Goal: Task Accomplishment & Management: Use online tool/utility

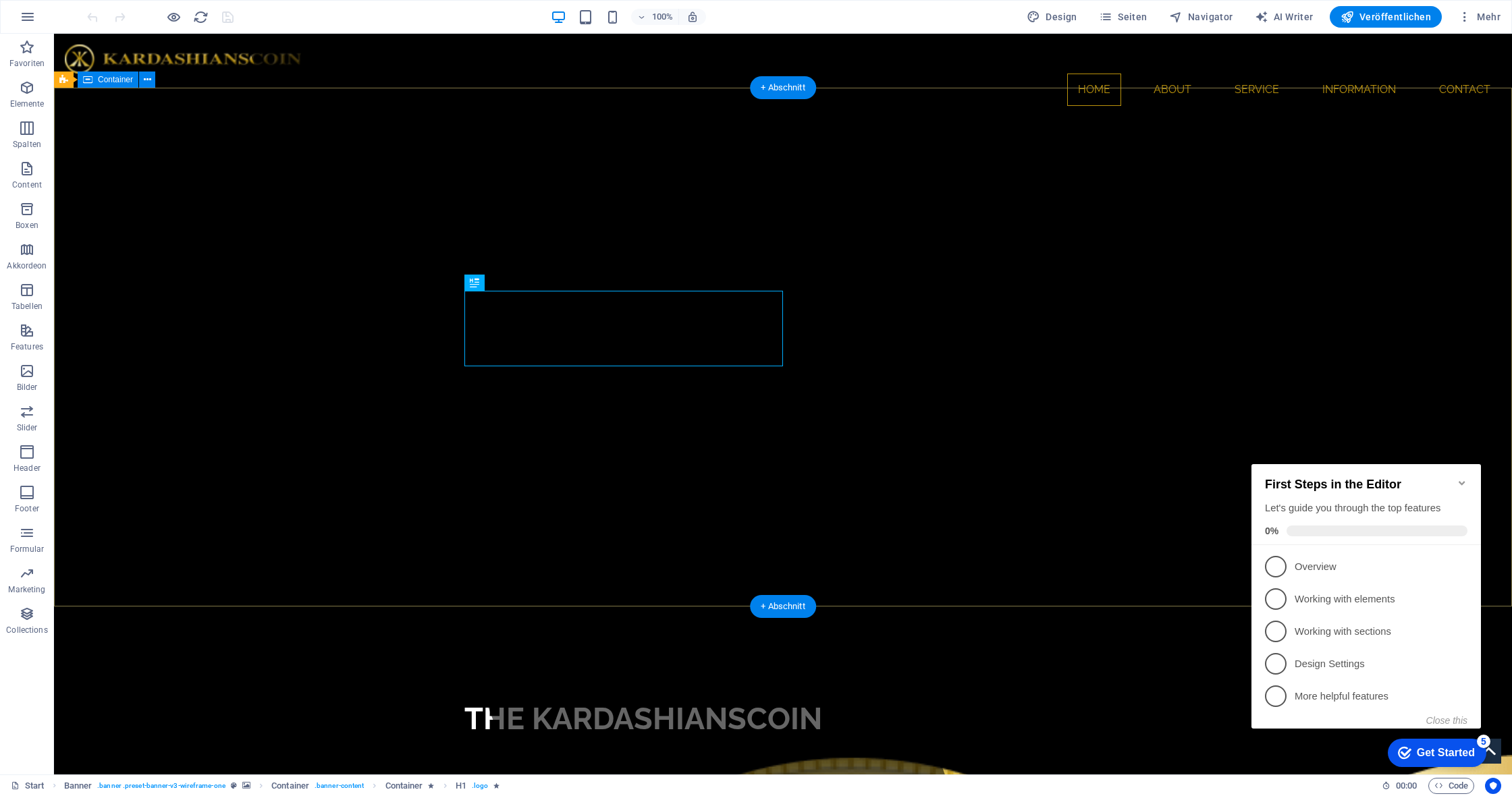
click at [1462, 478] on icon "Minimize checklist" at bounding box center [1462, 483] width 11 height 11
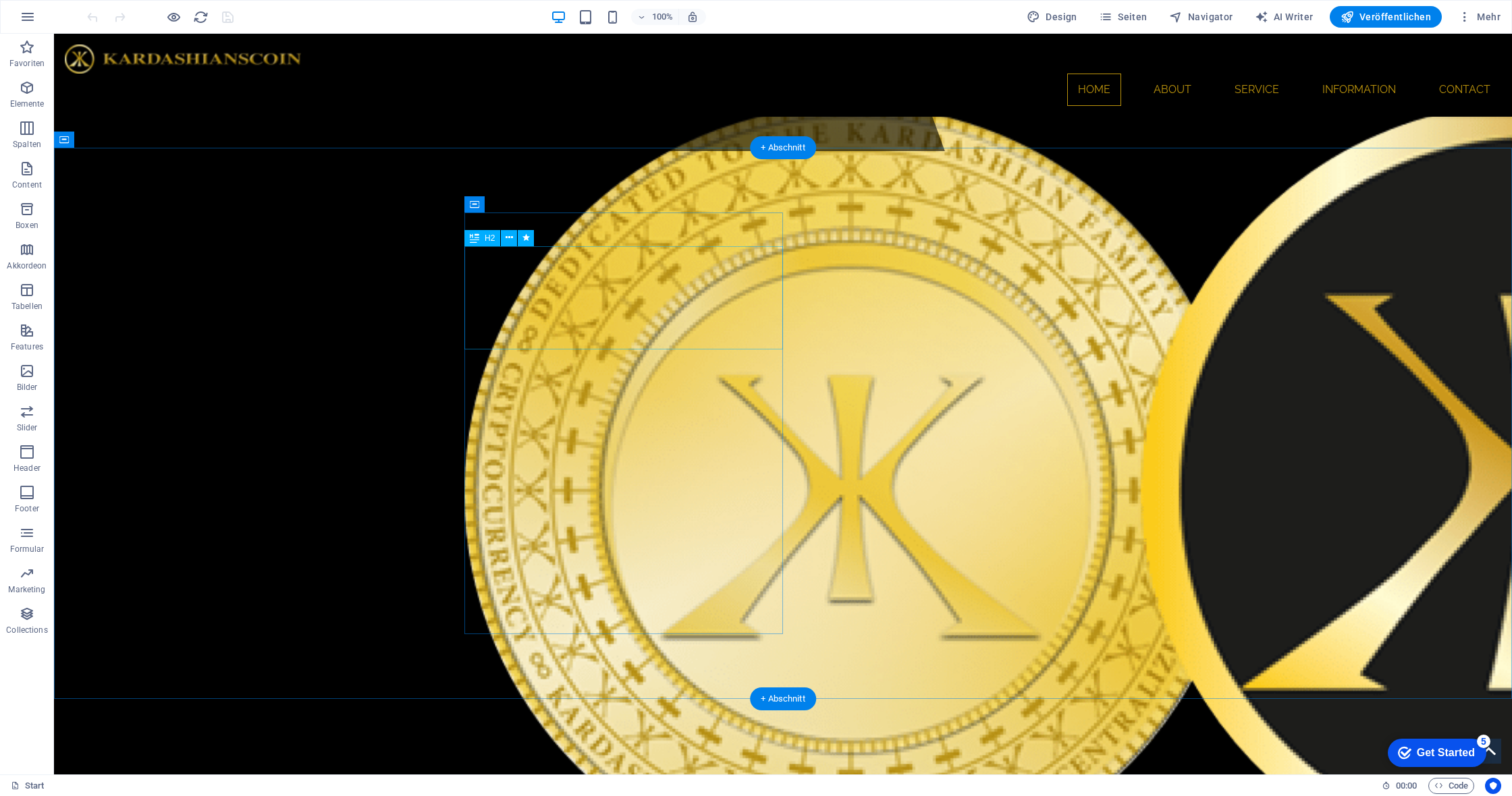
scroll to position [623, 0]
click at [479, 236] on icon at bounding box center [475, 238] width 10 height 16
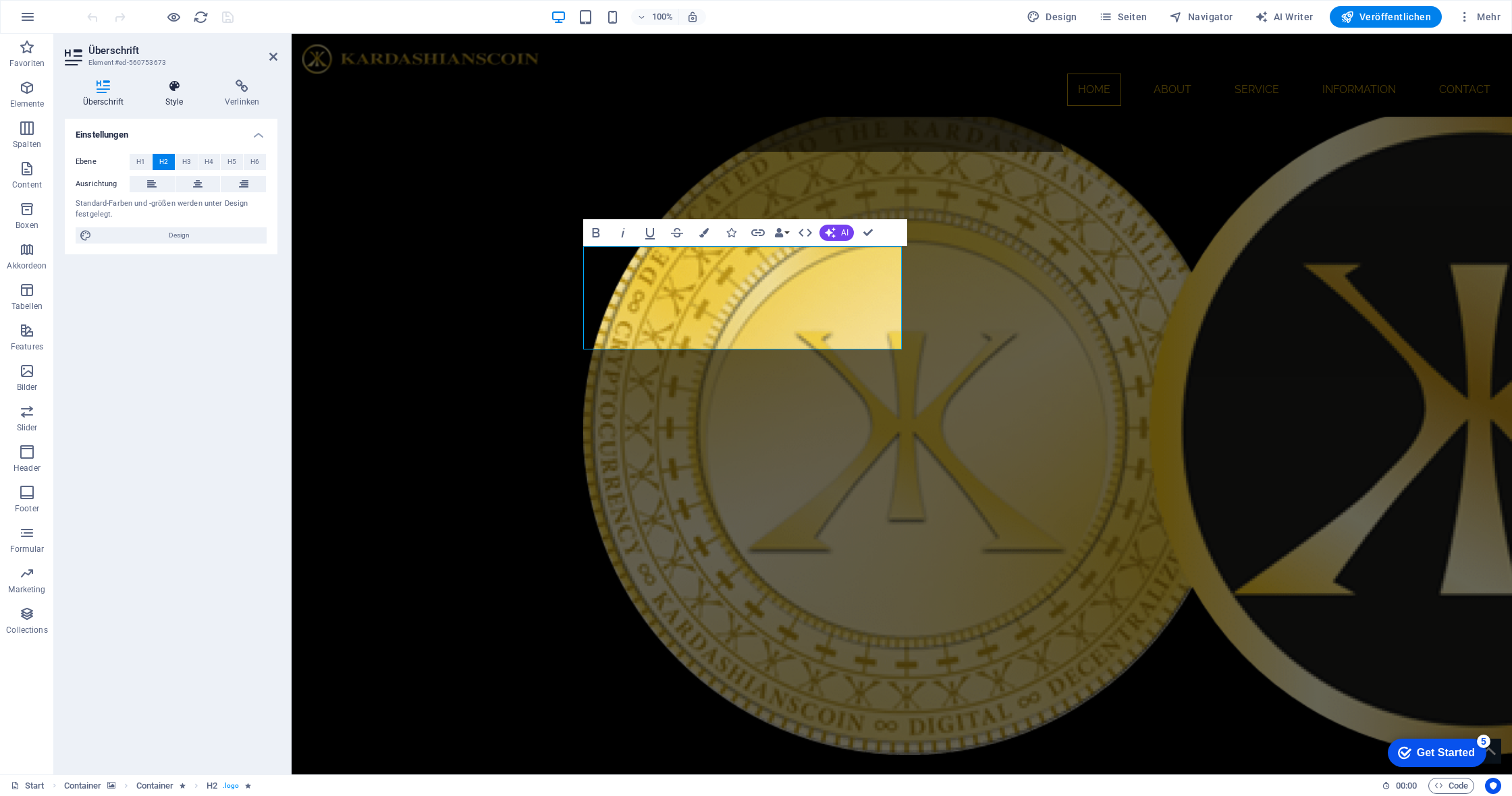
click at [174, 98] on h4 "Style" at bounding box center [176, 93] width 59 height 28
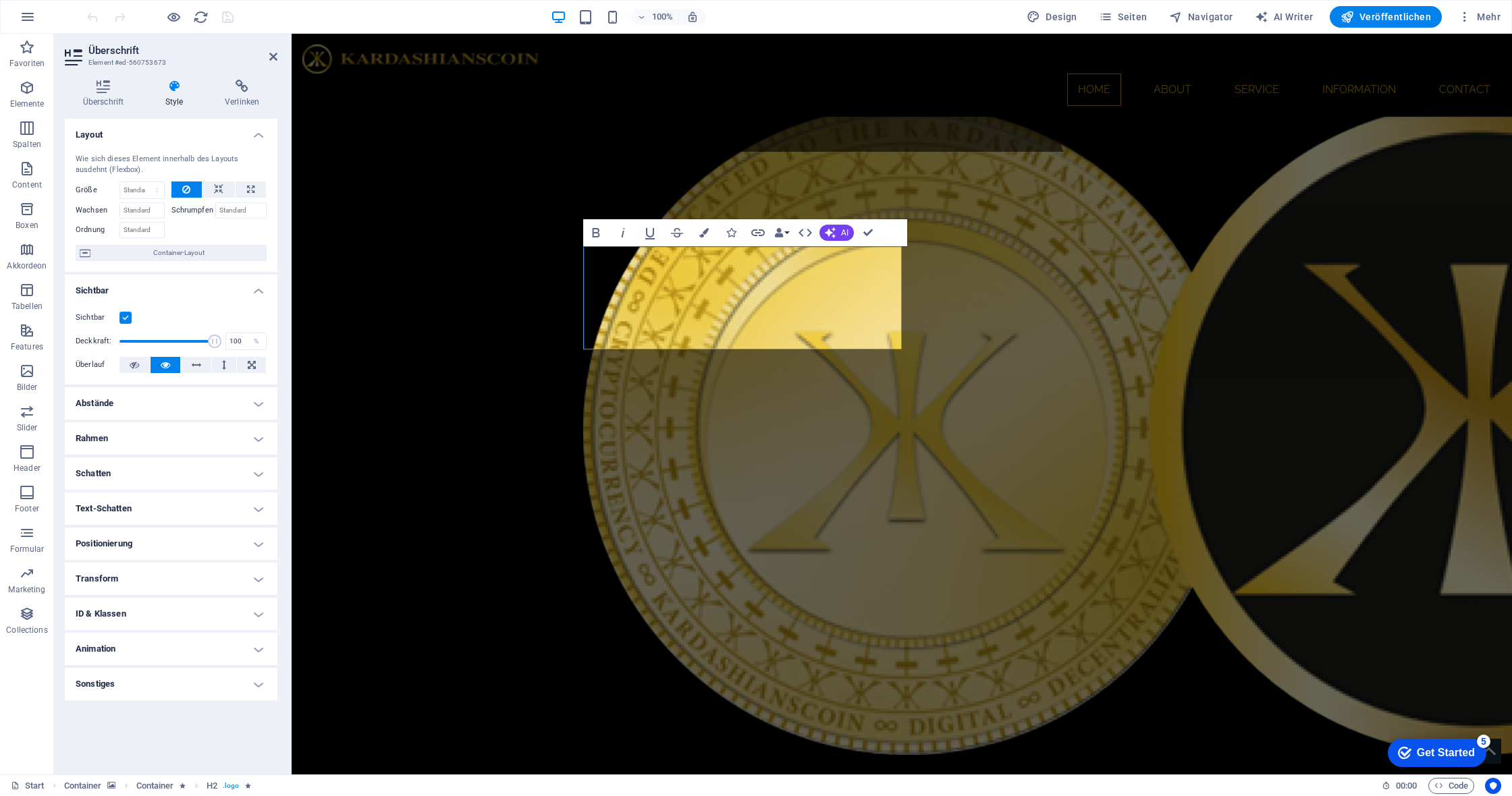
click at [259, 650] on h4 "Animation" at bounding box center [171, 648] width 213 height 32
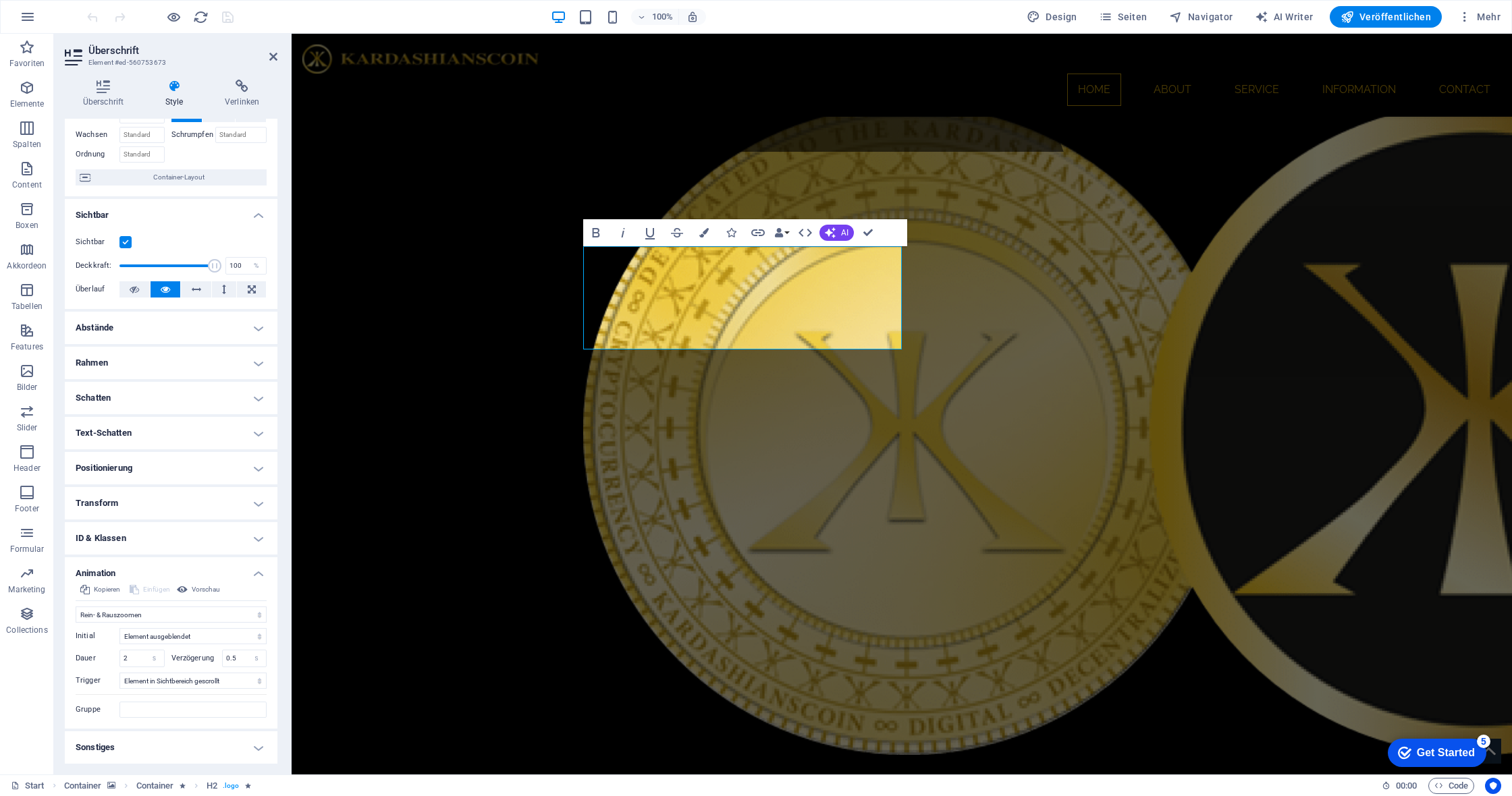
scroll to position [74, 0]
click at [258, 508] on h4 "Transform" at bounding box center [171, 504] width 213 height 32
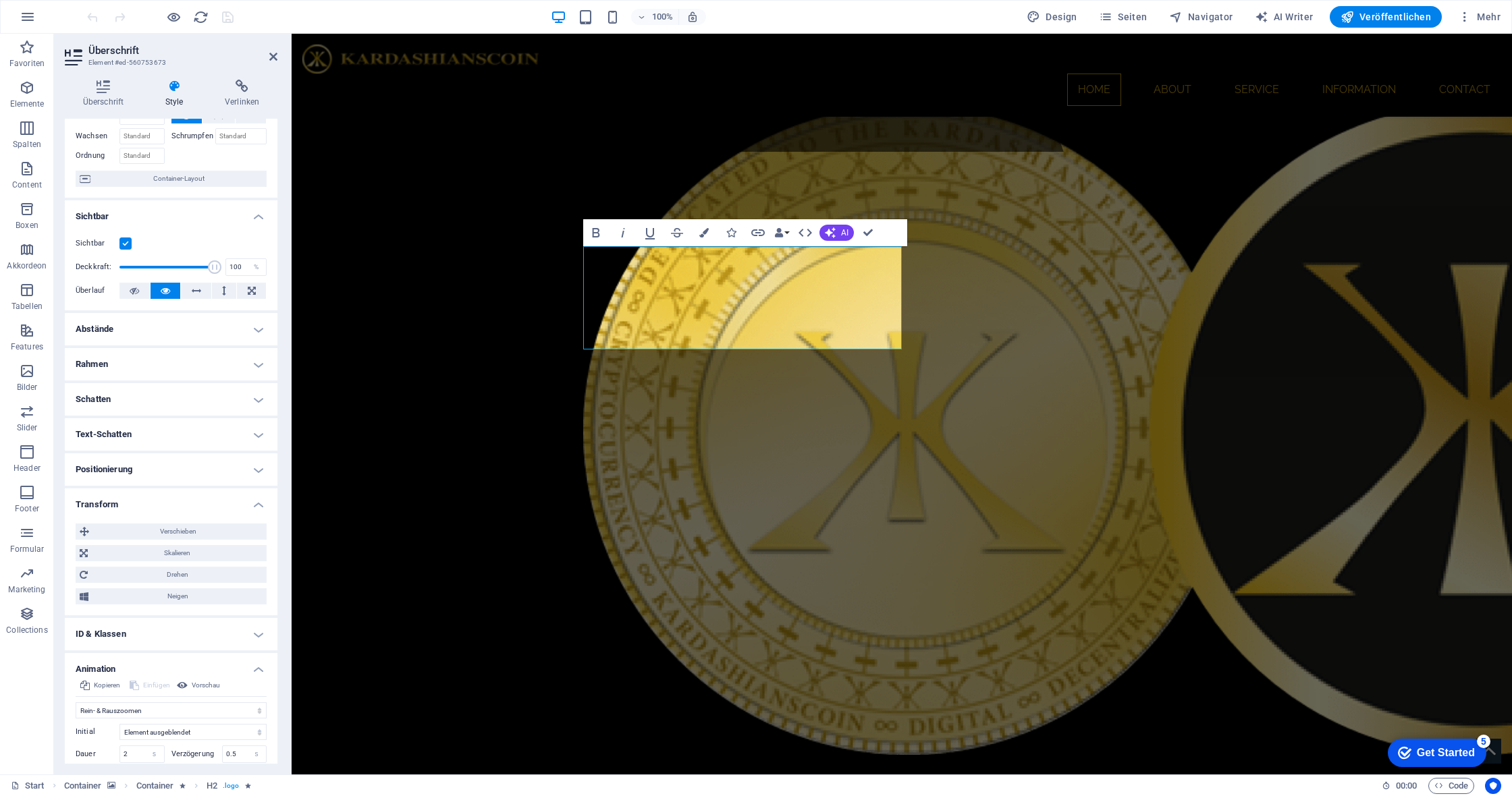
scroll to position [76, 0]
click at [171, 548] on span "Skalieren" at bounding box center [177, 551] width 171 height 16
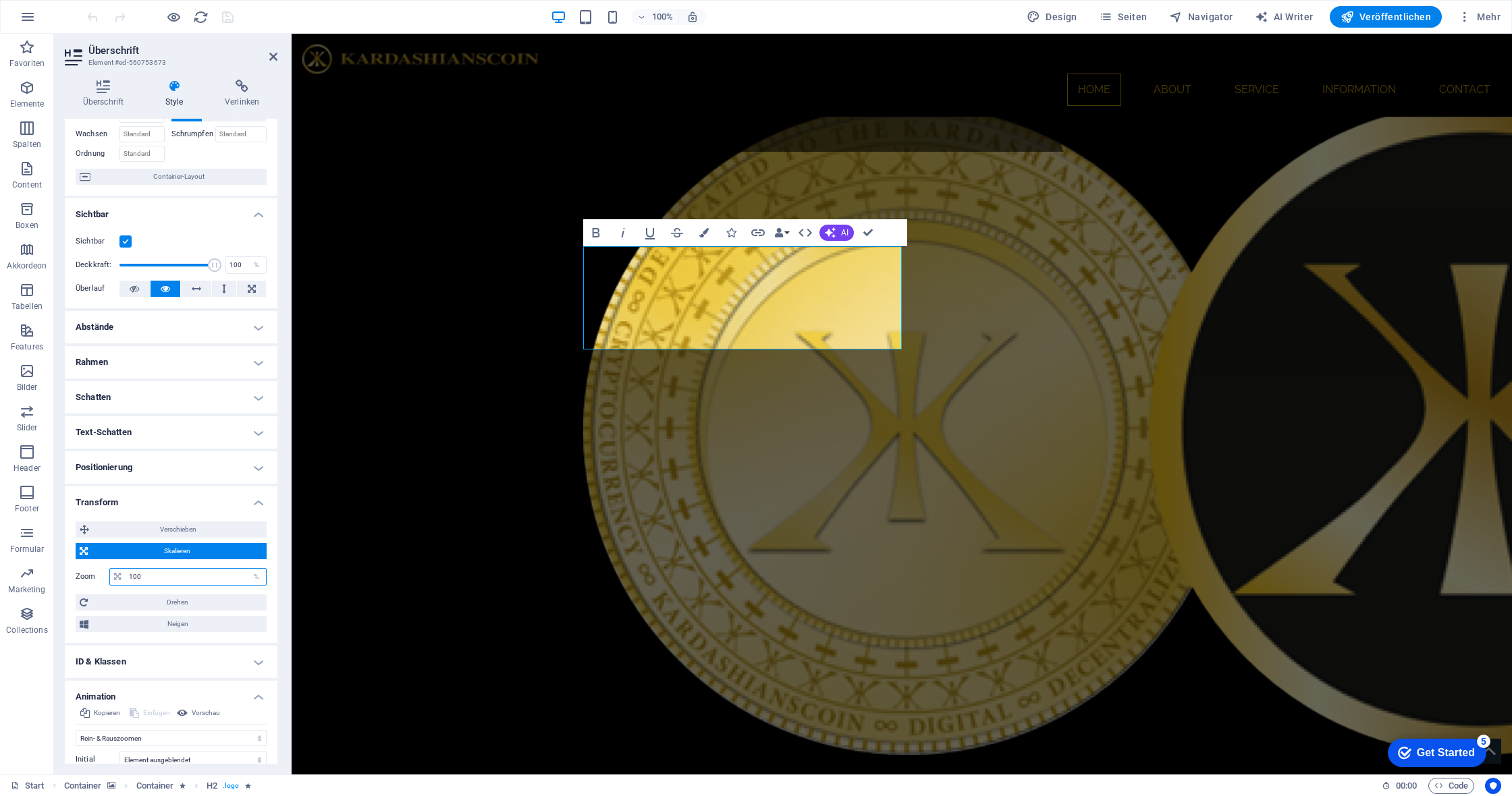
click at [191, 577] on input "100" at bounding box center [195, 576] width 140 height 16
type input "110.00"
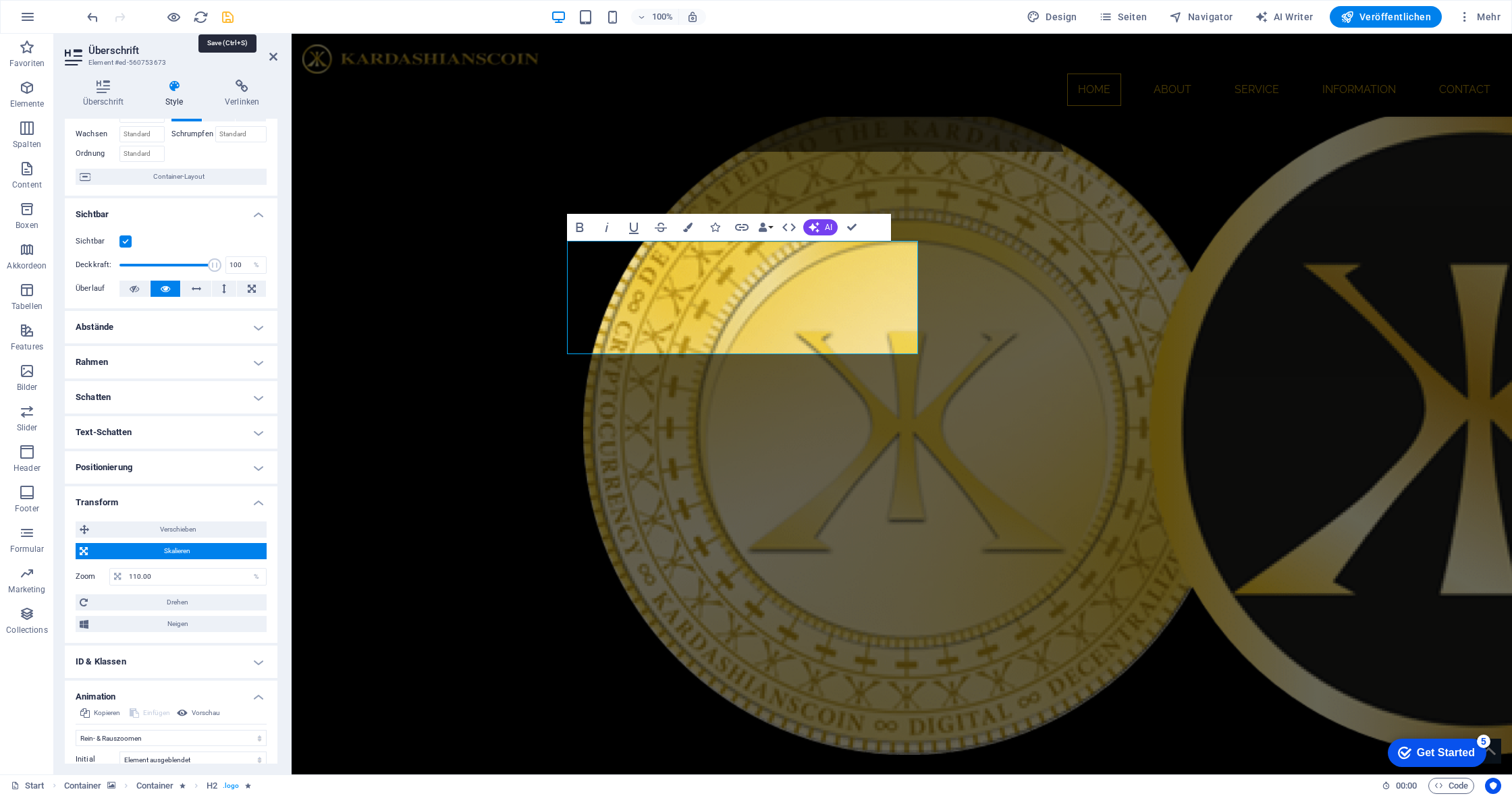
click at [229, 19] on icon "save" at bounding box center [227, 17] width 15 height 15
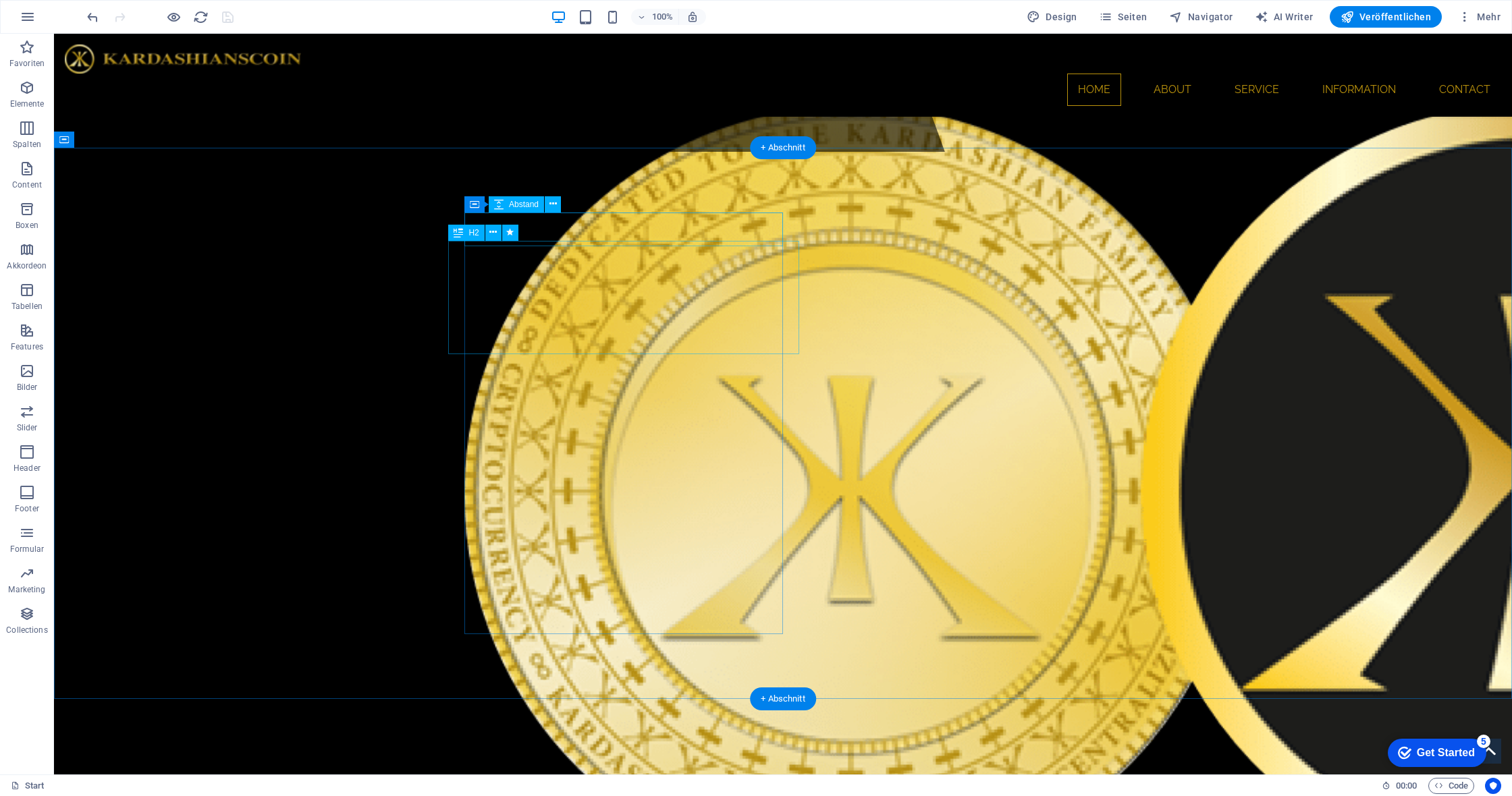
click at [465, 233] on div "H2" at bounding box center [465, 232] width 36 height 16
select select "shrink"
select select "s"
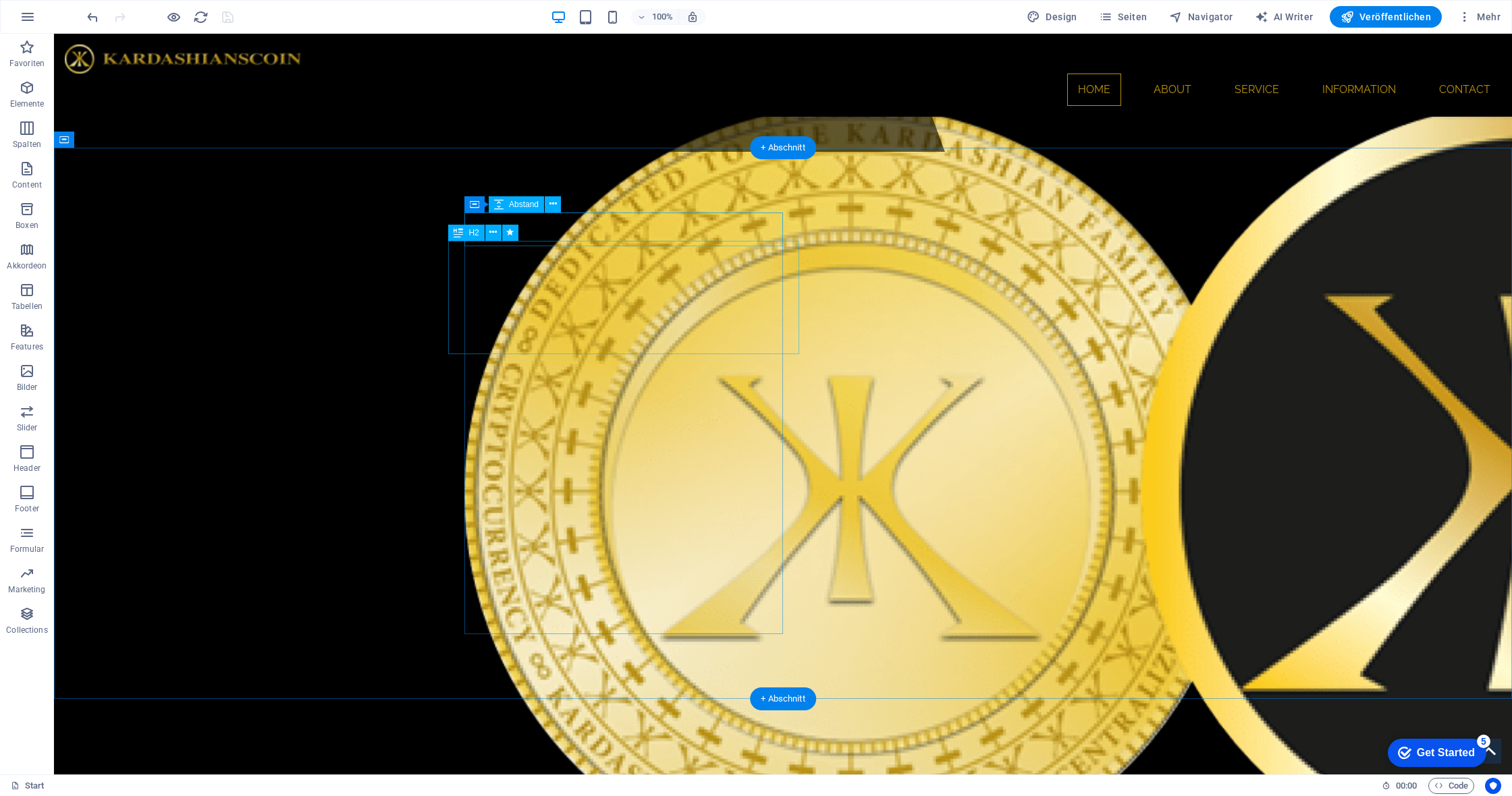
select select "scroll"
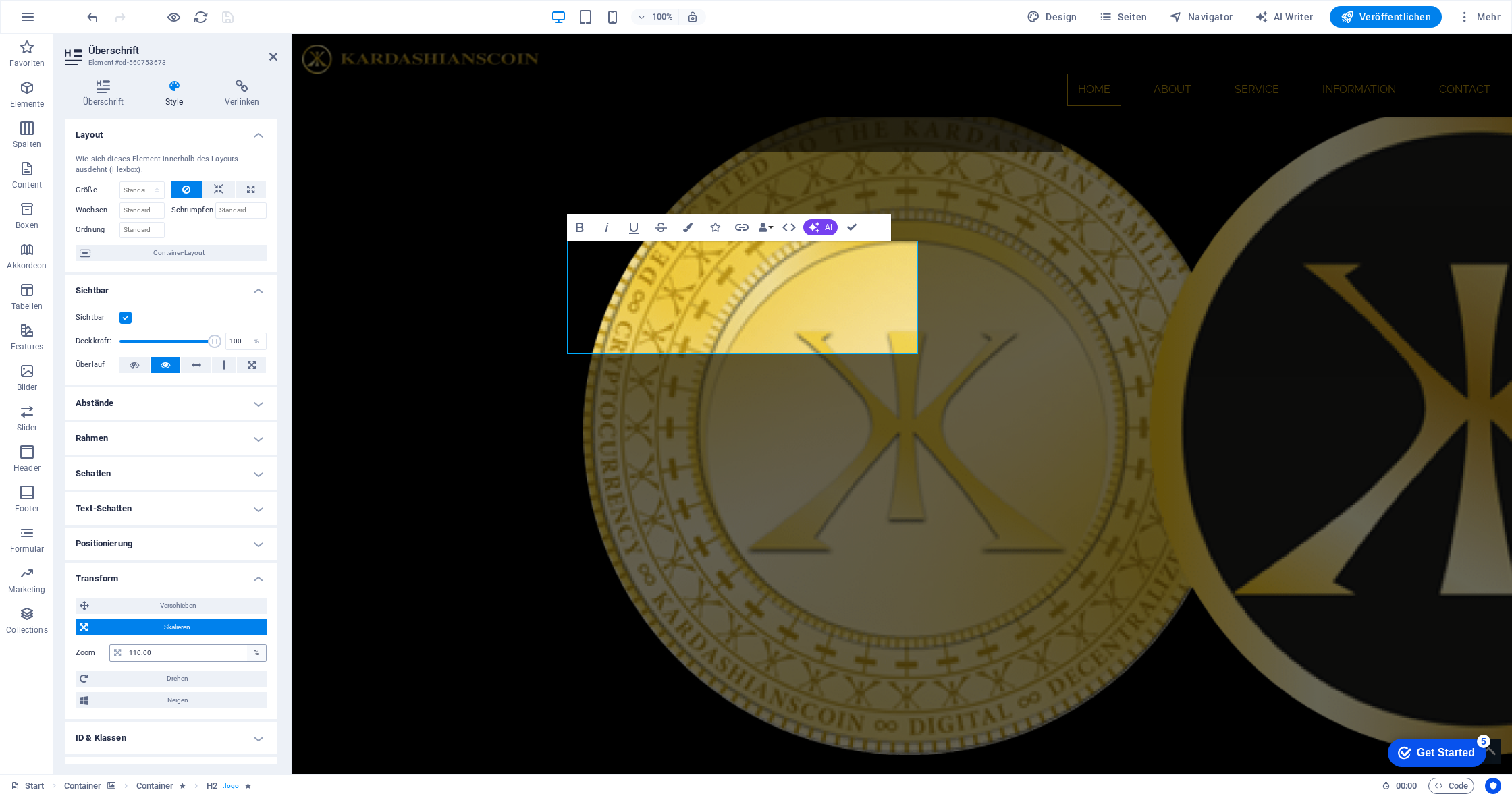
click at [251, 651] on div "%" at bounding box center [256, 653] width 19 height 16
click at [202, 651] on input "110.00" at bounding box center [195, 653] width 140 height 16
type input "100"
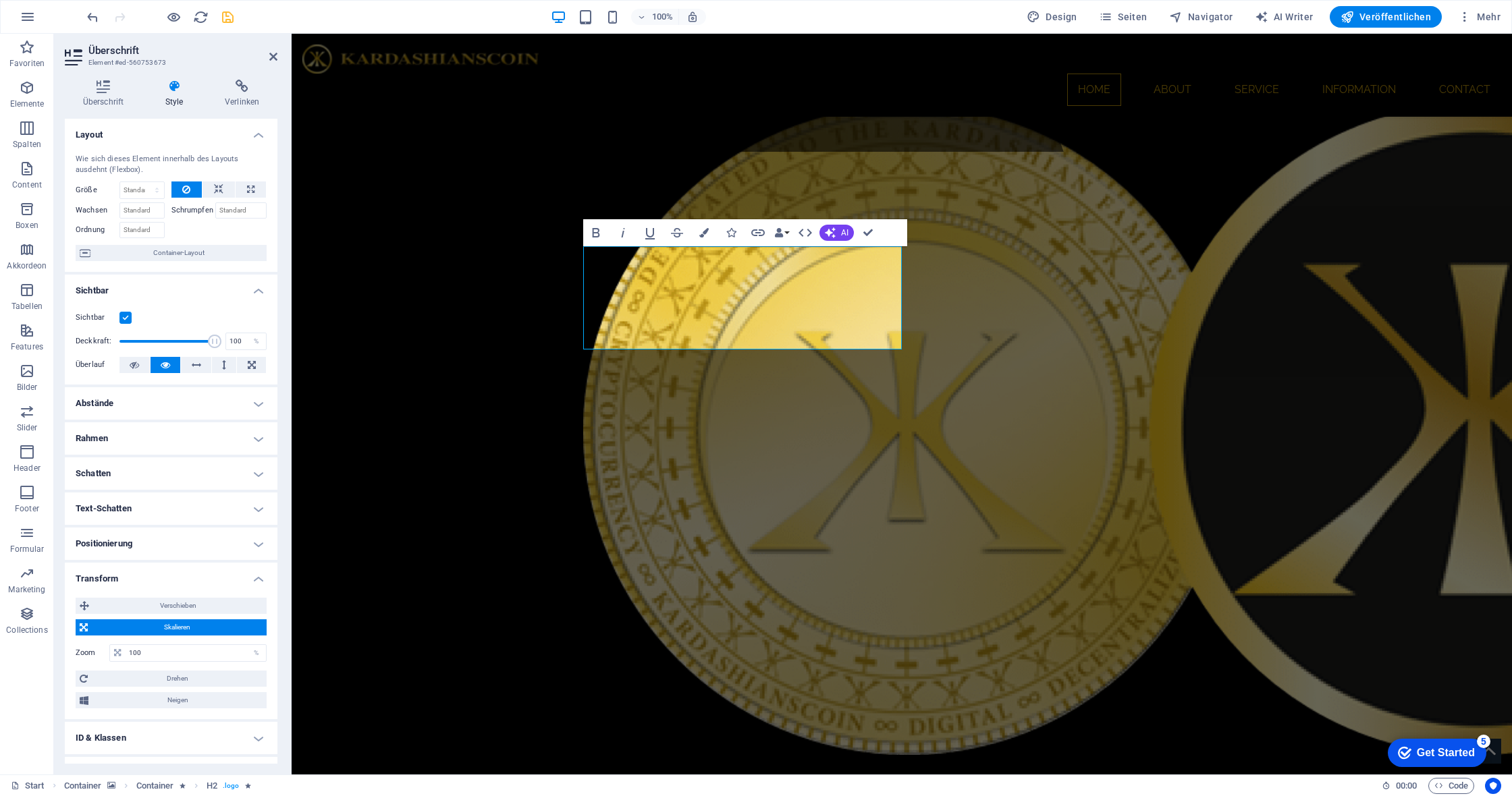
click at [254, 577] on h4 "Transform" at bounding box center [171, 575] width 213 height 24
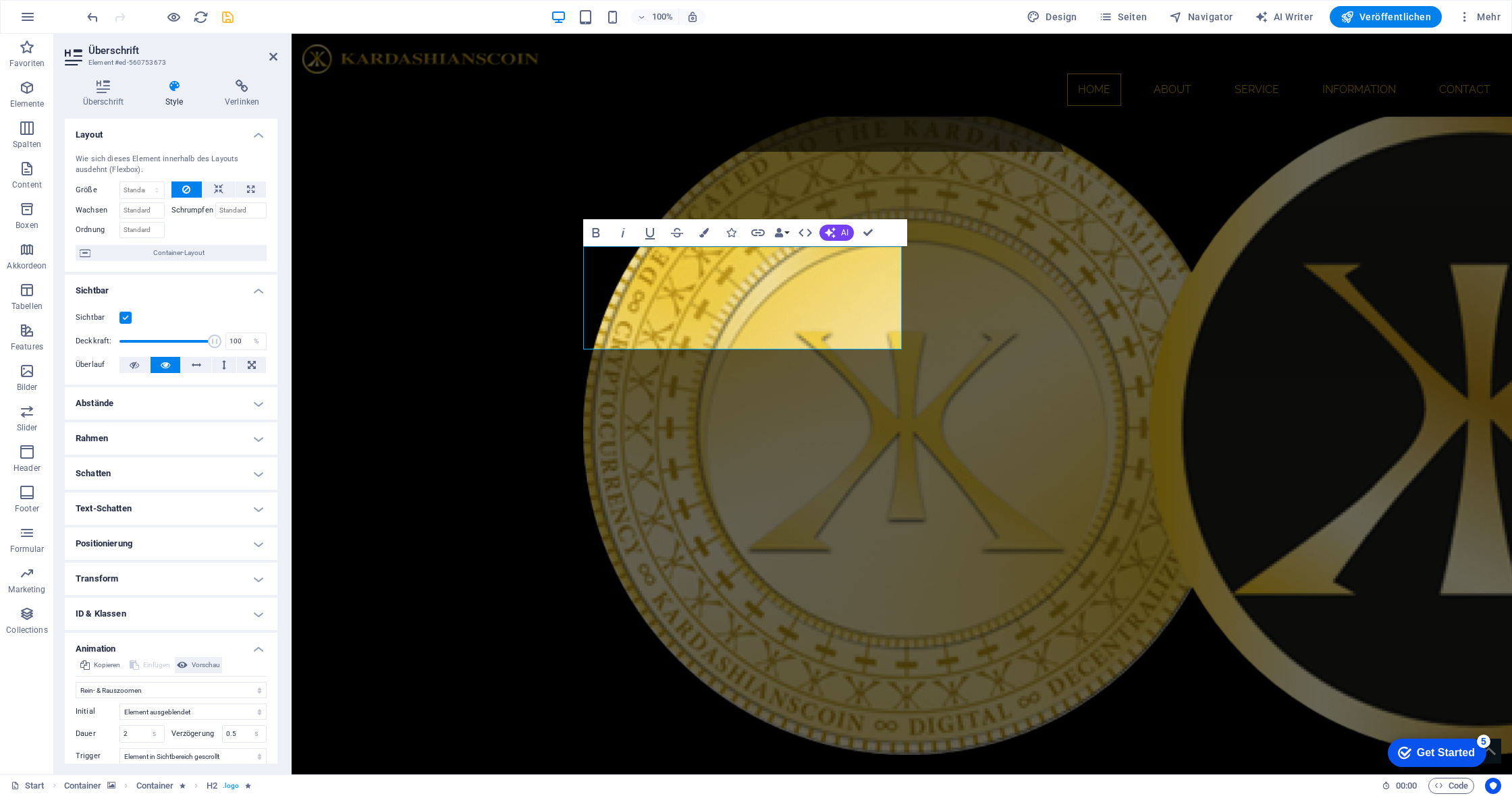
click at [178, 663] on icon at bounding box center [182, 665] width 11 height 16
click at [226, 16] on icon "save" at bounding box center [227, 17] width 15 height 15
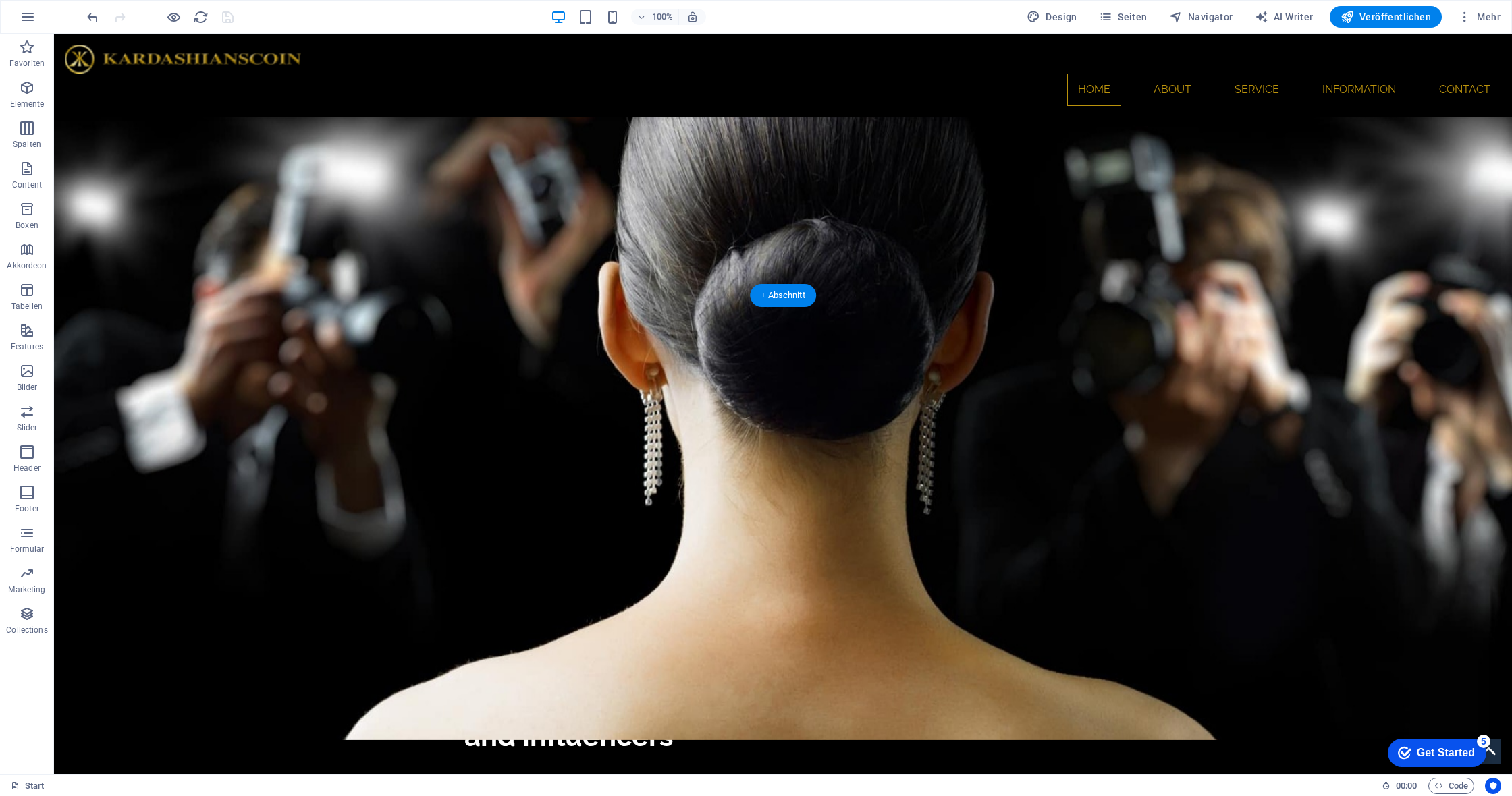
scroll to position [1900, 0]
click at [120, 347] on div "Bild" at bounding box center [121, 351] width 39 height 16
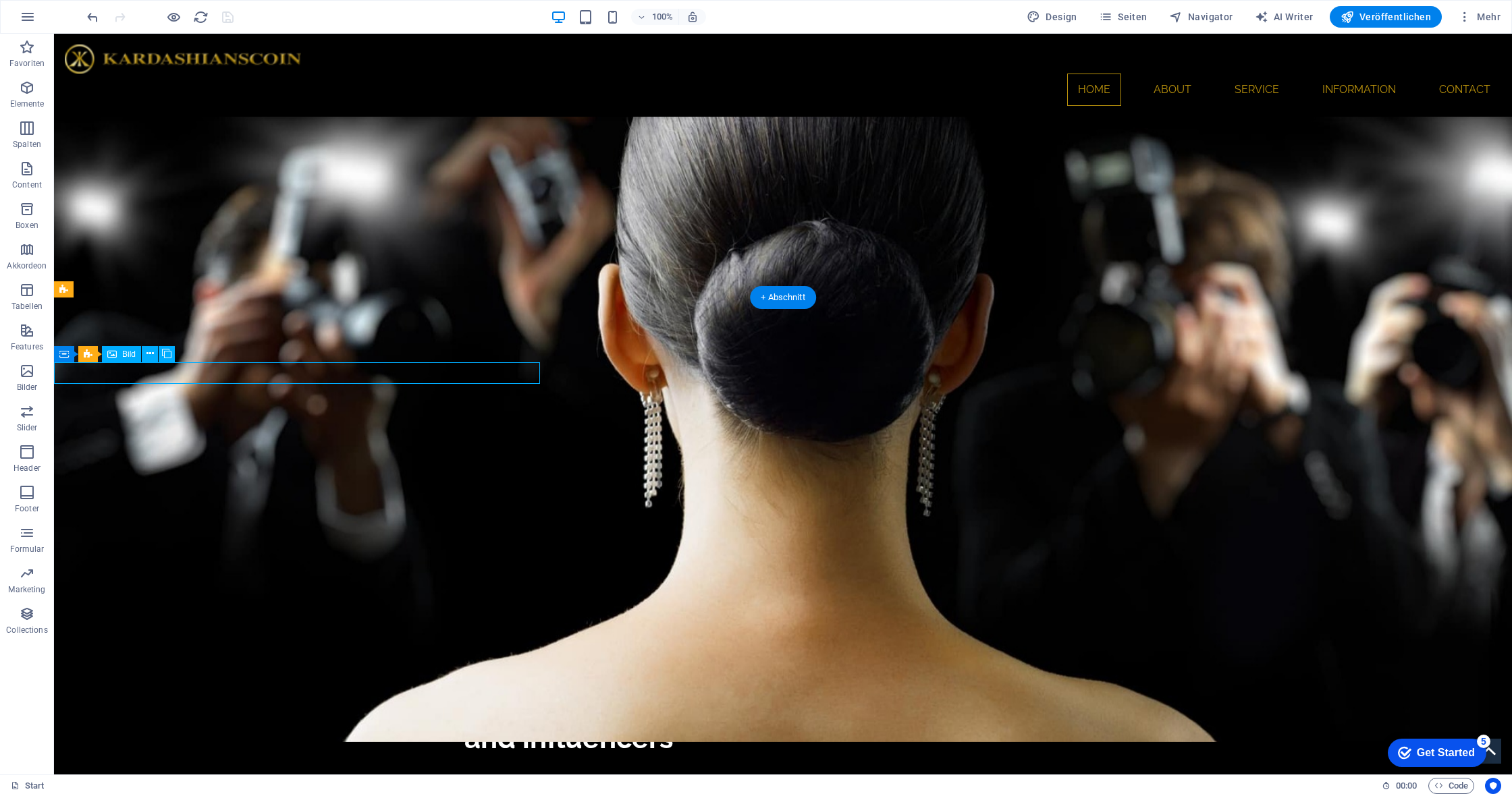
click at [120, 347] on div "Bild" at bounding box center [121, 354] width 39 height 16
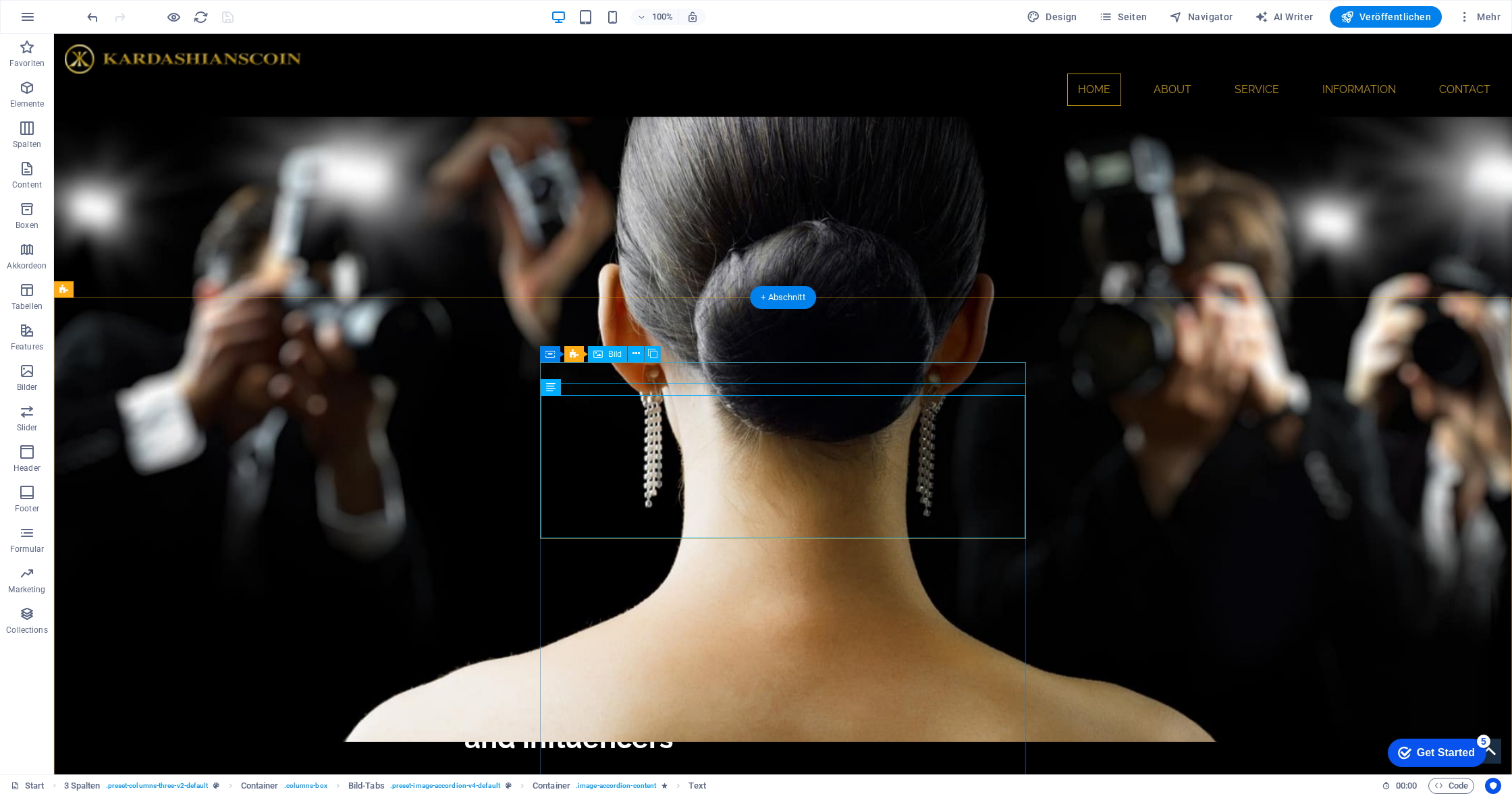
click at [607, 355] on div "Bild" at bounding box center [608, 354] width 39 height 16
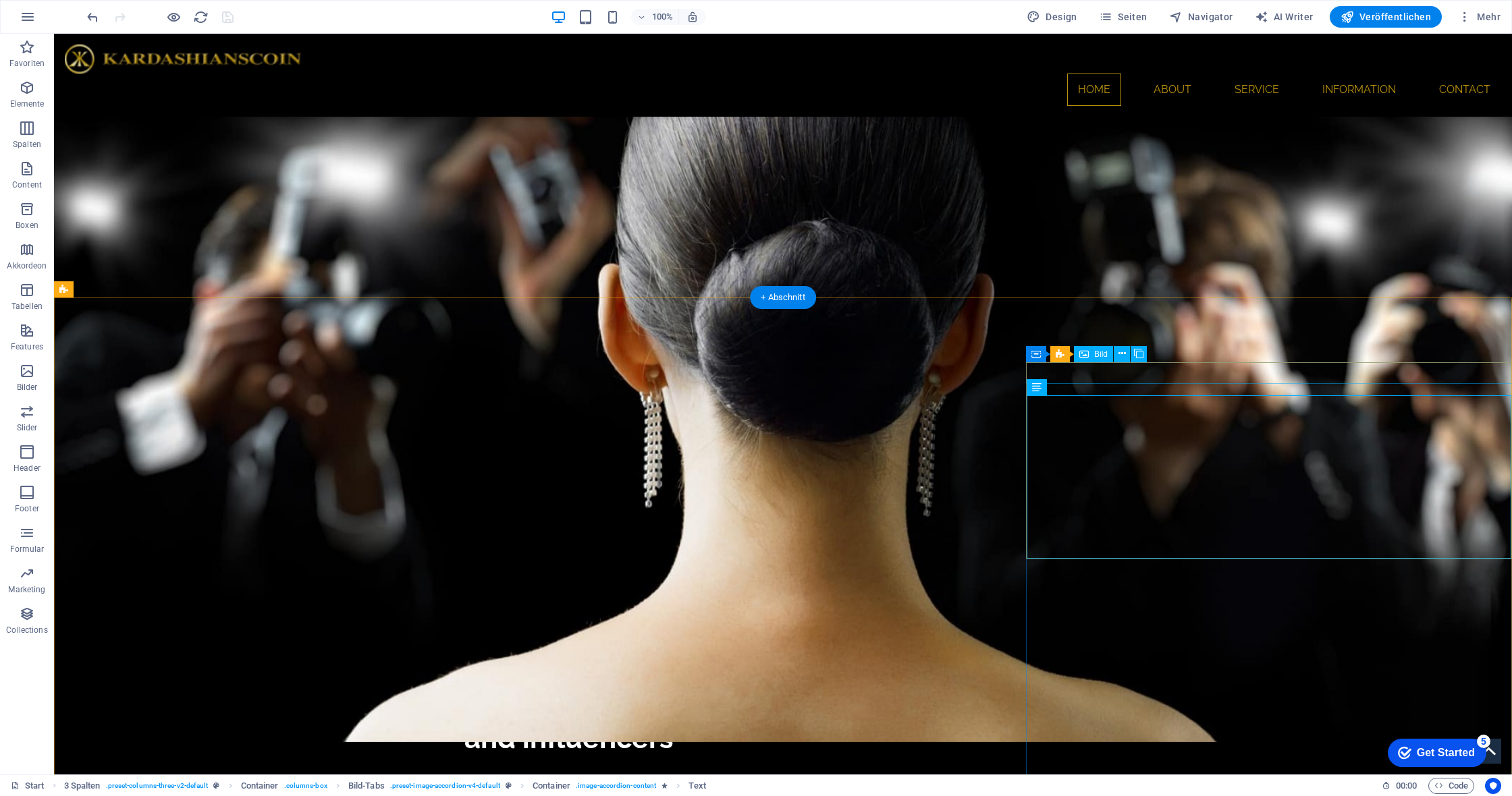
click at [1091, 356] on div "Bild" at bounding box center [1093, 354] width 39 height 16
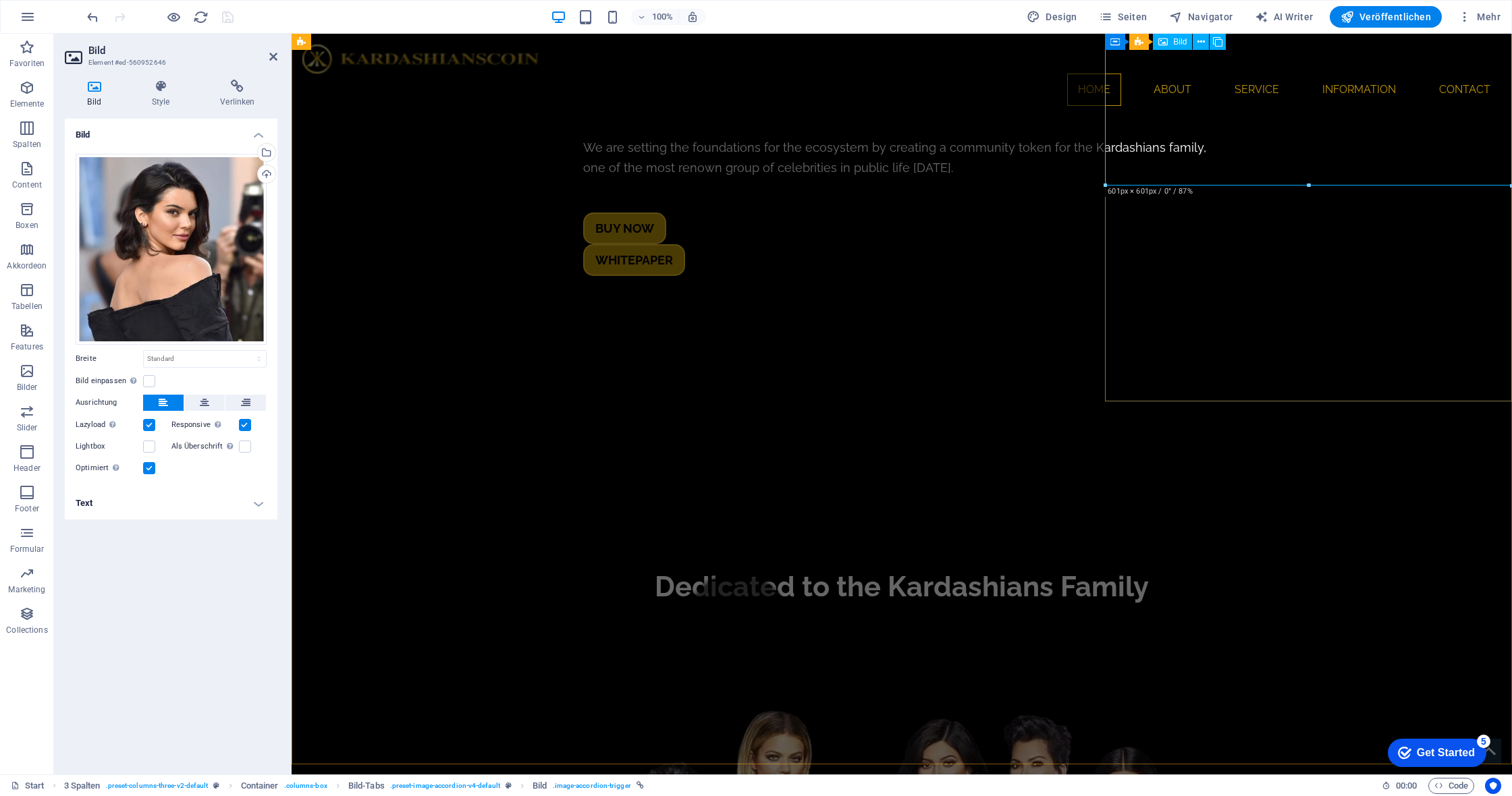
scroll to position [2488, 0]
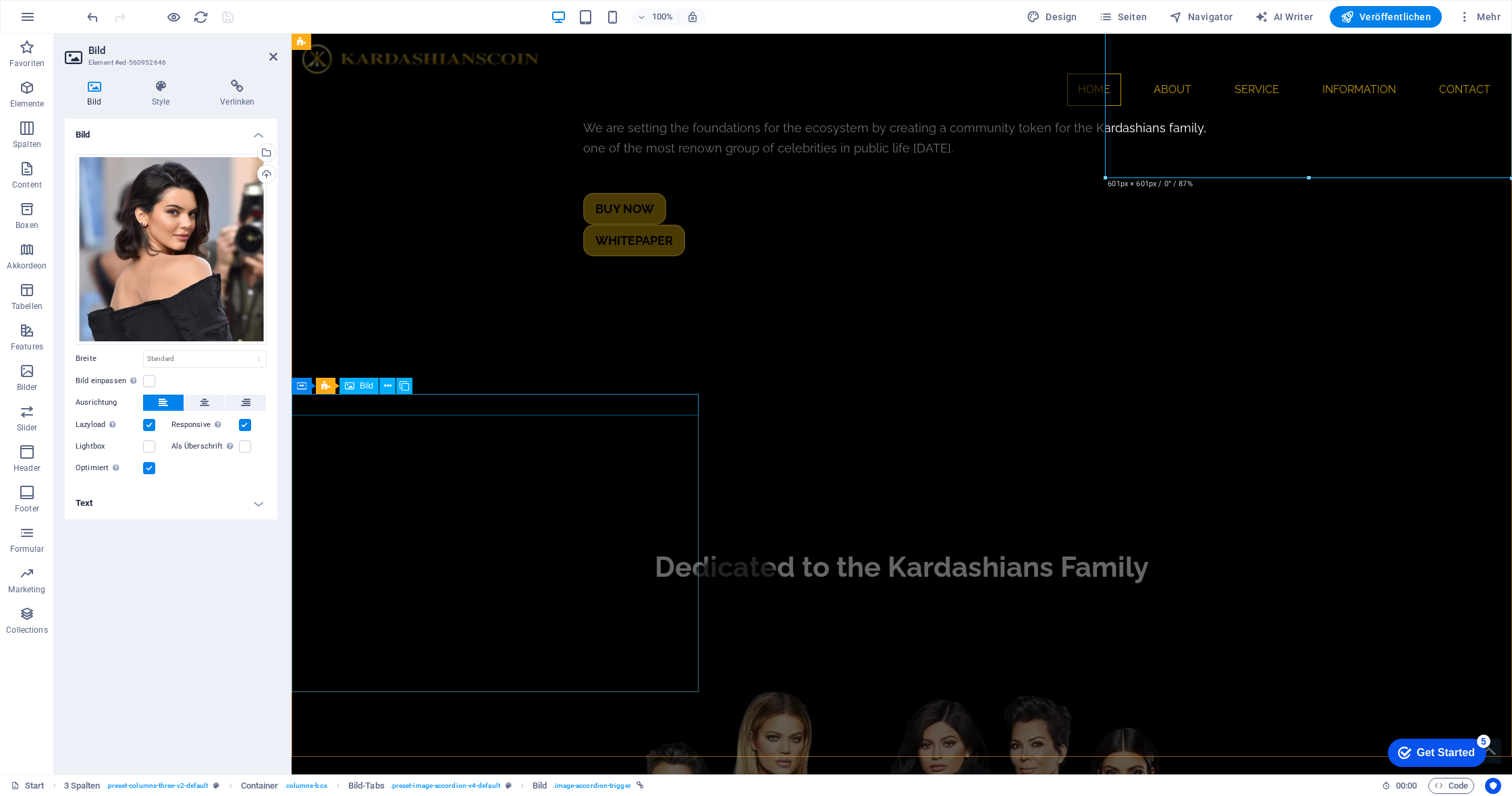
click at [351, 383] on icon at bounding box center [350, 386] width 10 height 16
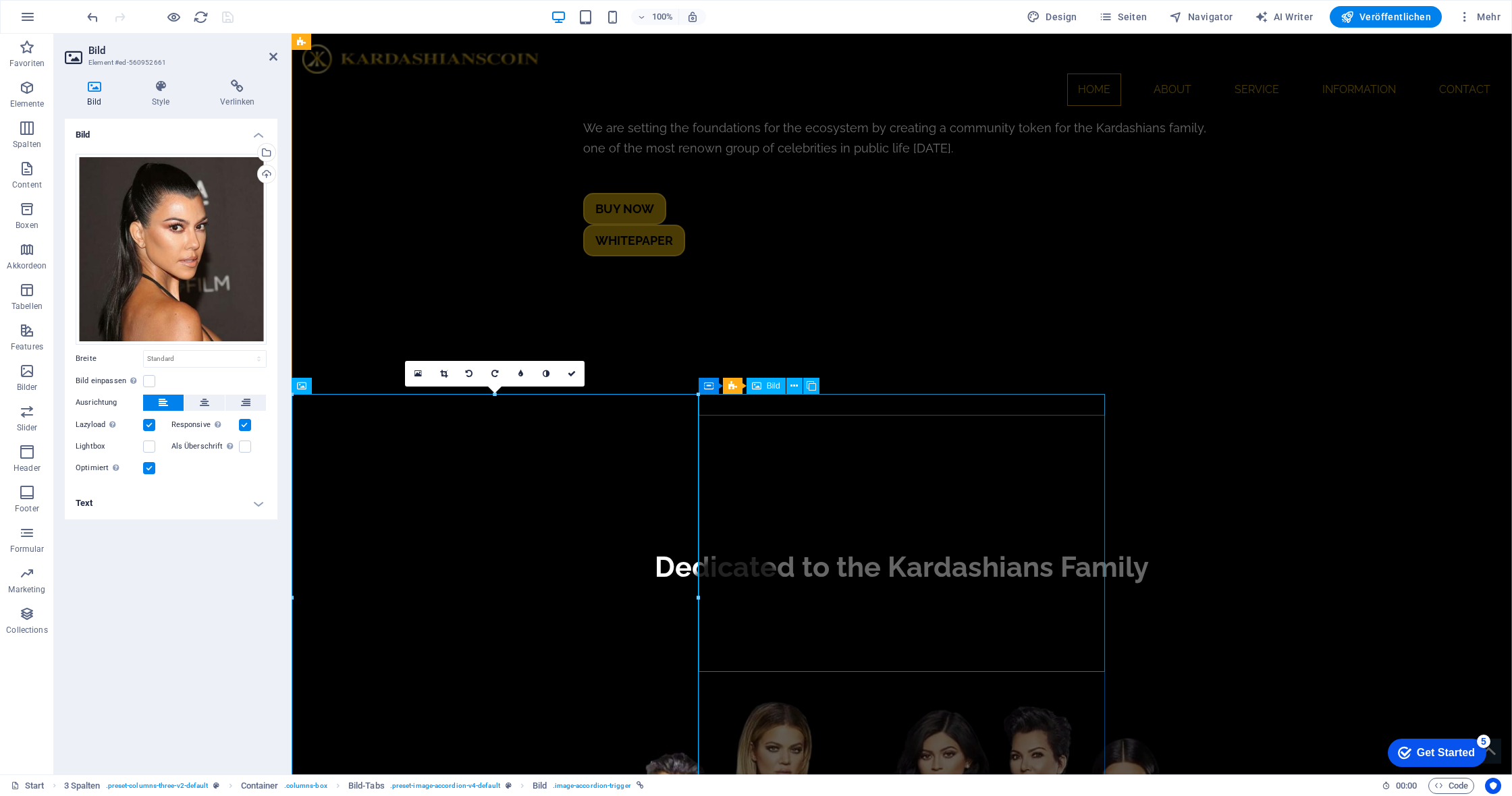
click at [769, 387] on span "Bild" at bounding box center [774, 386] width 14 height 8
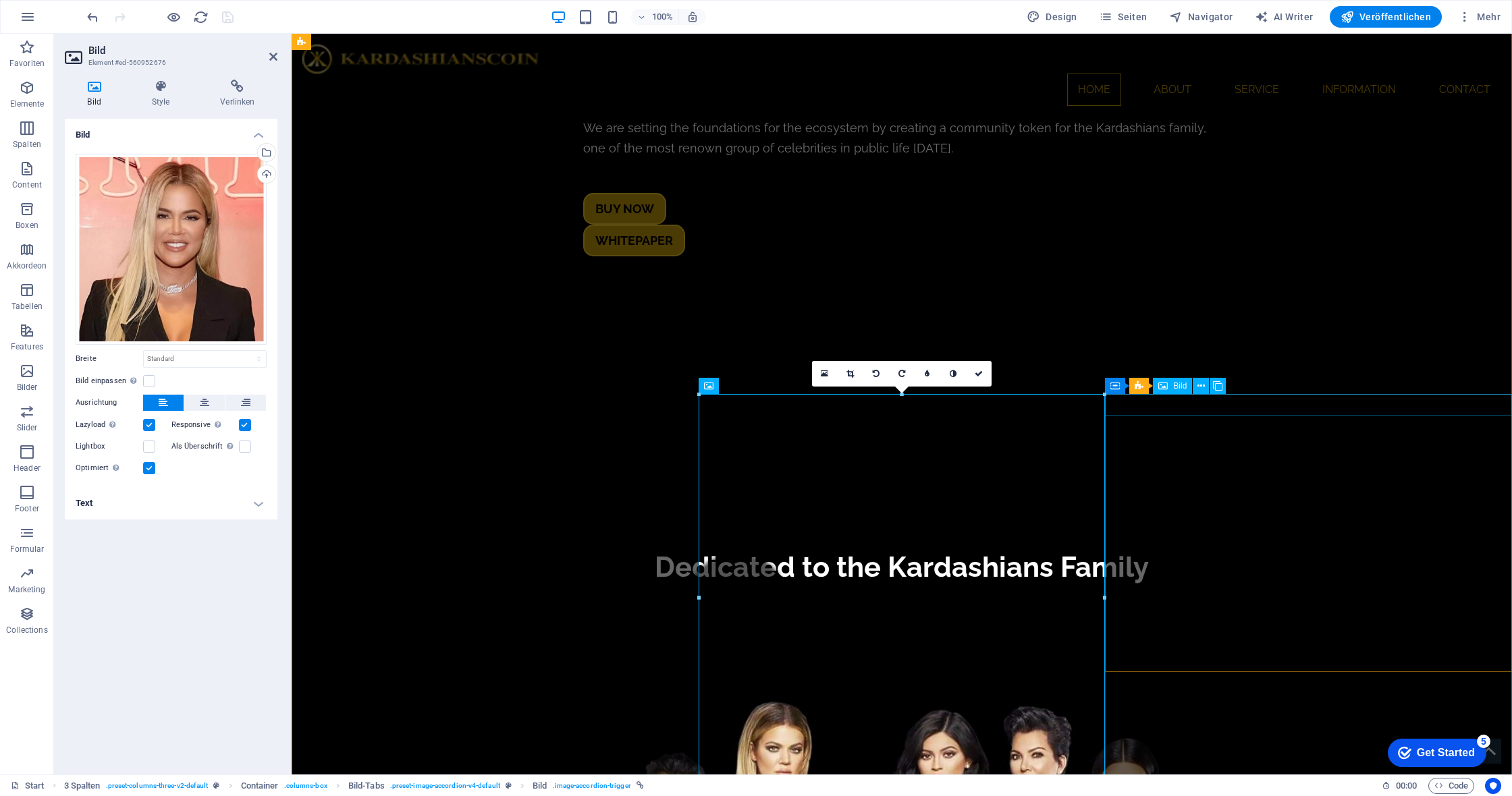
click at [1178, 386] on span "Bild" at bounding box center [1180, 386] width 14 height 8
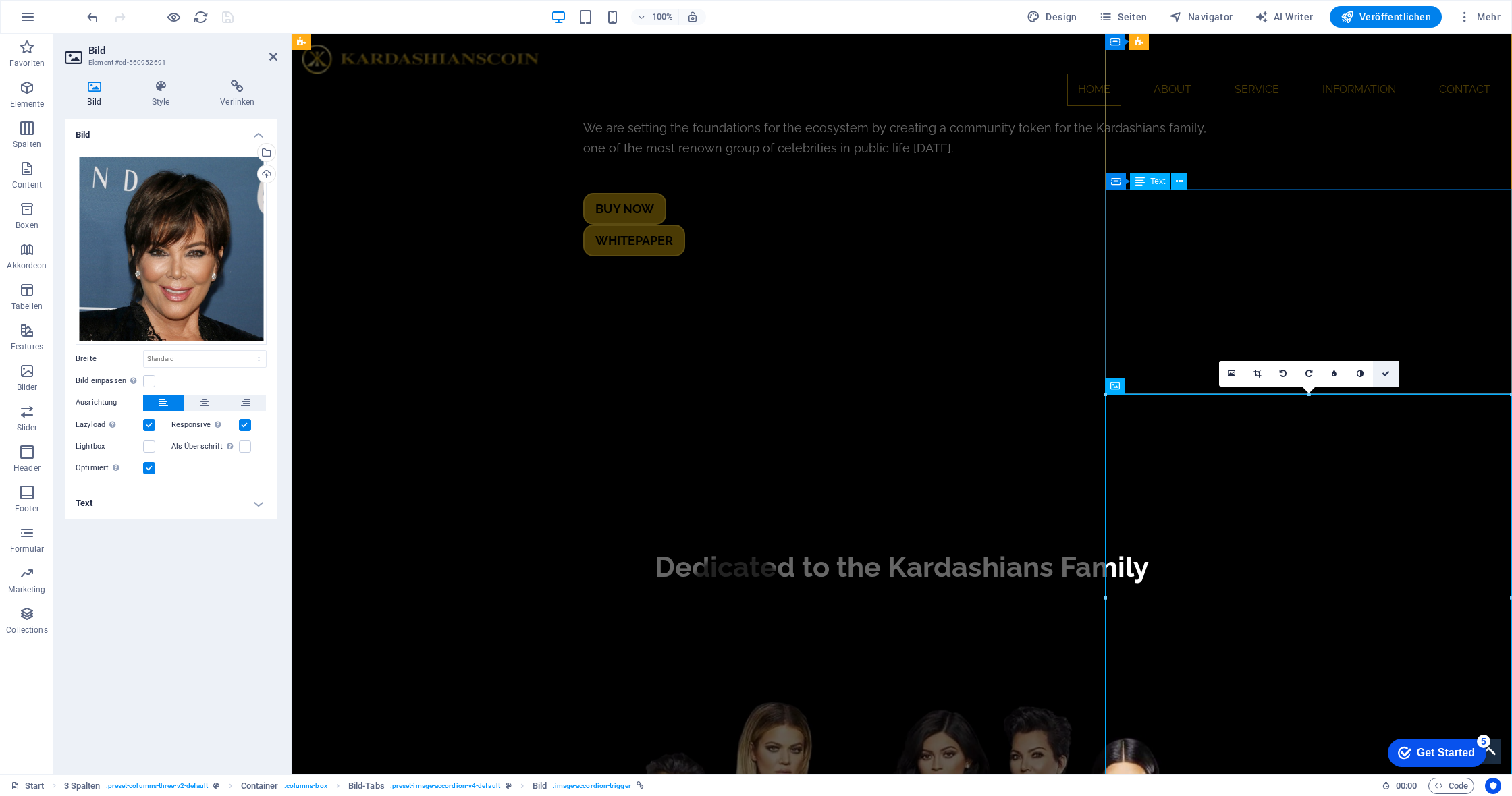
click at [1380, 375] on link at bounding box center [1385, 373] width 26 height 26
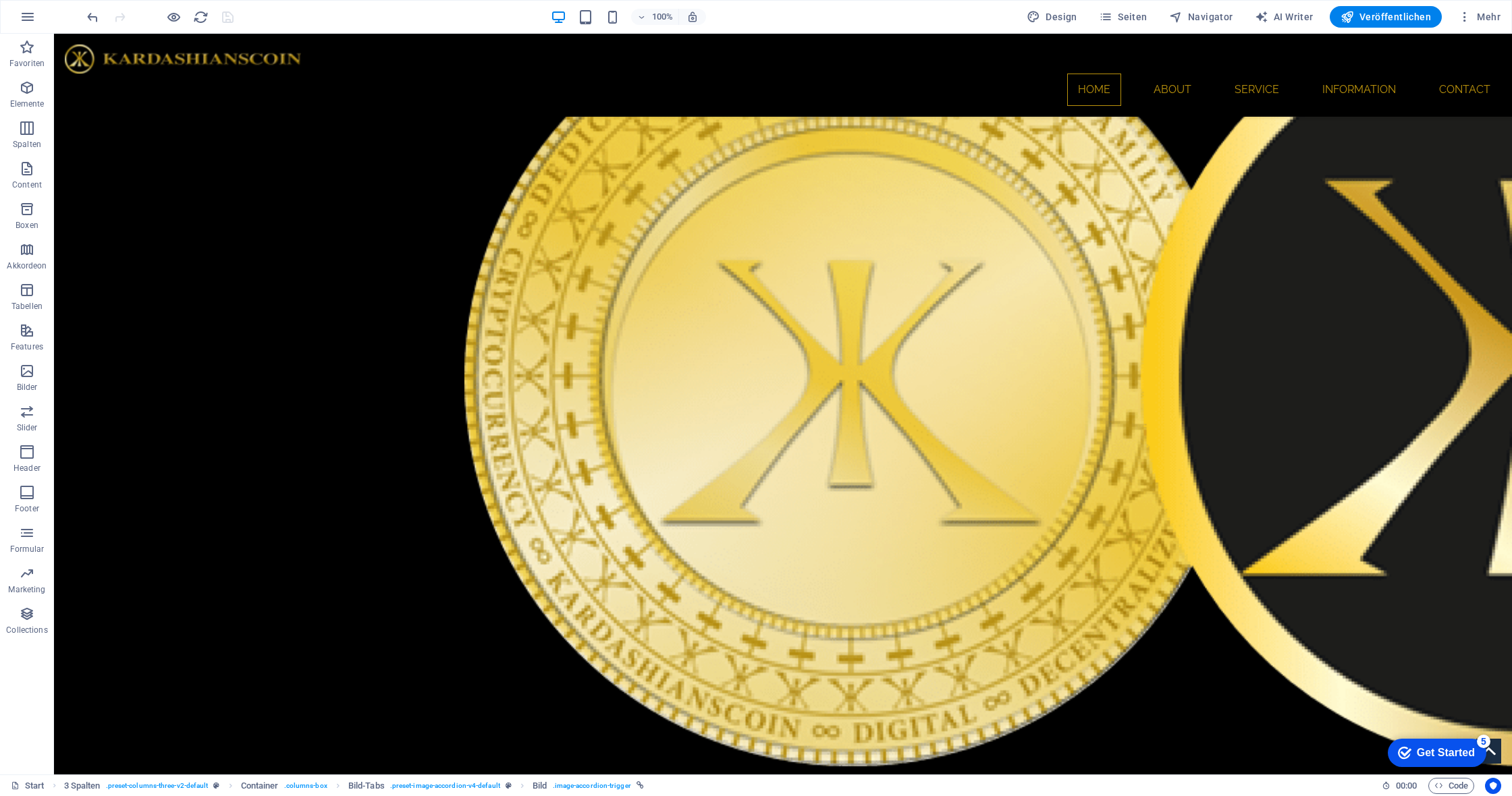
scroll to position [738, 0]
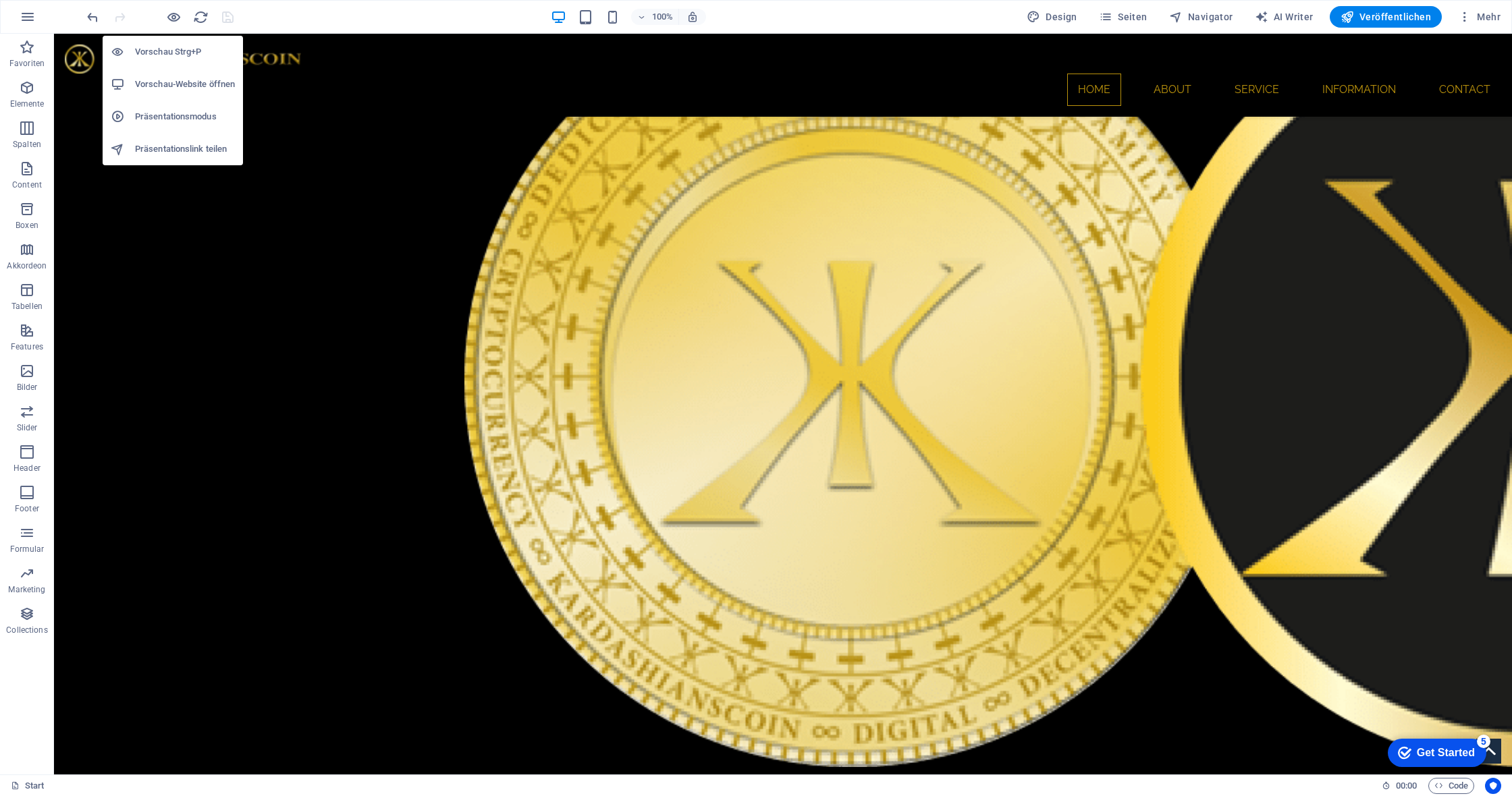
click at [169, 81] on h6 "Vorschau-Website öffnen" at bounding box center [185, 84] width 100 height 16
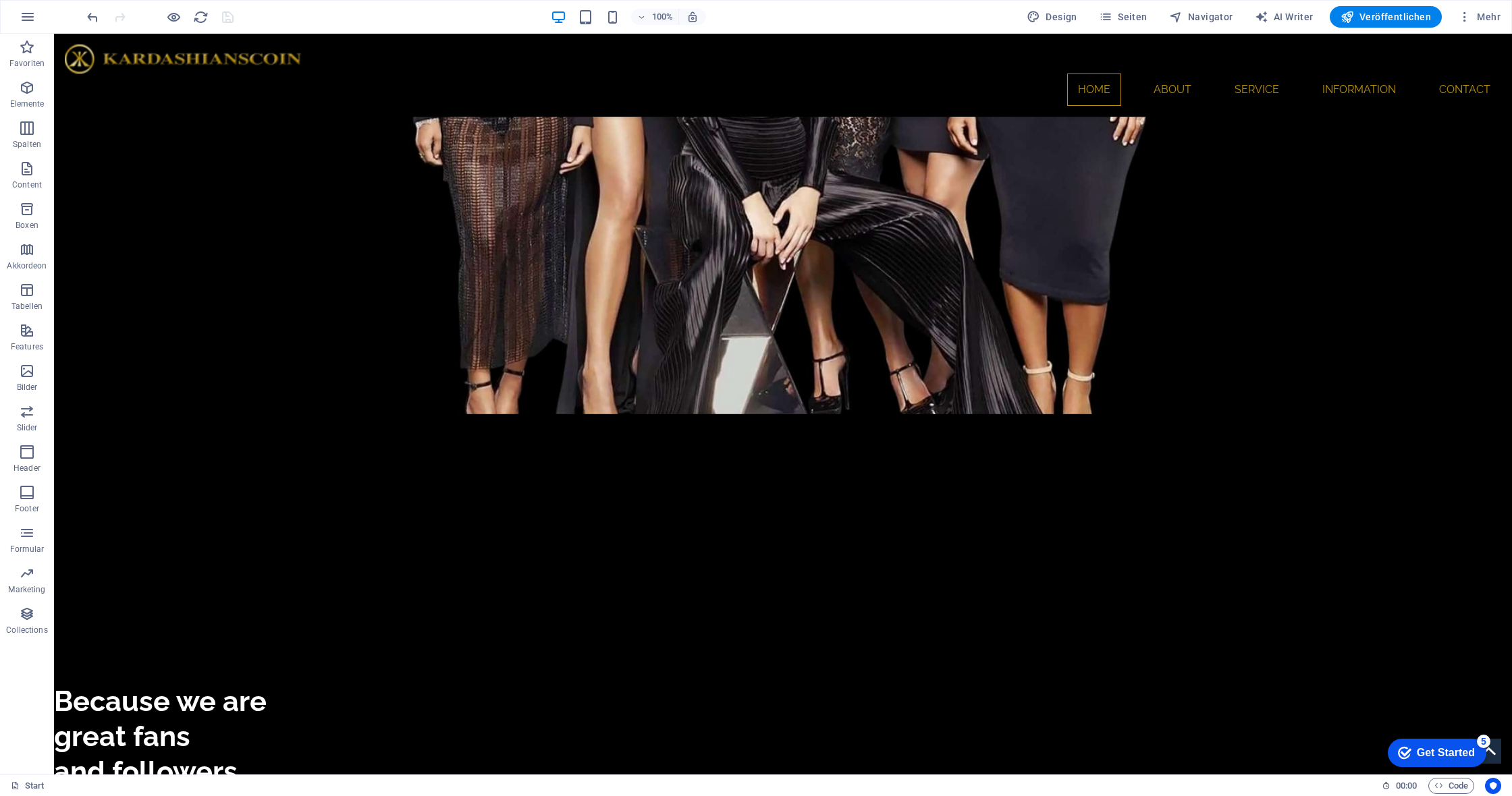
scroll to position [3547, 0]
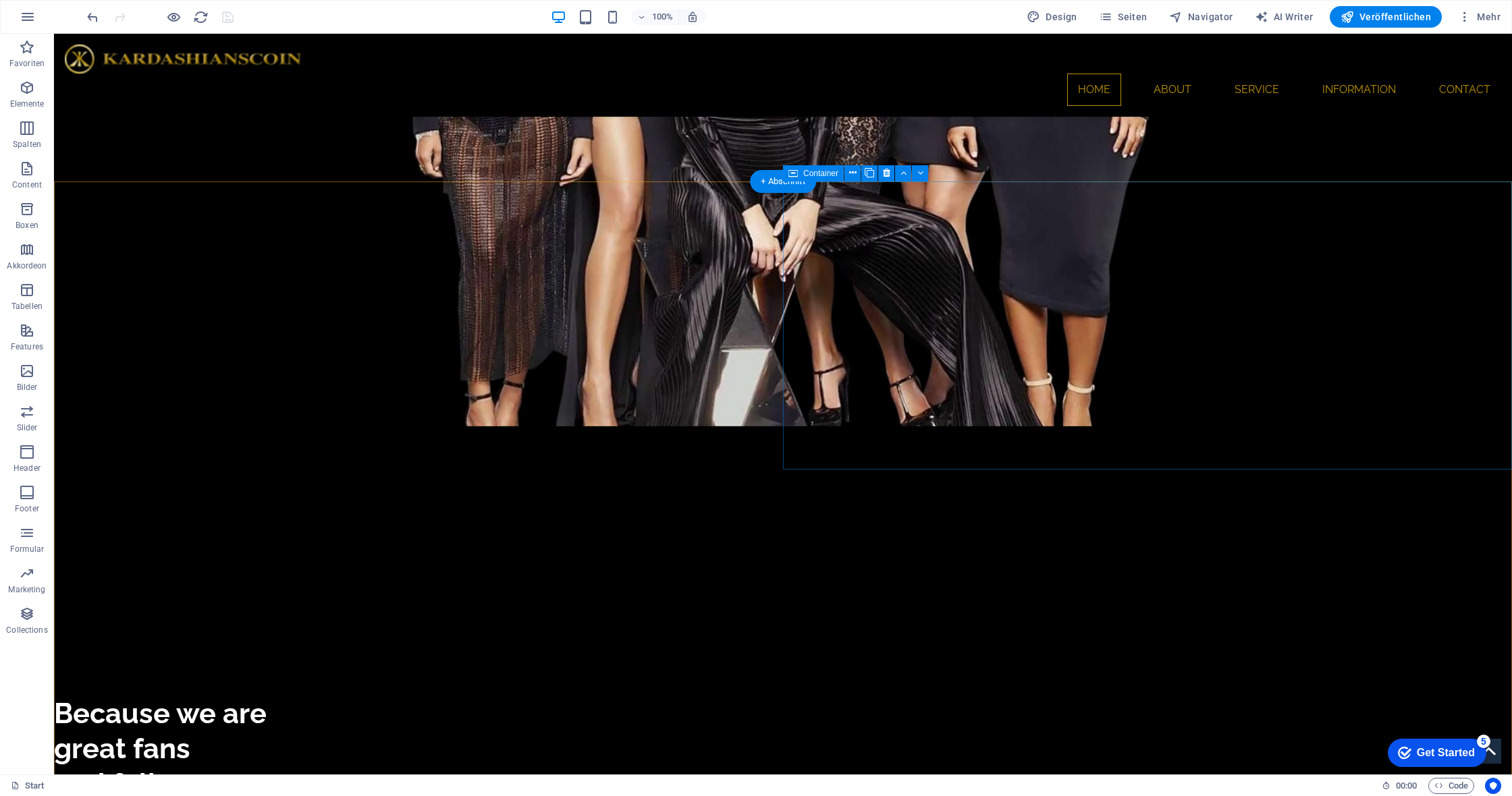
click at [834, 174] on span "Bild" at bounding box center [834, 173] width 14 height 8
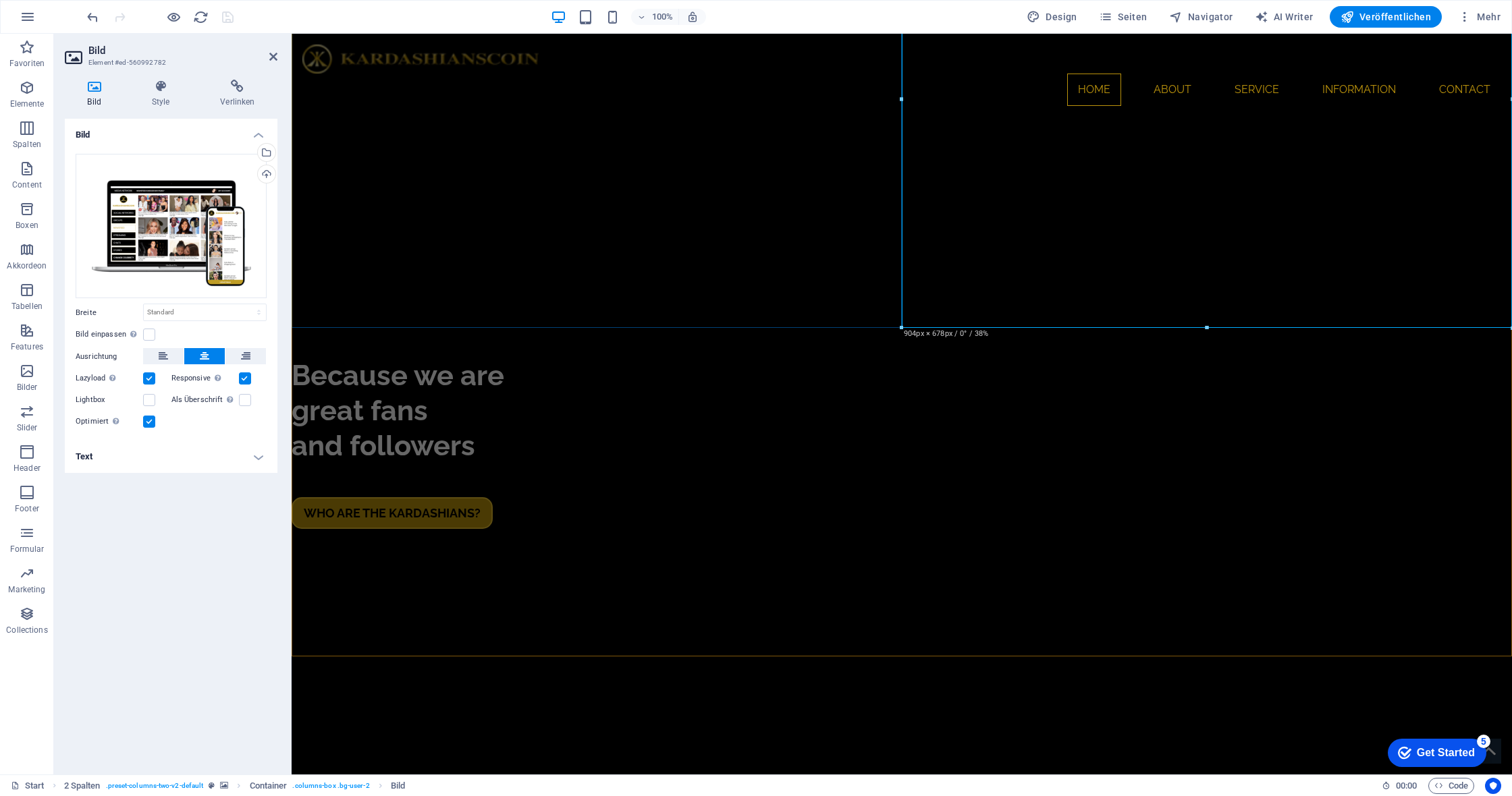
scroll to position [3759, 0]
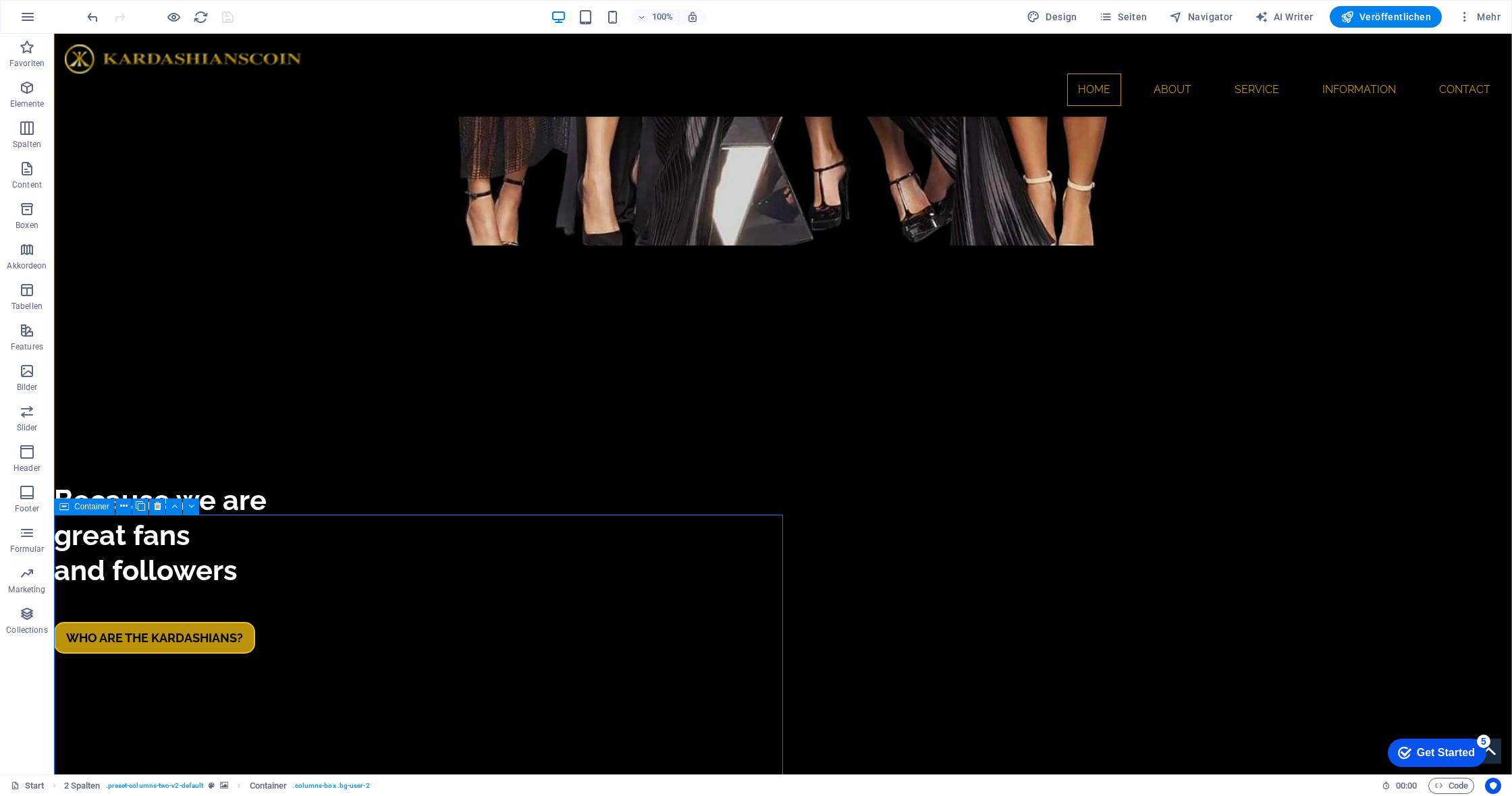
click at [97, 506] on div "Bild" at bounding box center [98, 507] width 39 height 16
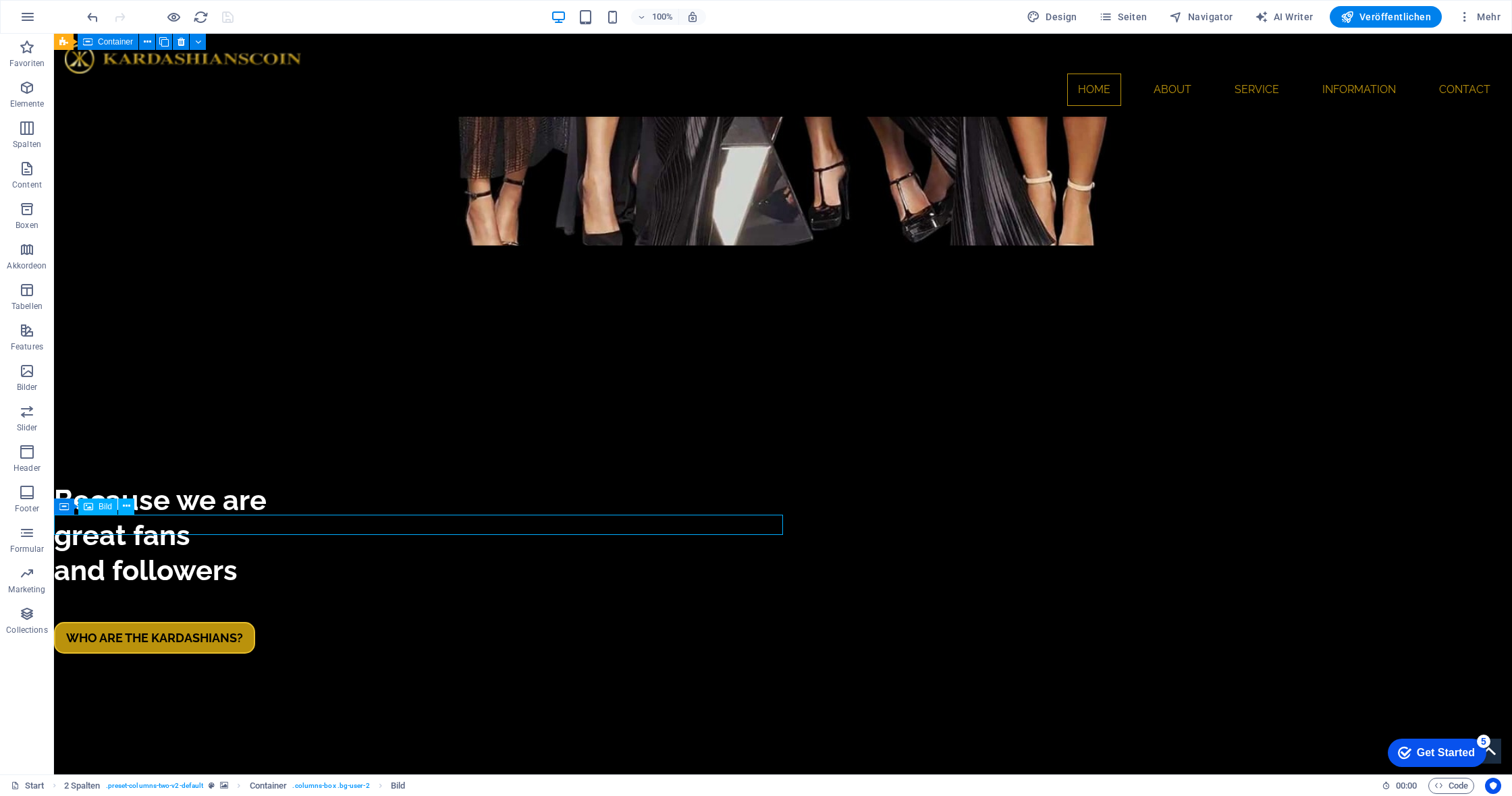
click at [97, 506] on div "Bild" at bounding box center [98, 507] width 39 height 16
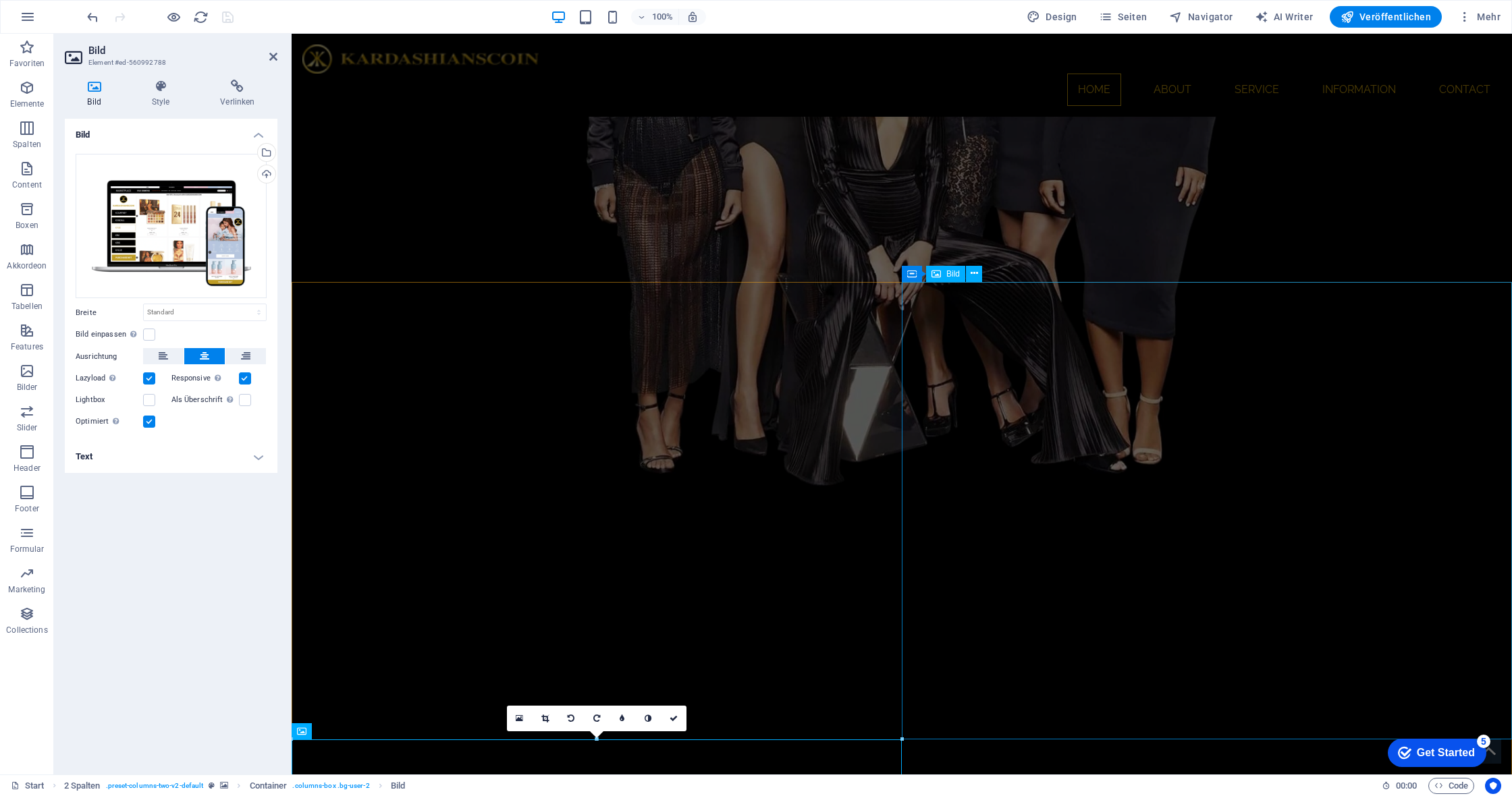
scroll to position [3346, 0]
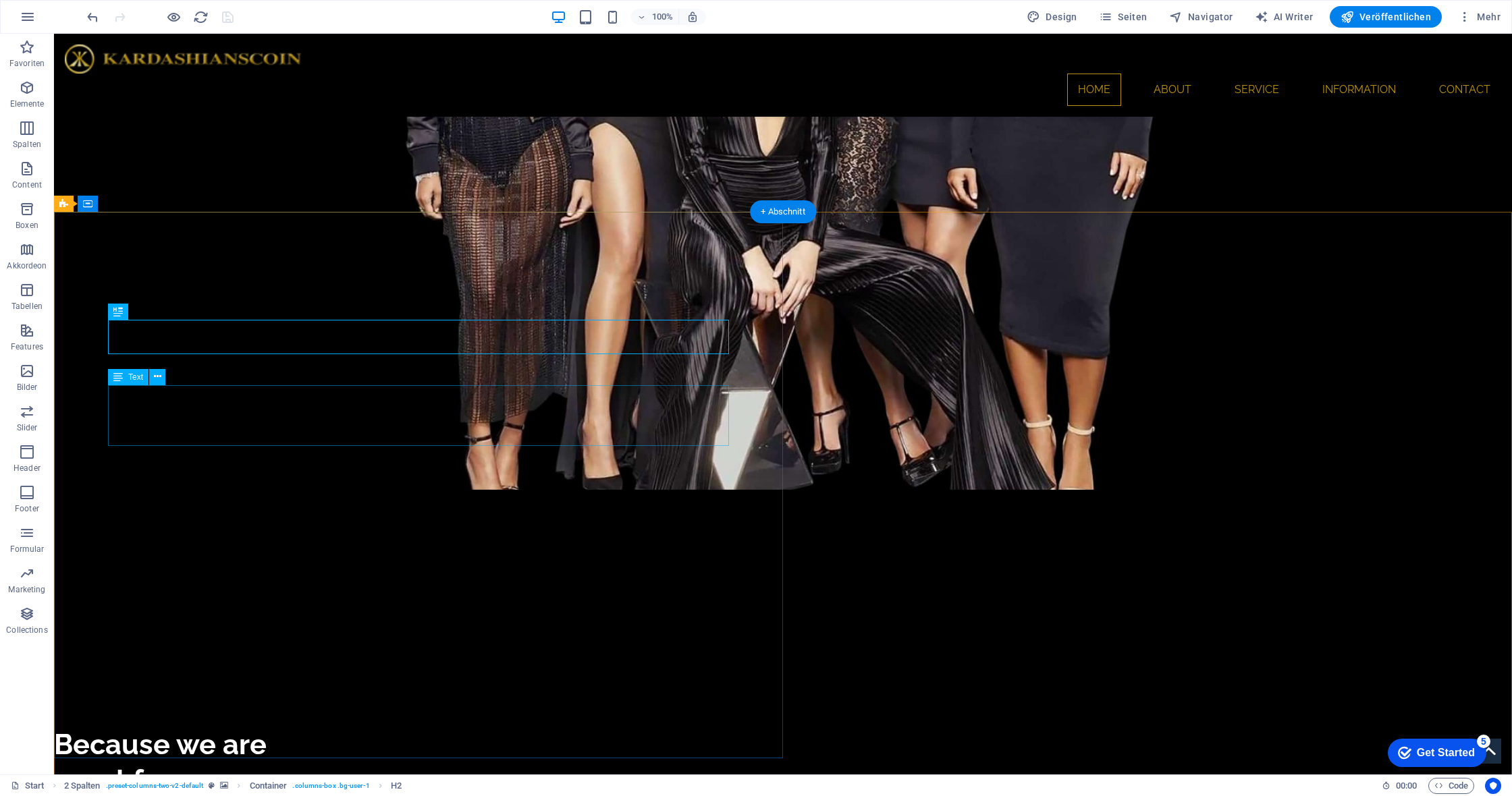
scroll to position [3516, 0]
click at [128, 375] on div "Text" at bounding box center [129, 377] width 41 height 16
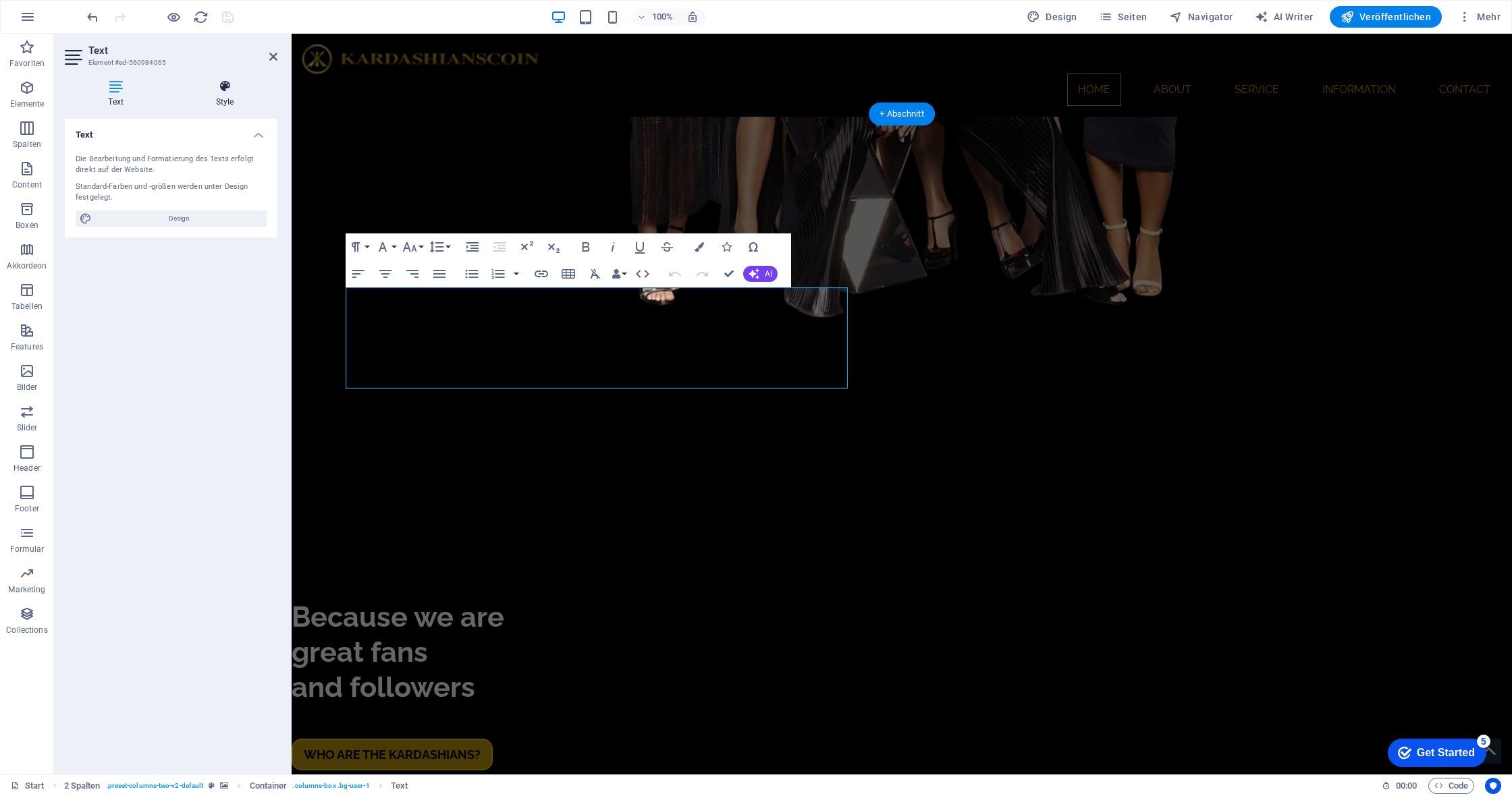
click at [223, 88] on icon at bounding box center [224, 86] width 105 height 14
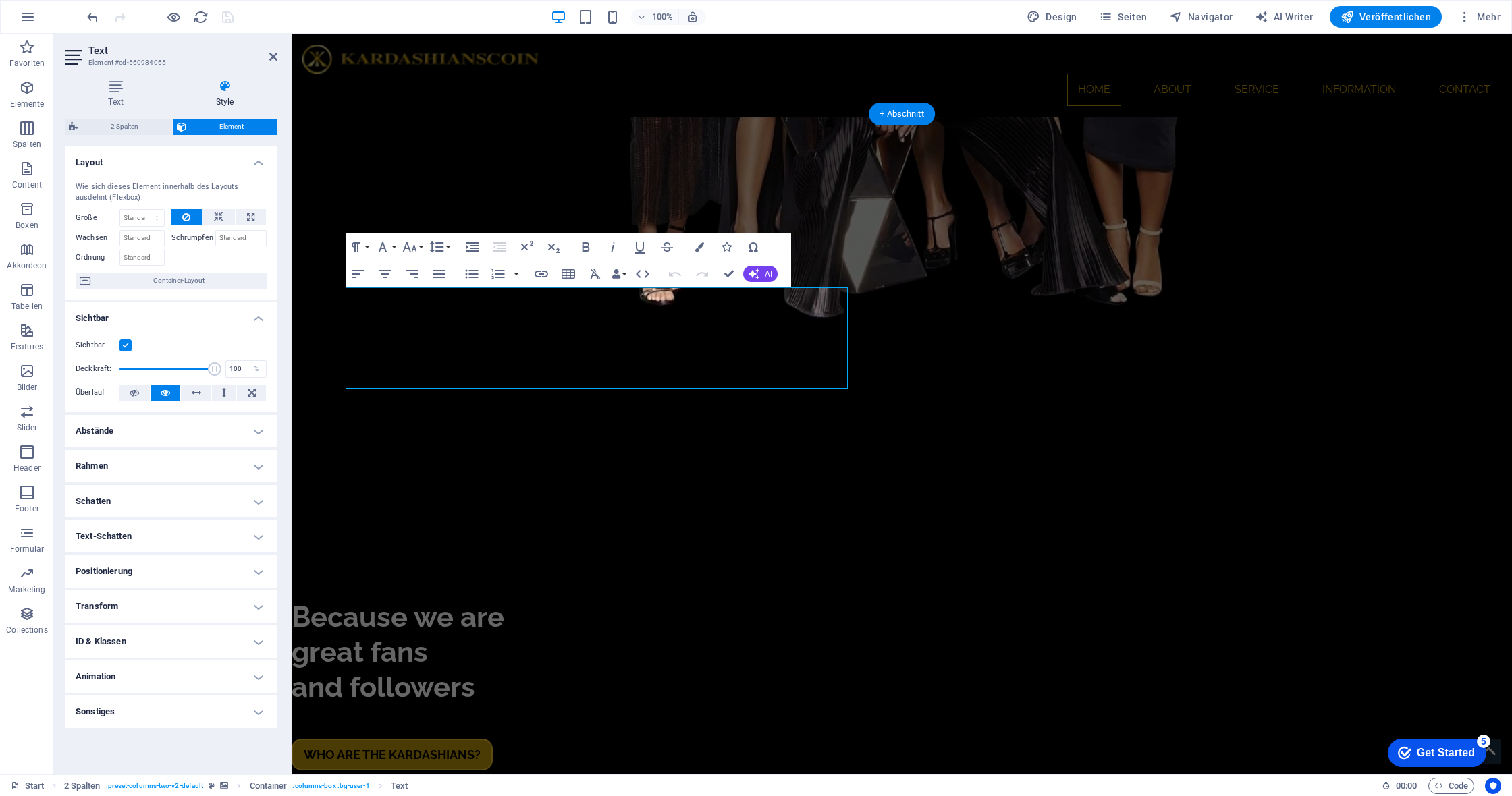
click at [254, 675] on h4 "Animation" at bounding box center [171, 676] width 213 height 32
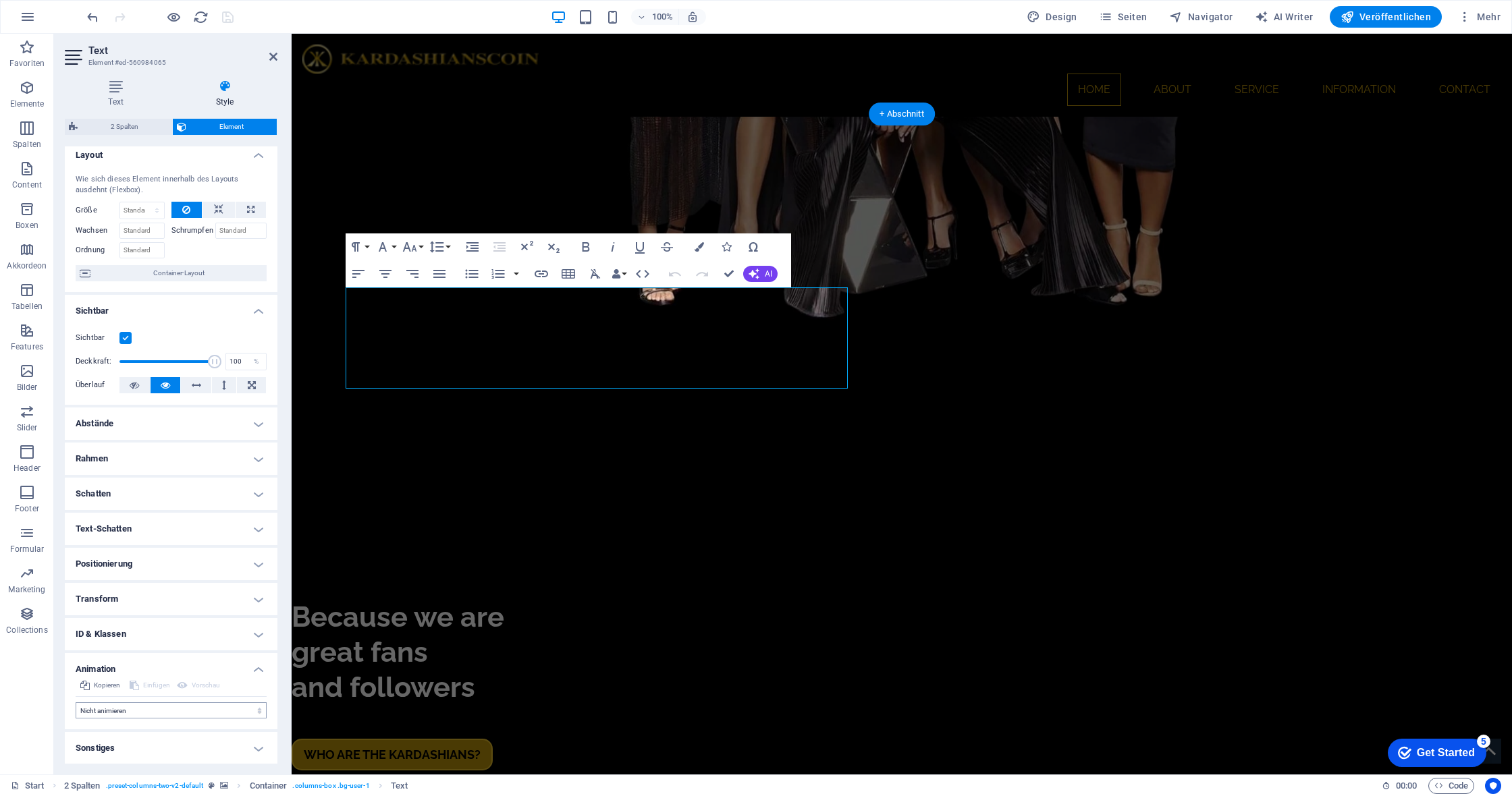
scroll to position [7, 0]
select select "shrink"
select select "scroll"
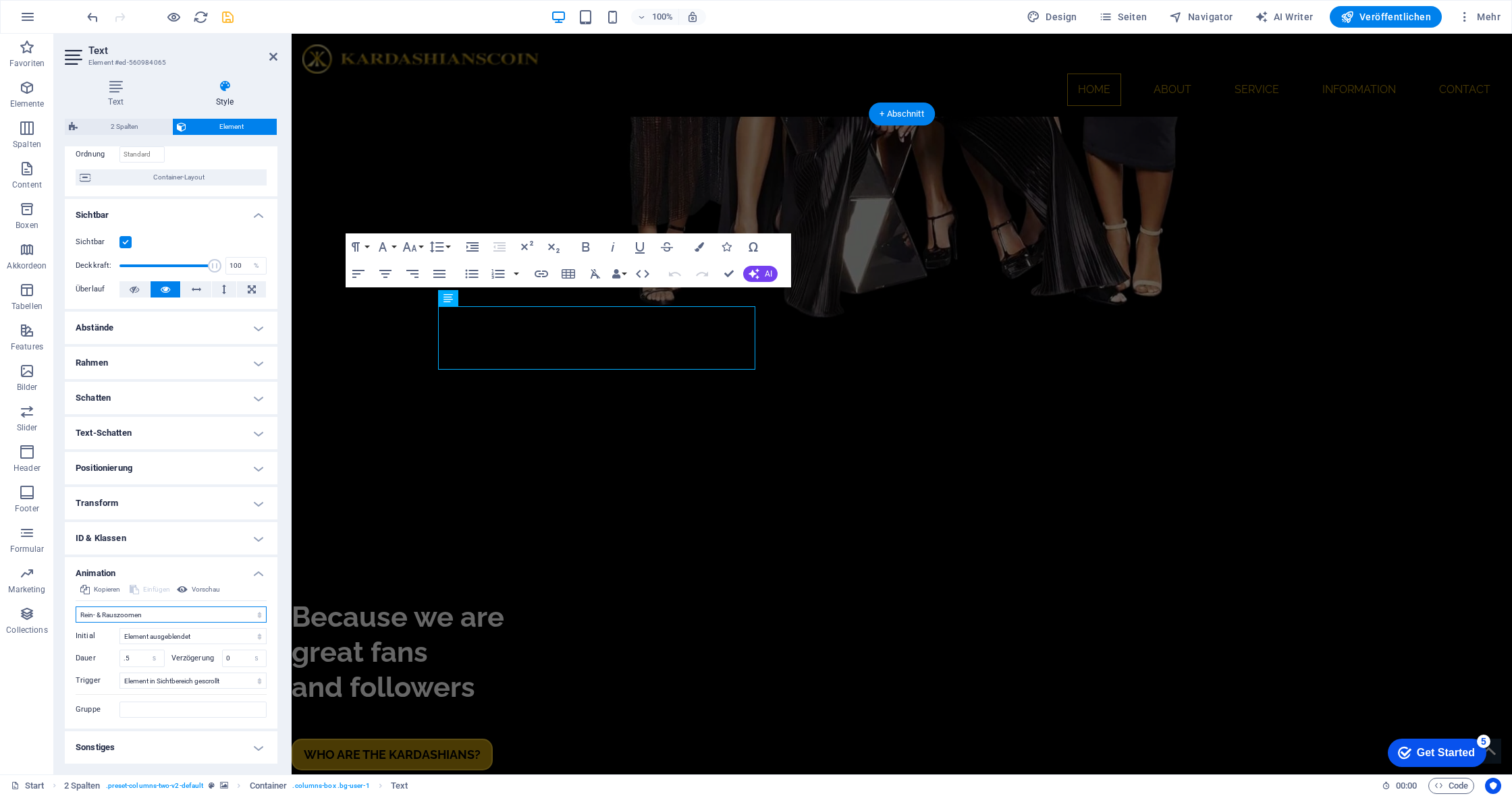
scroll to position [102, 0]
drag, startPoint x: 137, startPoint y: 663, endPoint x: 44, endPoint y: 656, distance: 93.3
click at [44, 656] on section "Favoriten Elemente Spalten Content Boxen Akkordeon Tabellen Features Bilder Sli…" at bounding box center [756, 404] width 1512 height 741
type input "2"
type input "0.5"
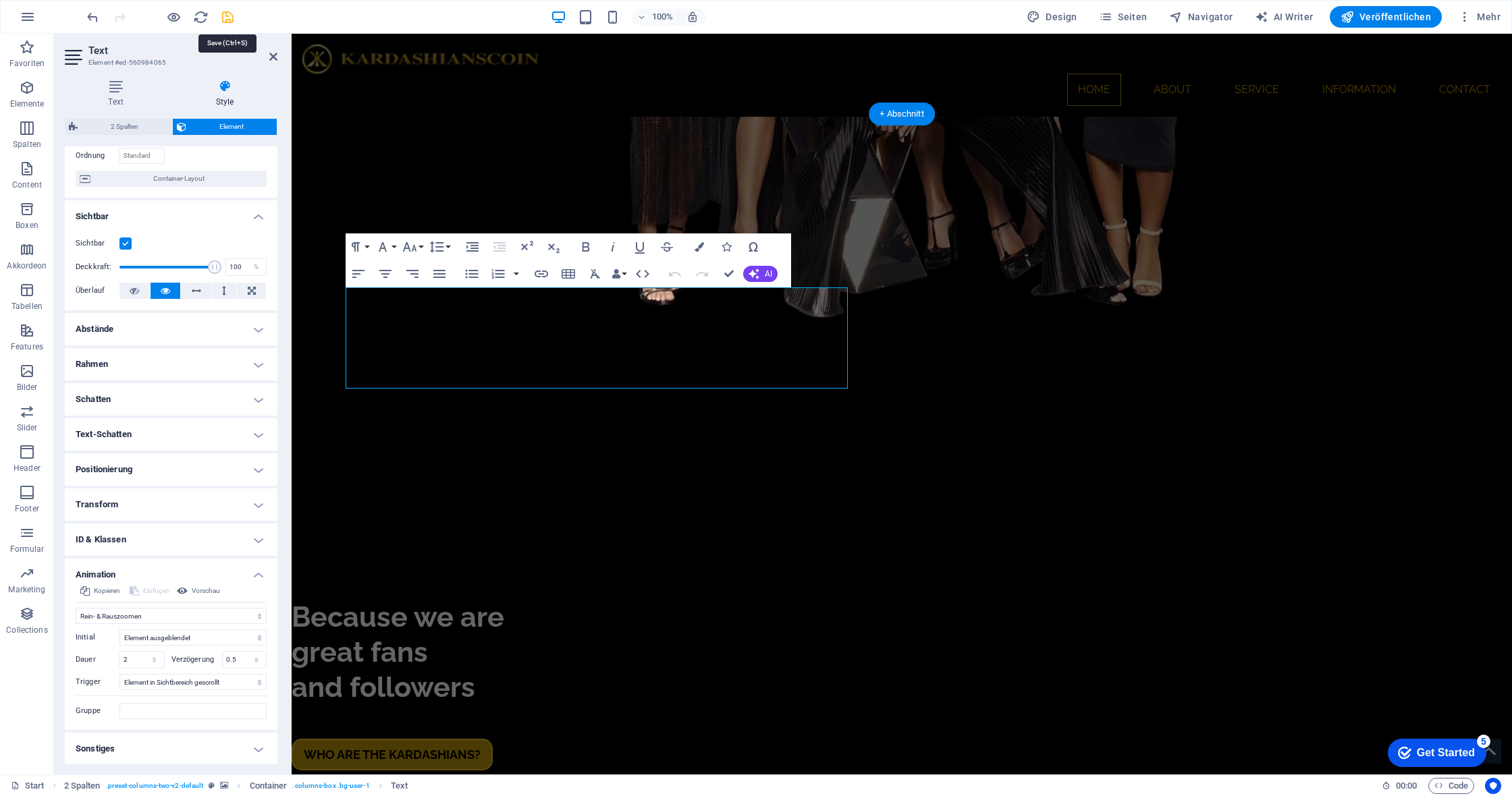
click at [224, 18] on icon "save" at bounding box center [227, 17] width 15 height 15
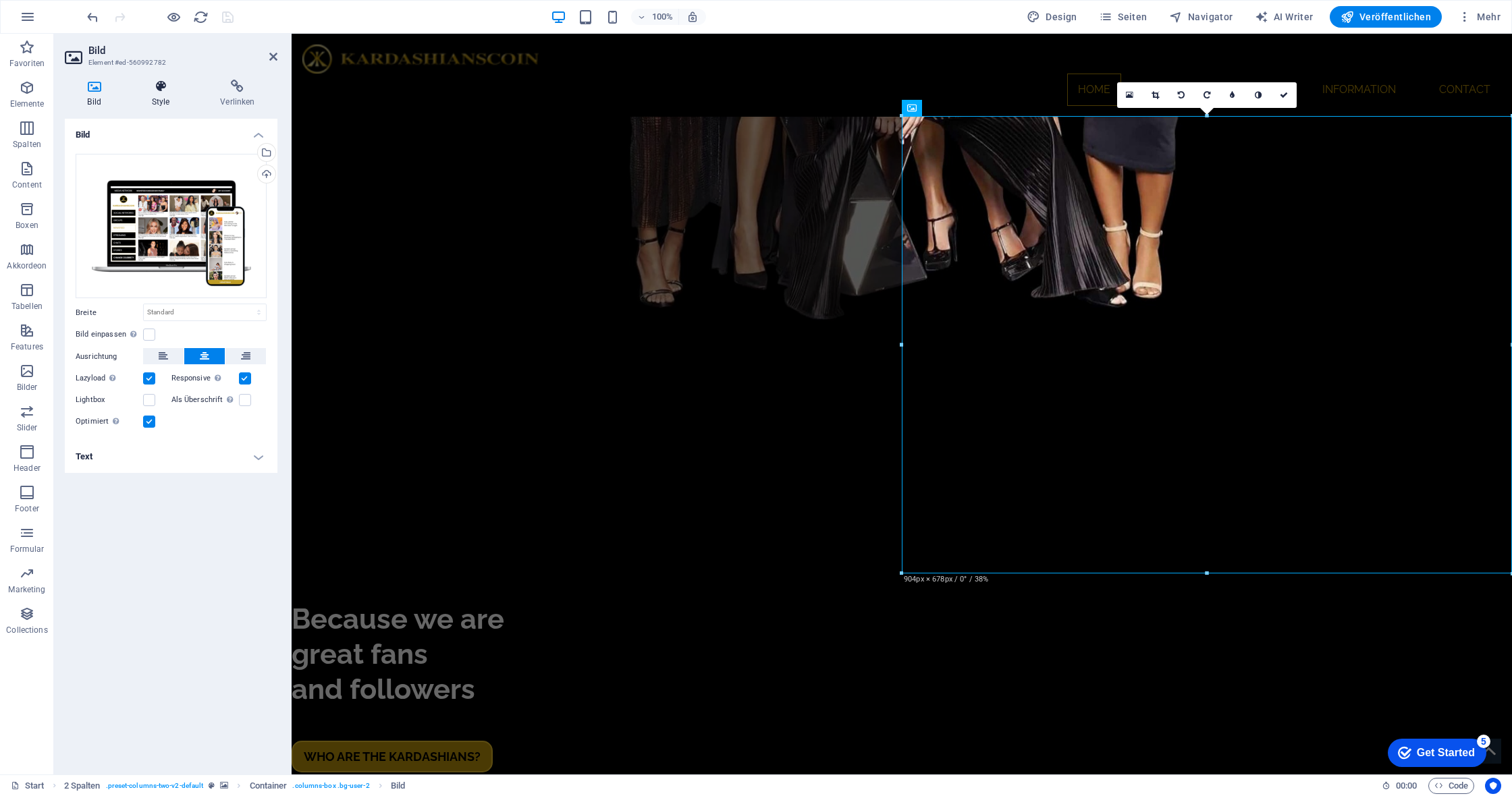
click at [159, 88] on icon at bounding box center [161, 86] width 64 height 14
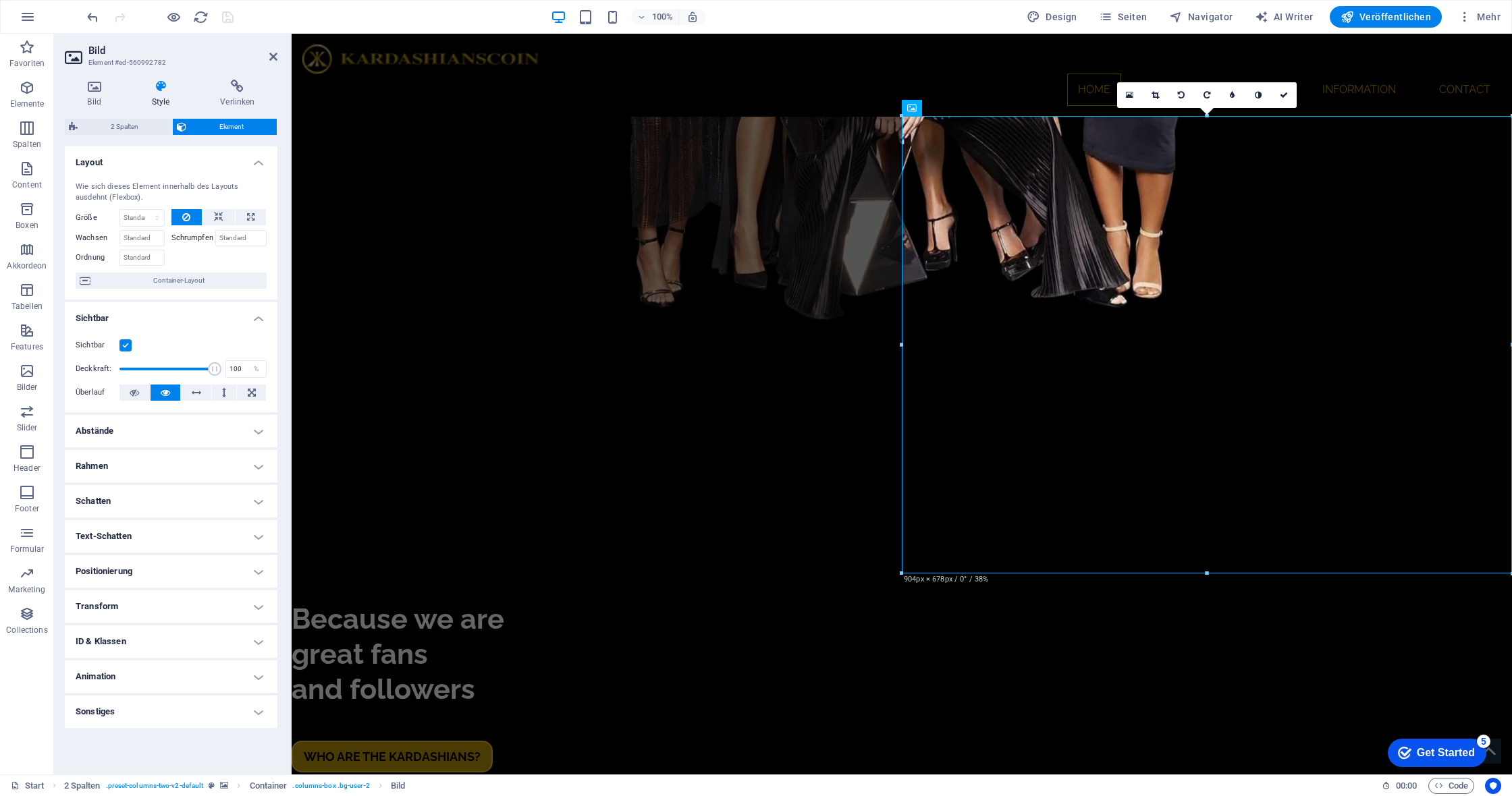
click at [260, 672] on h4 "Animation" at bounding box center [171, 676] width 213 height 32
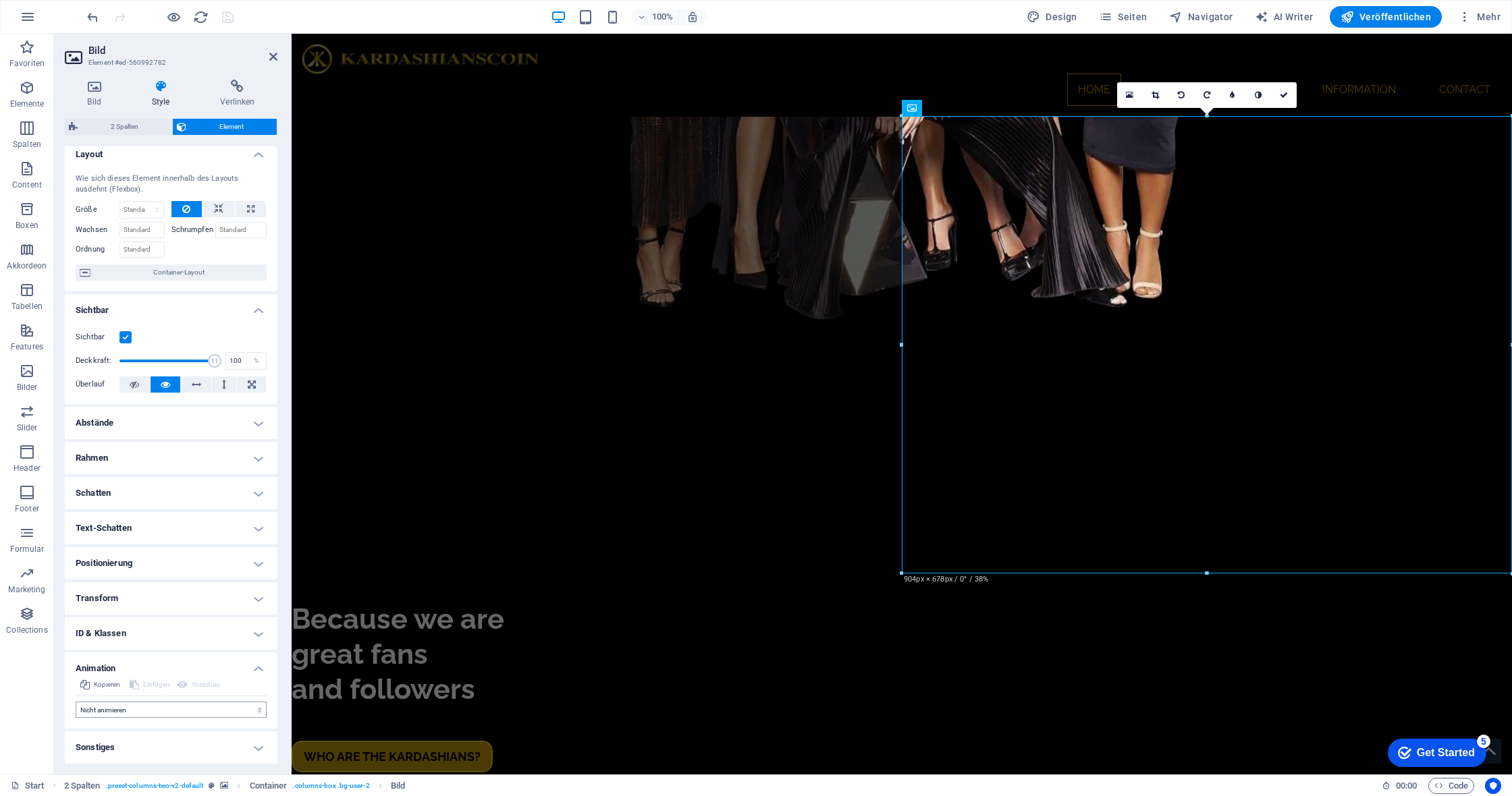
scroll to position [7, 0]
select select "shrink"
select select "scroll"
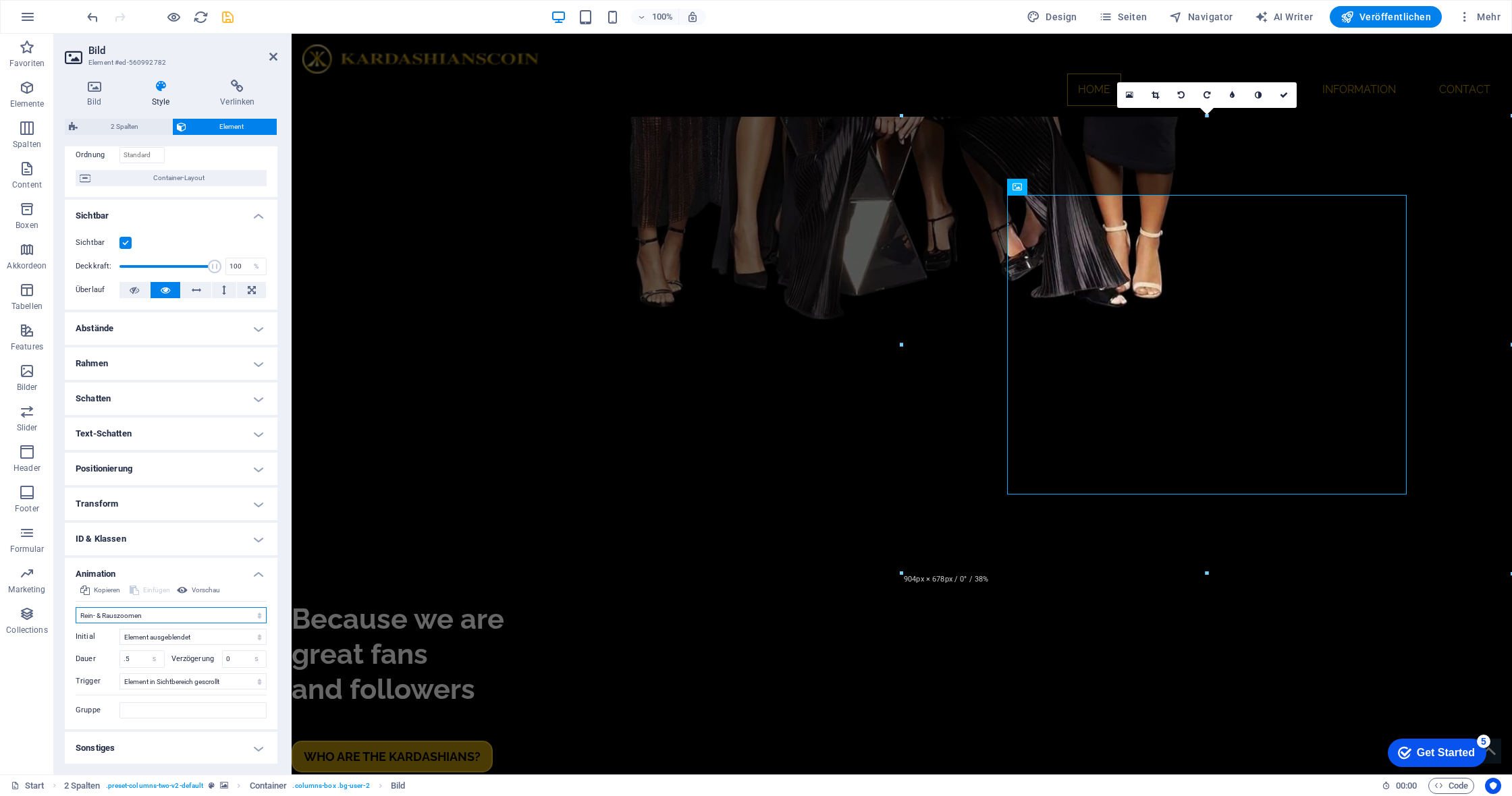
scroll to position [102, 0]
drag, startPoint x: 142, startPoint y: 662, endPoint x: 0, endPoint y: 643, distance: 143.3
click at [0, 643] on section "Favoriten Elemente Spalten Content Boxen Akkordeon Tabellen Features Bilder Sli…" at bounding box center [756, 404] width 1512 height 741
type input "2"
type input "0.5"
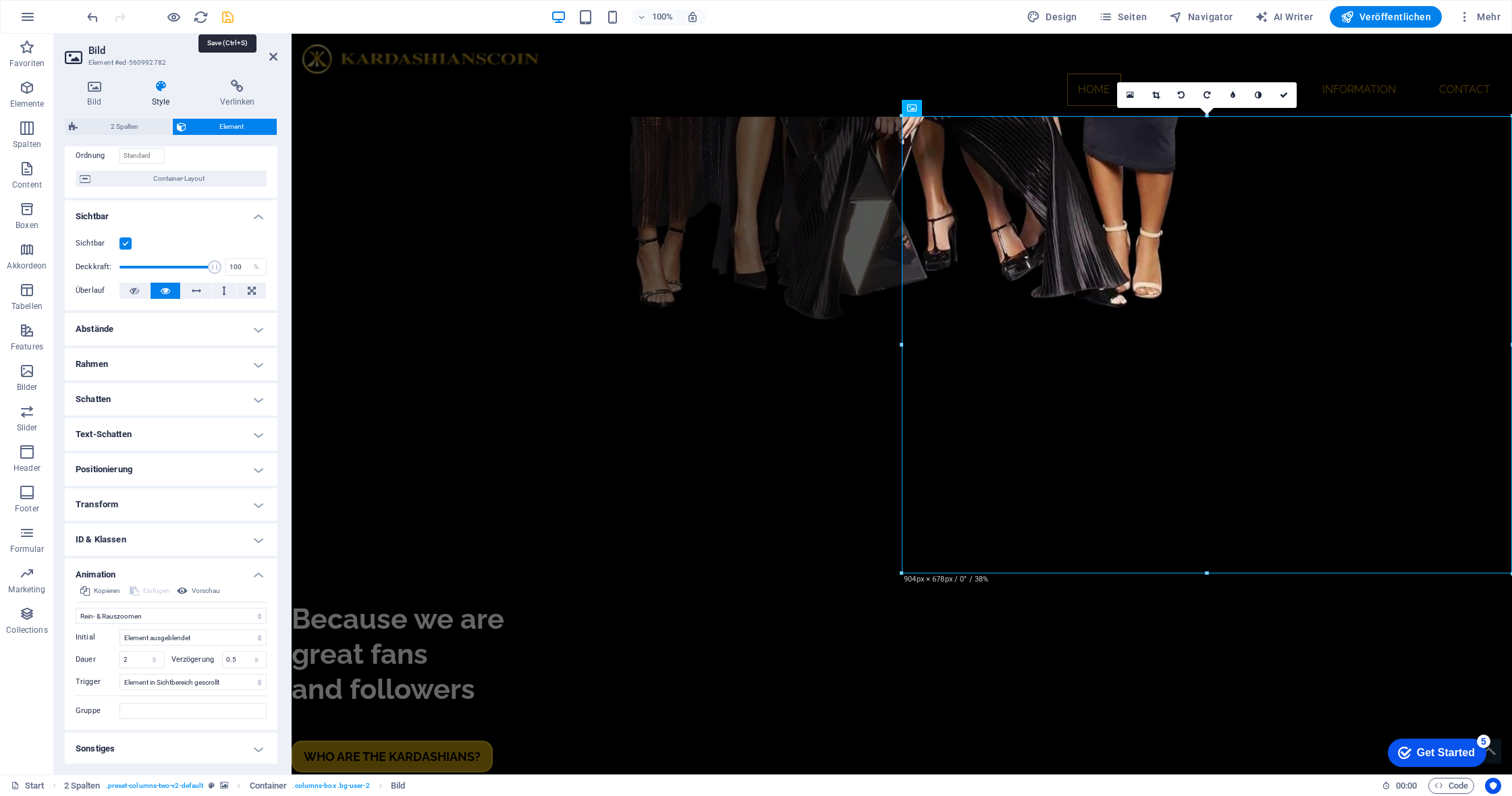
click at [228, 15] on icon "save" at bounding box center [227, 17] width 15 height 15
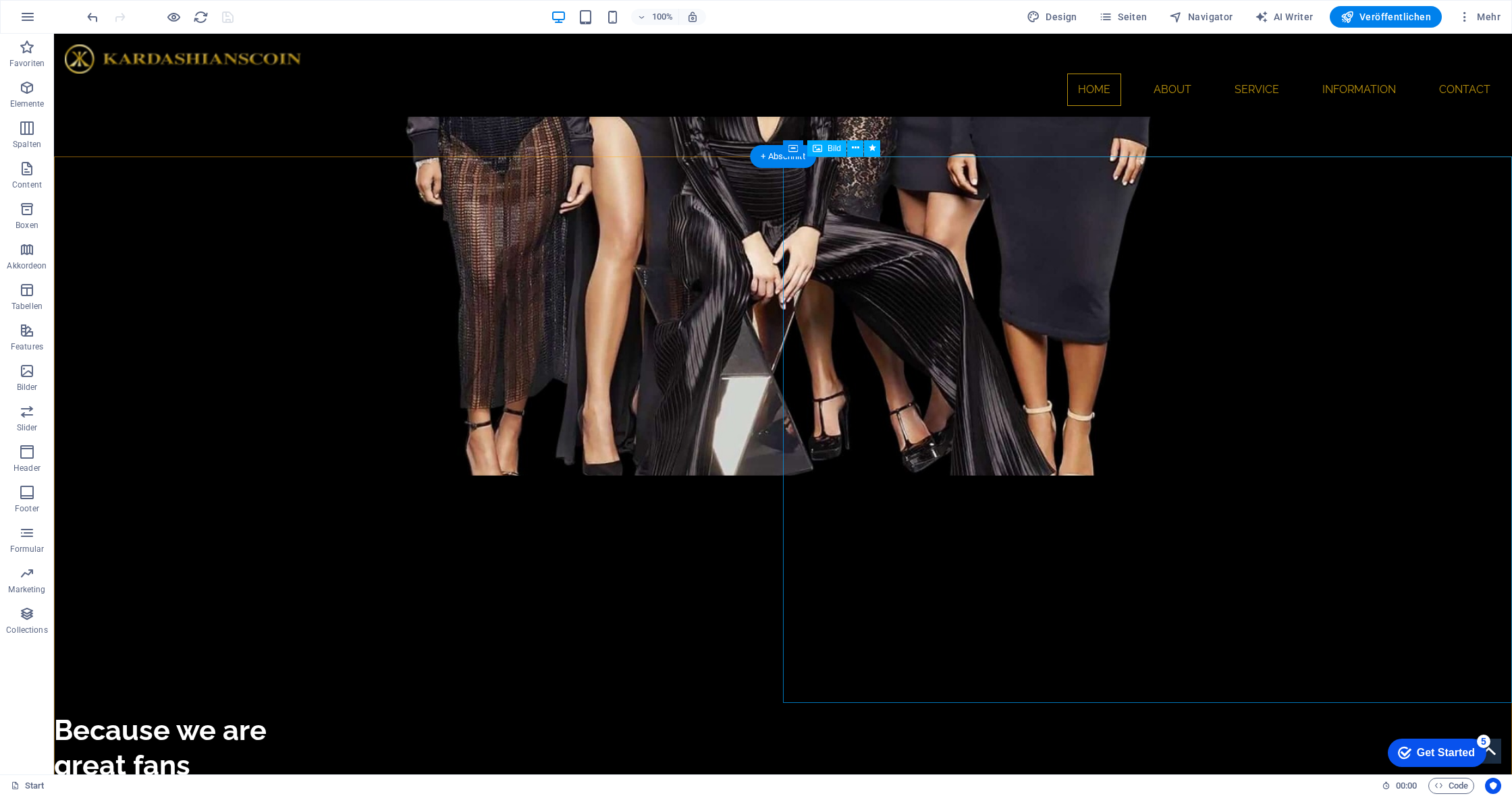
scroll to position [3576, 0]
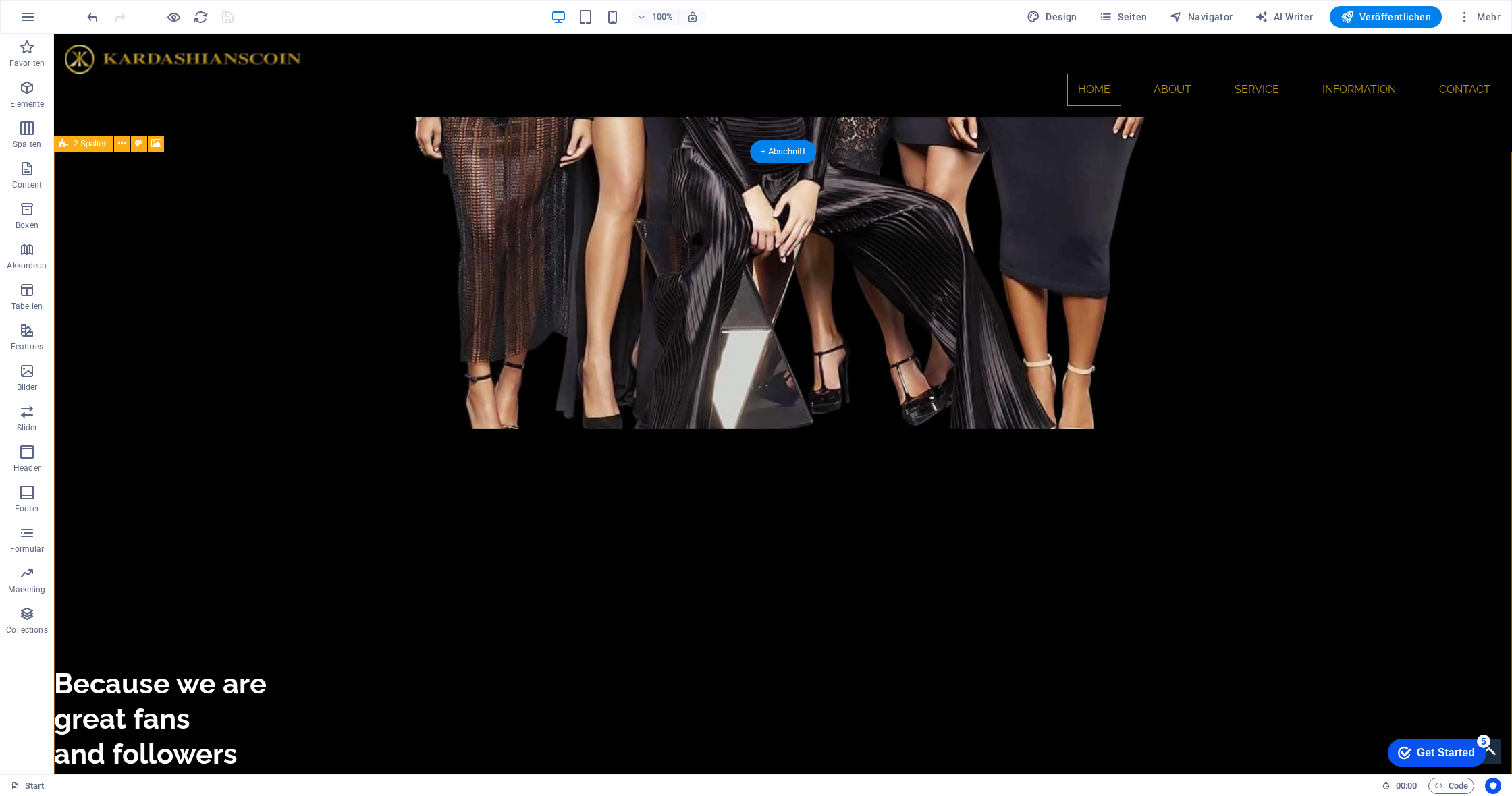
click at [69, 143] on div "2 Spalten" at bounding box center [83, 143] width 59 height 16
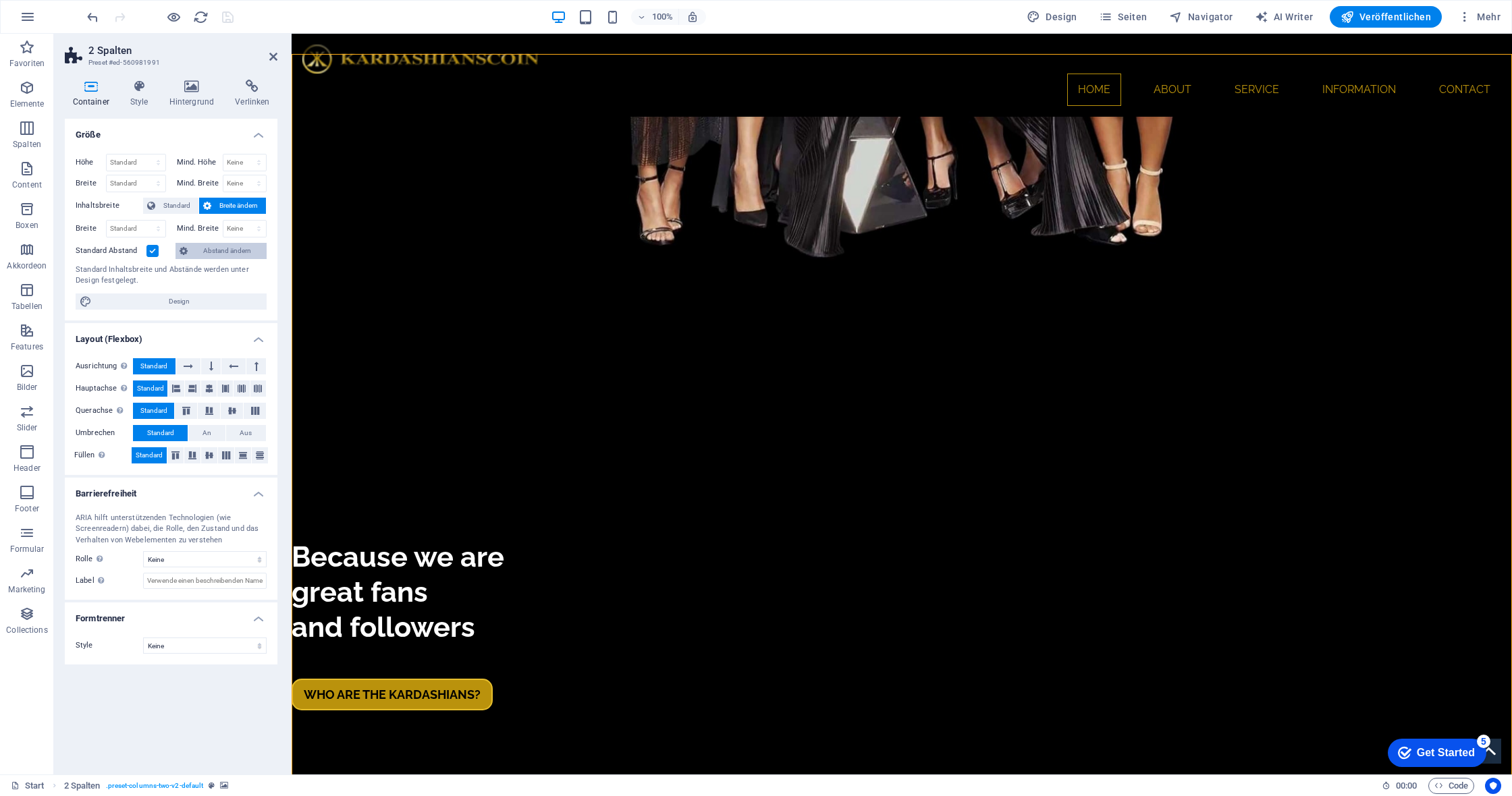
click at [219, 251] on span "Abstand ändern" at bounding box center [226, 251] width 71 height 16
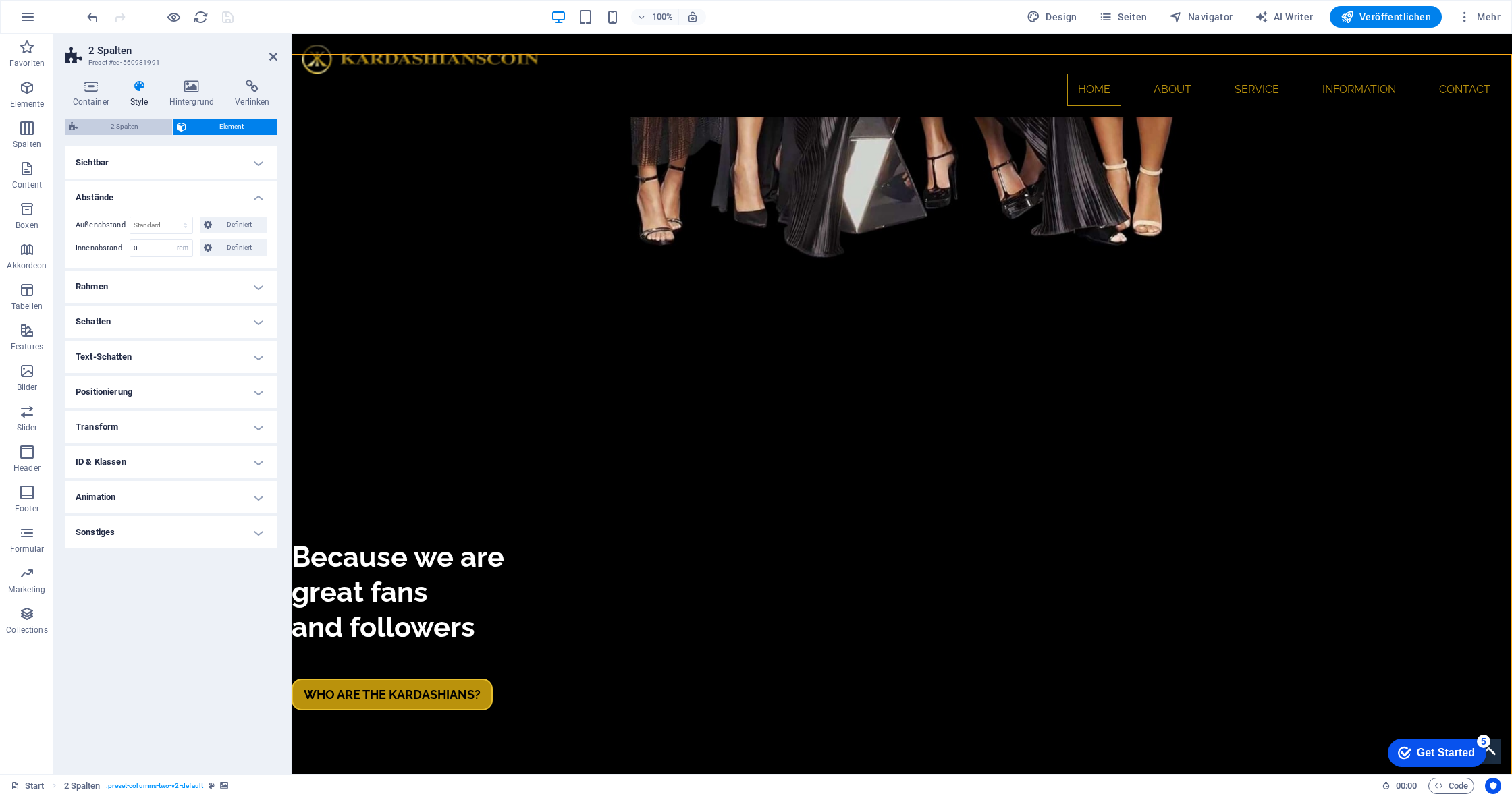
click at [127, 126] on span "2 Spalten" at bounding box center [124, 127] width 86 height 16
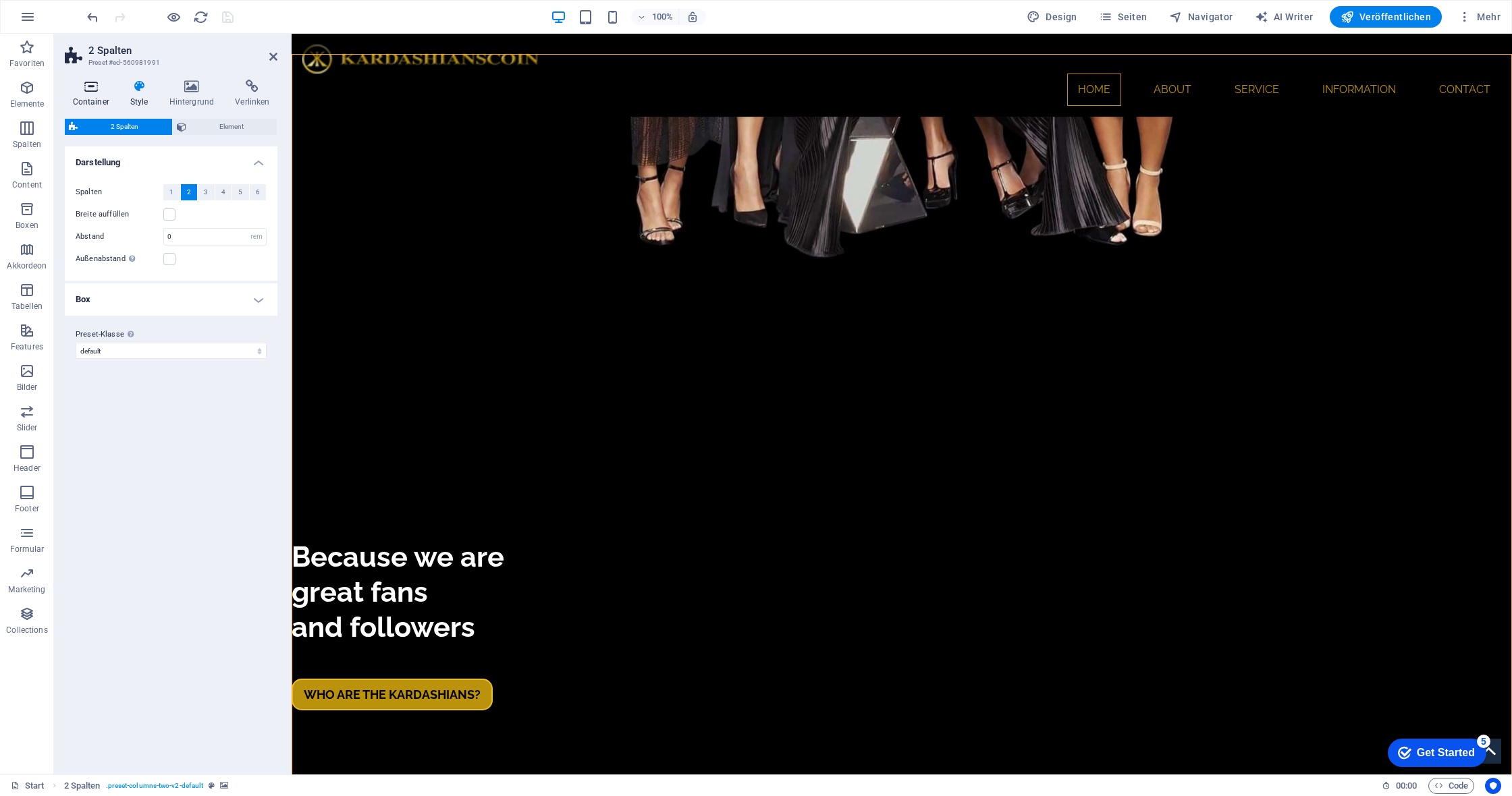
click at [95, 88] on icon at bounding box center [91, 86] width 52 height 14
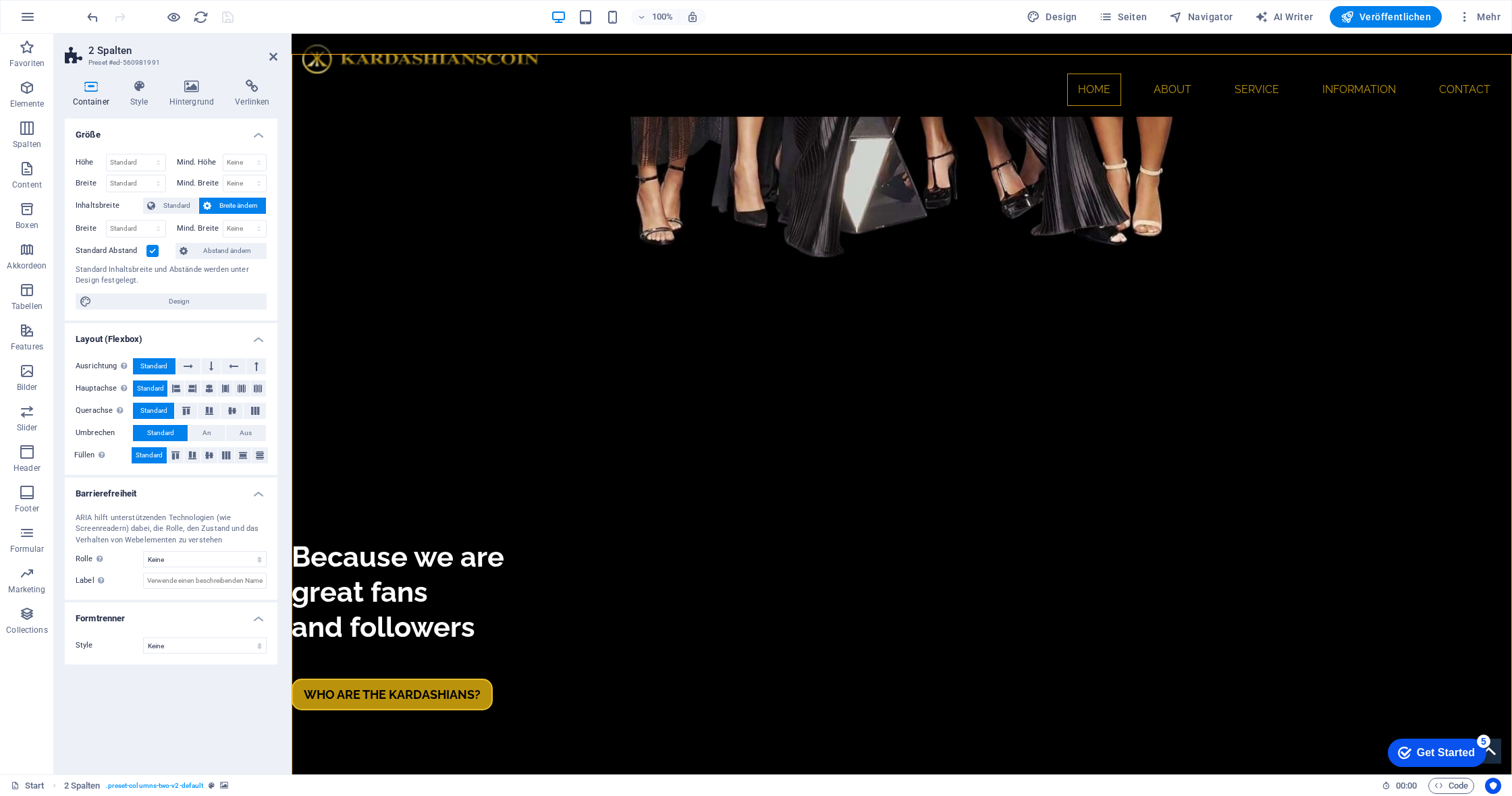
click at [248, 206] on span "Breite ändern" at bounding box center [239, 205] width 46 height 16
select select "%"
type input "100"
select select "g5i59bvdfc"
select select "DISABLED_OPTION_VALUE"
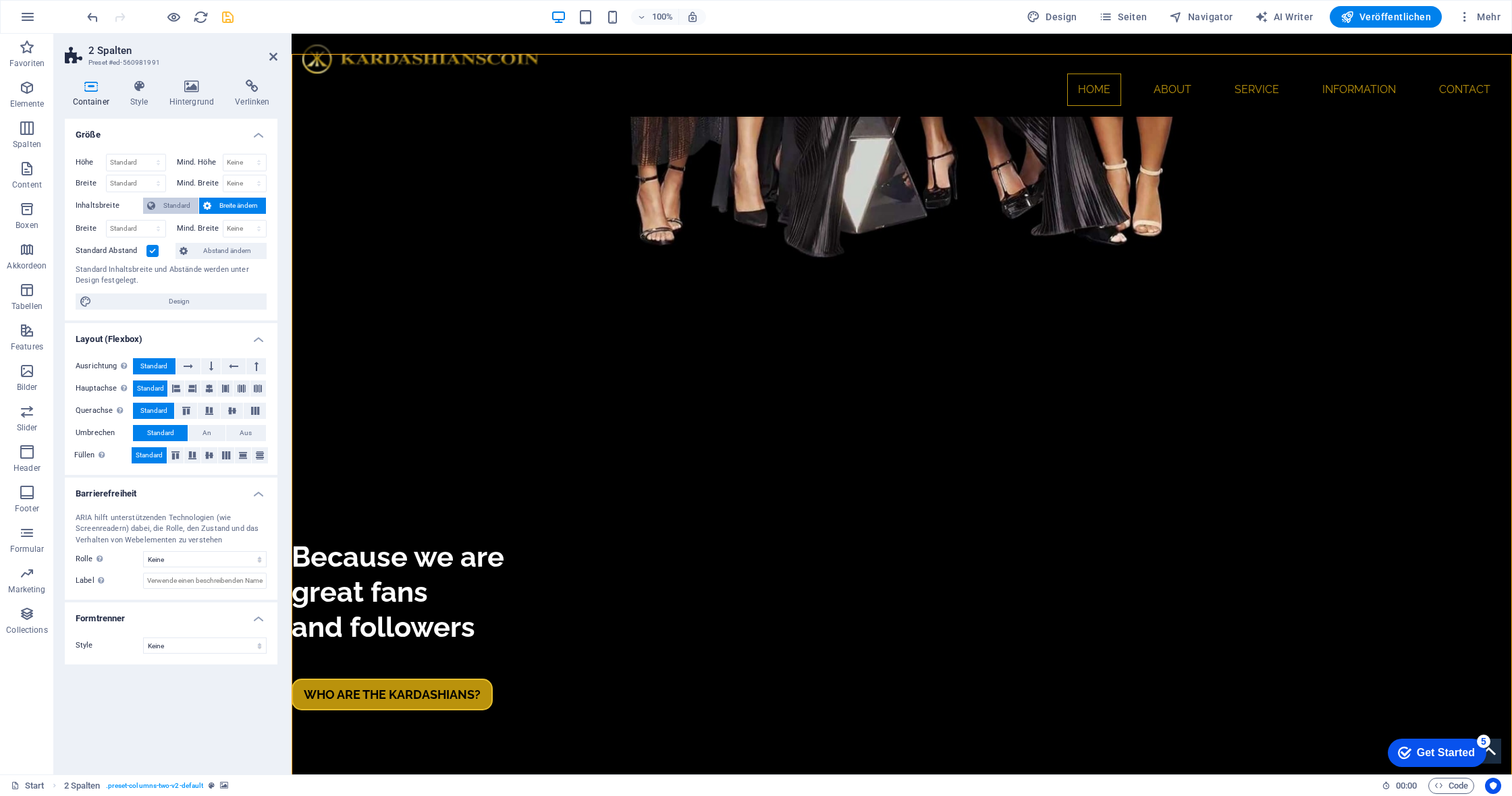
click at [166, 204] on span "Standard" at bounding box center [177, 205] width 35 height 16
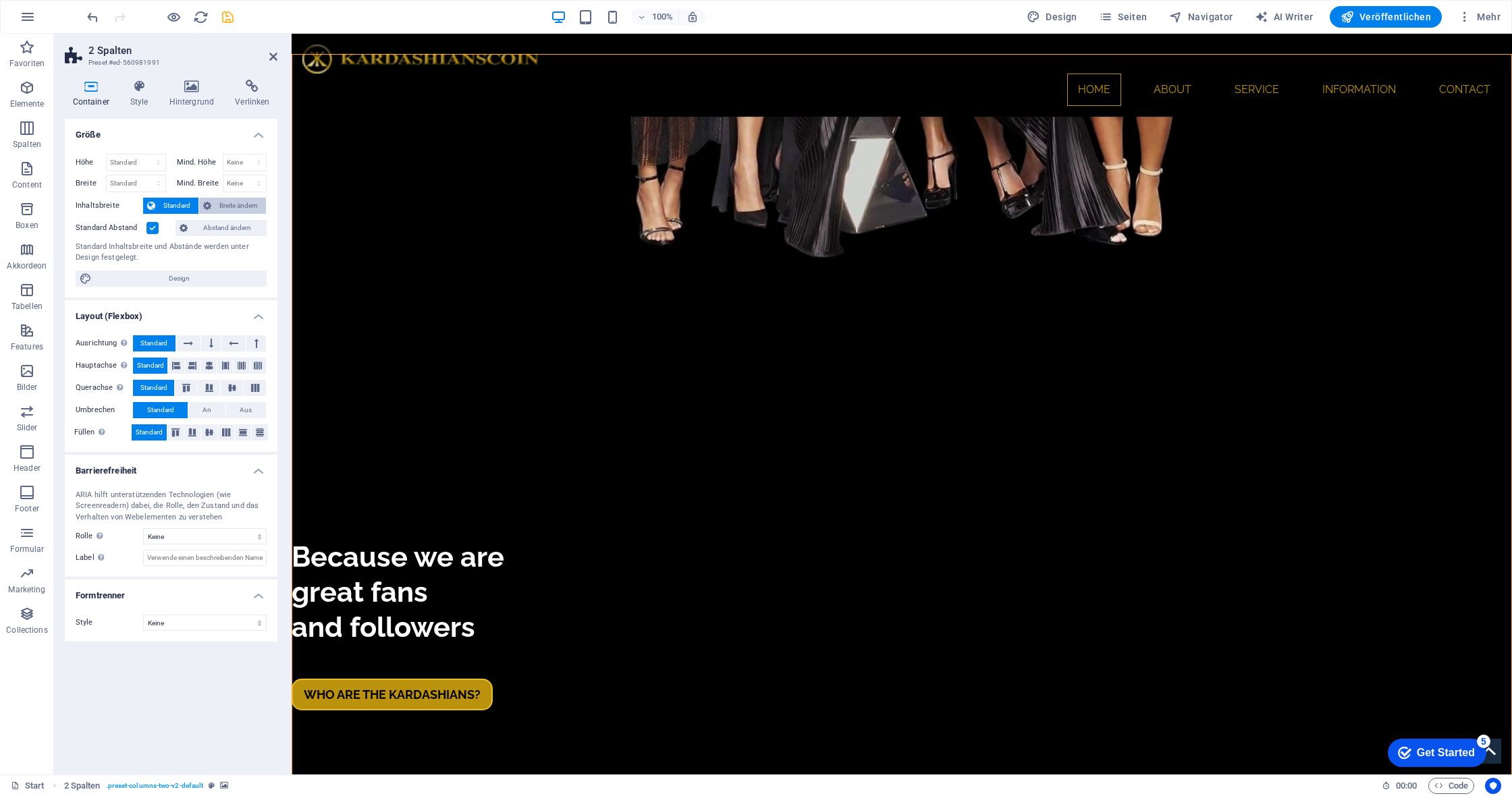
click at [229, 204] on span "Breite ändern" at bounding box center [239, 205] width 46 height 16
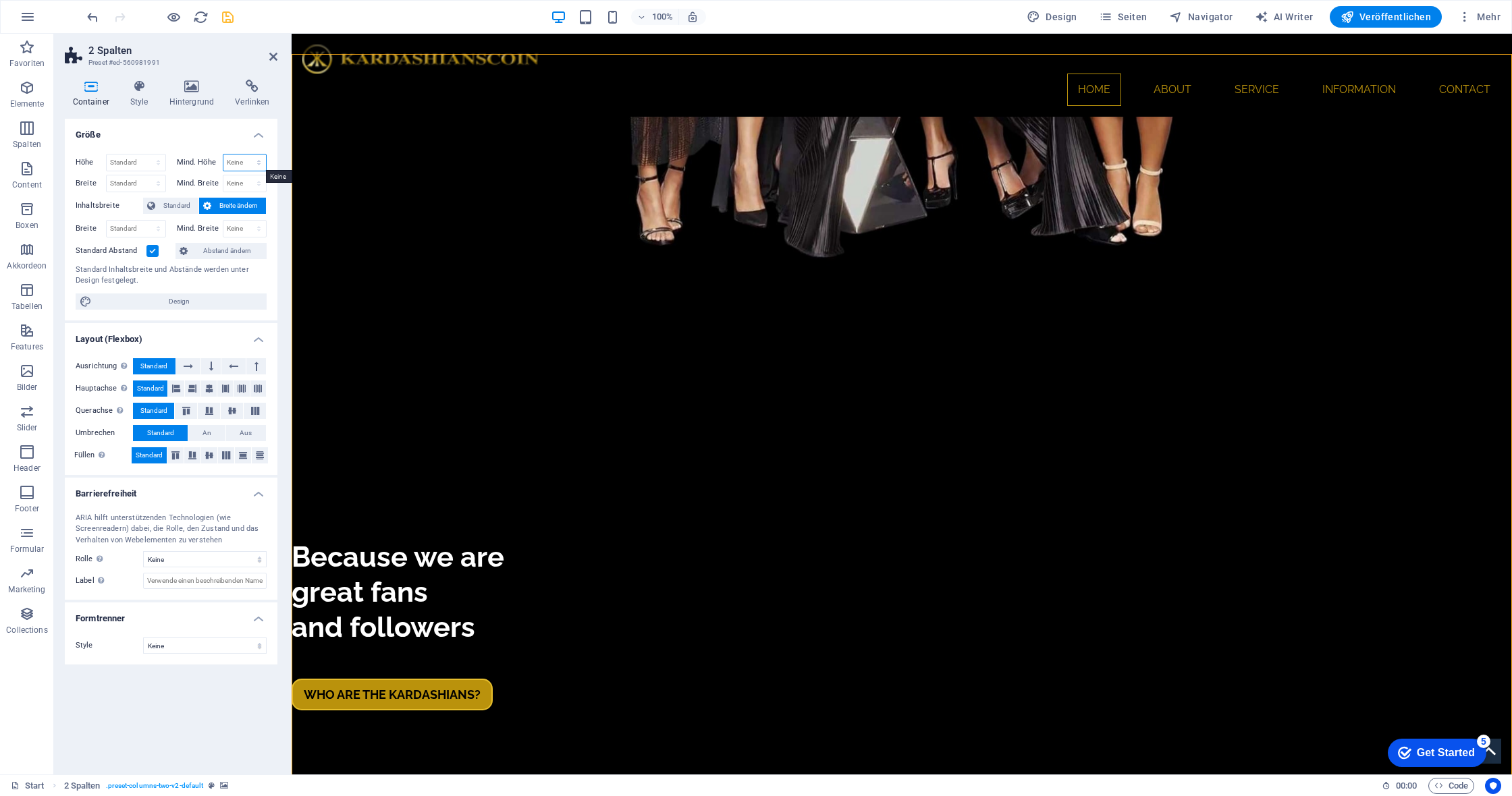
select select "%"
type input "200"
select select "j6li1do6ie4"
select select "DISABLED_OPTION_VALUE"
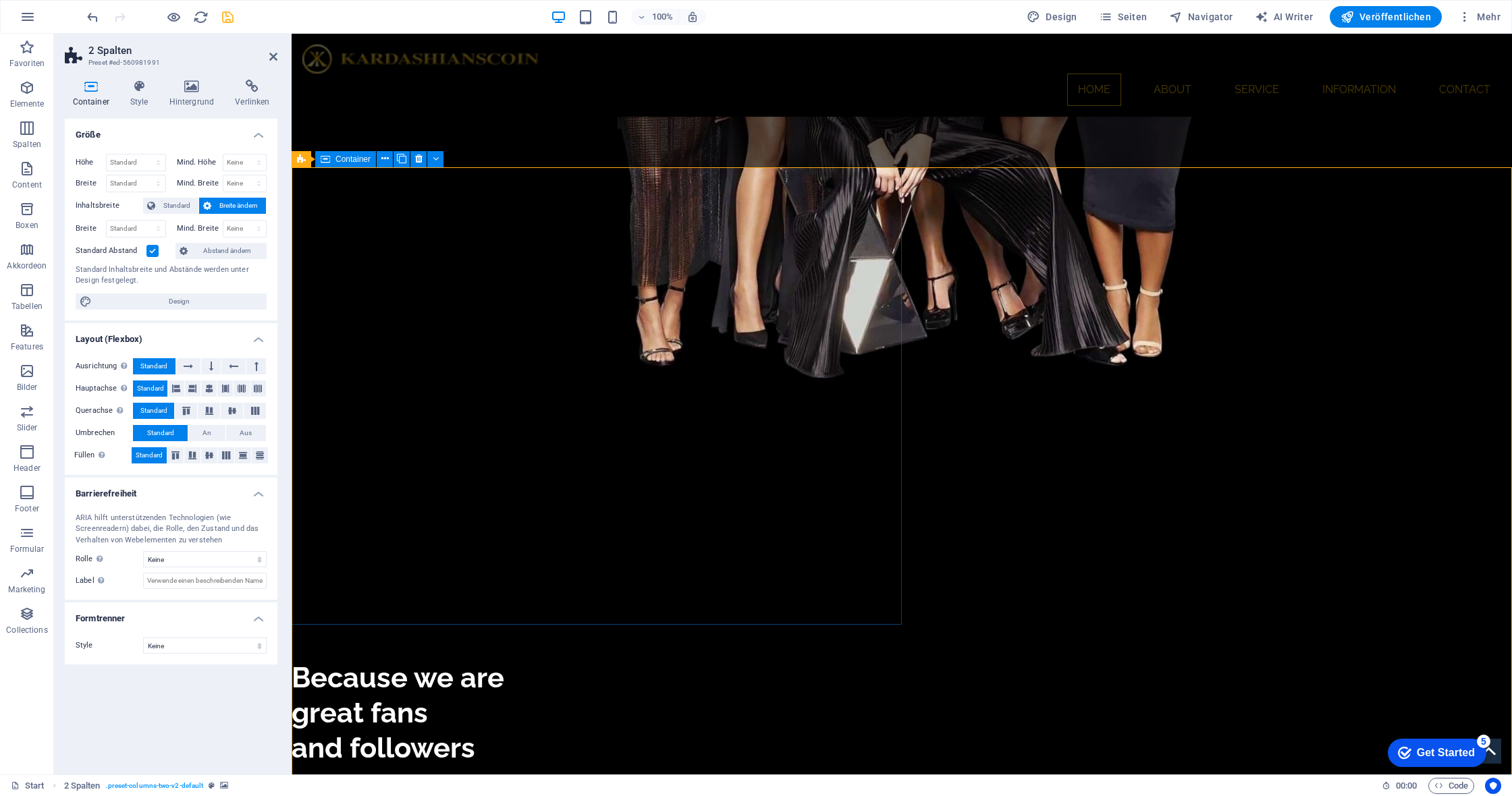
scroll to position [3464, 0]
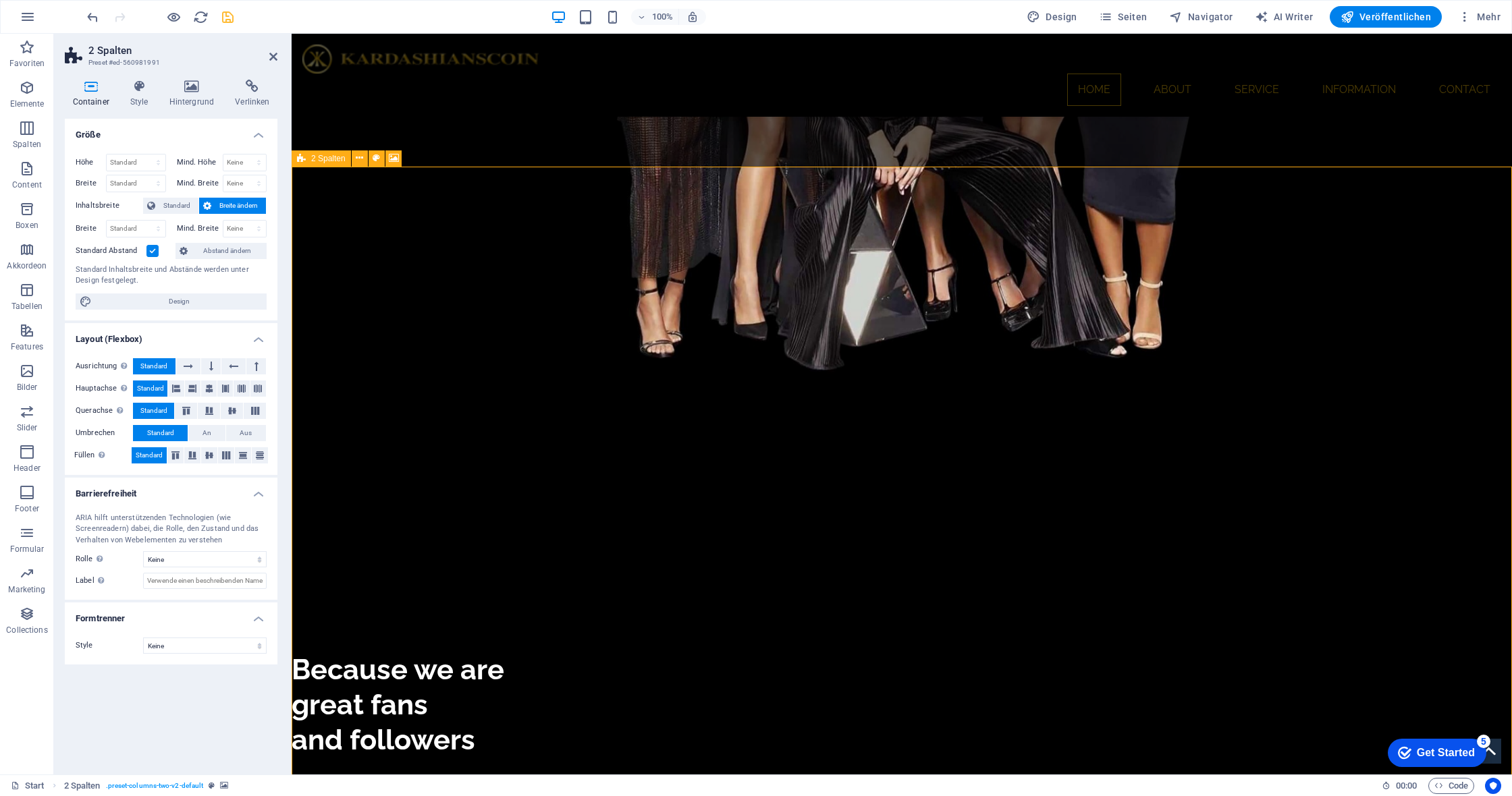
click at [297, 155] on icon at bounding box center [301, 159] width 9 height 16
click at [139, 90] on icon at bounding box center [138, 86] width 34 height 14
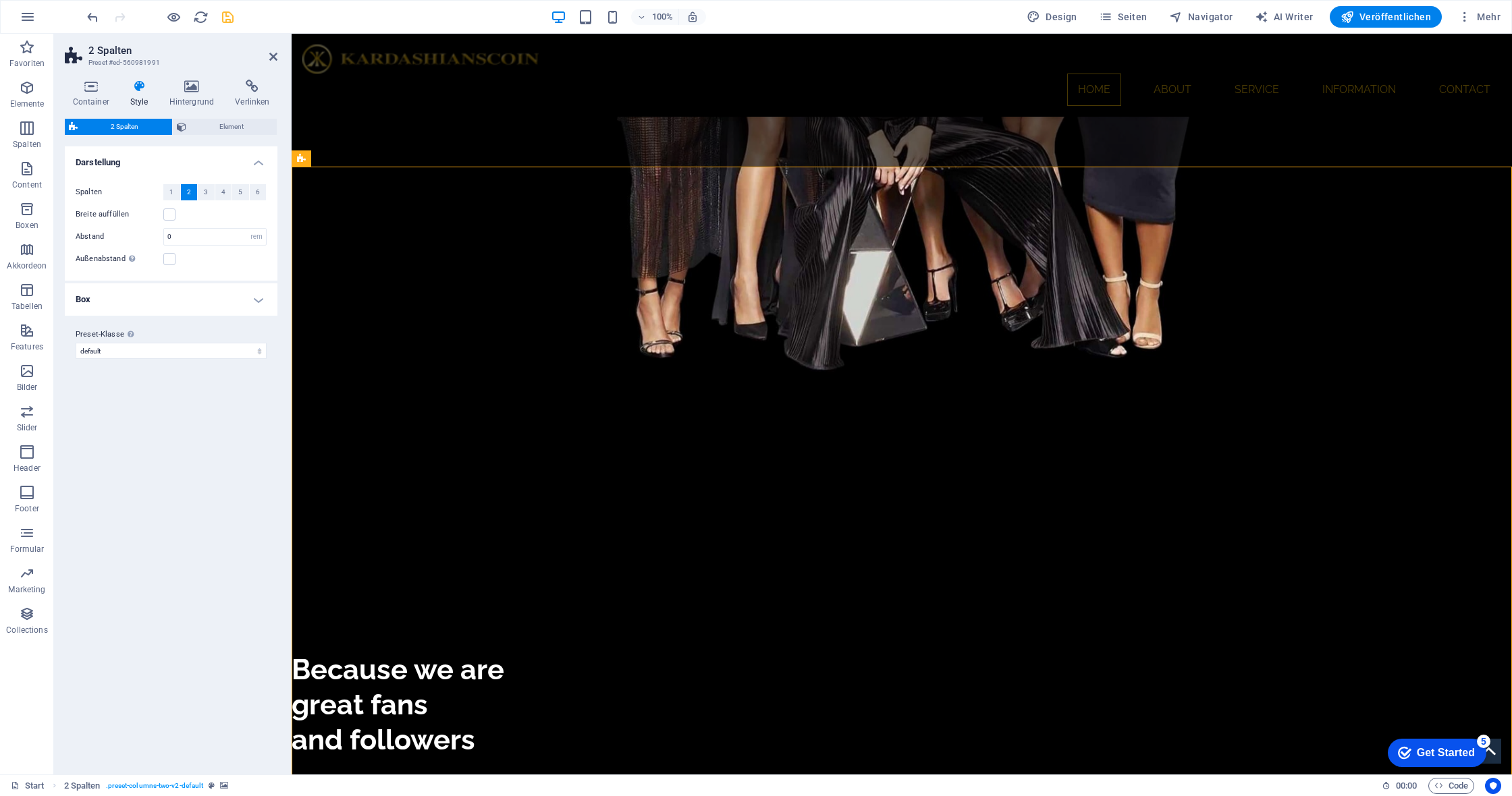
click at [259, 305] on h4 "Box" at bounding box center [171, 299] width 213 height 32
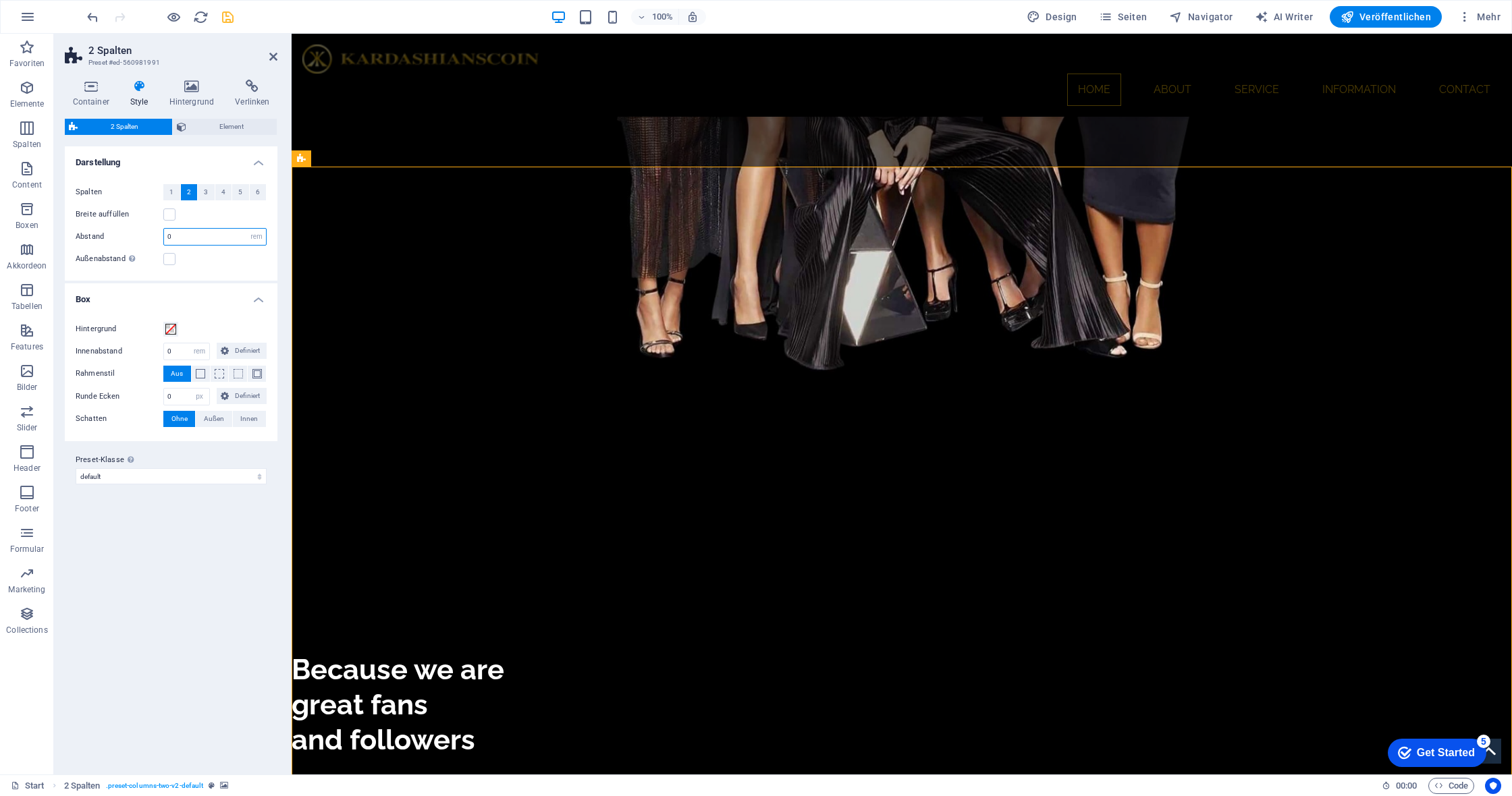
click at [194, 242] on input "0" at bounding box center [215, 237] width 102 height 16
click at [191, 240] on input "5" at bounding box center [215, 237] width 102 height 16
type input "0"
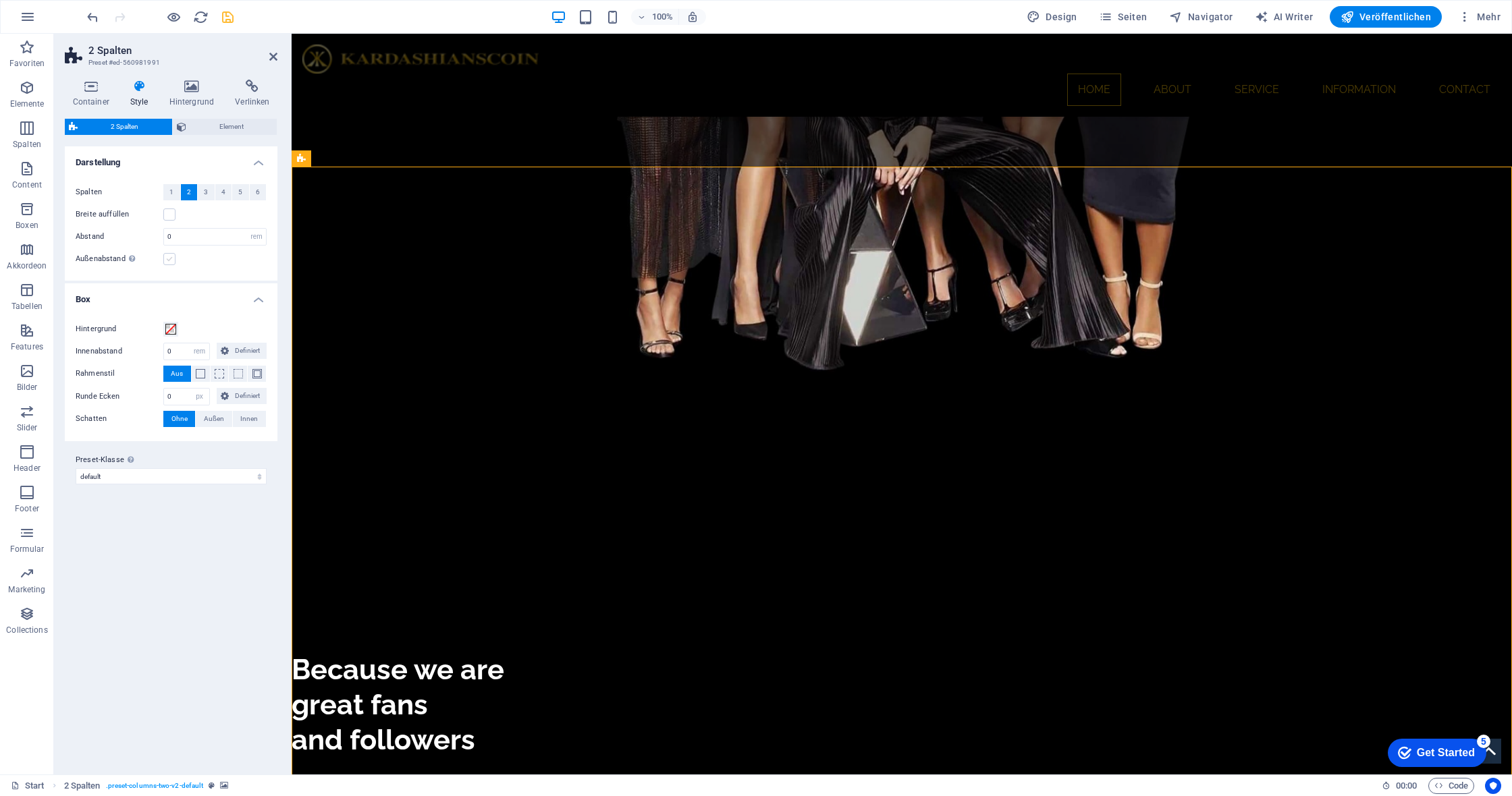
click at [171, 262] on label at bounding box center [169, 259] width 13 height 13
click at [0, 0] on input "Außenabstand Nur wenn die "Inhaltsbreite" des Containers nicht auf "Standard" g…" at bounding box center [0, 0] width 0 height 0
click at [169, 261] on label at bounding box center [169, 259] width 13 height 13
click at [0, 0] on input "Außenabstand Nur wenn die "Inhaltsbreite" des Containers nicht auf "Standard" g…" at bounding box center [0, 0] width 0 height 0
click at [243, 132] on span "Element" at bounding box center [232, 127] width 83 height 16
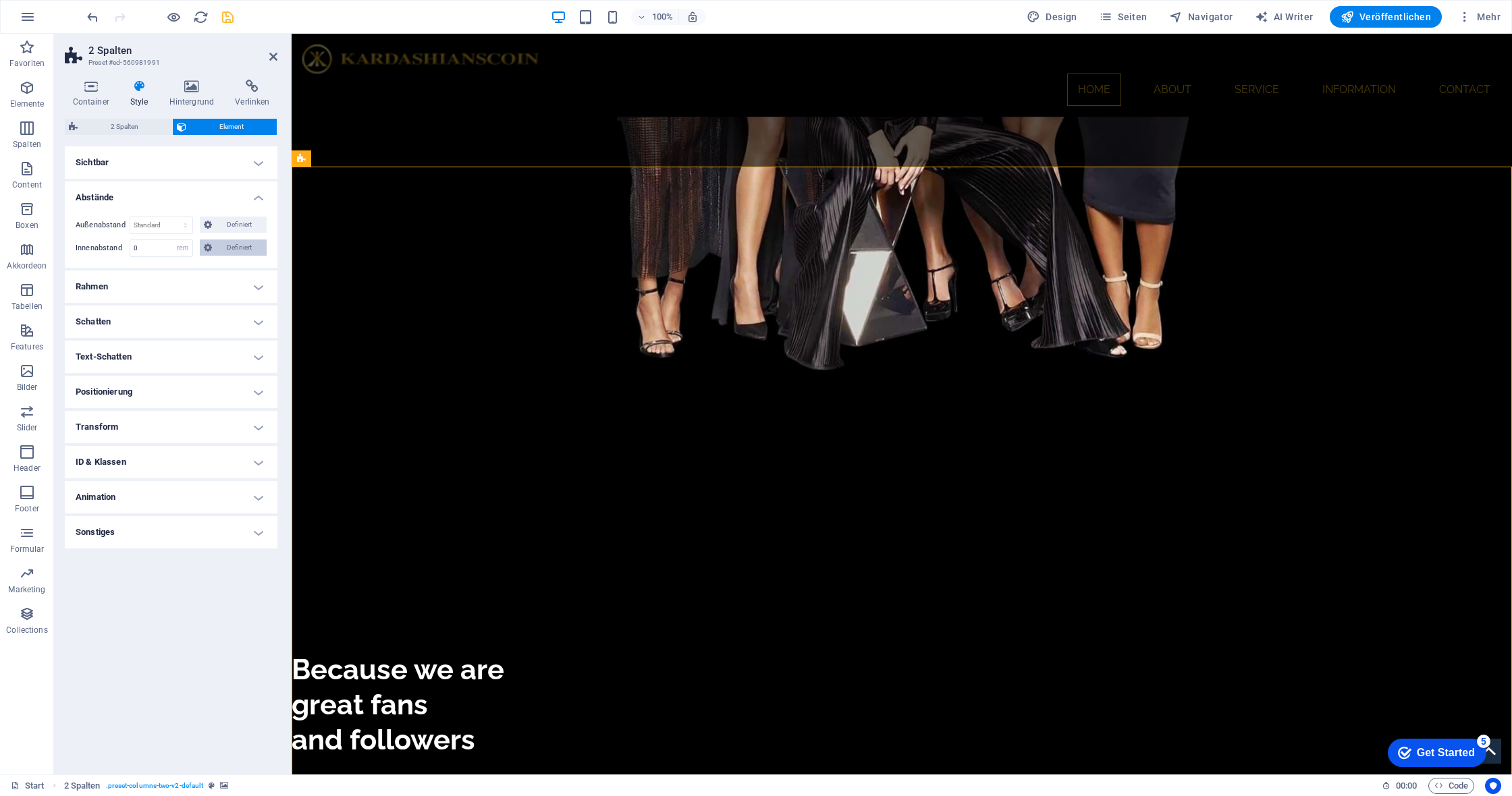
click at [249, 251] on span "Definiert" at bounding box center [239, 248] width 47 height 16
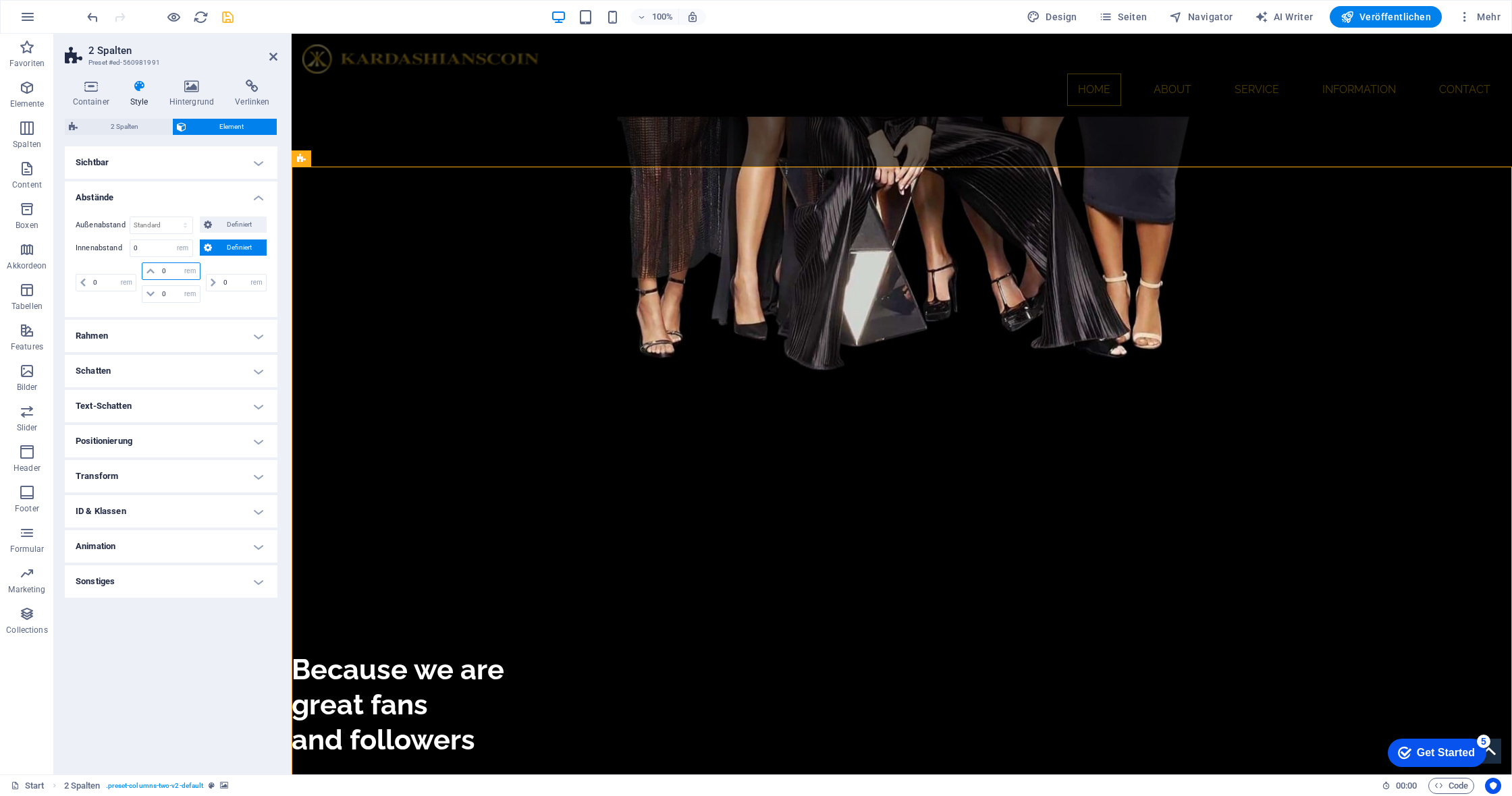
click at [169, 273] on input "0" at bounding box center [179, 271] width 41 height 16
type input "2"
select select "DISABLED_OPTION_VALUE"
click at [175, 271] on input "2" at bounding box center [179, 271] width 41 height 16
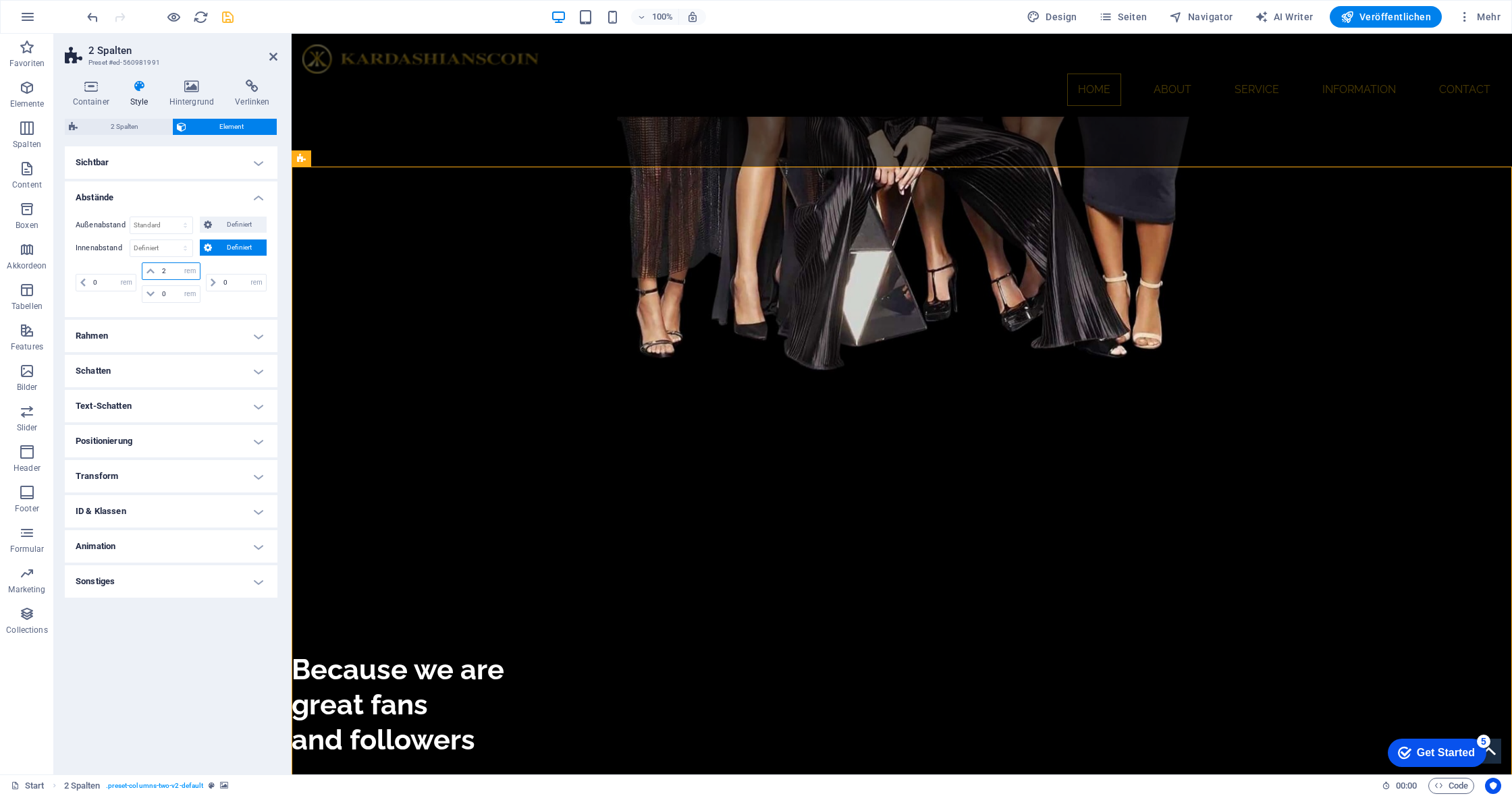
click at [175, 271] on input "2" at bounding box center [179, 271] width 41 height 16
click at [175, 271] on input "5" at bounding box center [179, 271] width 41 height 16
type input "0"
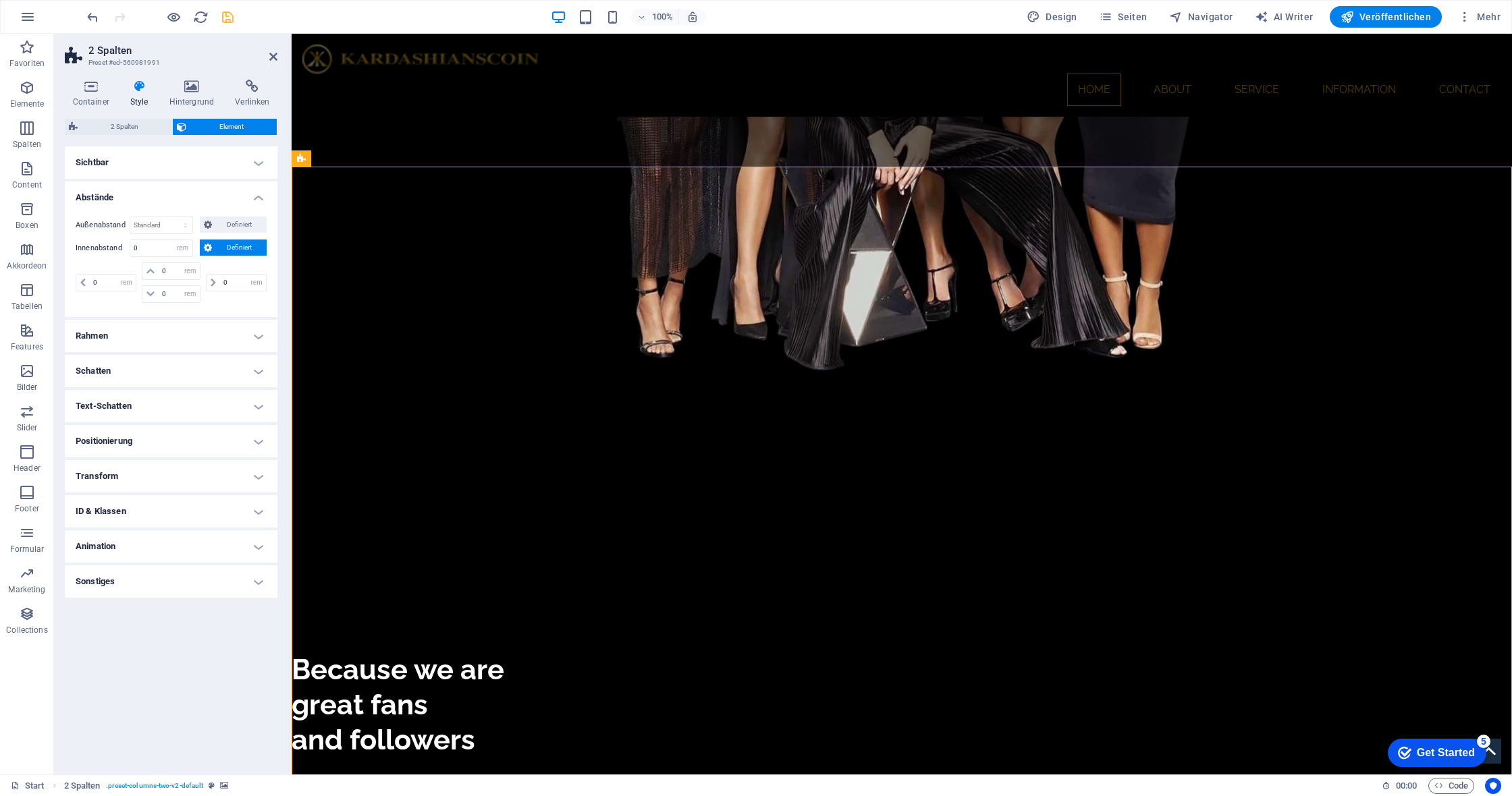
click at [222, 242] on span "Definiert" at bounding box center [239, 248] width 47 height 16
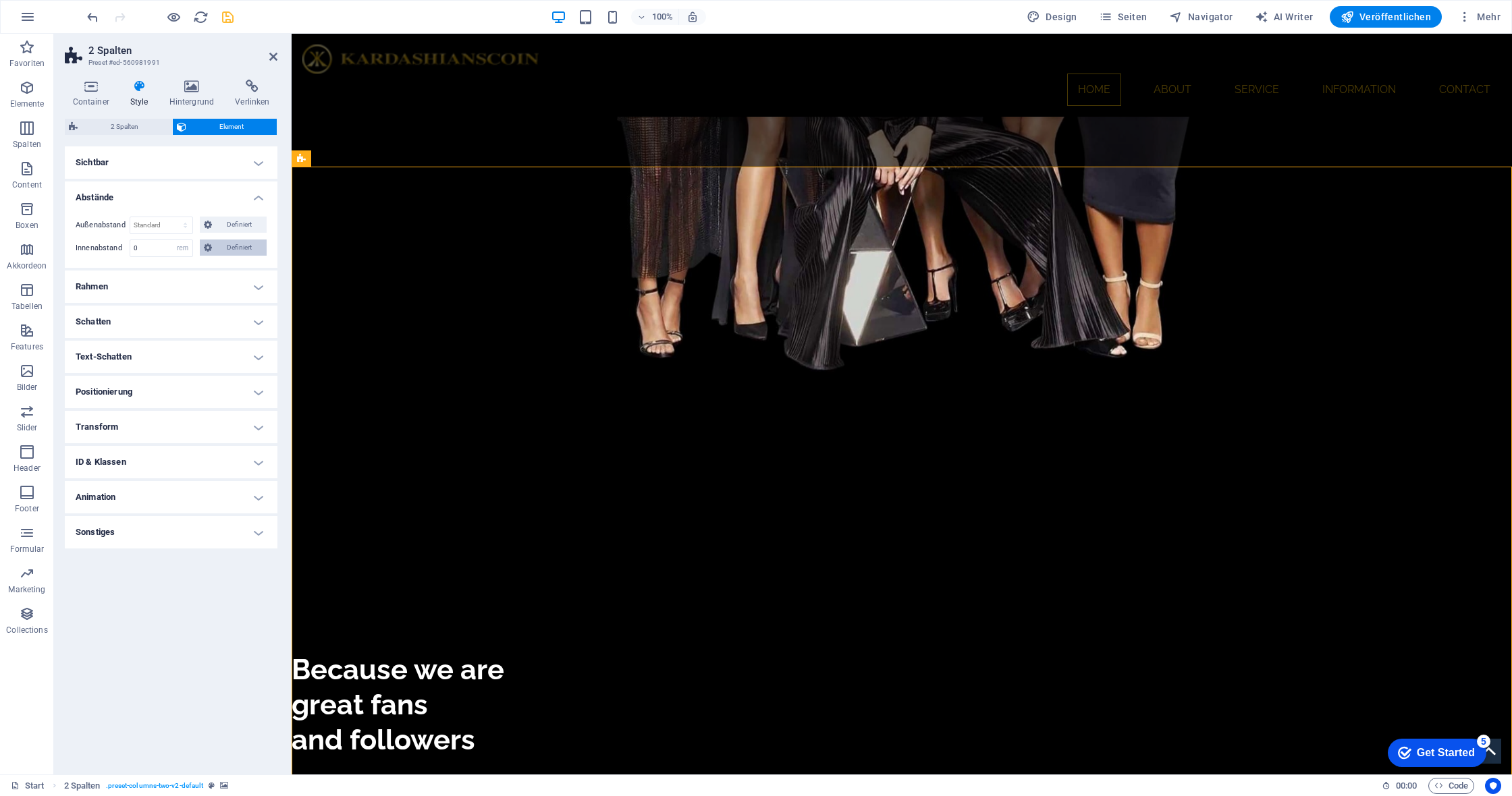
click at [225, 242] on span "Definiert" at bounding box center [239, 248] width 47 height 16
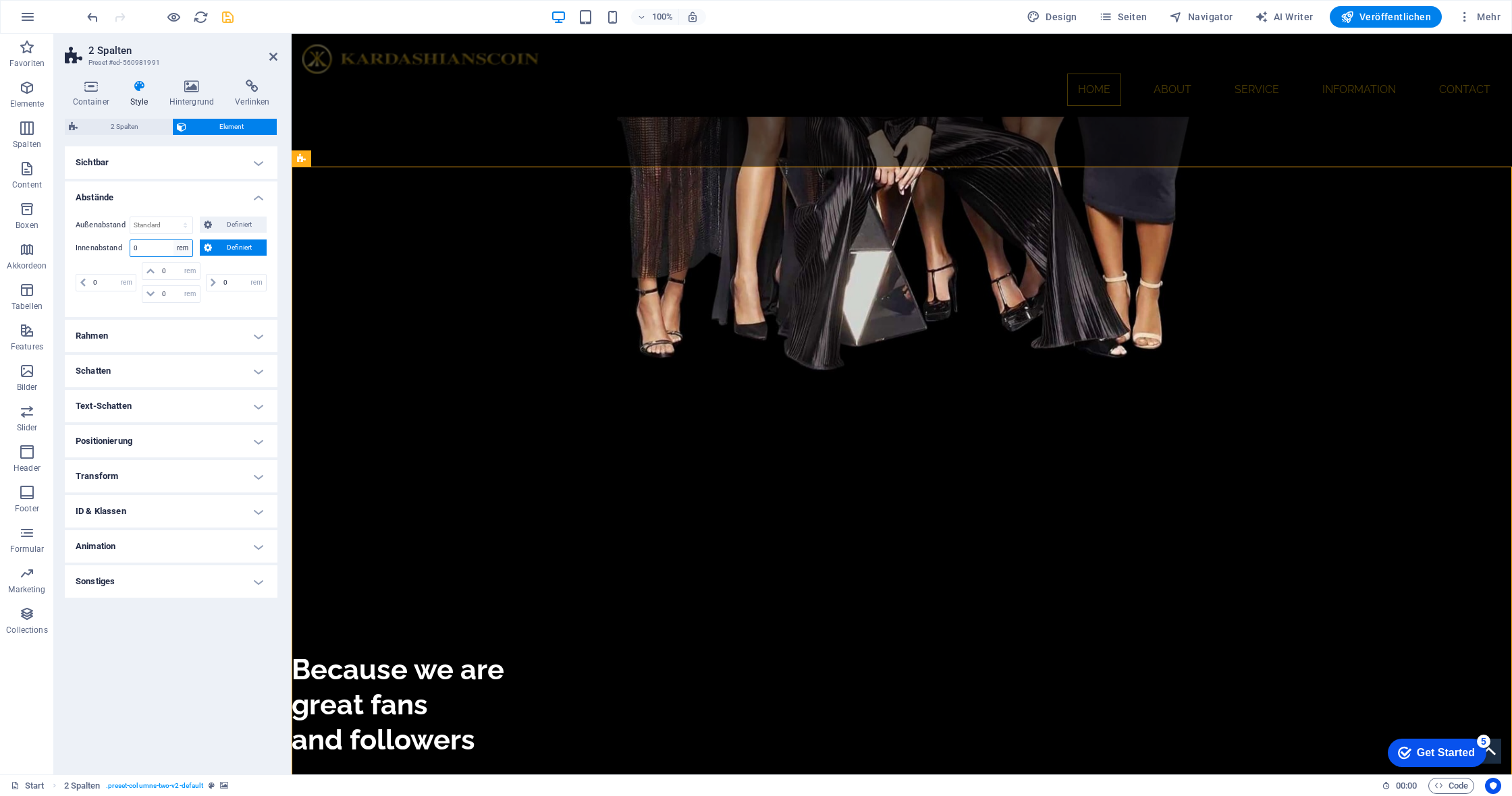
select select "default"
select select "DISABLED_OPTION_VALUE"
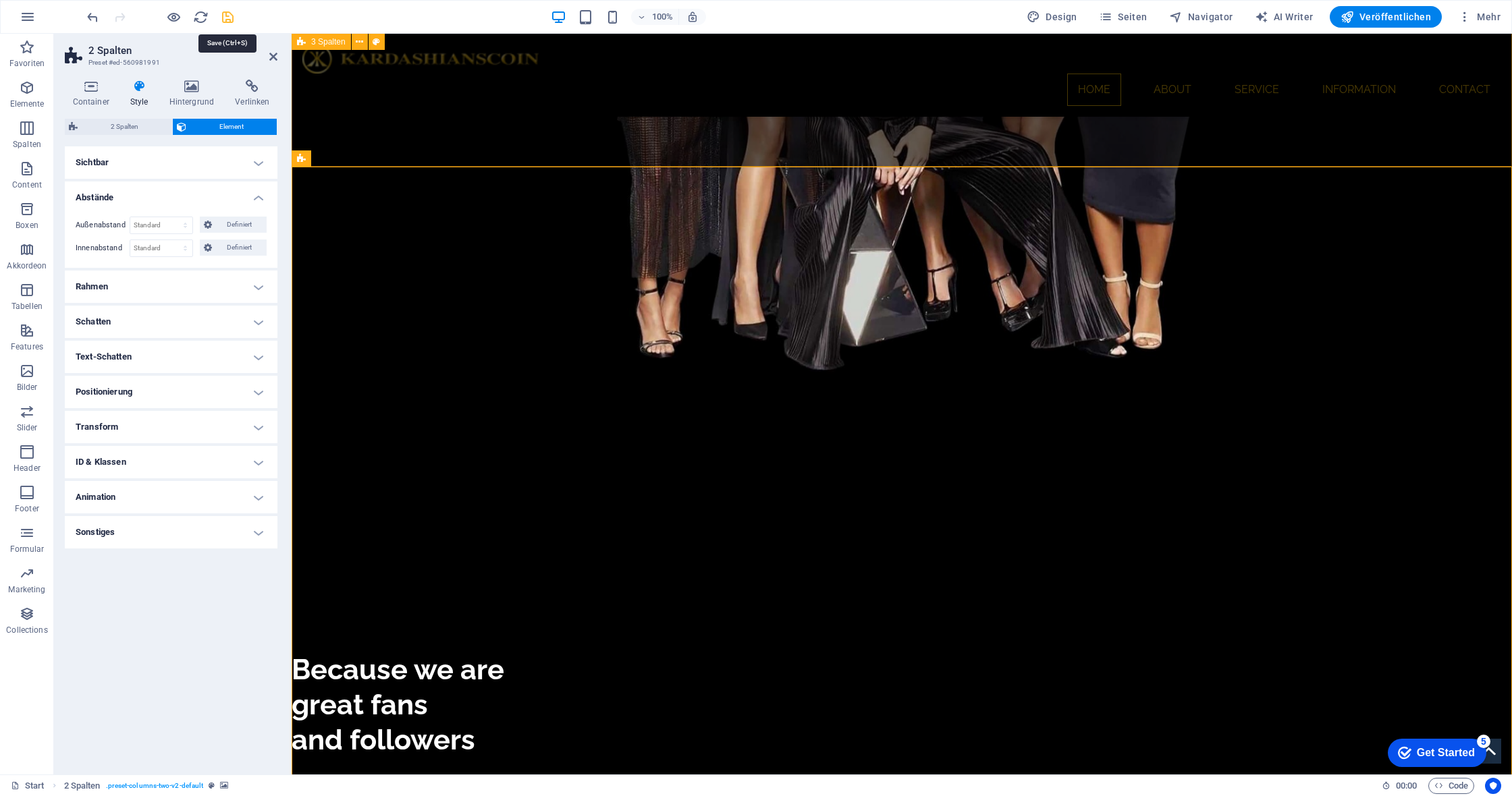
click at [228, 21] on icon "save" at bounding box center [227, 17] width 15 height 15
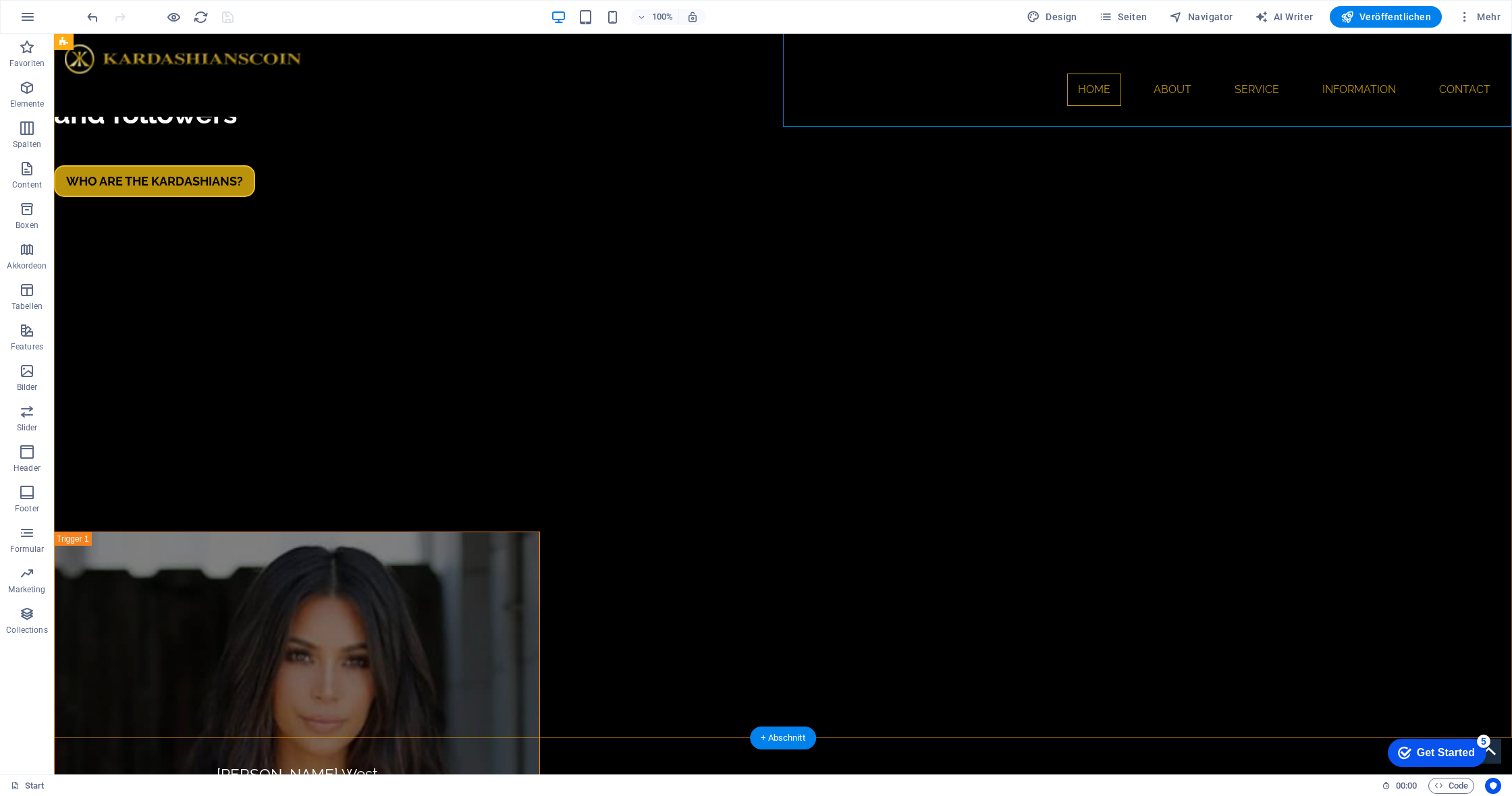
scroll to position [4219, 0]
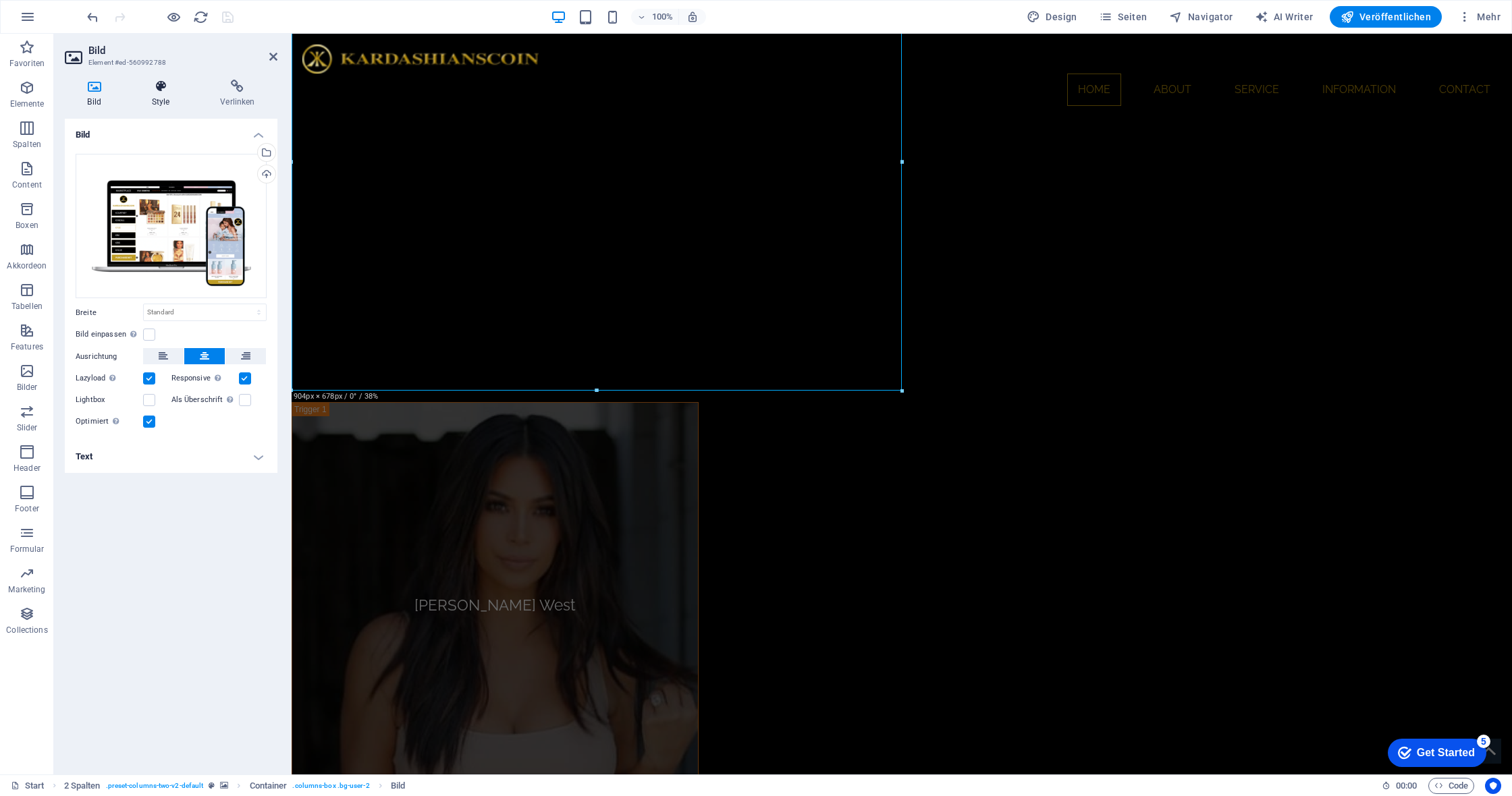
click at [141, 80] on icon at bounding box center [161, 86] width 64 height 14
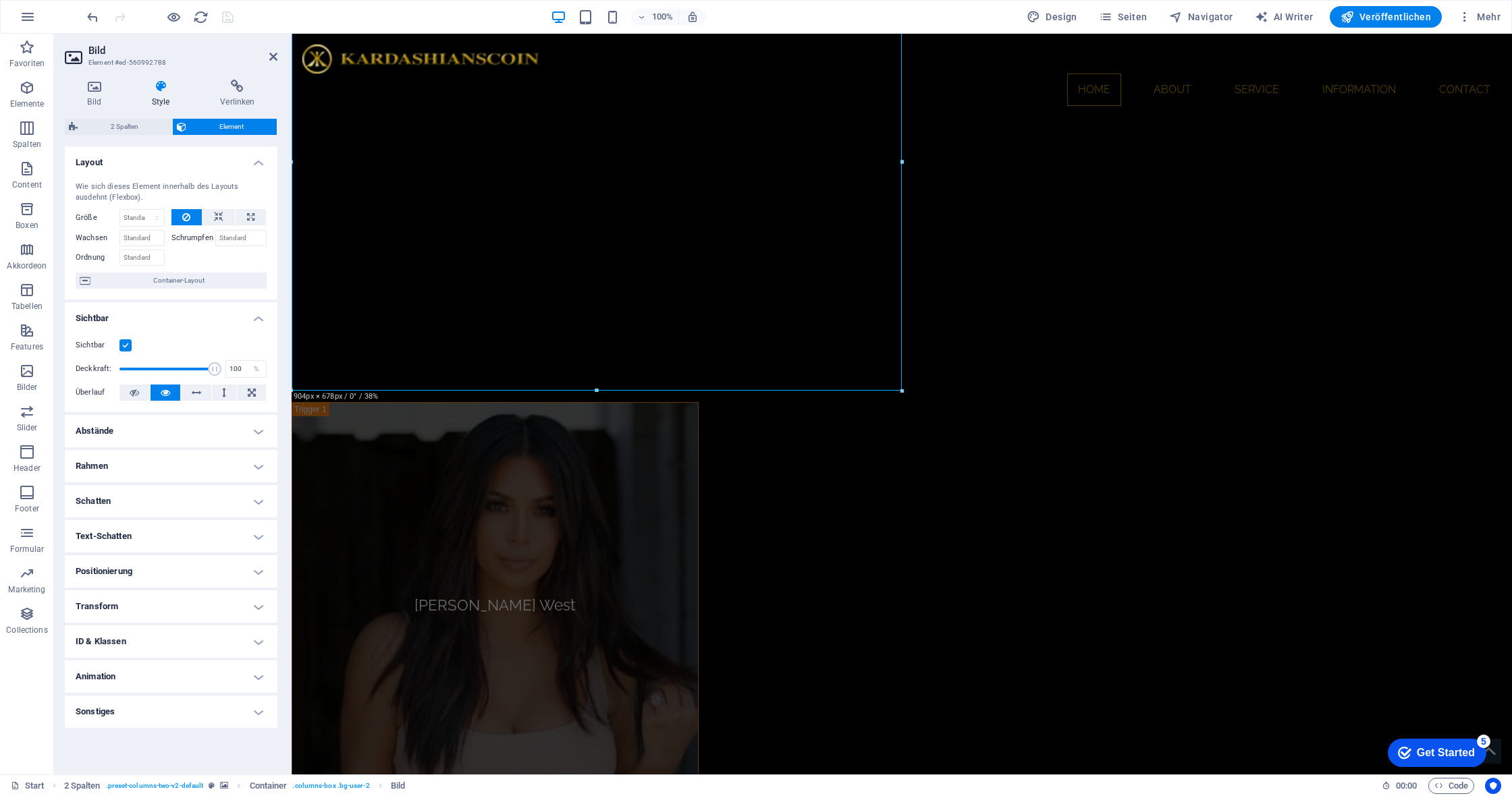
click at [247, 675] on h4 "Animation" at bounding box center [171, 676] width 213 height 32
select select "shrink"
select select "scroll"
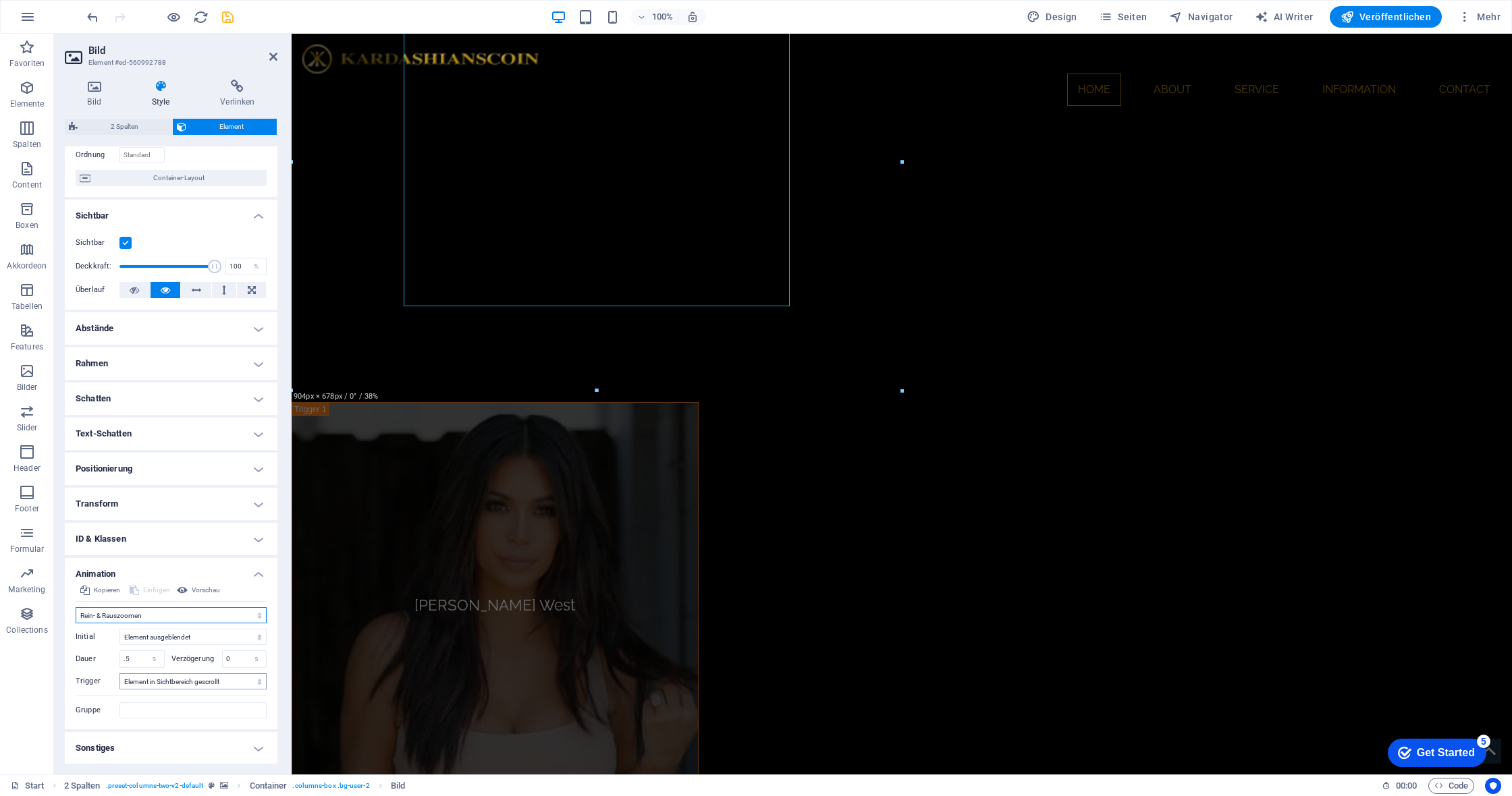
scroll to position [102, 0]
drag, startPoint x: 140, startPoint y: 662, endPoint x: 0, endPoint y: 646, distance: 140.9
click at [0, 646] on section "Favoriten Elemente Spalten Content Boxen Akkordeon Tabellen Features Bilder Sli…" at bounding box center [756, 404] width 1512 height 741
type input "2"
type input "0.5"
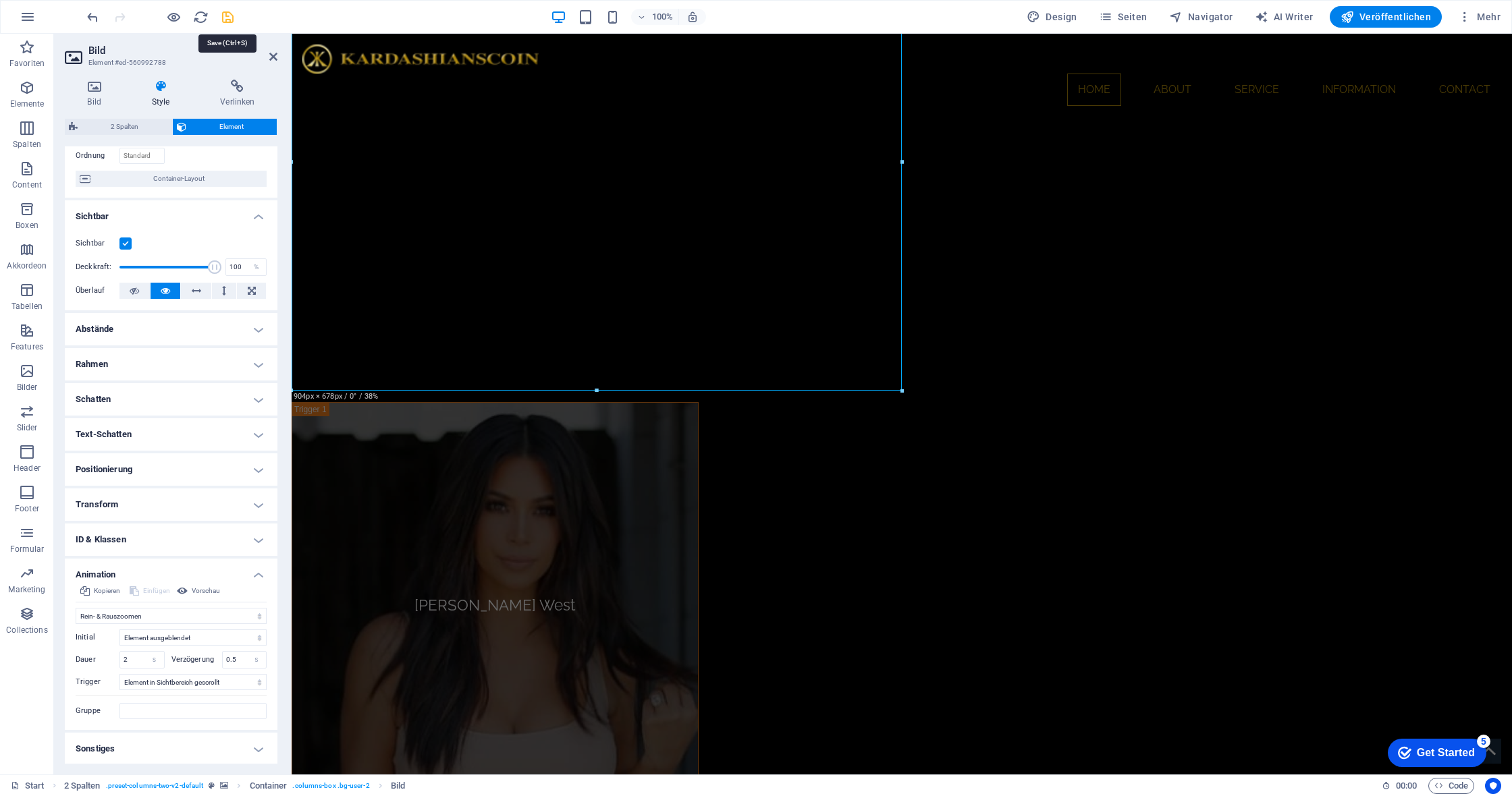
click at [226, 17] on icon "save" at bounding box center [227, 17] width 15 height 15
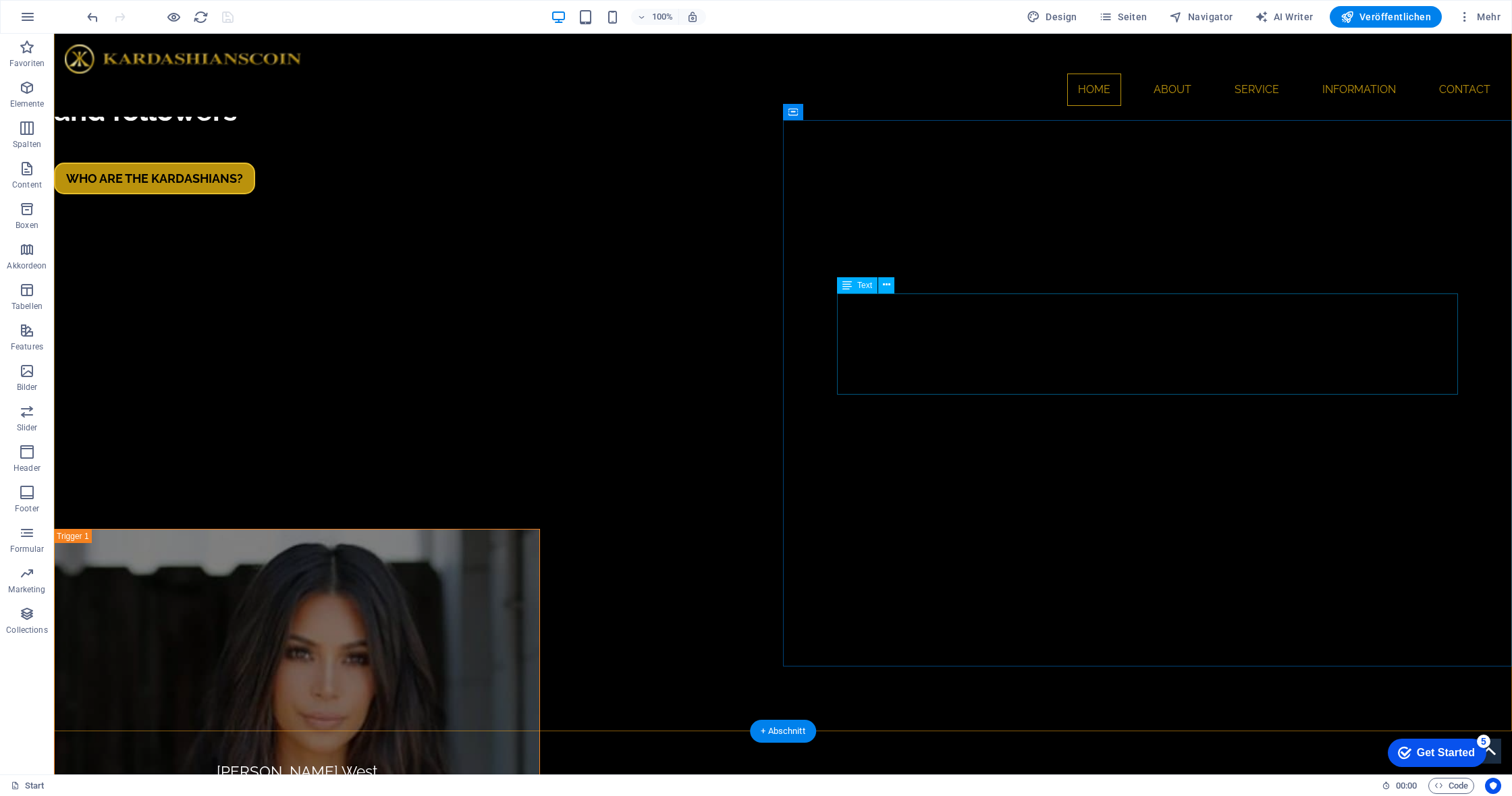
click at [856, 285] on div "Text" at bounding box center [857, 285] width 41 height 16
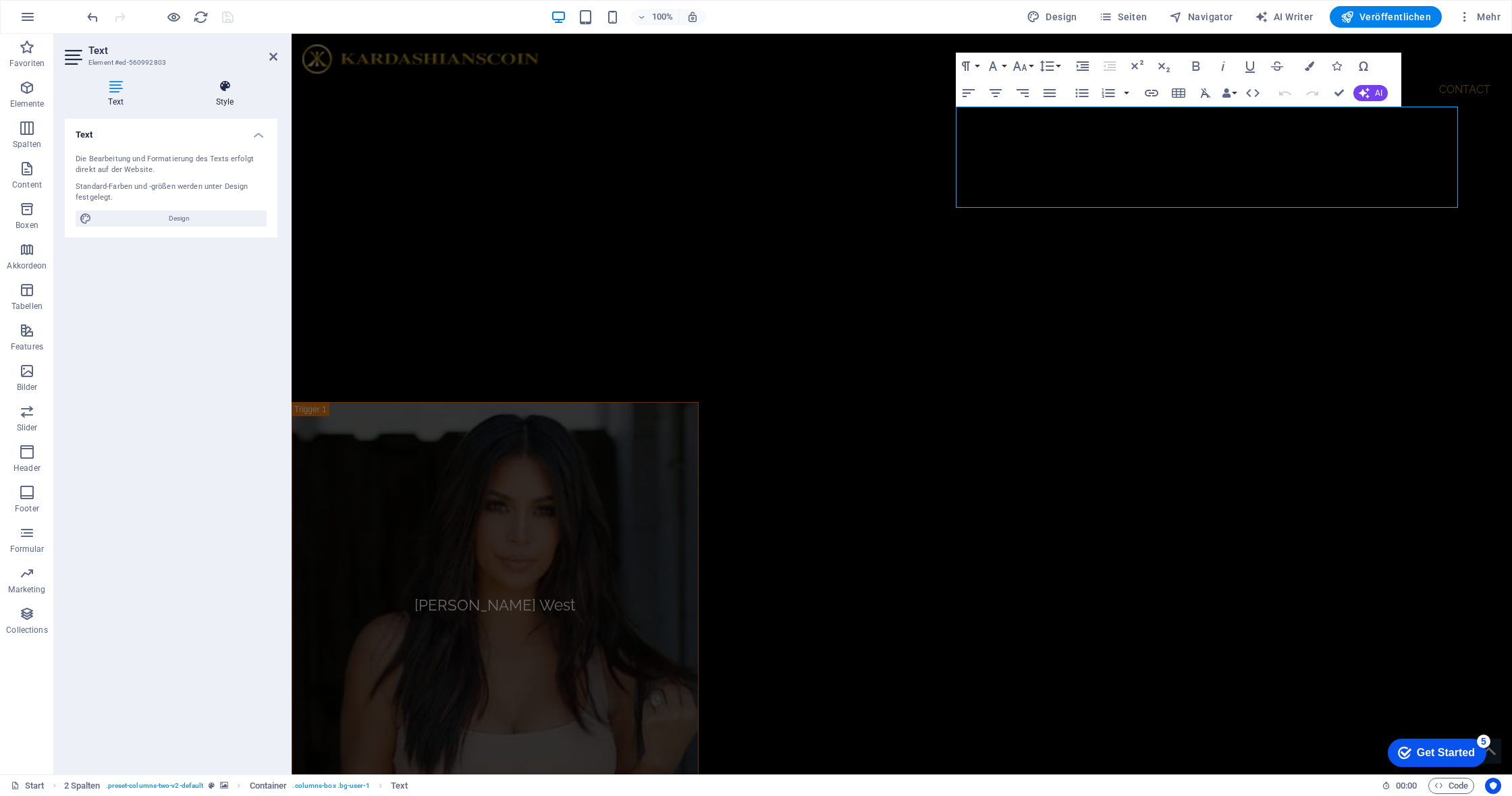
click at [226, 104] on h4 "Style" at bounding box center [224, 93] width 105 height 28
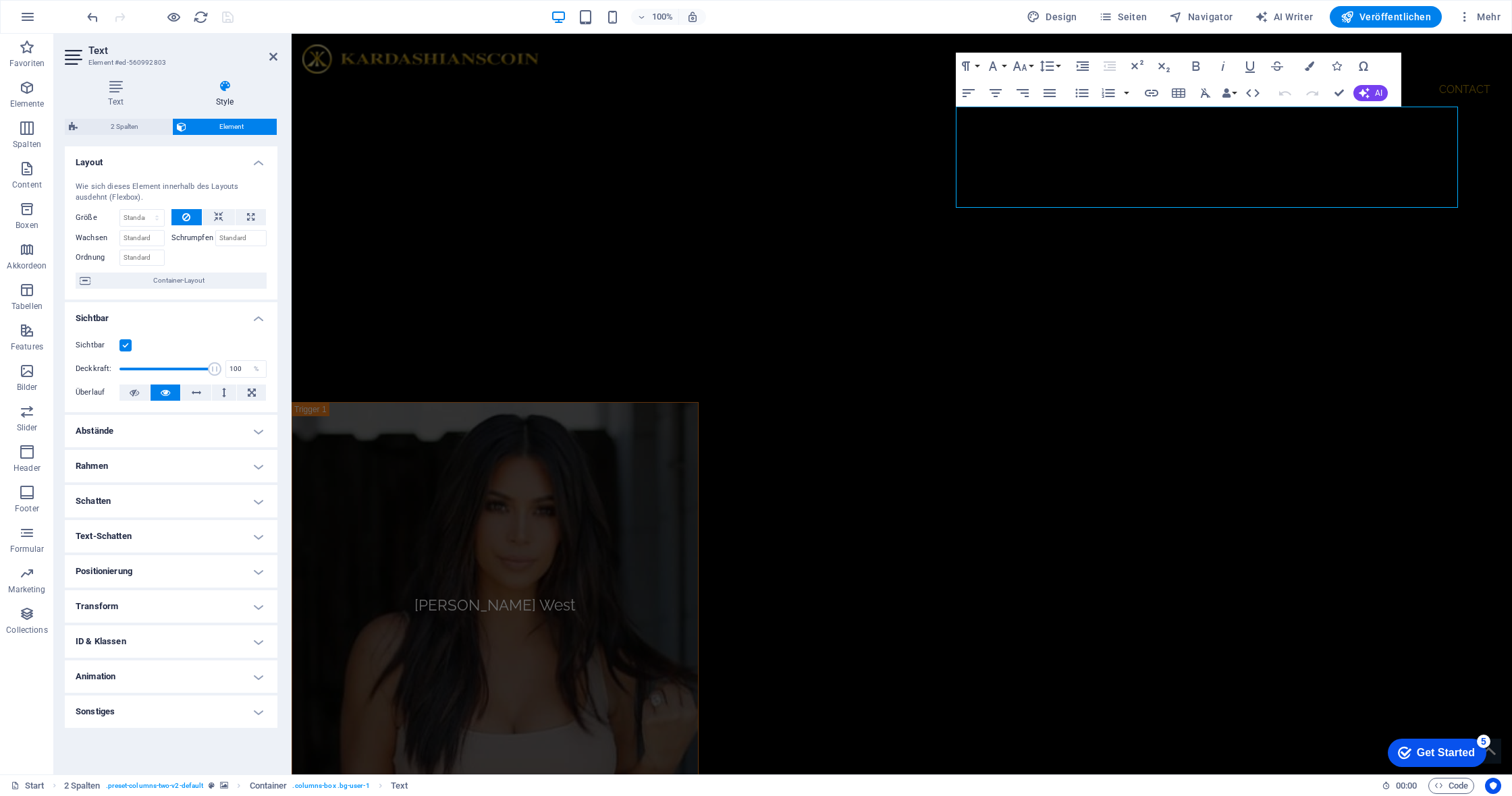
click at [254, 673] on h4 "Animation" at bounding box center [171, 676] width 213 height 32
select select "shrink"
select select "scroll"
drag, startPoint x: 139, startPoint y: 761, endPoint x: 66, endPoint y: 759, distance: 73.0
click at [66, 759] on div "Kopieren Einfügen Vorschau Nicht animieren Ein- & Ausblenden Auf- & Zuklappen R…" at bounding box center [171, 758] width 213 height 147
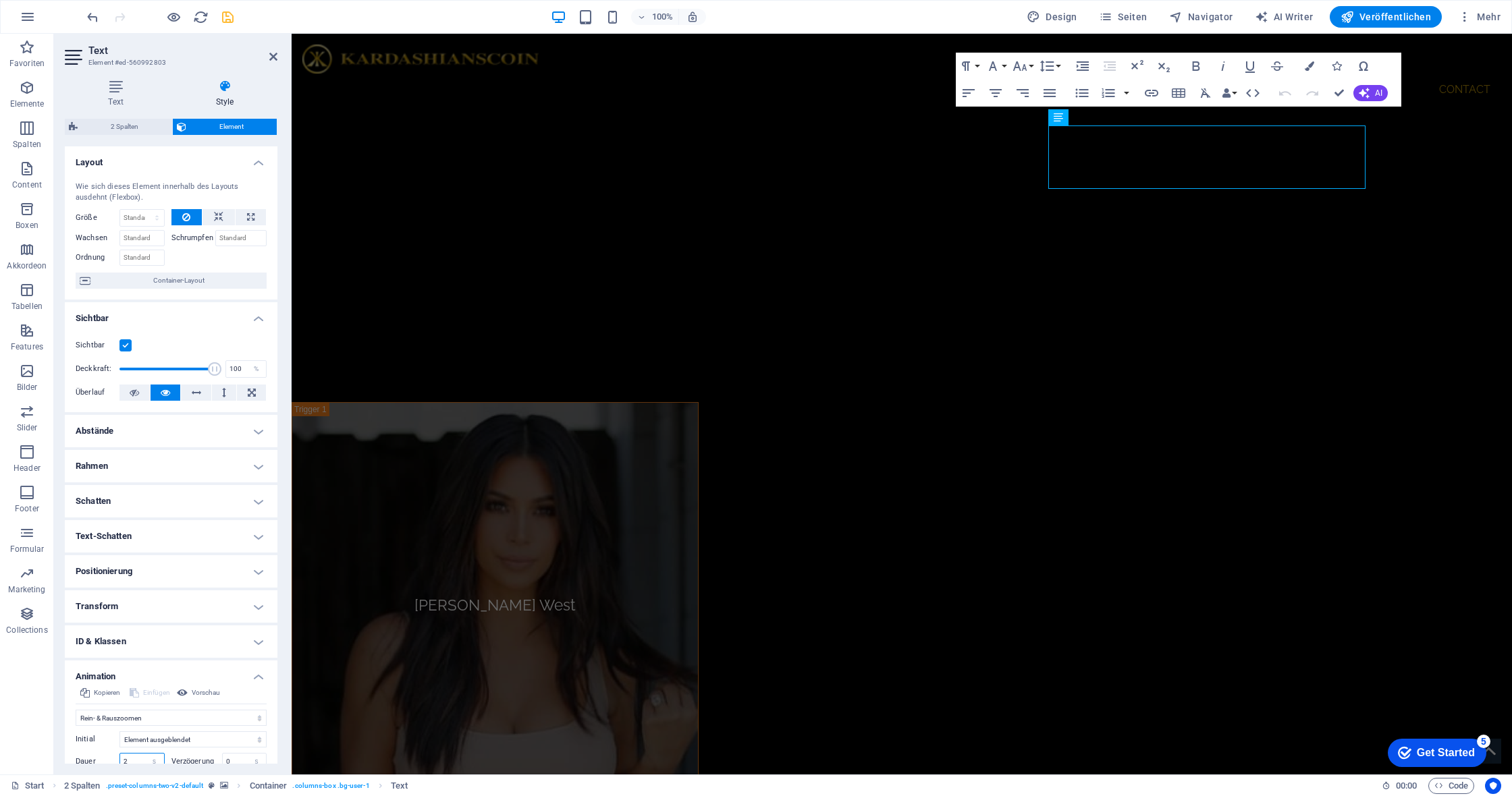
type input "2"
type input "0.5"
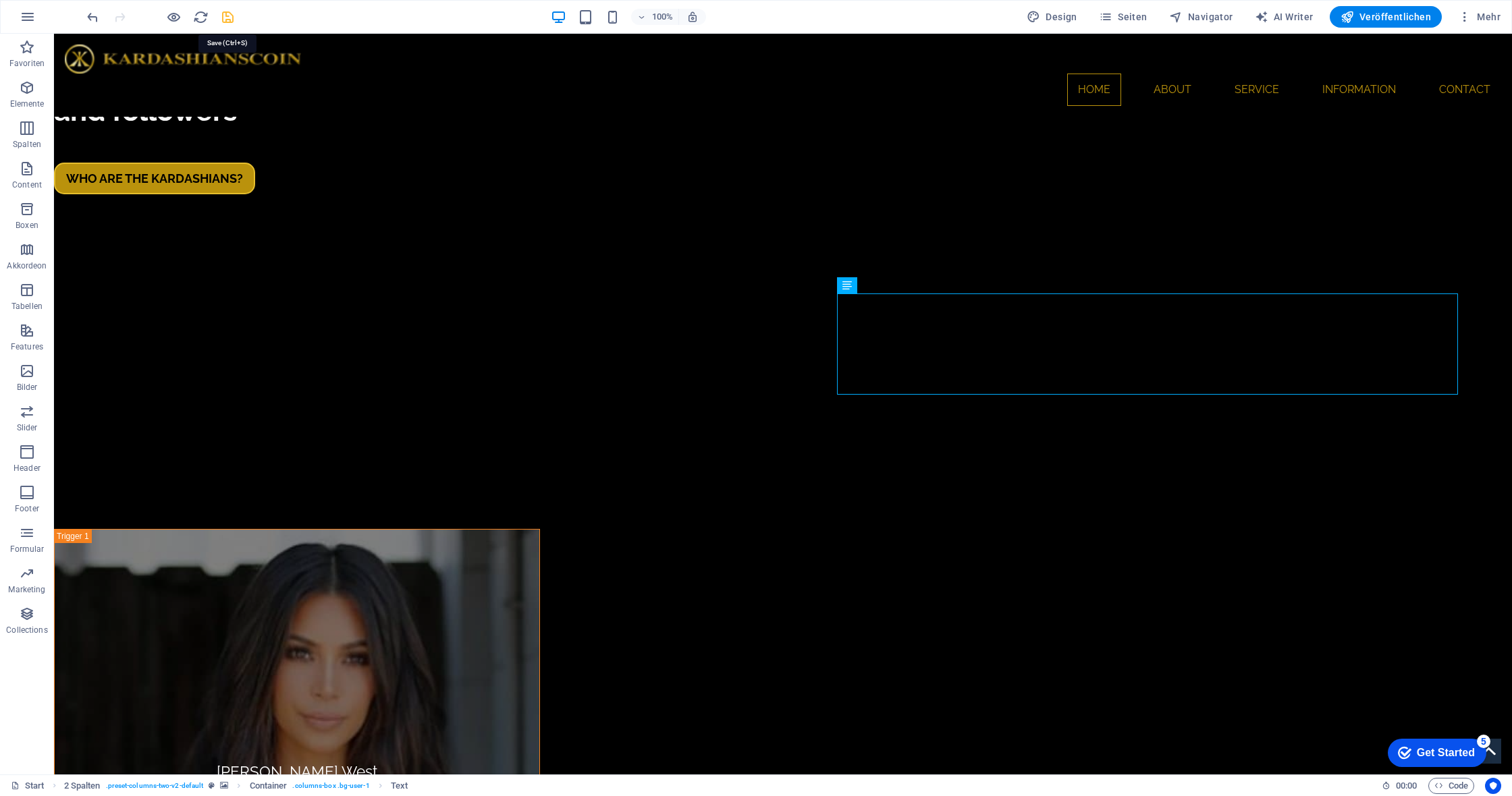
click at [228, 14] on icon "save" at bounding box center [227, 17] width 15 height 15
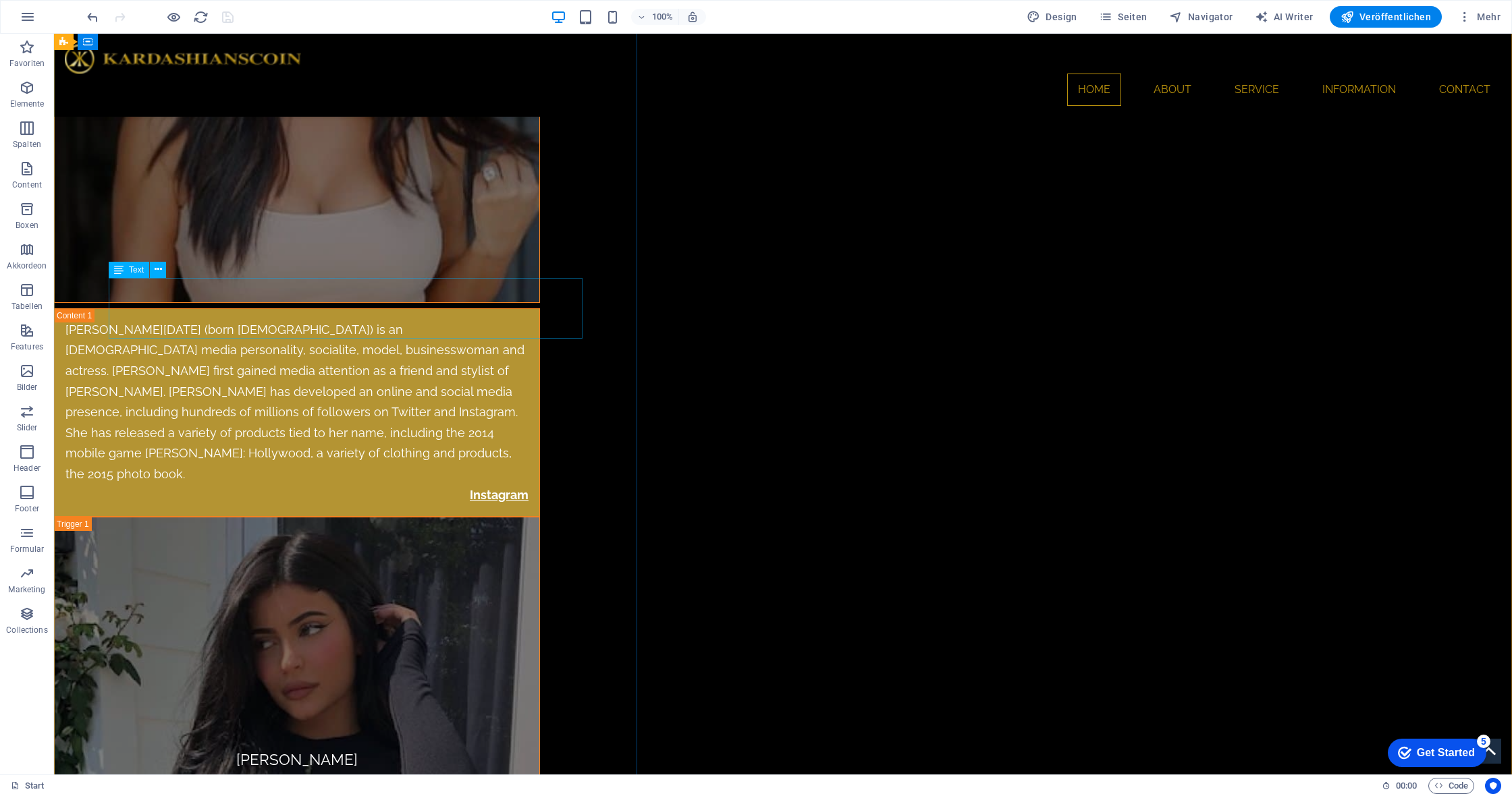
scroll to position [4935, 0]
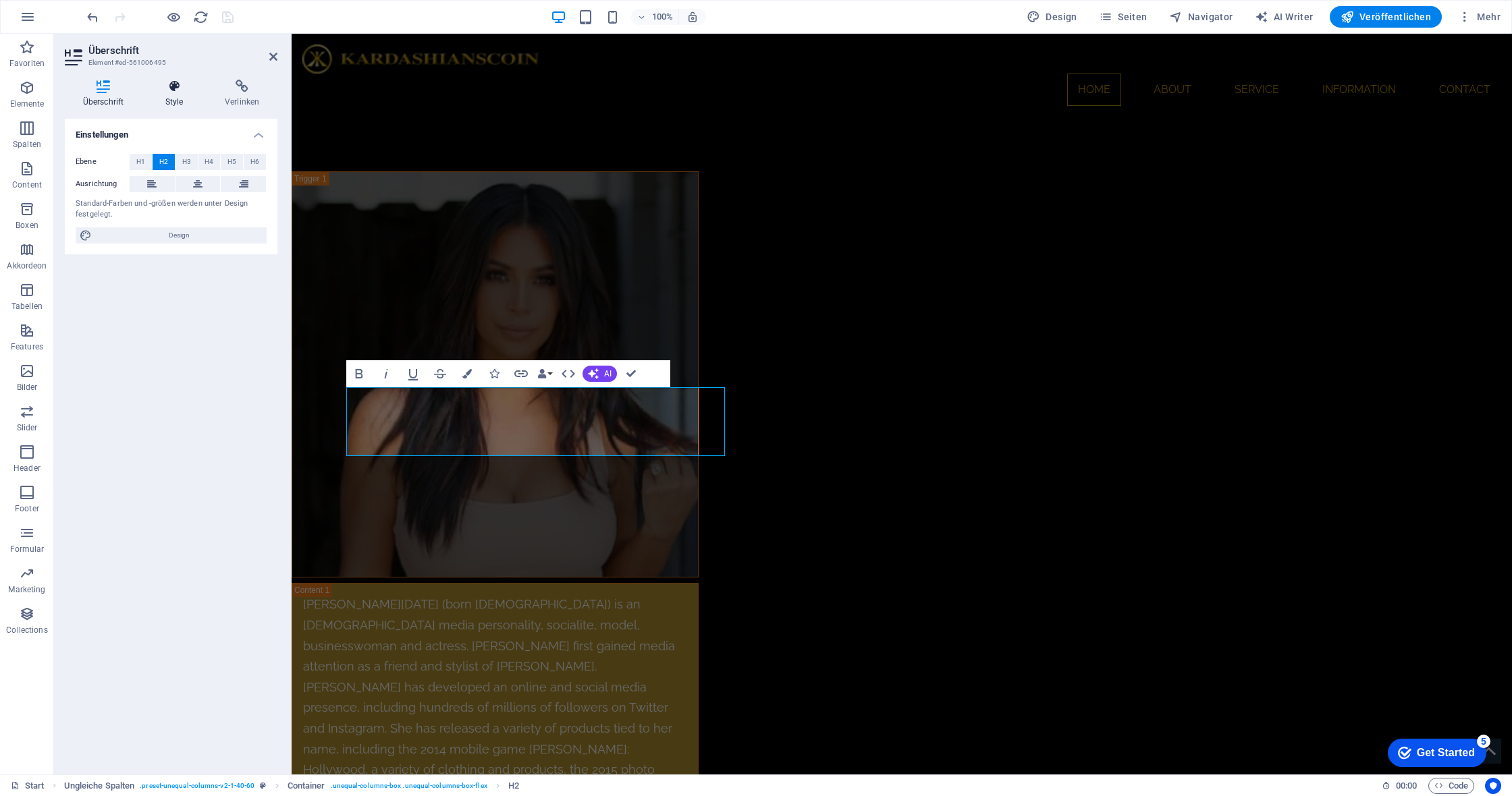
click at [169, 99] on h4 "Style" at bounding box center [176, 93] width 59 height 28
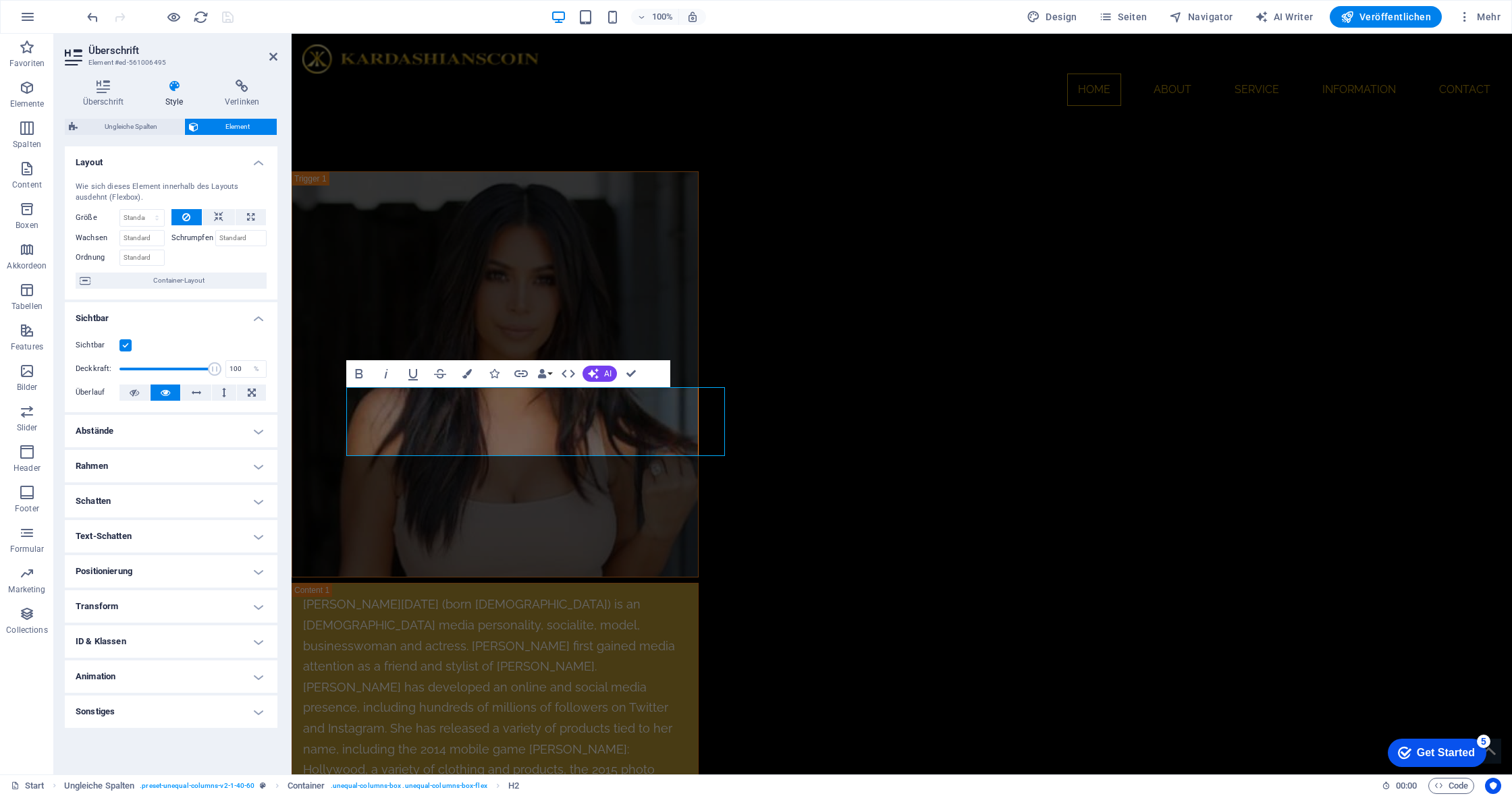
click at [258, 681] on h4 "Animation" at bounding box center [171, 676] width 213 height 32
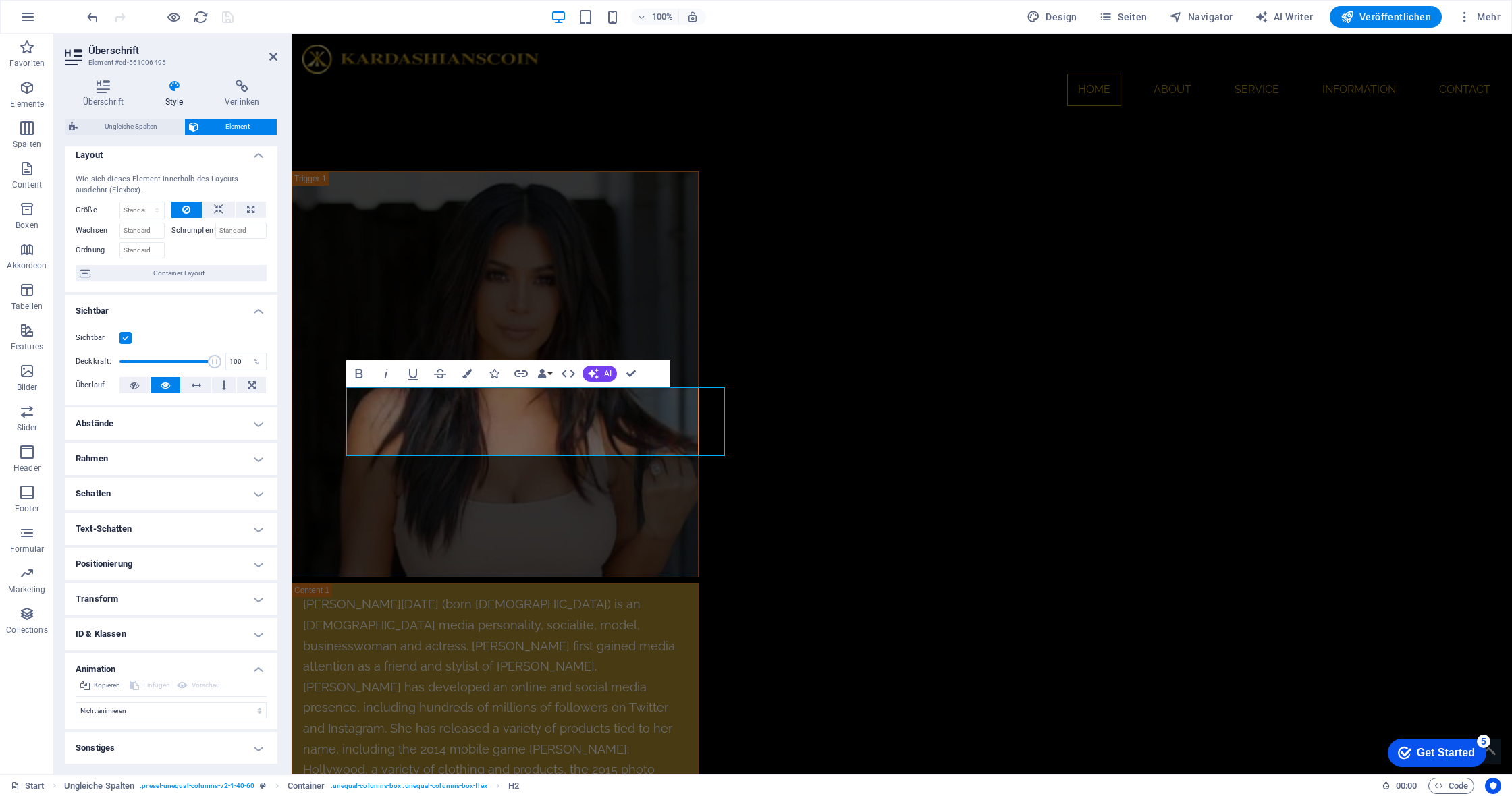
scroll to position [7, 0]
select select "shrink"
select select "scroll"
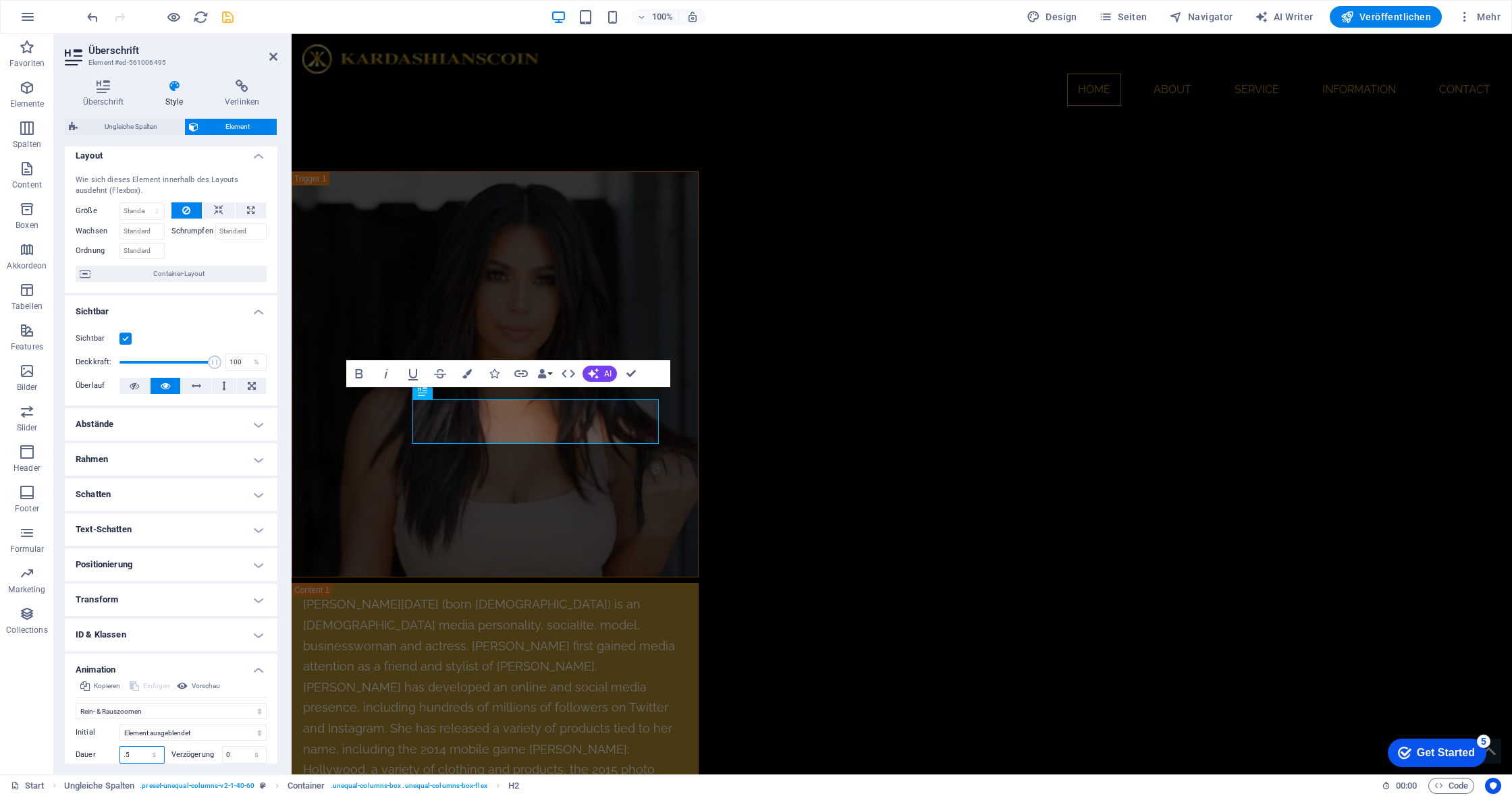
drag, startPoint x: 138, startPoint y: 753, endPoint x: 8, endPoint y: 736, distance: 131.1
click at [8, 736] on section "Favoriten Elemente Spalten Content Boxen Akkordeon Tabellen Features Bilder Sli…" at bounding box center [756, 404] width 1512 height 741
type input "2"
type input "0.5"
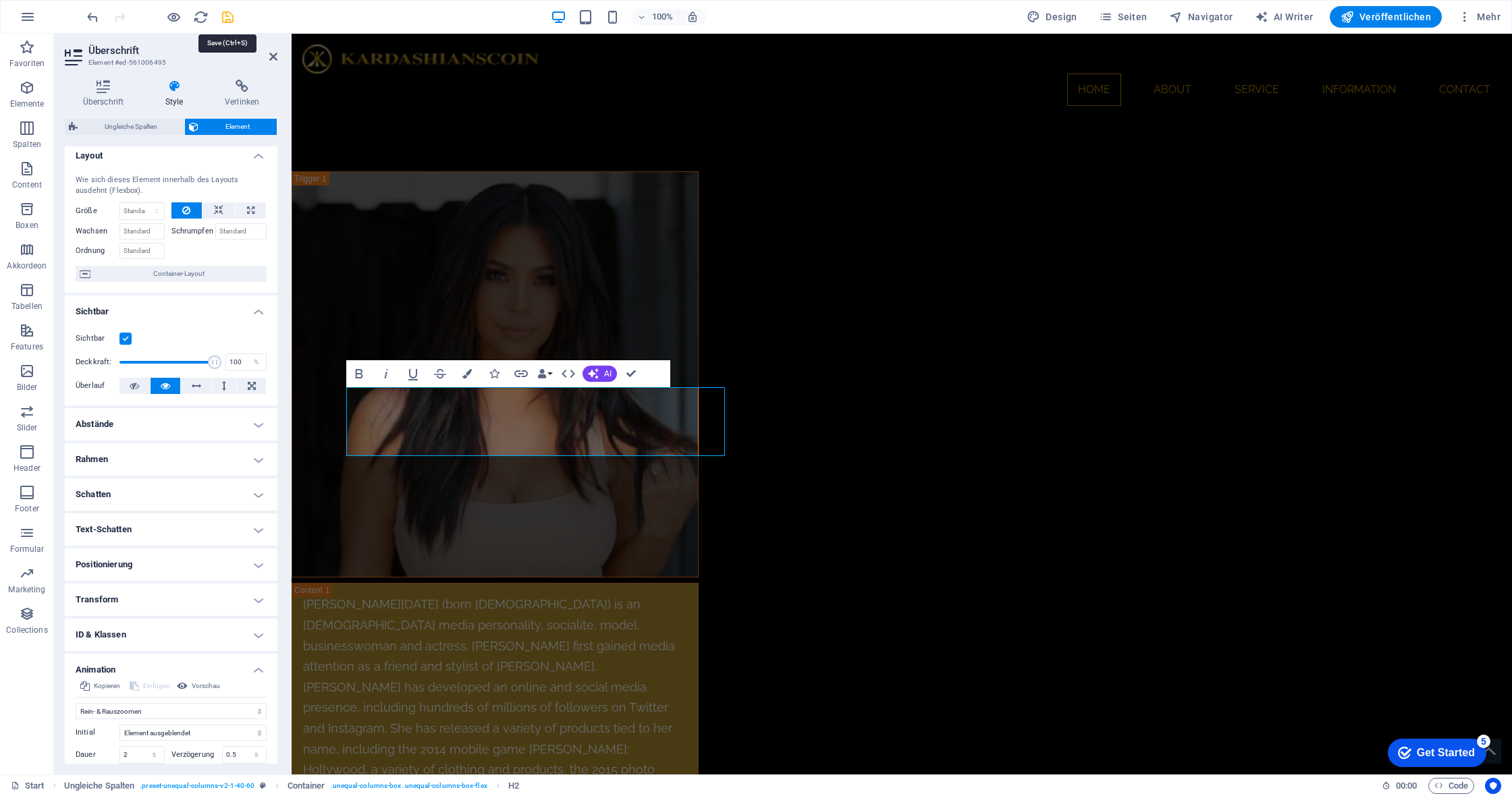
click at [227, 21] on icon "save" at bounding box center [227, 17] width 15 height 15
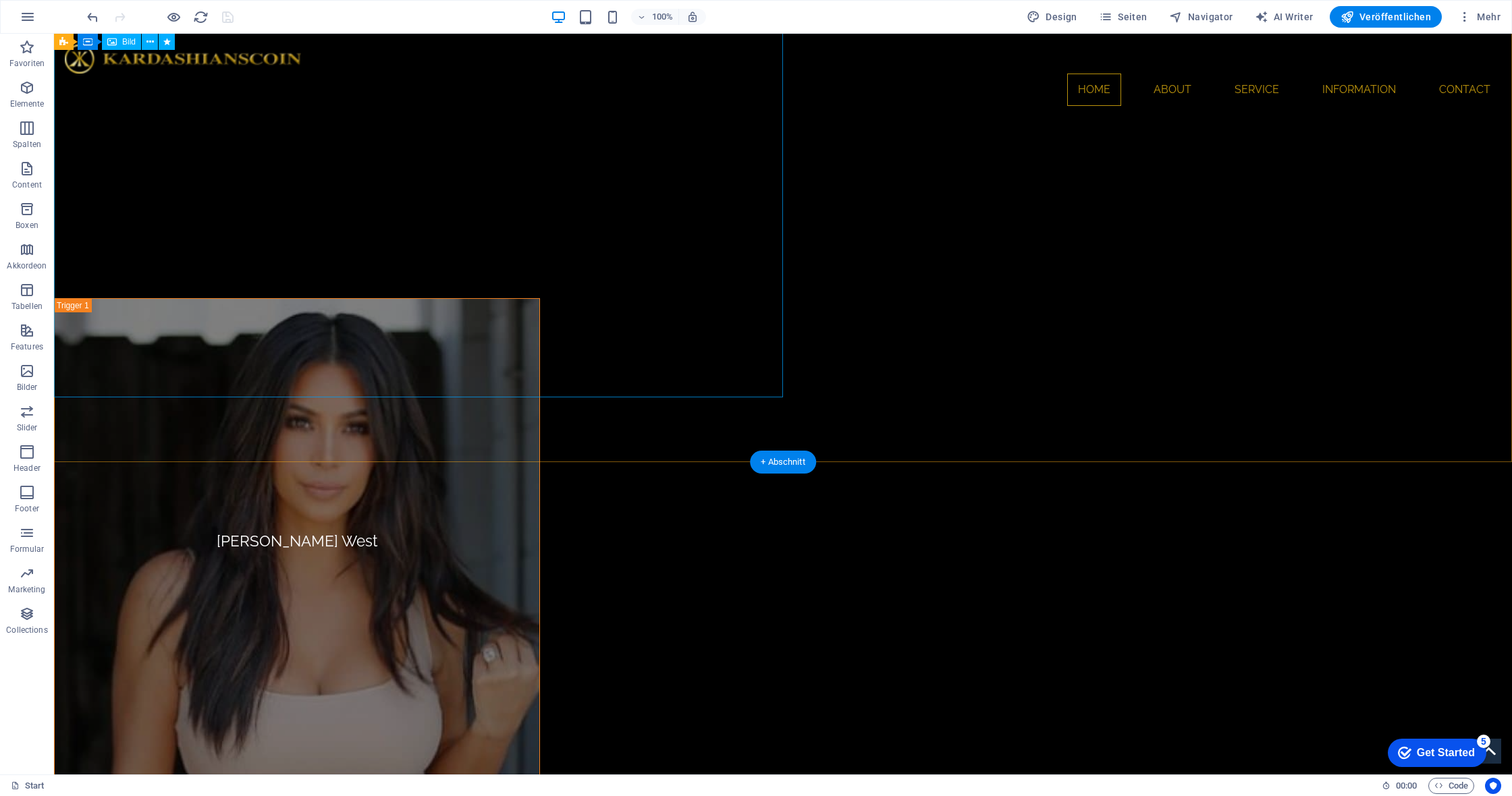
scroll to position [4523, 0]
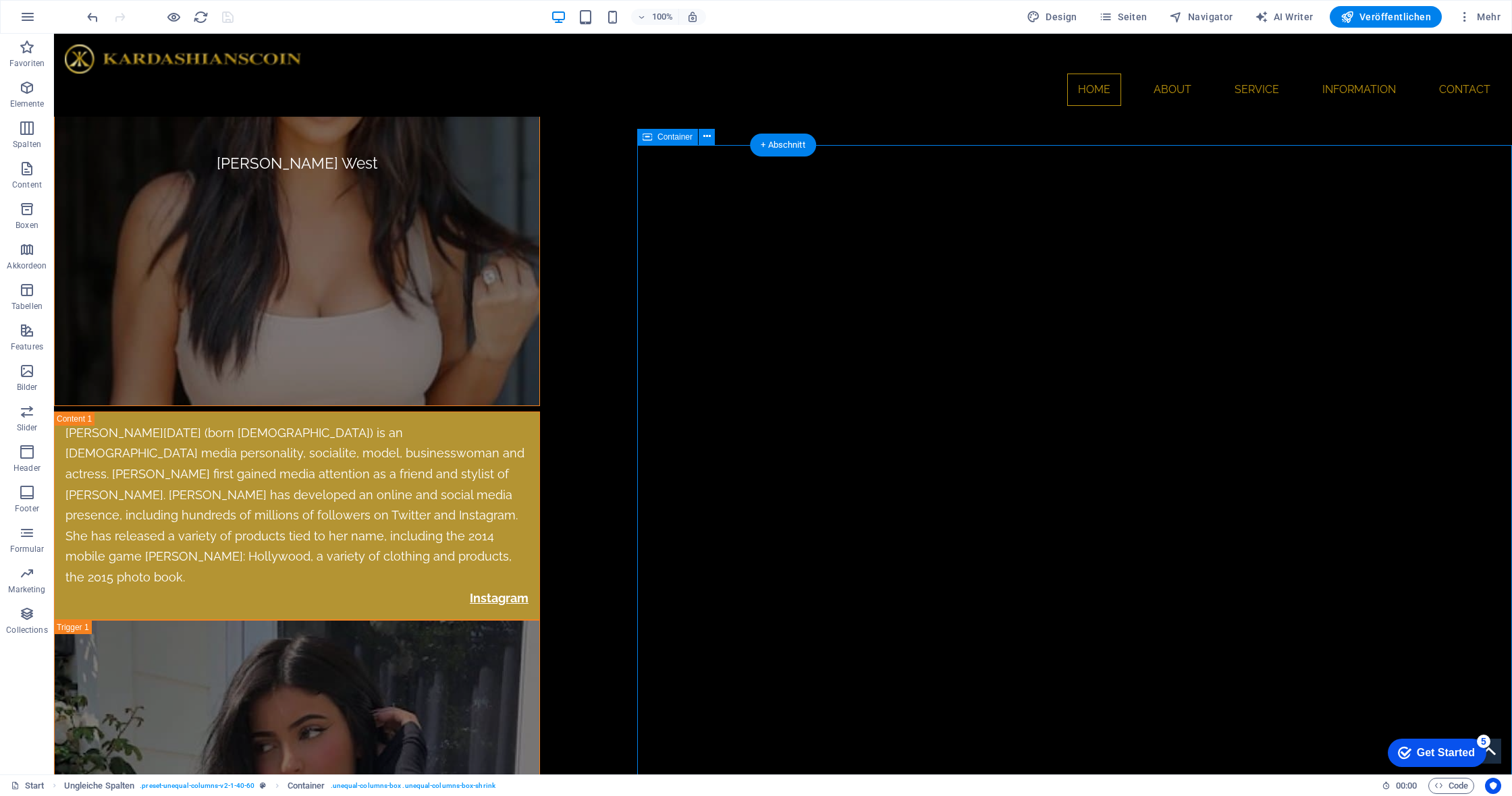
scroll to position [4804, 0]
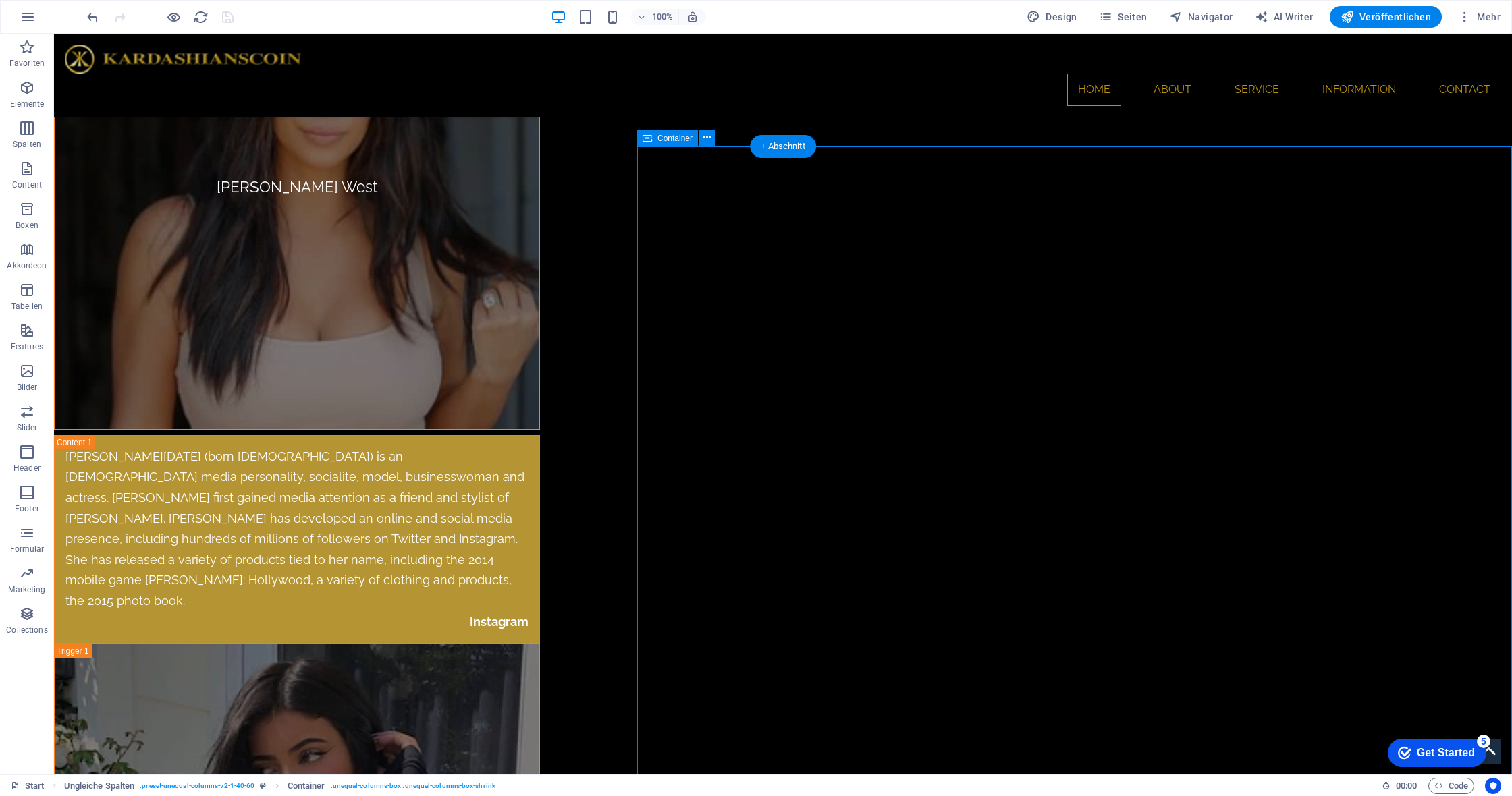
click at [685, 141] on span "Bild" at bounding box center [689, 138] width 14 height 8
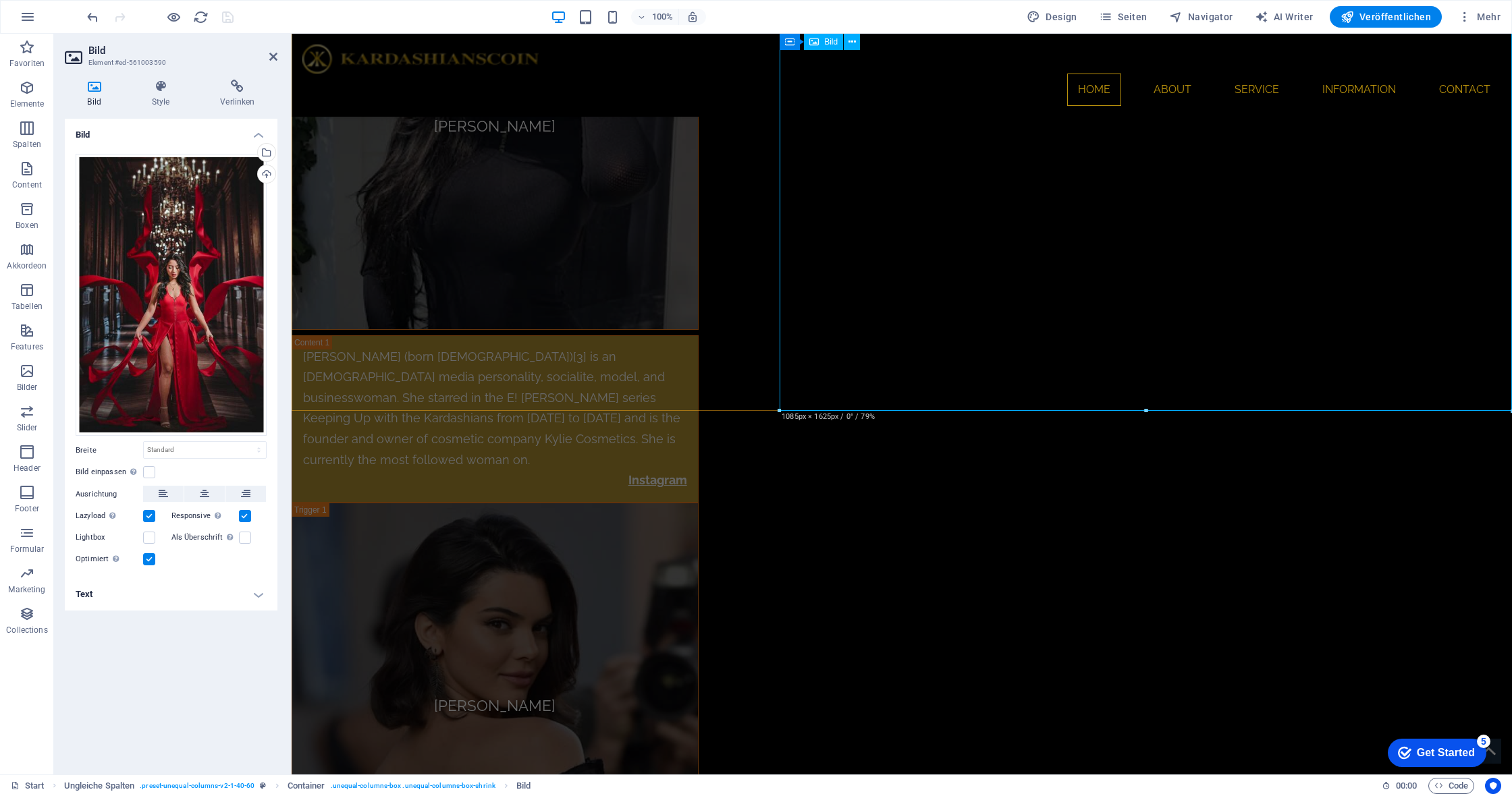
scroll to position [5362, 0]
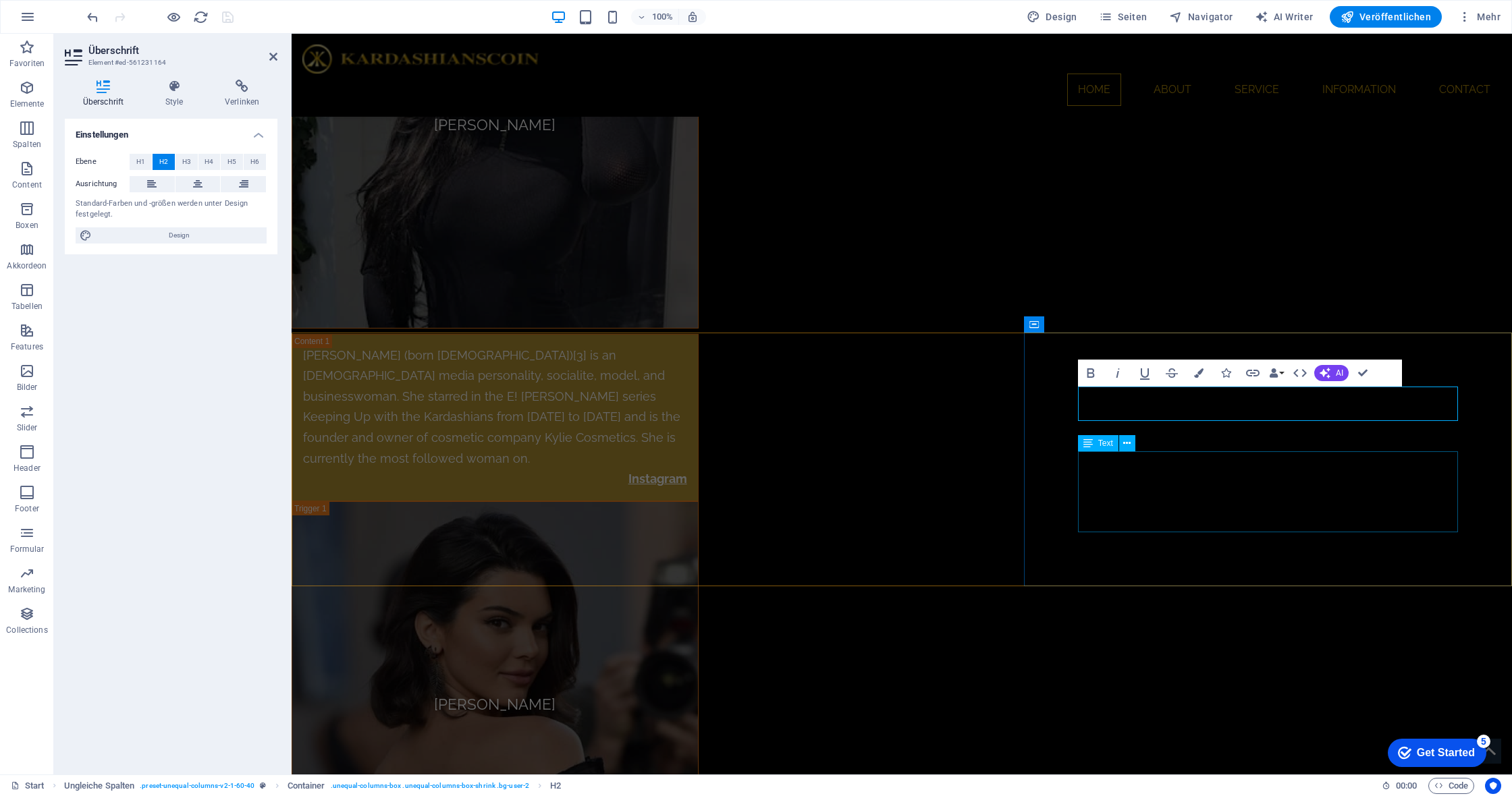
scroll to position [5439, 0]
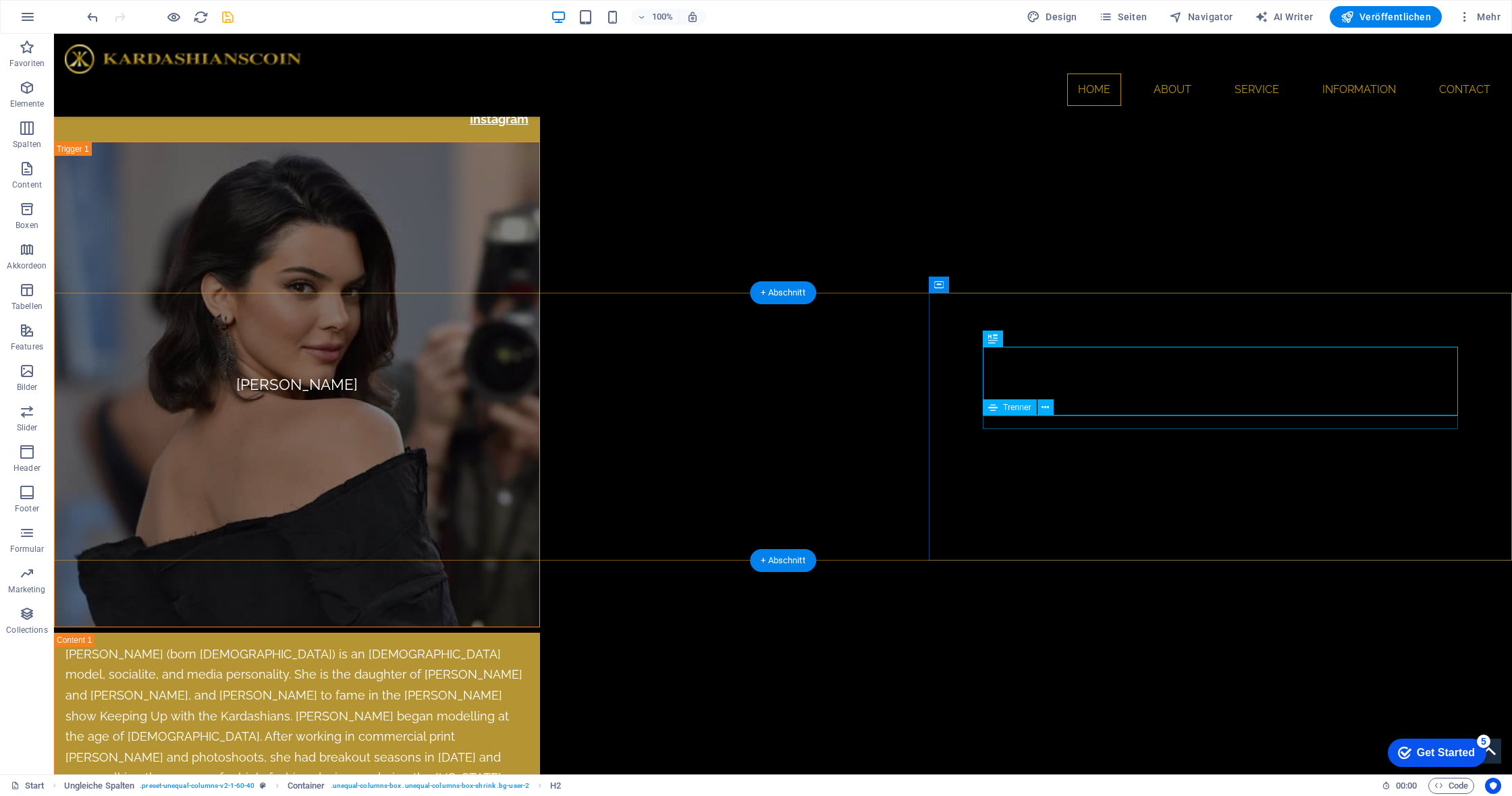
scroll to position [5970, 0]
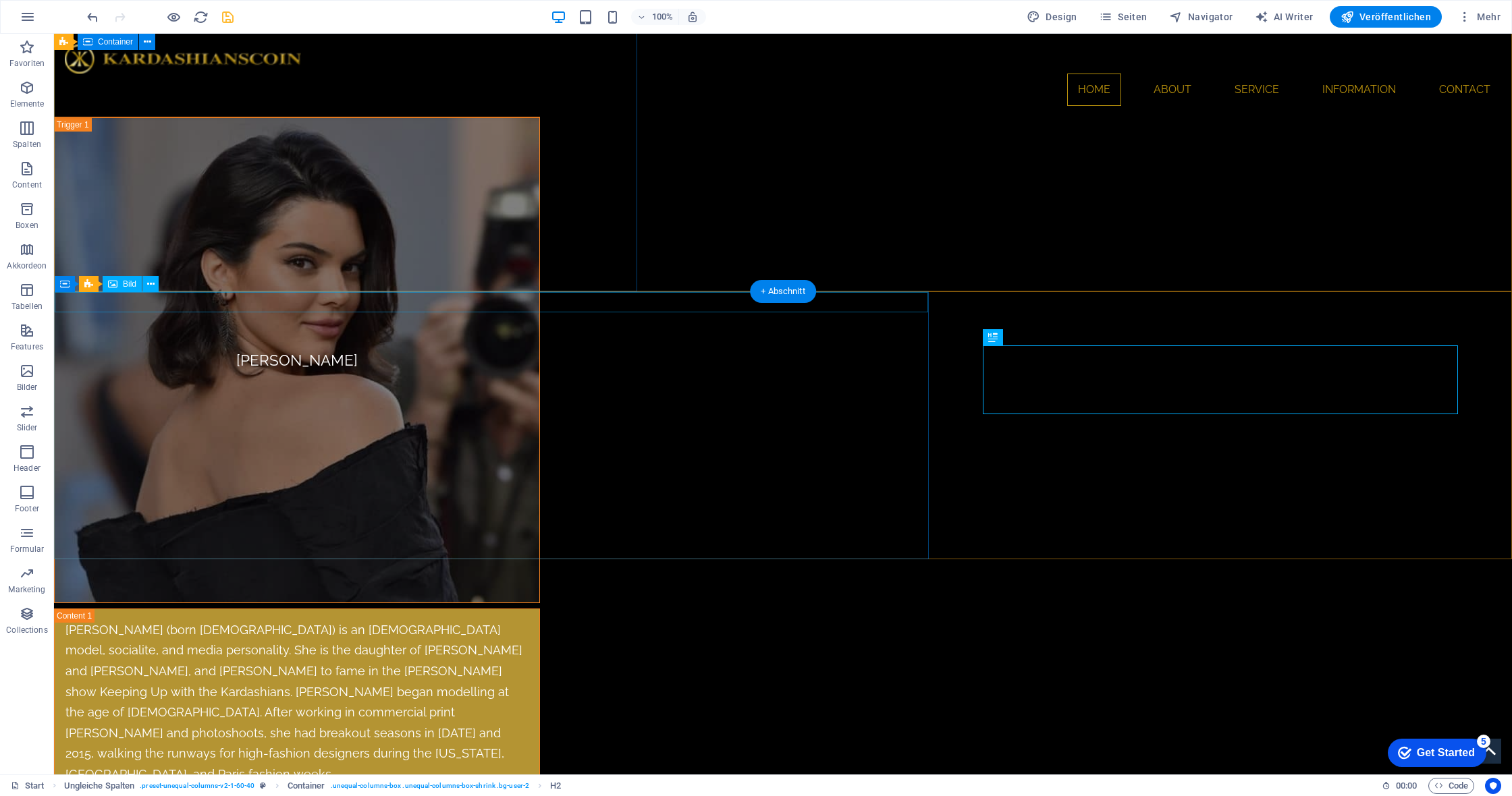
click at [117, 285] on div "Bild" at bounding box center [122, 283] width 39 height 16
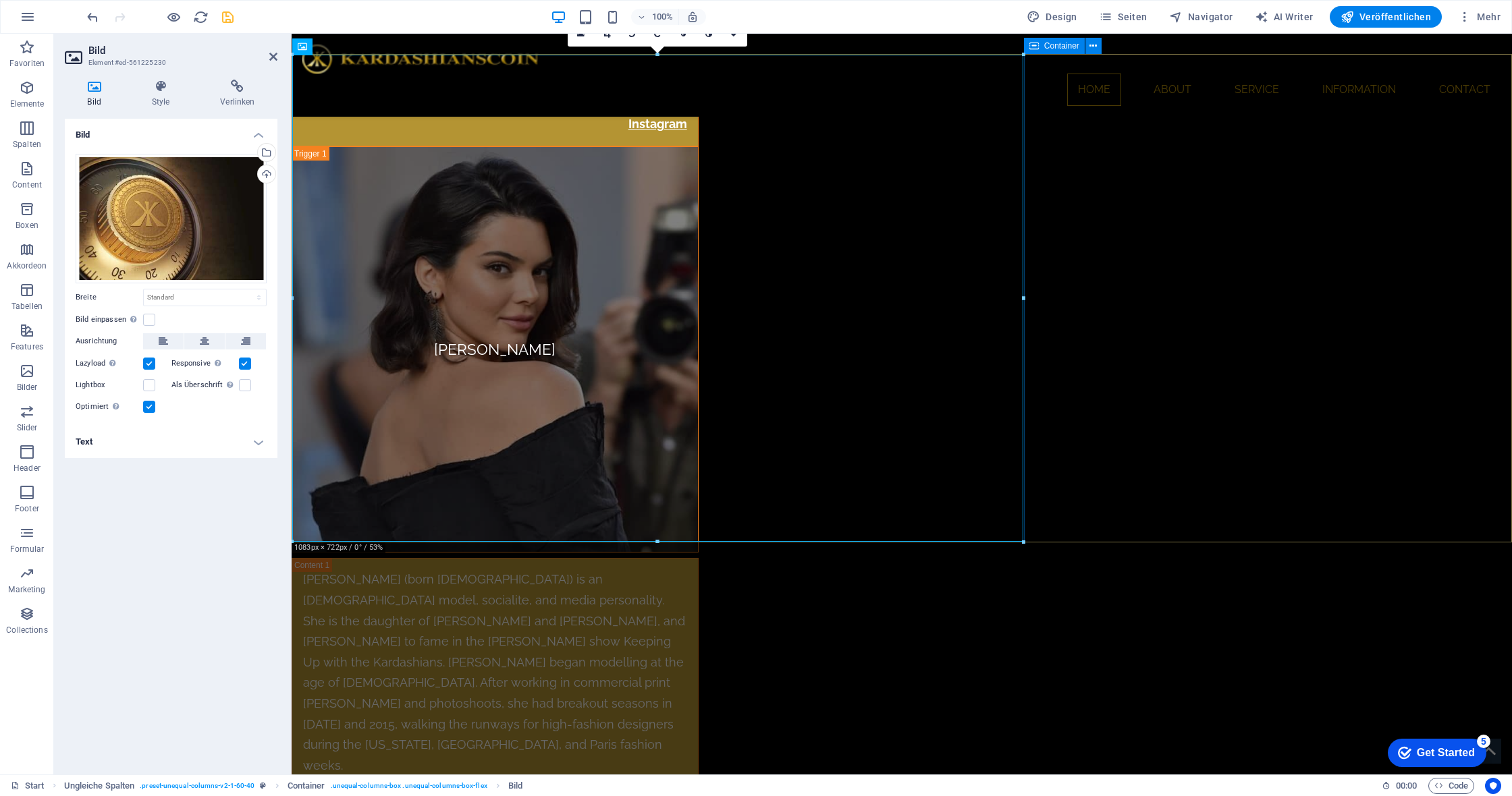
scroll to position [5717, 0]
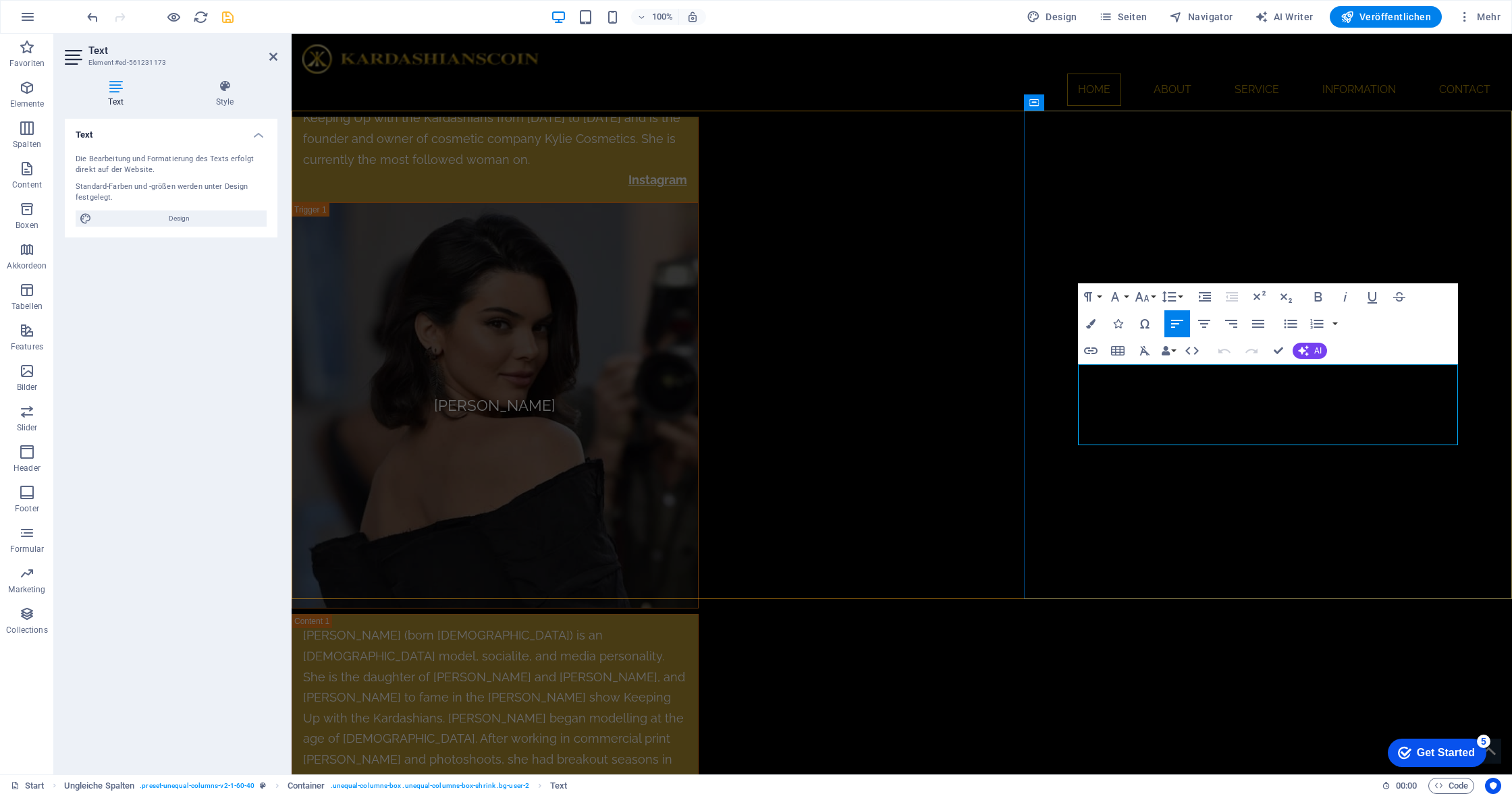
drag, startPoint x: 1434, startPoint y: 416, endPoint x: 1434, endPoint y: 423, distance: 7.0
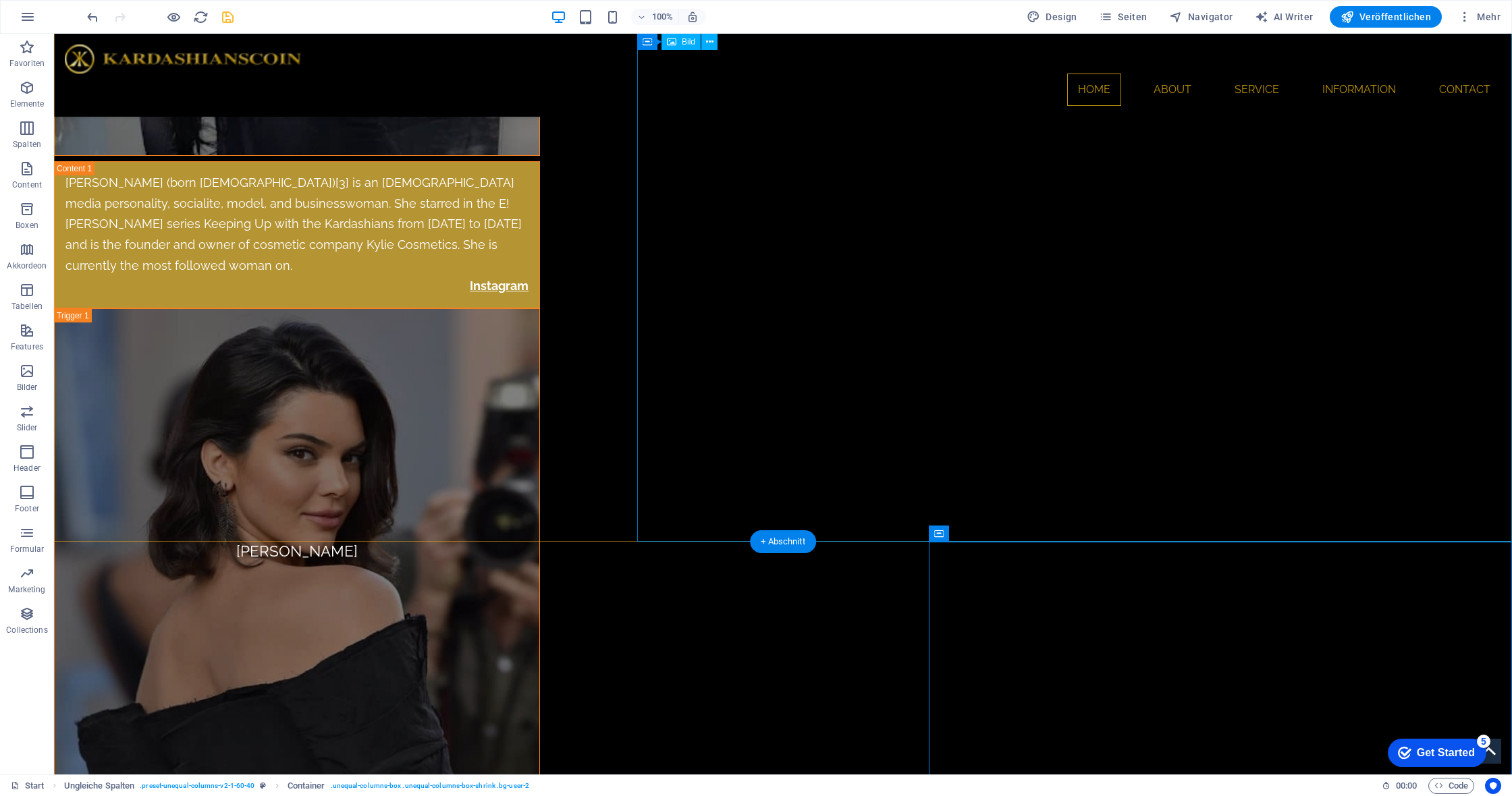
scroll to position [6198, 0]
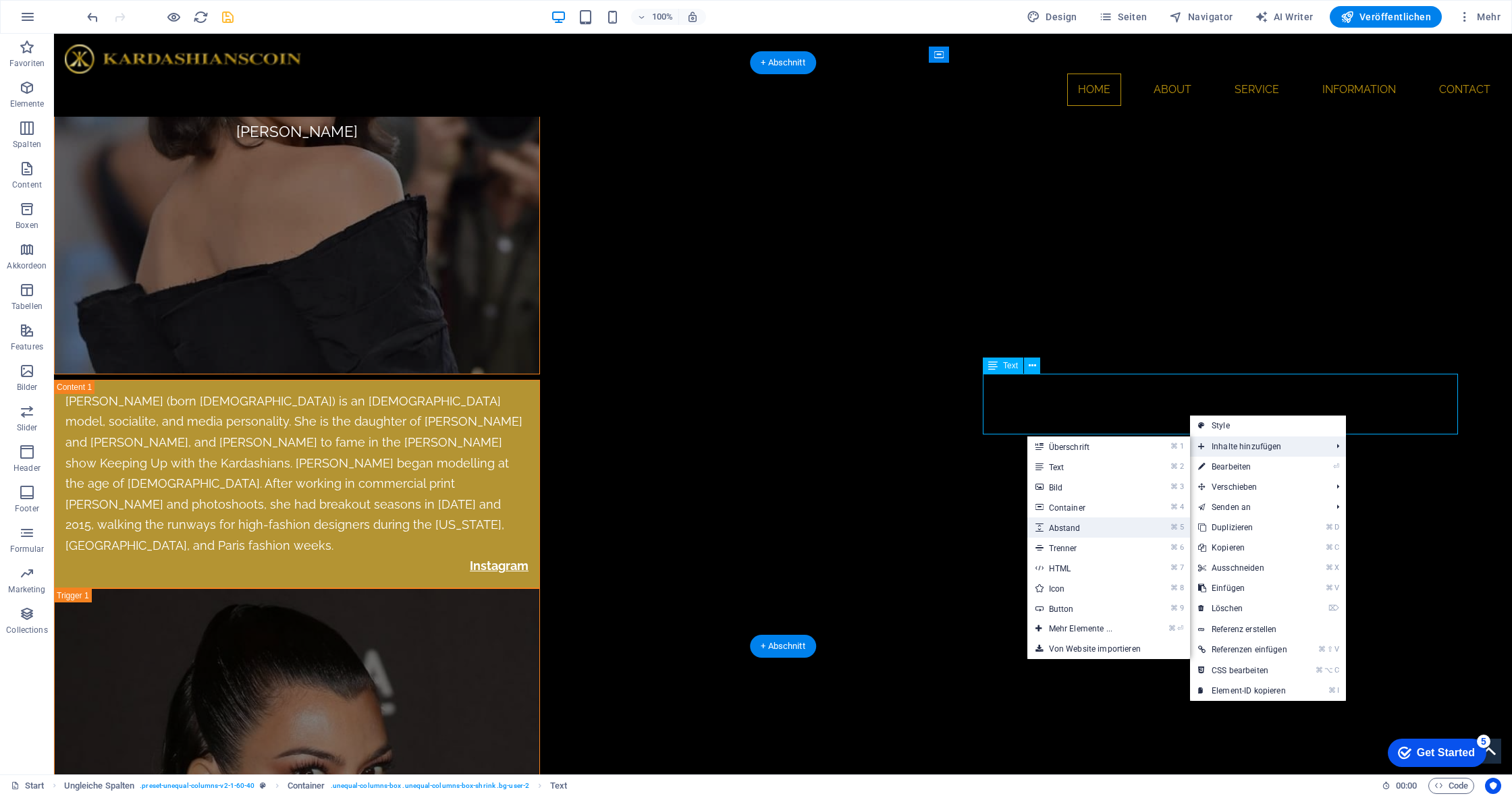
click at [1102, 521] on link "⌘ 5 Abstand" at bounding box center [1083, 527] width 112 height 20
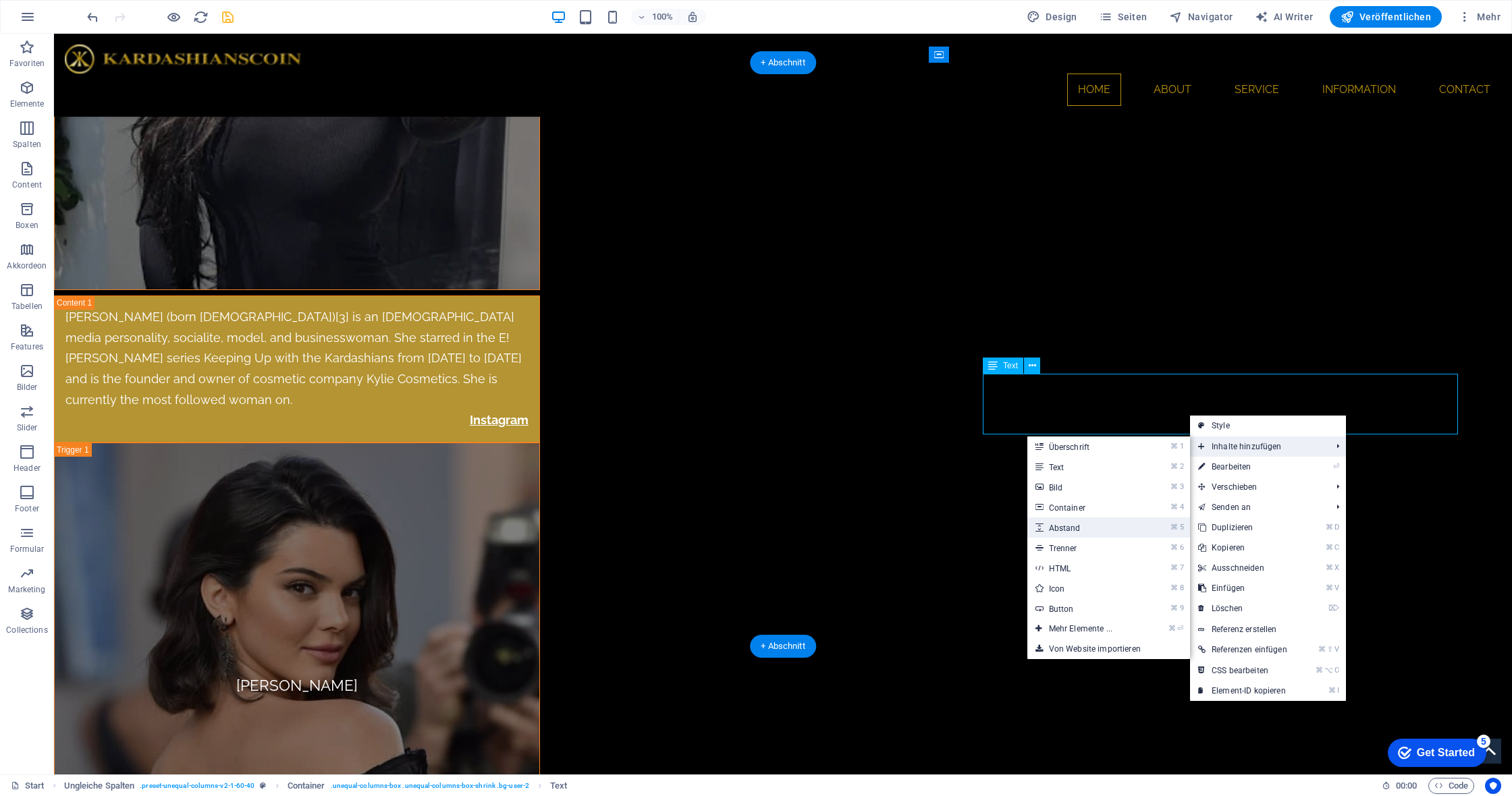
select select "px"
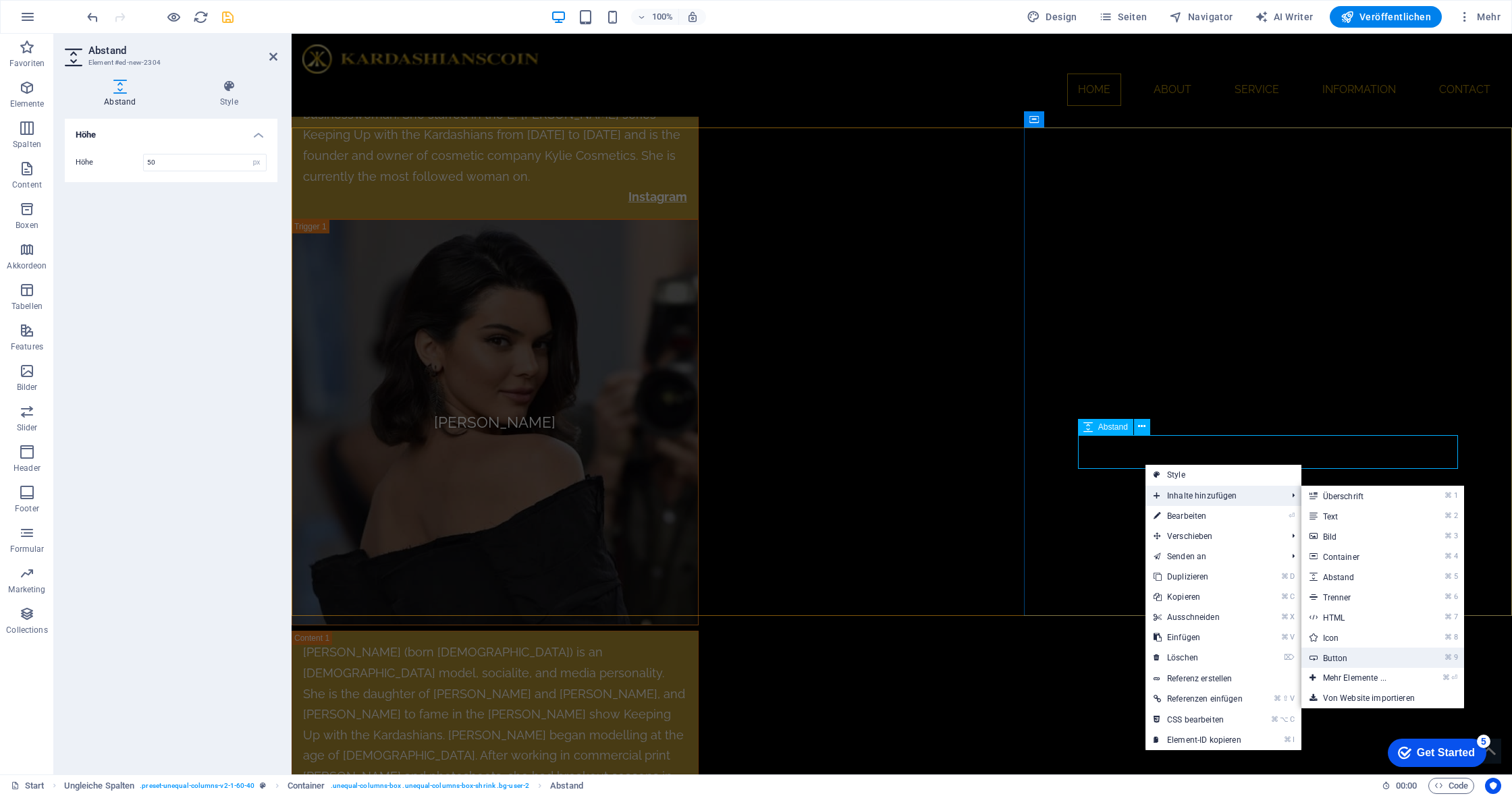
click at [1358, 652] on link "⌘ 9 Button" at bounding box center [1357, 658] width 112 height 20
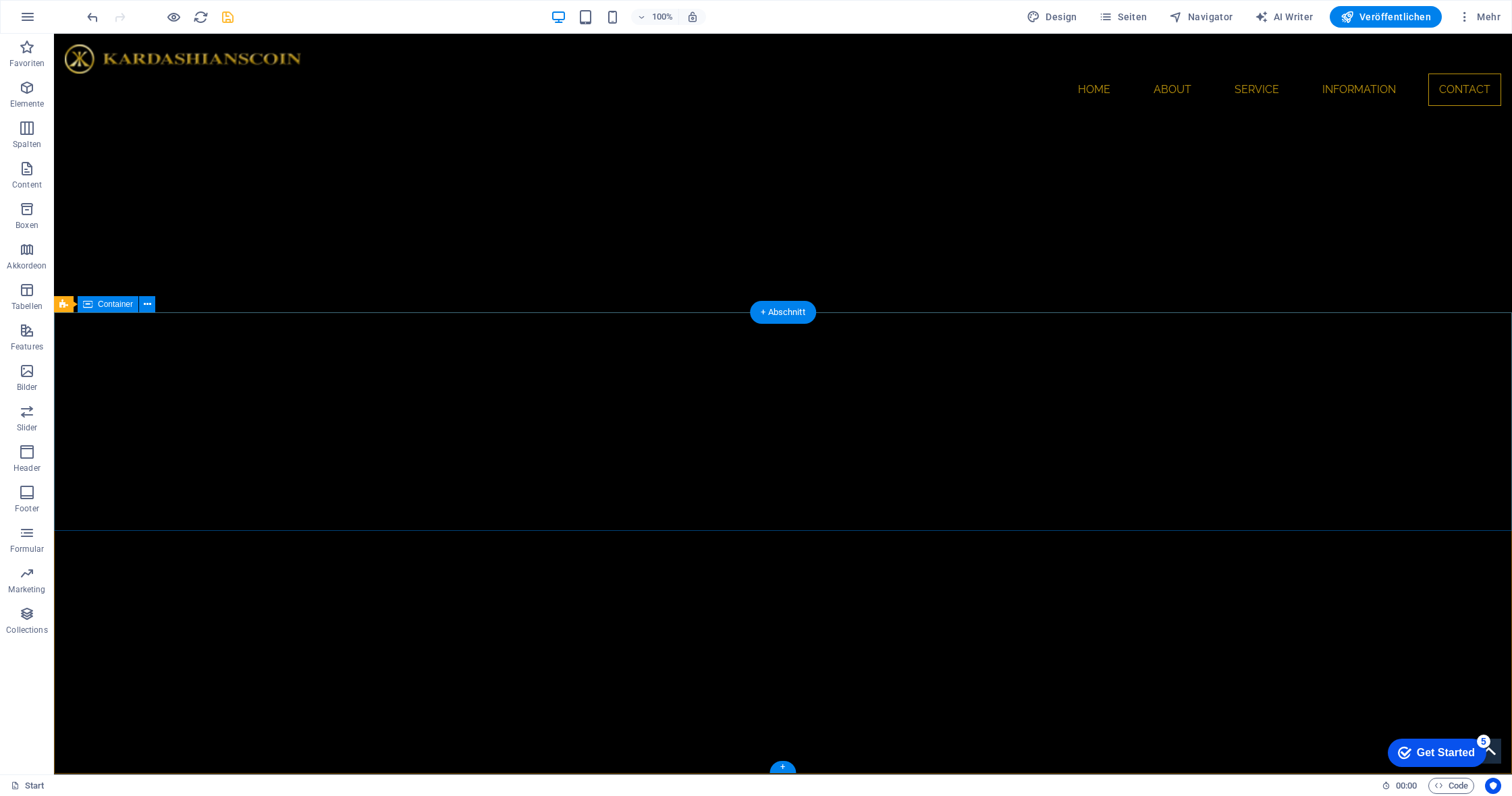
scroll to position [9189, 0]
click at [108, 308] on span "Container" at bounding box center [115, 305] width 35 height 8
click at [119, 301] on div "Container" at bounding box center [107, 305] width 61 height 16
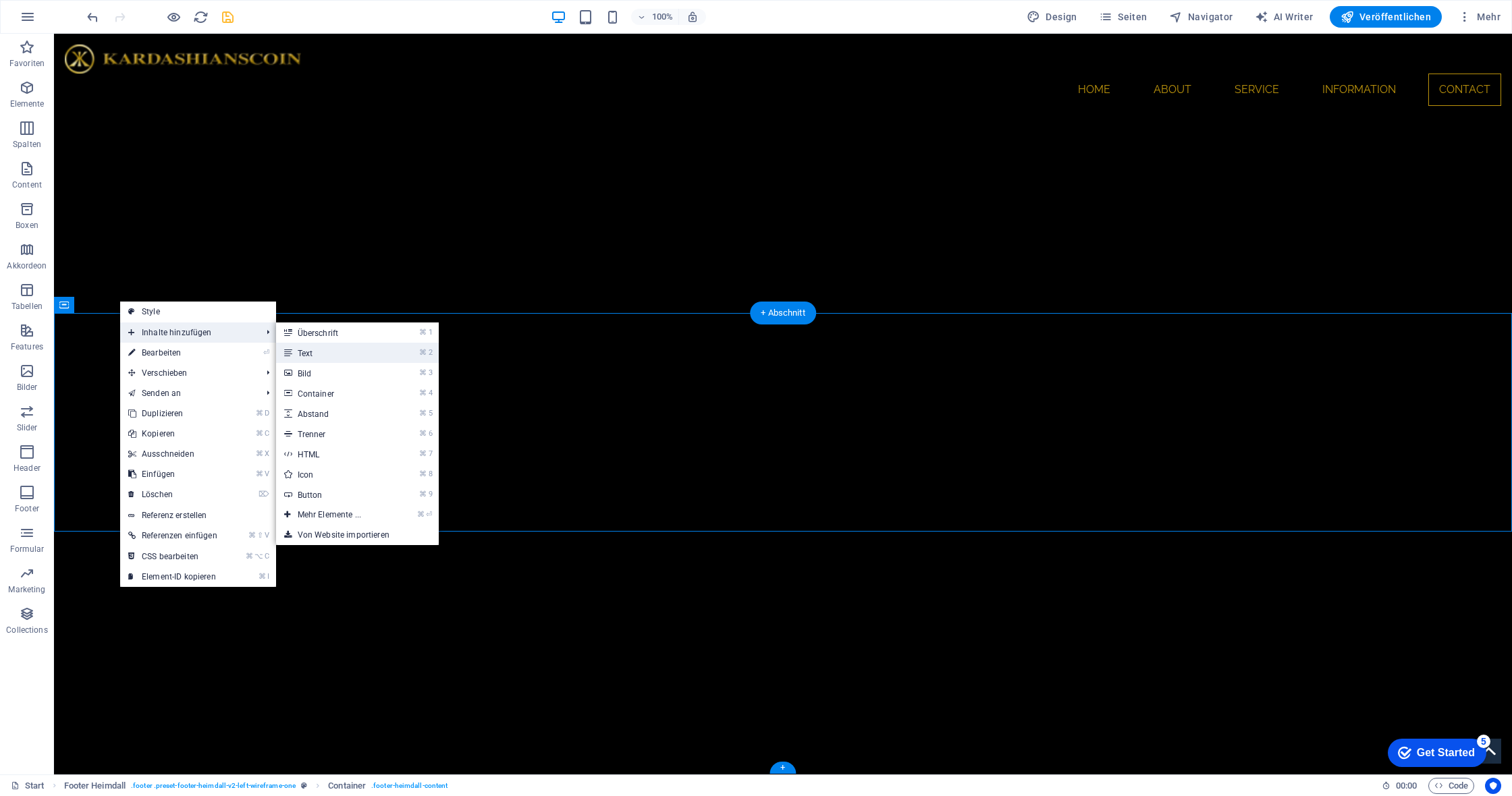
click at [361, 347] on link "⌘ 2 Text" at bounding box center [332, 352] width 112 height 20
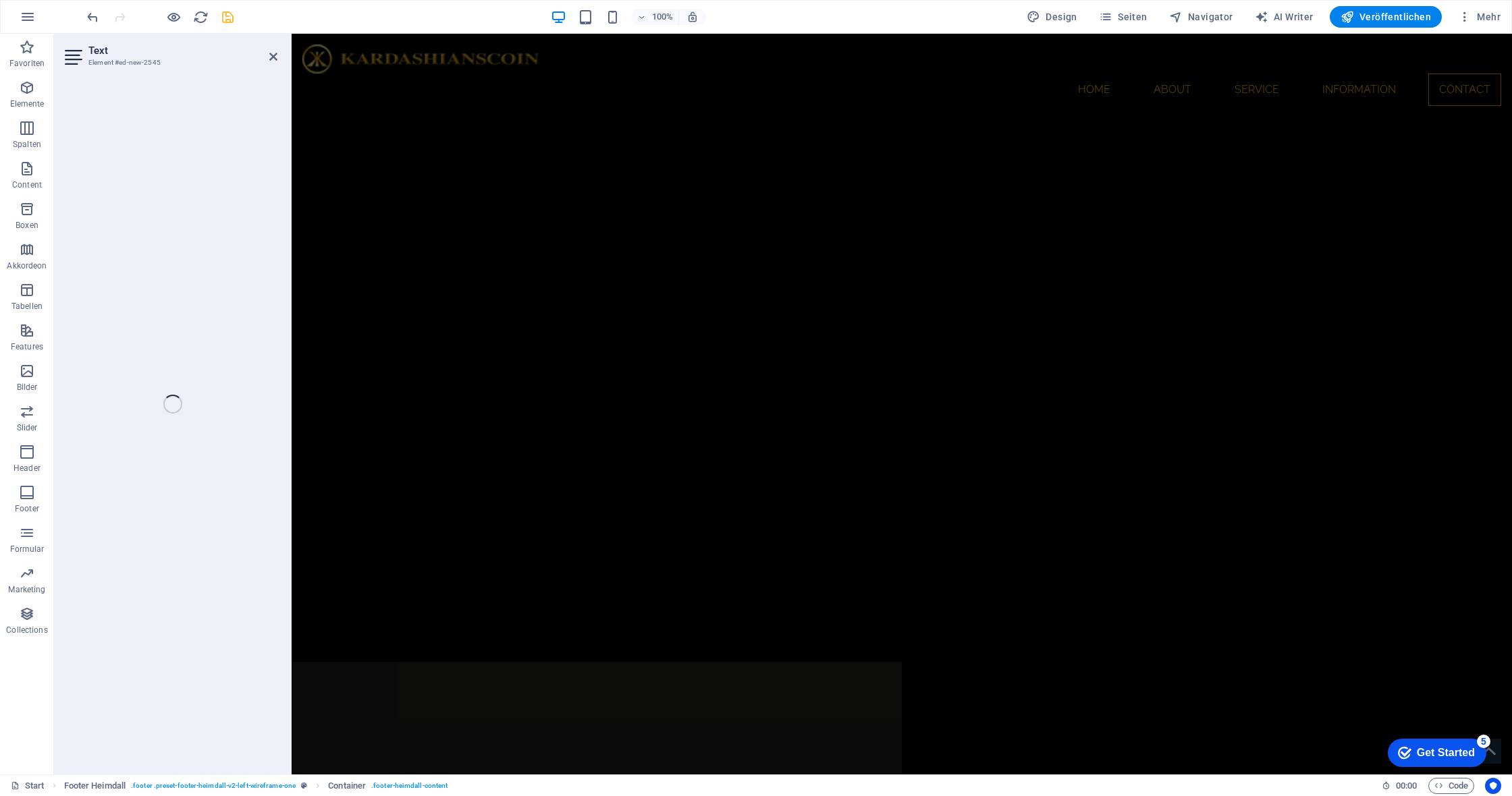
scroll to position [8610, 0]
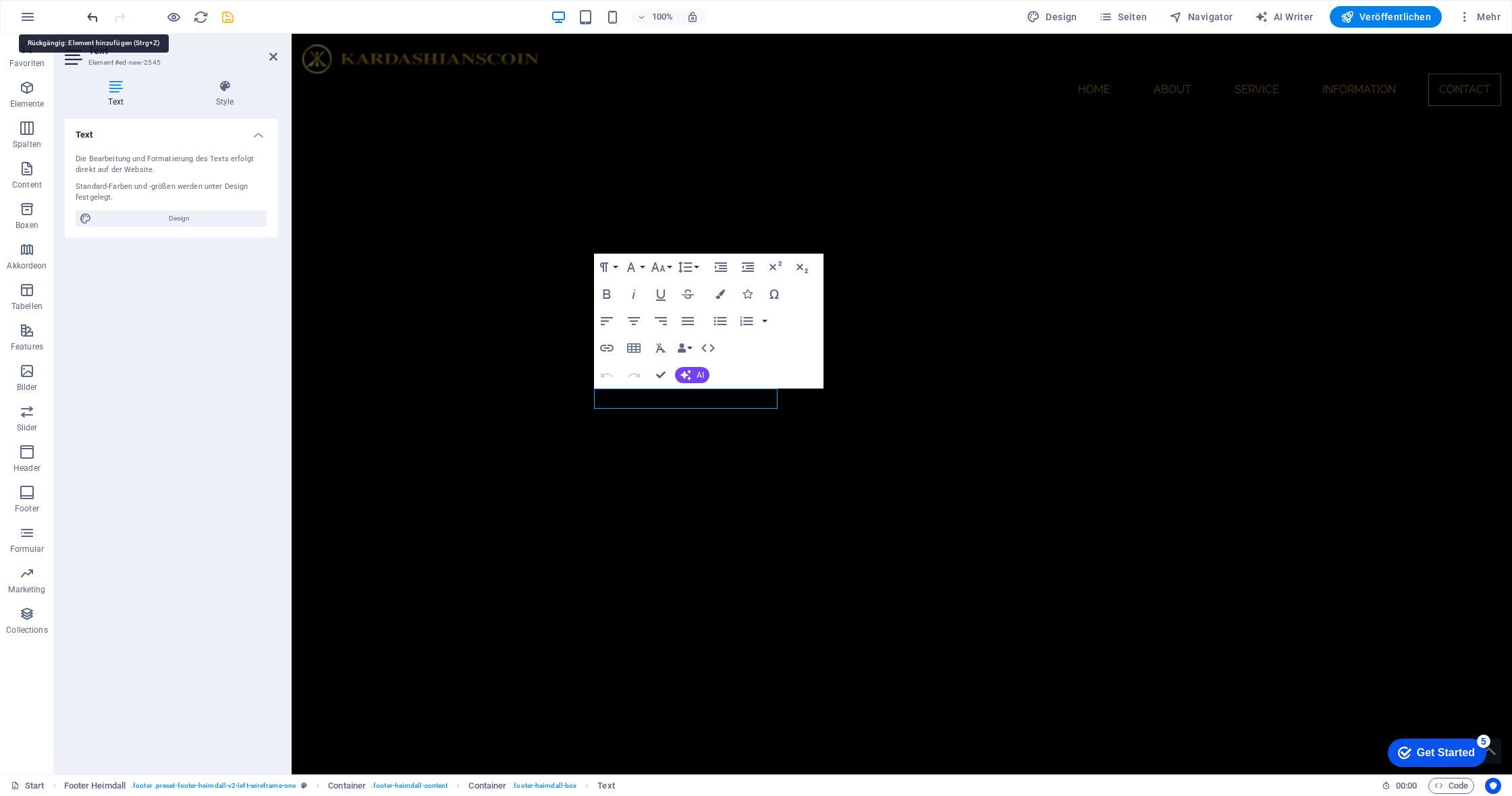
click at [97, 19] on icon "undo" at bounding box center [93, 17] width 15 height 15
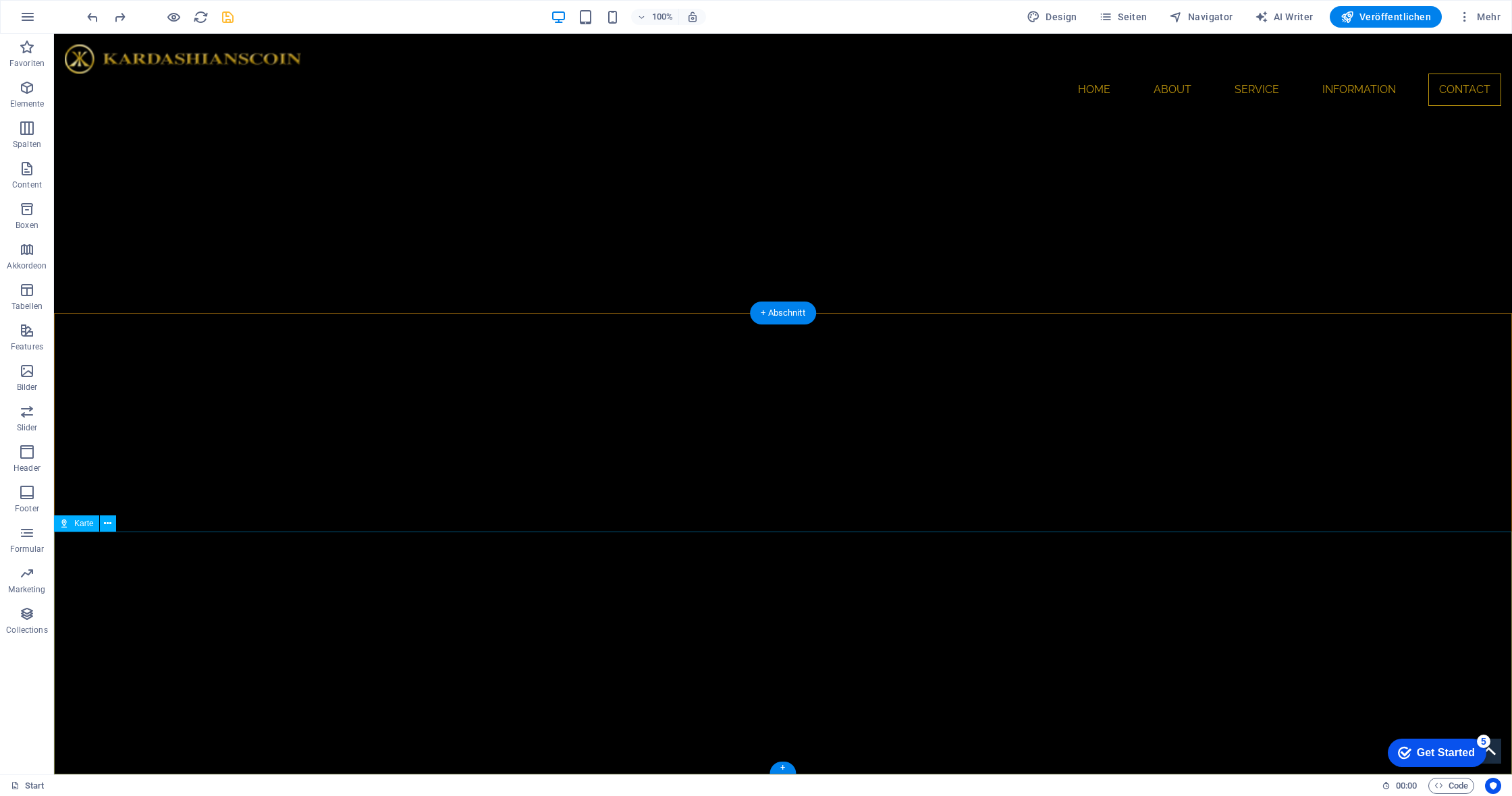
click at [83, 526] on span "Karte" at bounding box center [84, 523] width 19 height 8
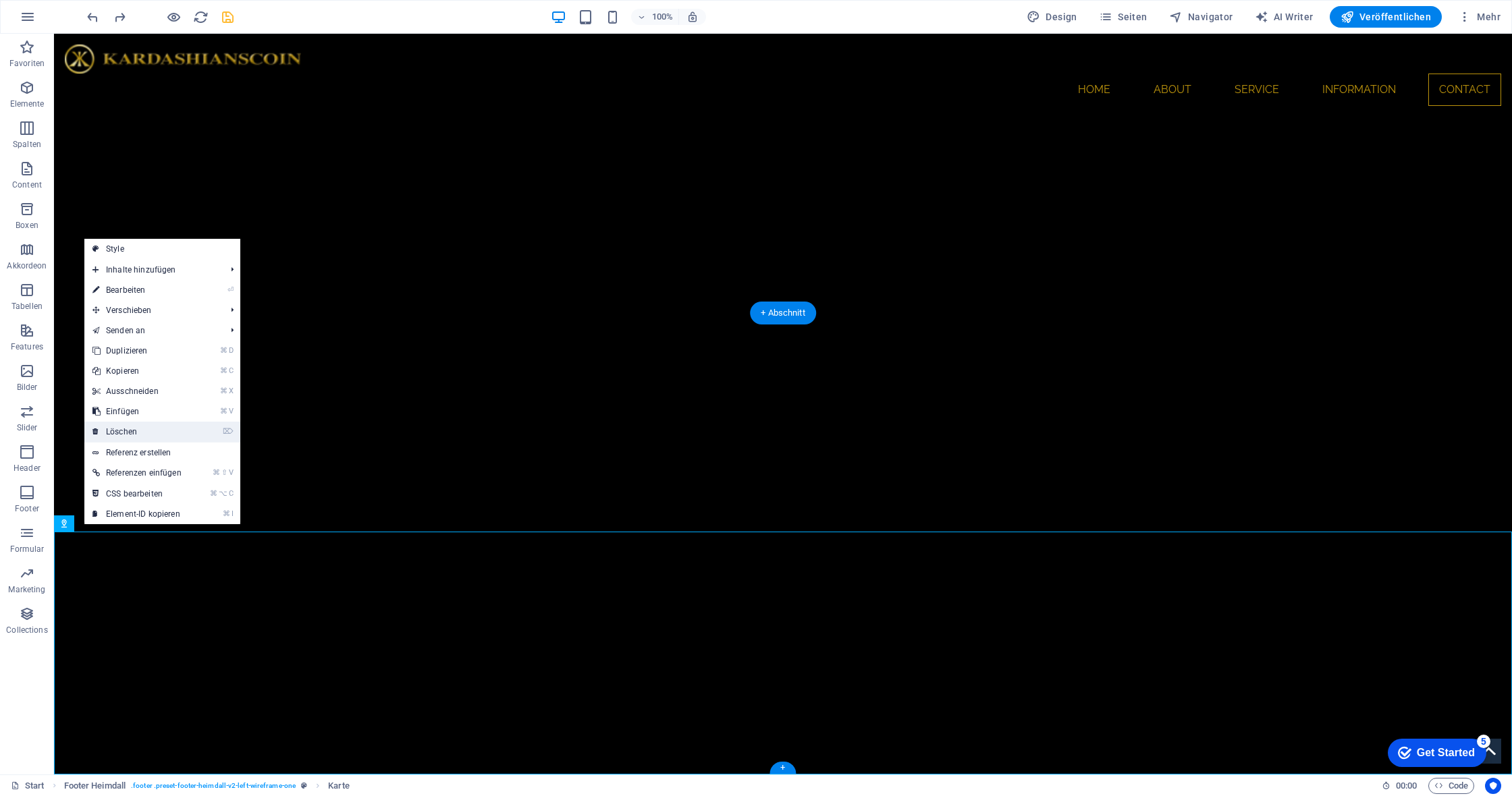
click at [167, 438] on link "⌦ Löschen" at bounding box center [136, 431] width 105 height 20
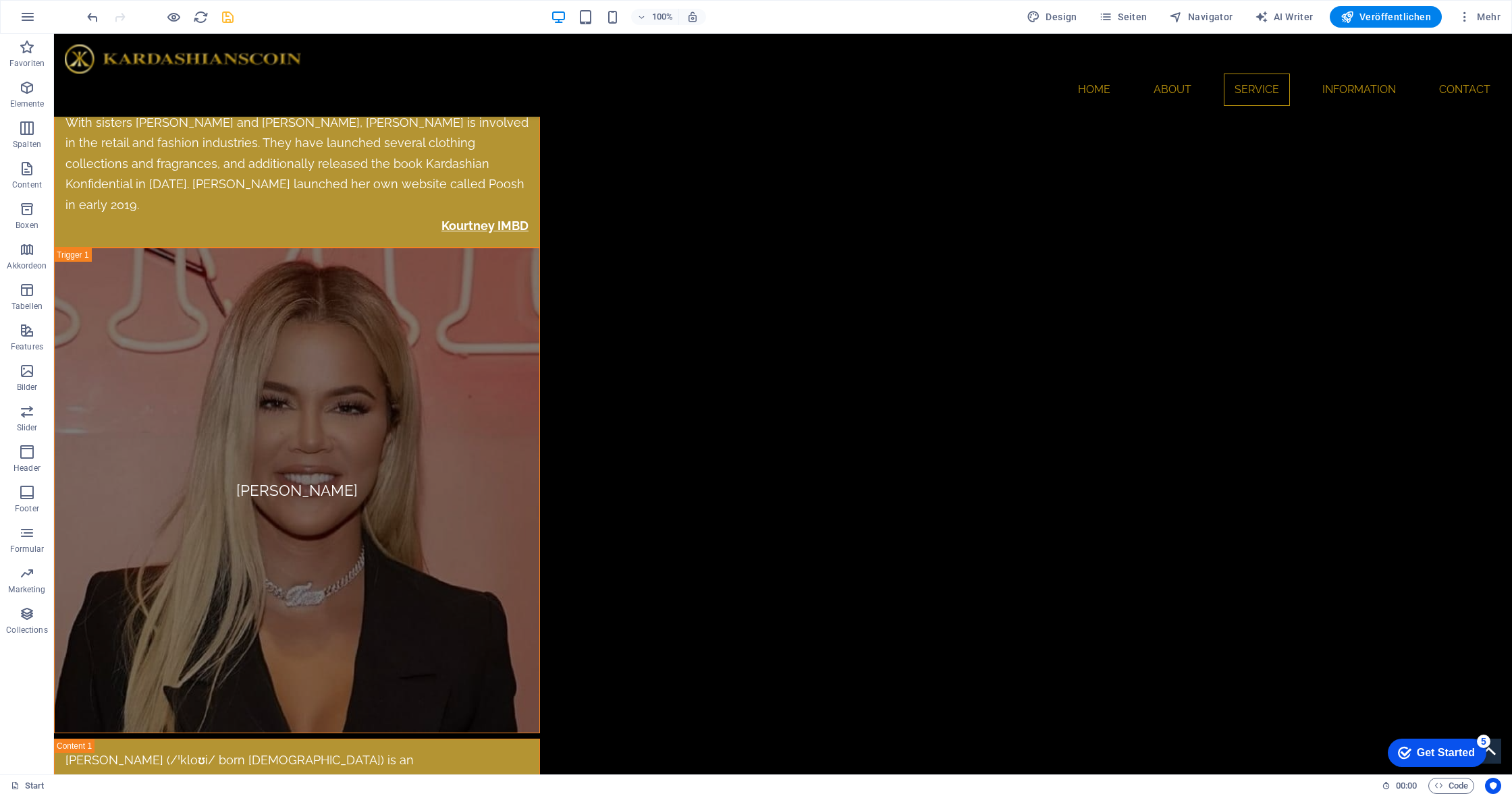
scroll to position [7296, 0]
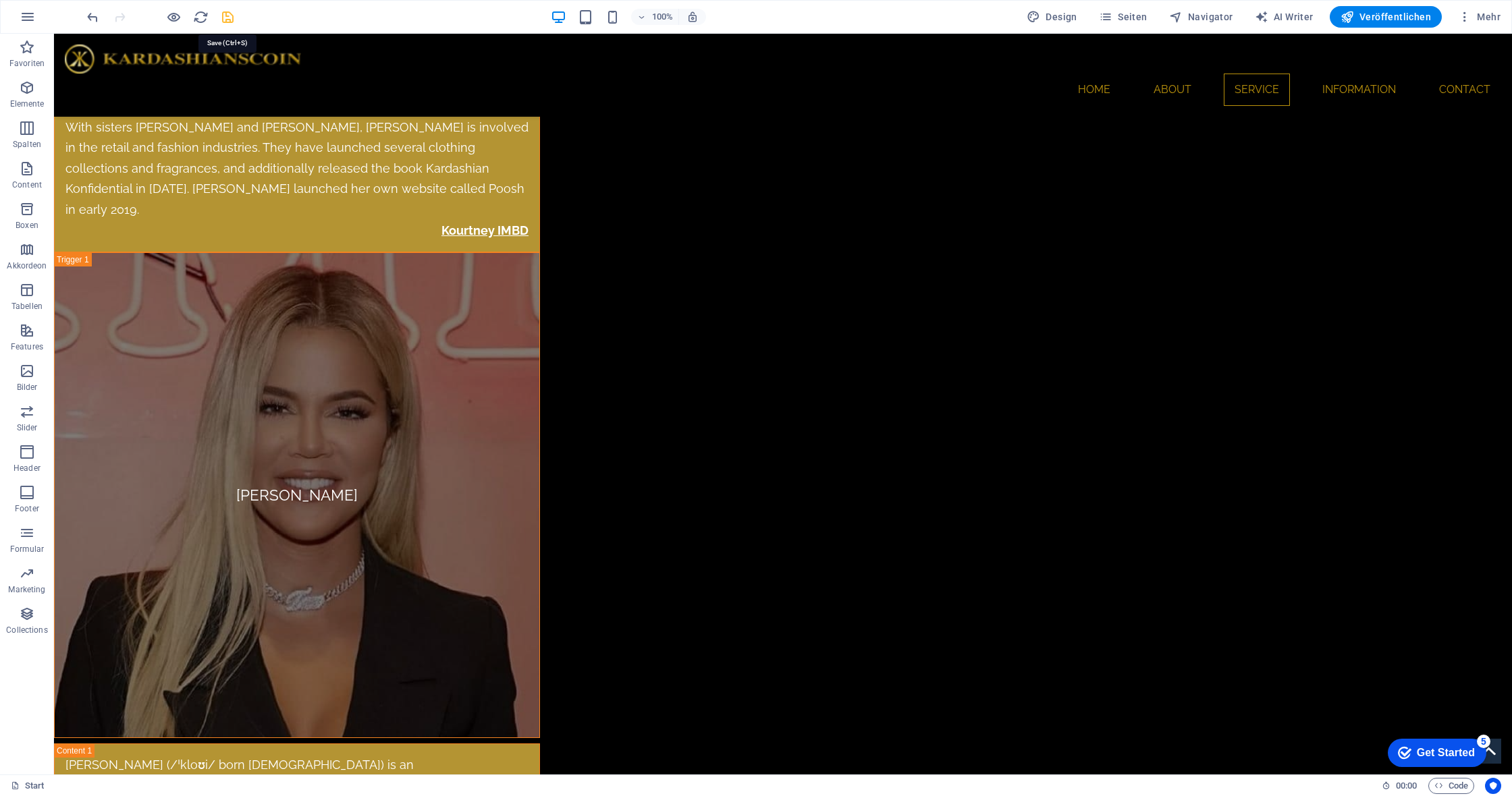
click at [222, 18] on icon "save" at bounding box center [227, 17] width 15 height 15
click at [1484, 16] on span "Mehr" at bounding box center [1479, 16] width 43 height 14
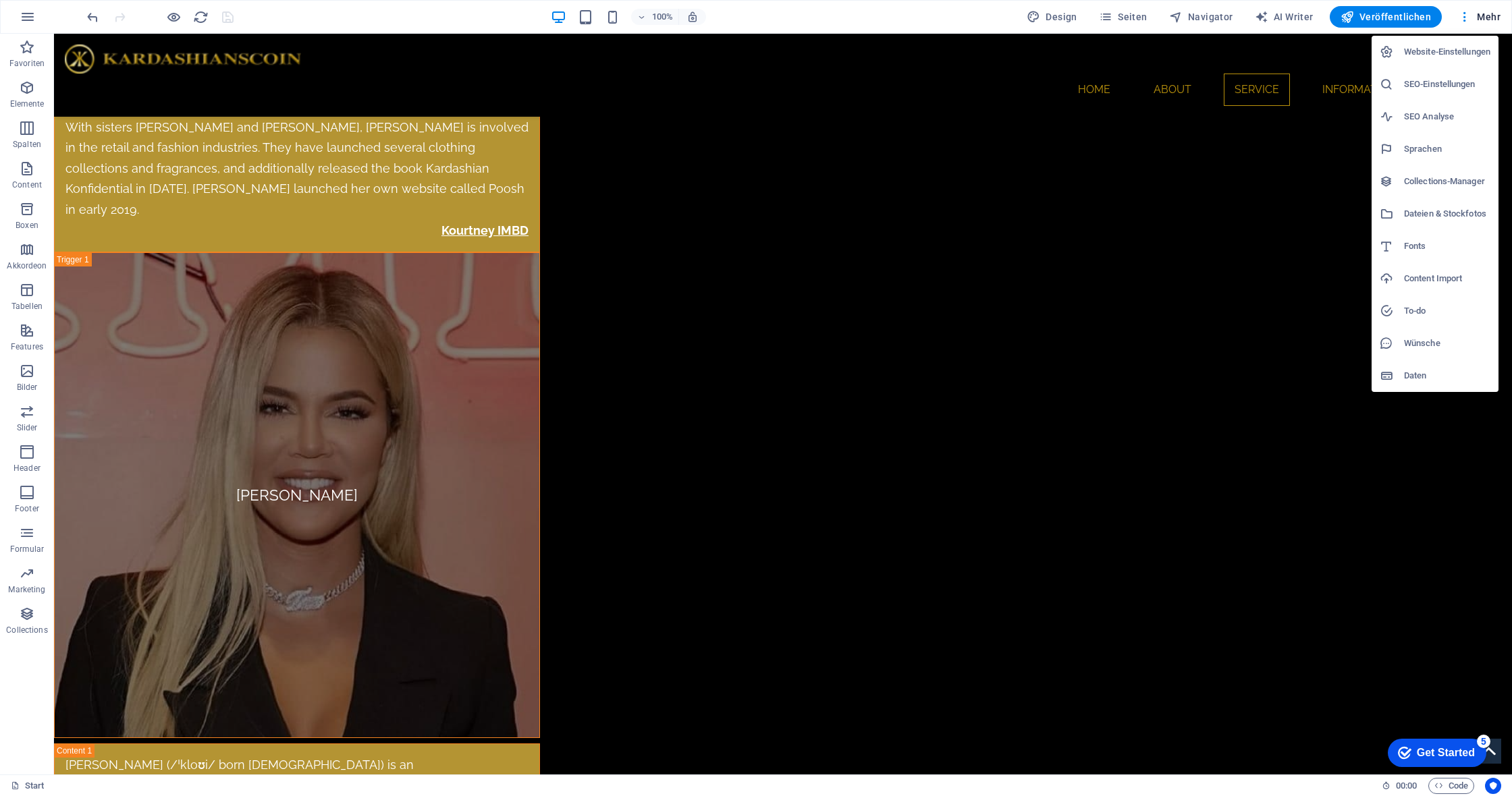
click at [1454, 216] on h6 "Dateien & Stockfotos" at bounding box center [1446, 214] width 86 height 16
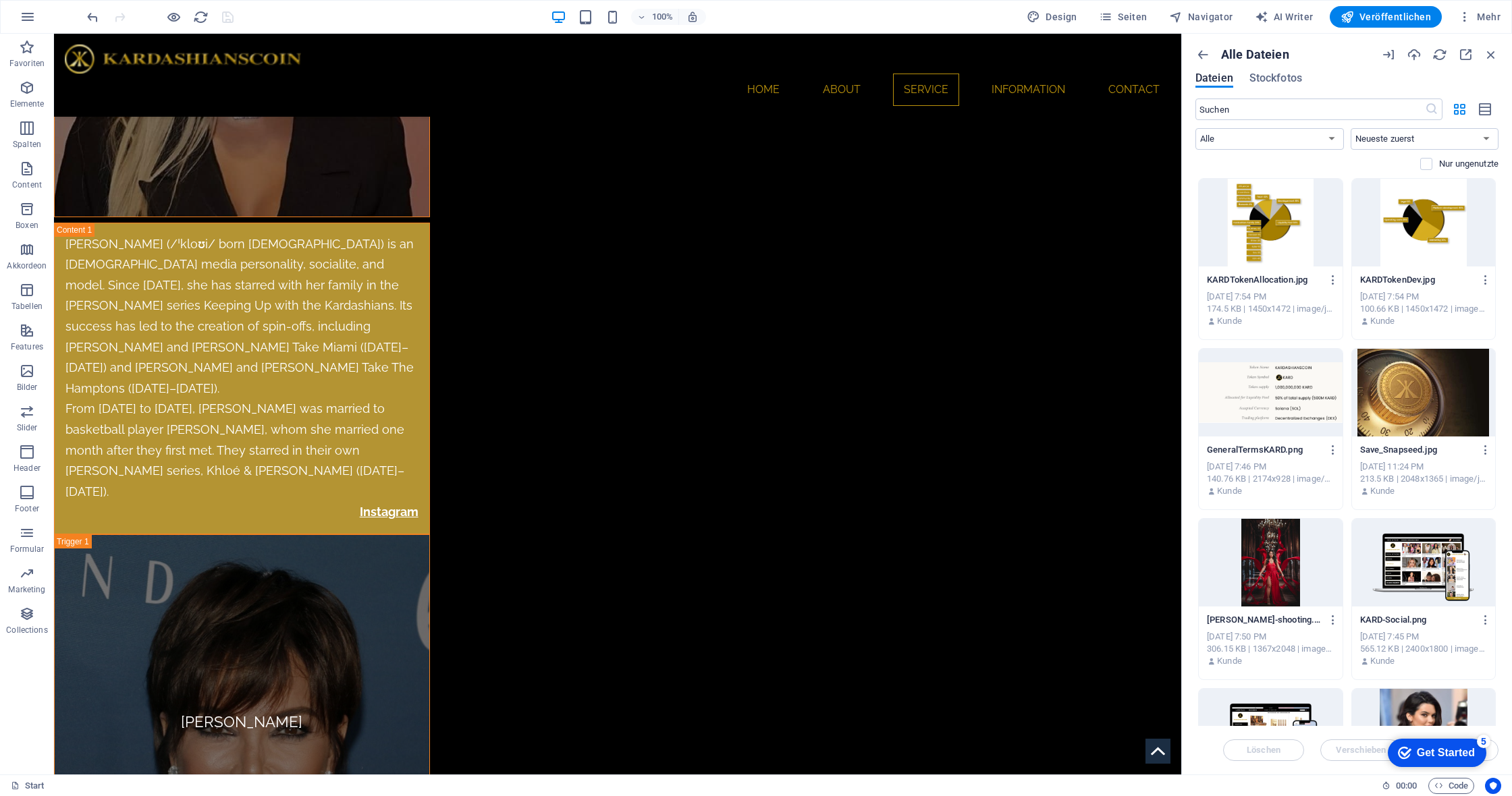
click at [1435, 215] on div at bounding box center [1424, 222] width 144 height 88
click at [1274, 218] on div at bounding box center [1270, 222] width 144 height 88
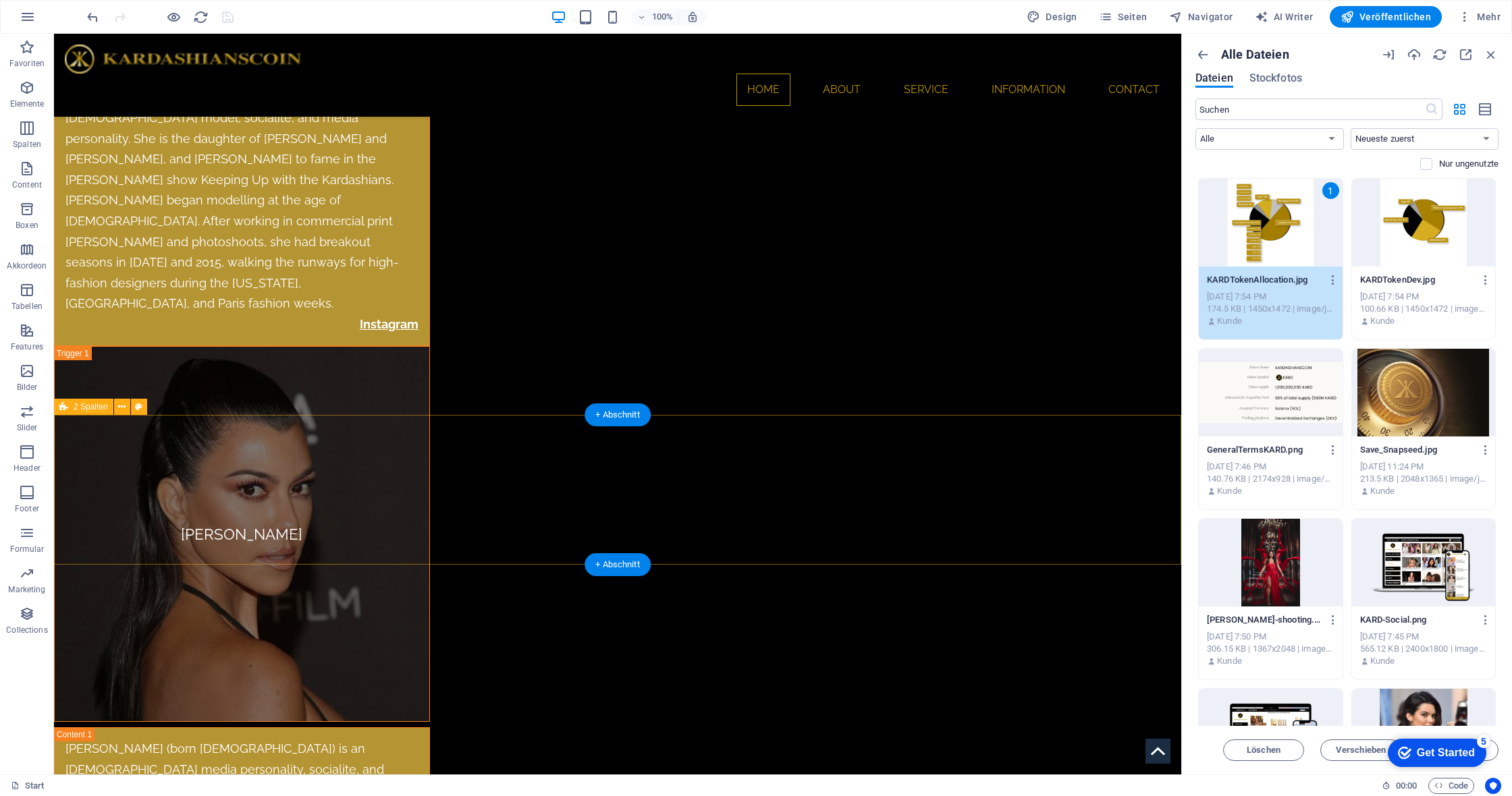
scroll to position [6079, 0]
click at [85, 403] on span "2 Spalten" at bounding box center [91, 407] width 35 height 8
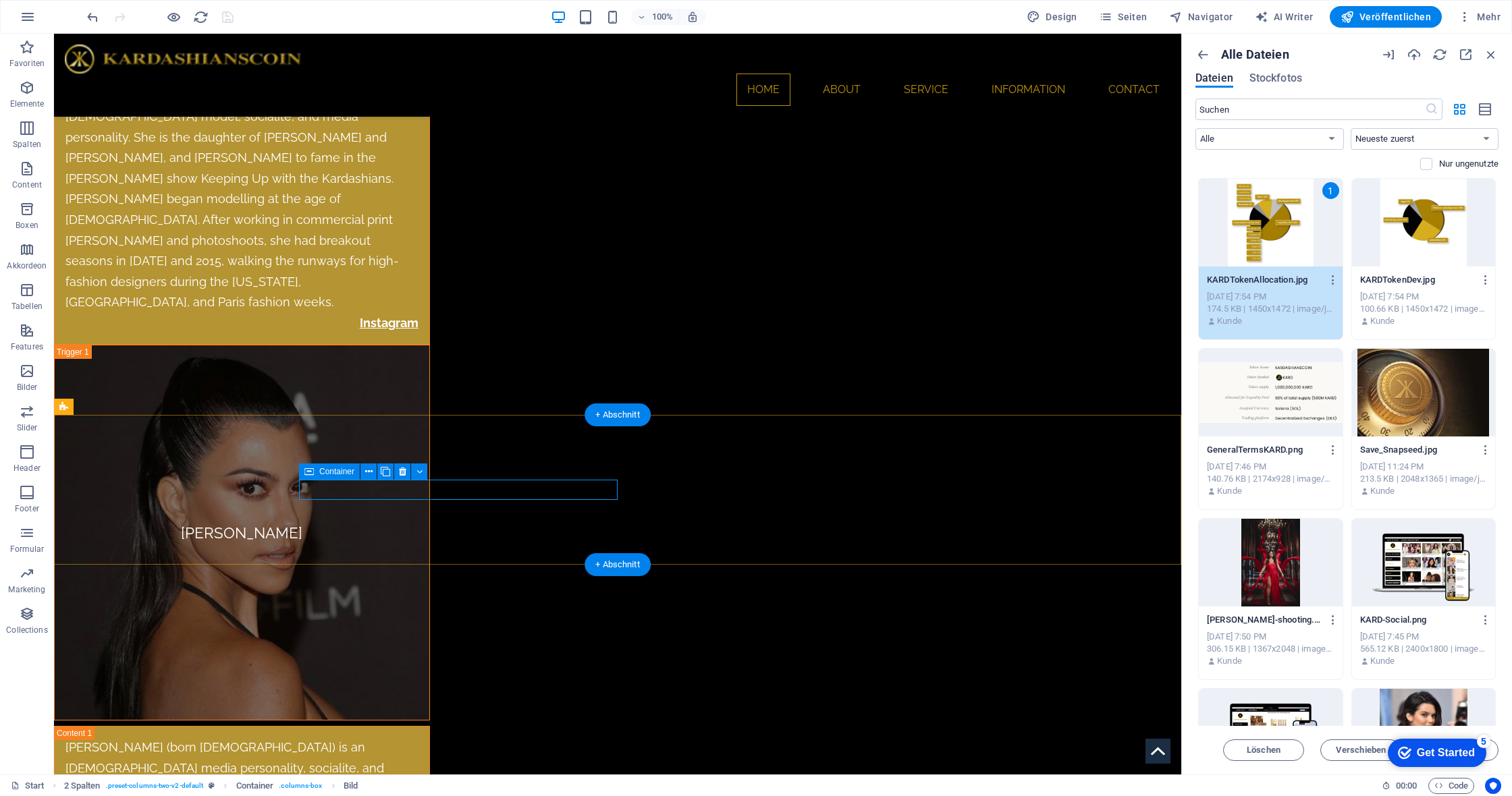
click at [309, 472] on icon at bounding box center [310, 471] width 10 height 16
click at [345, 473] on span "Bild" at bounding box center [350, 472] width 14 height 8
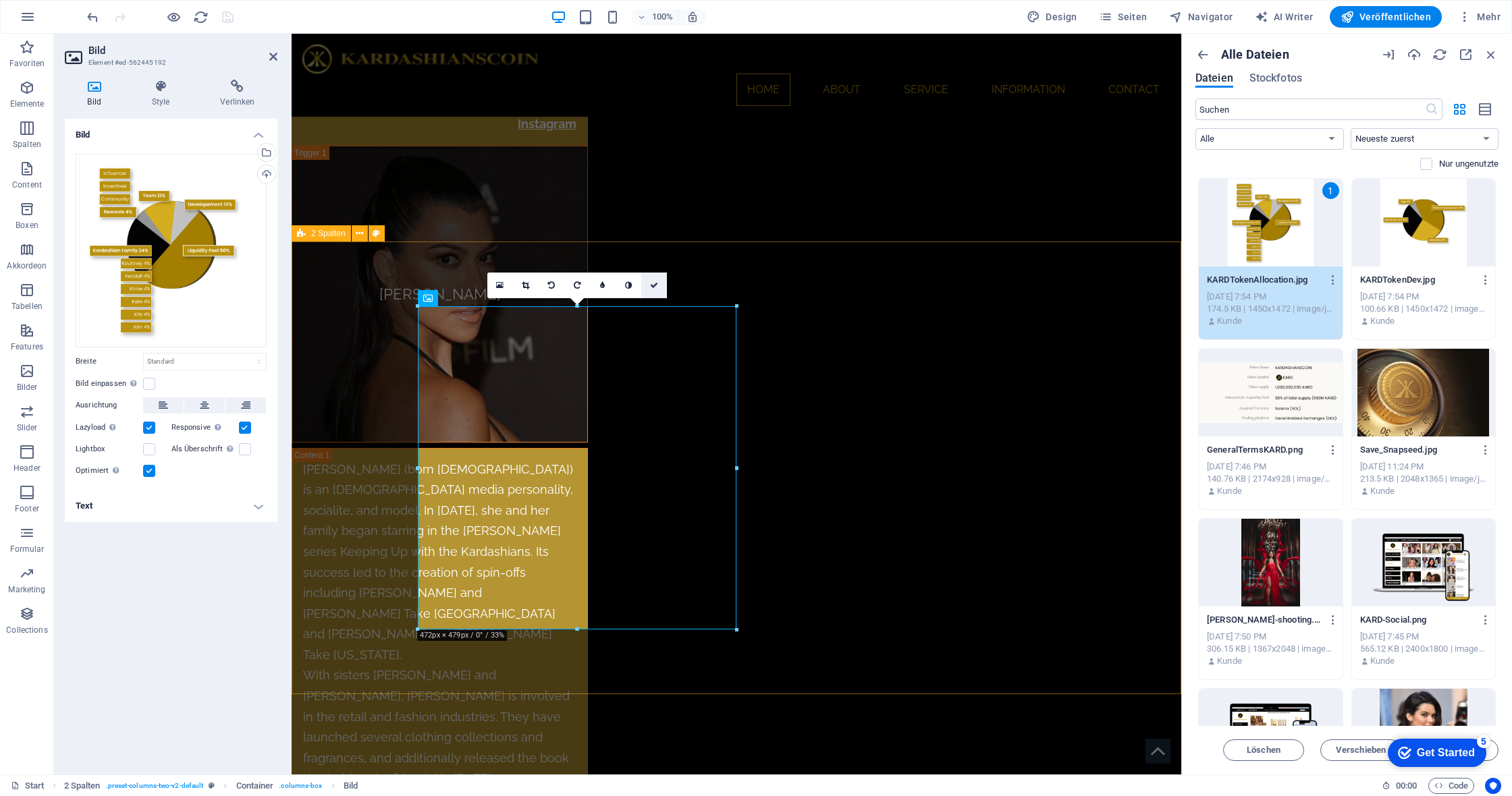
click at [656, 285] on icon at bounding box center [654, 285] width 8 height 8
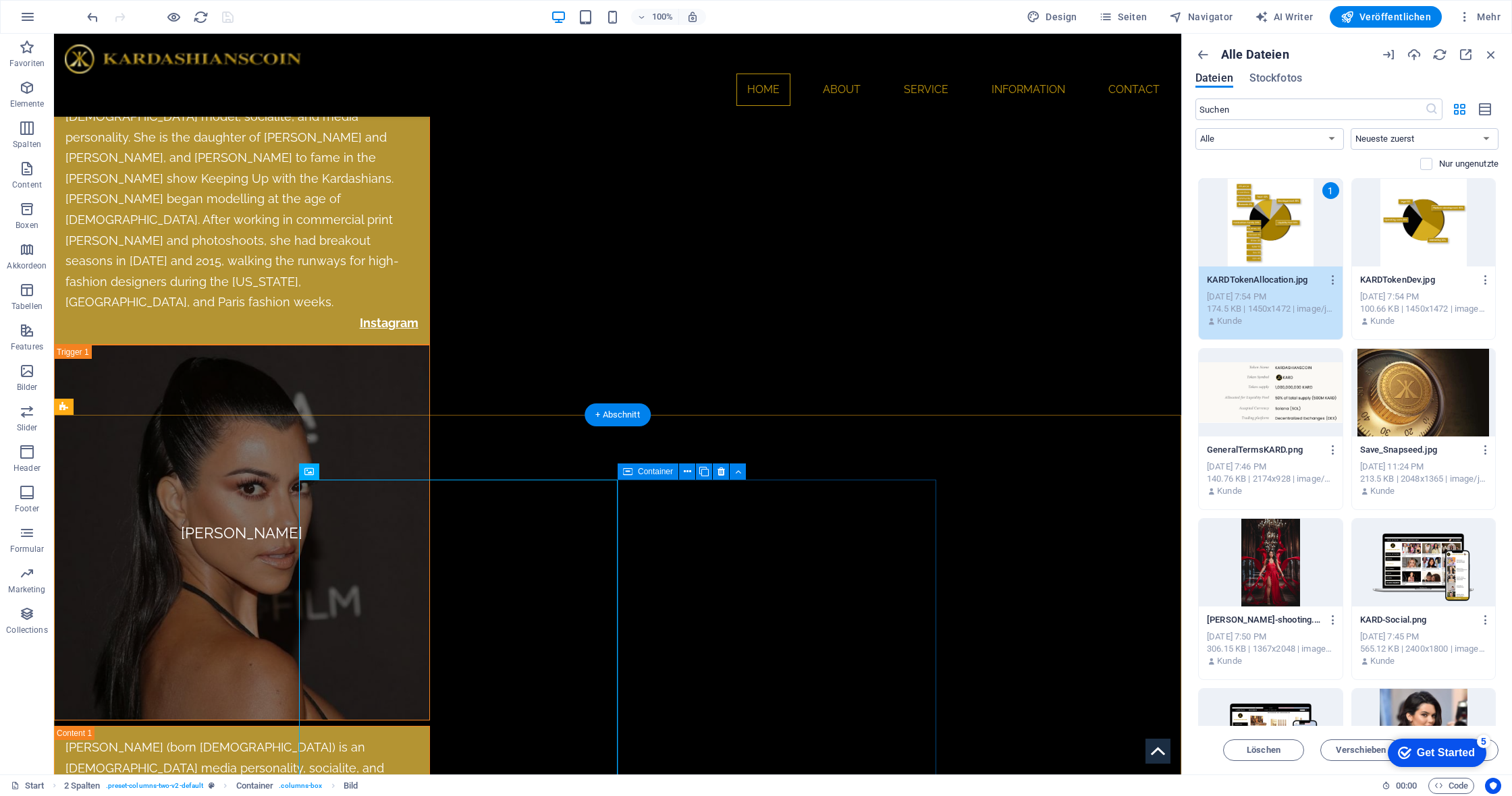
click at [668, 468] on span "Bild" at bounding box center [669, 472] width 14 height 8
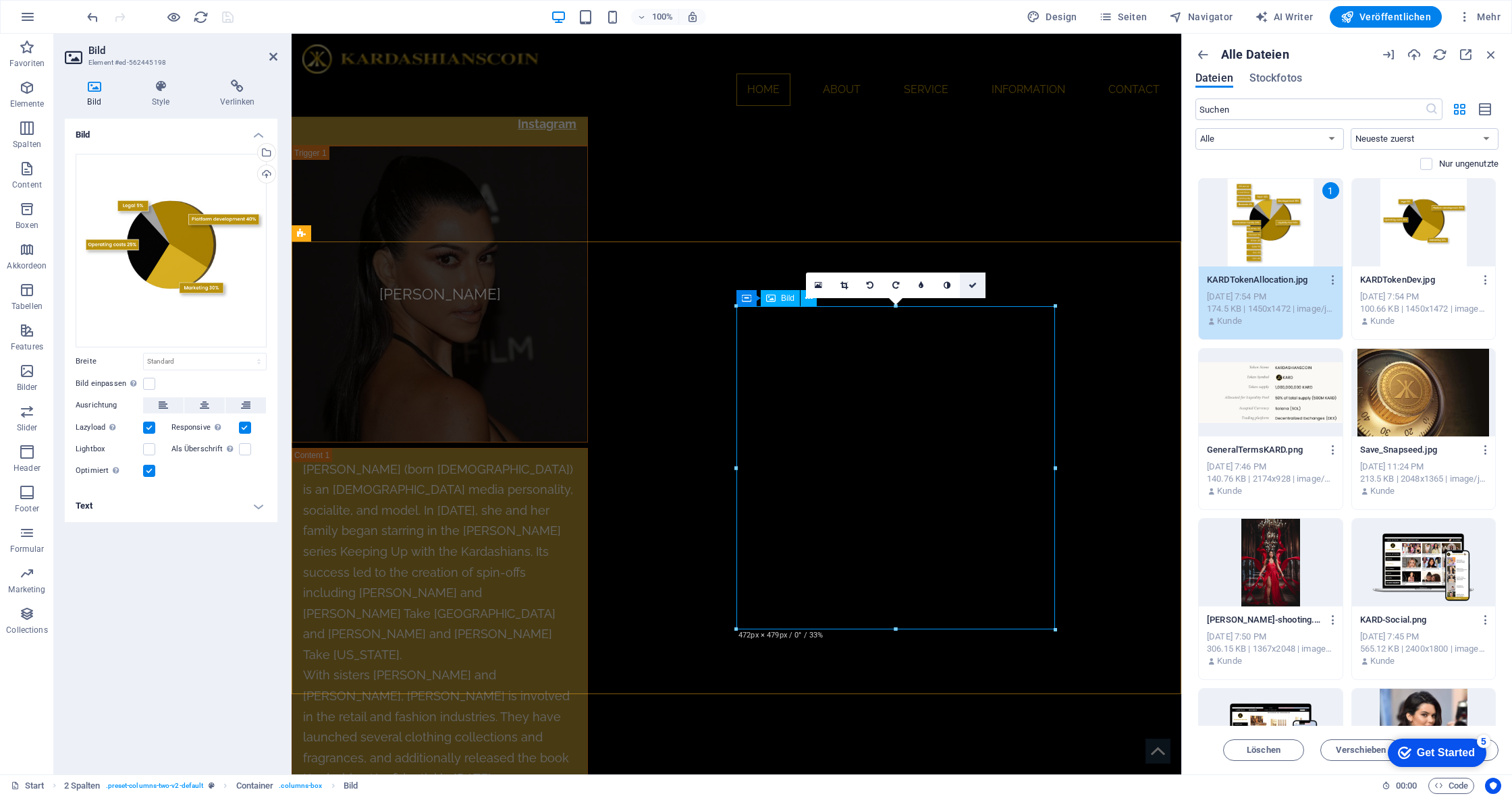
click at [975, 282] on icon at bounding box center [972, 285] width 8 height 8
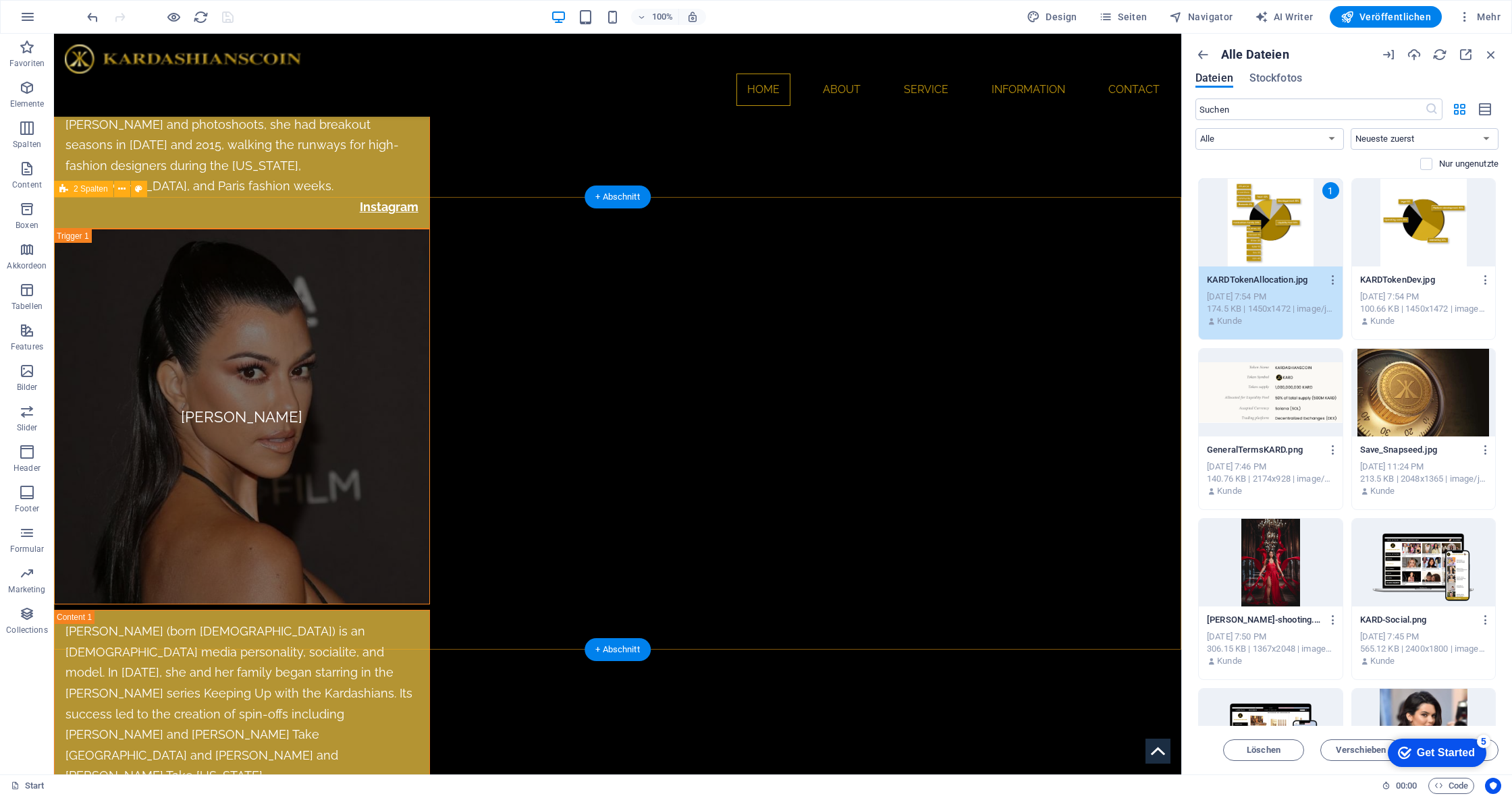
scroll to position [6191, 0]
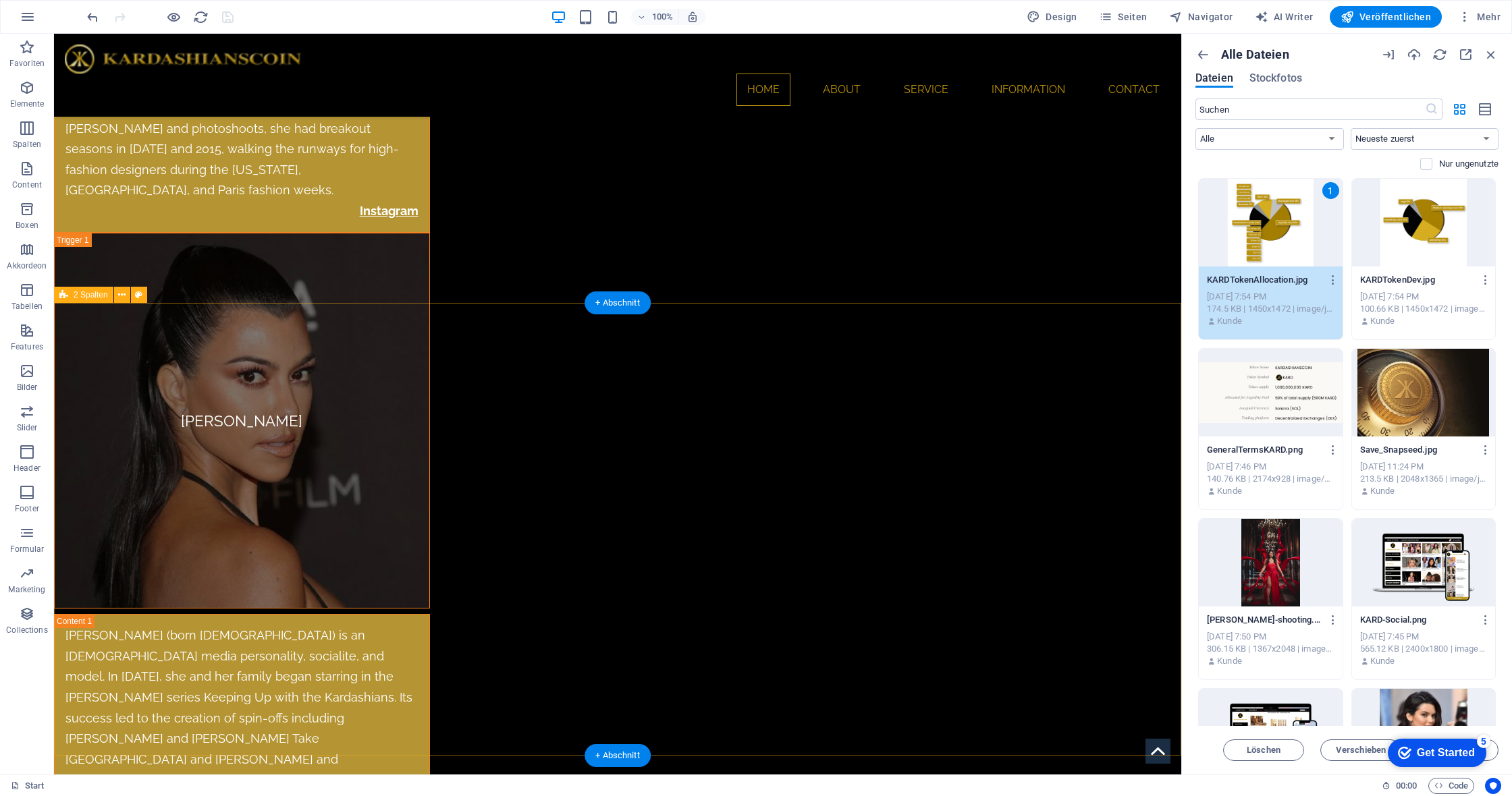
click at [92, 296] on span "2 Spalten" at bounding box center [91, 295] width 35 height 8
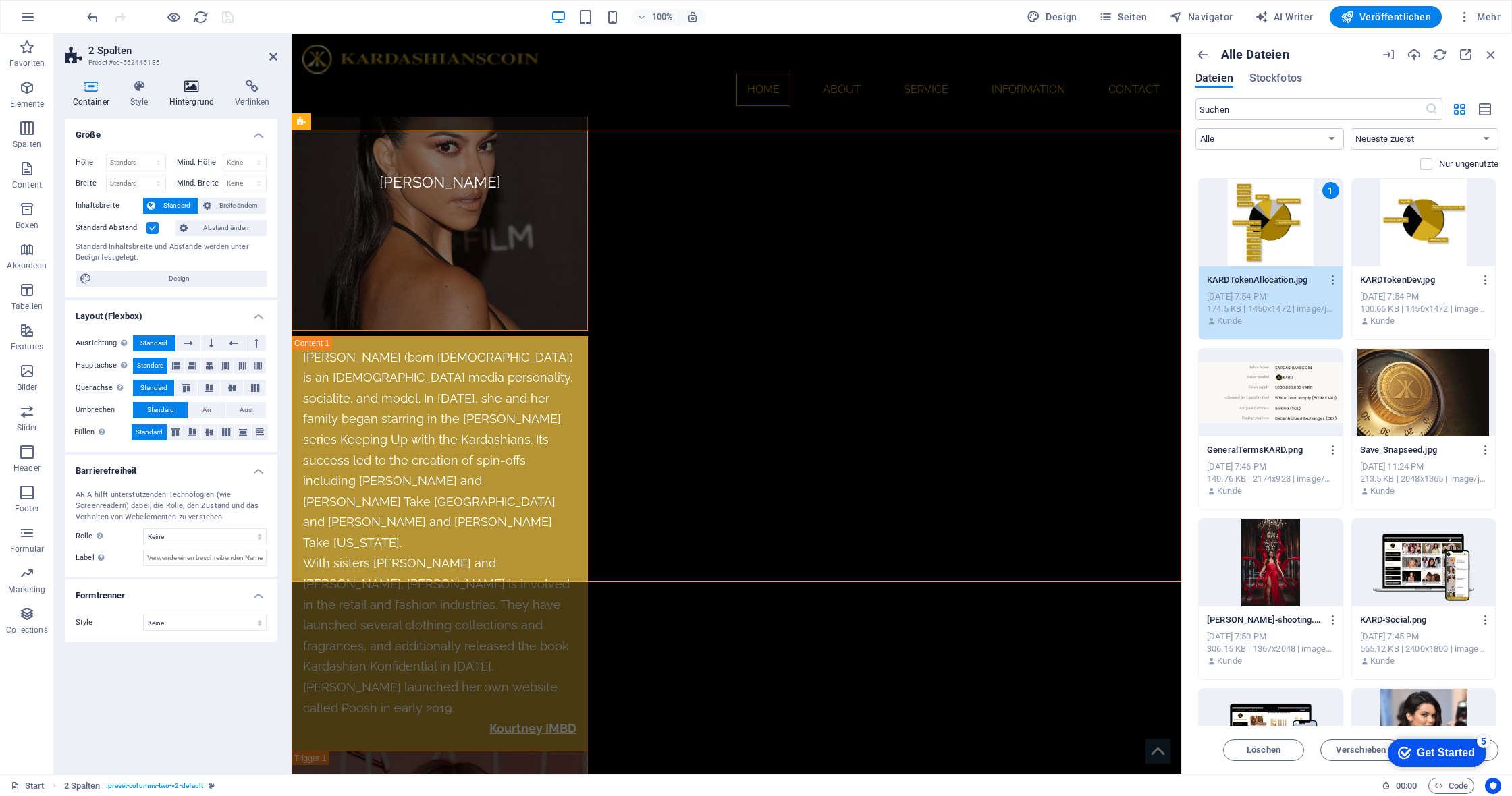
click at [200, 98] on h4 "Hintergrund" at bounding box center [194, 93] width 66 height 28
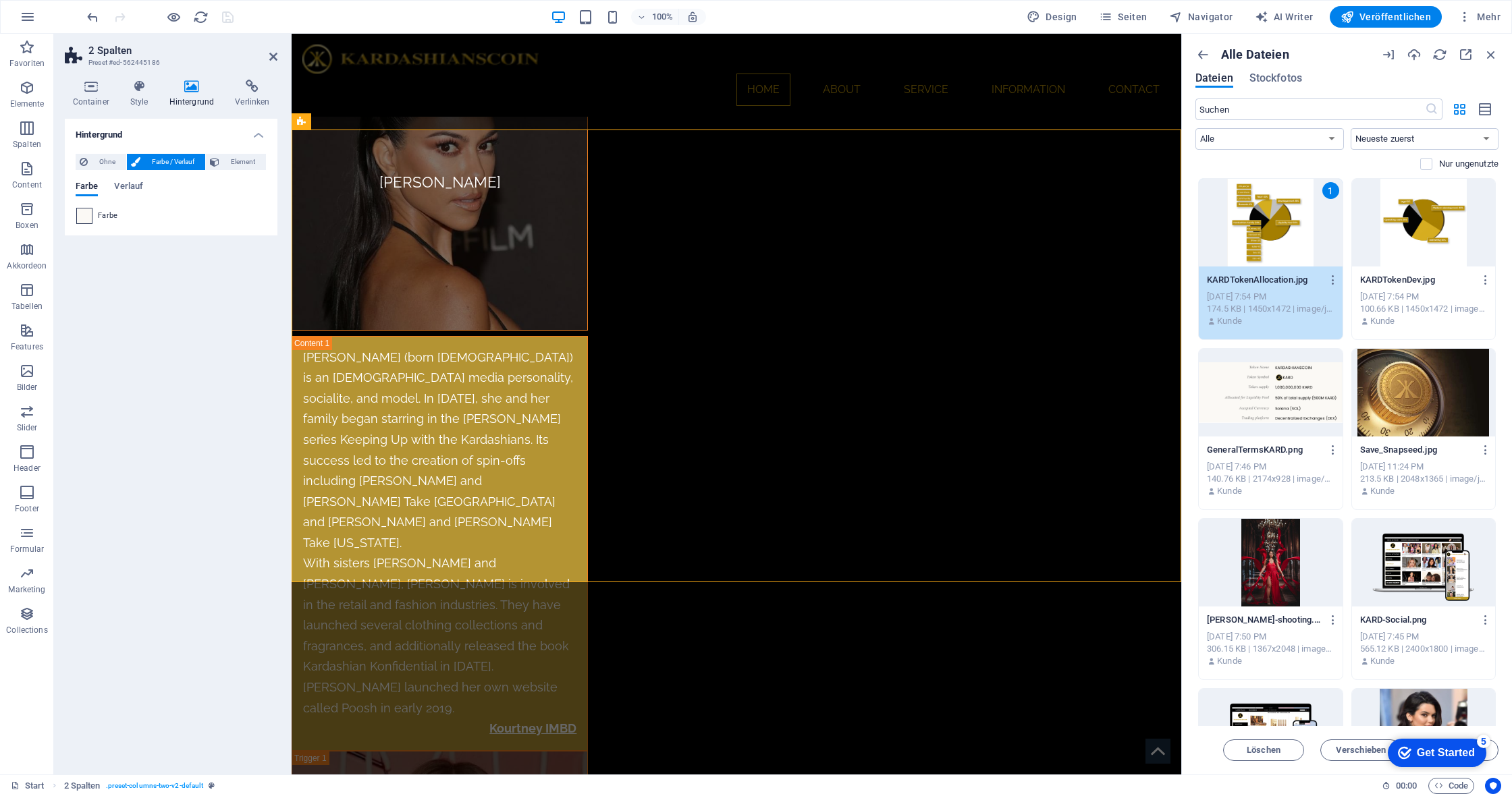
click at [81, 220] on span at bounding box center [84, 216] width 15 height 15
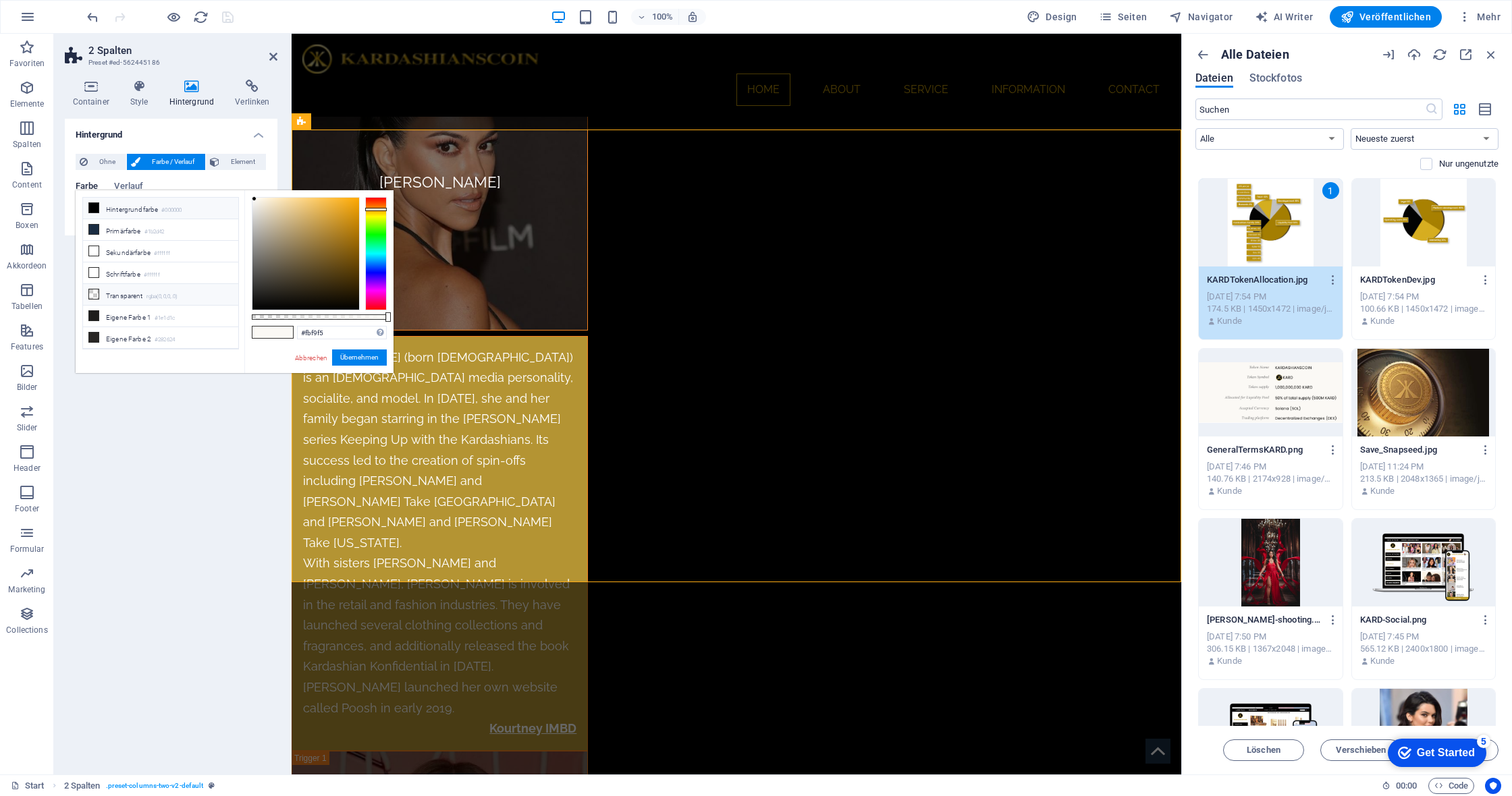
click at [96, 291] on icon at bounding box center [94, 294] width 10 height 10
click at [93, 255] on icon at bounding box center [94, 251] width 10 height 10
type input "#ffffff"
click at [371, 360] on button "Übernehmen" at bounding box center [359, 357] width 55 height 16
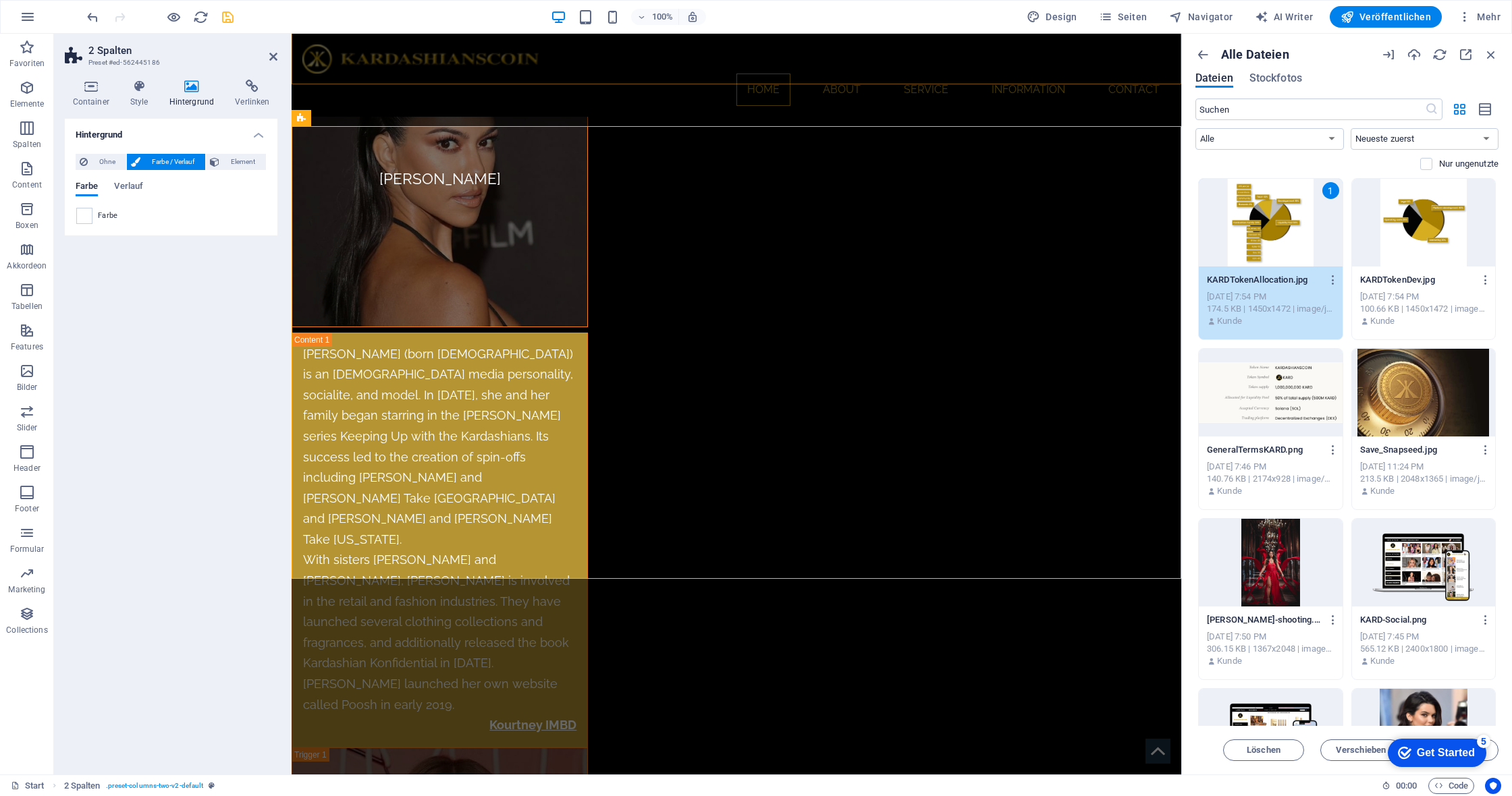
scroll to position [6195, 0]
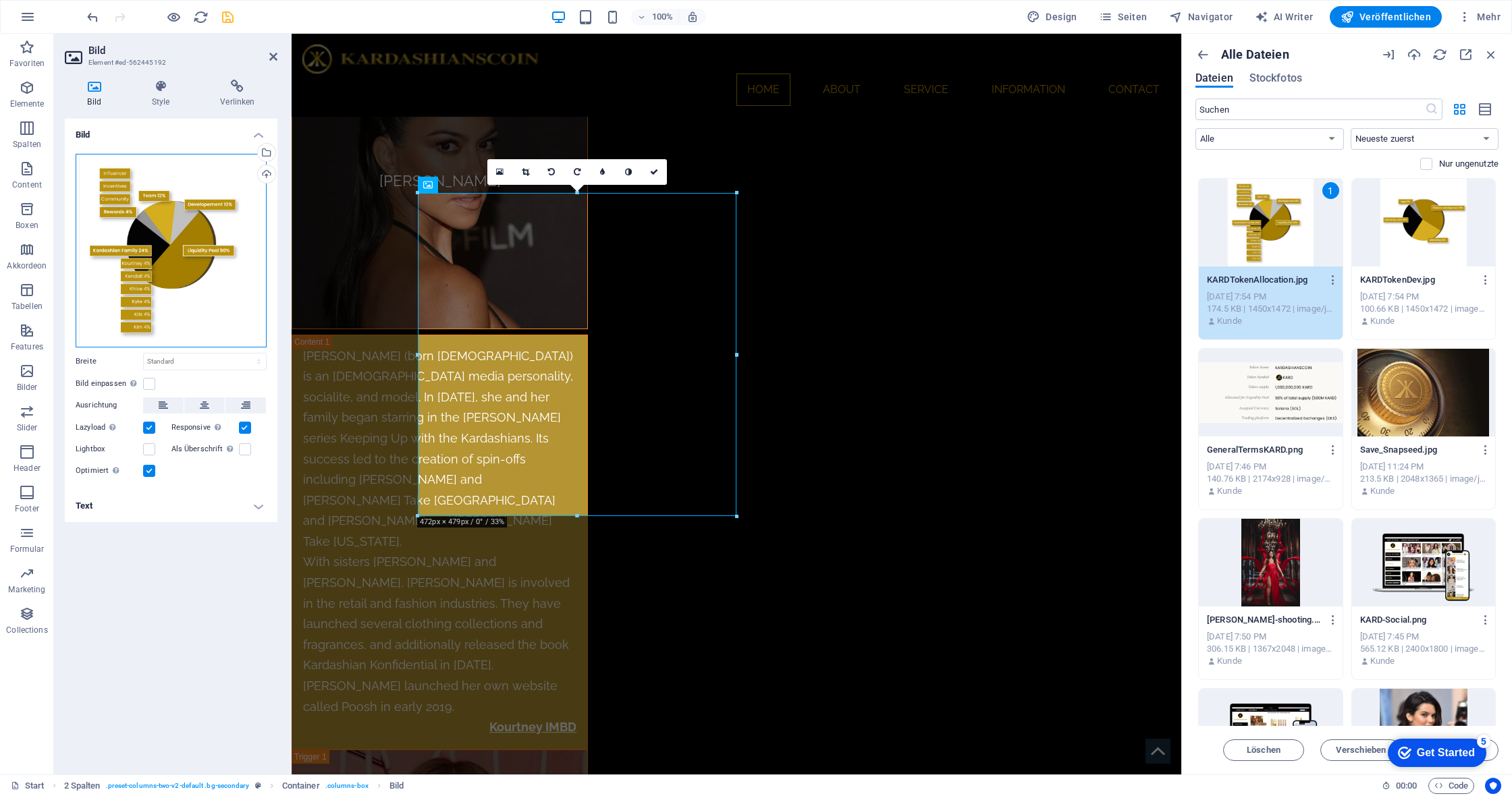
click at [151, 245] on div "Ziehe Dateien zum Hochladen hierher oder klicke hier, um aus Dateien oder koste…" at bounding box center [170, 251] width 191 height 193
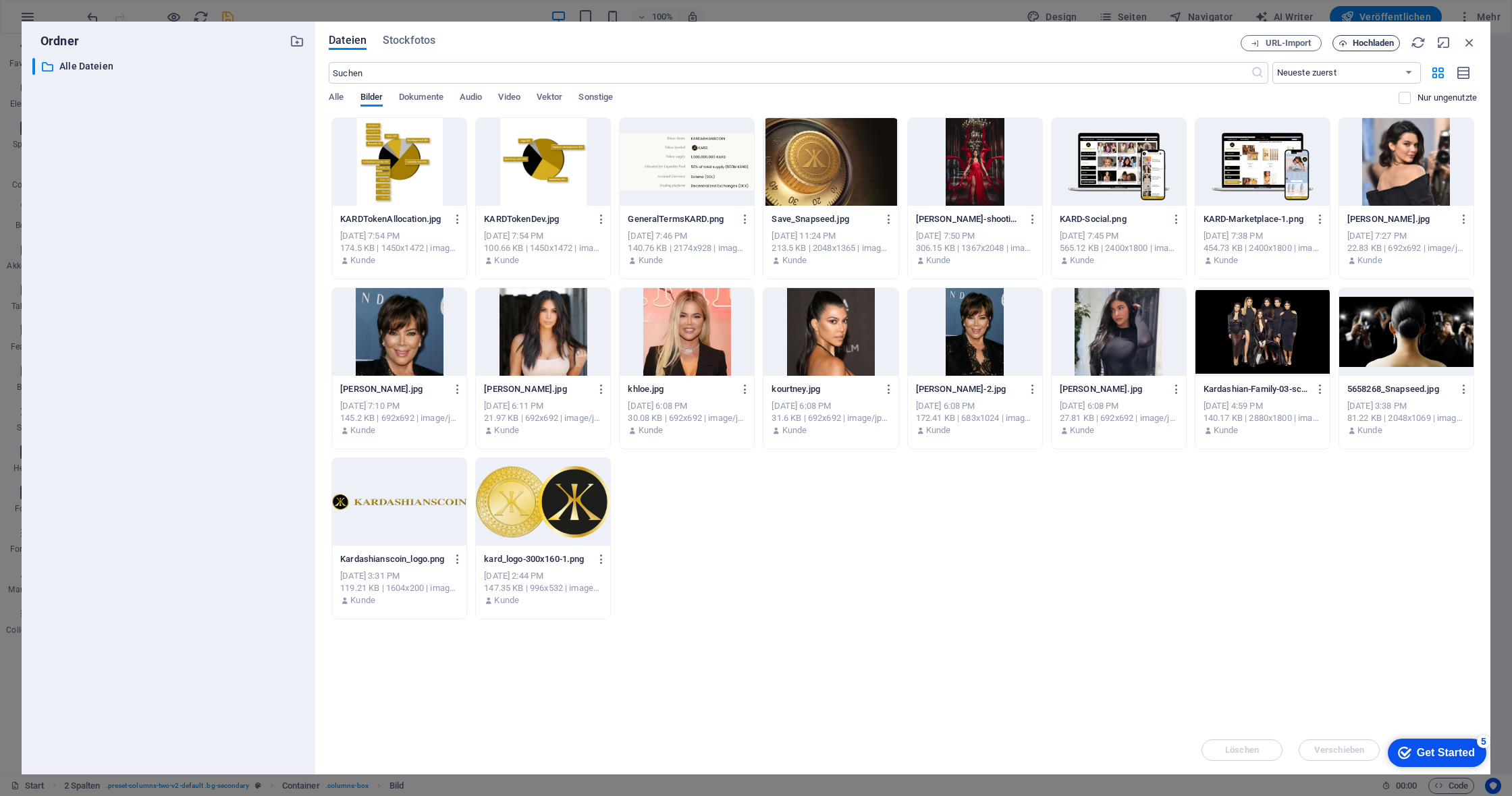
click at [1374, 44] on span "Hochladen" at bounding box center [1373, 43] width 42 height 8
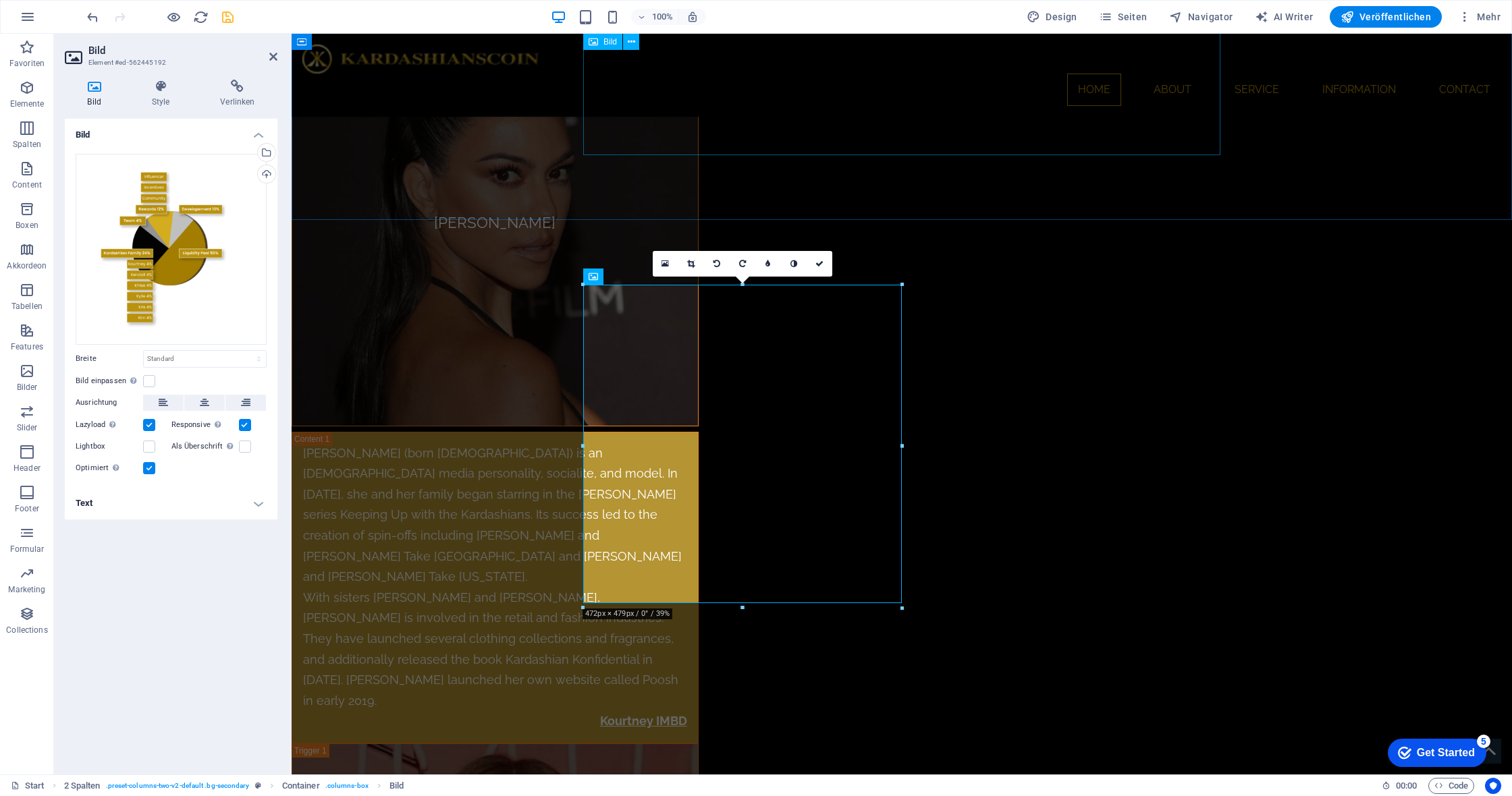
scroll to position [6506, 0]
click at [155, 98] on h4 "Style" at bounding box center [163, 93] width 69 height 28
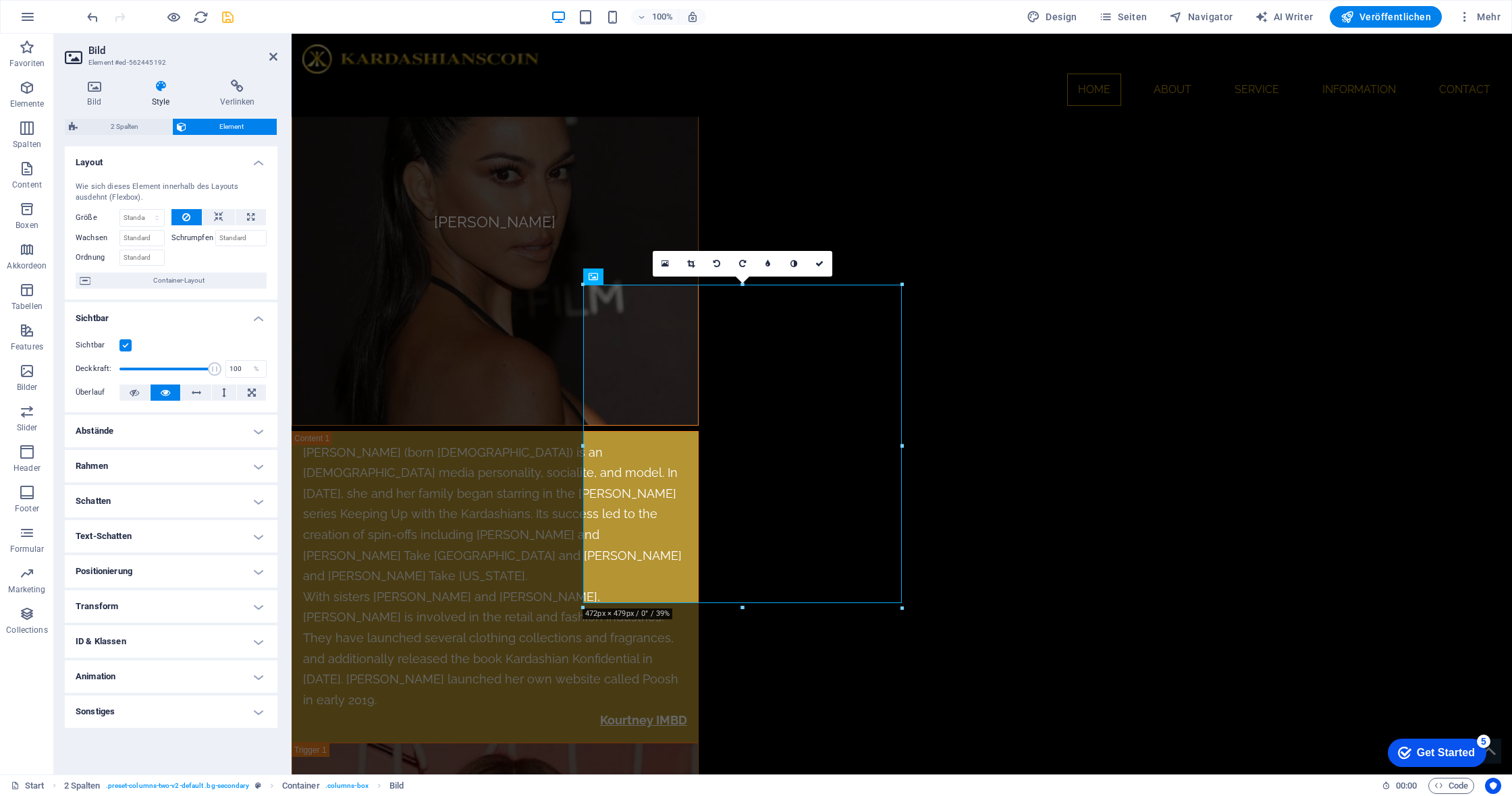
click at [249, 675] on h4 "Animation" at bounding box center [171, 676] width 213 height 32
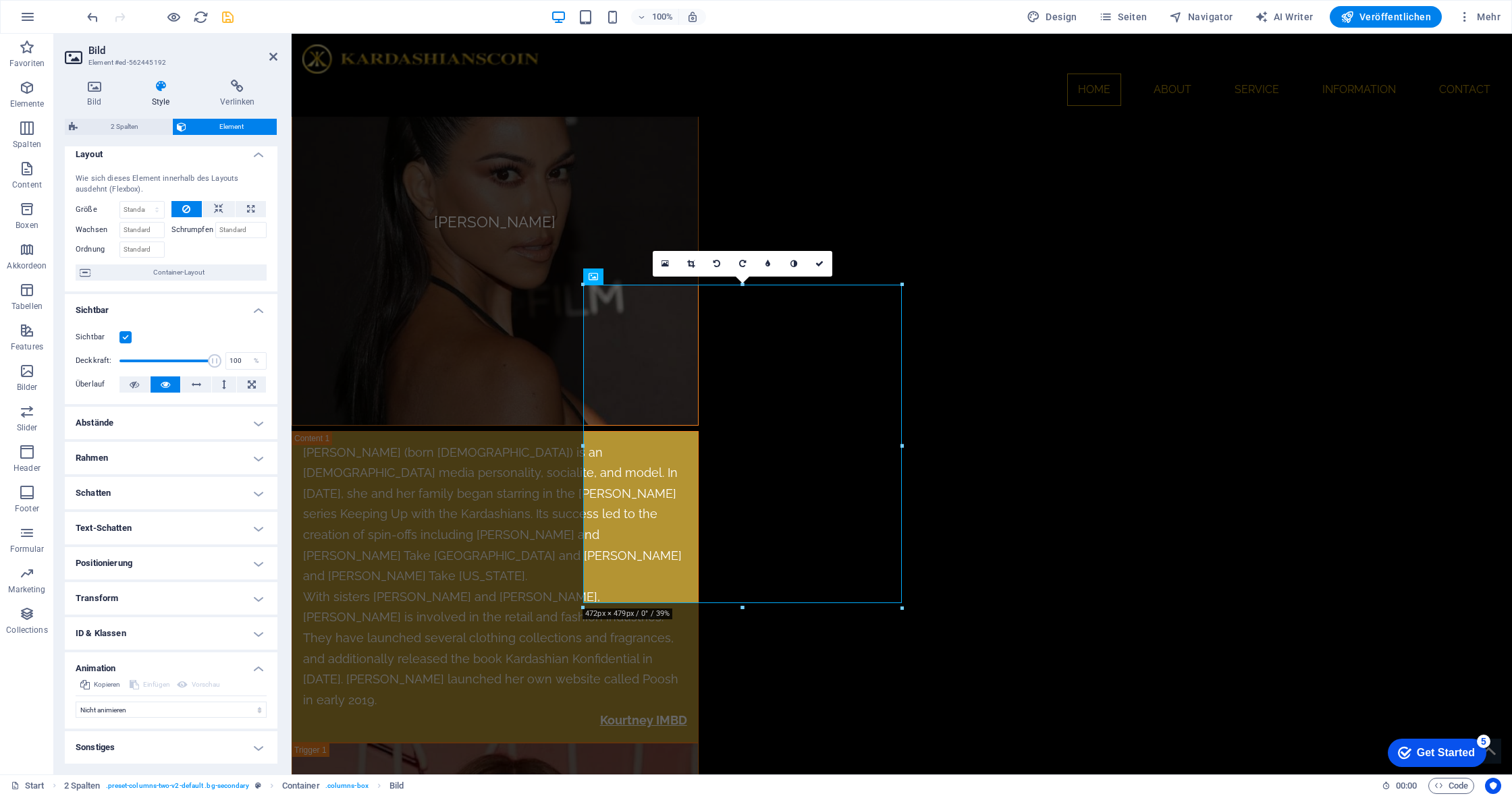
scroll to position [7, 0]
select select "move-left-to-right"
select select "scroll"
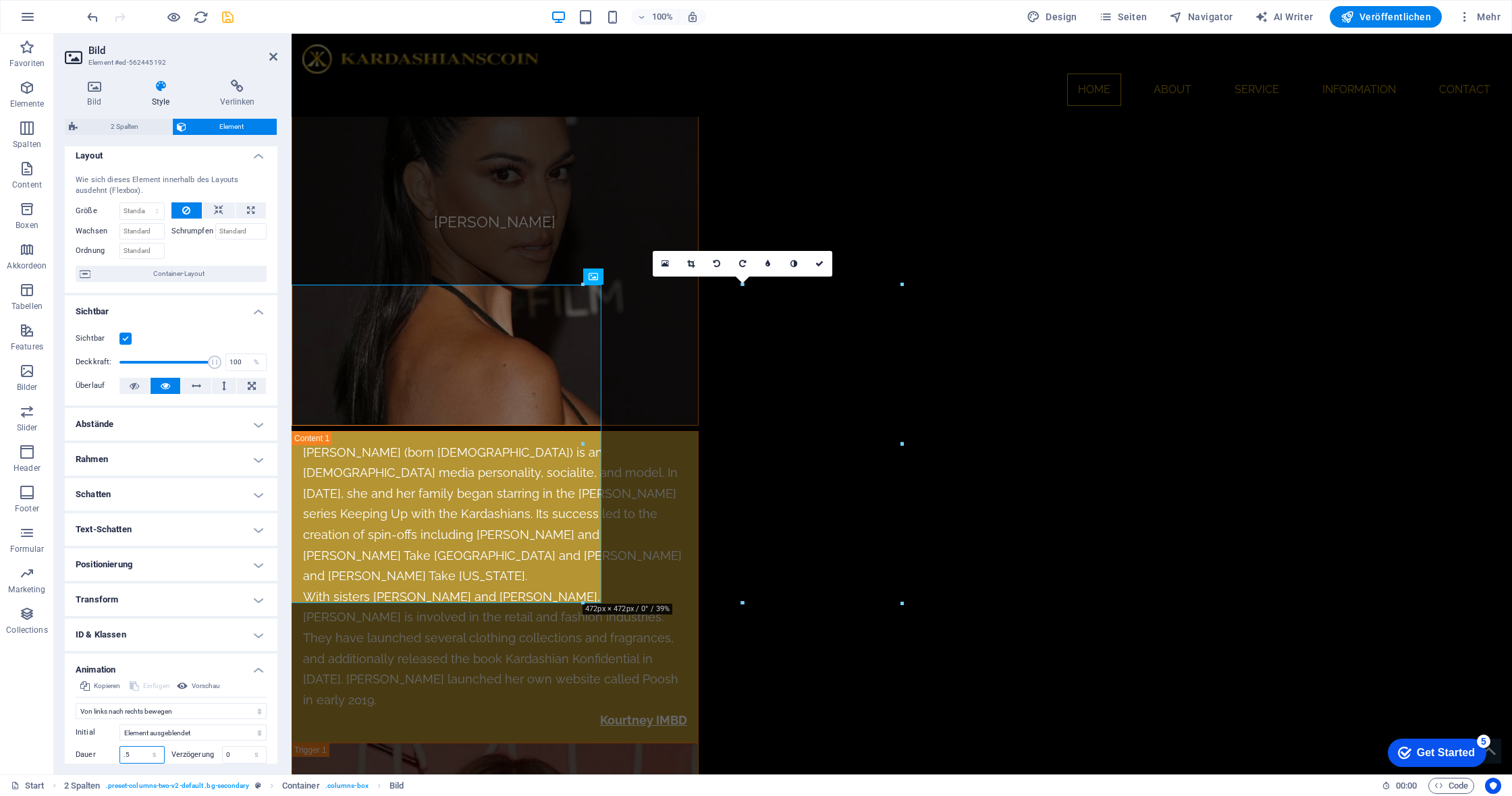
drag, startPoint x: 139, startPoint y: 751, endPoint x: 0, endPoint y: 754, distance: 139.0
click at [0, 754] on section "Favoriten Elemente Spalten Content Boxen Akkordeon Tabellen Features Bilder Sli…" at bounding box center [756, 404] width 1512 height 741
type input "2"
type input "0.5"
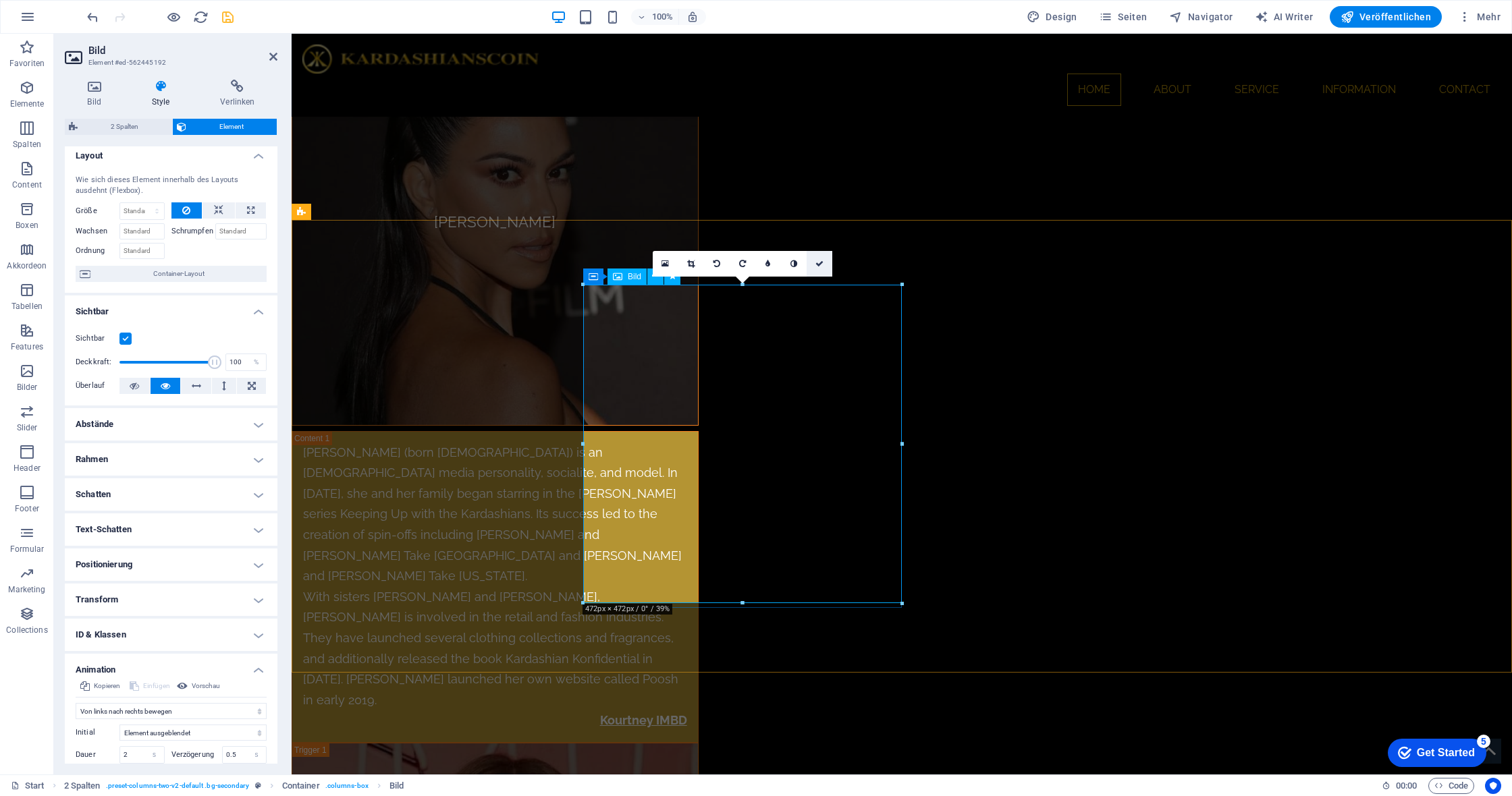
click at [819, 262] on icon at bounding box center [819, 264] width 8 height 8
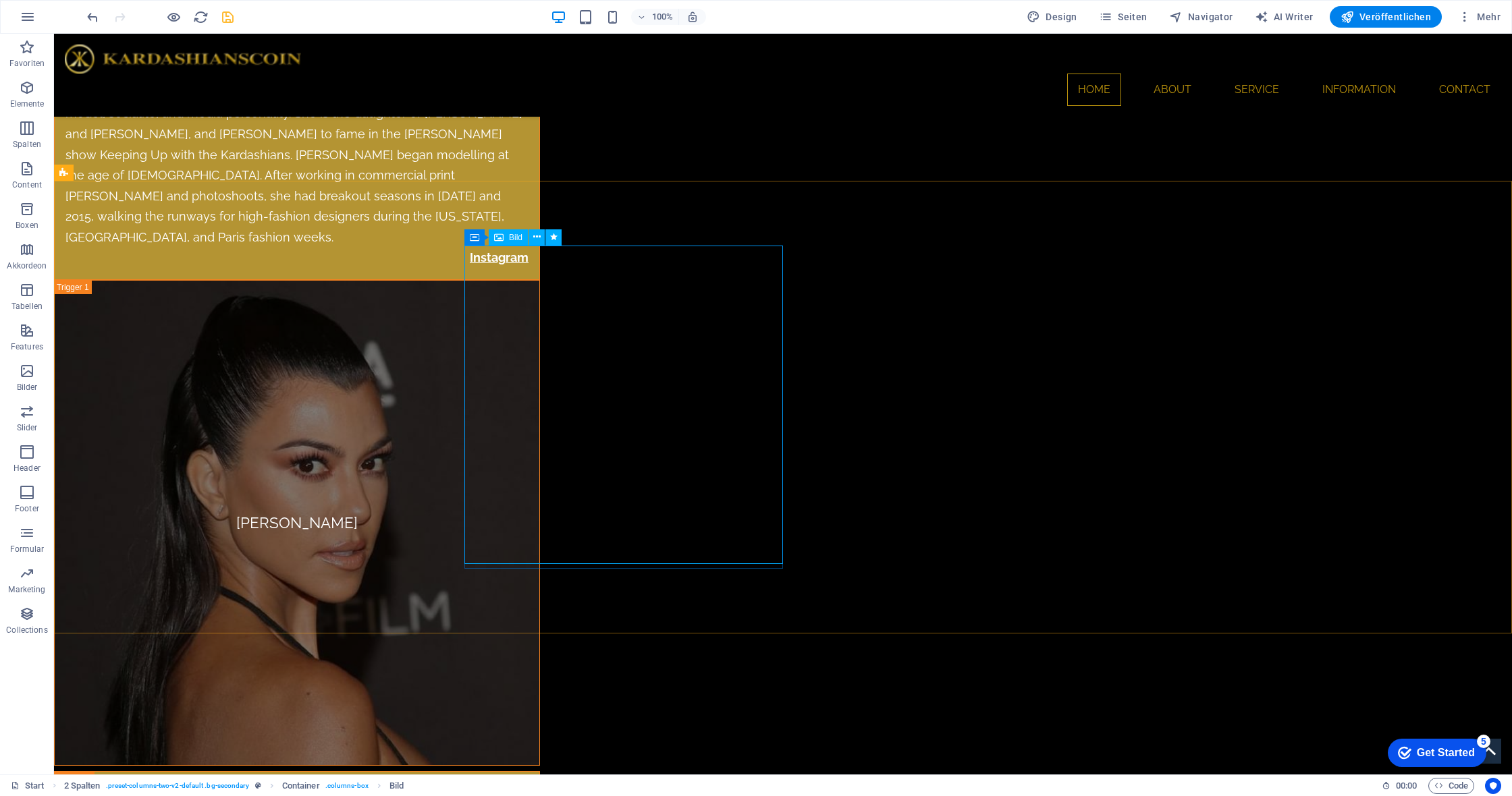
scroll to position [7130, 0]
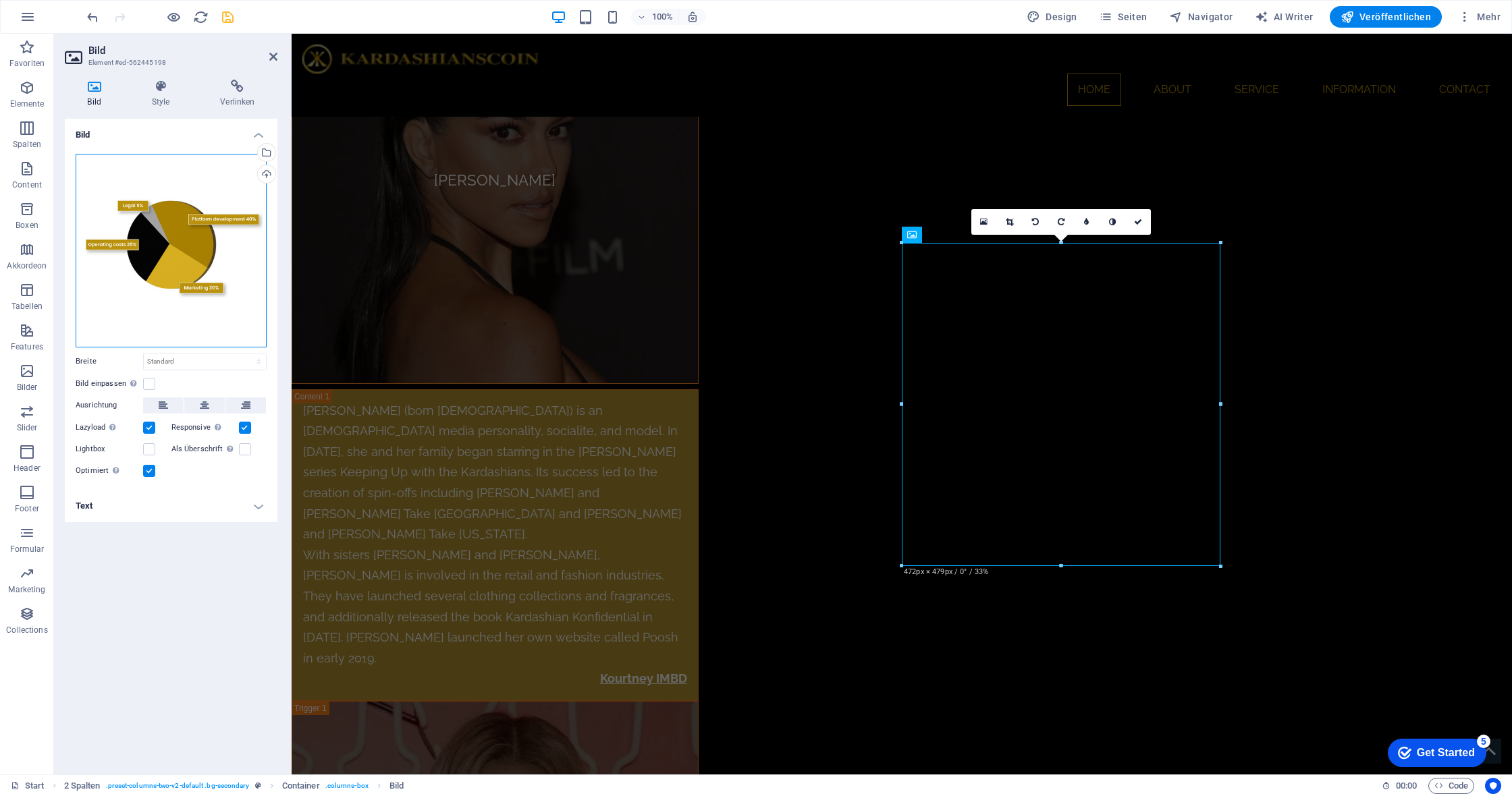
click at [198, 249] on div "Ziehe Dateien zum Hochladen hierher oder klicke hier, um aus Dateien oder koste…" at bounding box center [170, 251] width 191 height 193
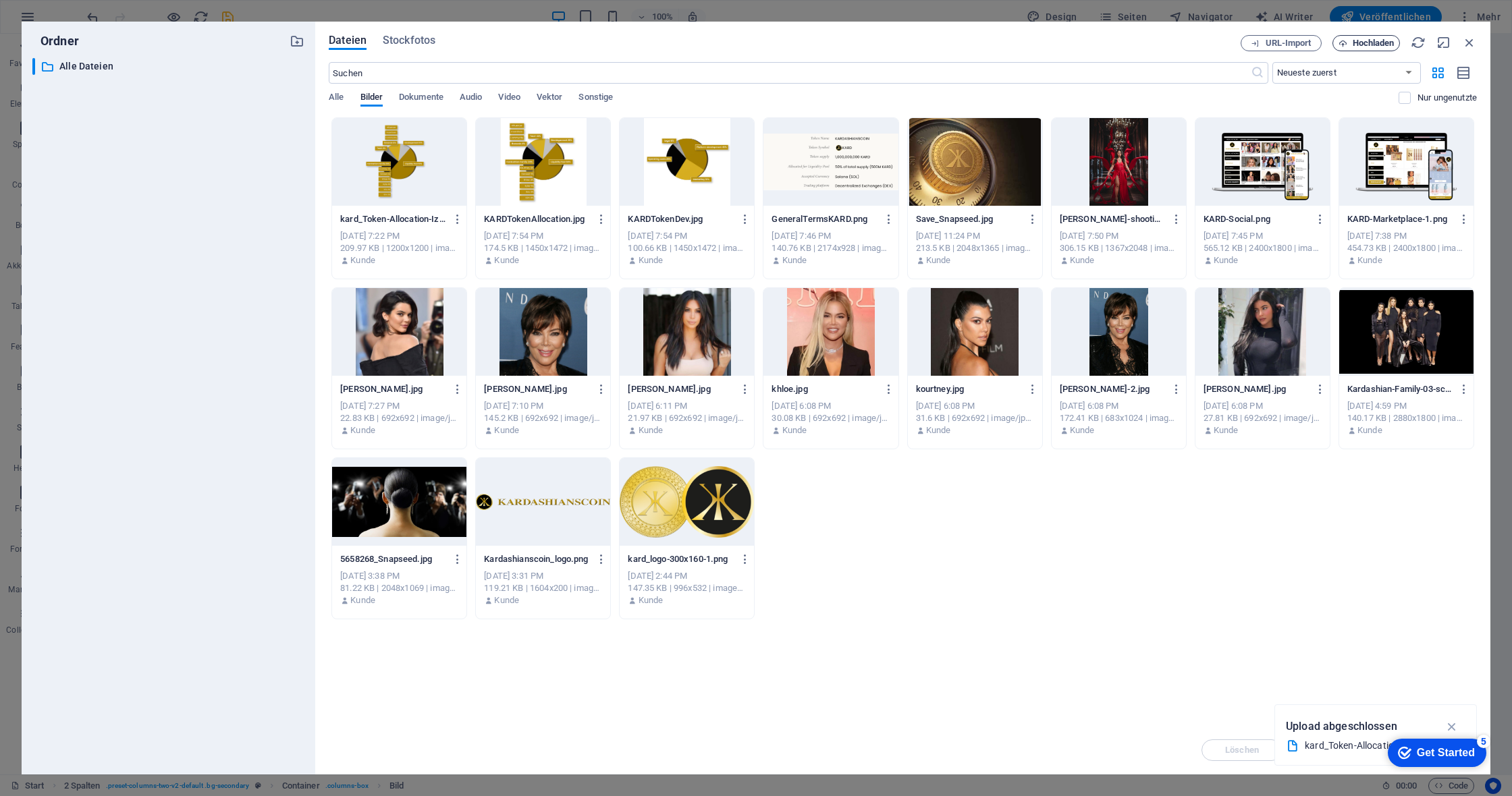
click at [1369, 37] on button "Hochladen" at bounding box center [1366, 43] width 68 height 16
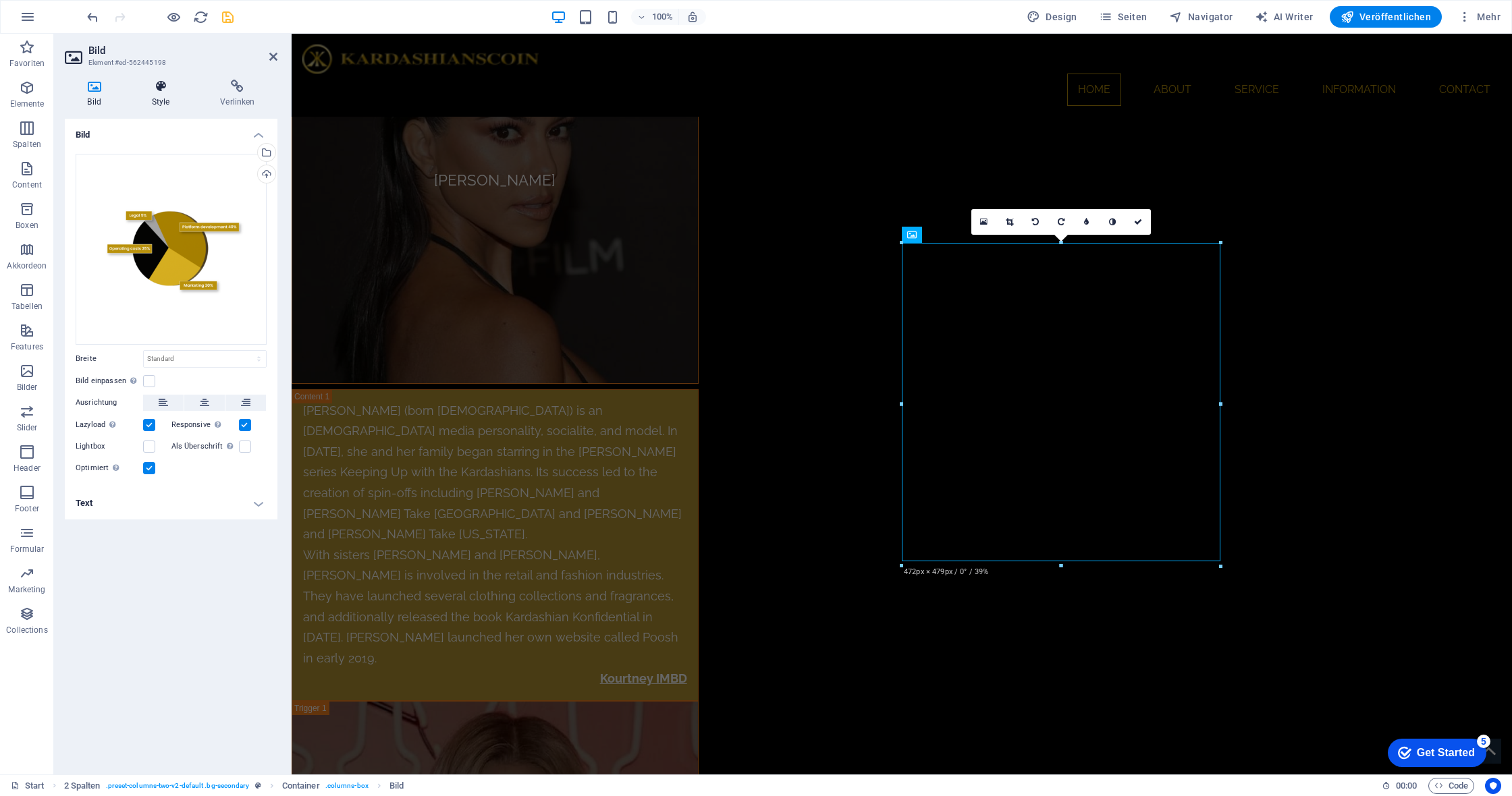
click at [162, 93] on icon at bounding box center [161, 86] width 64 height 14
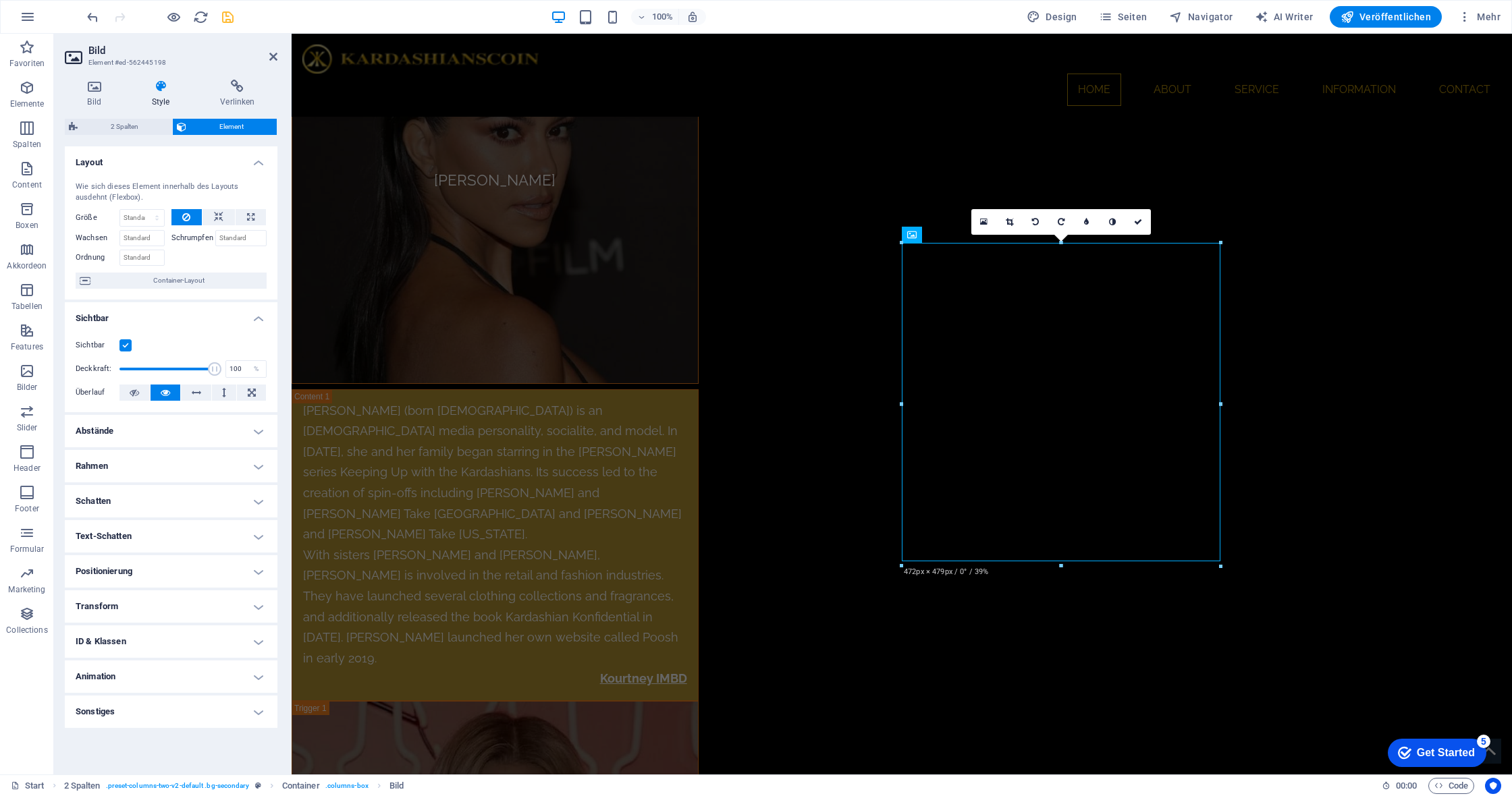
click at [242, 669] on h4 "Animation" at bounding box center [171, 676] width 213 height 32
select select "move-right-to-left"
select select "scroll"
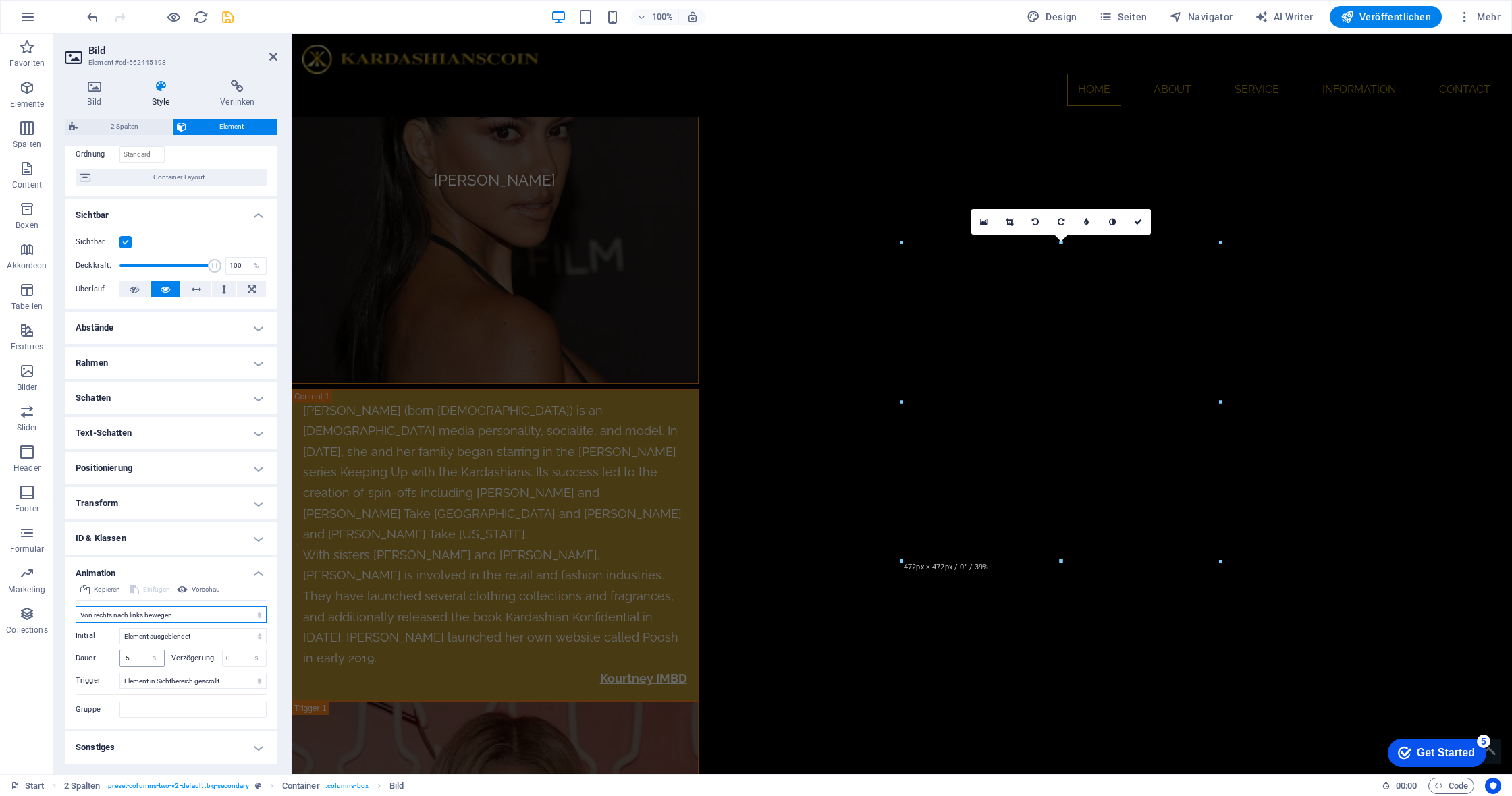
scroll to position [102, 0]
drag, startPoint x: 139, startPoint y: 660, endPoint x: 0, endPoint y: 651, distance: 139.3
click at [0, 651] on section "Favoriten Elemente Spalten Content Boxen Akkordeon Tabellen Features Bilder Sli…" at bounding box center [756, 404] width 1512 height 741
type input "2"
type input "0.5"
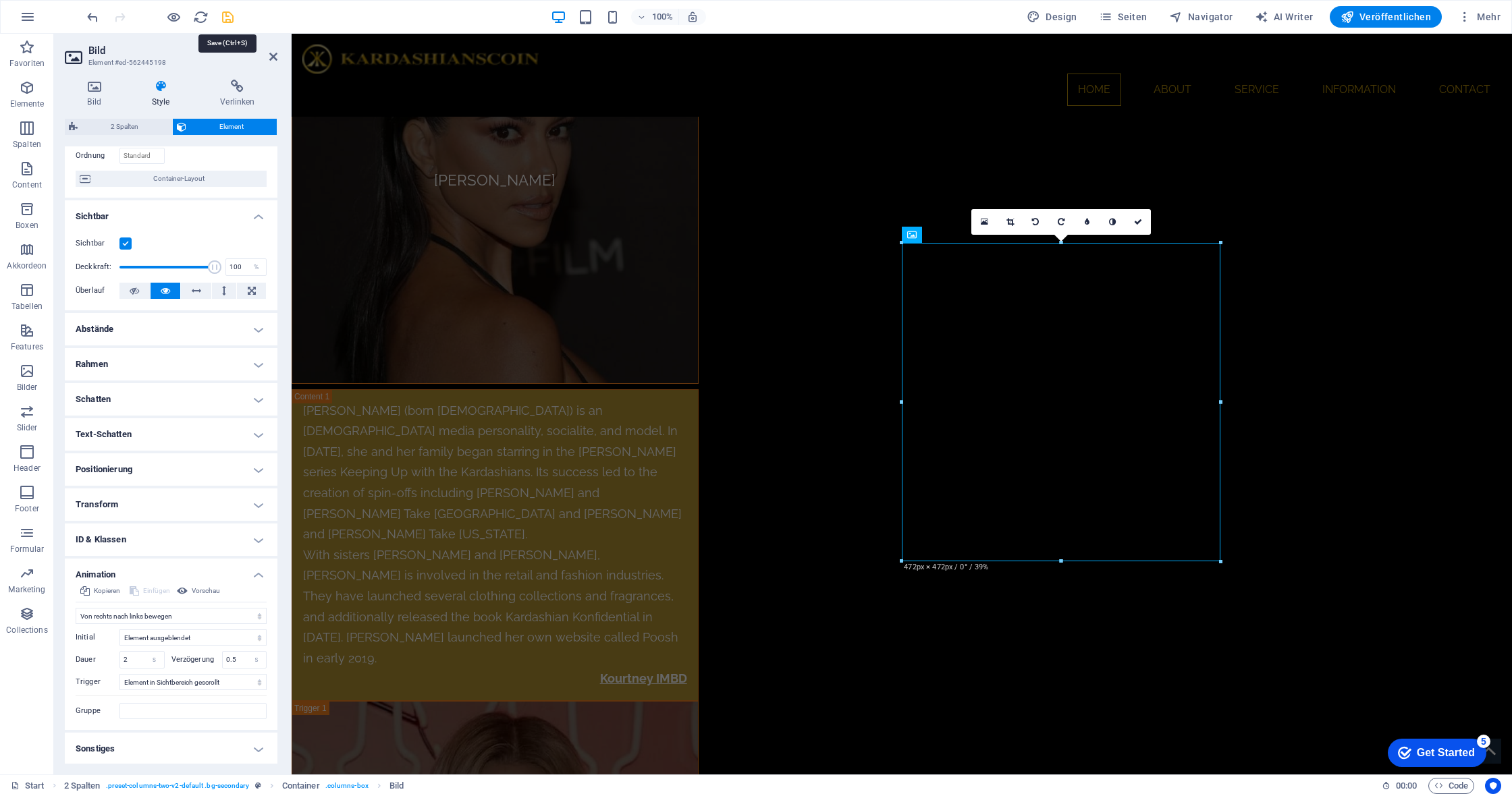
click at [224, 16] on icon "save" at bounding box center [227, 17] width 15 height 15
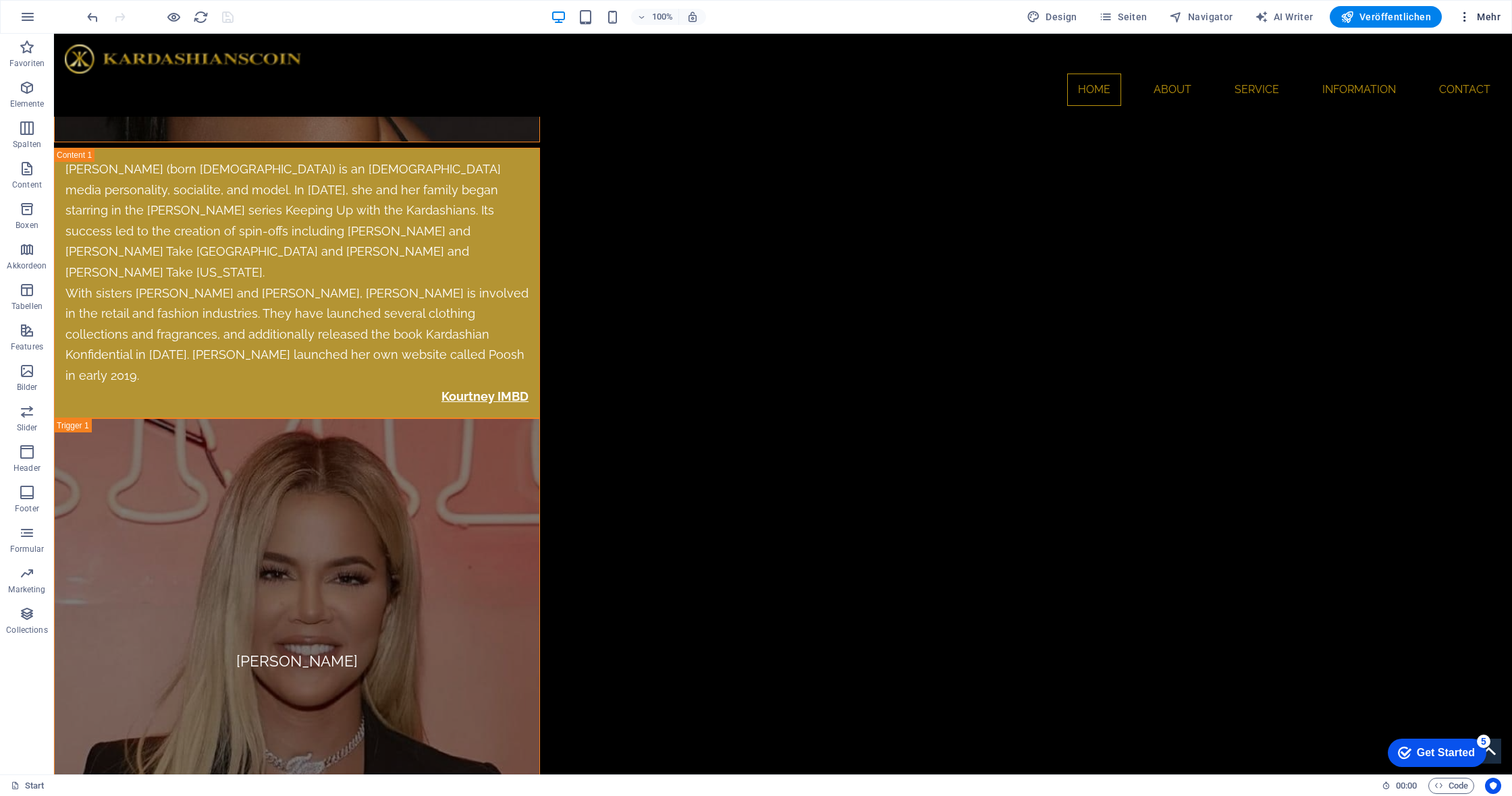
click at [1489, 16] on span "Mehr" at bounding box center [1479, 16] width 43 height 14
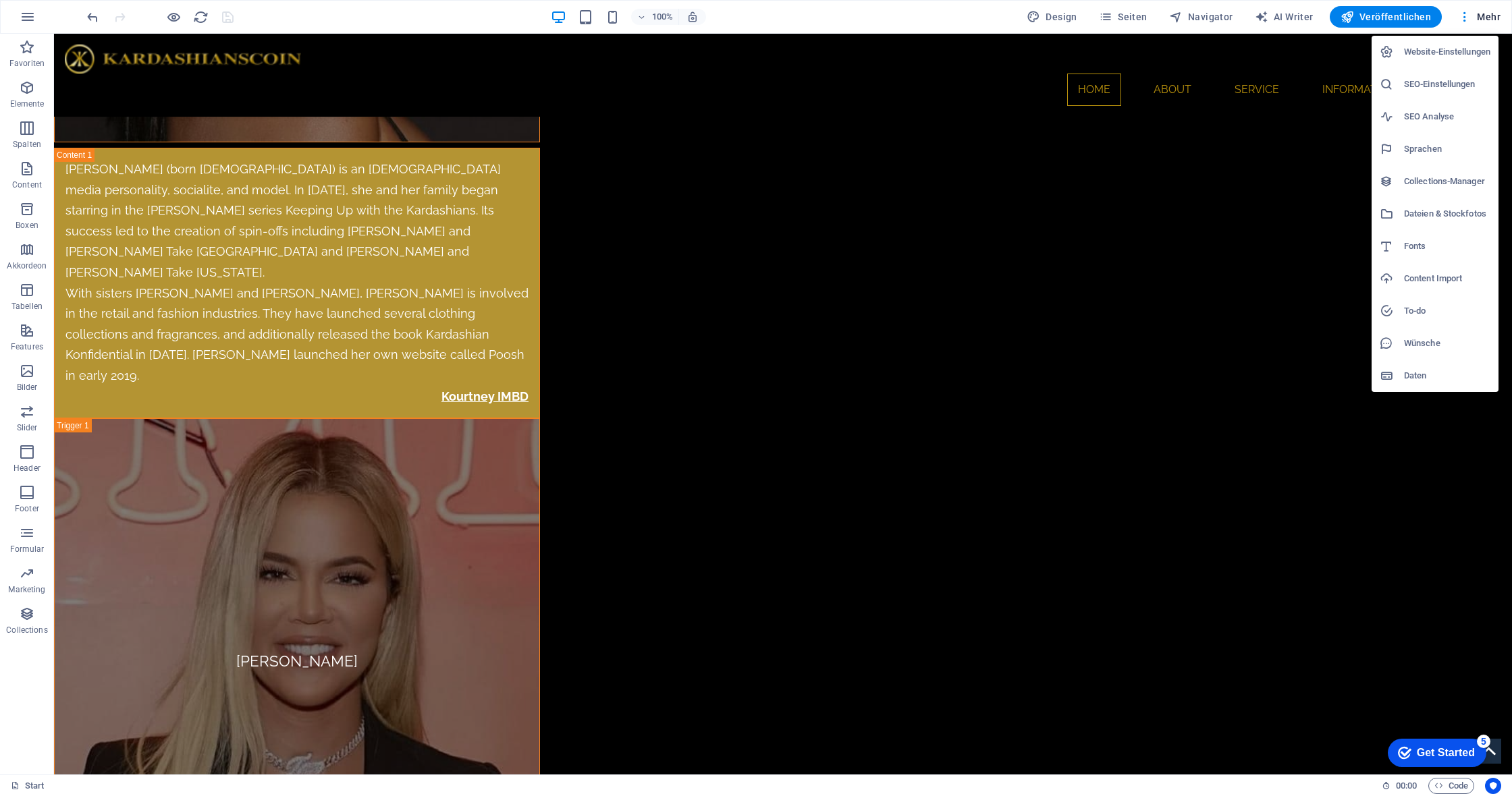
click at [1457, 209] on h6 "Dateien & Stockfotos" at bounding box center [1446, 214] width 86 height 16
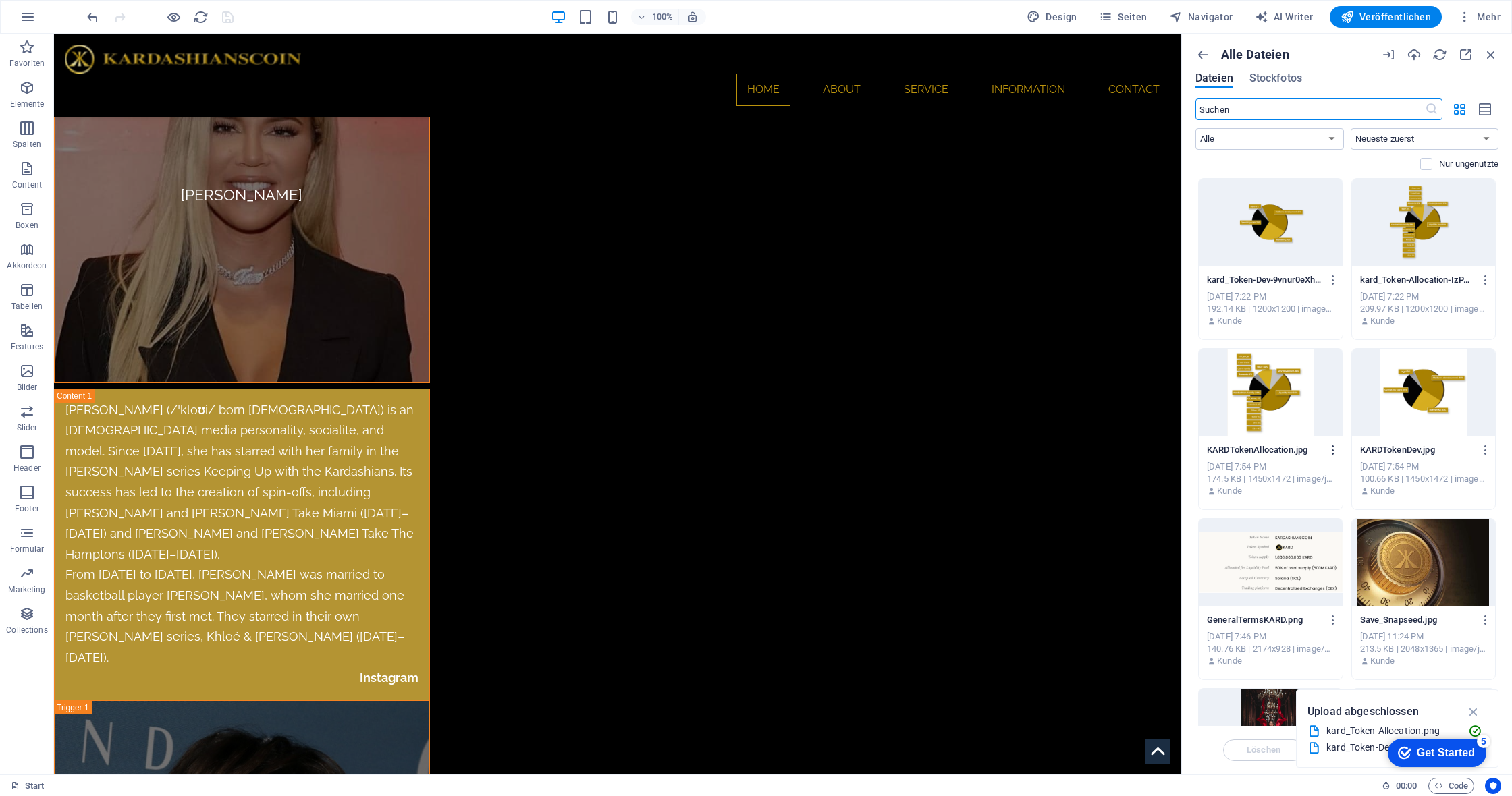
click at [1333, 450] on icon "button" at bounding box center [1333, 450] width 13 height 13
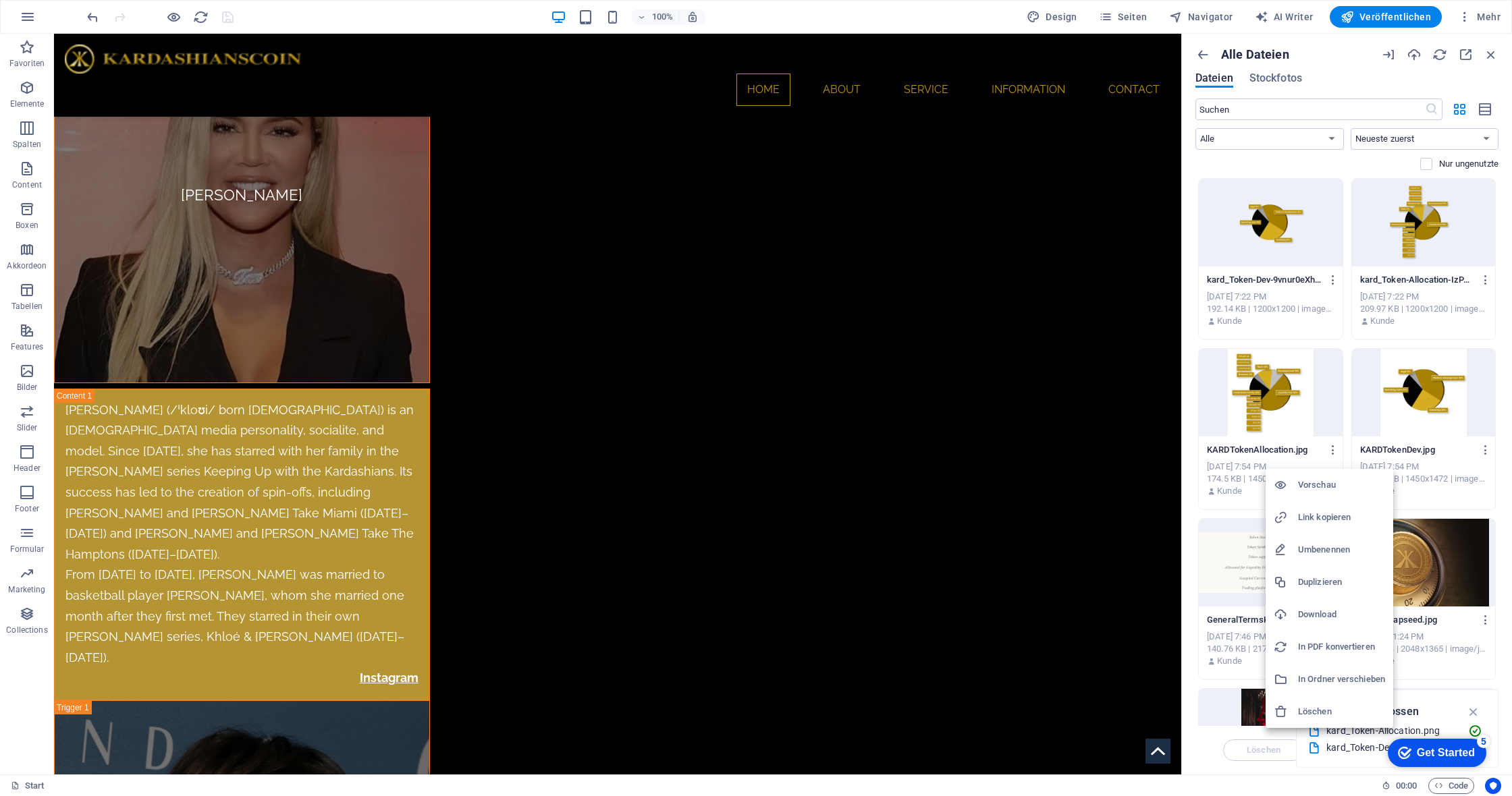
click at [1315, 708] on h6 "Löschen" at bounding box center [1342, 712] width 87 height 16
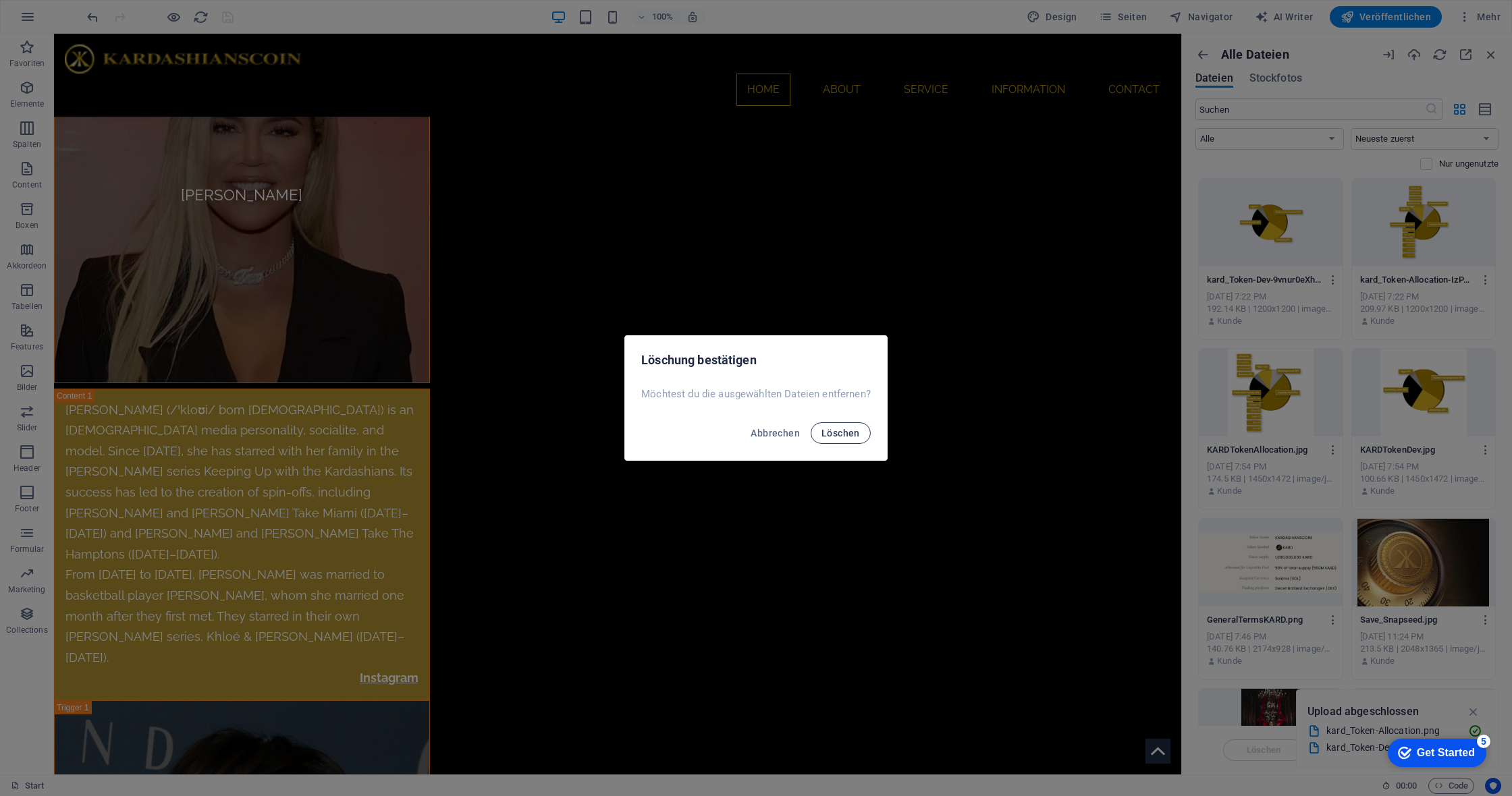
click at [843, 429] on span "Löschen" at bounding box center [841, 432] width 39 height 11
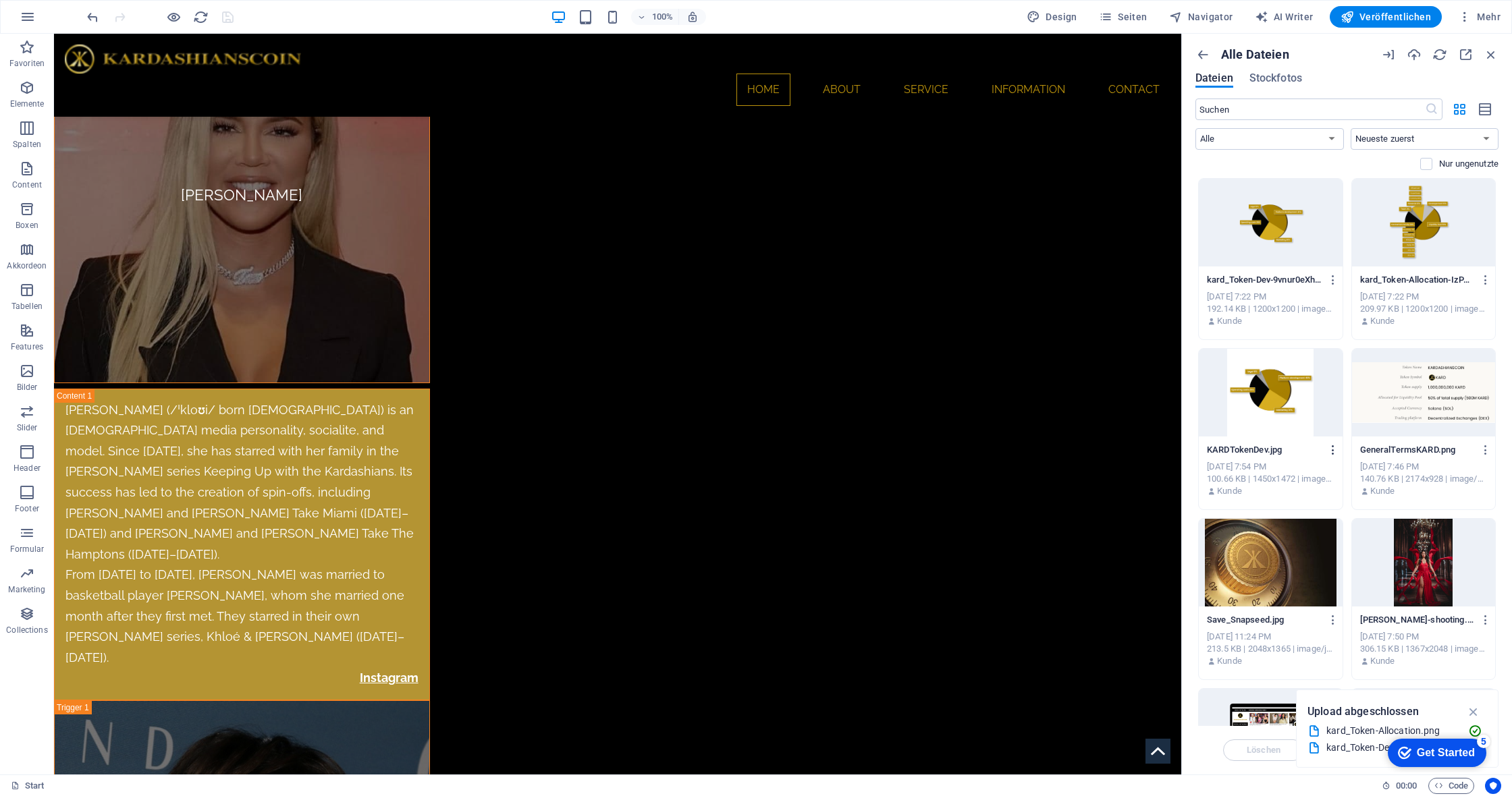
click at [1331, 450] on icon "button" at bounding box center [1333, 450] width 13 height 13
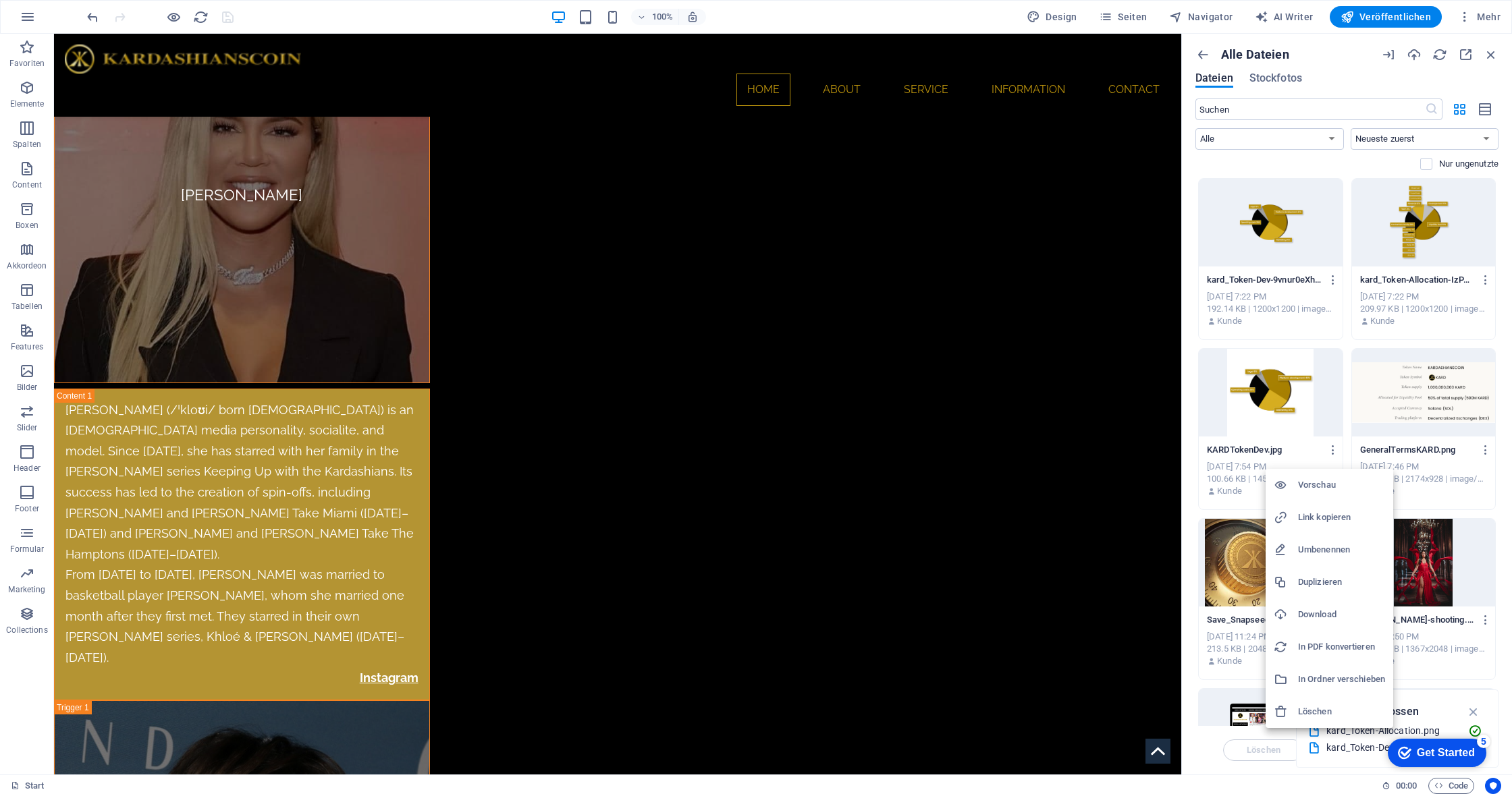
click at [1323, 714] on h6 "Löschen" at bounding box center [1342, 712] width 87 height 16
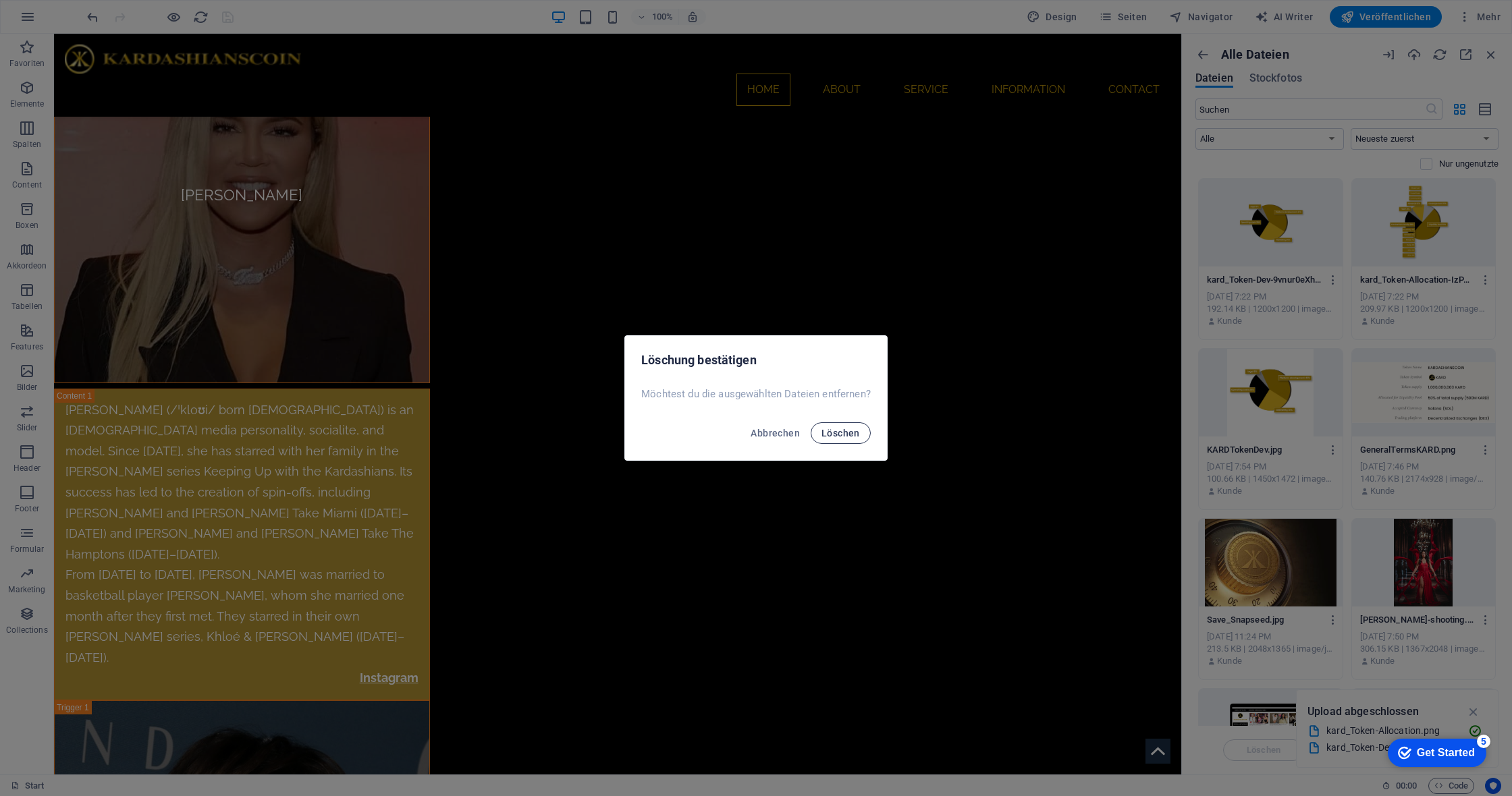
click at [845, 434] on span "Löschen" at bounding box center [841, 432] width 39 height 11
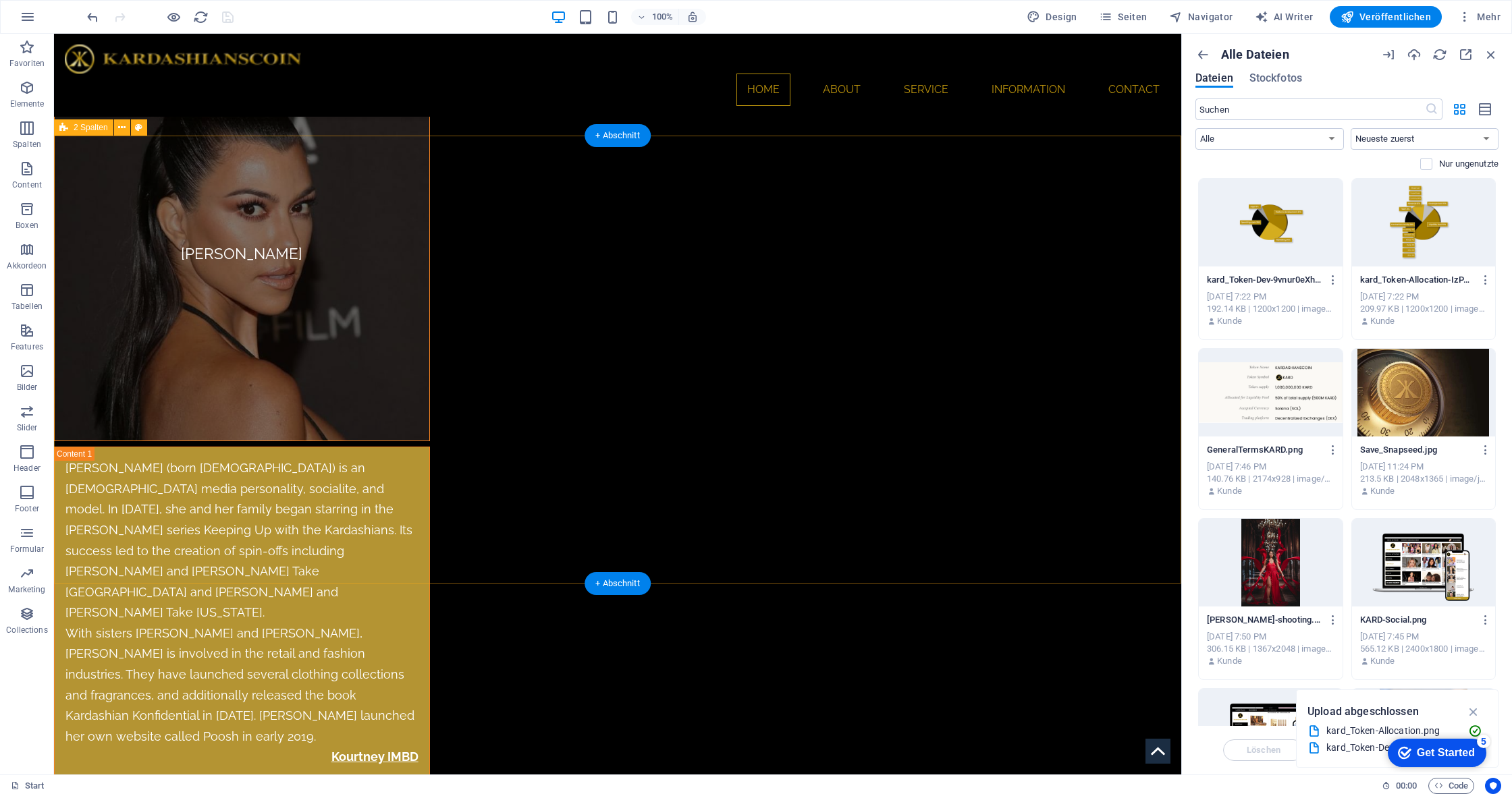
scroll to position [6359, 0]
click at [75, 130] on span "2 Spalten" at bounding box center [91, 126] width 35 height 8
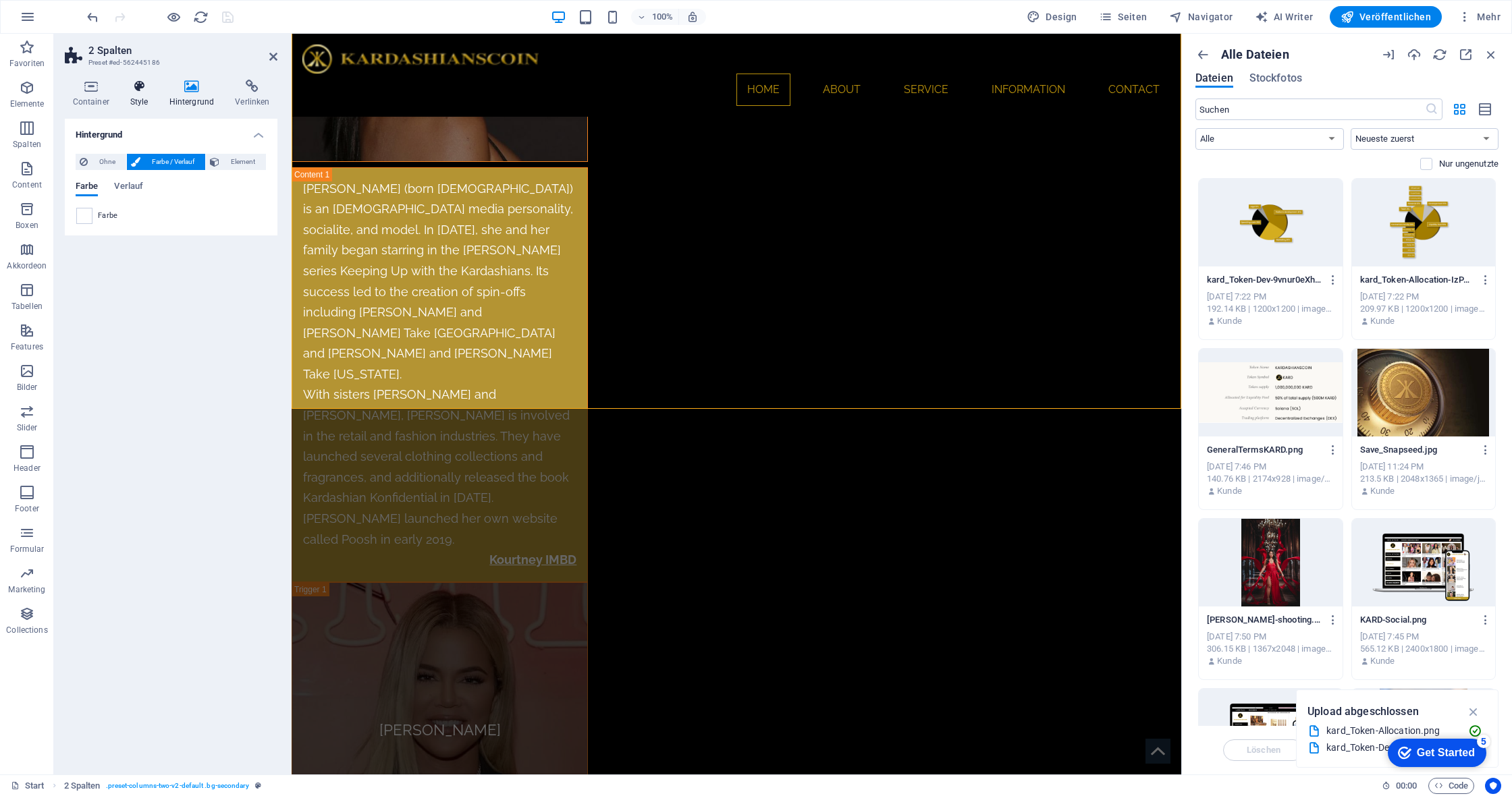
click at [143, 88] on icon at bounding box center [138, 86] width 34 height 14
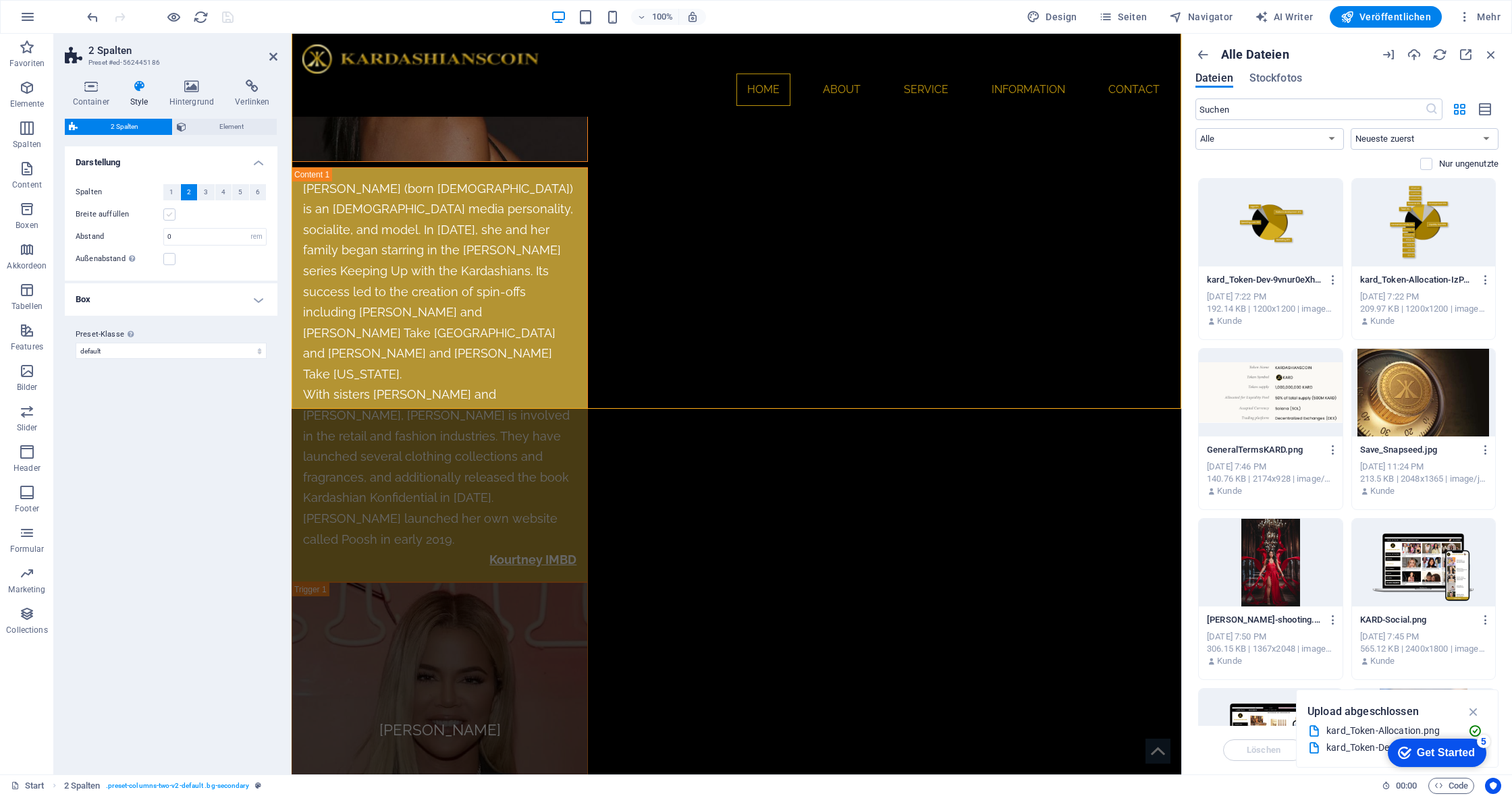
click at [171, 218] on label at bounding box center [169, 215] width 13 height 13
click at [0, 0] on input "Breite auffüllen" at bounding box center [0, 0] width 0 height 0
click at [171, 218] on label at bounding box center [169, 215] width 13 height 13
click at [0, 0] on input "Breite auffüllen" at bounding box center [0, 0] width 0 height 0
click at [170, 261] on label at bounding box center [169, 259] width 13 height 13
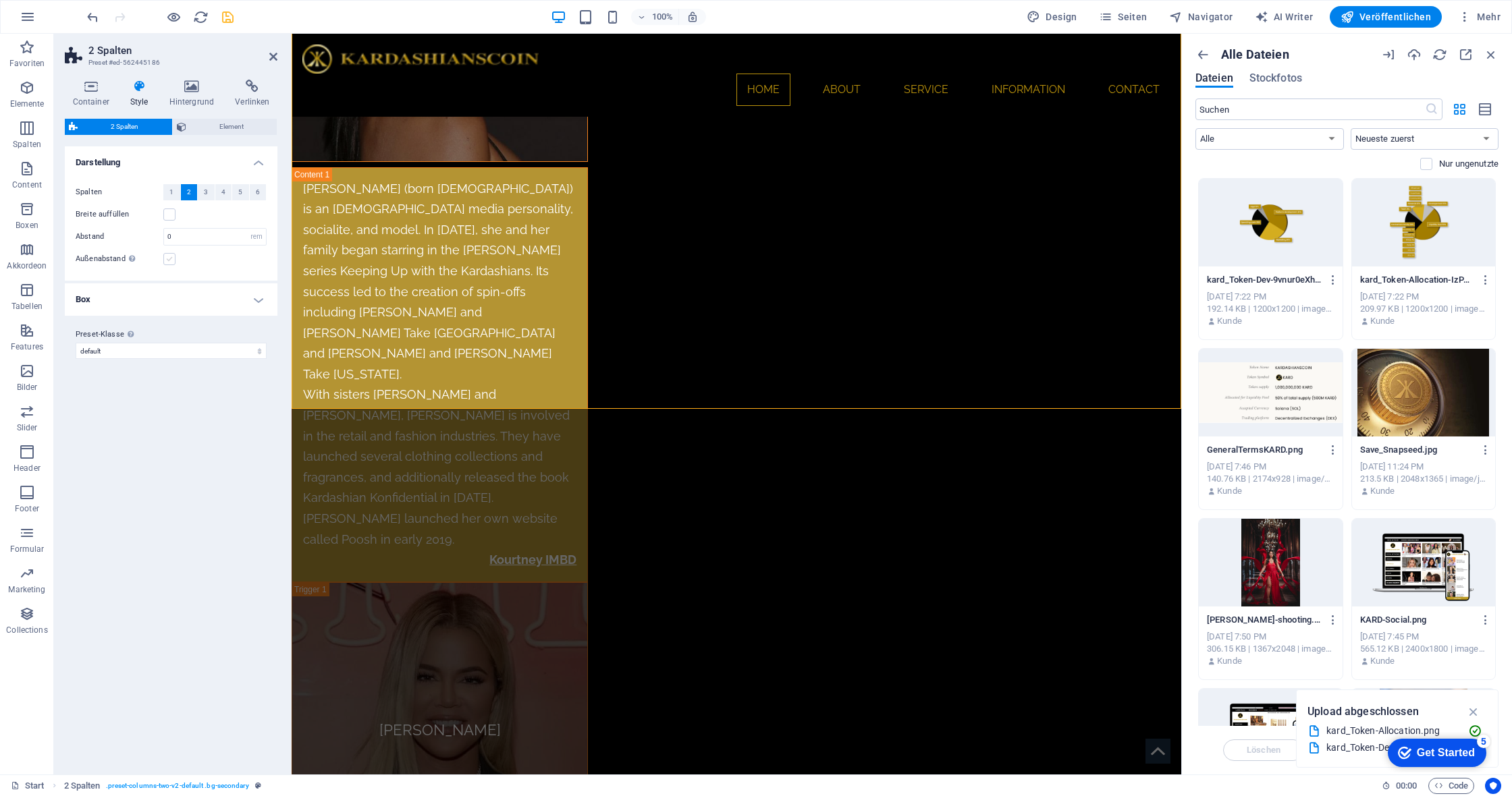
click at [0, 0] on input "Außenabstand Nur wenn die "Inhaltsbreite" des Containers nicht auf "Standard" g…" at bounding box center [0, 0] width 0 height 0
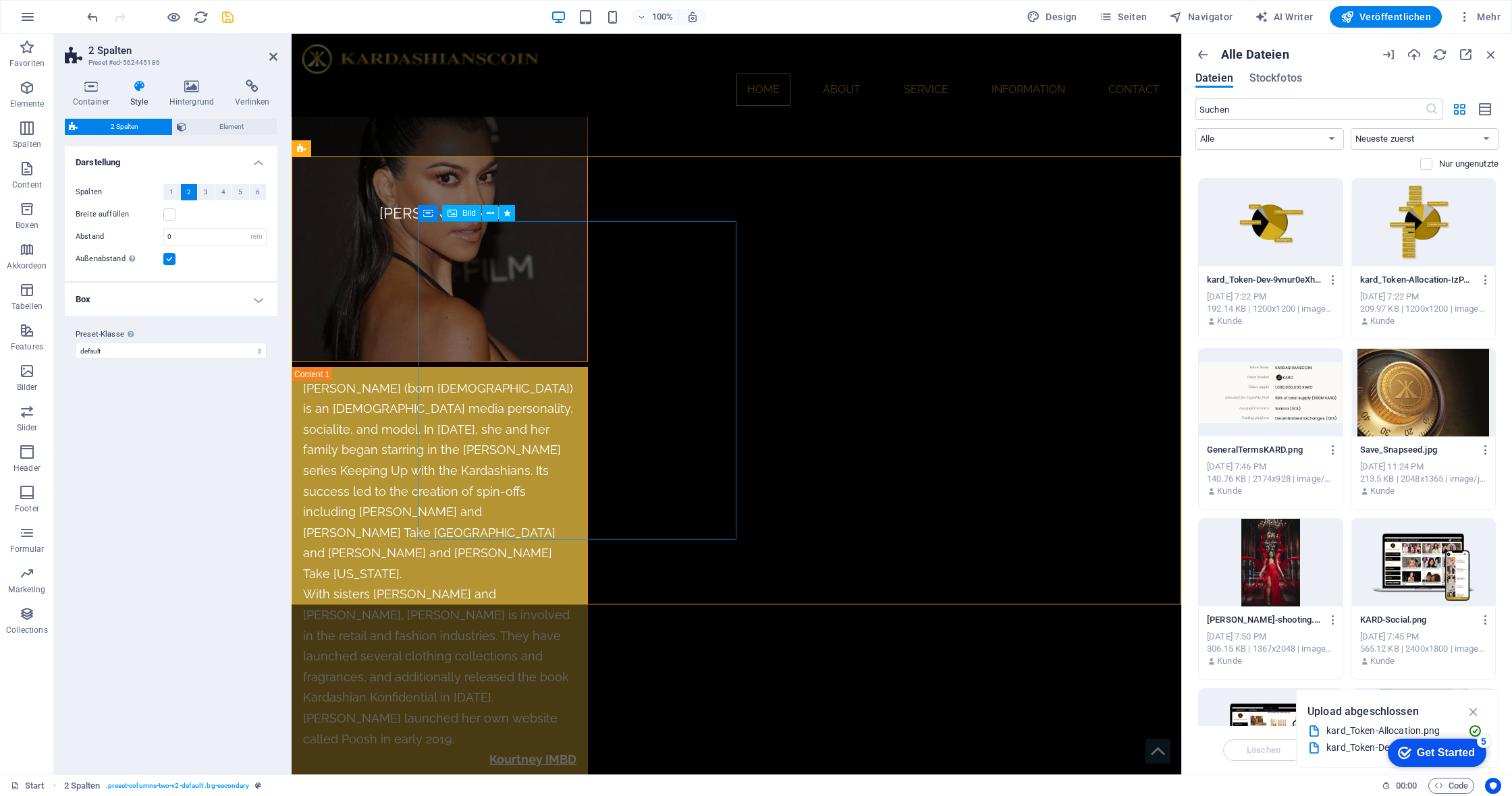
scroll to position [6164, 0]
click at [170, 261] on label at bounding box center [169, 259] width 13 height 13
click at [0, 0] on input "Außenabstand Nur wenn die "Inhaltsbreite" des Containers nicht auf "Standard" g…" at bounding box center [0, 0] width 0 height 0
click at [253, 302] on h4 "Box" at bounding box center [171, 299] width 213 height 32
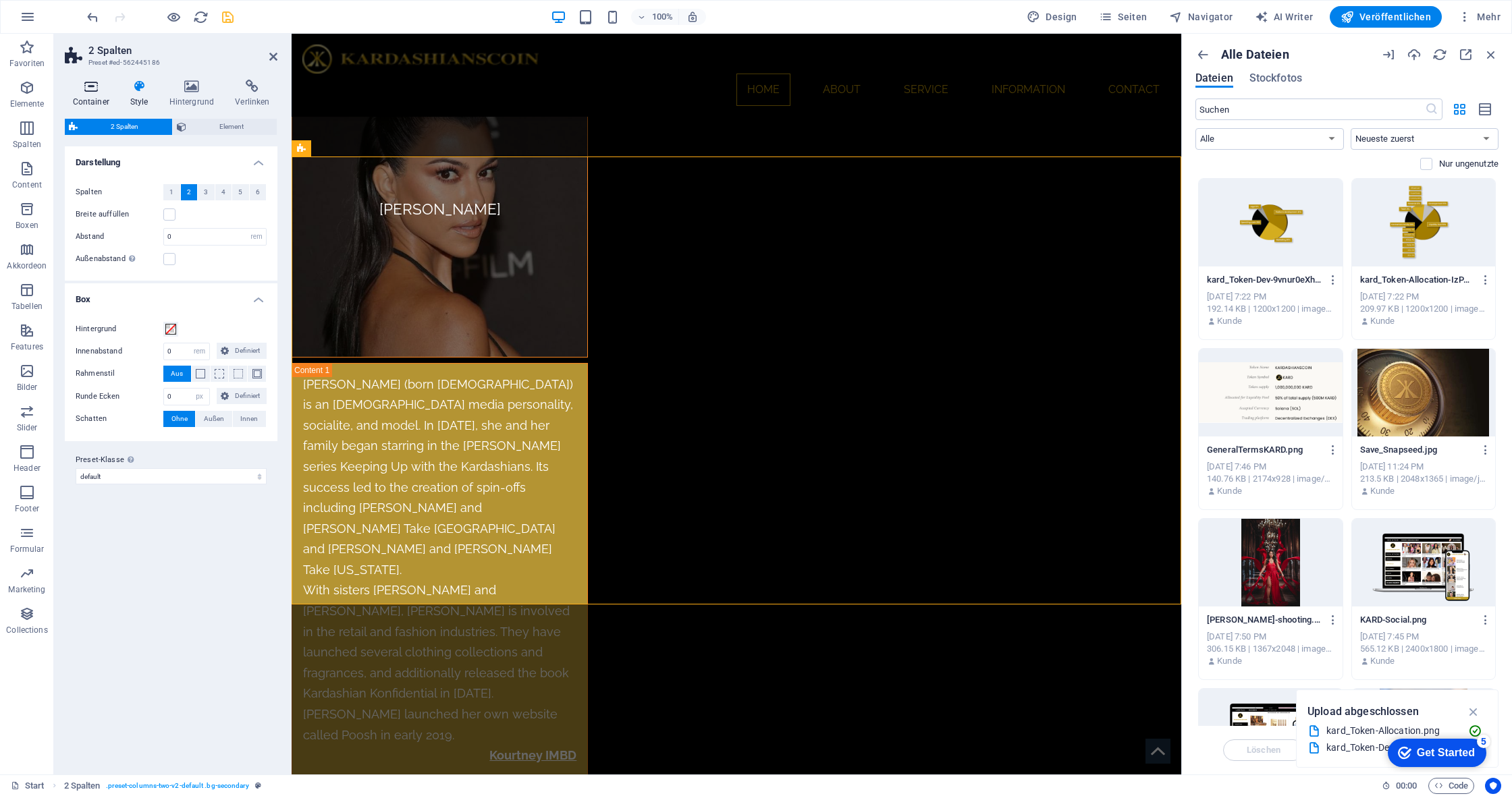
click at [90, 87] on icon at bounding box center [91, 86] width 52 height 14
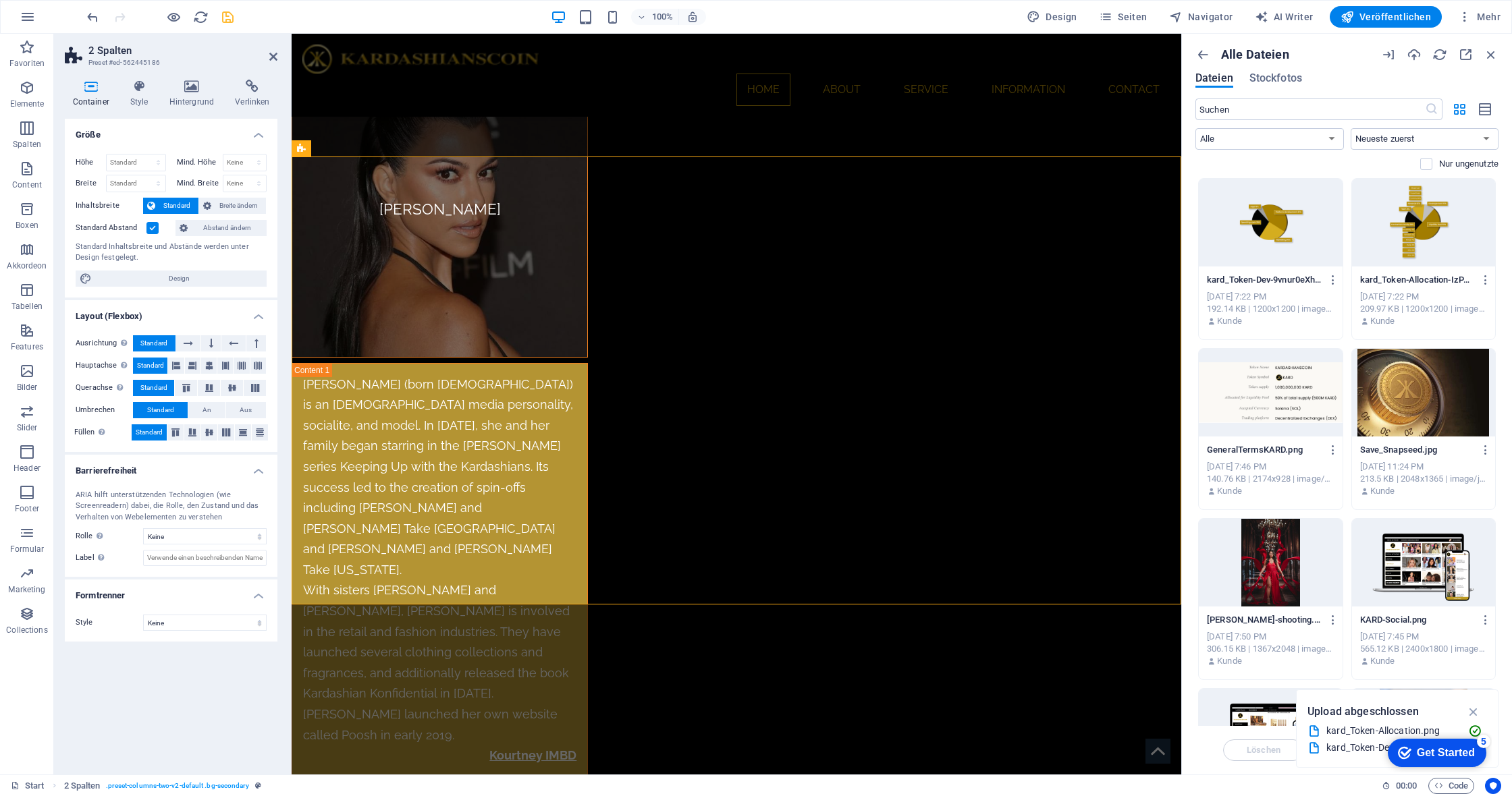
click at [152, 229] on label at bounding box center [152, 228] width 13 height 13
click at [0, 0] on input "Standard Abstand" at bounding box center [0, 0] width 0 height 0
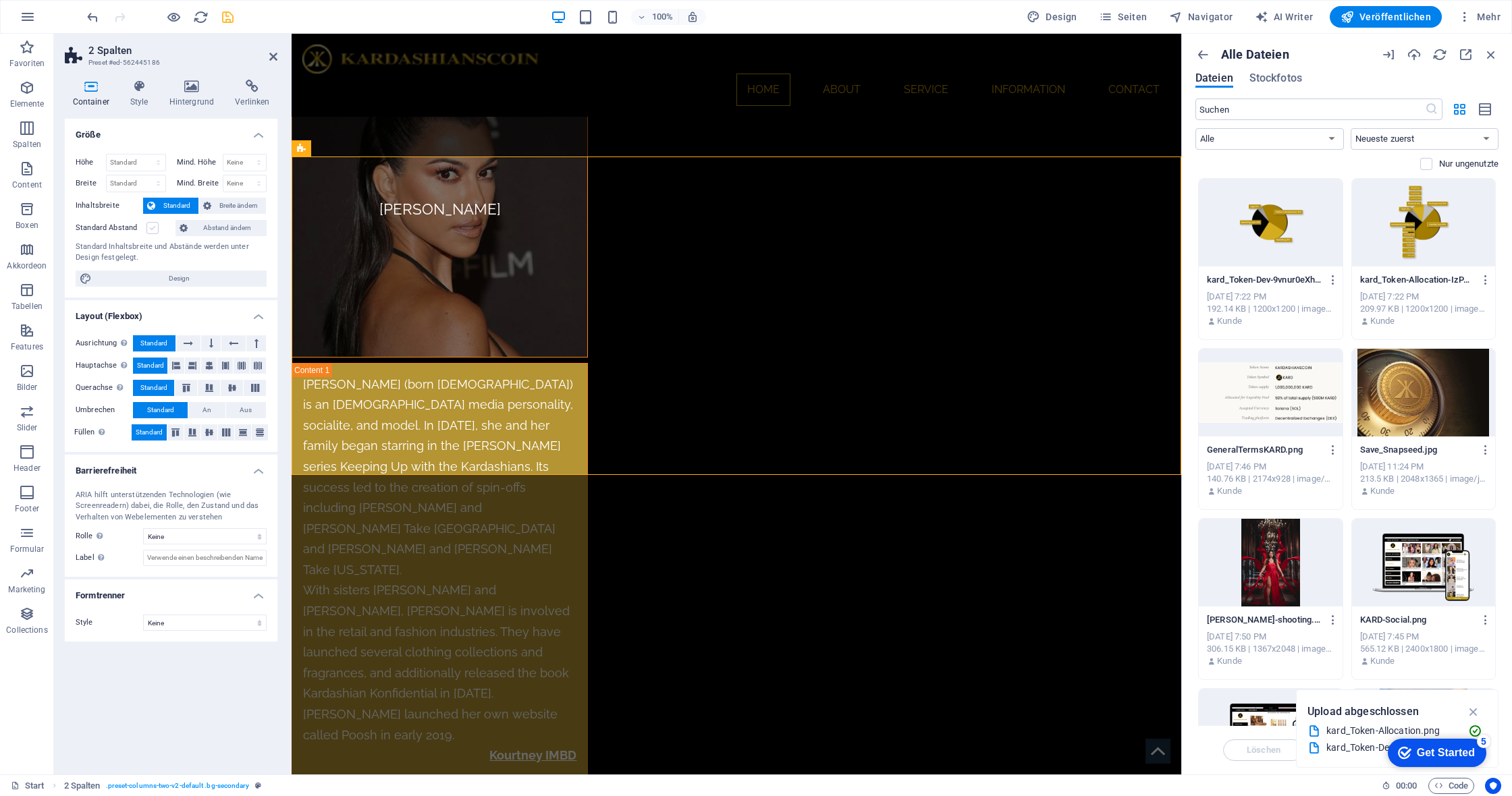
click at [152, 229] on label at bounding box center [152, 228] width 13 height 13
click at [0, 0] on input "Standard Abstand" at bounding box center [0, 0] width 0 height 0
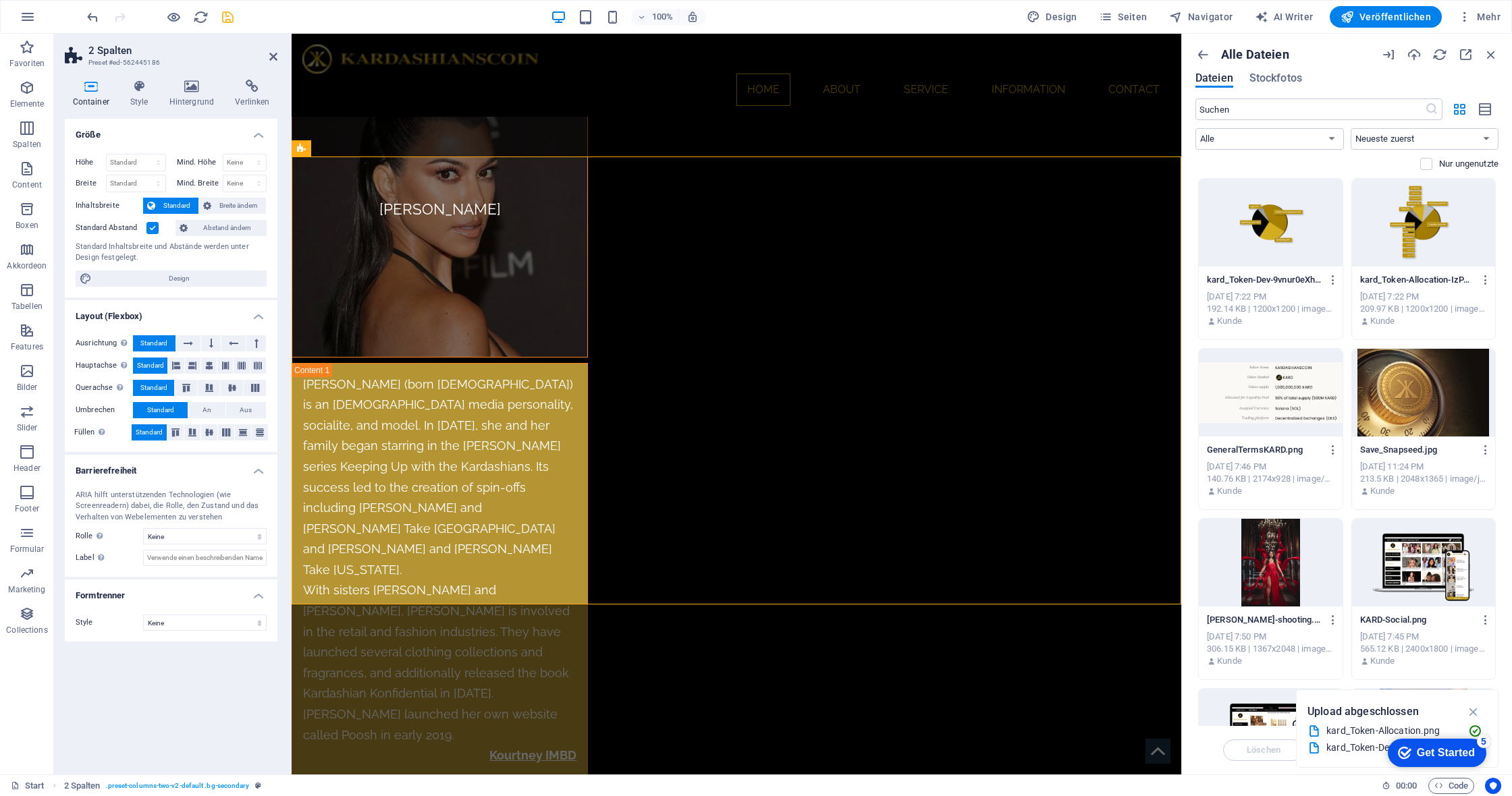
click at [152, 229] on label at bounding box center [152, 228] width 13 height 13
click at [0, 0] on input "Standard Abstand" at bounding box center [0, 0] width 0 height 0
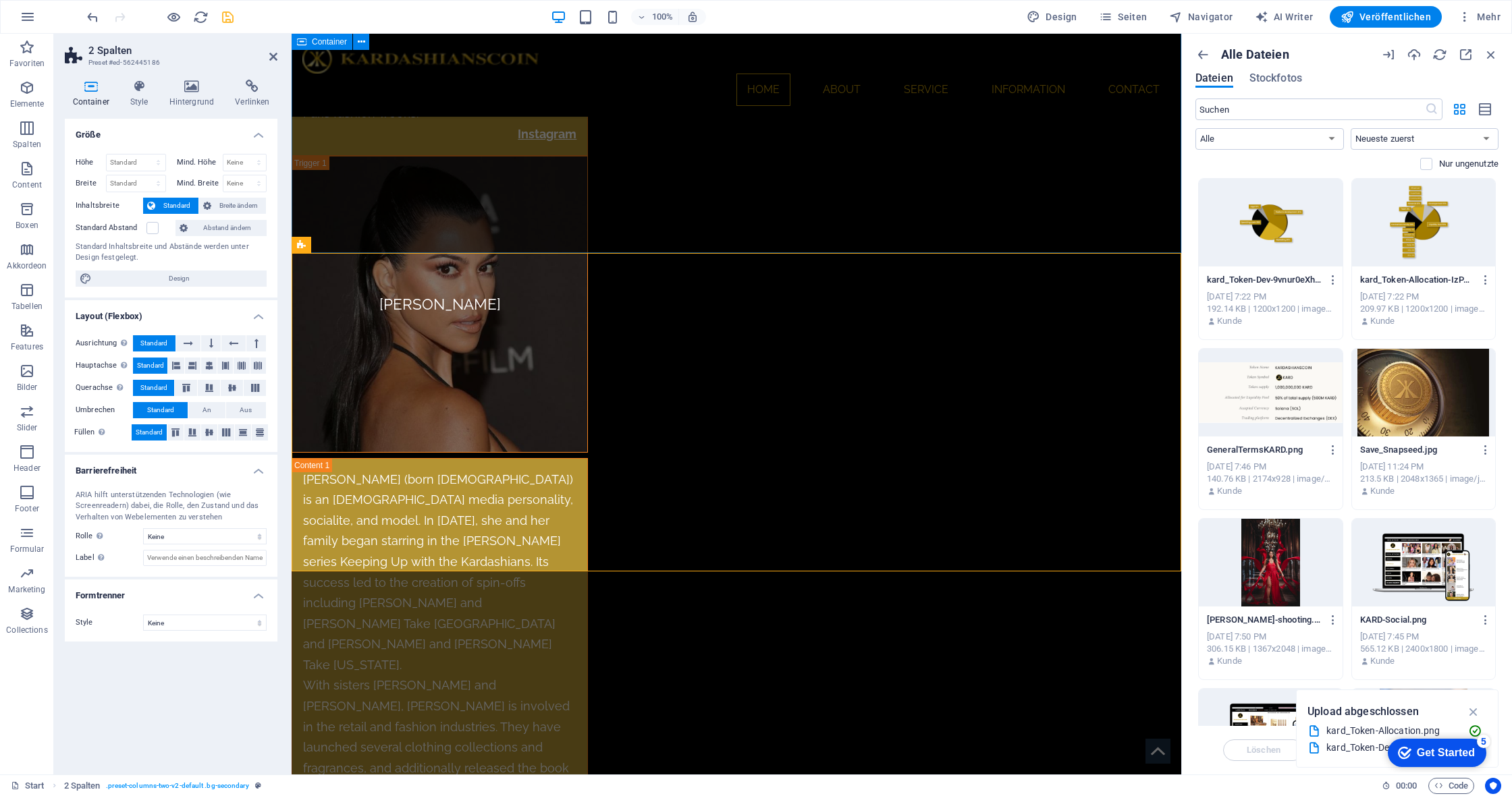
scroll to position [6070, 0]
click at [236, 16] on div "100% Design Seiten Navigator AI Writer Veröffentlichen Mehr" at bounding box center [794, 16] width 1421 height 21
click at [229, 16] on icon "save" at bounding box center [227, 17] width 15 height 15
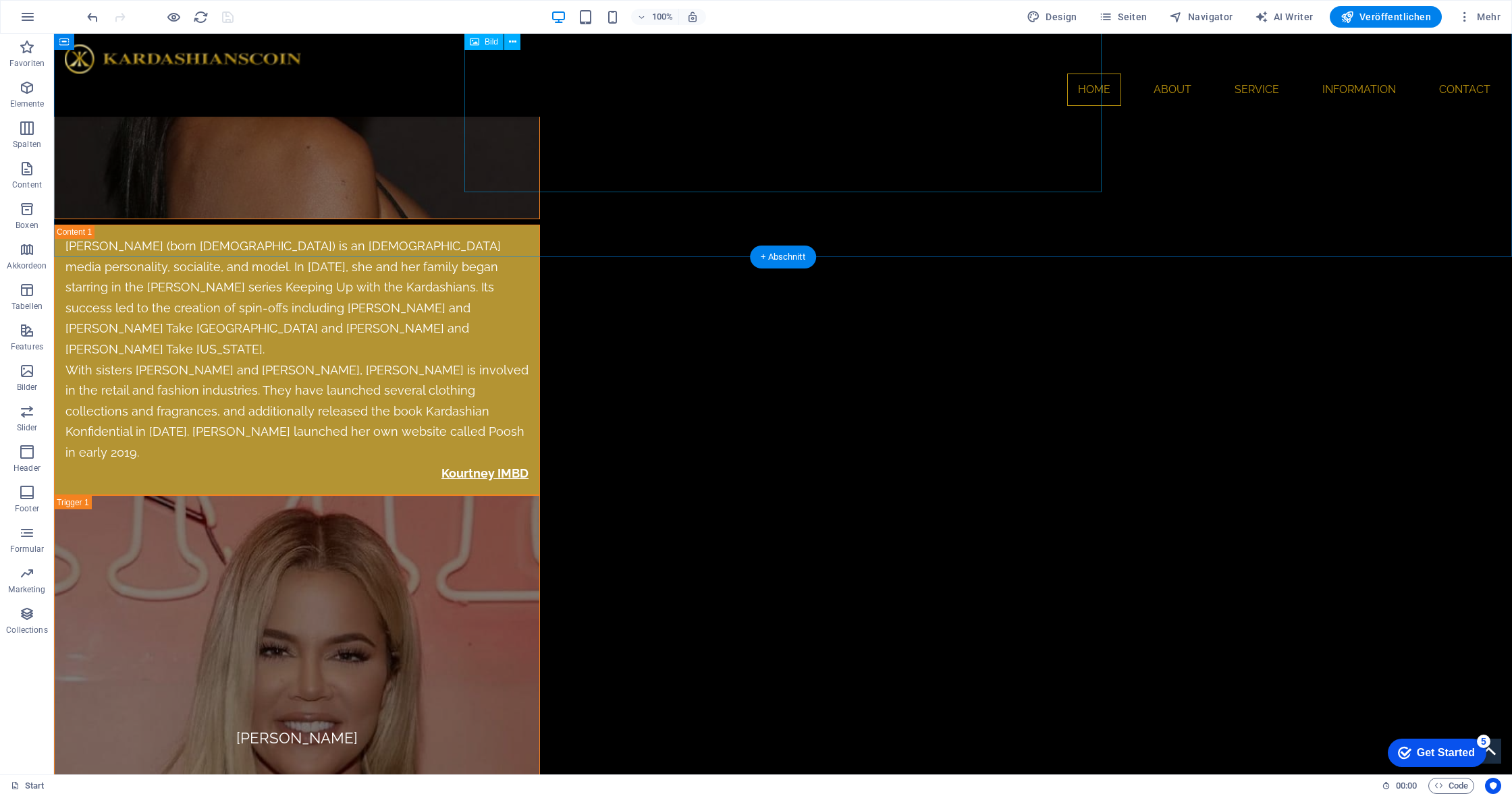
scroll to position [7054, 0]
click at [509, 249] on span "Bild" at bounding box center [516, 249] width 14 height 8
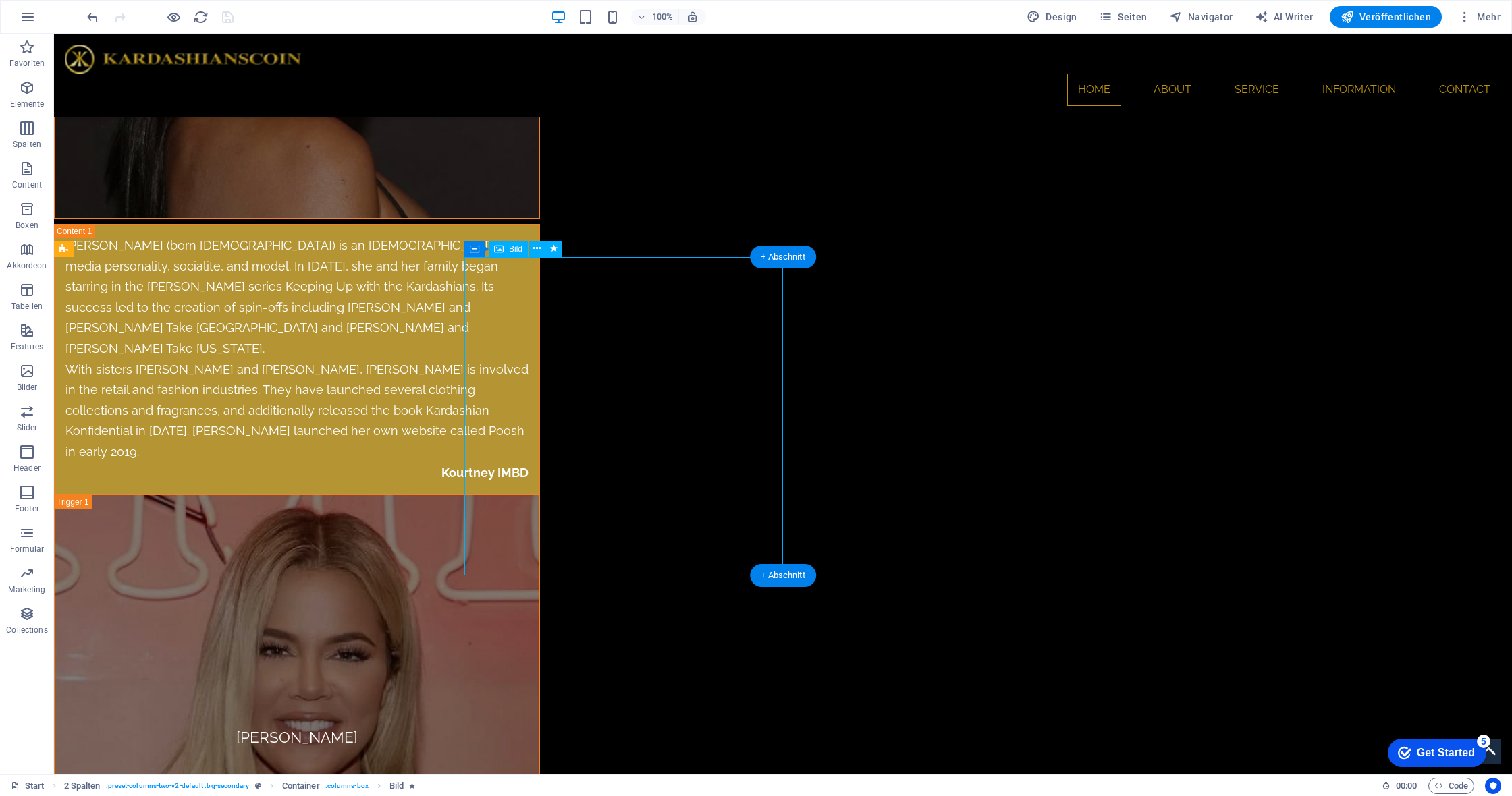
click at [509, 249] on span "Bild" at bounding box center [516, 249] width 14 height 8
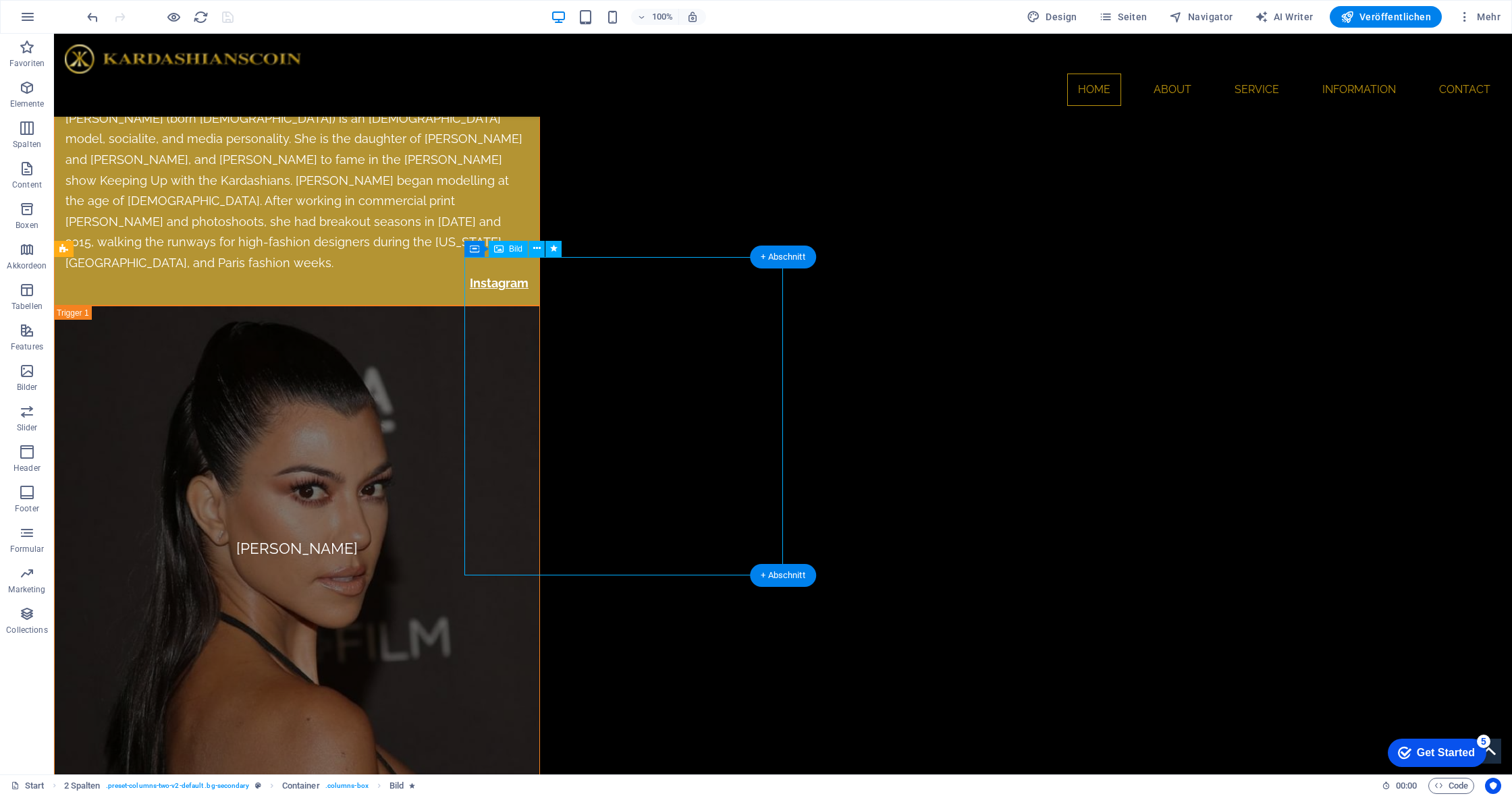
select select "move-left-to-right"
select select "s"
select select "scroll"
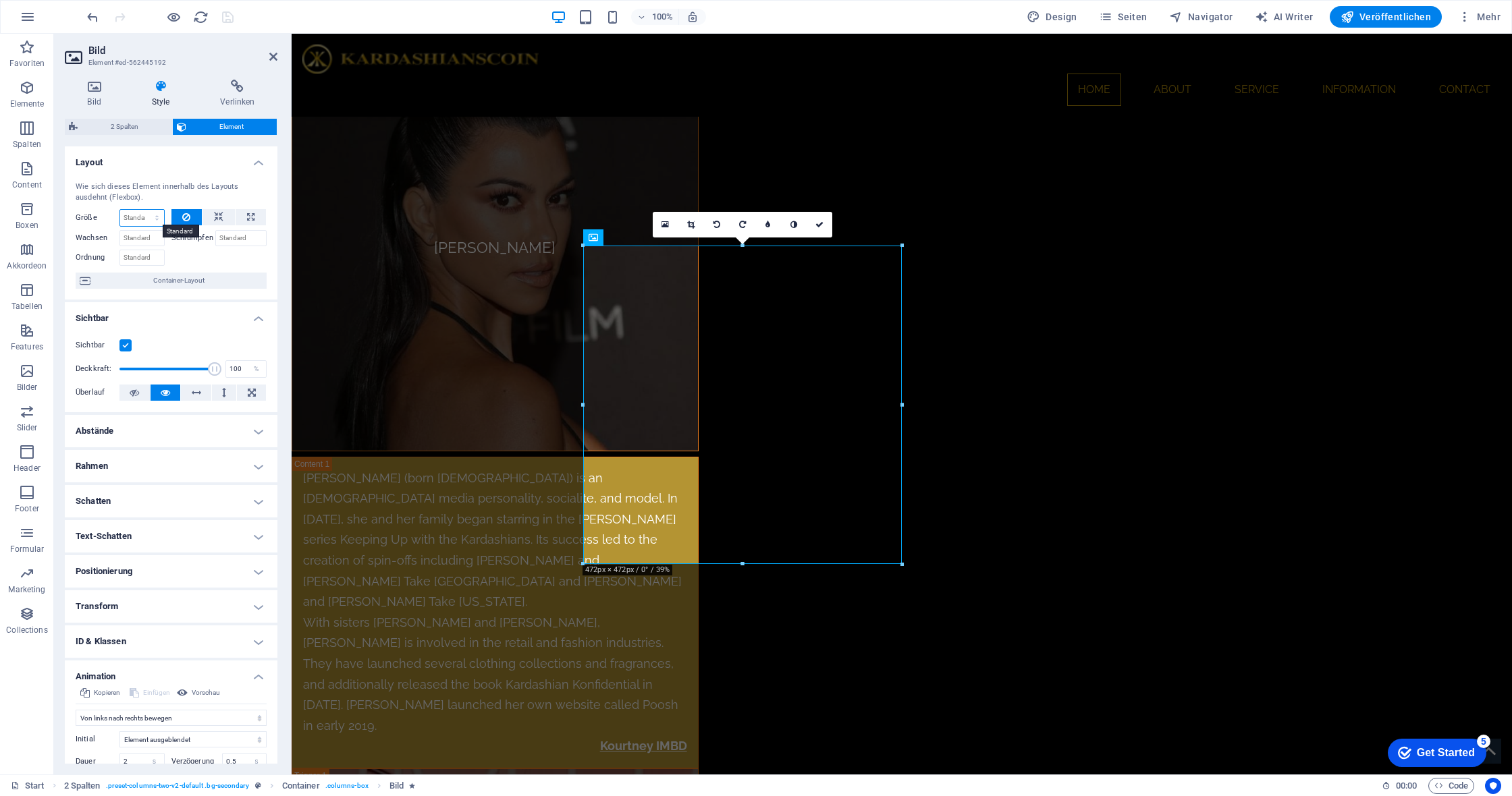
select select "1/1"
type input "100"
select select "%"
click at [139, 217] on input "100" at bounding box center [141, 218] width 44 height 16
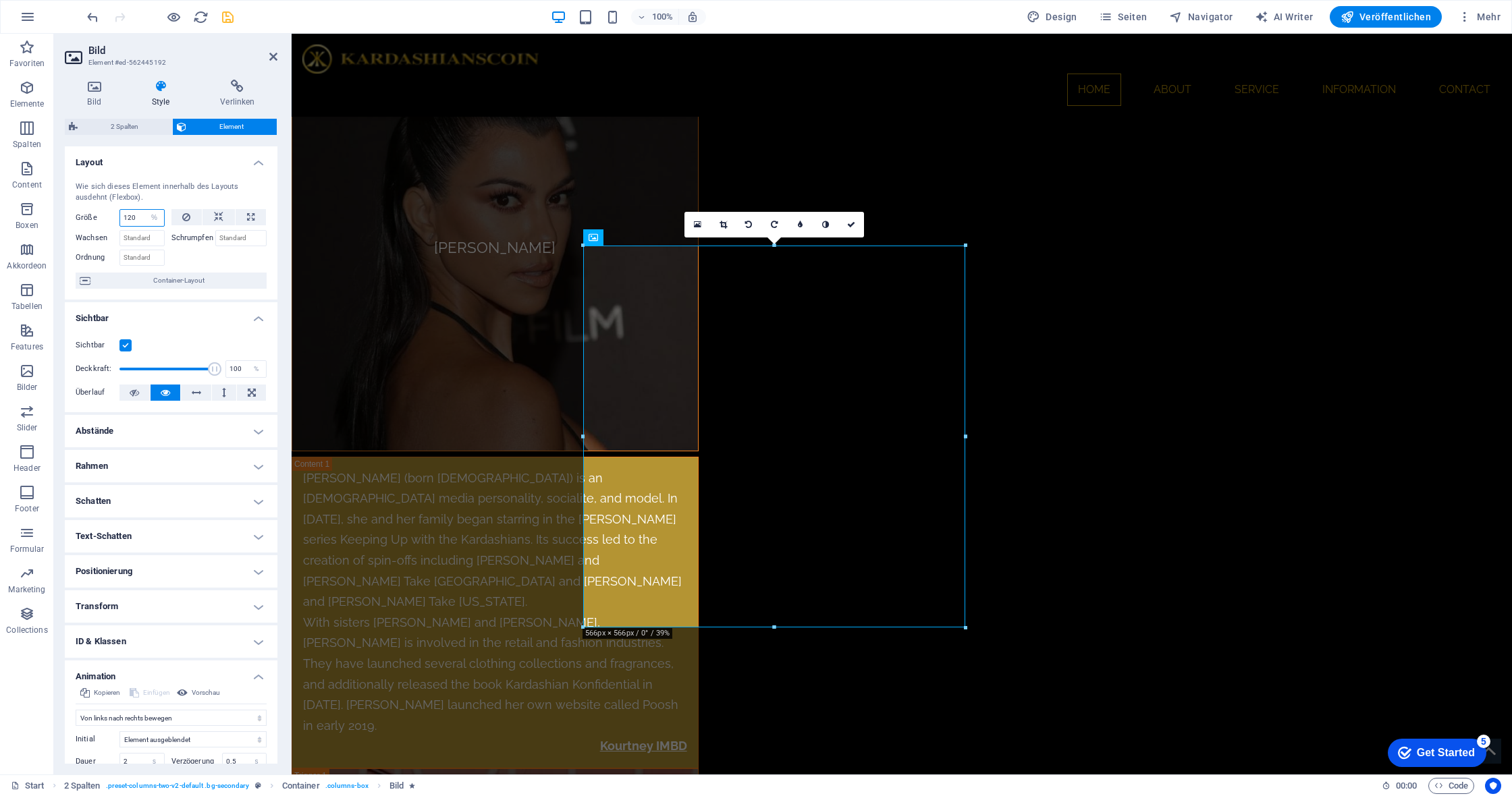
click at [137, 222] on input "120" at bounding box center [141, 218] width 44 height 16
type input "100"
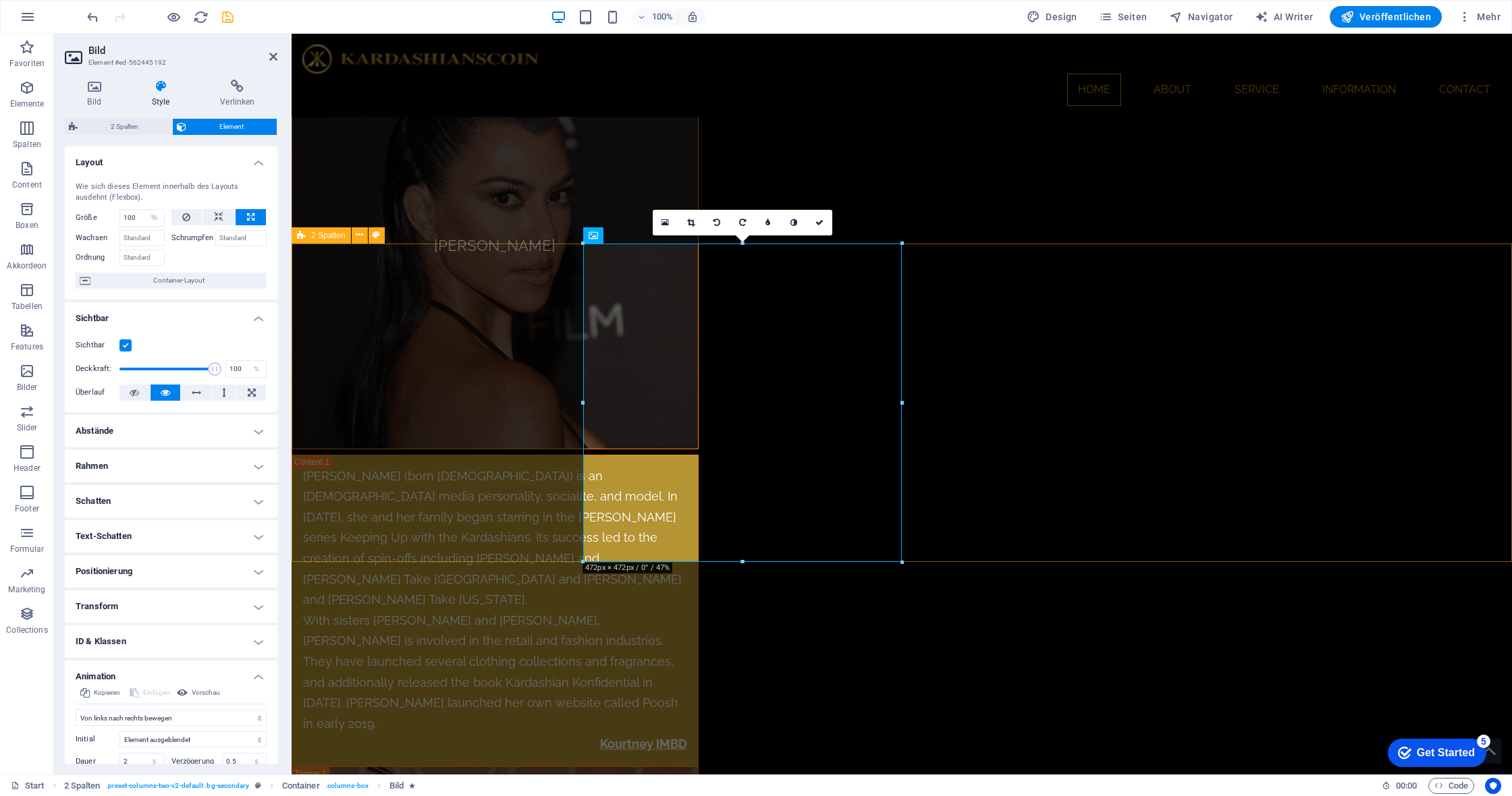
scroll to position [6482, 0]
click at [96, 95] on h4 "Bild" at bounding box center [97, 93] width 64 height 28
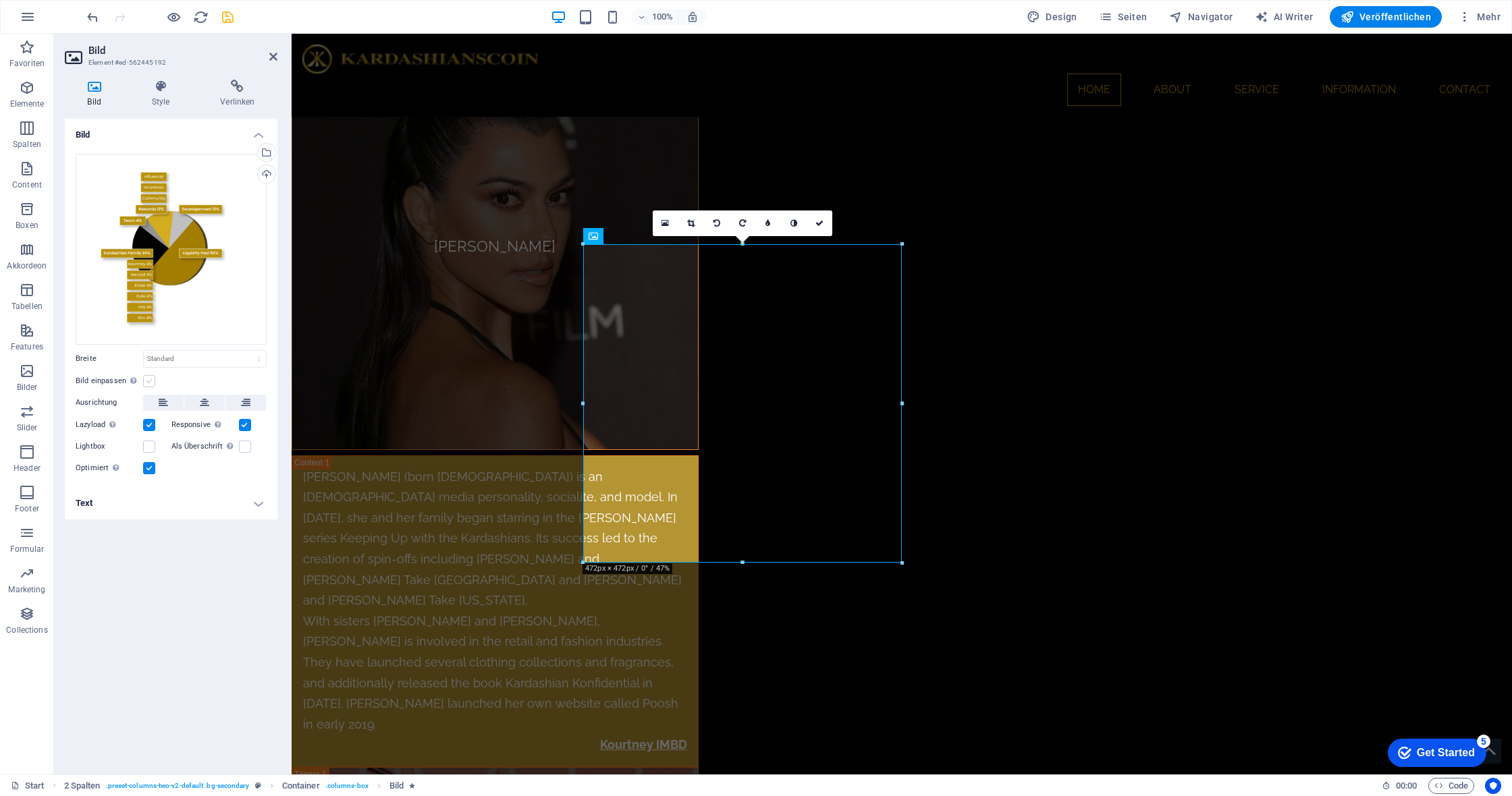
click at [151, 380] on label at bounding box center [149, 381] width 13 height 13
click at [0, 0] on input "Bild einpassen Bild automatisch anhand einer fixen Breite und Höhe einpassen" at bounding box center [0, 0] width 0 height 0
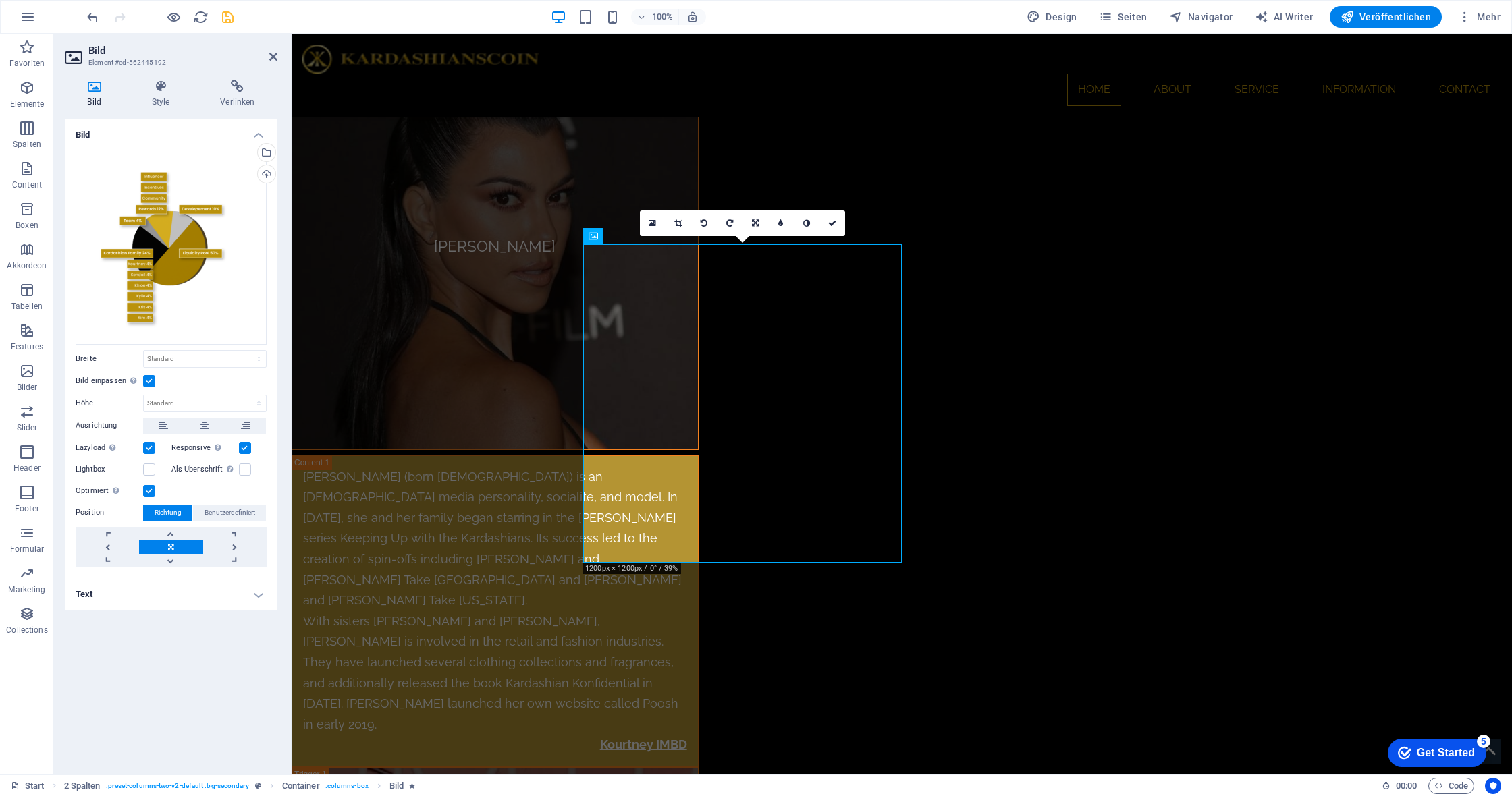
click at [151, 380] on label at bounding box center [149, 381] width 13 height 13
click at [0, 0] on input "Bild einpassen Bild automatisch anhand einer fixen Breite und Höhe einpassen" at bounding box center [0, 0] width 0 height 0
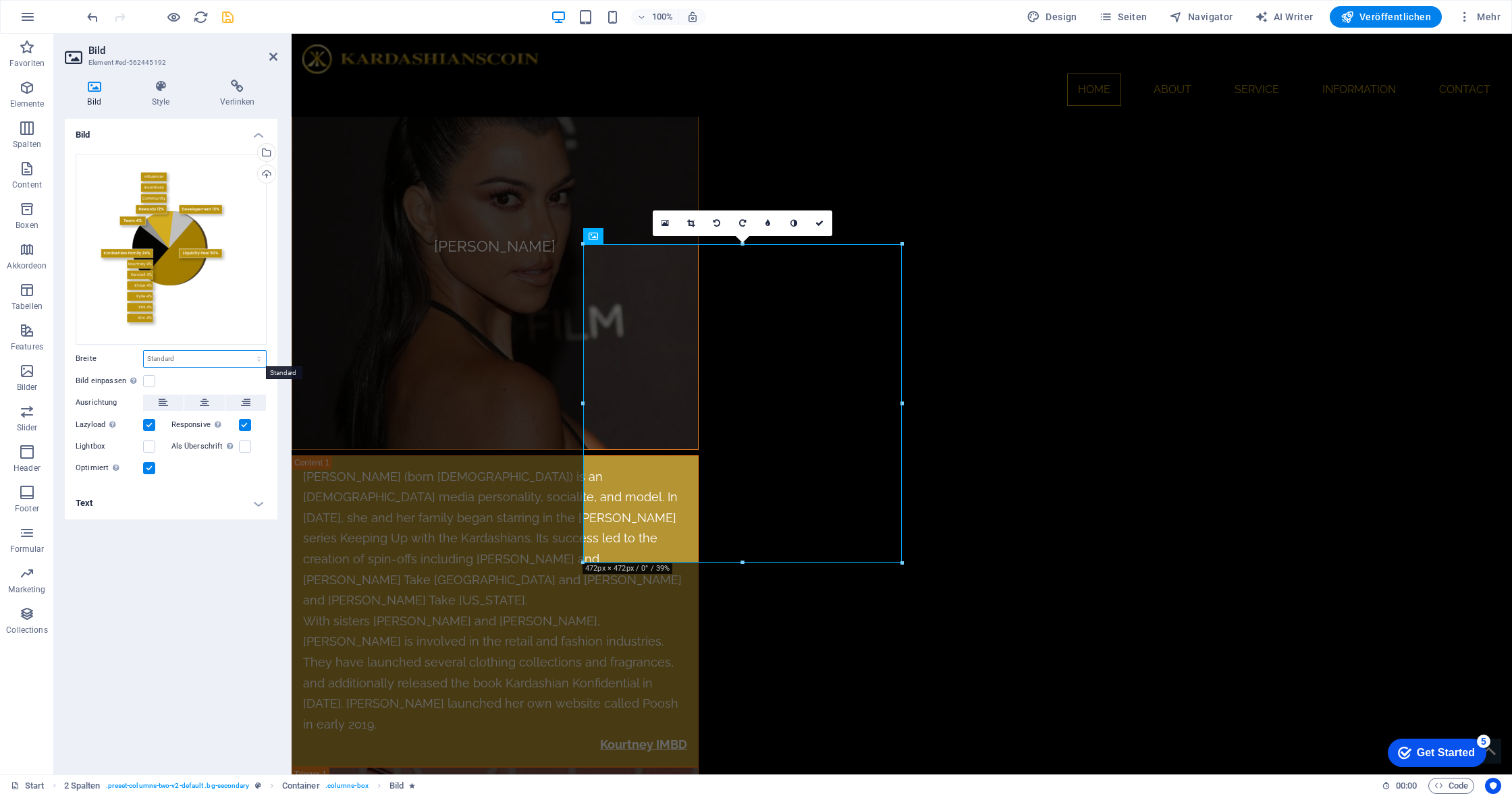
select select "%"
type input "100"
select select "px"
click at [149, 447] on label at bounding box center [149, 447] width 13 height 13
click at [0, 0] on input "Lightbox" at bounding box center [0, 0] width 0 height 0
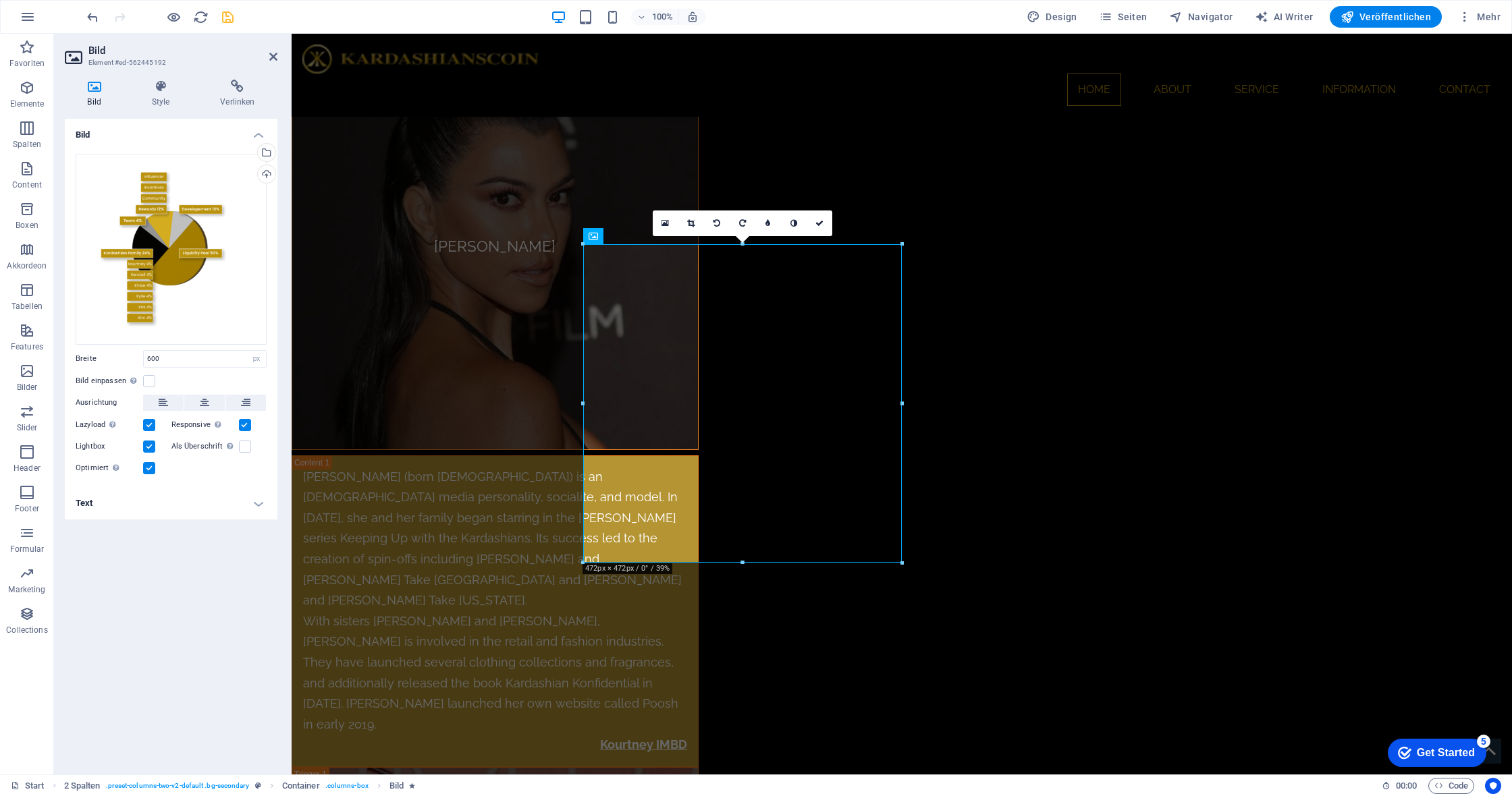
click at [149, 447] on label at bounding box center [149, 447] width 13 height 13
click at [0, 0] on input "Lightbox" at bounding box center [0, 0] width 0 height 0
click at [144, 379] on label at bounding box center [149, 381] width 13 height 13
click at [0, 0] on input "Bild einpassen Bild automatisch anhand einer fixen Breite und Höhe einpassen" at bounding box center [0, 0] width 0 height 0
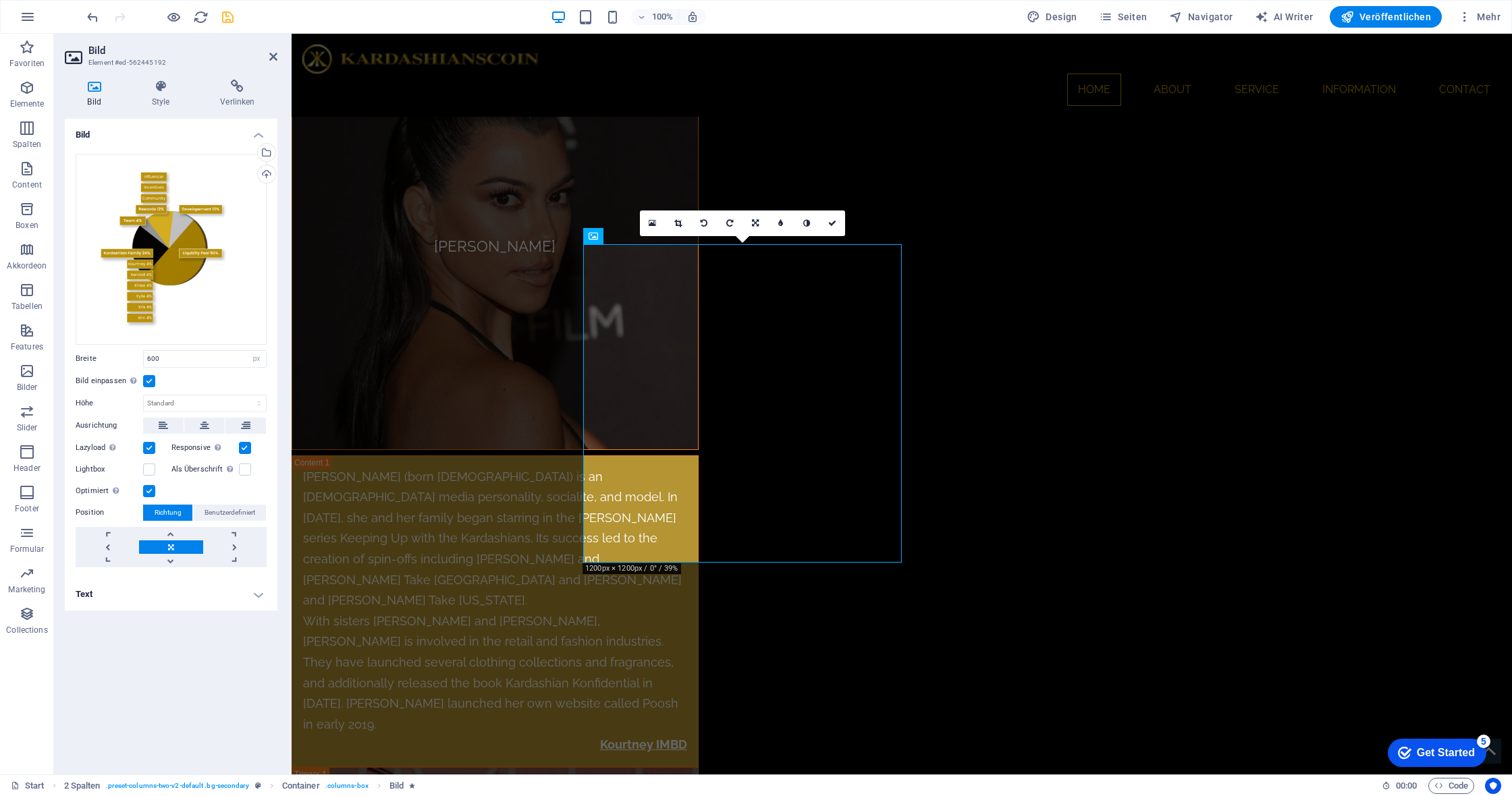
click at [144, 379] on label at bounding box center [149, 381] width 13 height 13
click at [0, 0] on input "Bild einpassen Bild automatisch anhand einer fixen Breite und Höhe einpassen" at bounding box center [0, 0] width 0 height 0
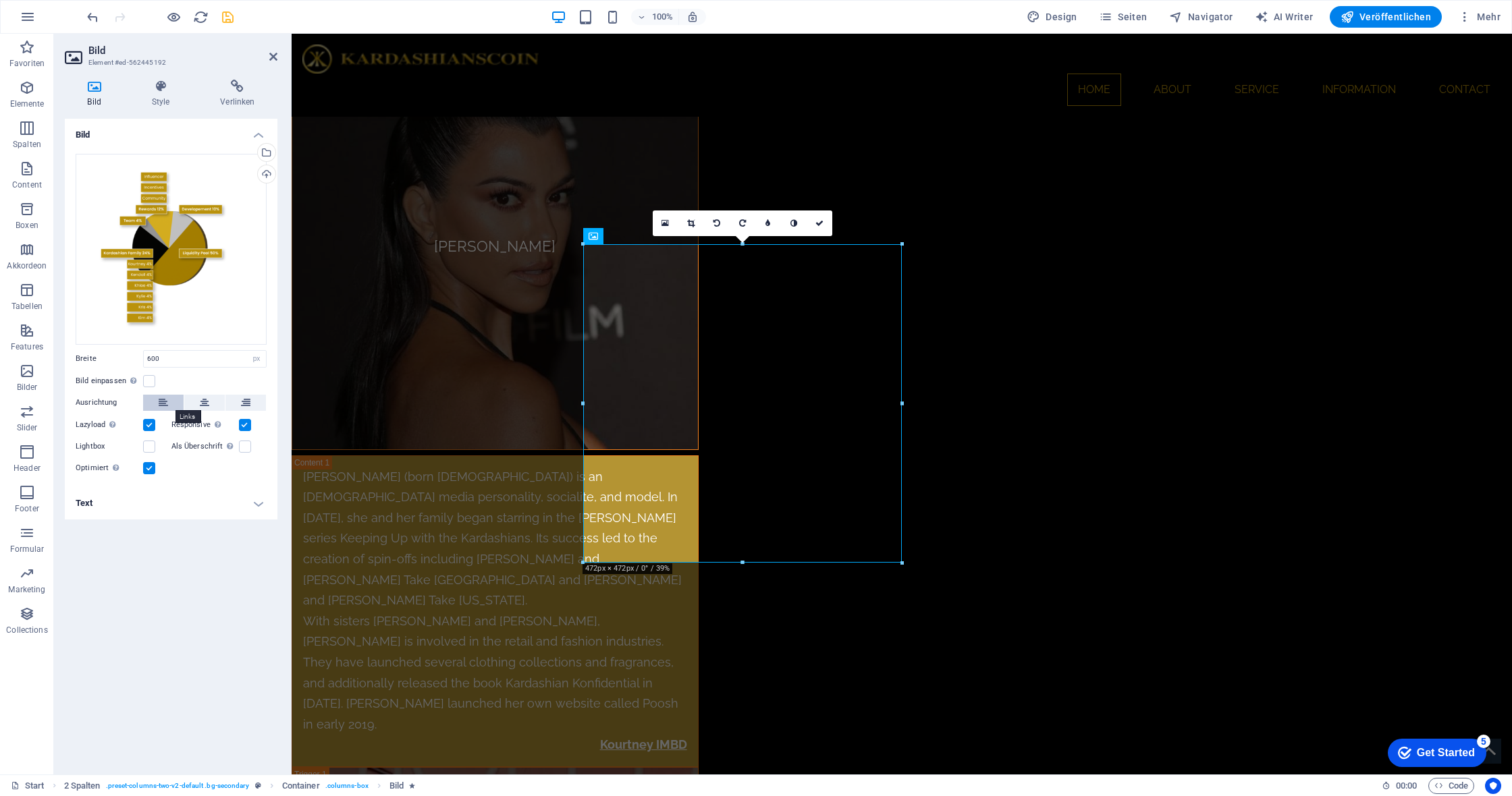
click at [160, 397] on icon at bounding box center [163, 402] width 10 height 16
click at [202, 400] on icon at bounding box center [205, 402] width 10 height 16
click at [200, 375] on div "Bild einpassen Bild automatisch anhand einer fixen Breite und Höhe einpassen" at bounding box center [170, 381] width 191 height 16
click at [202, 398] on icon at bounding box center [205, 402] width 10 height 16
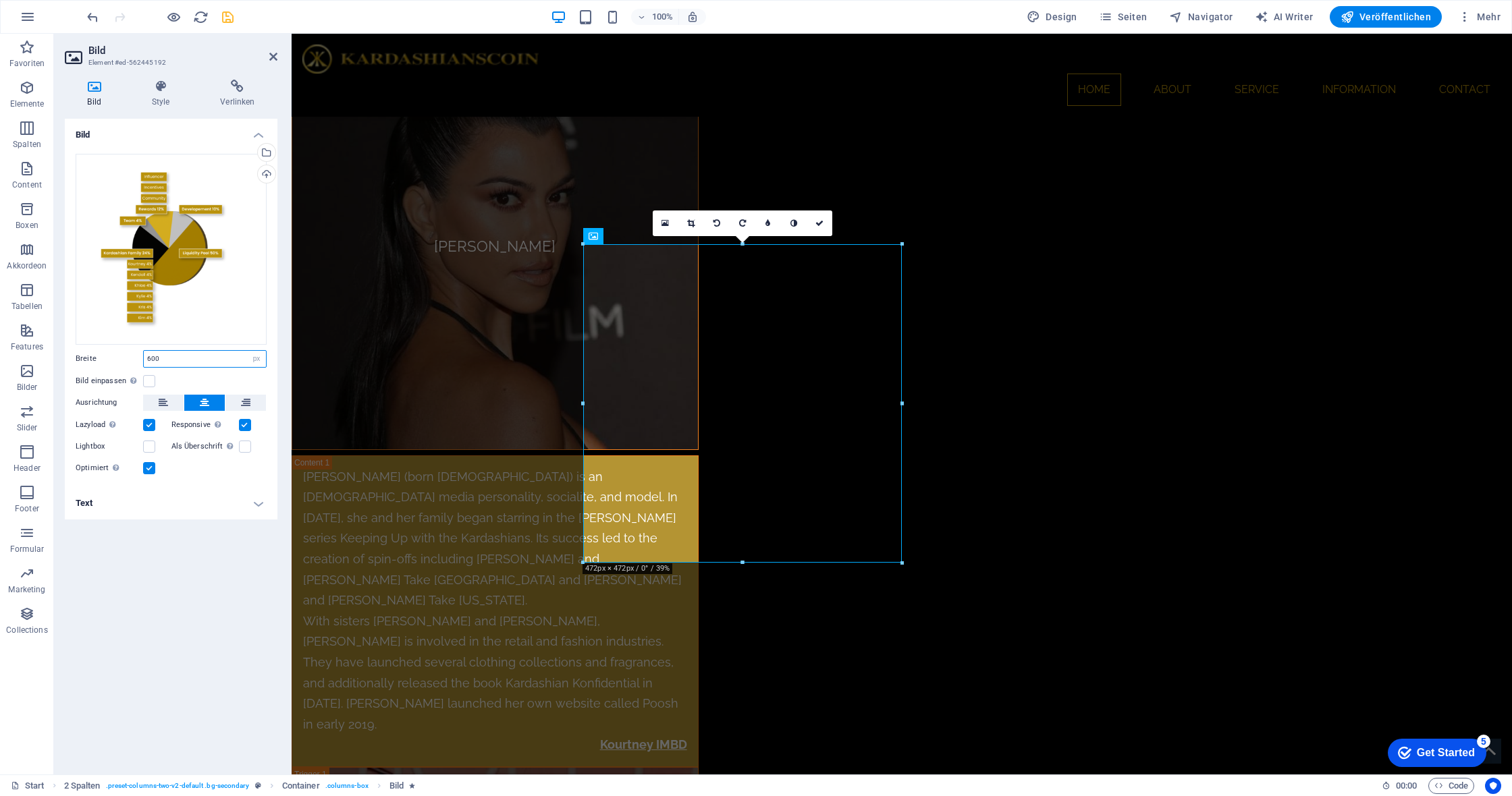
click at [200, 359] on input "600" at bounding box center [205, 359] width 122 height 16
type input "1000"
select select "auto"
select select "DISABLED_OPTION_VALUE"
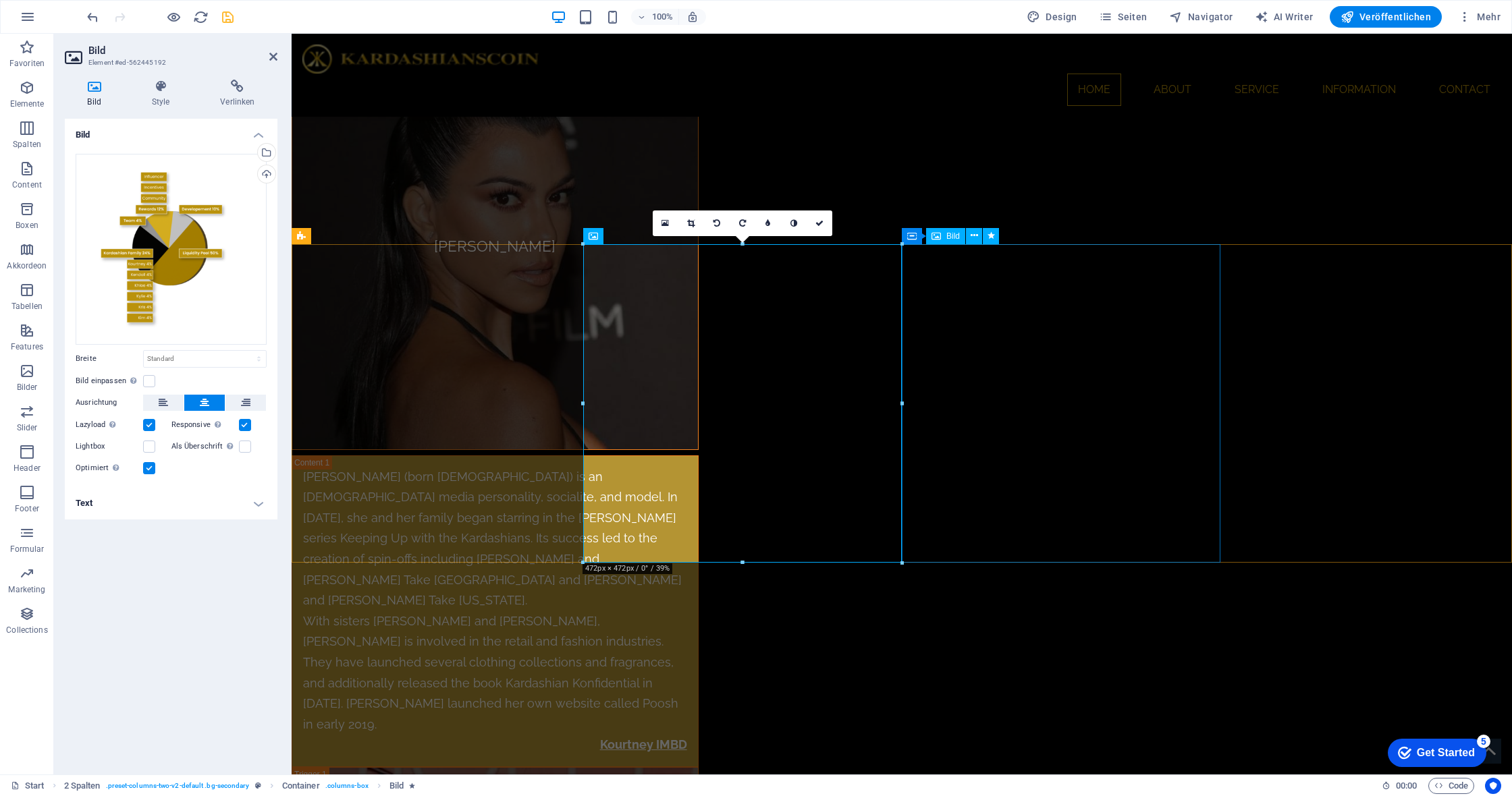
select select "move-right-to-left"
select select "s"
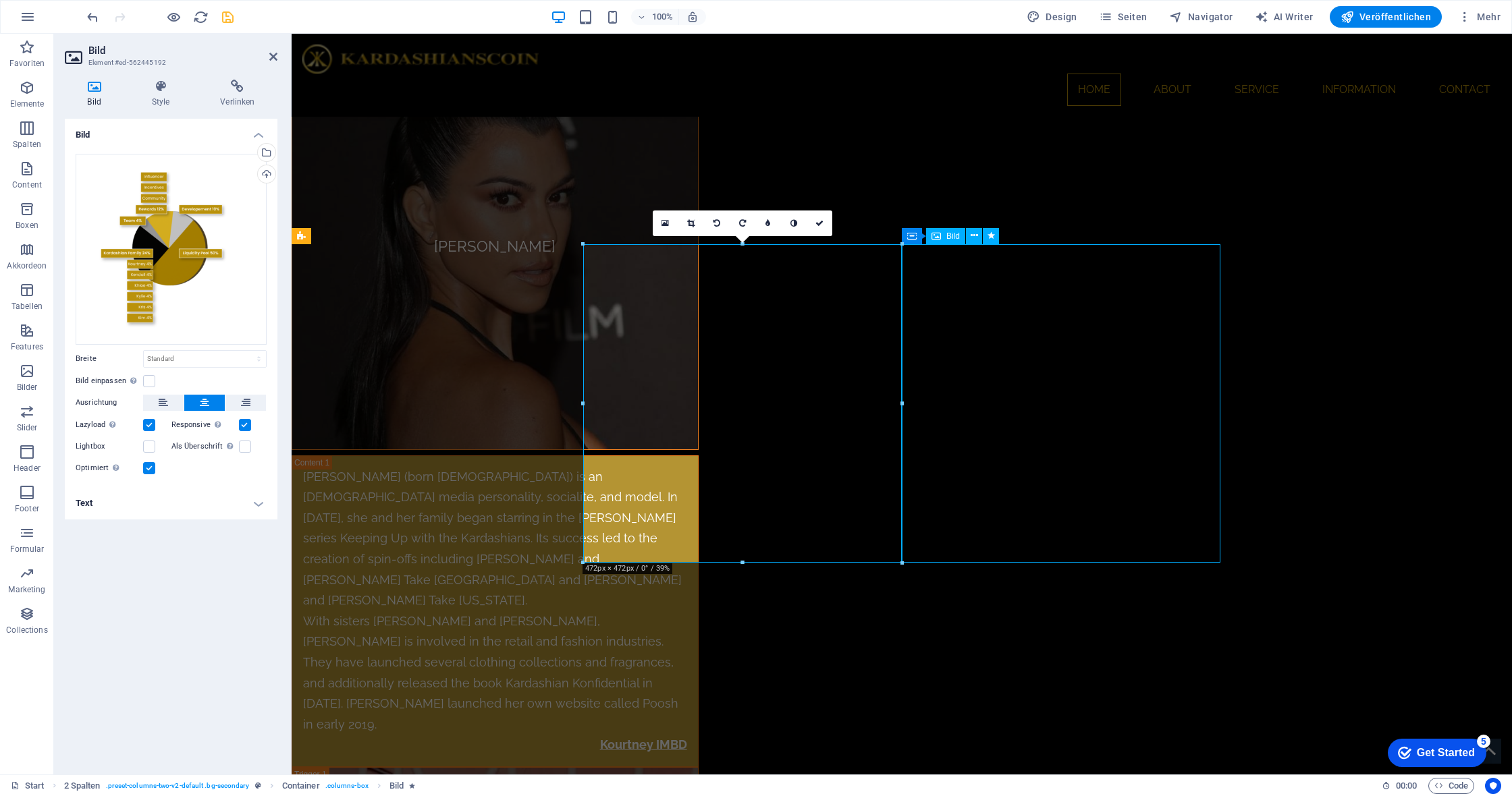
select select "scroll"
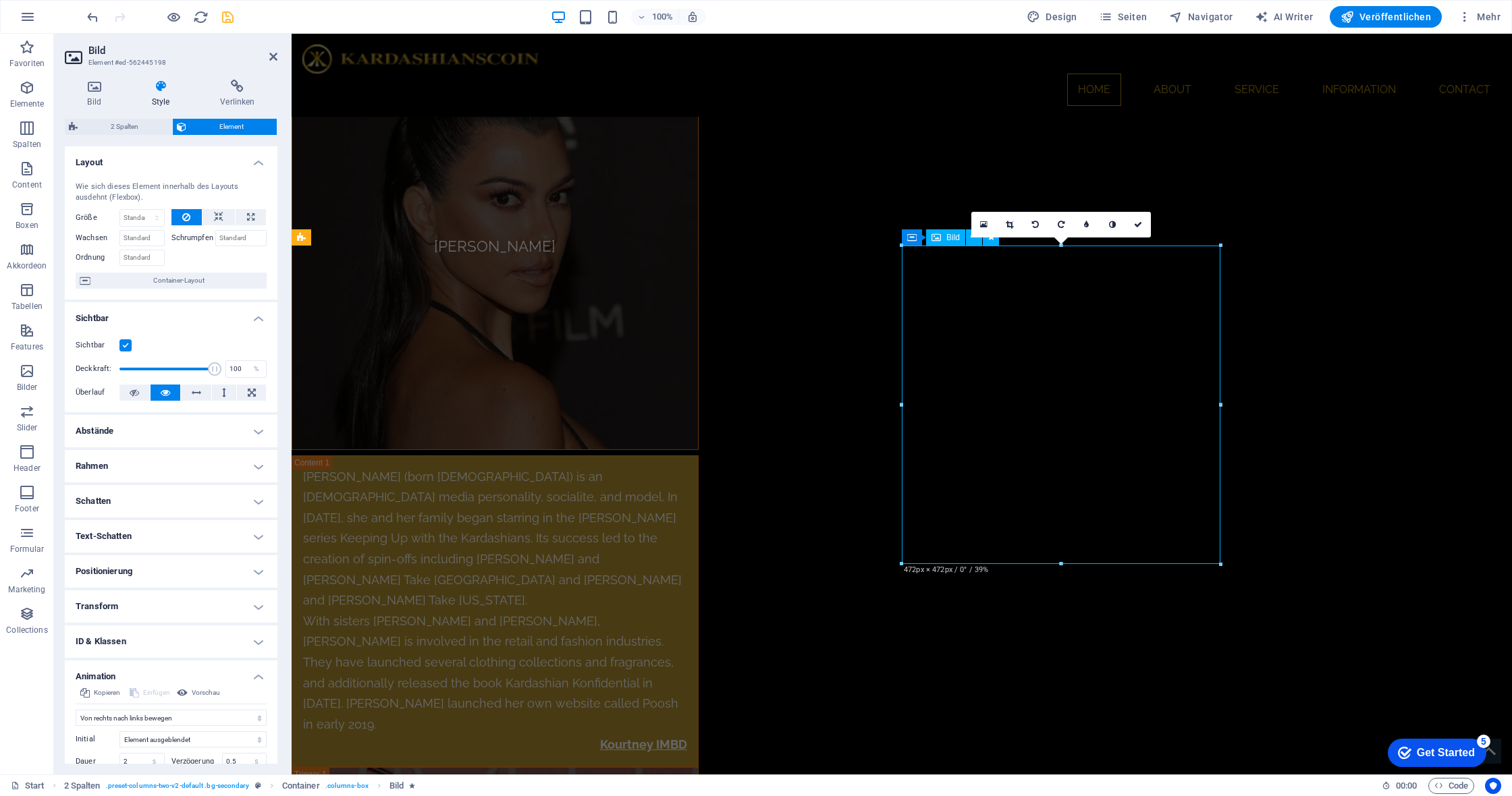
scroll to position [6481, 0]
click at [100, 90] on icon at bounding box center [94, 86] width 59 height 14
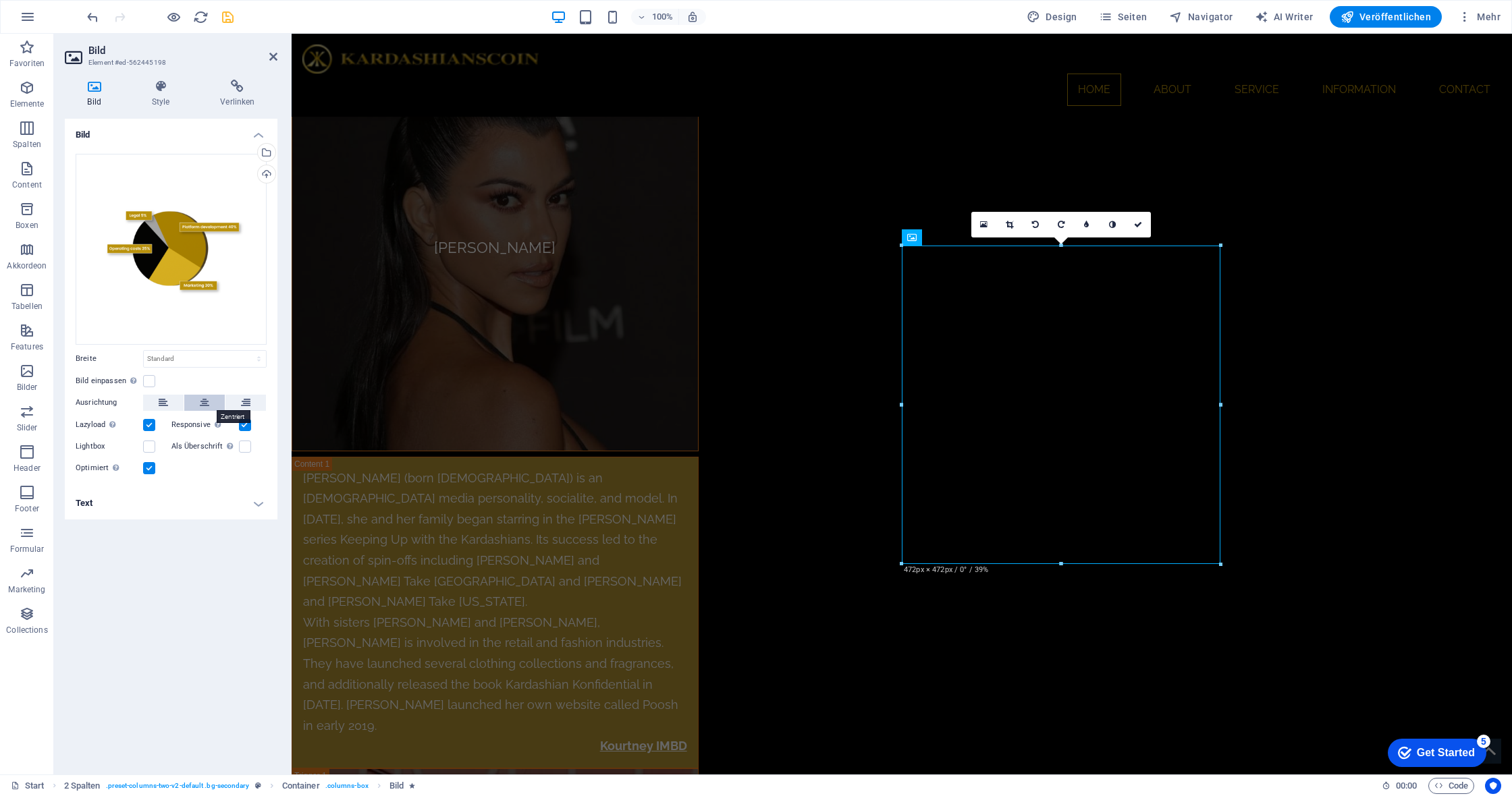
click at [207, 404] on icon at bounding box center [205, 402] width 10 height 16
click at [1134, 221] on icon at bounding box center [1138, 224] width 8 height 8
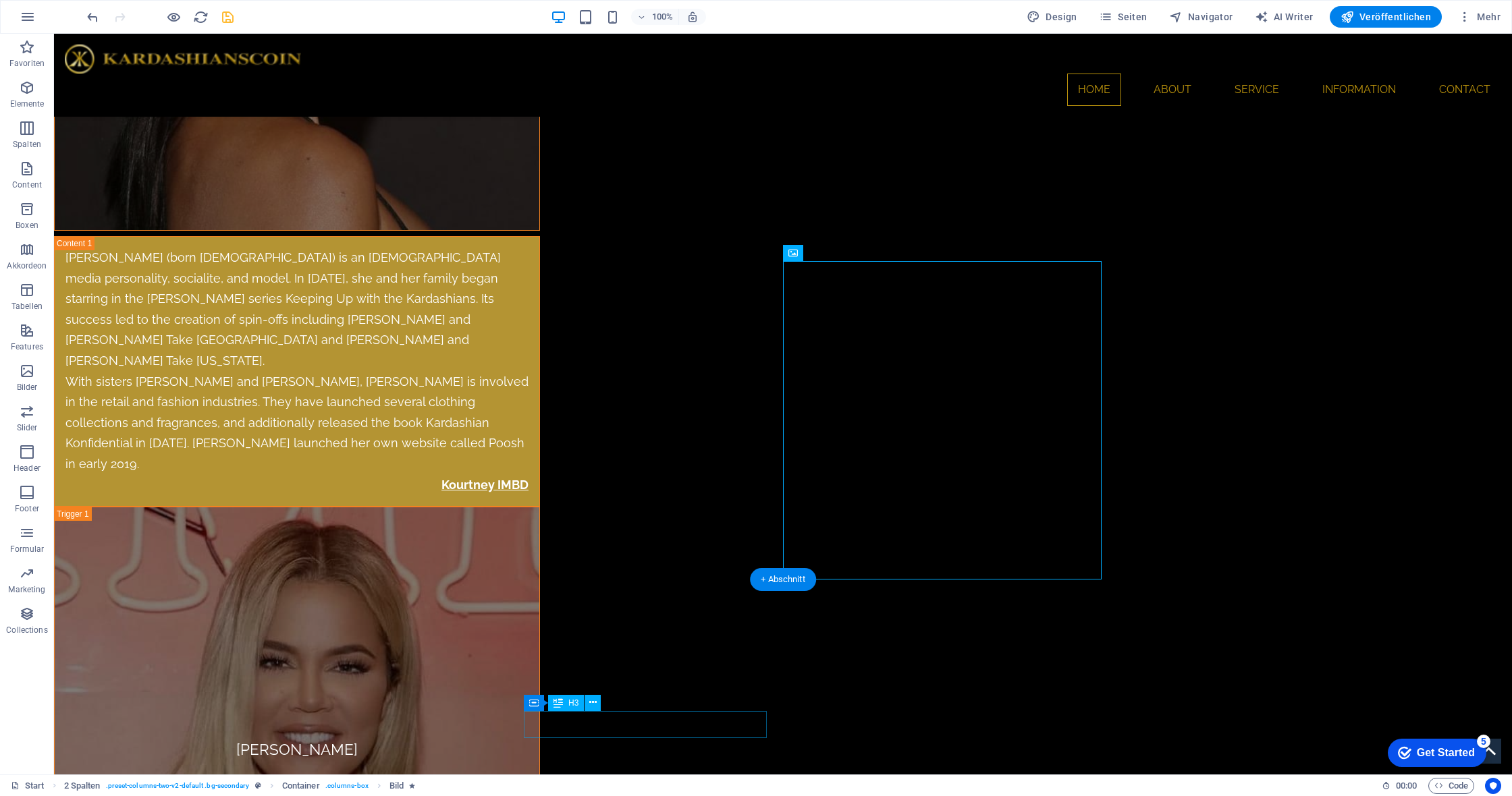
scroll to position [7030, 0]
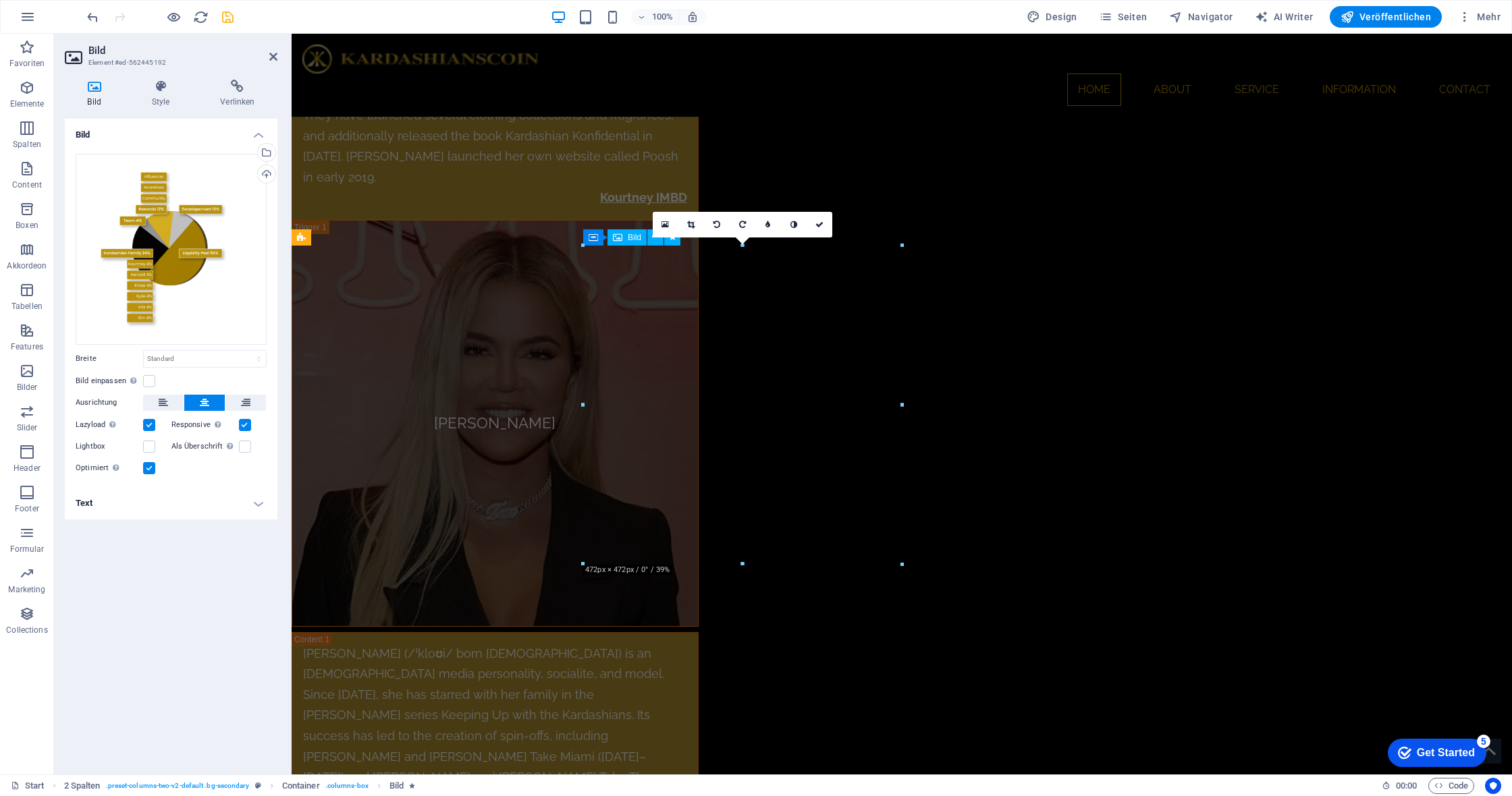
scroll to position [6481, 0]
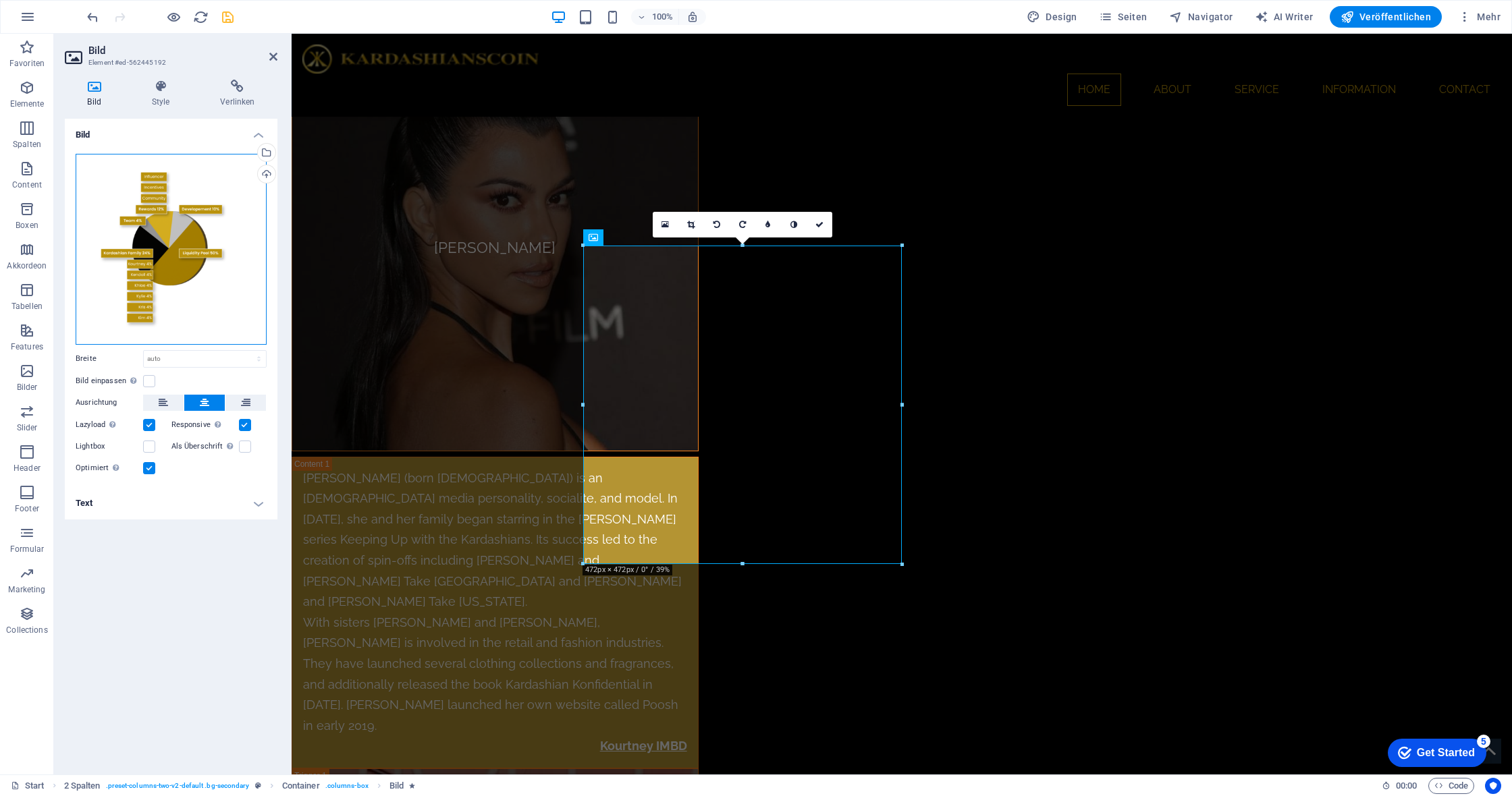
click at [211, 267] on div "Ziehe Dateien zum Hochladen hierher oder klicke hier, um aus Dateien oder koste…" at bounding box center [170, 249] width 191 height 191
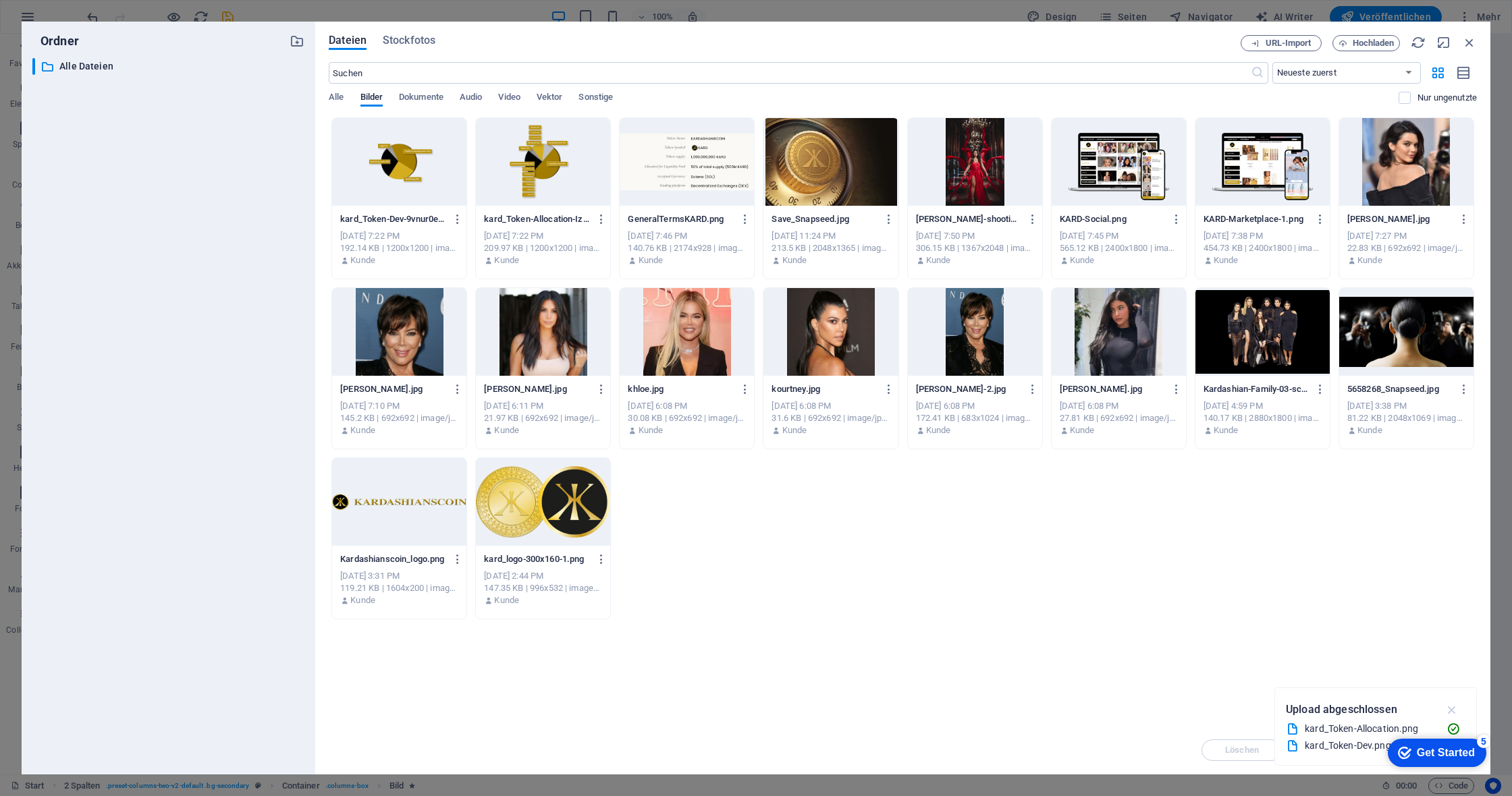
click at [1452, 709] on icon "button" at bounding box center [1452, 709] width 15 height 15
click at [1468, 42] on icon "button" at bounding box center [1468, 42] width 15 height 15
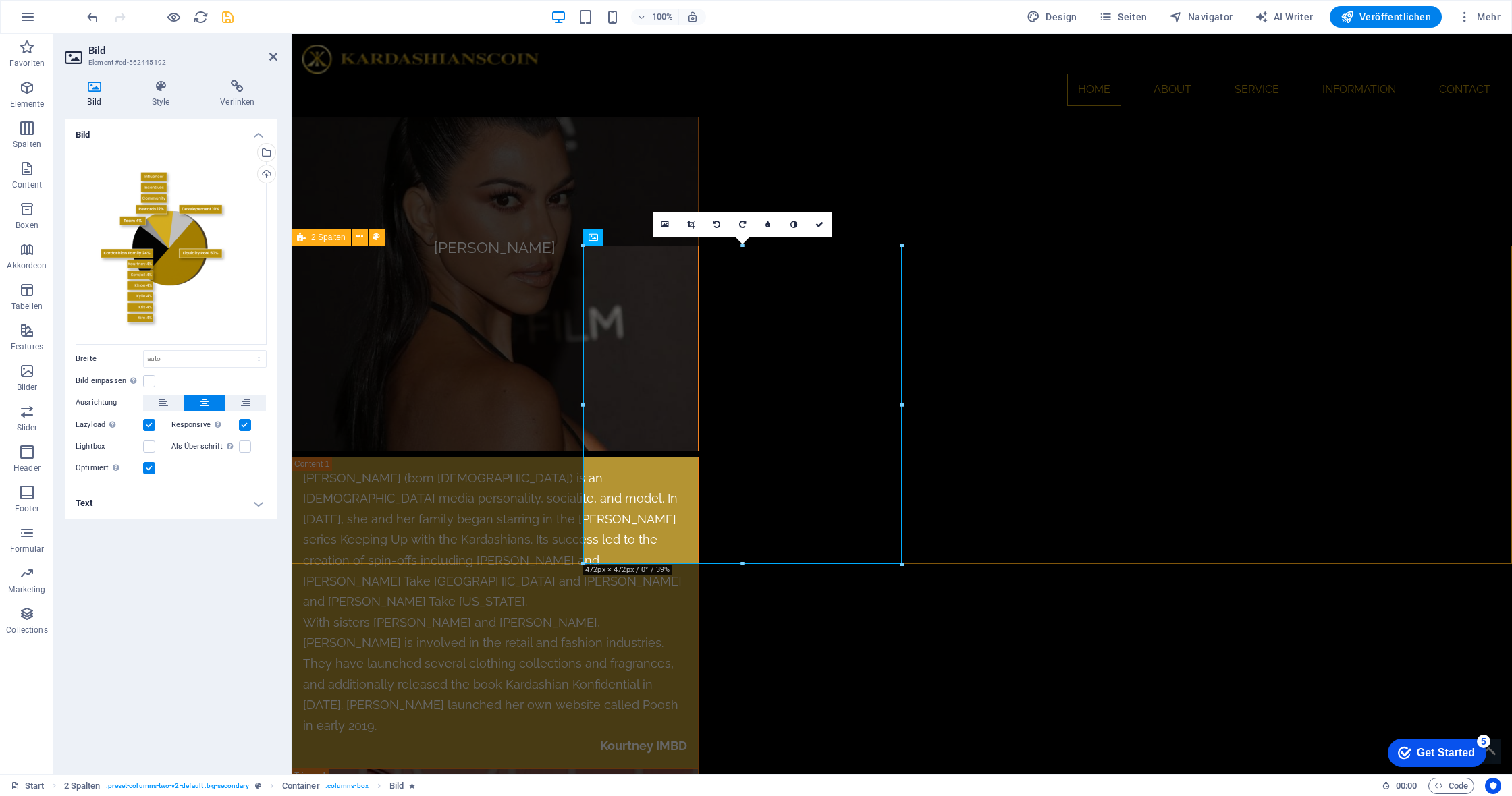
click at [316, 239] on span "2 Spalten" at bounding box center [329, 237] width 35 height 8
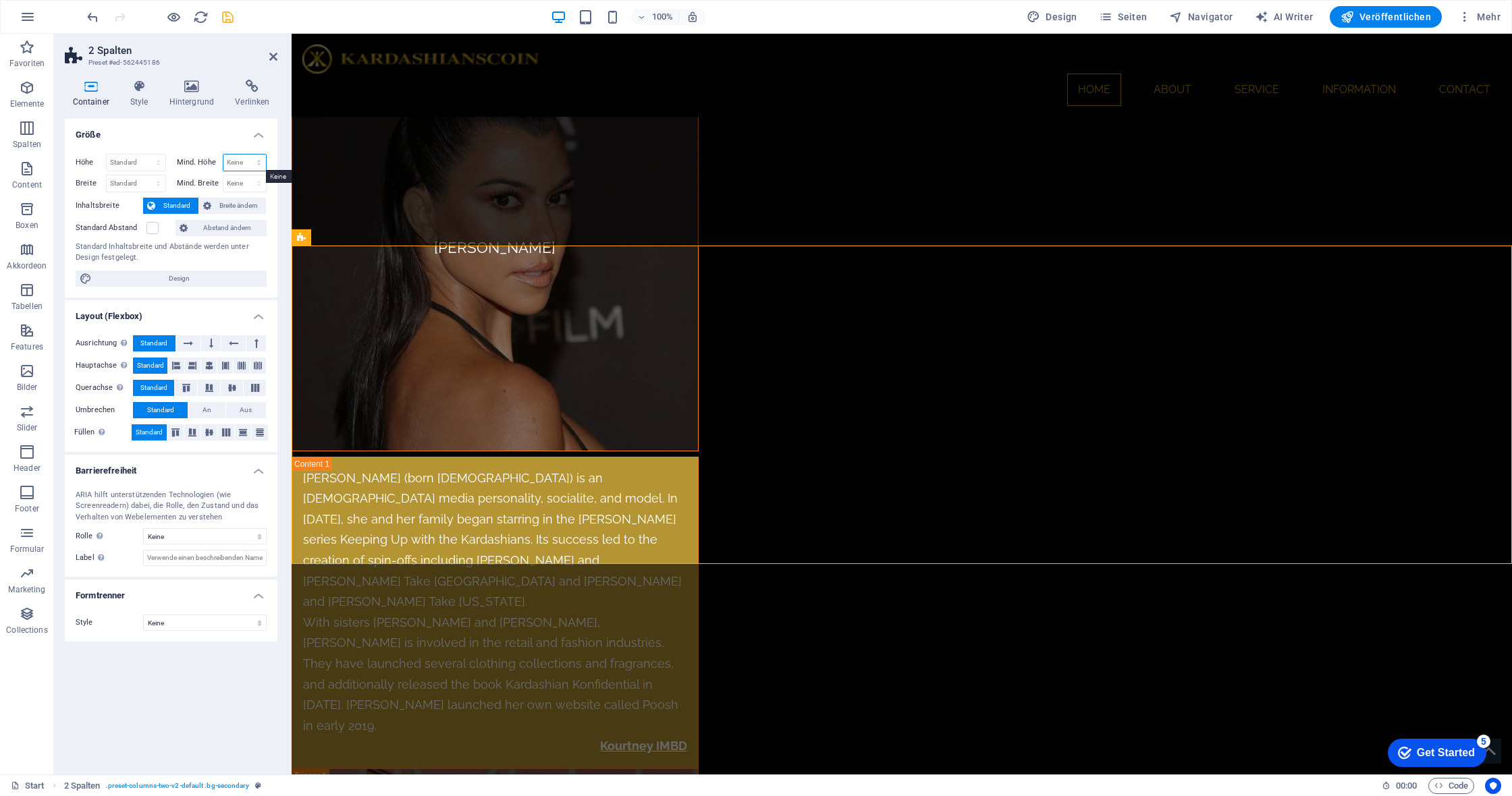
select select "px"
type input "1200"
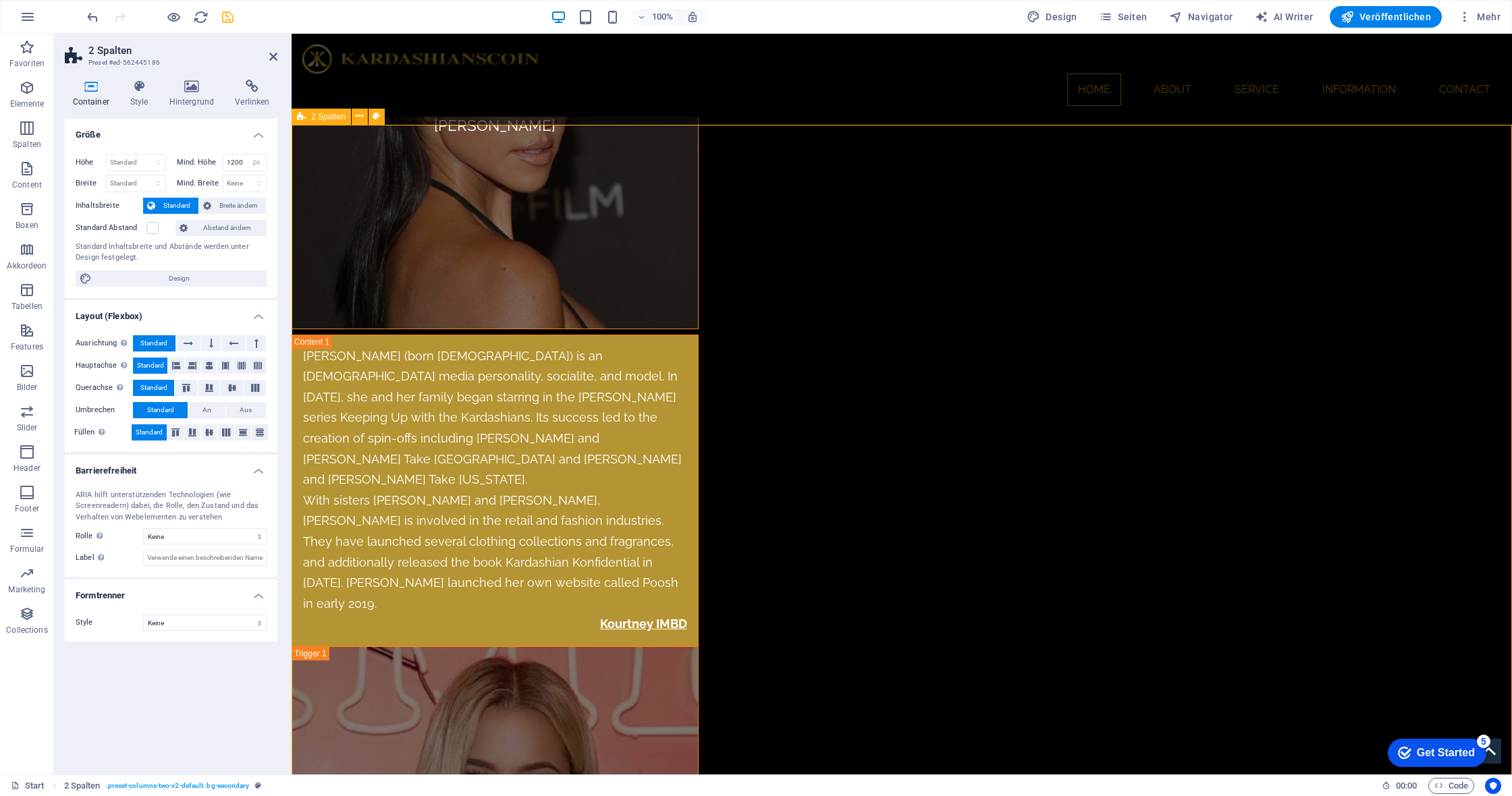
scroll to position [6605, 0]
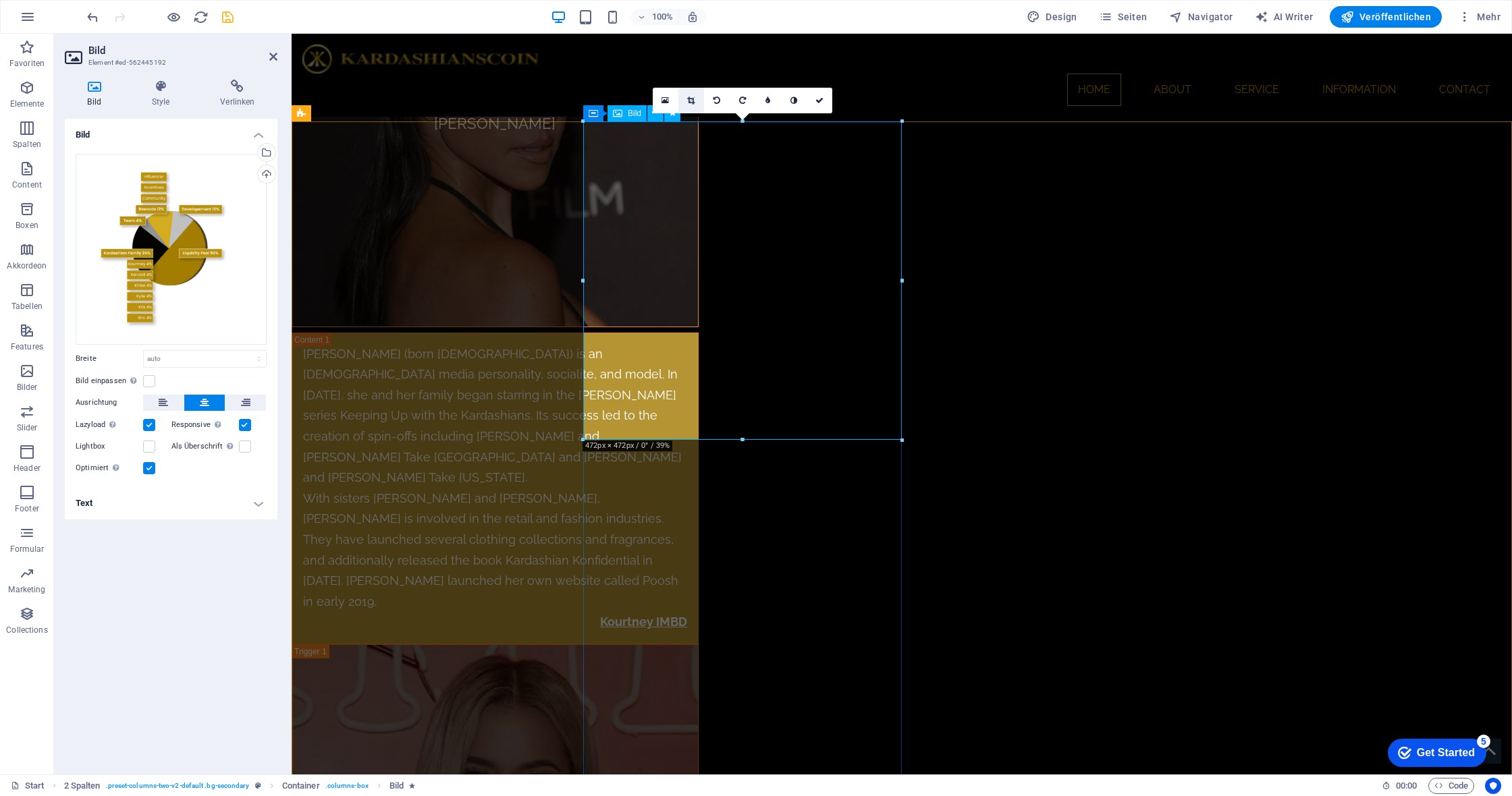
click at [690, 103] on icon at bounding box center [691, 101] width 8 height 8
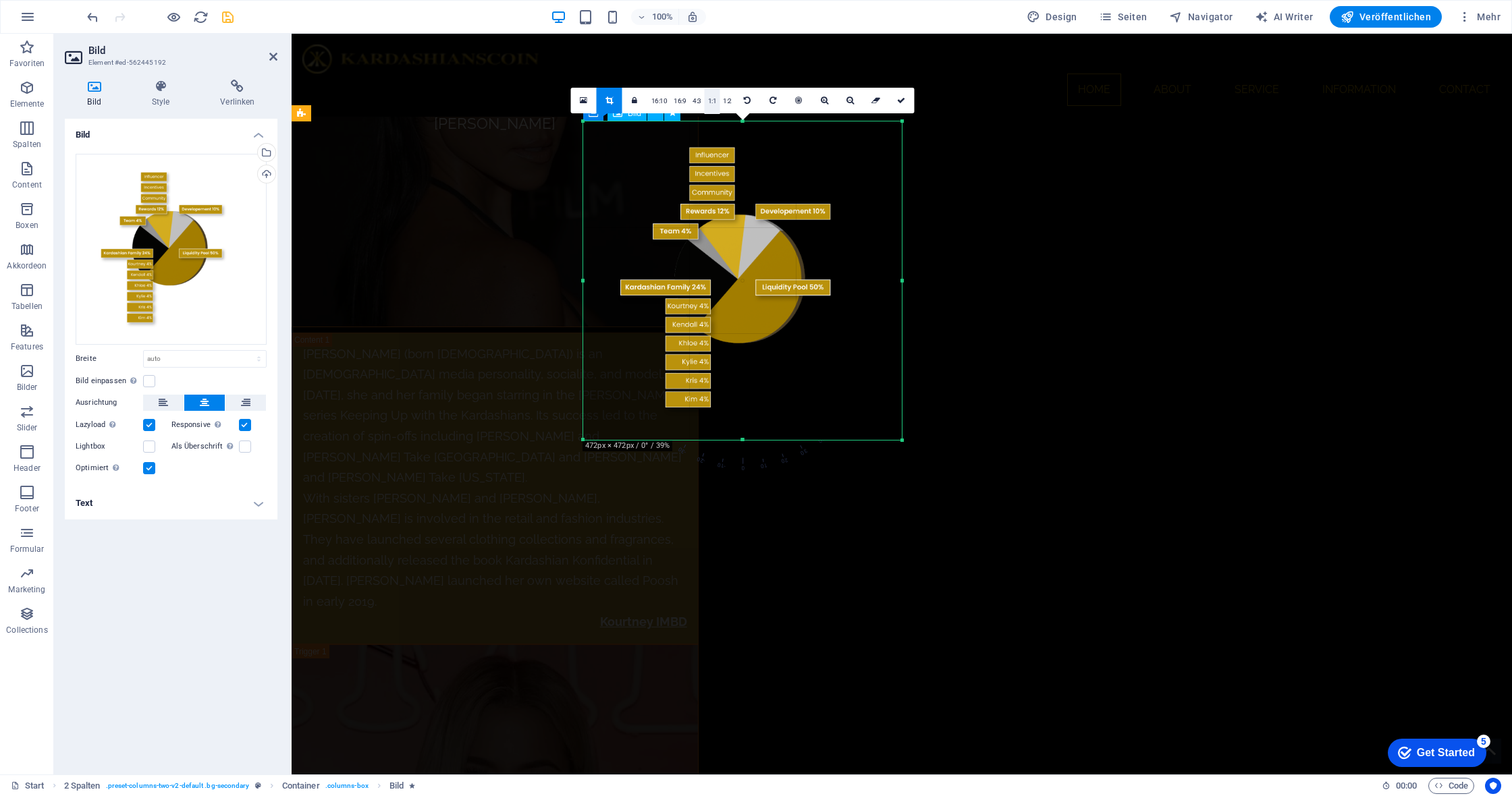
click at [711, 103] on link "1:1" at bounding box center [712, 101] width 15 height 26
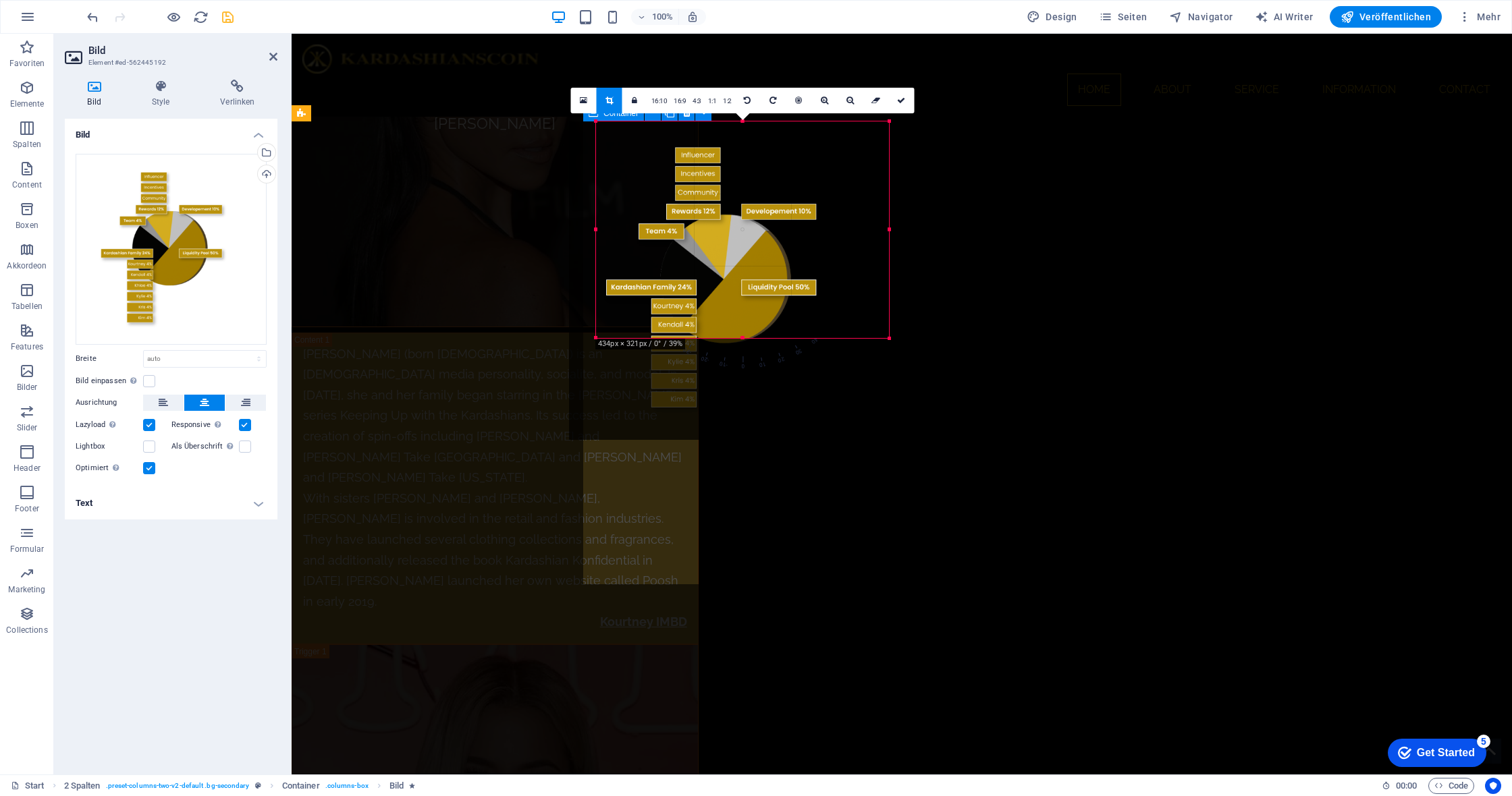
drag, startPoint x: 585, startPoint y: 440, endPoint x: 619, endPoint y: 330, distance: 115.1
click at [619, 330] on div "180 170 160 150 140 130 120 110 100 90 80 70 60 50 40 30 20 10 0 -10 -20 -30 -4…" at bounding box center [742, 230] width 293 height 217
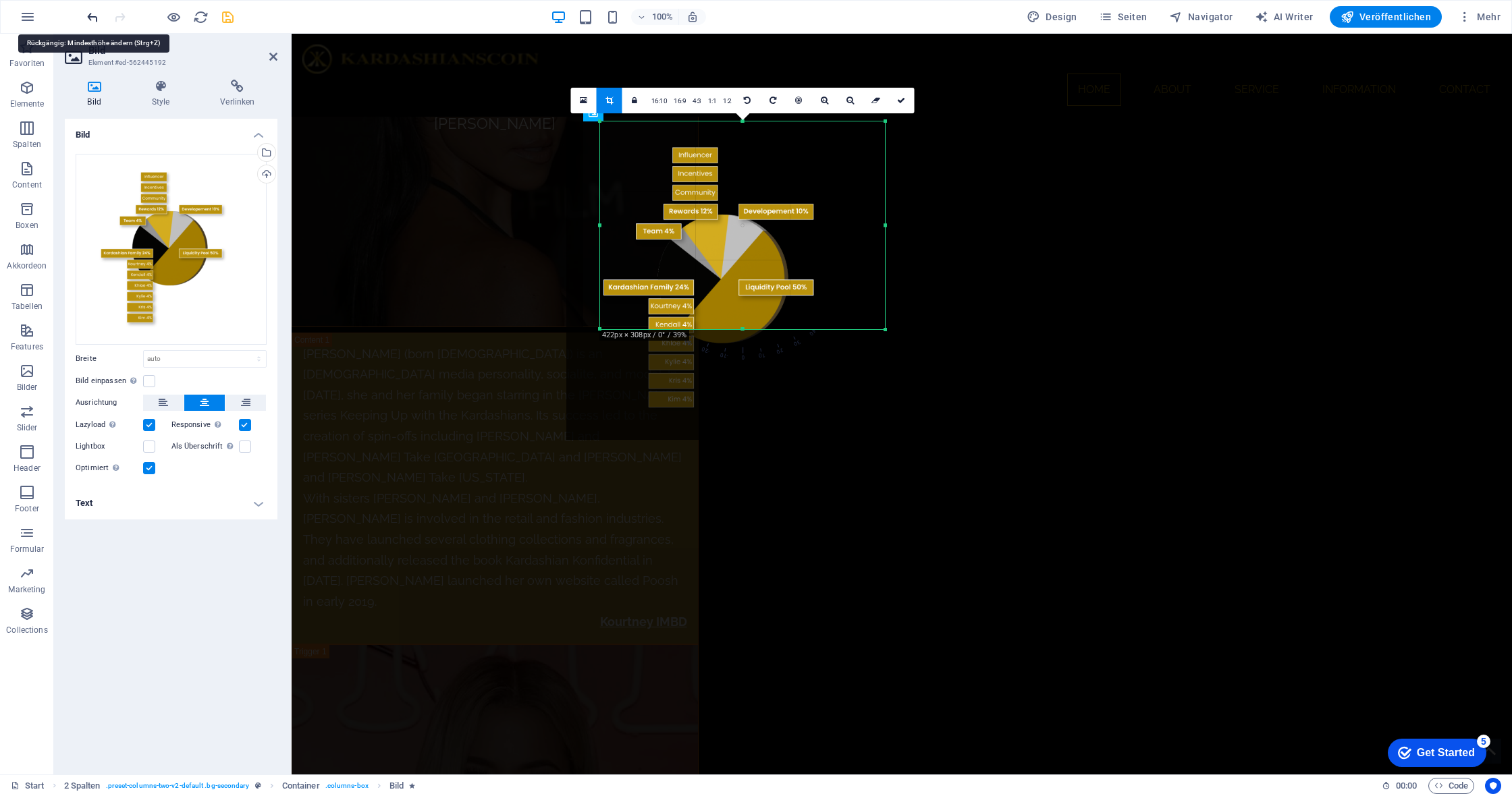
click at [96, 17] on icon "undo" at bounding box center [93, 17] width 15 height 15
click at [901, 97] on icon at bounding box center [901, 101] width 8 height 8
type input "422"
select select "px"
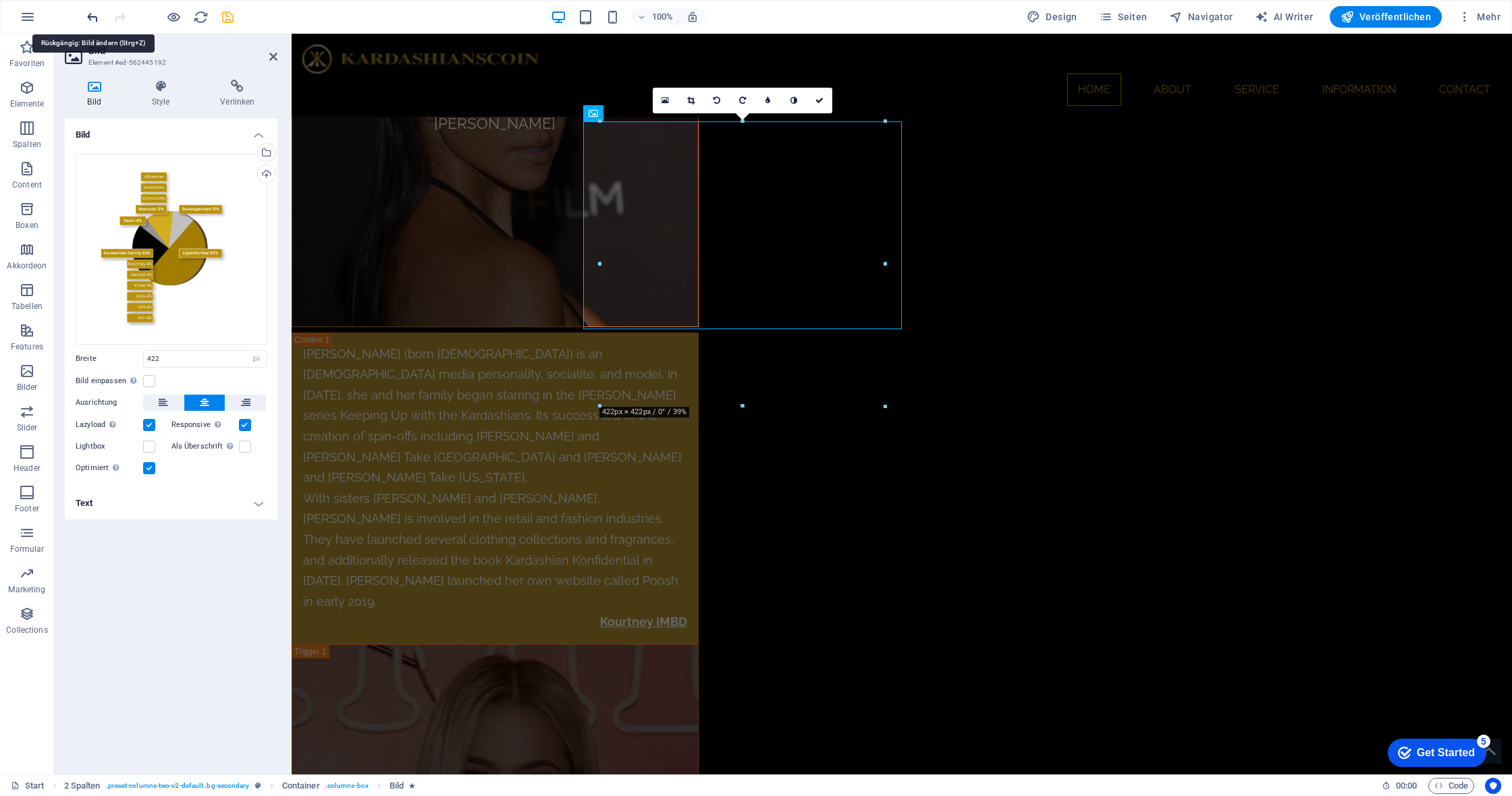
click at [90, 16] on icon "undo" at bounding box center [93, 17] width 15 height 15
select select "DISABLED_OPTION_VALUE"
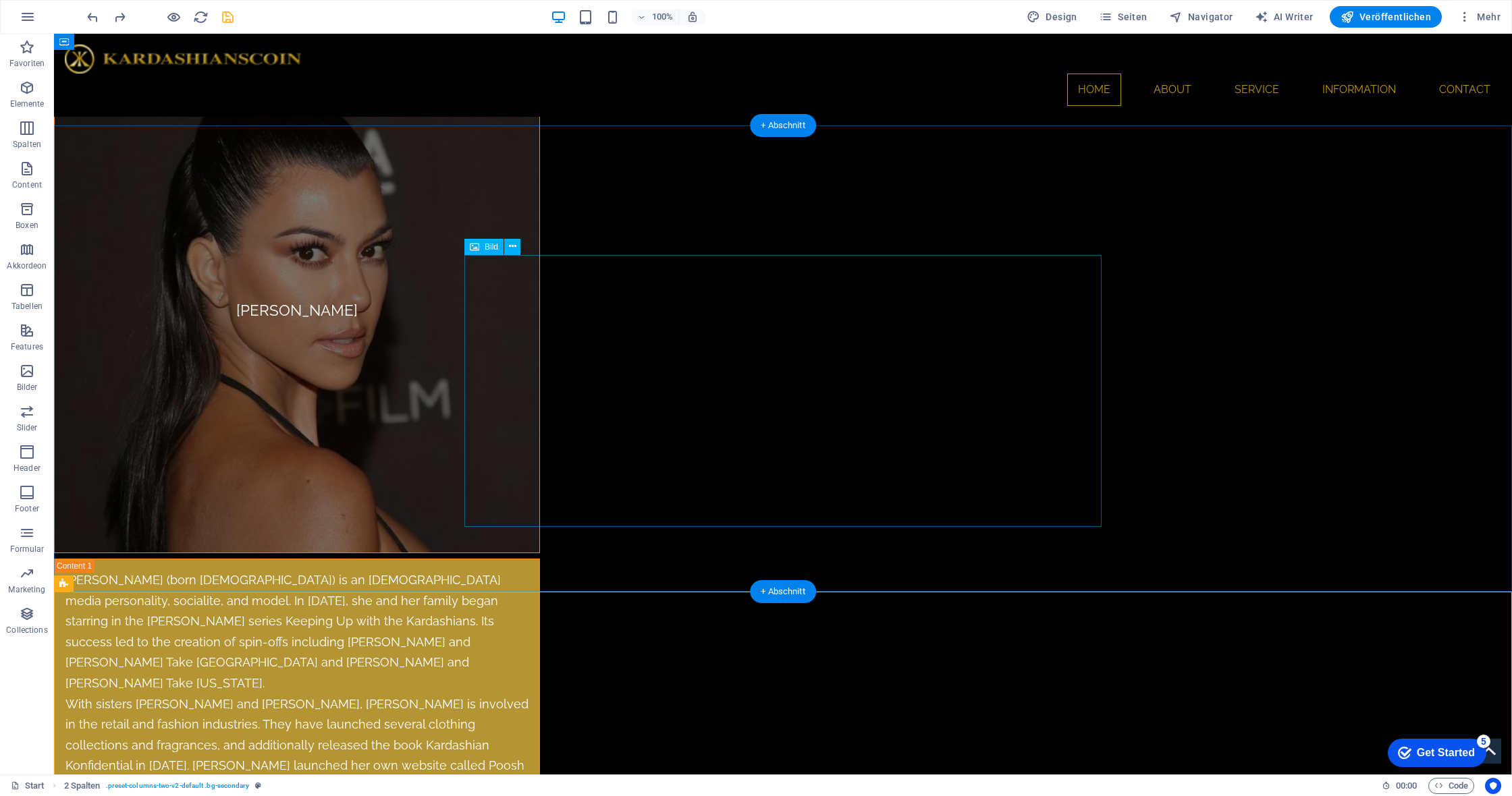
scroll to position [6717, 0]
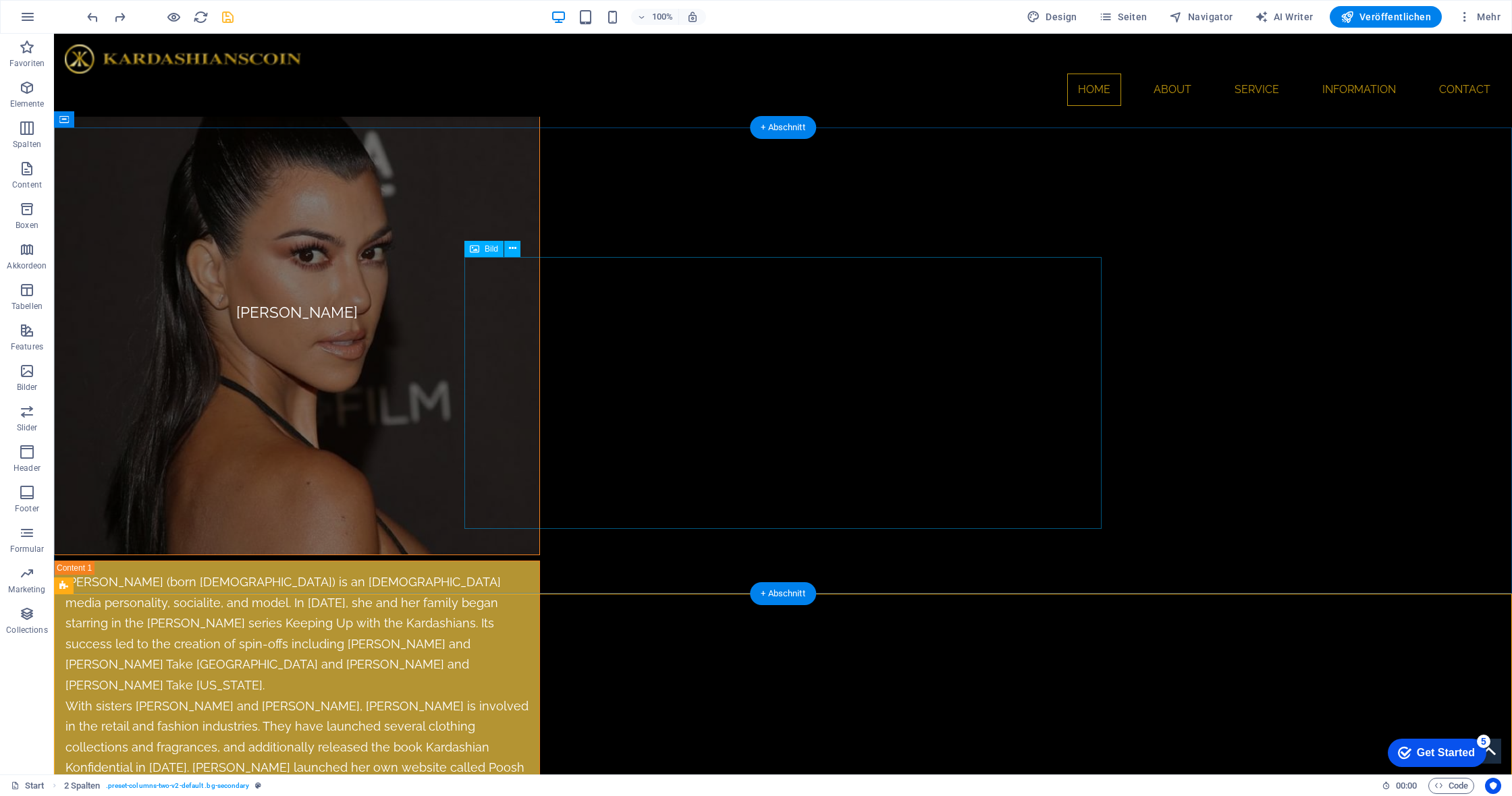
click at [483, 246] on div "Bild" at bounding box center [484, 249] width 39 height 16
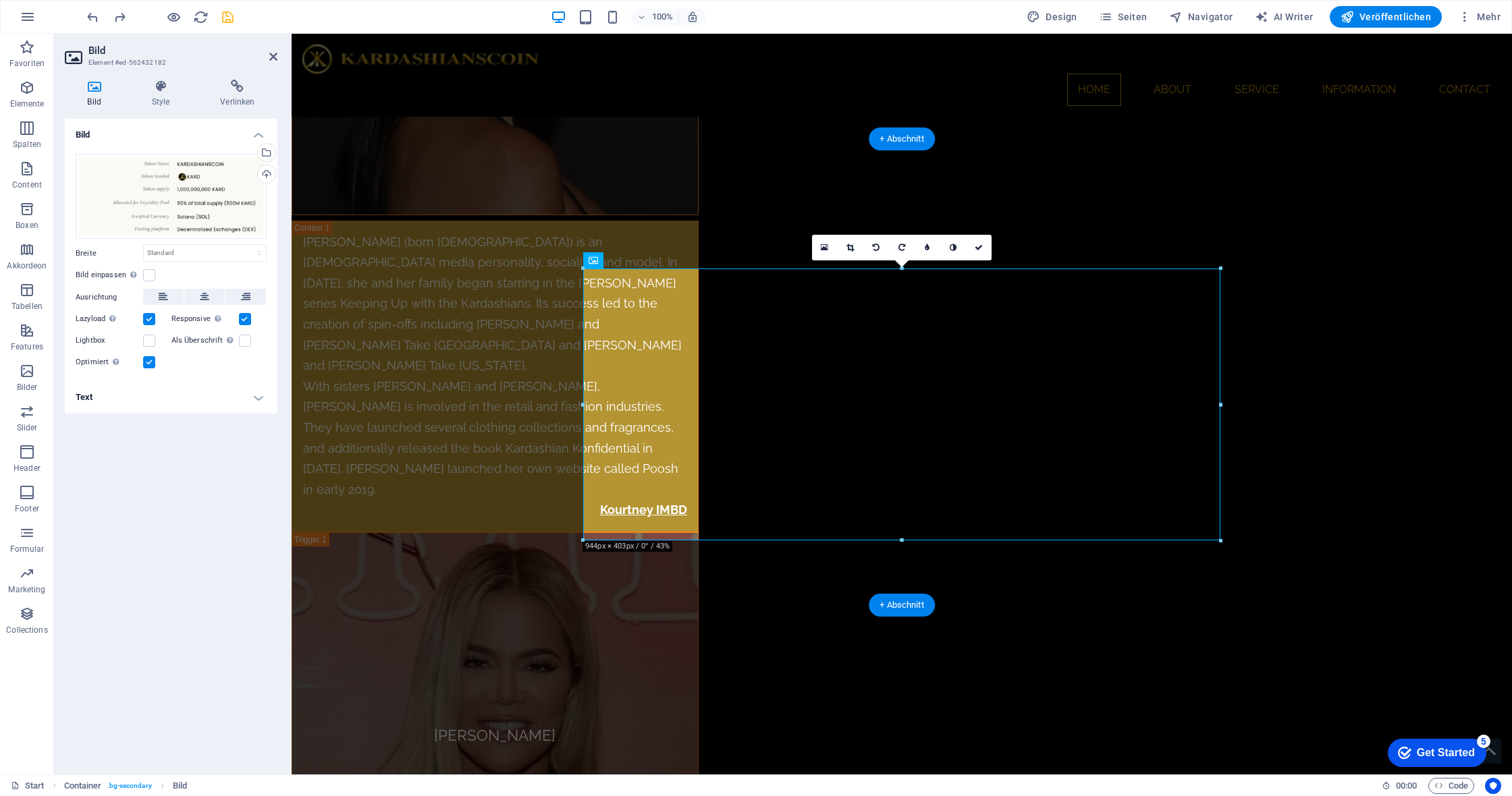
scroll to position [6121, 0]
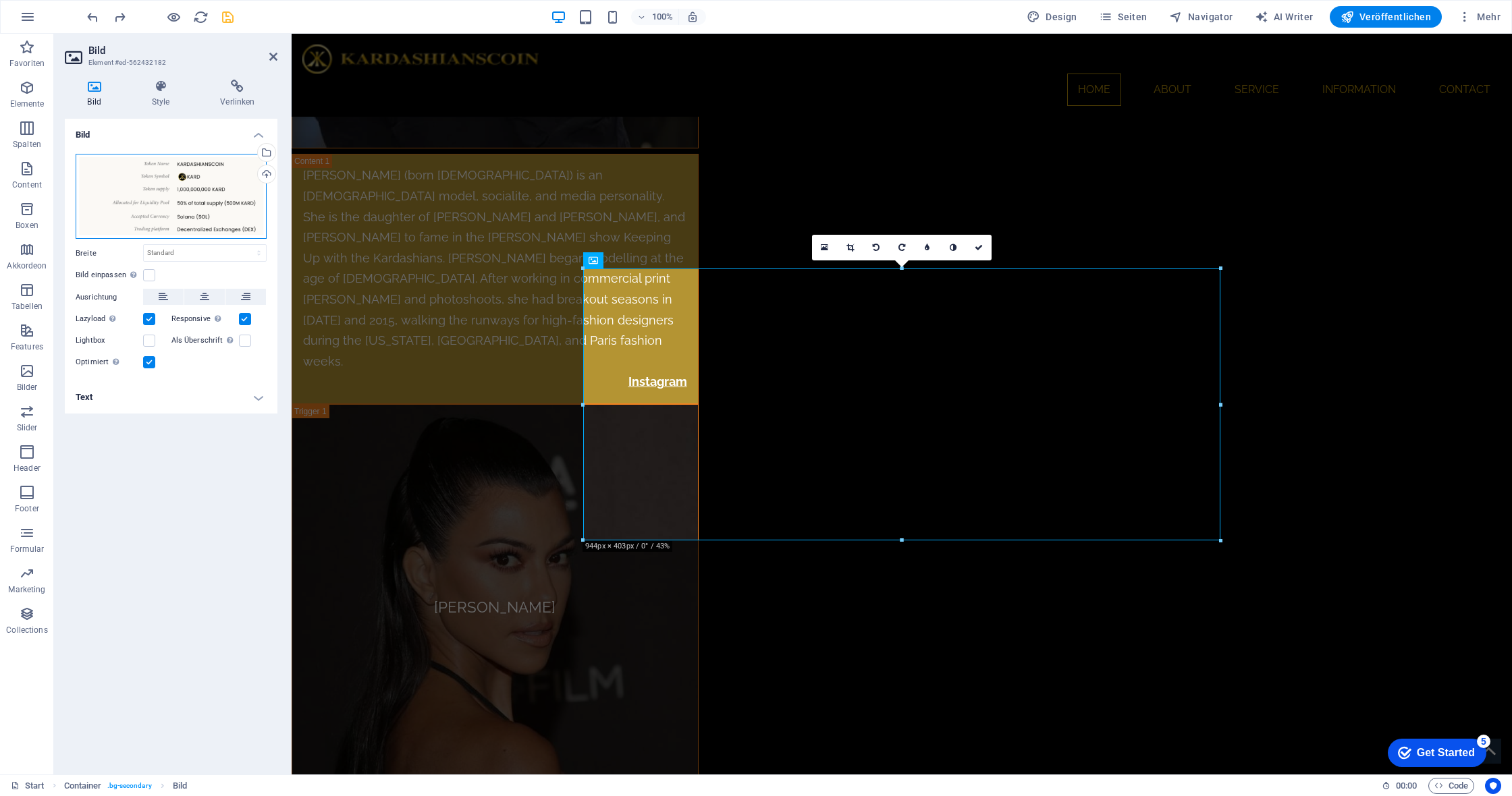
click at [177, 202] on div "Ziehe Dateien zum Hochladen hierher oder klicke hier, um aus Dateien oder koste…" at bounding box center [170, 196] width 191 height 86
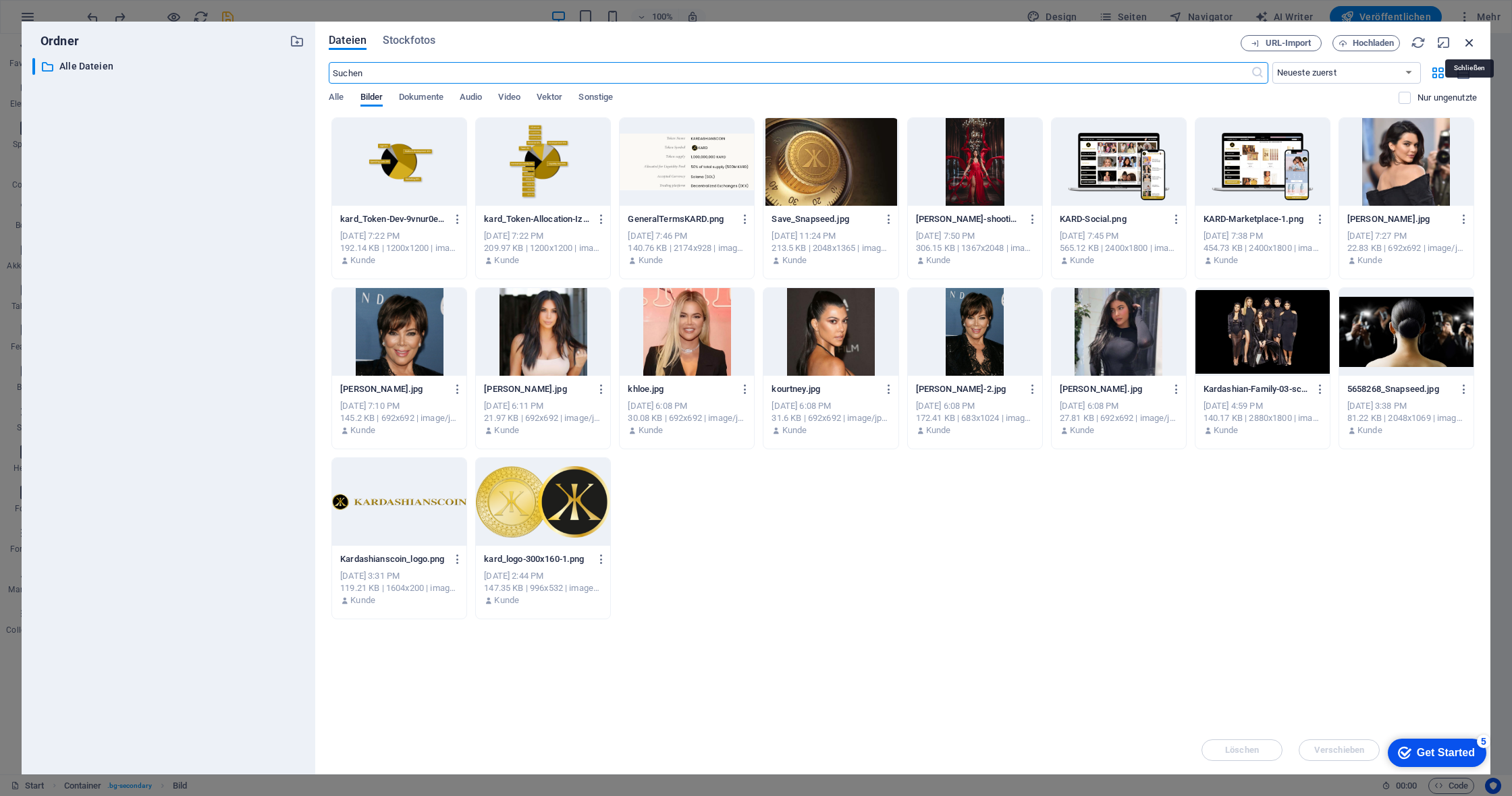
click at [1471, 43] on icon "button" at bounding box center [1468, 42] width 15 height 15
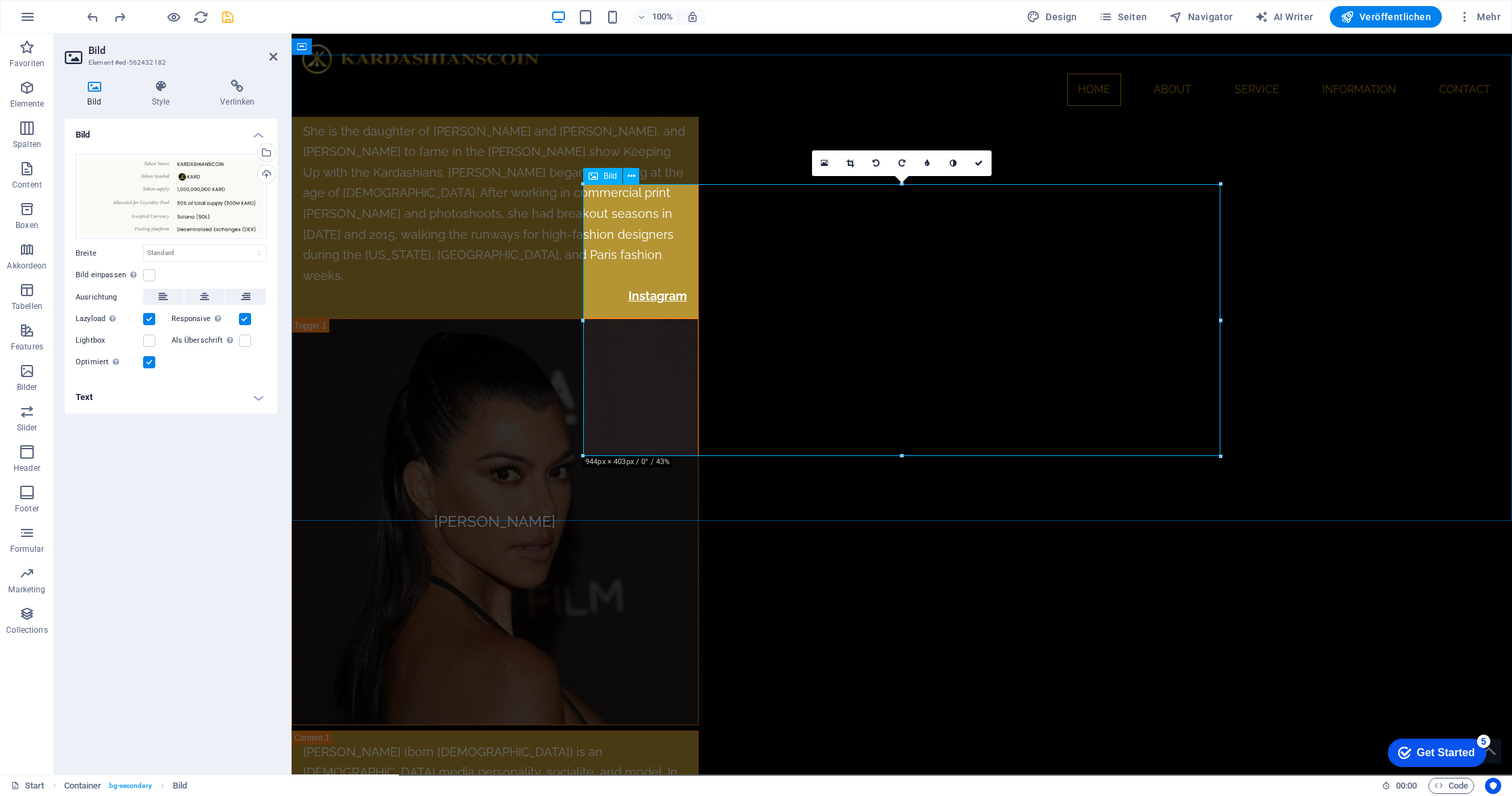
scroll to position [6207, 0]
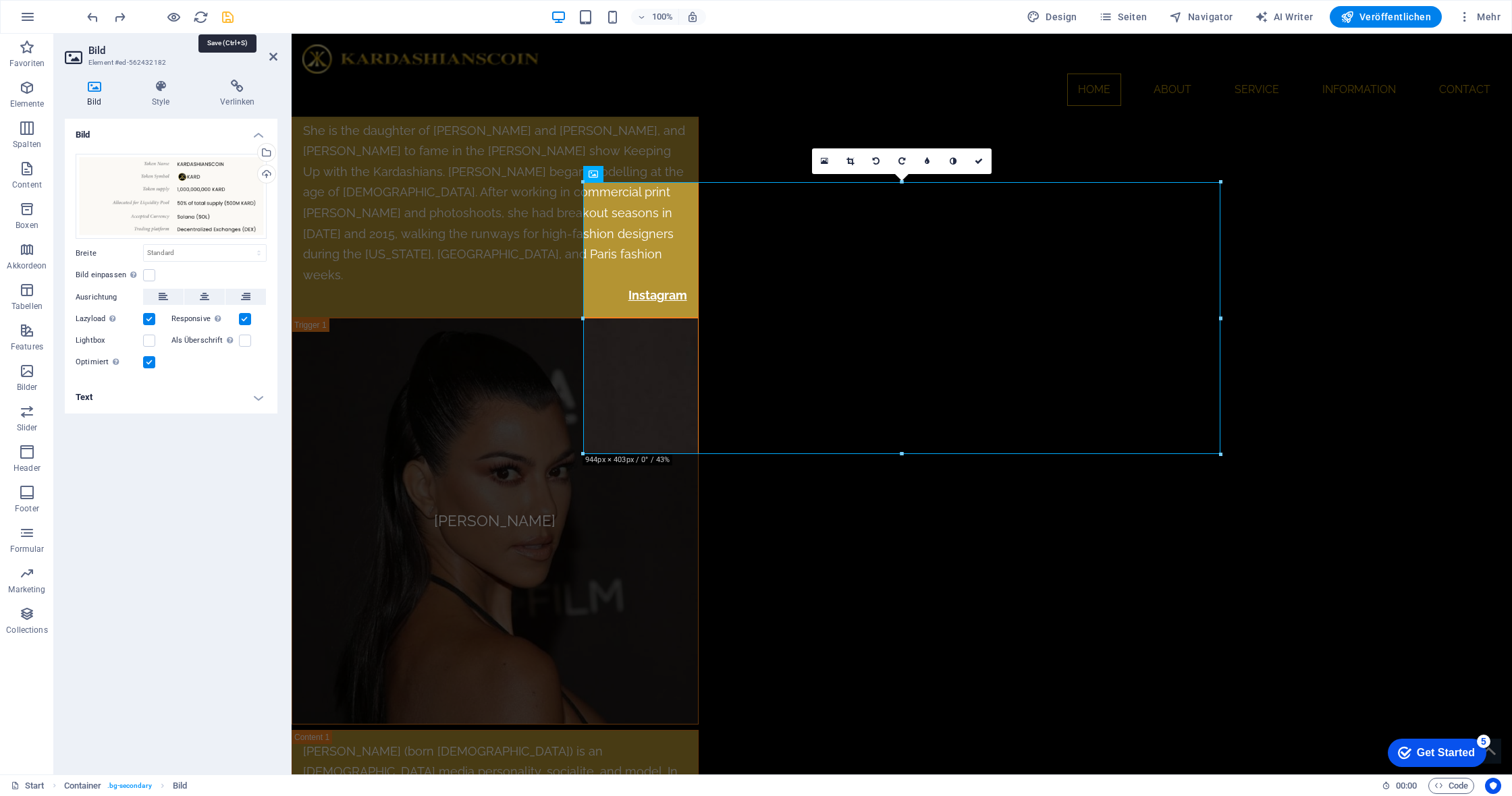
click at [223, 13] on icon "save" at bounding box center [227, 17] width 15 height 15
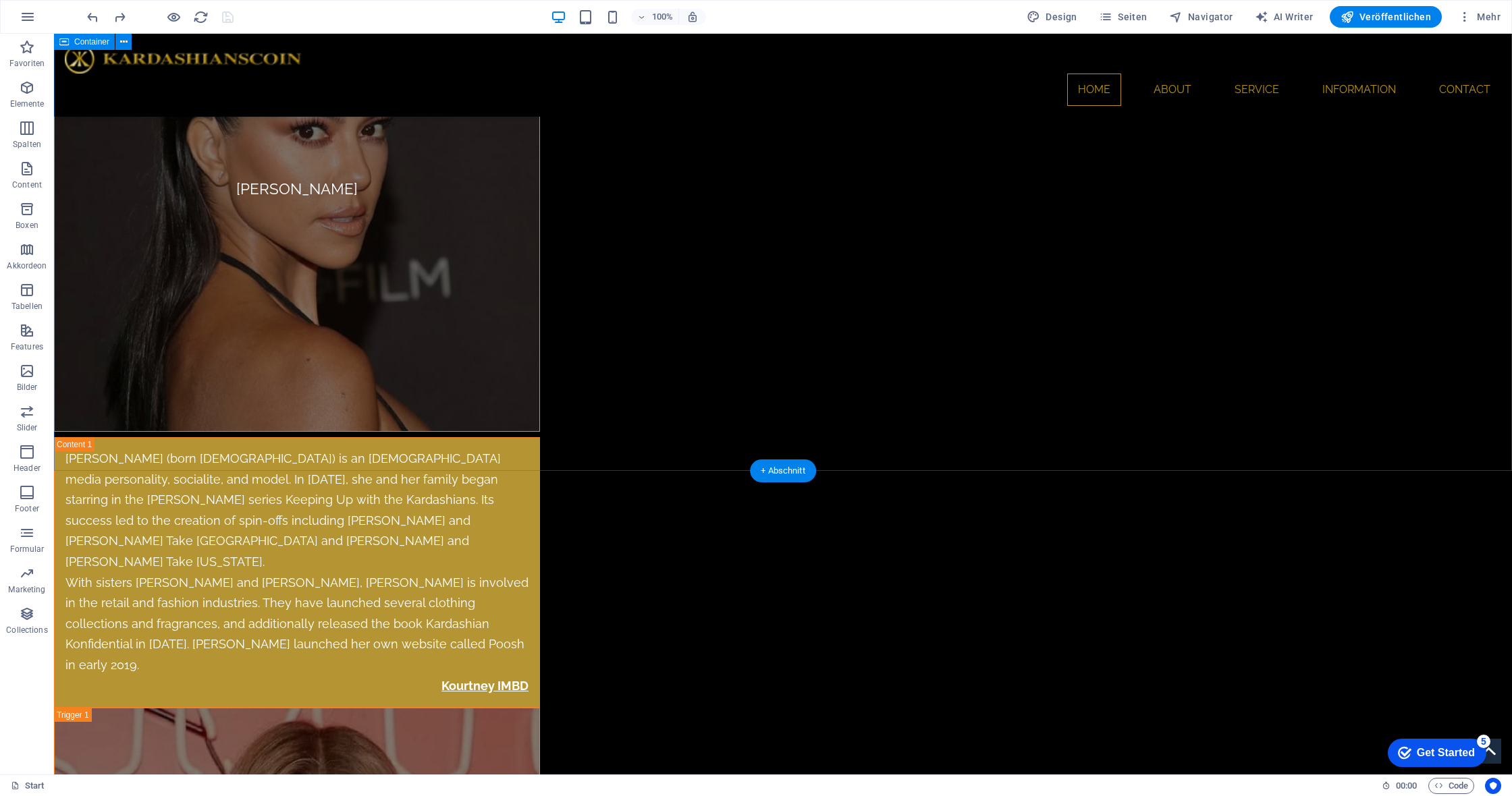
scroll to position [6839, 0]
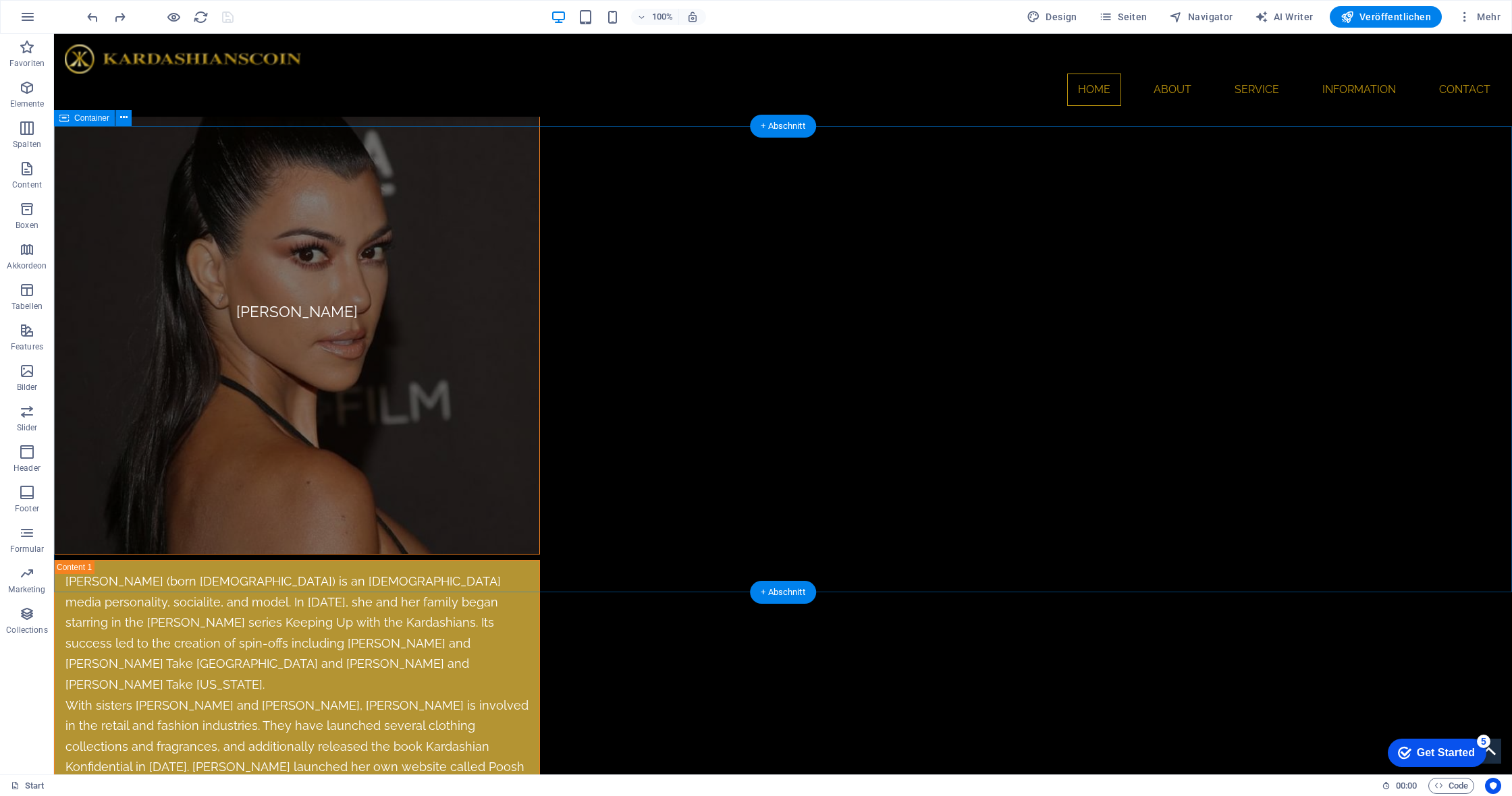
click at [79, 116] on span "Container" at bounding box center [92, 118] width 35 height 8
click at [76, 117] on span "Container" at bounding box center [92, 118] width 35 height 8
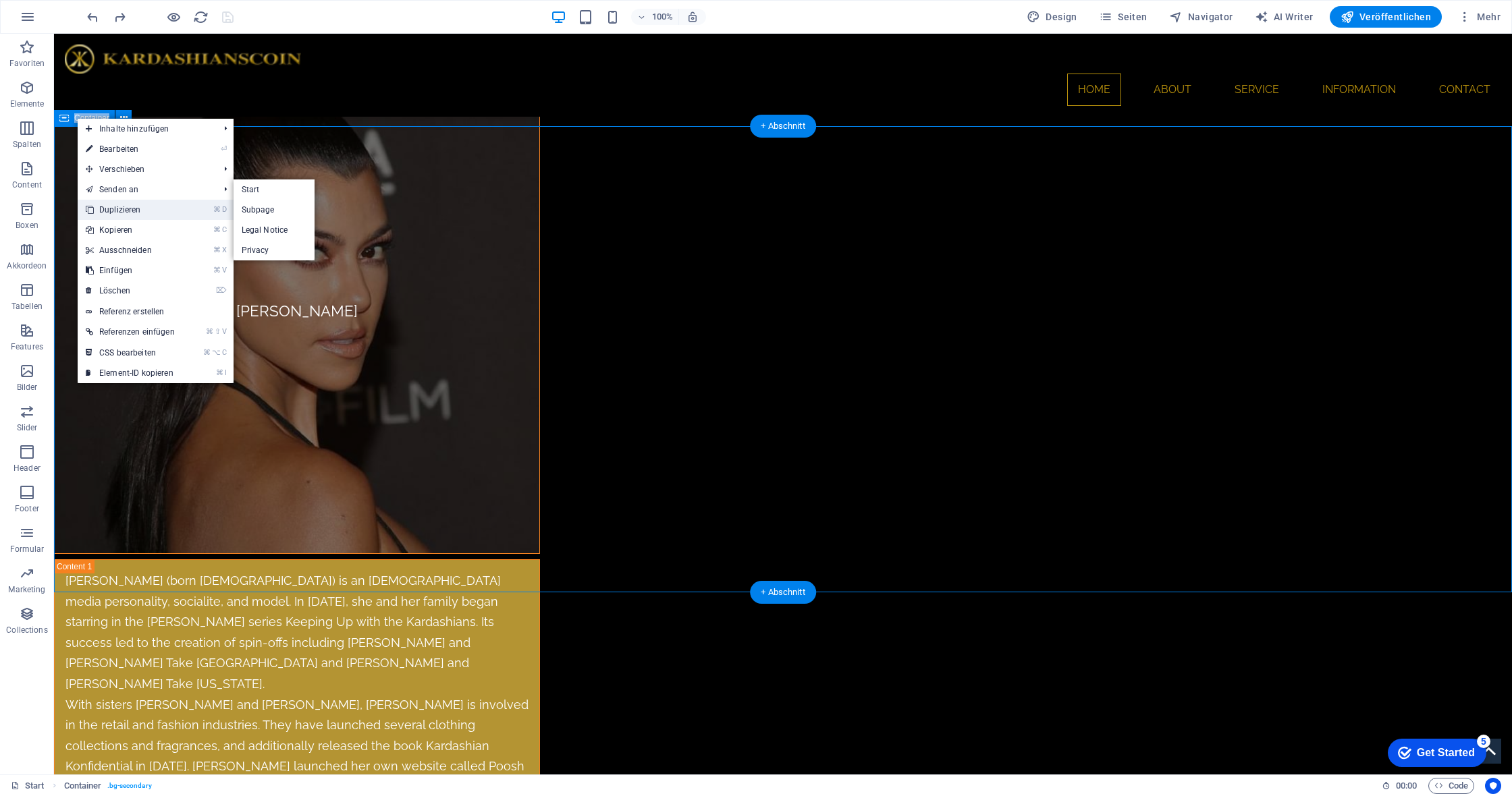
click at [126, 206] on link "⌘ D Duplizieren" at bounding box center [130, 210] width 105 height 20
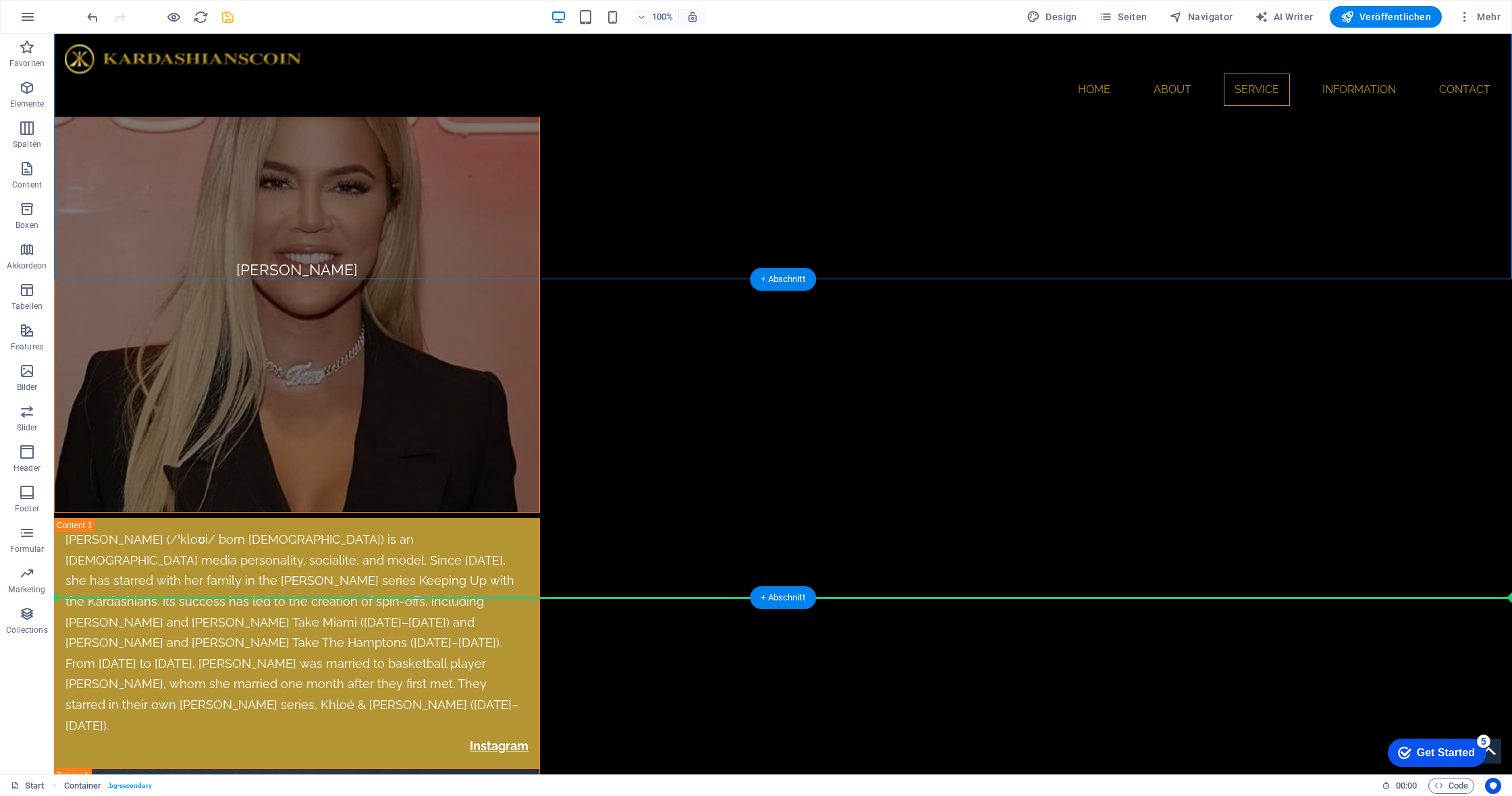
scroll to position [7529, 0]
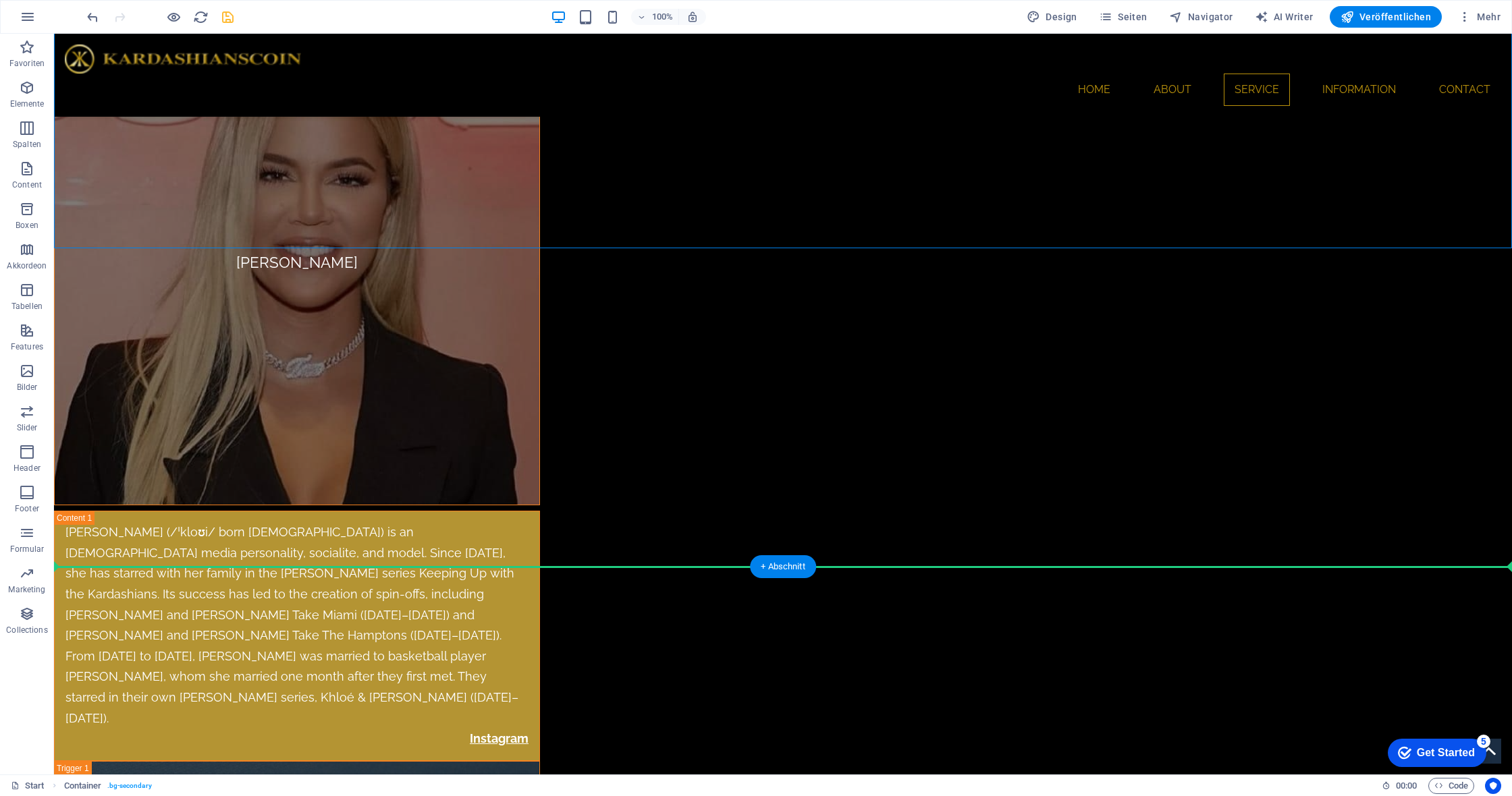
drag, startPoint x: 120, startPoint y: 218, endPoint x: 151, endPoint y: 580, distance: 363.3
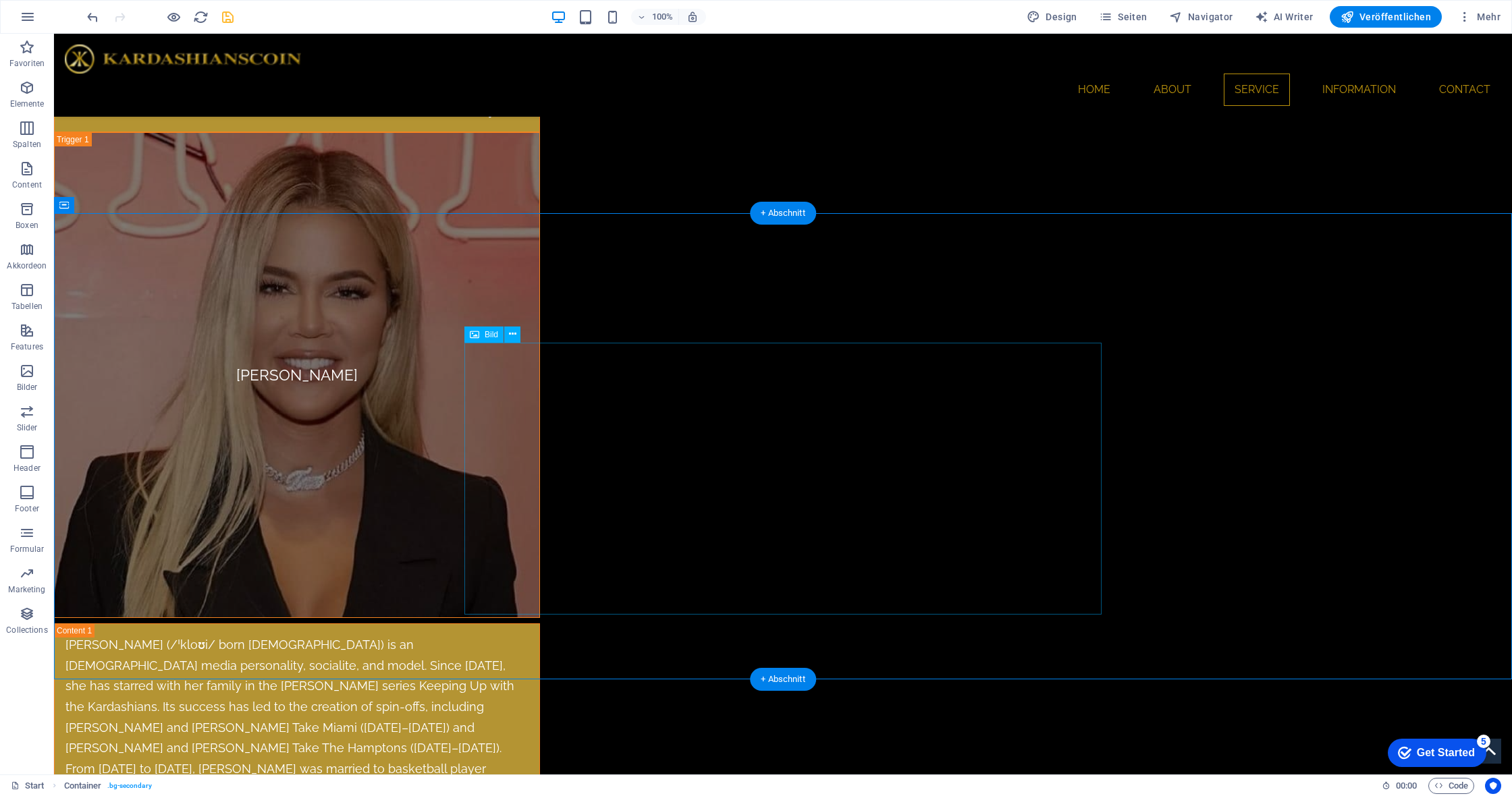
scroll to position [7396, 0]
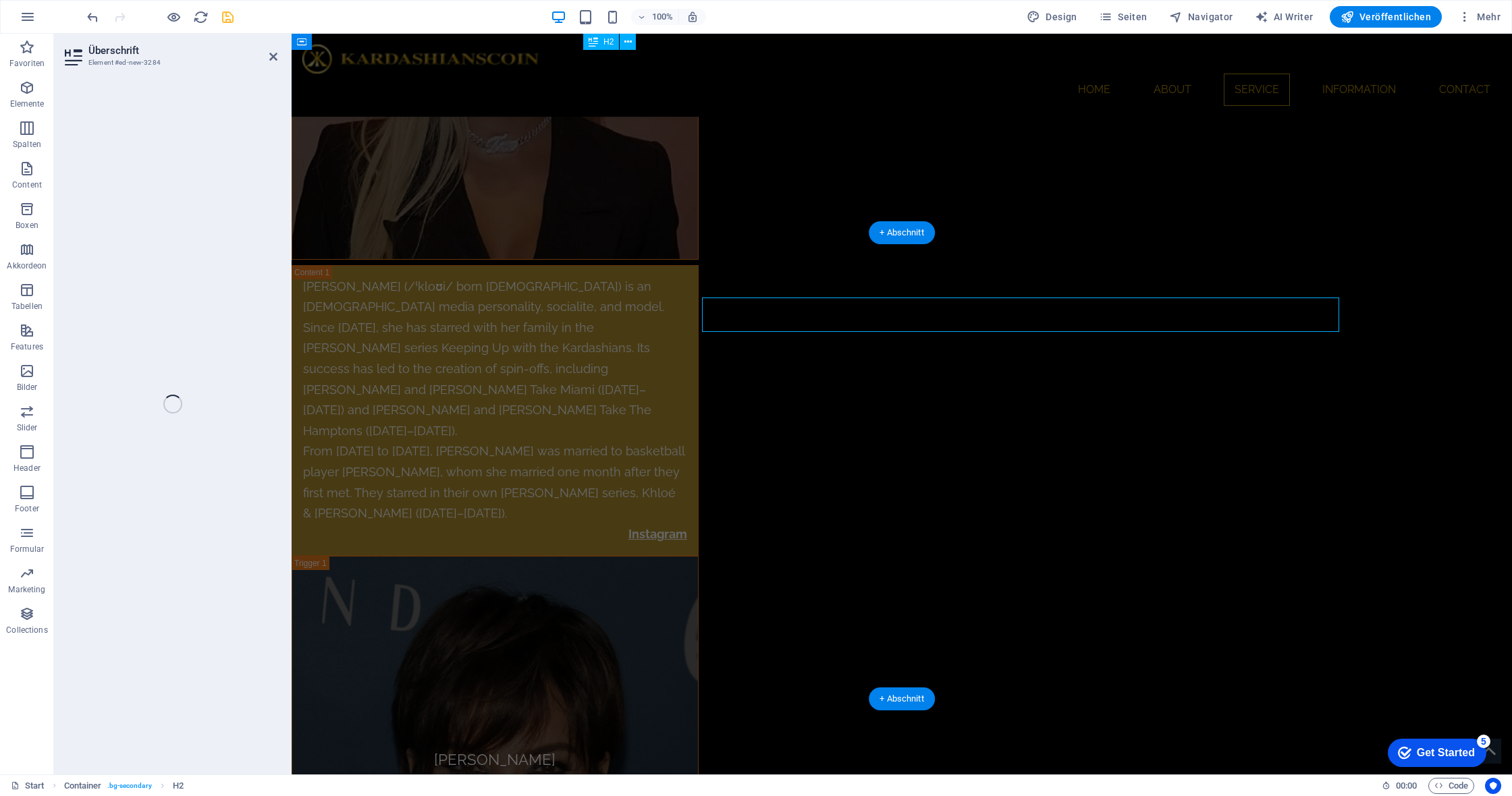
scroll to position [6722, 0]
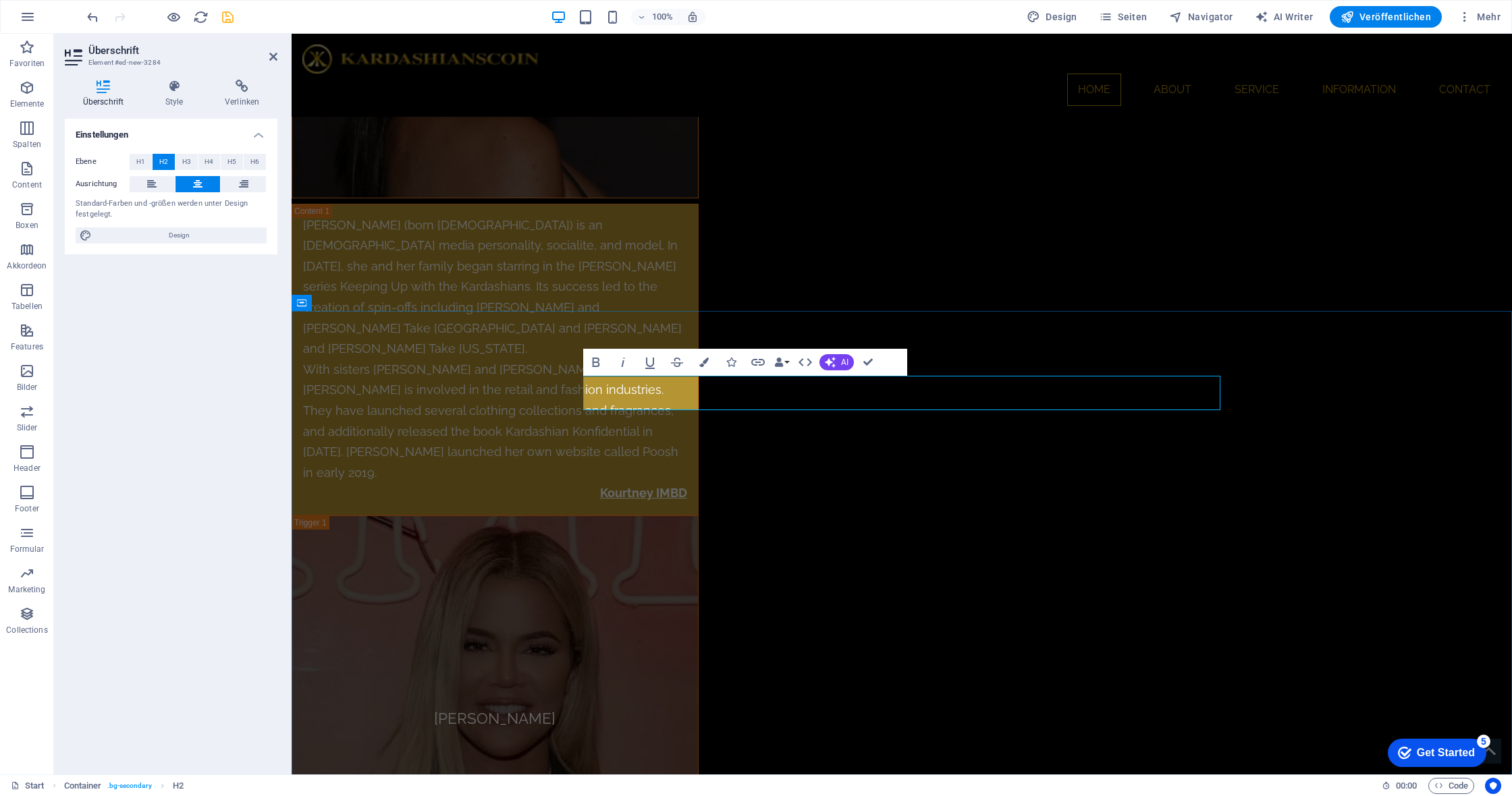
scroll to position [6734, 0]
drag, startPoint x: 845, startPoint y: 397, endPoint x: 947, endPoint y: 393, distance: 102.1
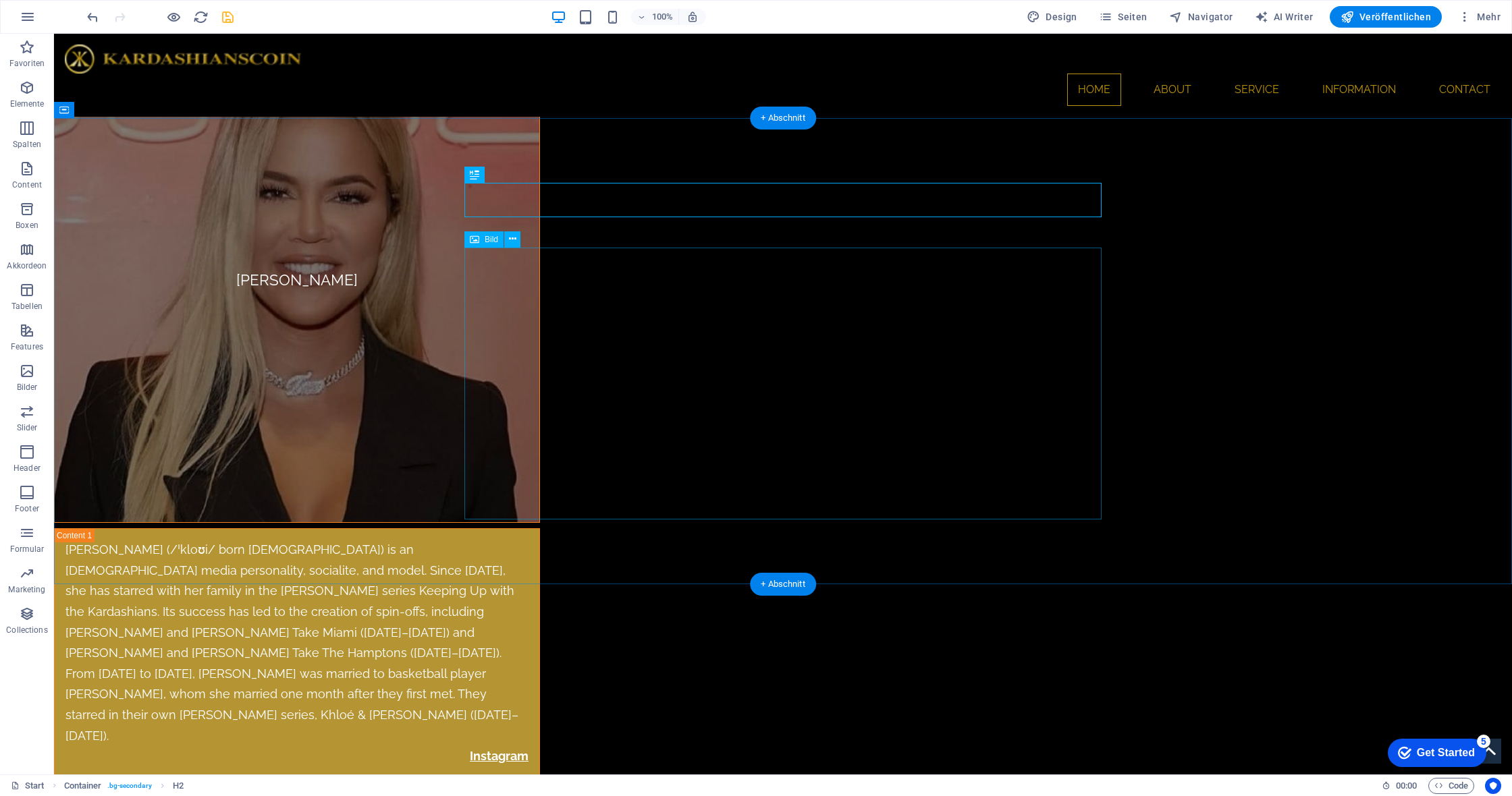
scroll to position [7515, 0]
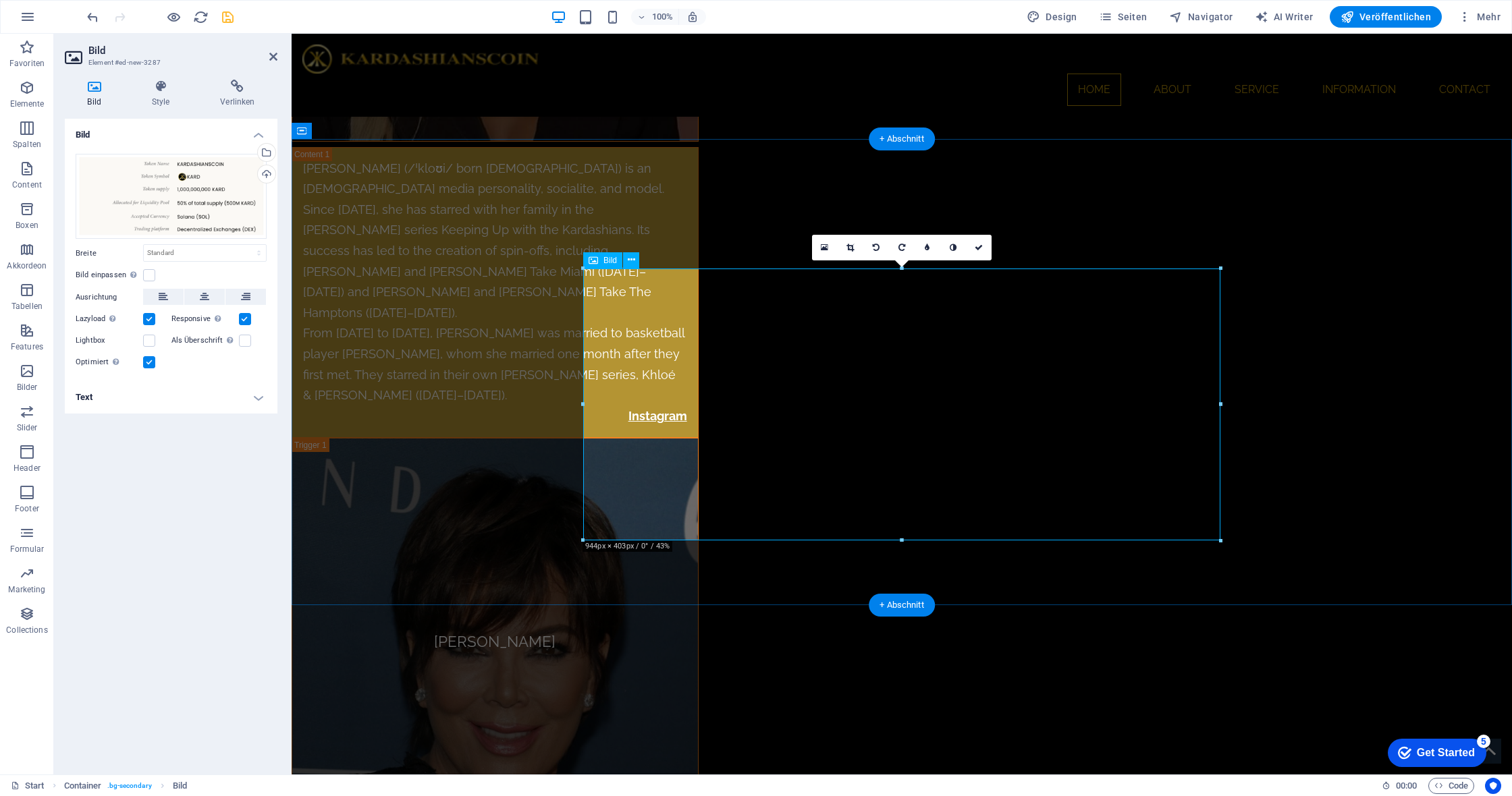
scroll to position [6906, 0]
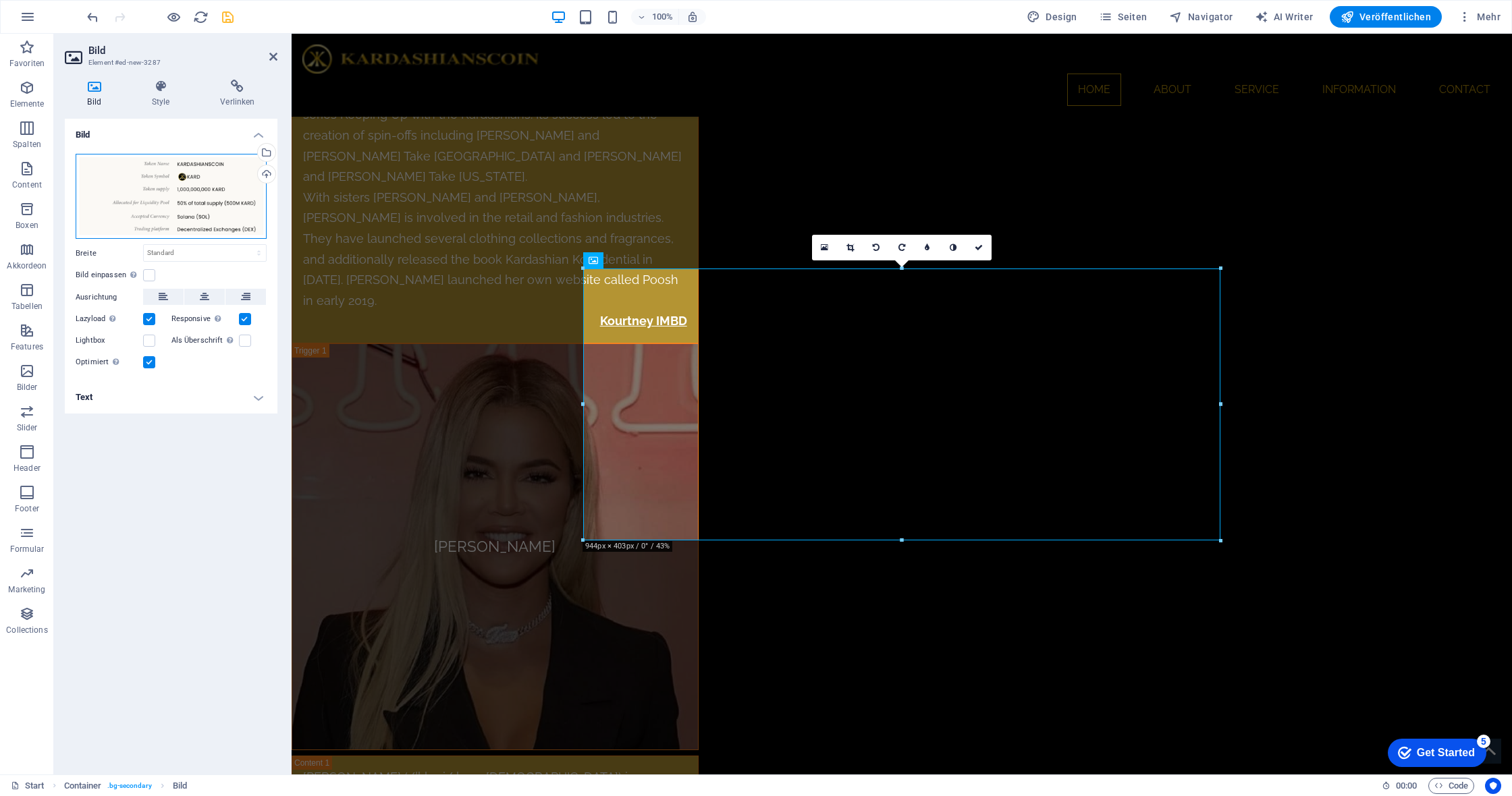
click at [173, 193] on div "Ziehe Dateien zum Hochladen hierher oder klicke hier, um aus Dateien oder koste…" at bounding box center [170, 196] width 191 height 86
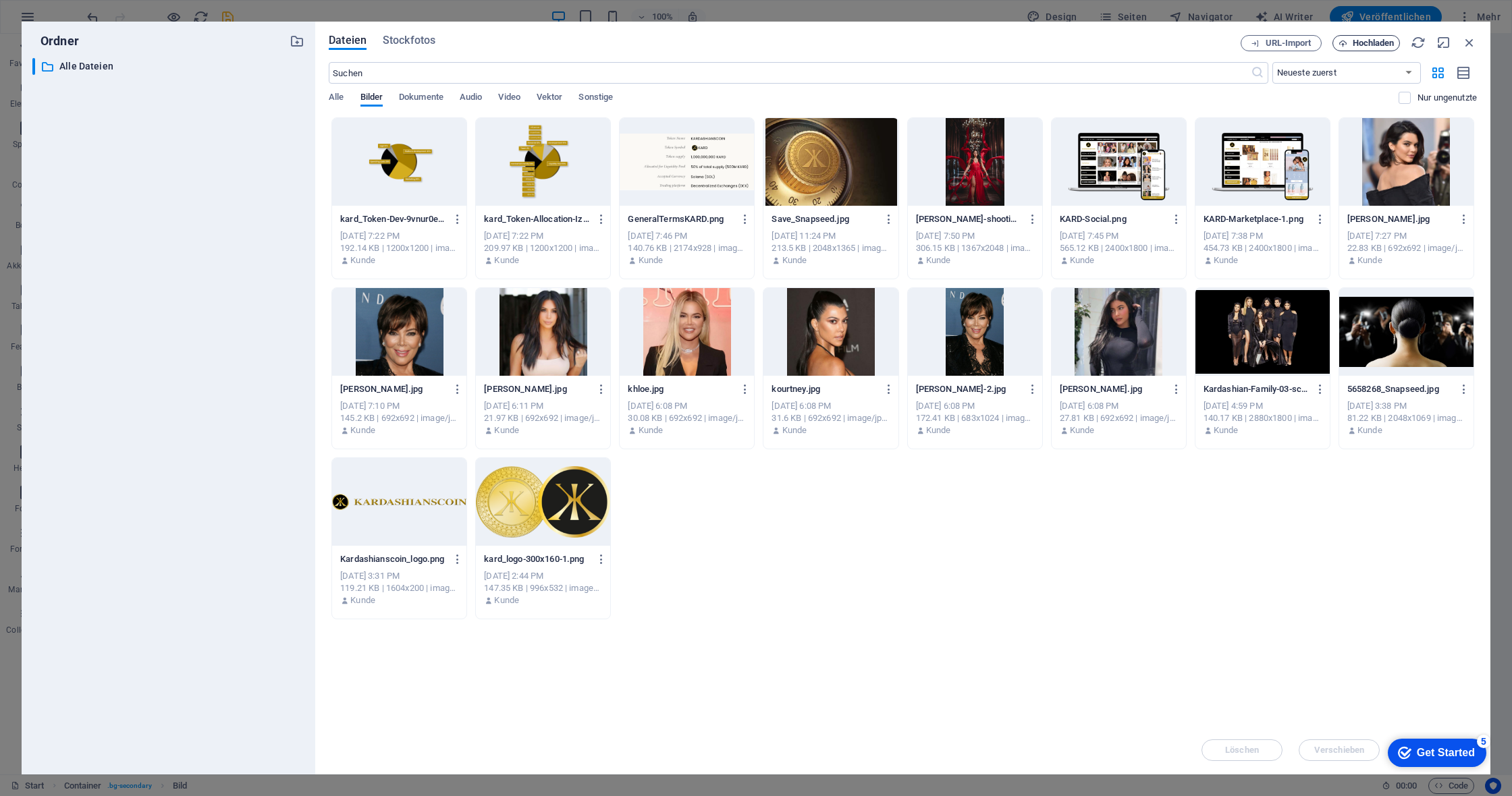
click at [1374, 47] on span "Hochladen" at bounding box center [1373, 43] width 42 height 8
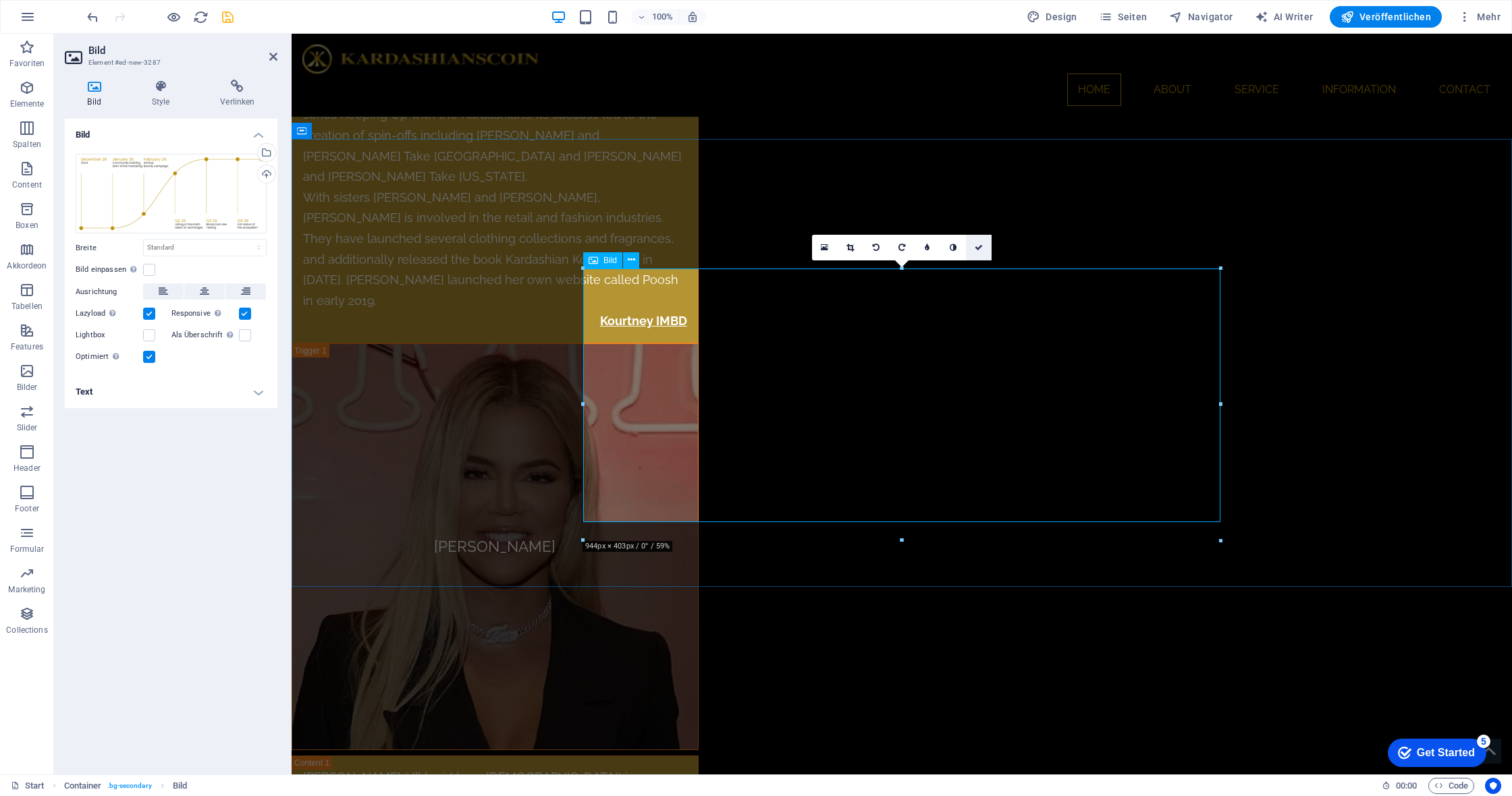
click at [977, 249] on icon at bounding box center [979, 248] width 8 height 8
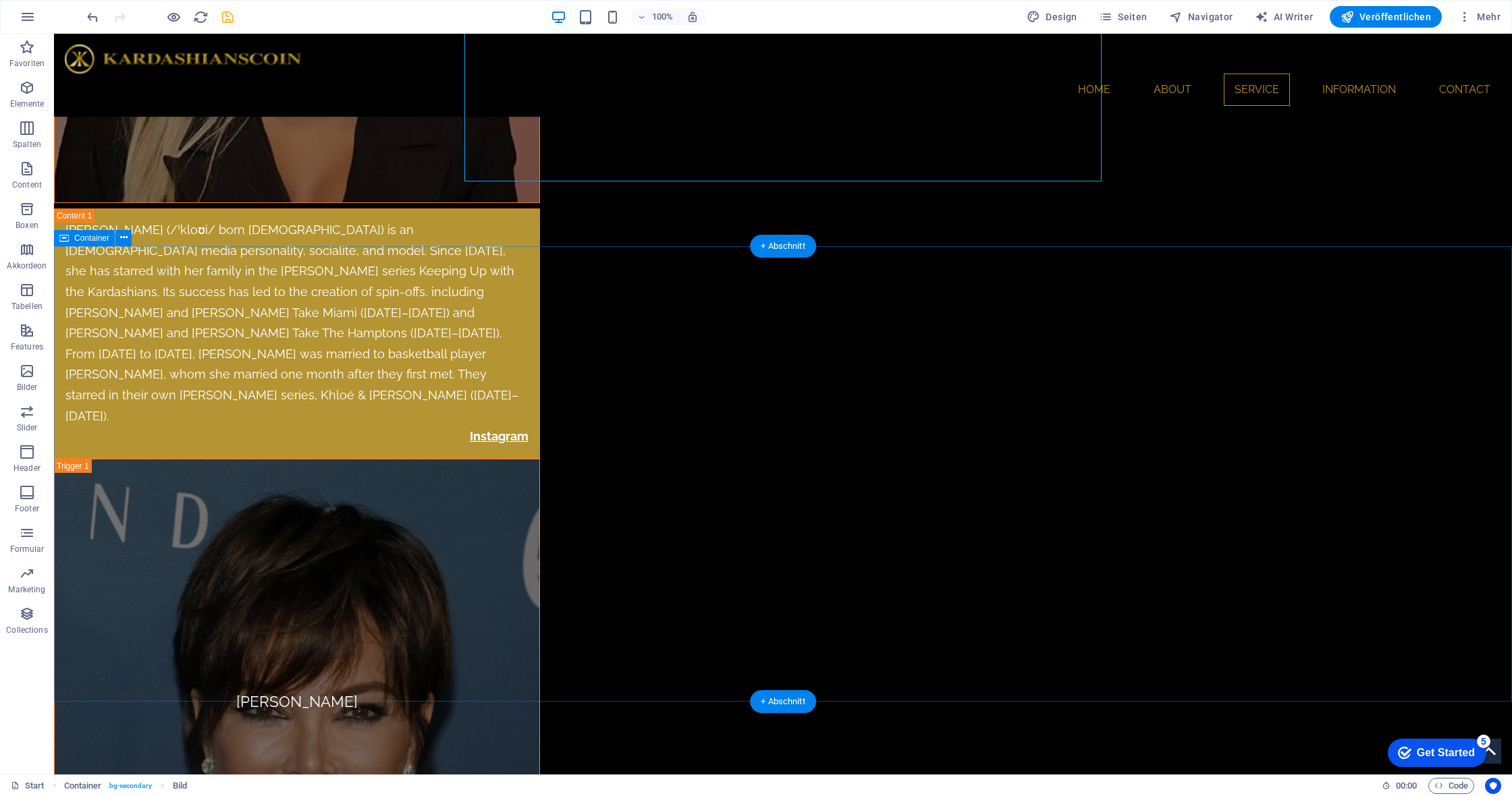
scroll to position [7834, 0]
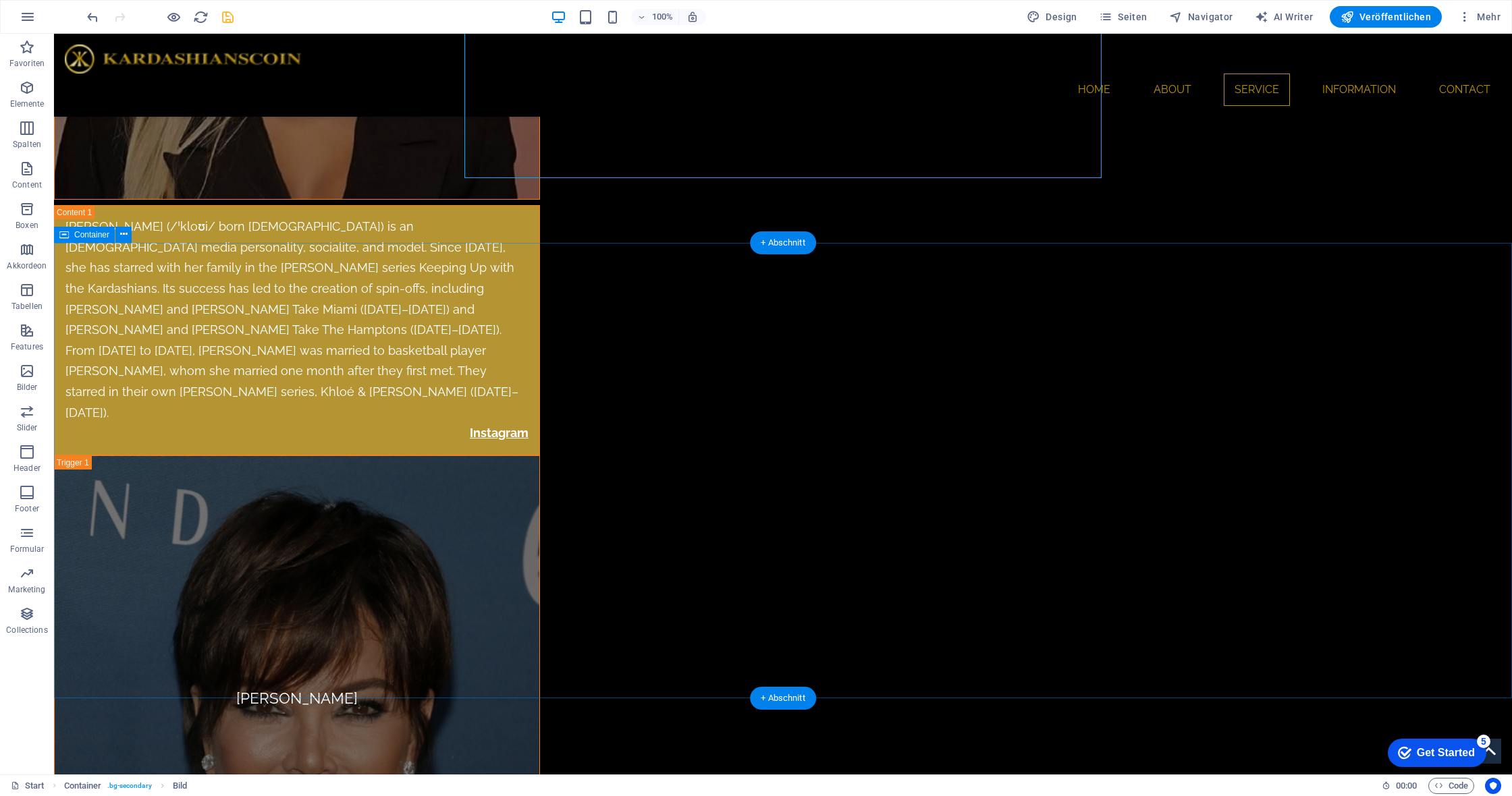
click at [72, 236] on div "Container" at bounding box center [84, 234] width 61 height 16
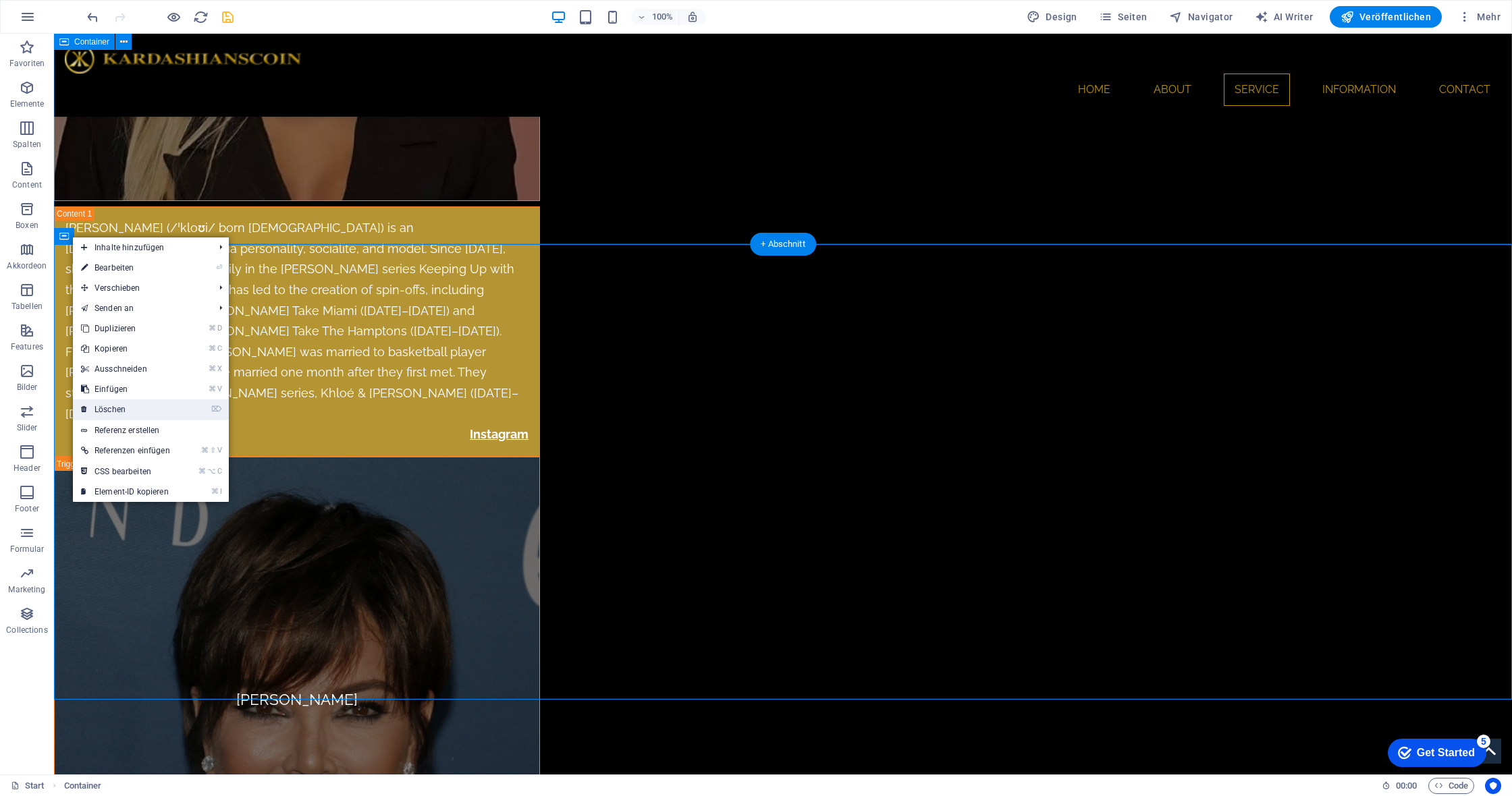
click at [137, 410] on link "⌦ Löschen" at bounding box center [125, 409] width 105 height 20
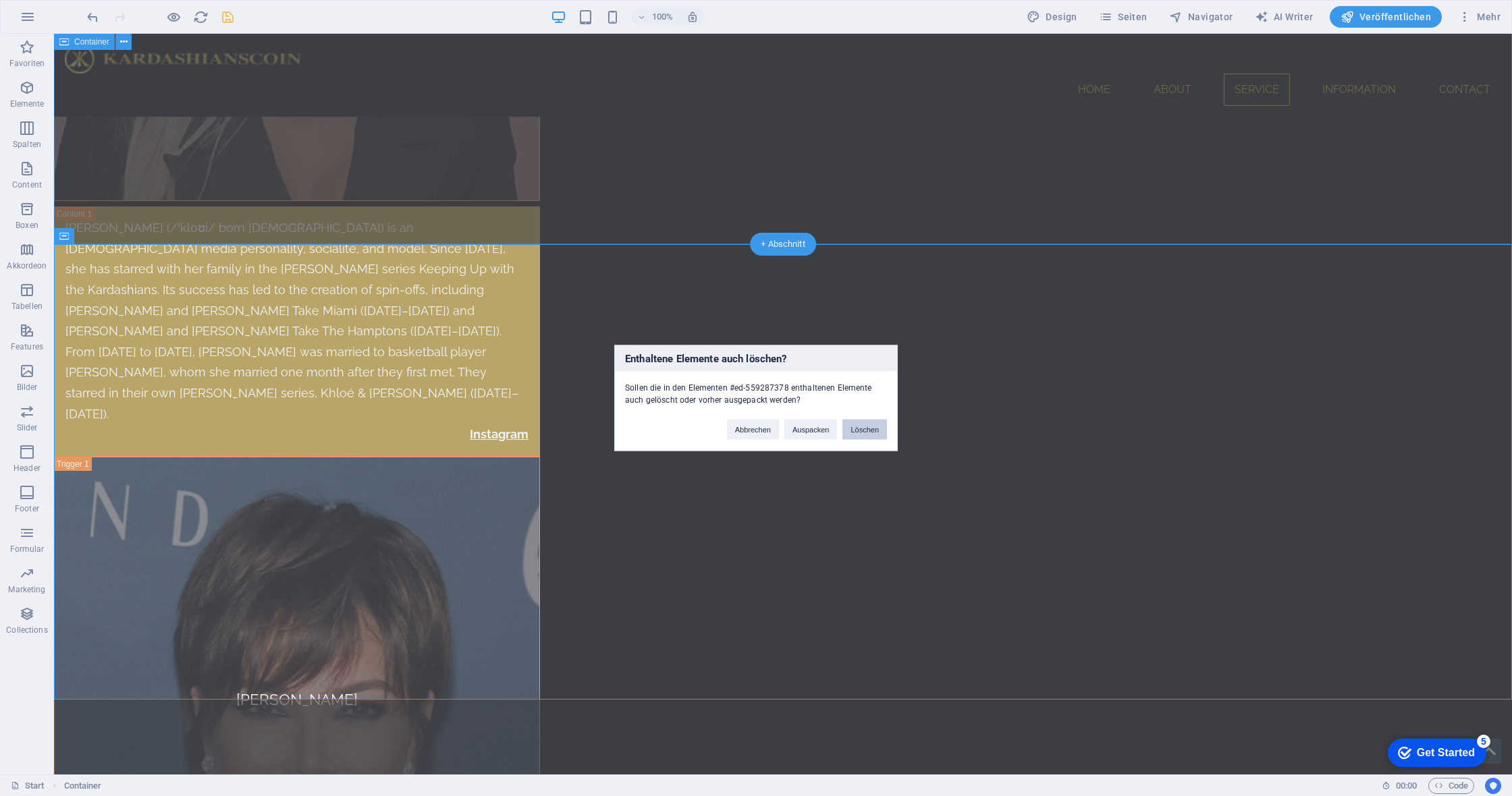
click at [868, 430] on button "Löschen" at bounding box center [865, 429] width 44 height 20
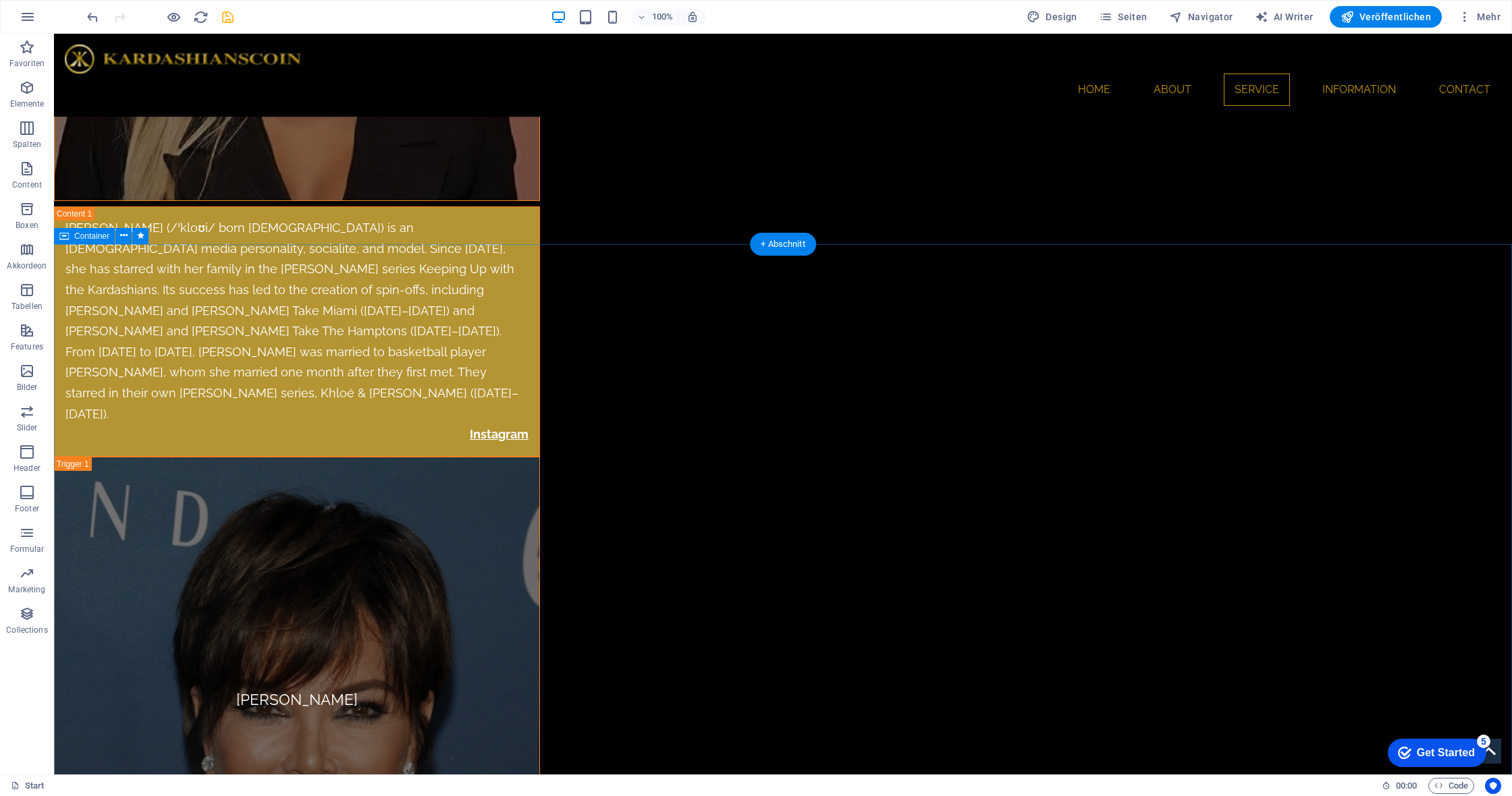
click at [94, 236] on span "Container" at bounding box center [92, 236] width 35 height 8
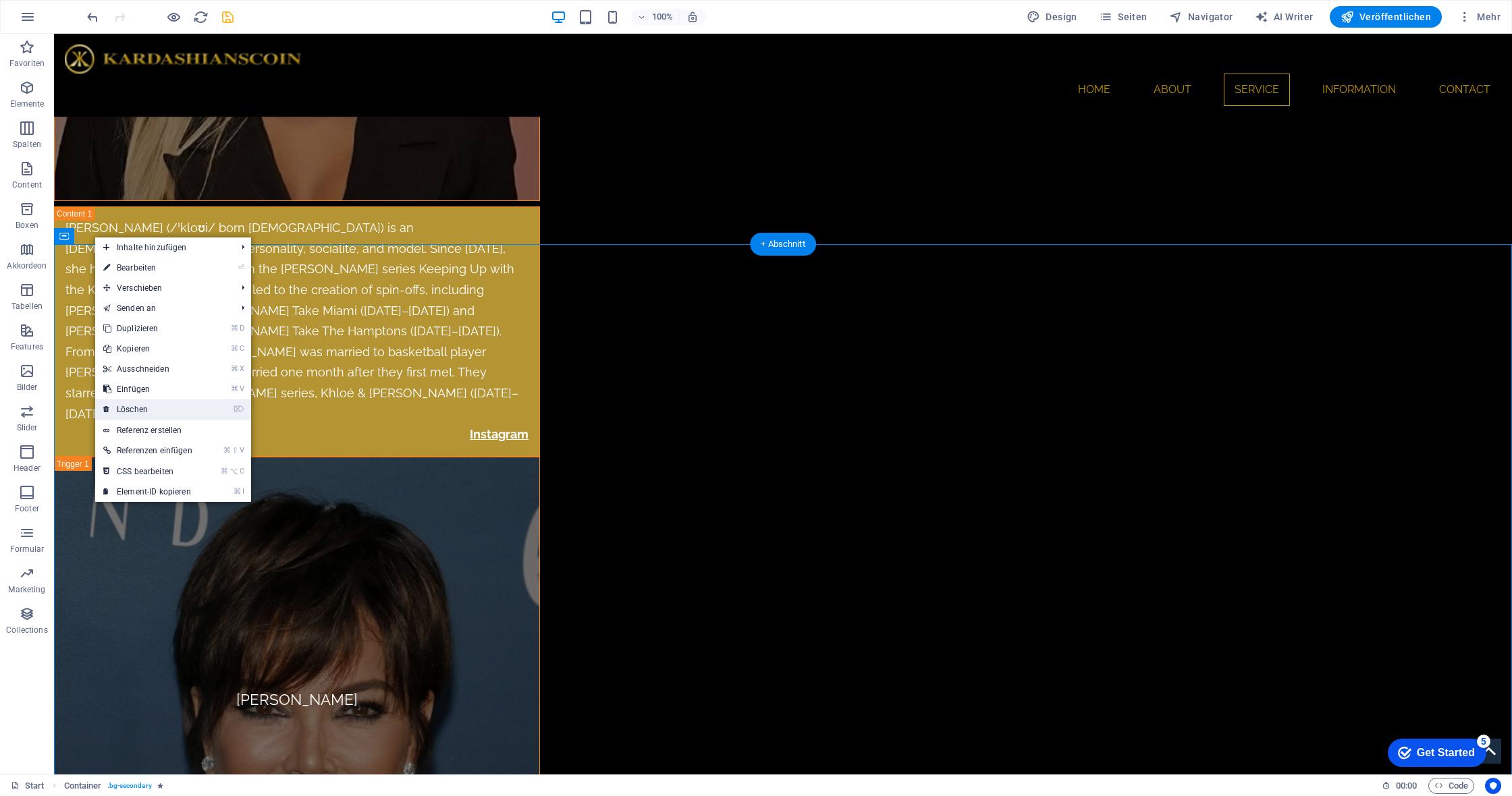
click at [160, 403] on link "⌦ Löschen" at bounding box center [147, 409] width 105 height 20
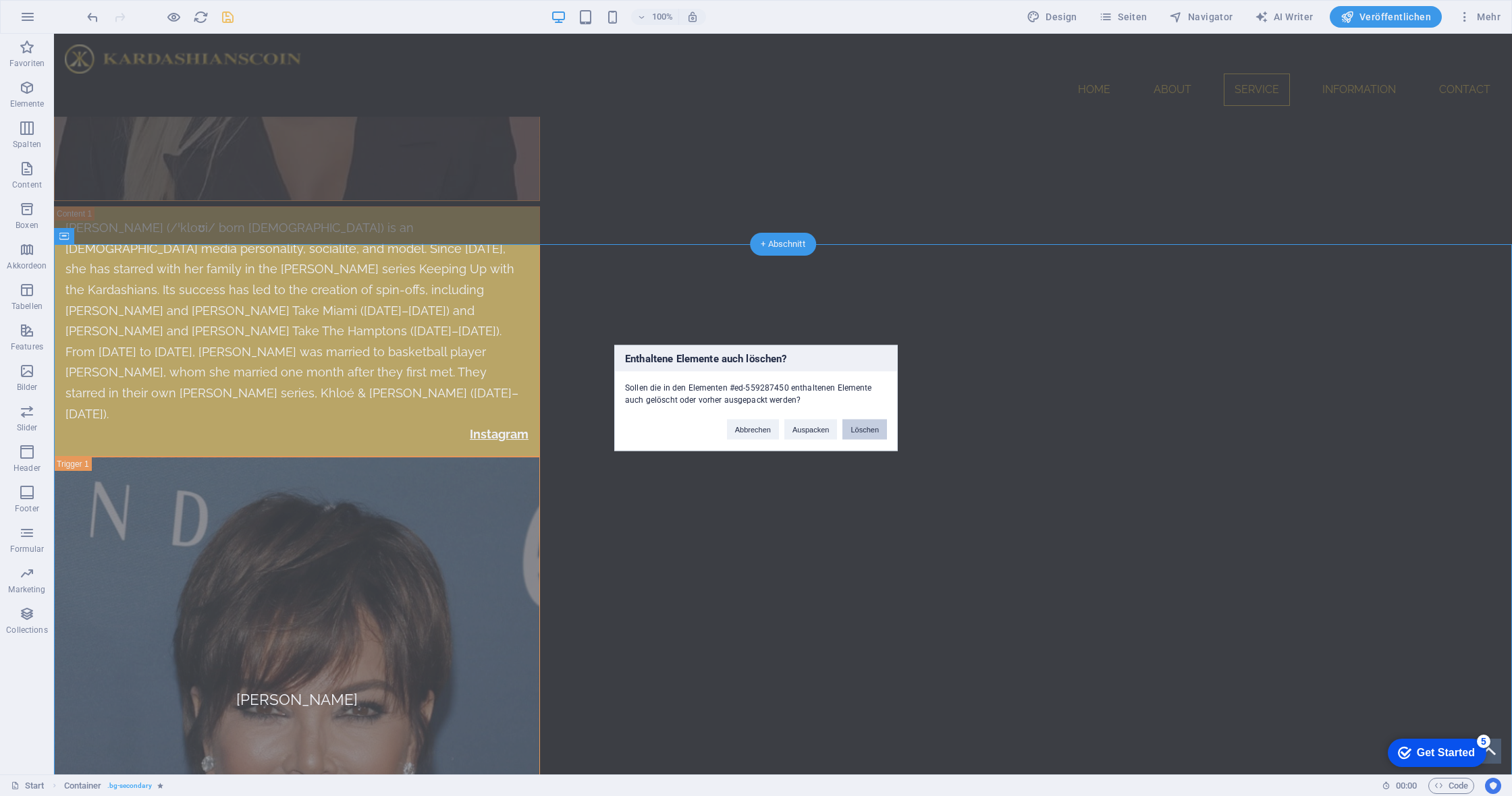
click at [856, 427] on button "Löschen" at bounding box center [865, 429] width 44 height 20
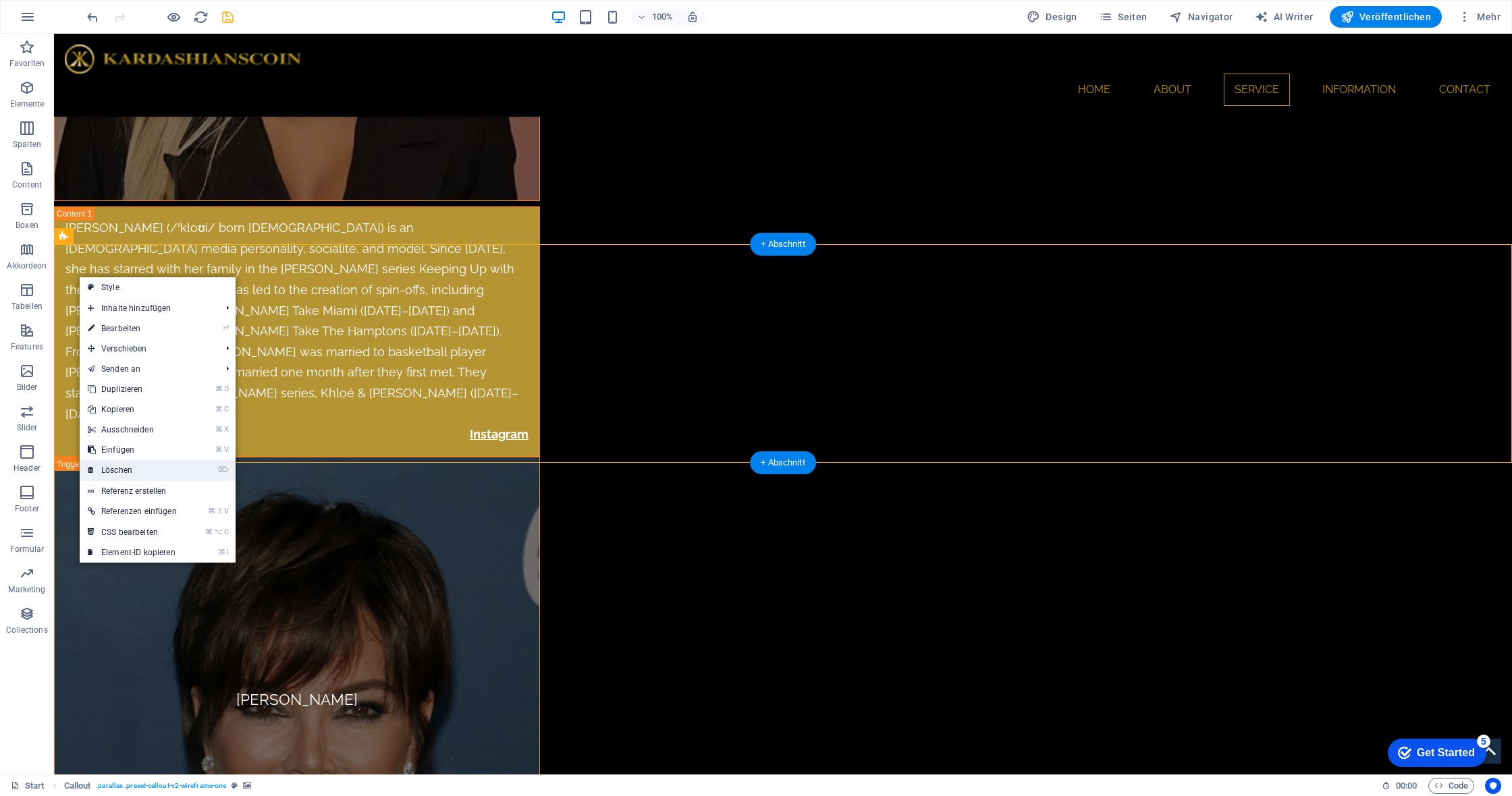
click at [164, 465] on link "⌦ Löschen" at bounding box center [132, 470] width 105 height 20
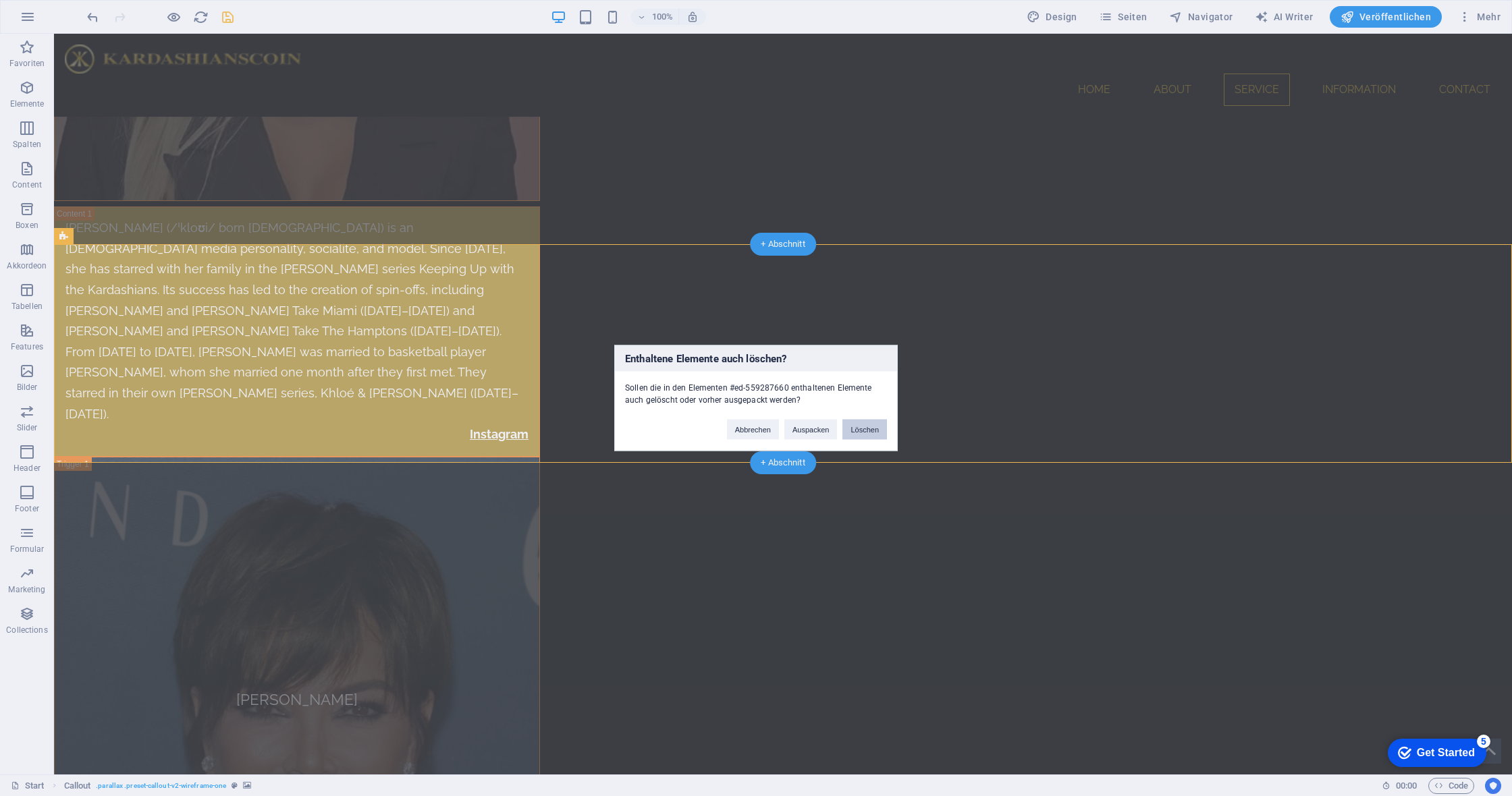
click at [866, 426] on button "Löschen" at bounding box center [865, 429] width 44 height 20
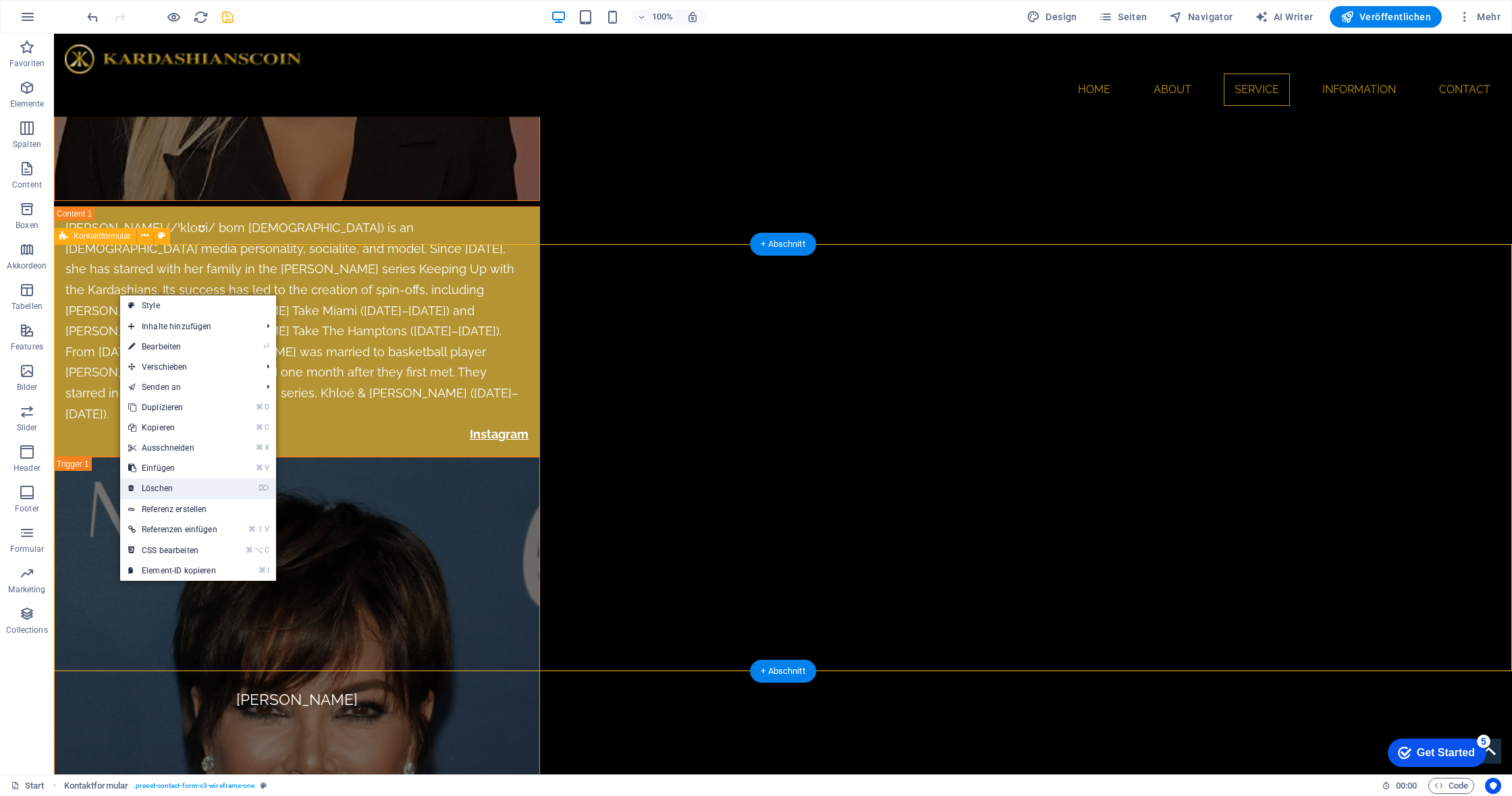
click at [201, 486] on link "⌦ Löschen" at bounding box center [172, 488] width 105 height 20
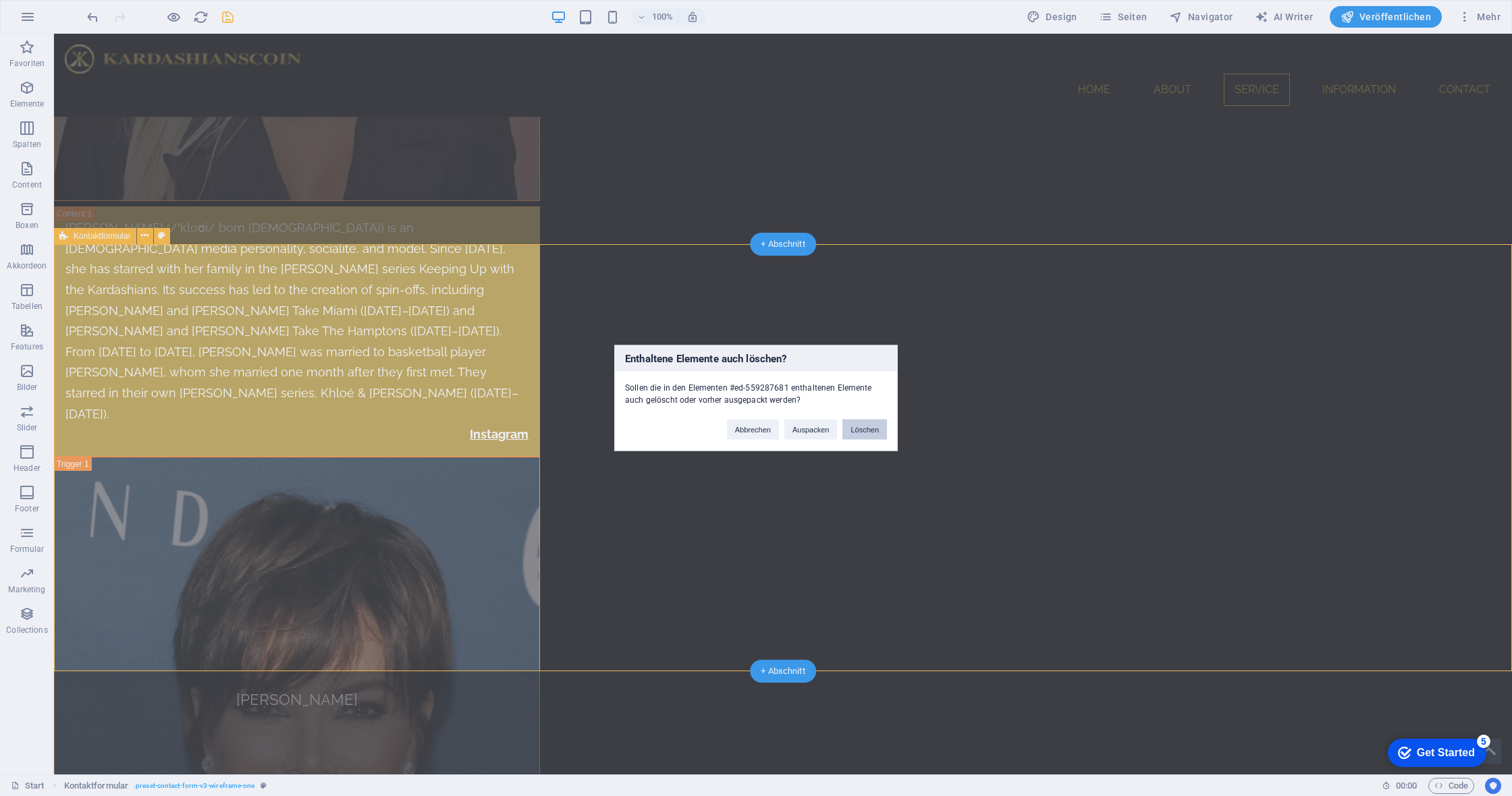
click at [878, 429] on button "Löschen" at bounding box center [865, 429] width 44 height 20
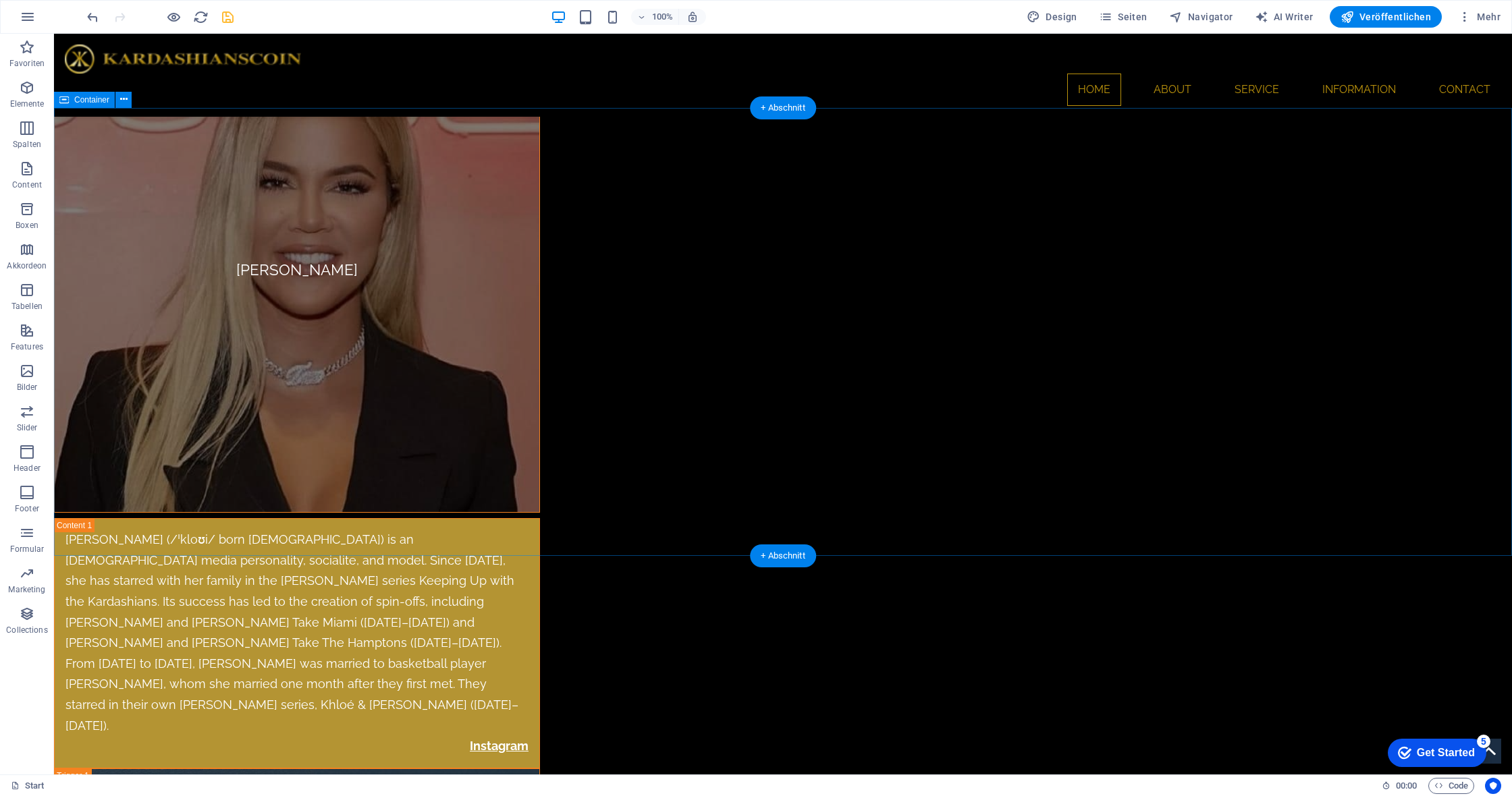
scroll to position [7521, 0]
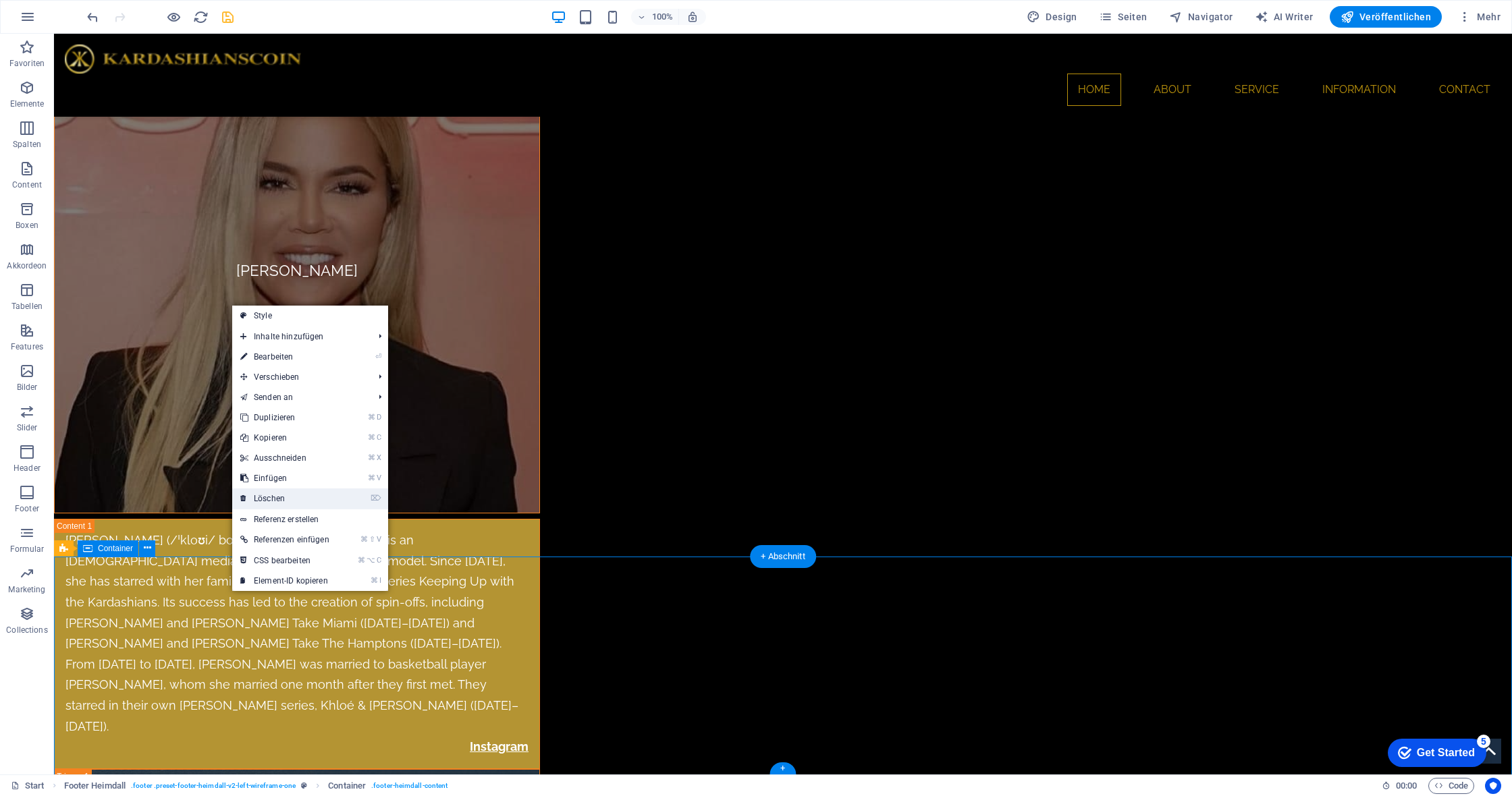
click at [293, 501] on link "⌦ Löschen" at bounding box center [284, 498] width 105 height 20
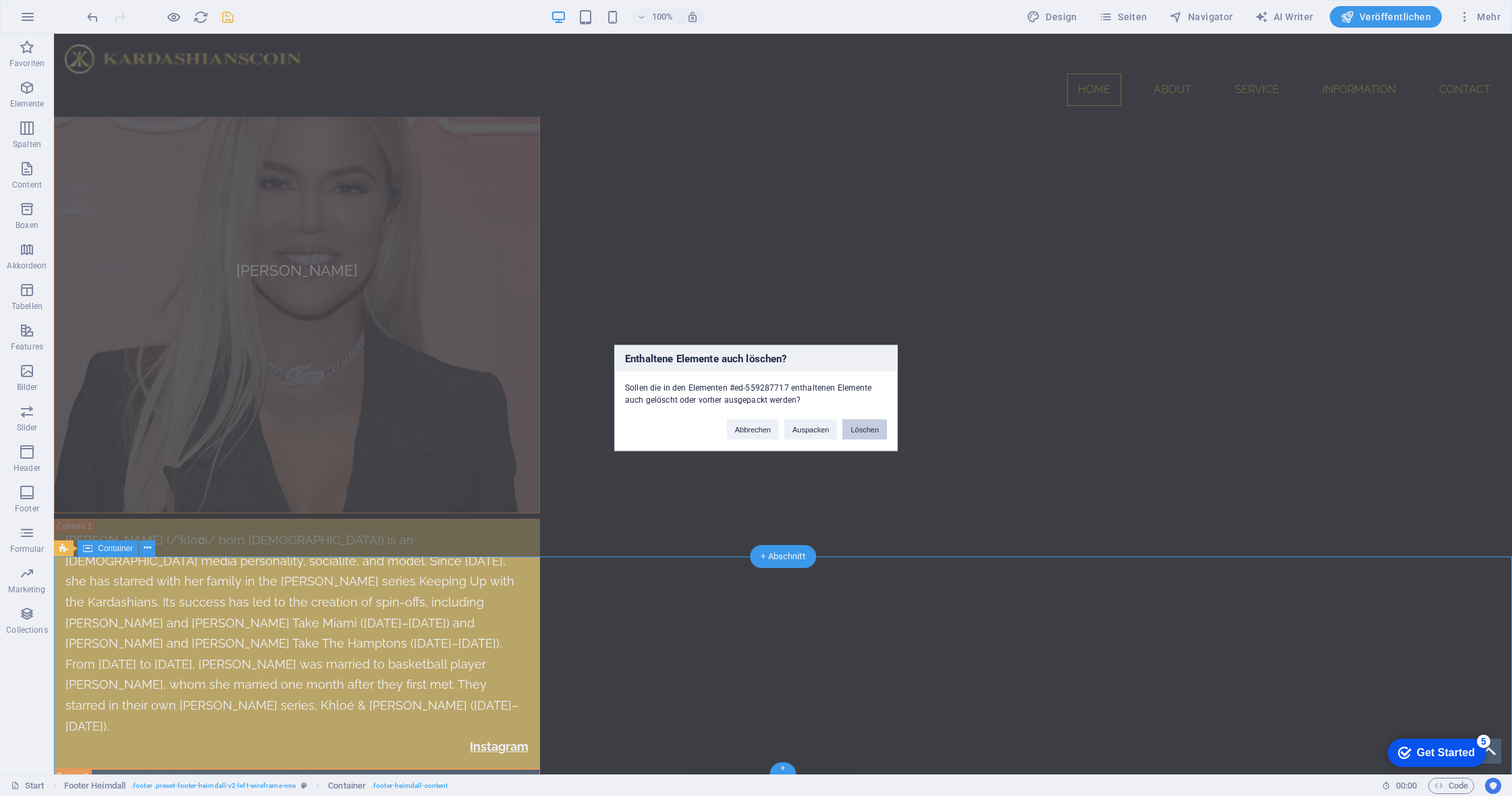
click at [863, 423] on button "Löschen" at bounding box center [865, 429] width 44 height 20
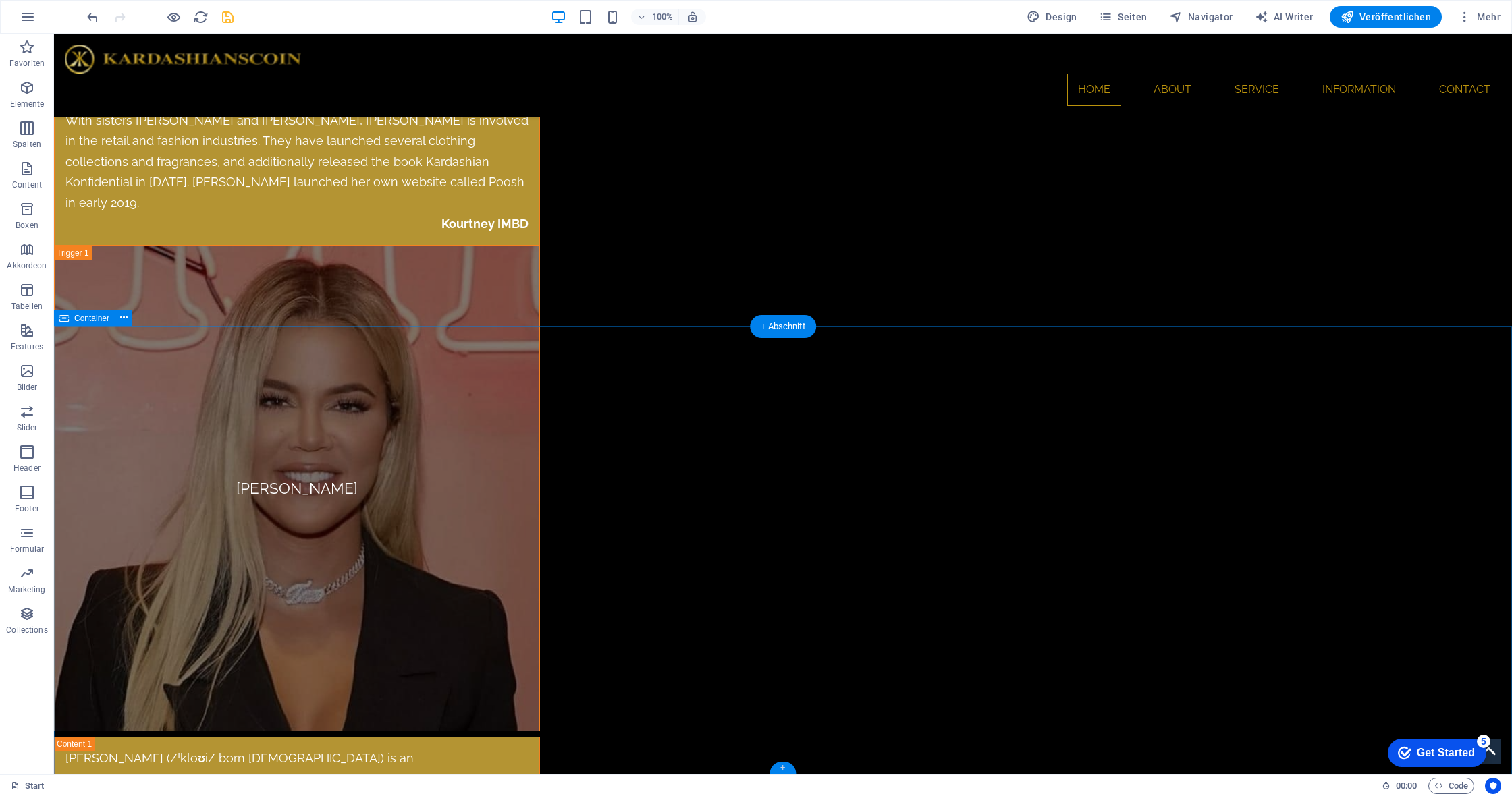
click at [779, 768] on div "+" at bounding box center [782, 768] width 26 height 13
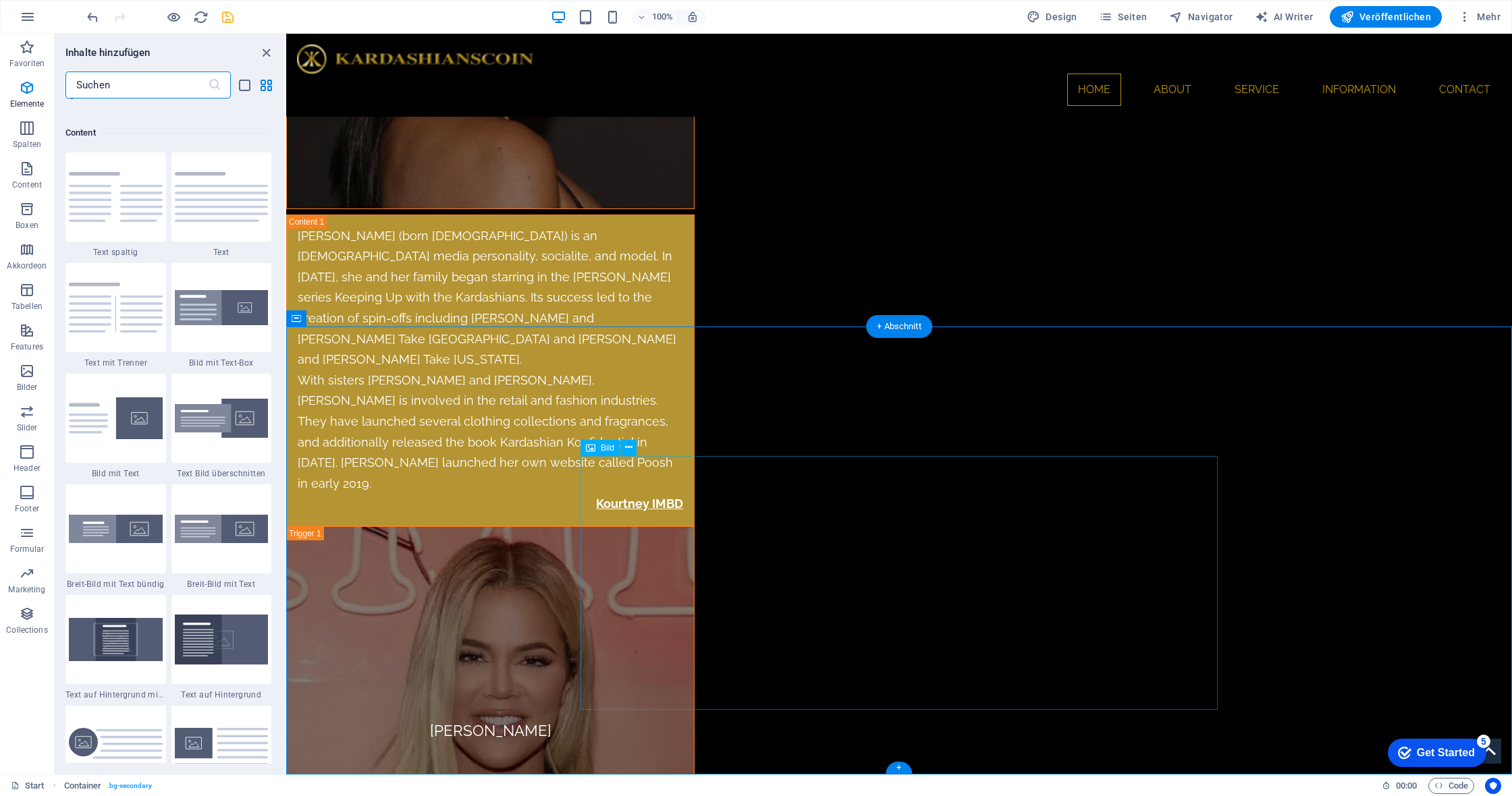
scroll to position [2361, 0]
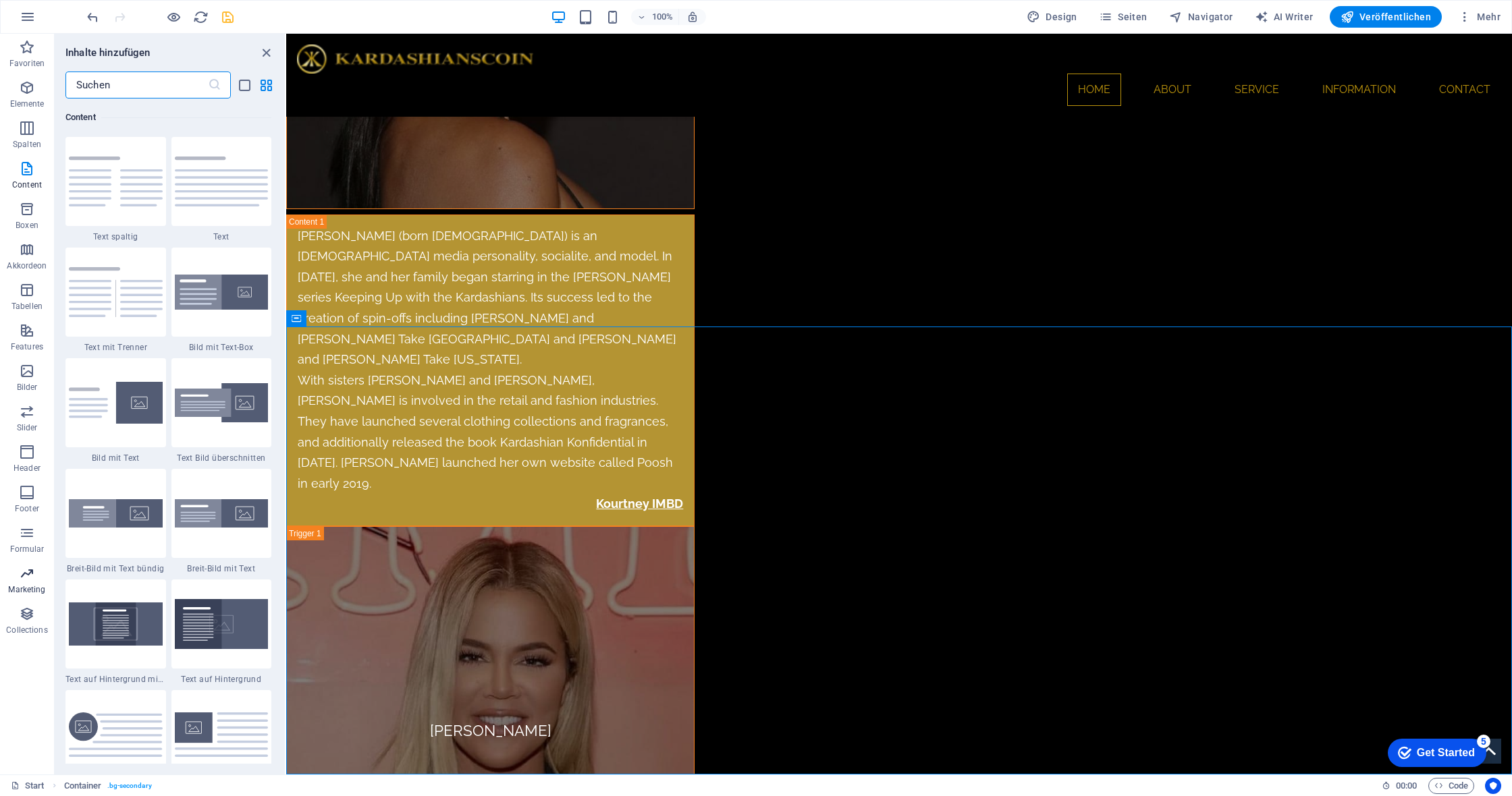
click at [28, 569] on icon "button" at bounding box center [27, 574] width 16 height 16
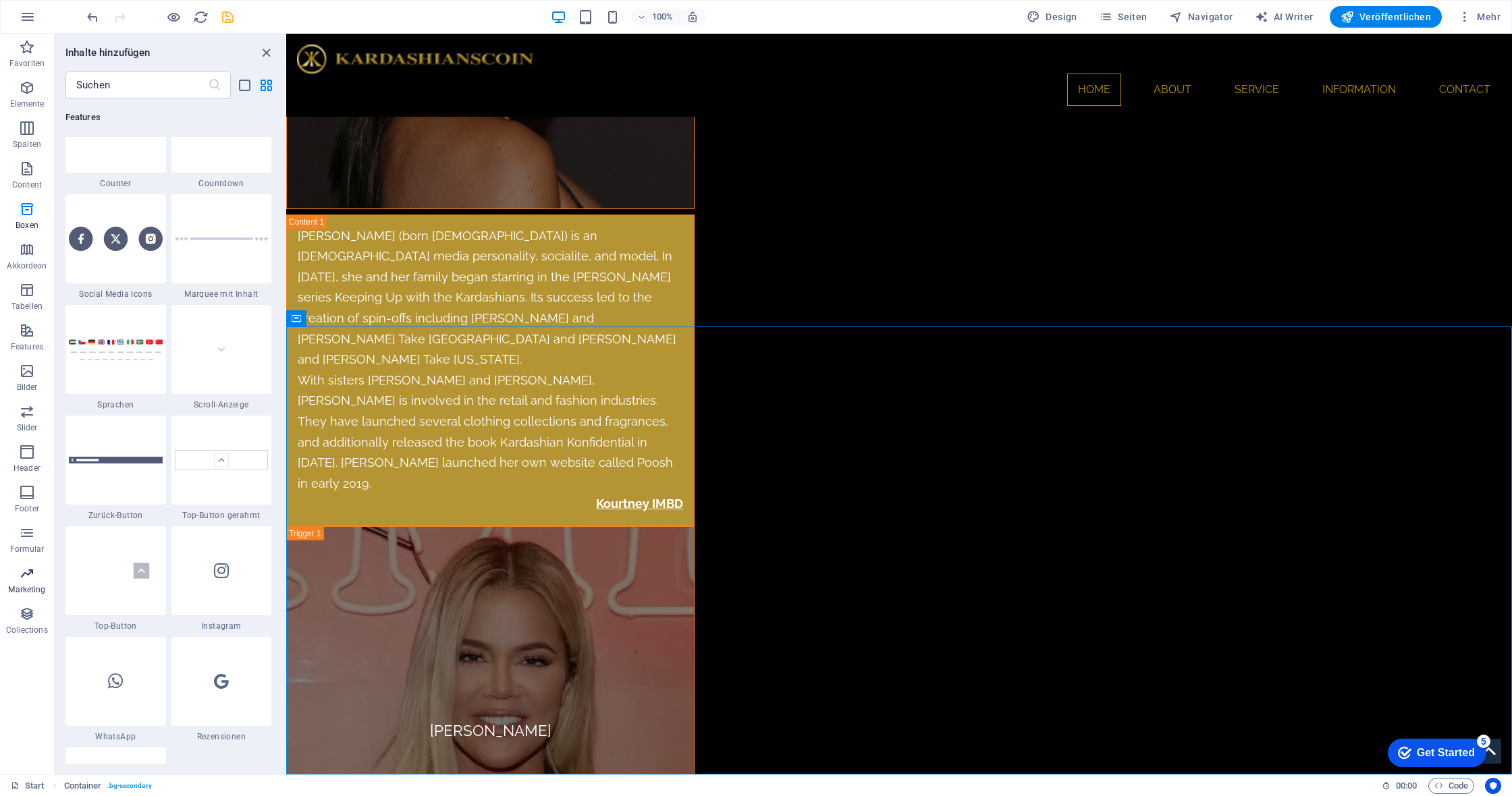
scroll to position [9933, 0]
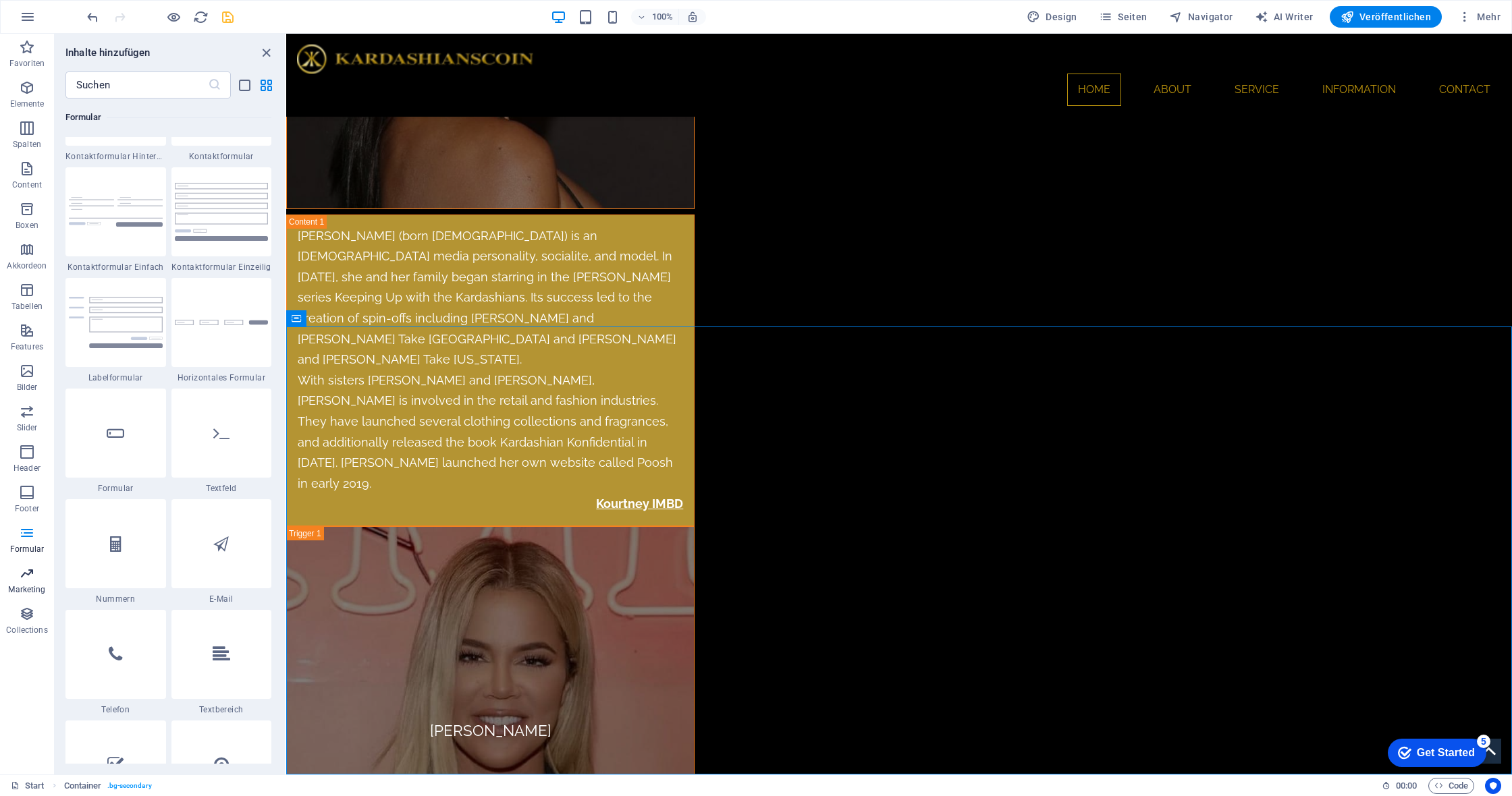
click at [24, 579] on icon "button" at bounding box center [27, 574] width 16 height 16
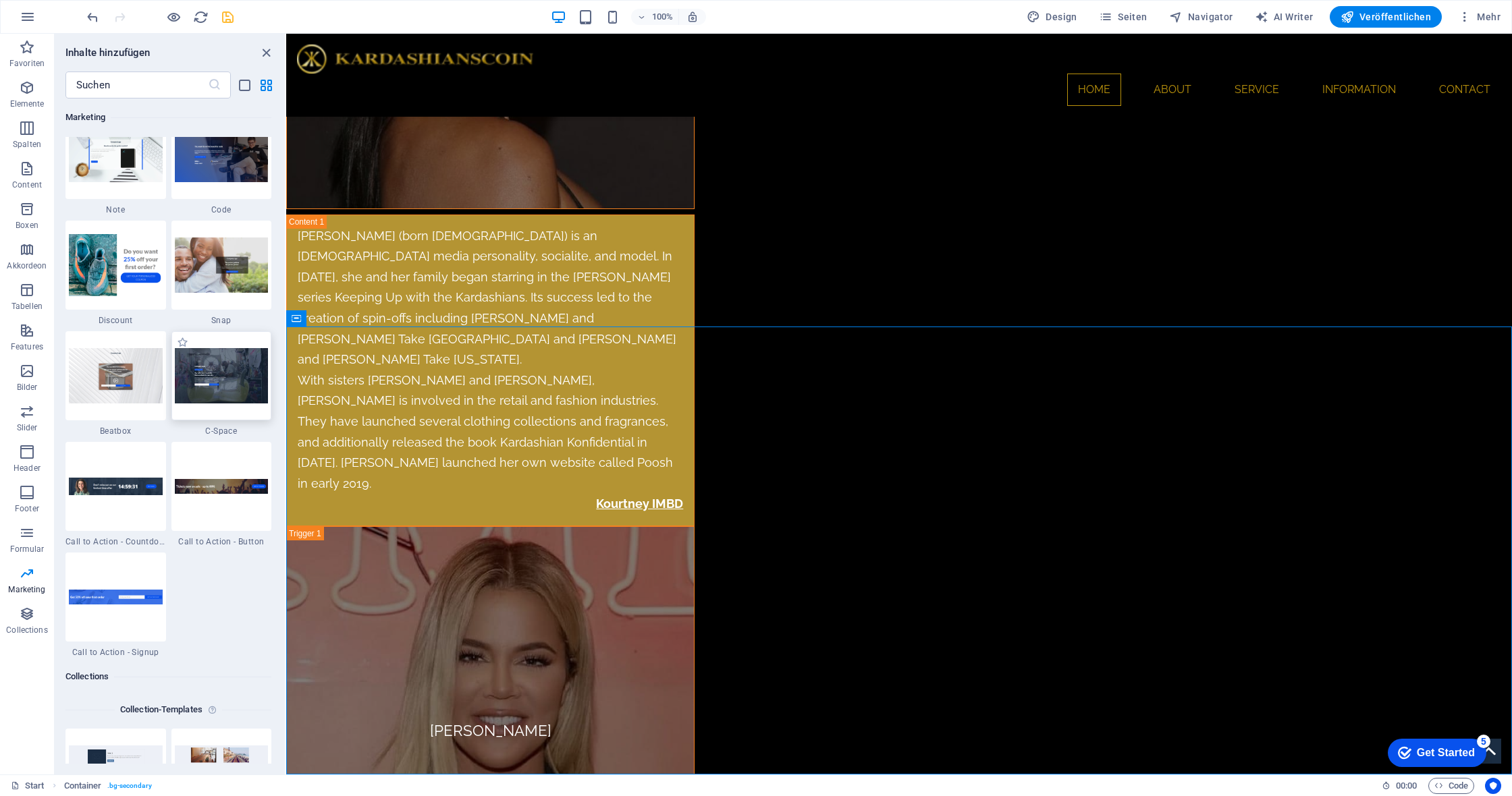
scroll to position [11801, 0]
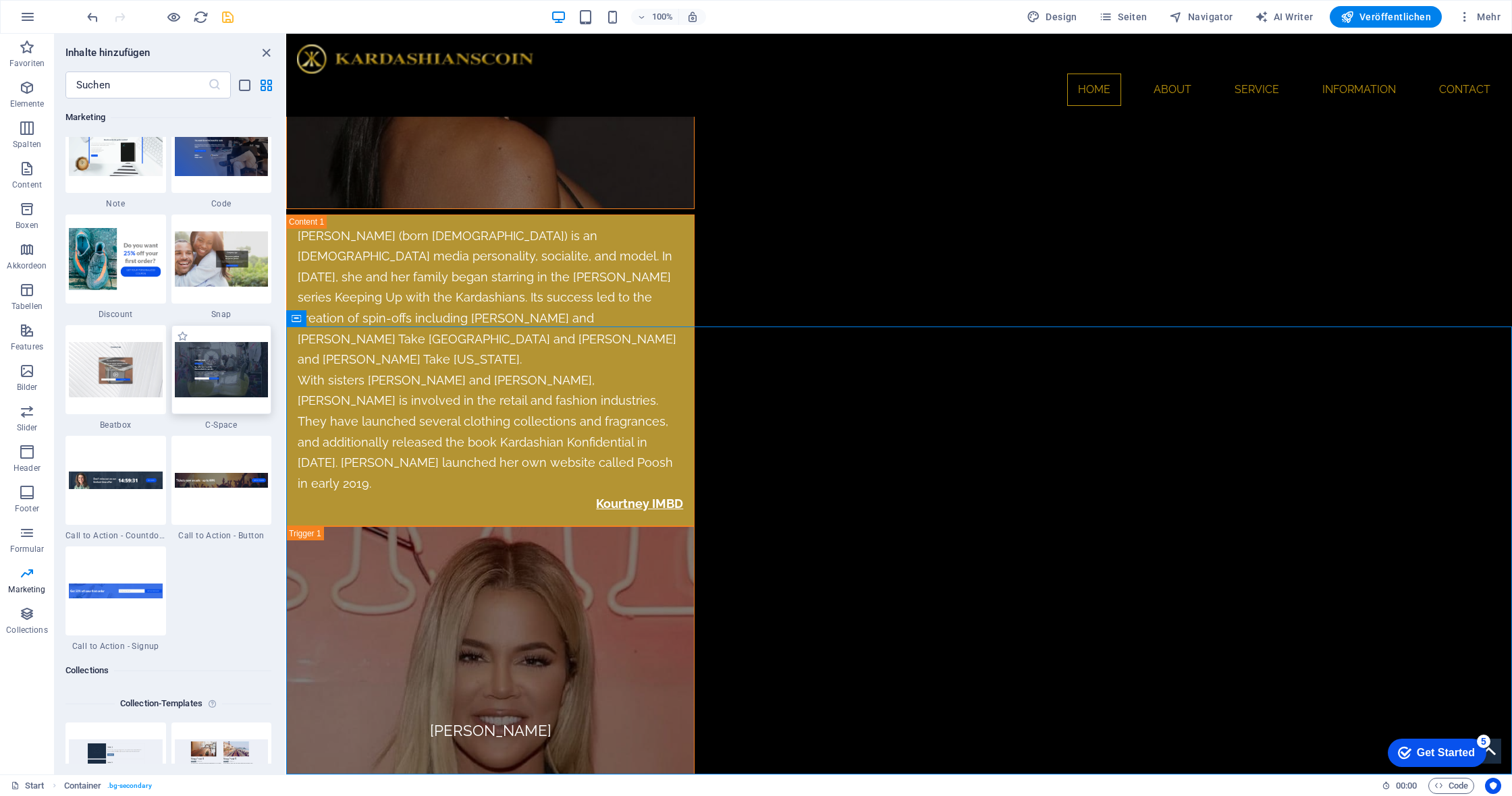
click at [242, 394] on img at bounding box center [222, 369] width 94 height 55
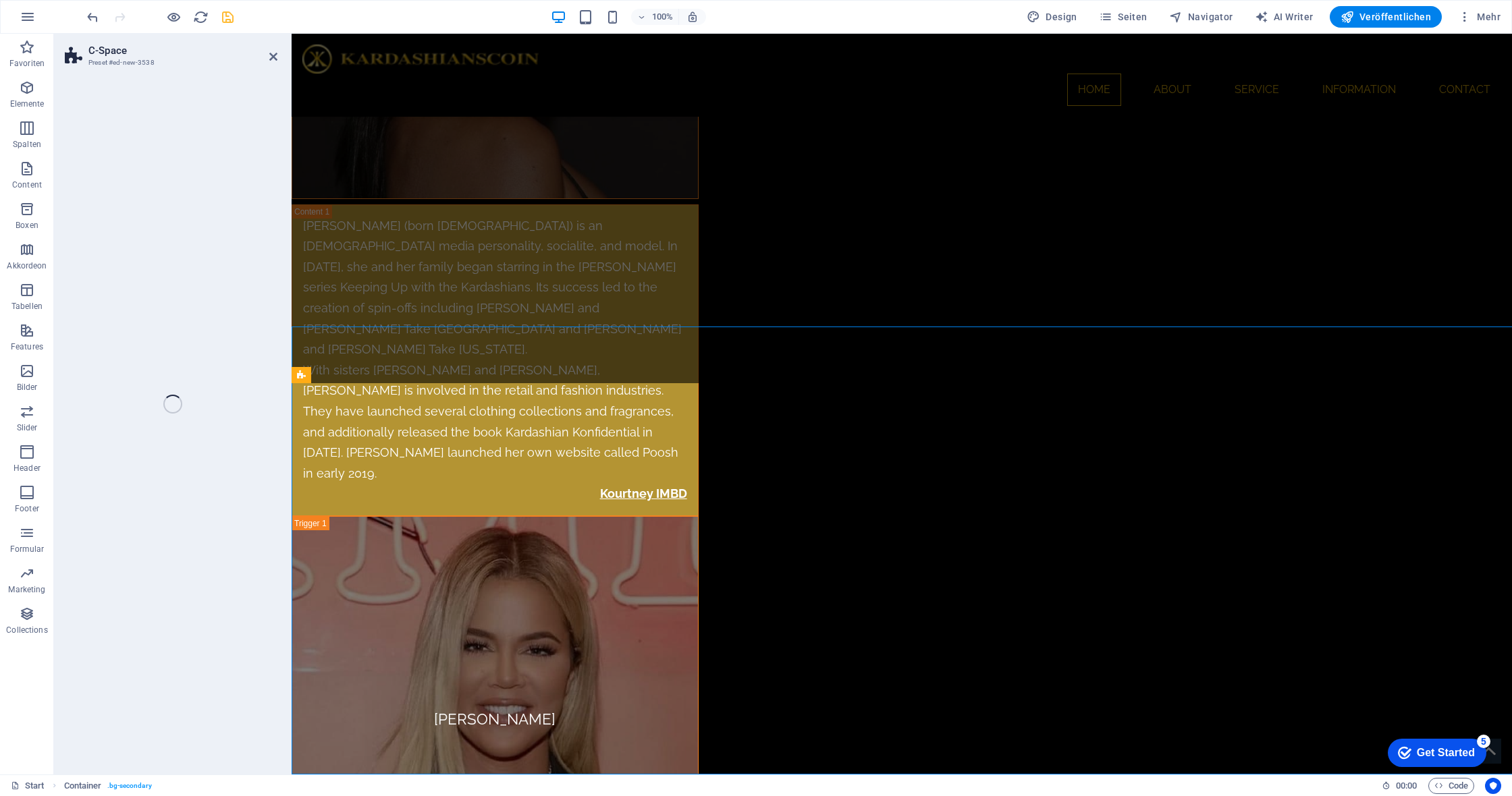
select select "%"
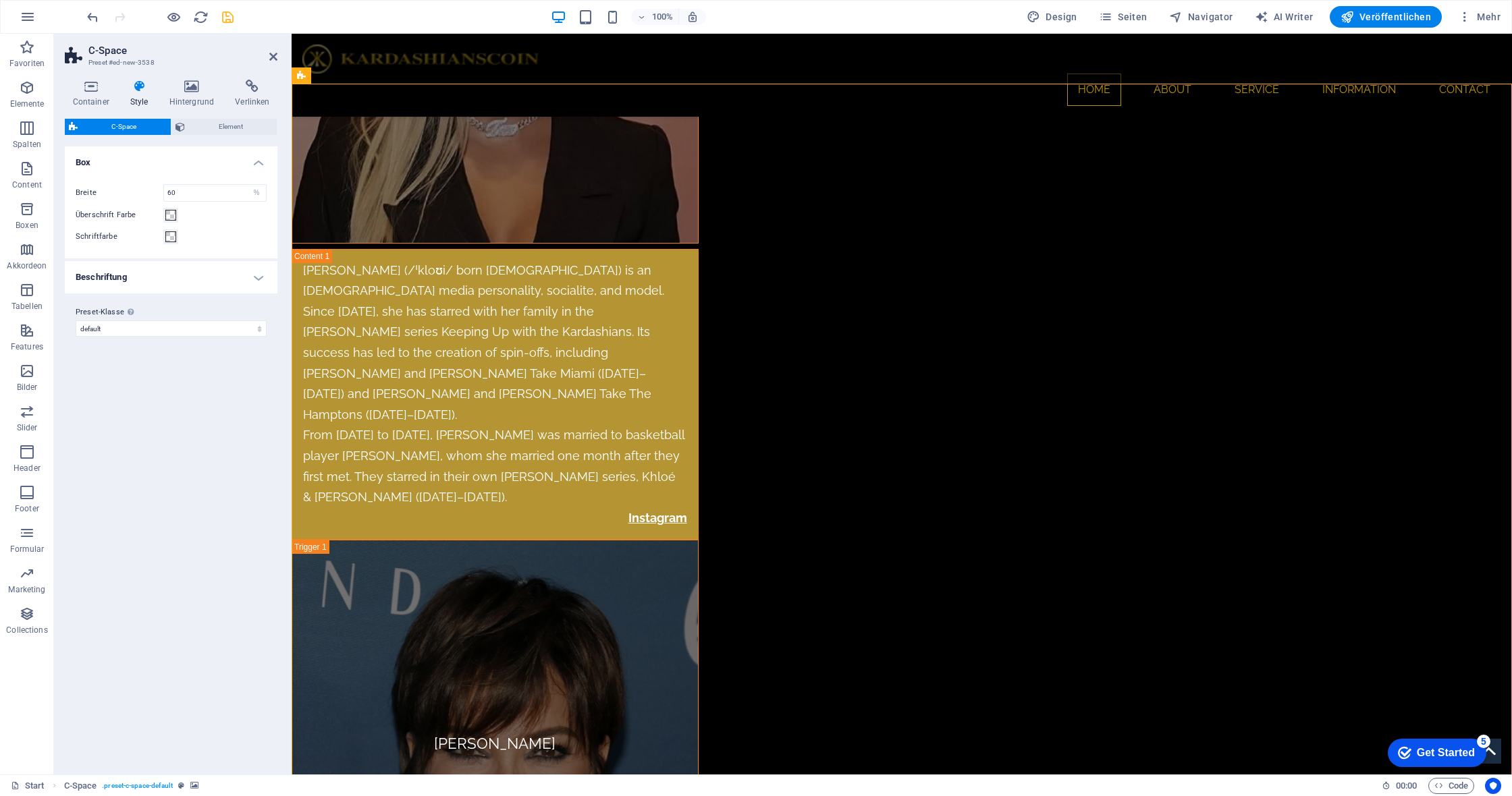
scroll to position [7410, 0]
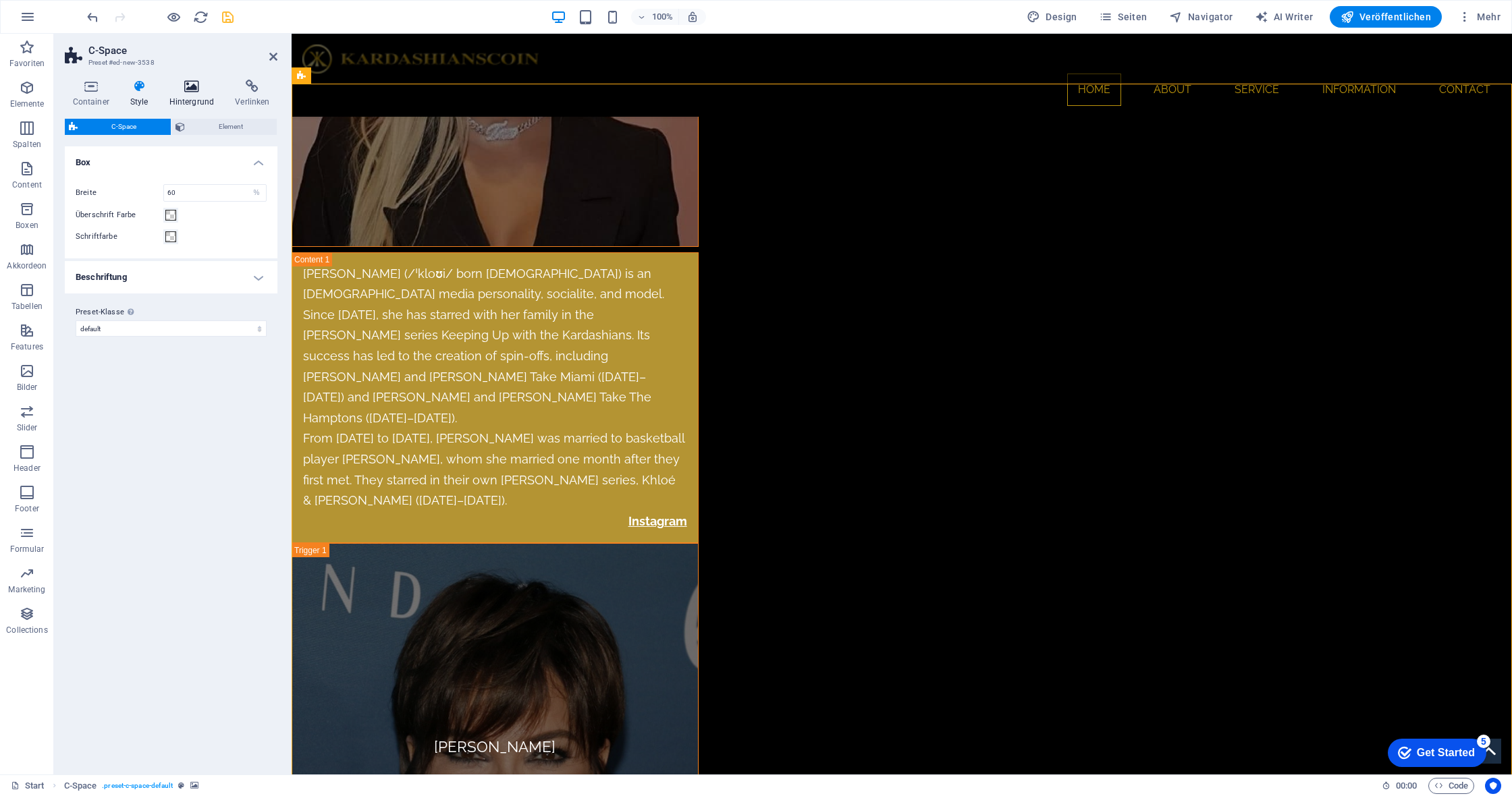
click at [193, 95] on h4 "Hintergrund" at bounding box center [194, 93] width 66 height 28
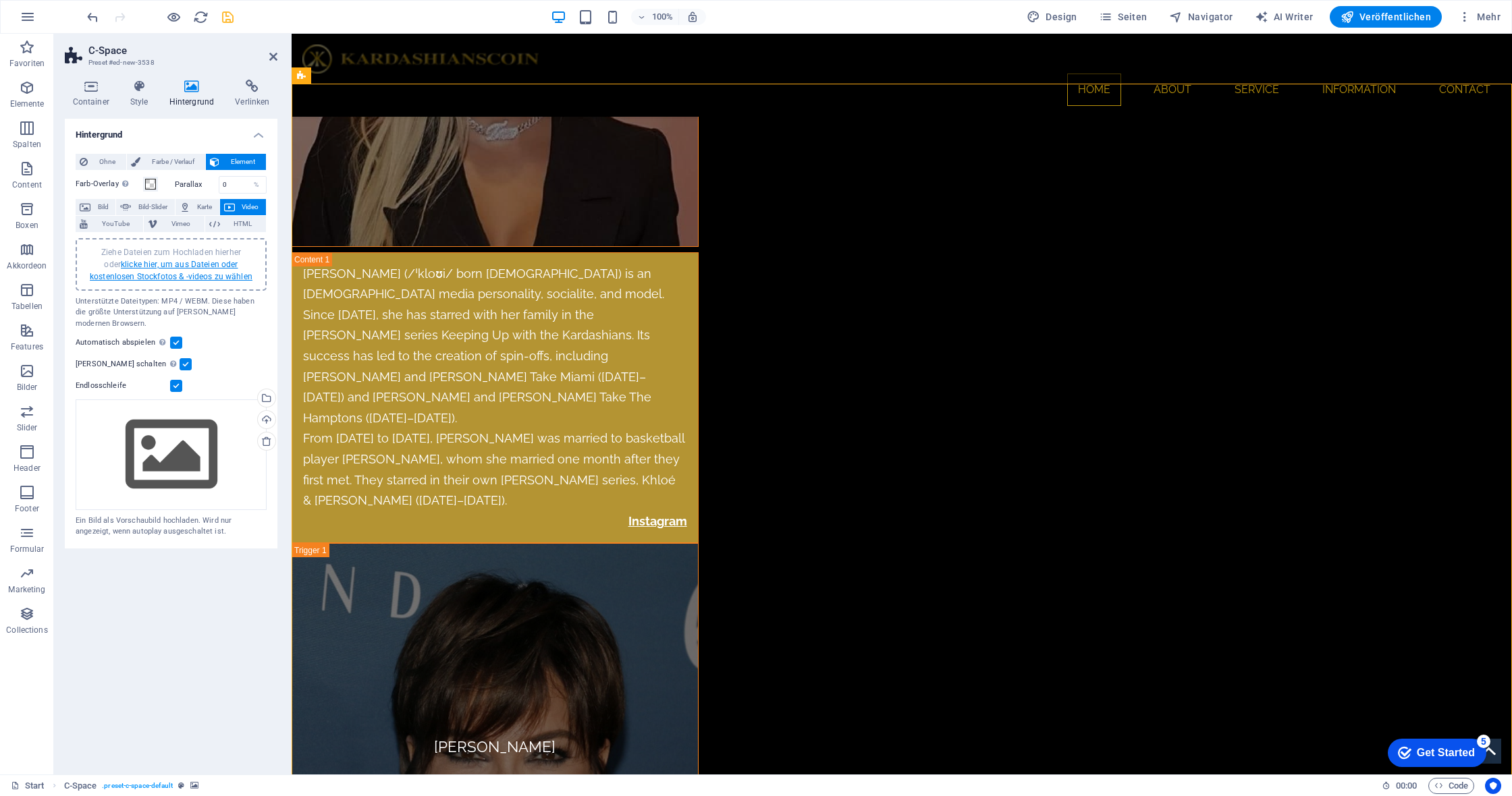
click at [165, 262] on link "klicke hier, um aus Dateien oder kostenlosen Stockfotos & -videos zu wählen" at bounding box center [171, 271] width 163 height 21
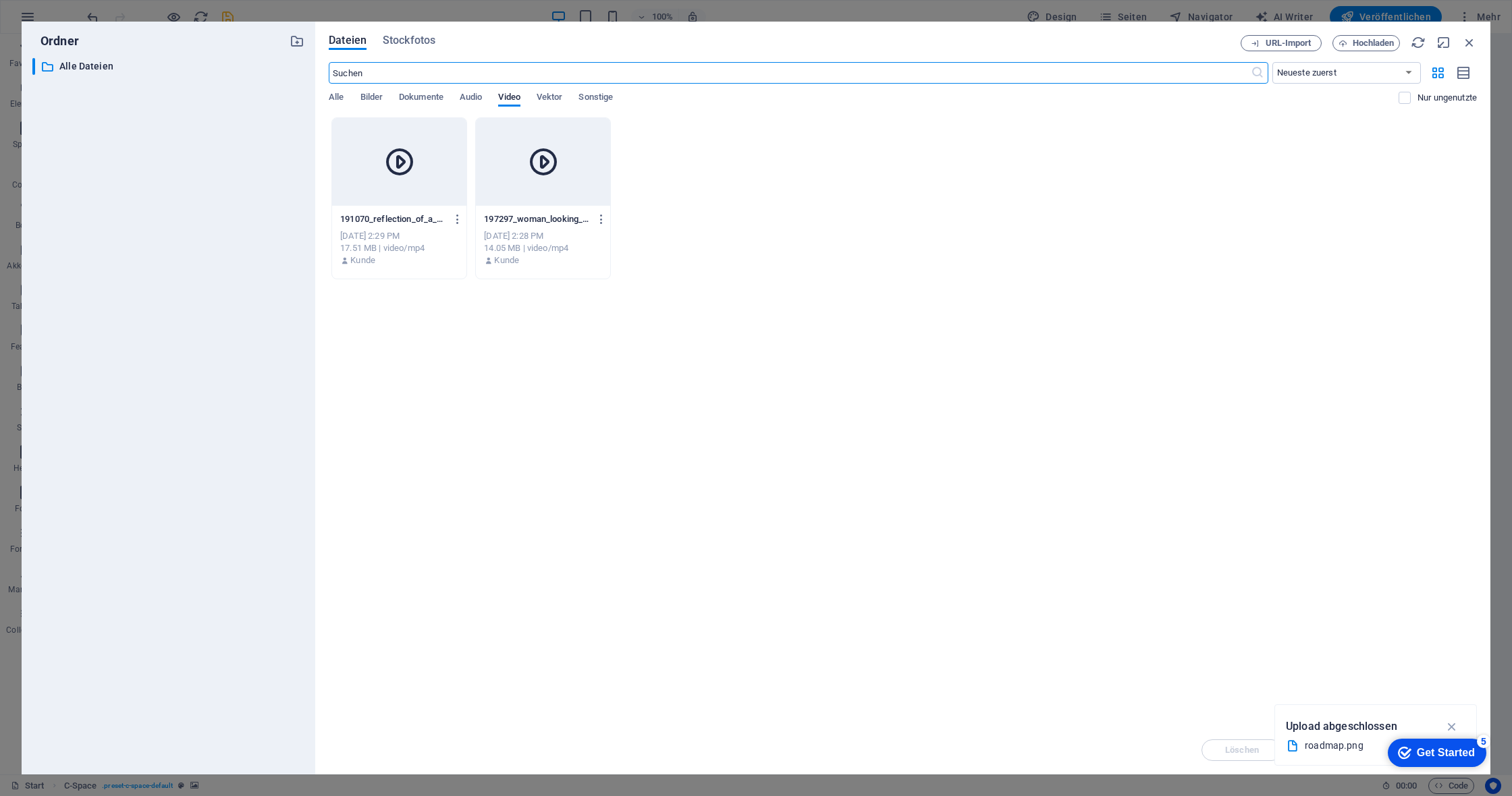
scroll to position [7053, 0]
click at [1379, 42] on span "Hochladen" at bounding box center [1373, 43] width 42 height 8
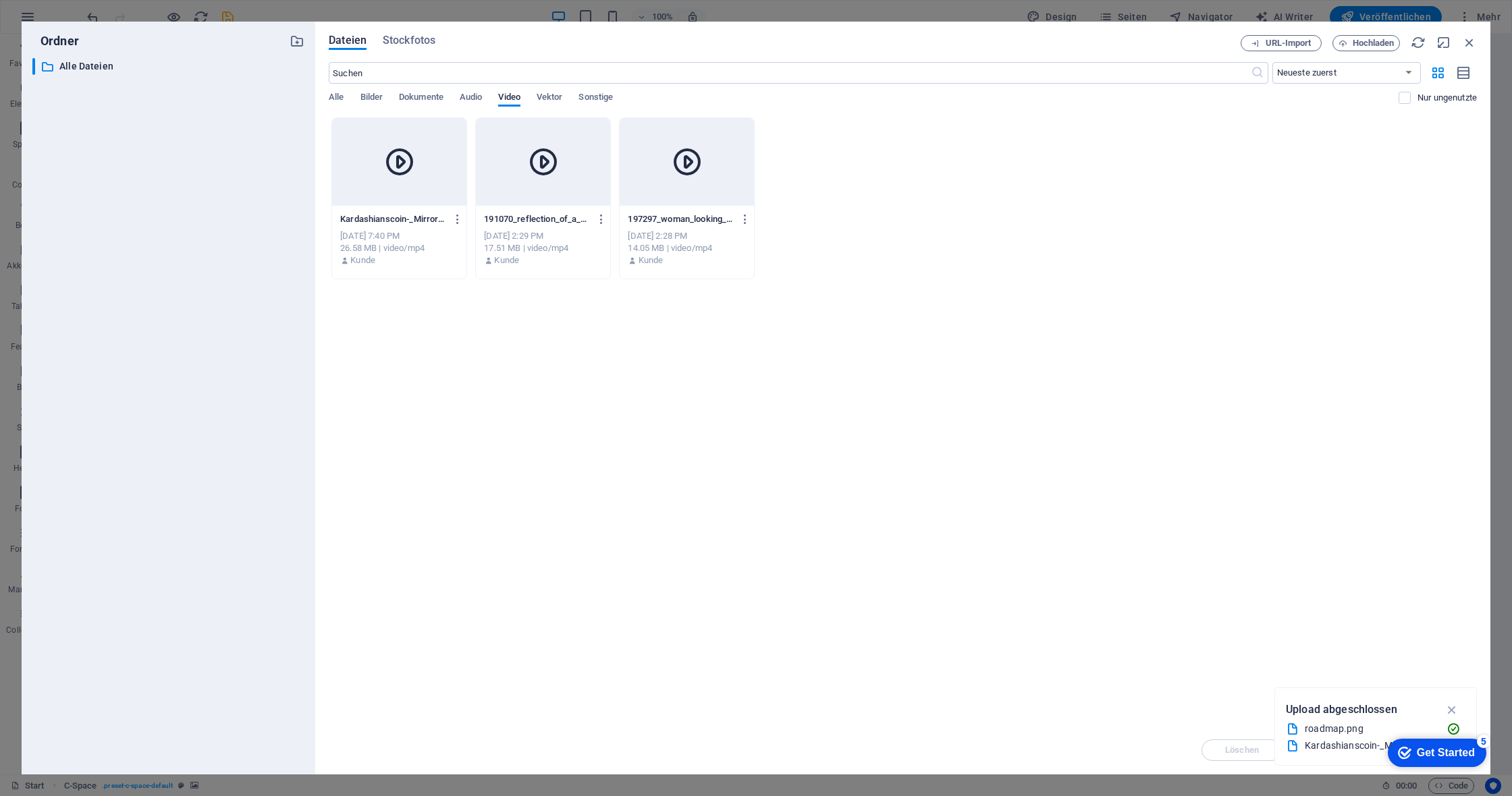
click at [1202, 695] on div "Lege Dateien hier ab, um sie sofort hochzuladen Kardashianscoin-_Mirrored_Skyli…" at bounding box center [903, 421] width 1148 height 608
click at [1451, 707] on icon "button" at bounding box center [1452, 709] width 15 height 15
click at [1443, 753] on div "Get Started" at bounding box center [1446, 752] width 58 height 13
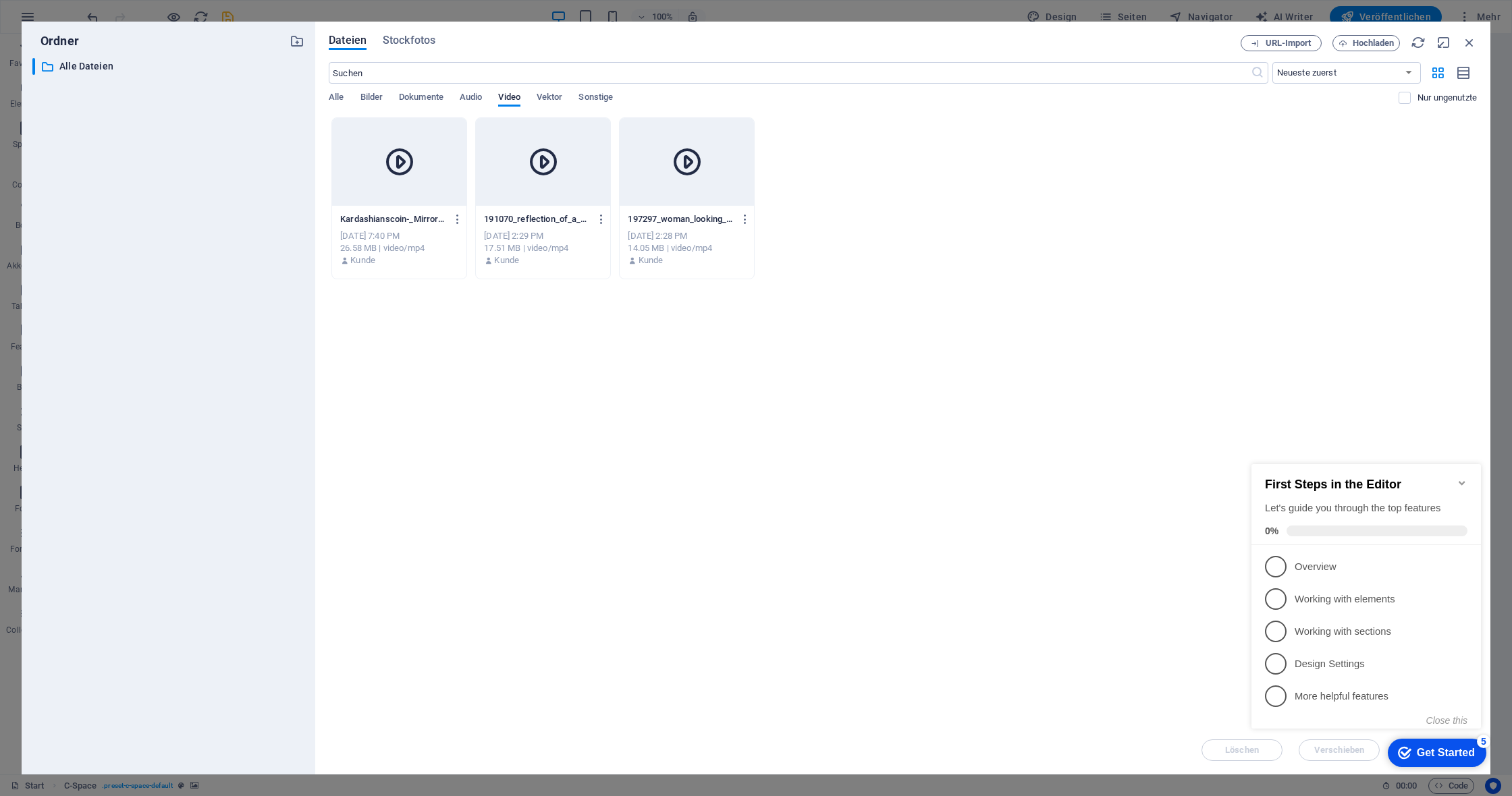
click at [1443, 753] on div "Get Started" at bounding box center [1446, 752] width 58 height 13
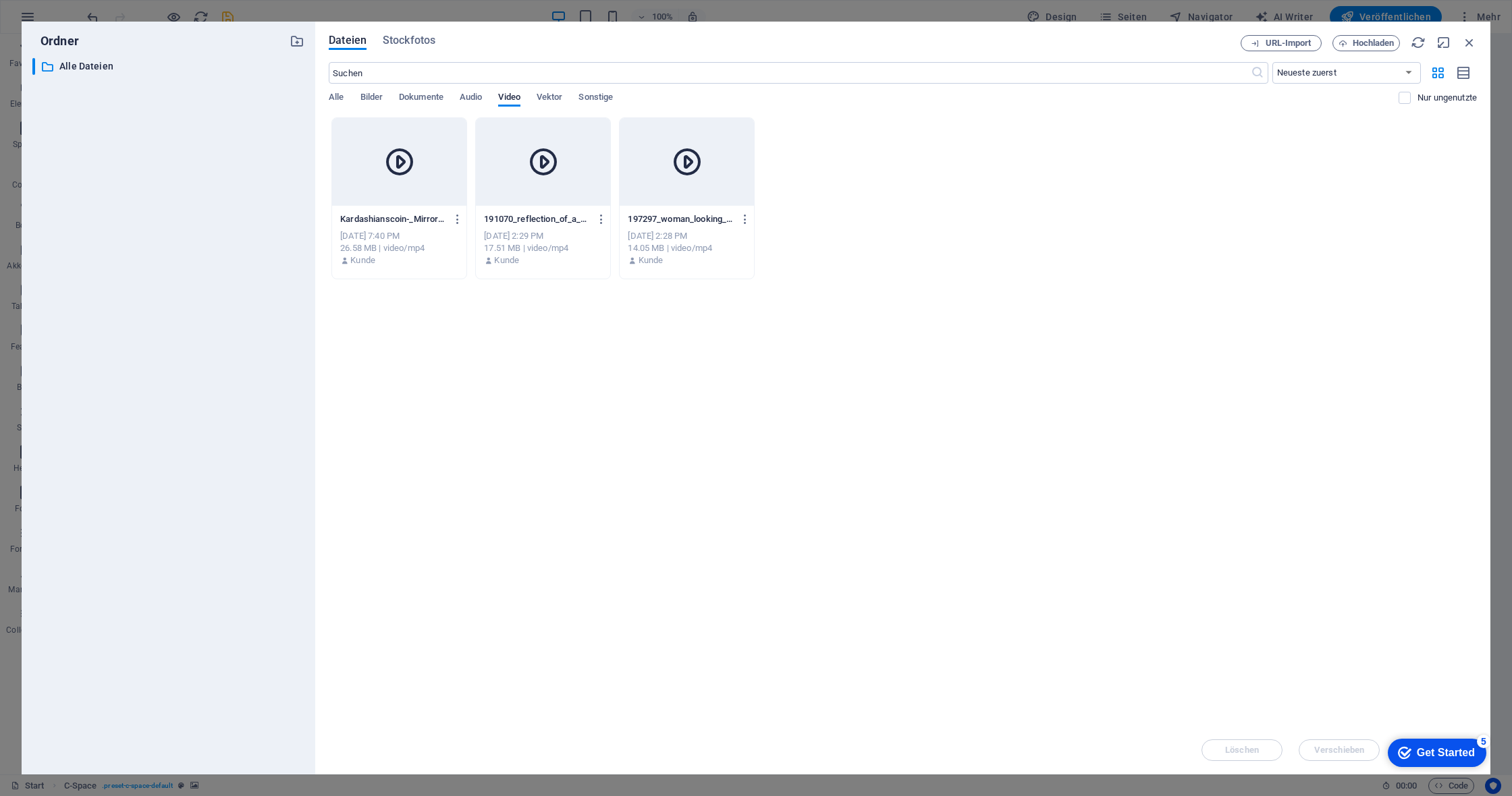
click at [1447, 752] on div "Get Started" at bounding box center [1446, 752] width 58 height 13
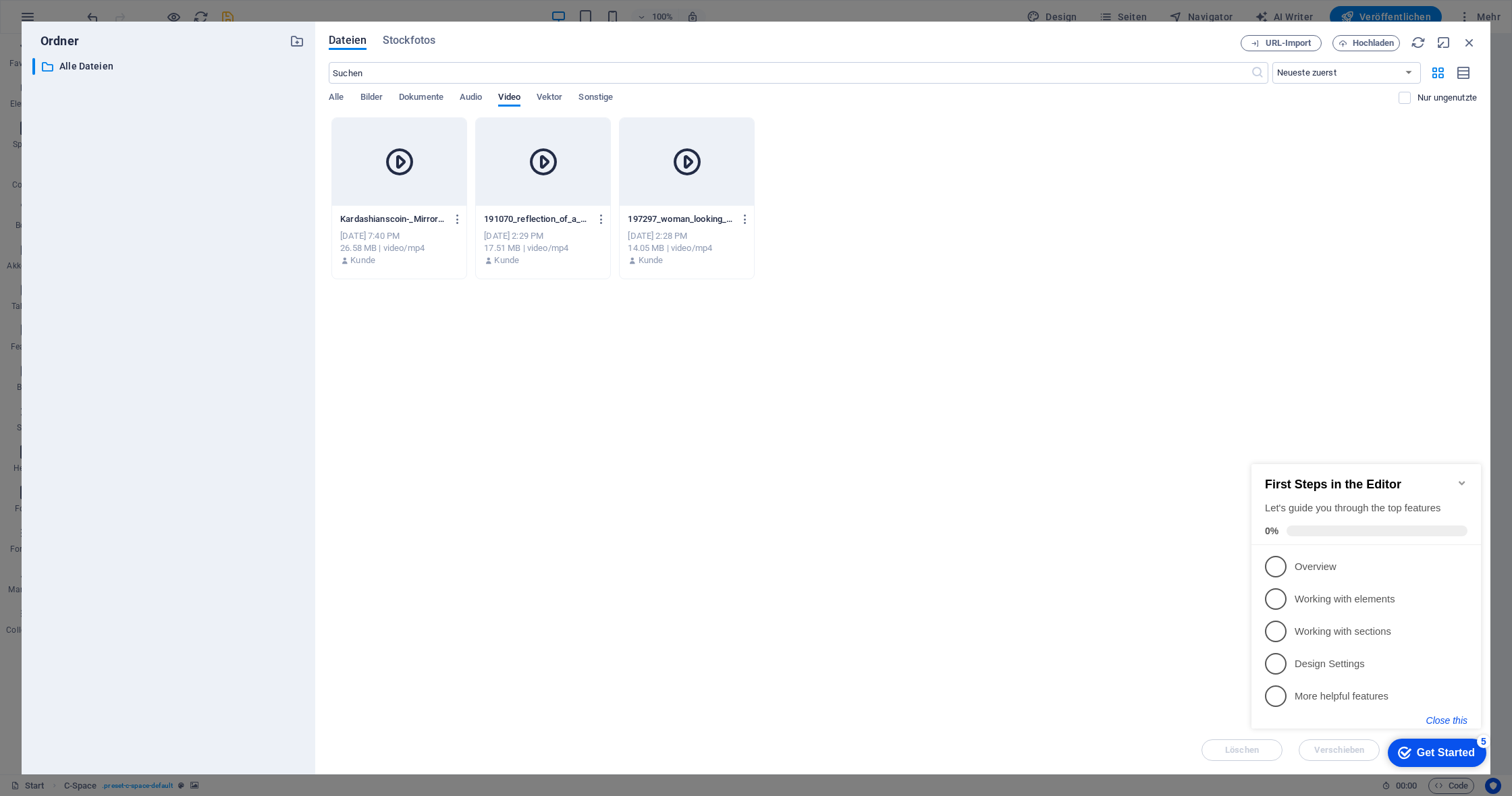
click at [1449, 722] on button "Close this" at bounding box center [1446, 721] width 42 height 11
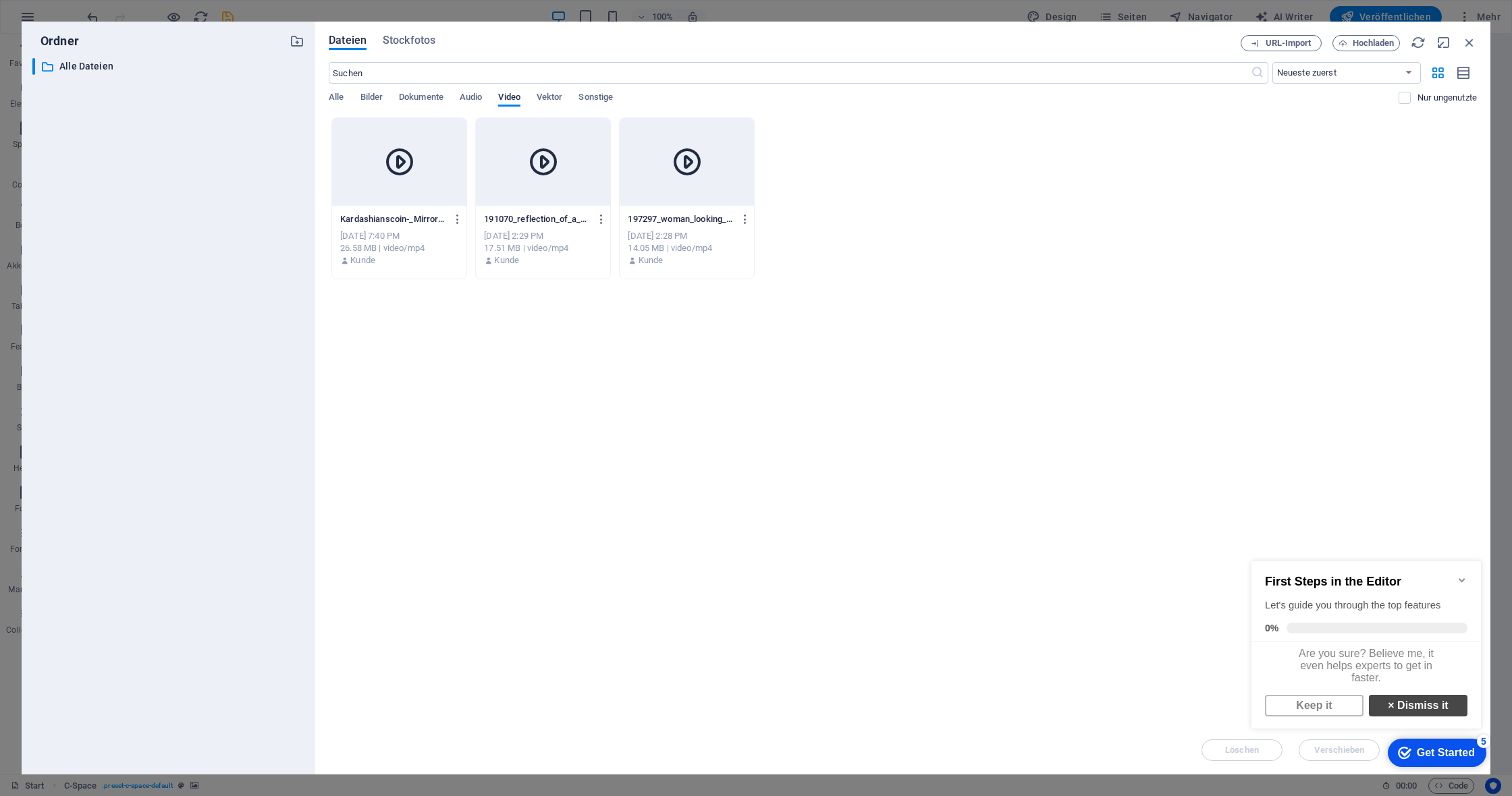
click at [1436, 715] on link "× Dismiss it" at bounding box center [1418, 706] width 99 height 21
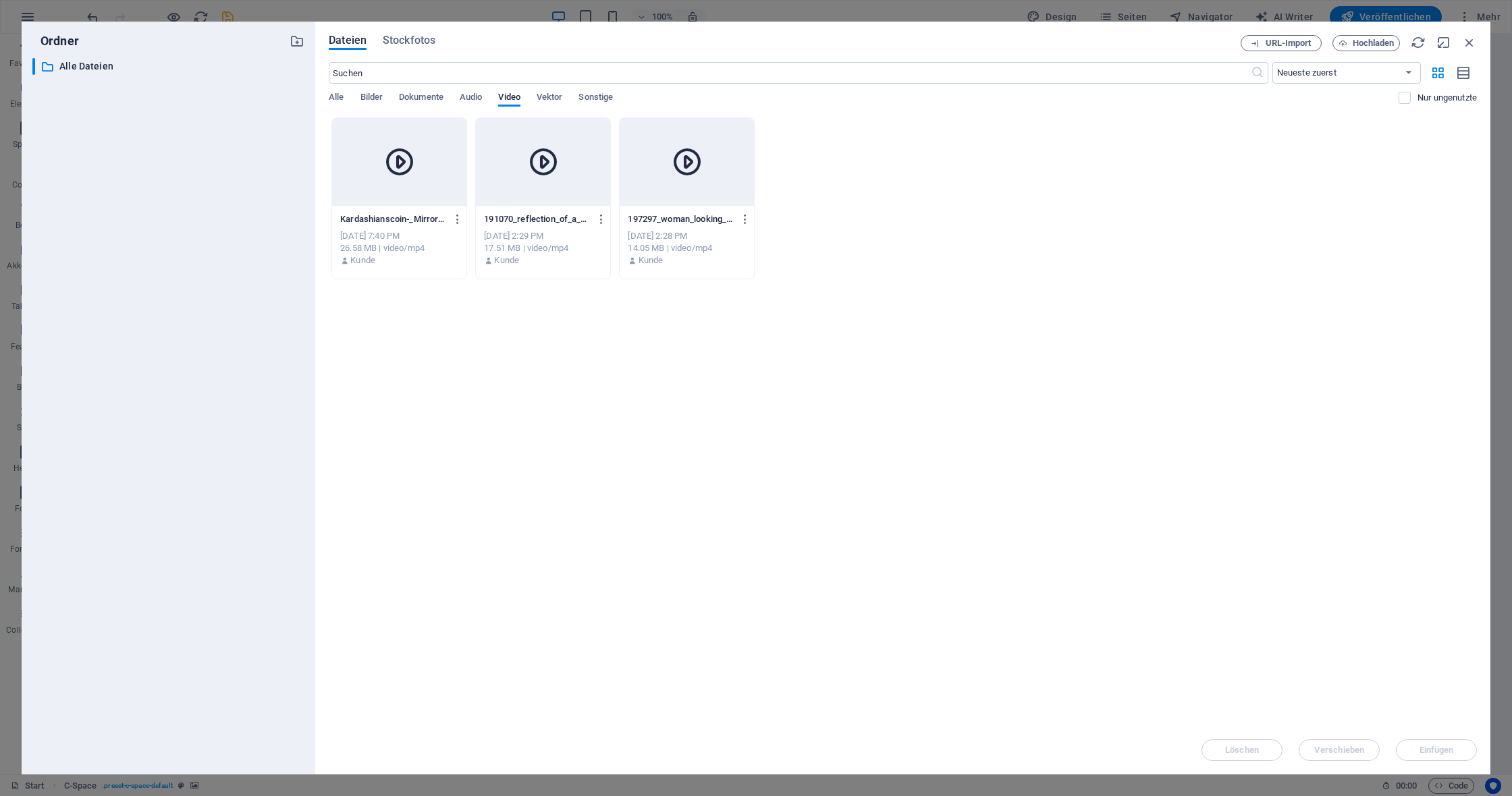
click at [1438, 750] on div "Löschen Verschieben Einfügen" at bounding box center [903, 744] width 1148 height 35
click at [370, 181] on div at bounding box center [399, 162] width 134 height 88
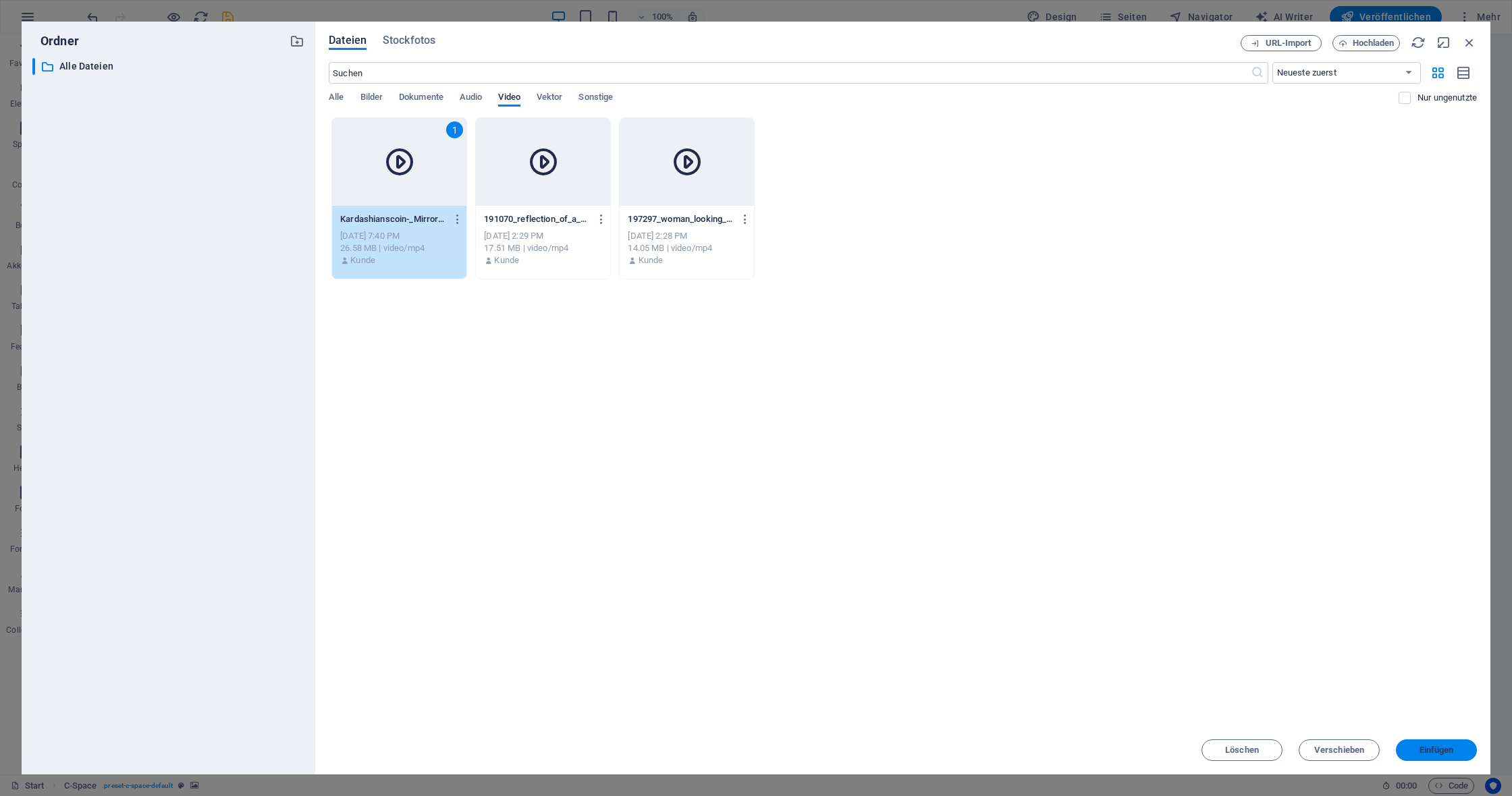
click at [1426, 751] on span "Einfügen" at bounding box center [1437, 751] width 35 height 8
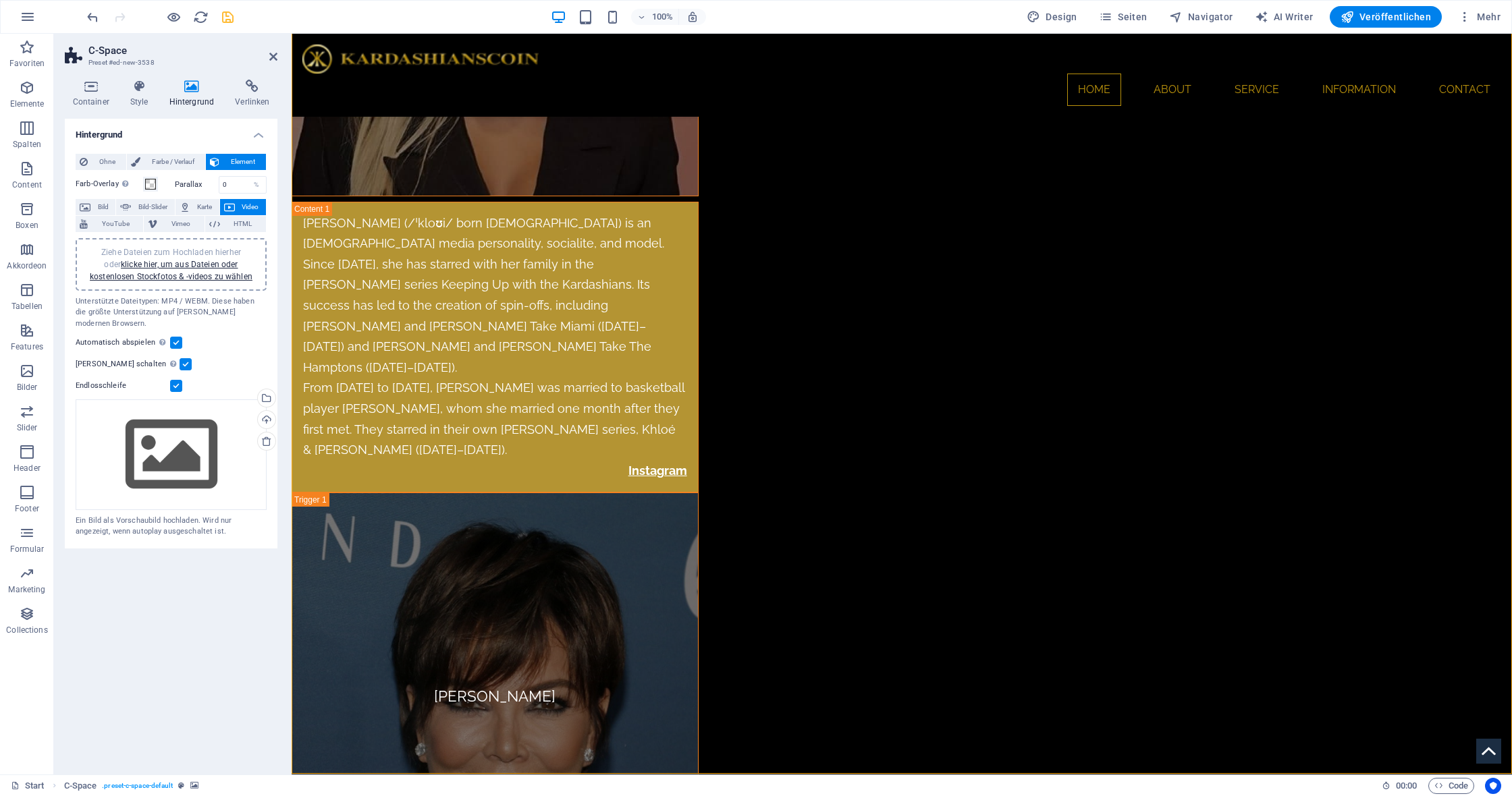
scroll to position [7459, 0]
click at [588, 477] on icon at bounding box center [593, 478] width 10 height 16
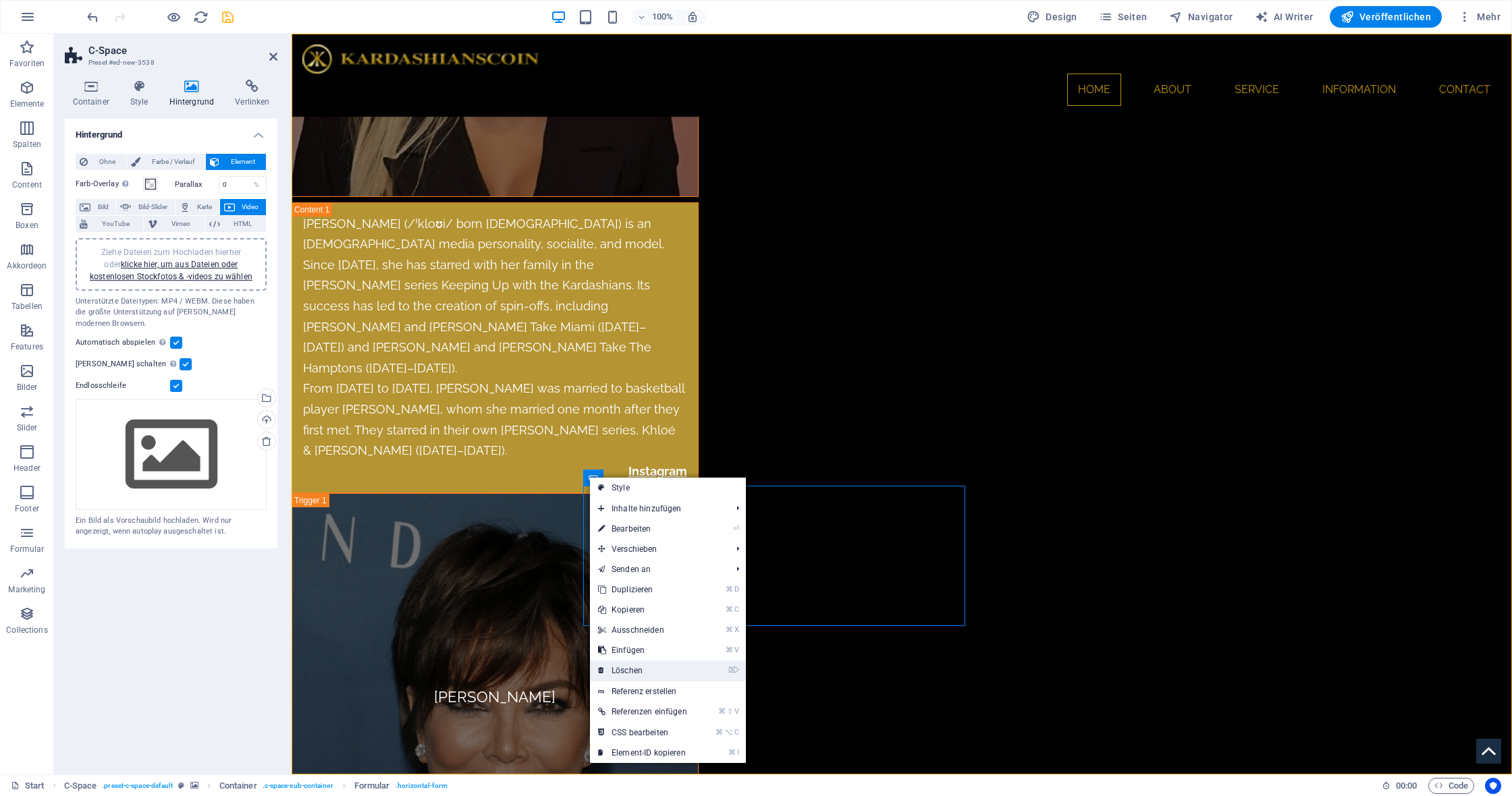
click at [673, 663] on link "⌦ Löschen" at bounding box center [642, 670] width 105 height 20
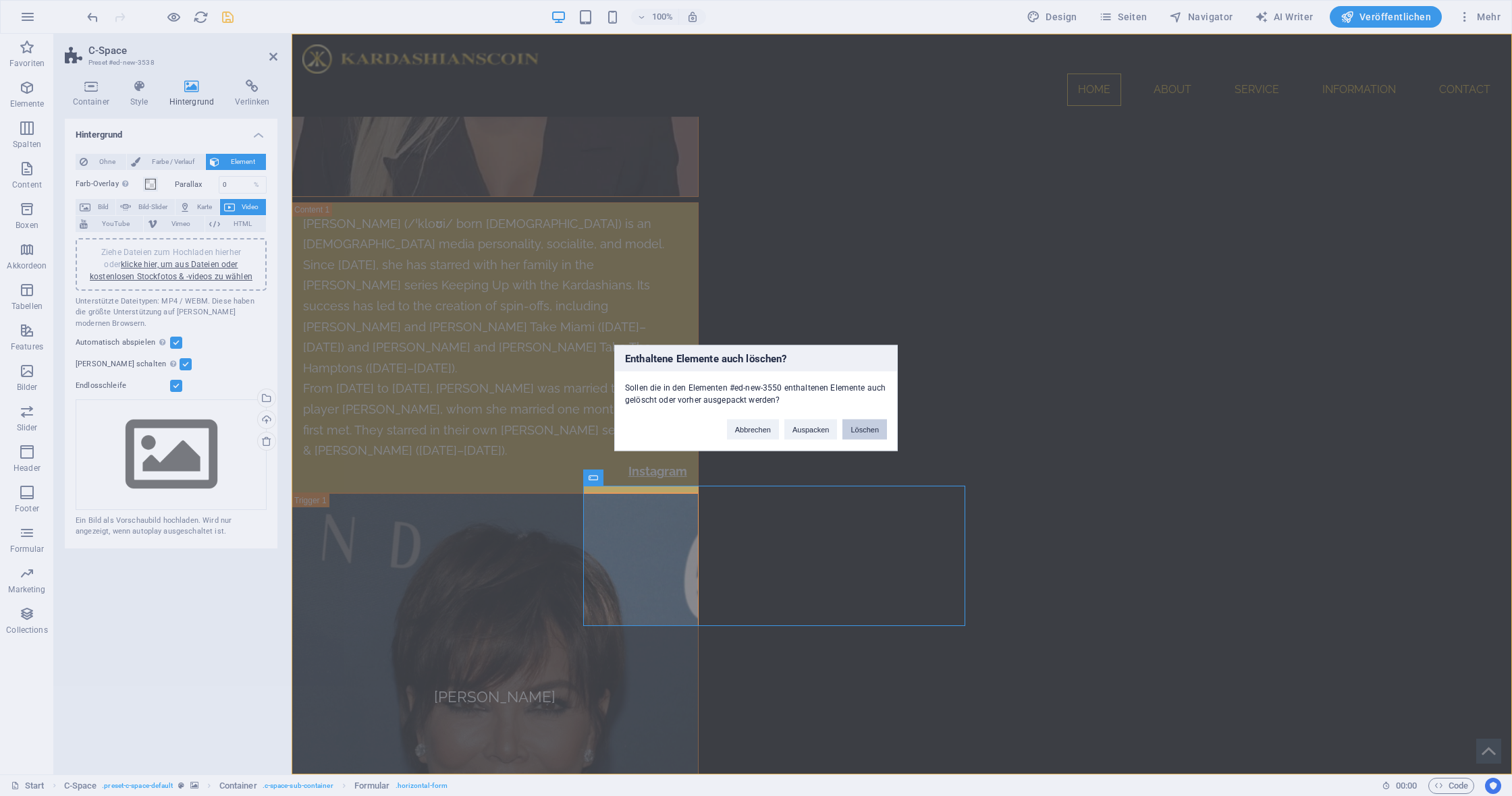
click at [863, 429] on button "Löschen" at bounding box center [865, 429] width 44 height 20
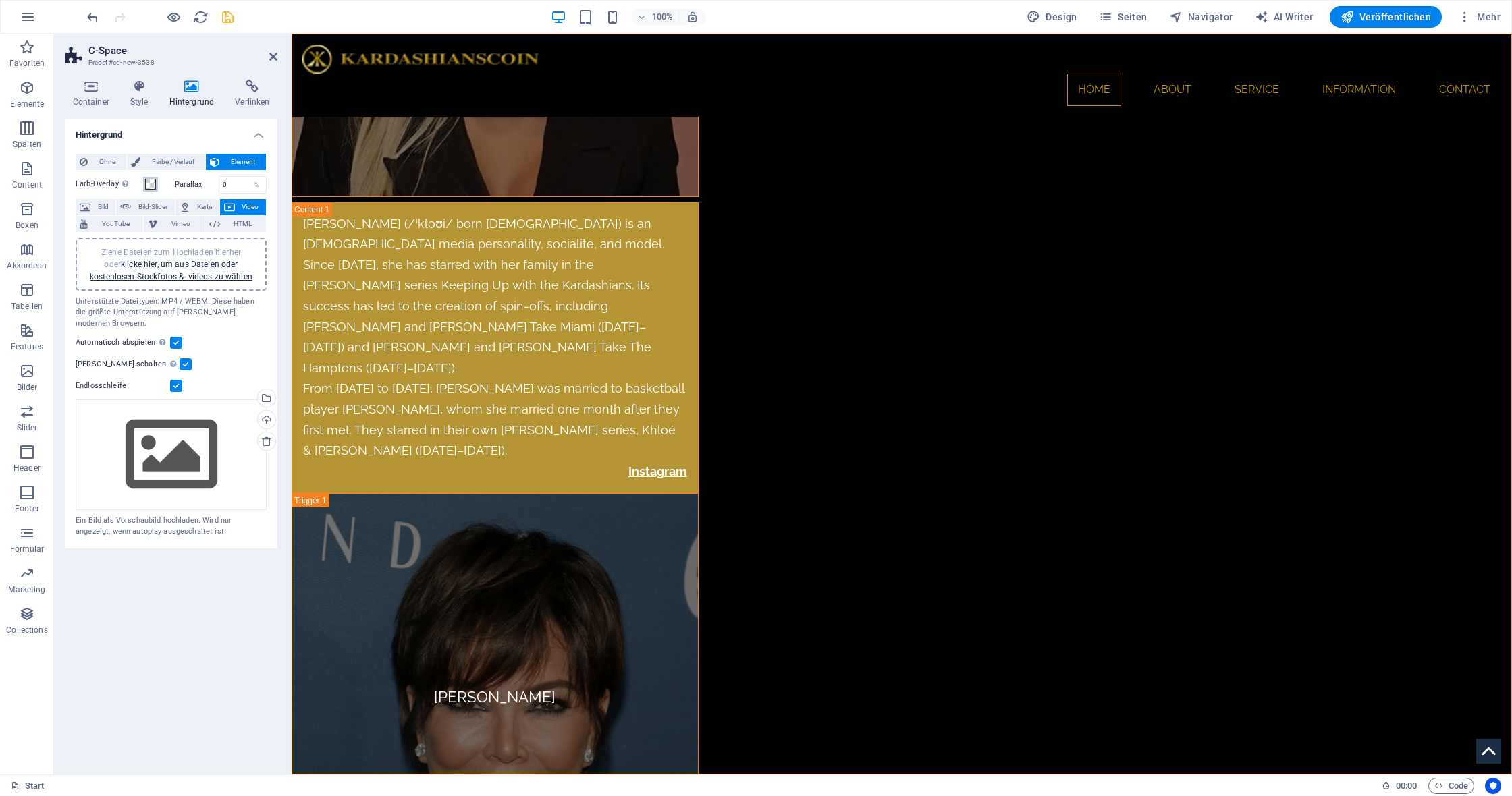
click at [149, 184] on span at bounding box center [150, 184] width 11 height 11
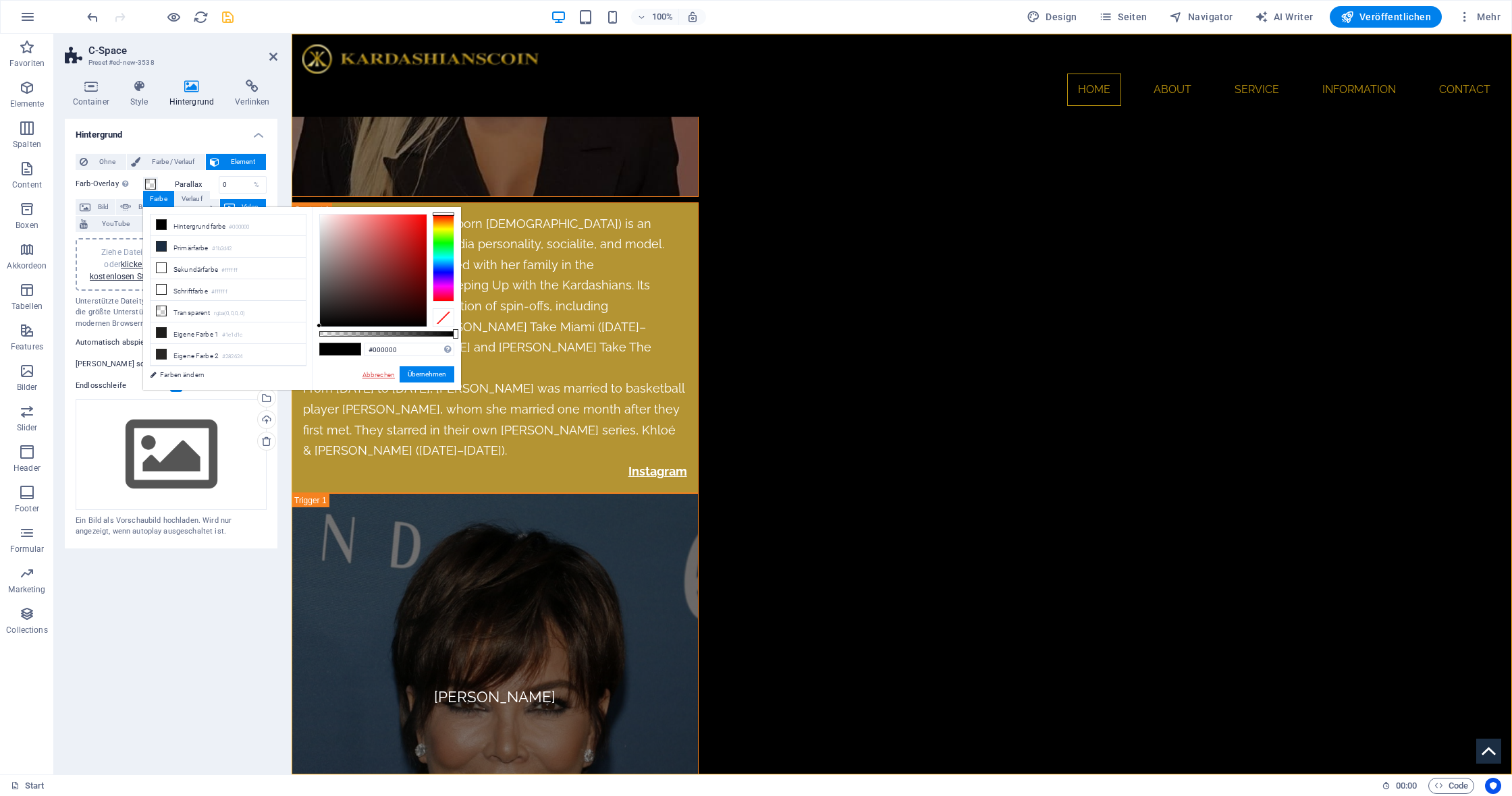
click at [374, 371] on link "Abbrechen" at bounding box center [378, 374] width 35 height 10
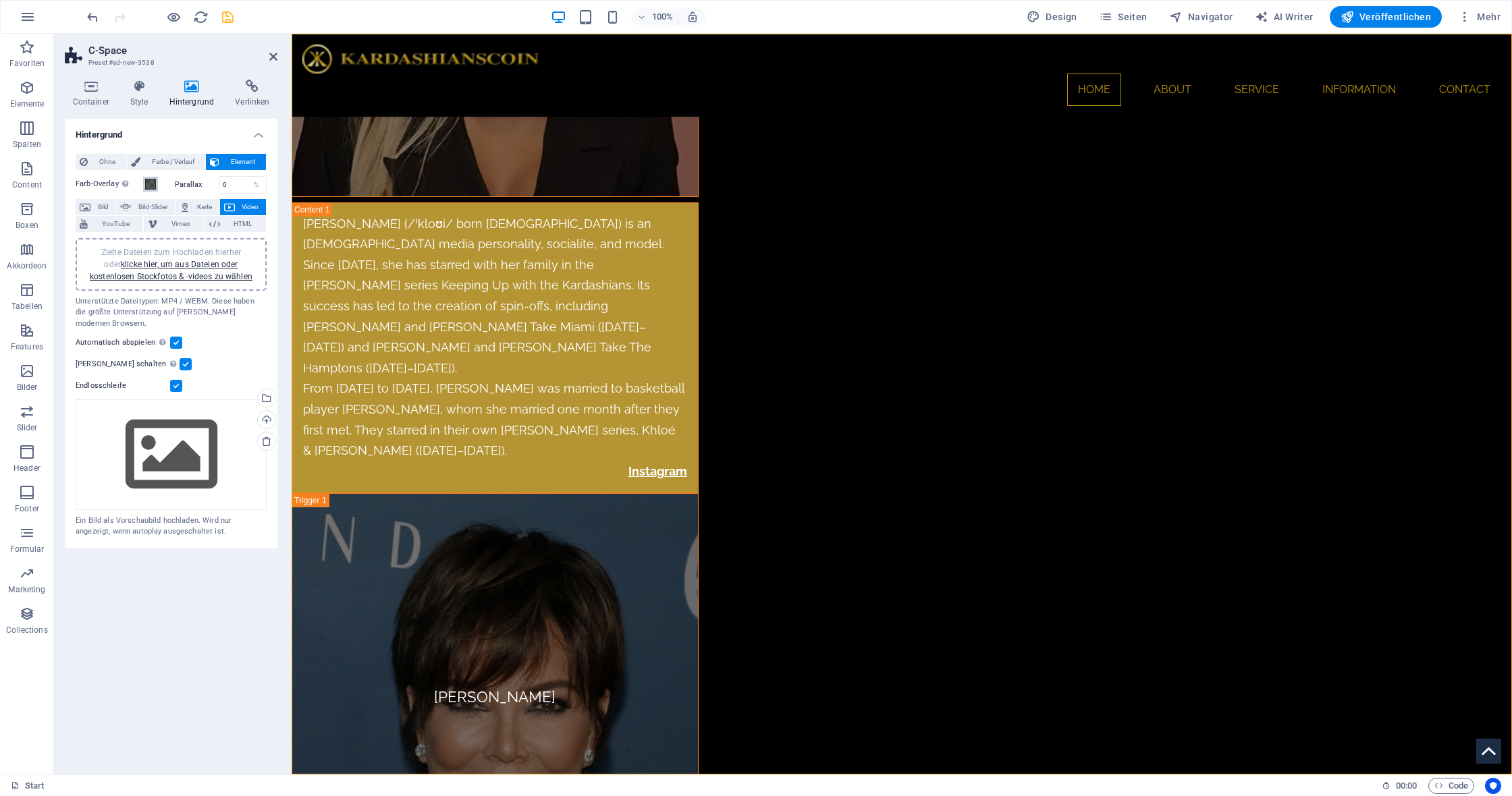
click at [153, 187] on span at bounding box center [150, 184] width 11 height 11
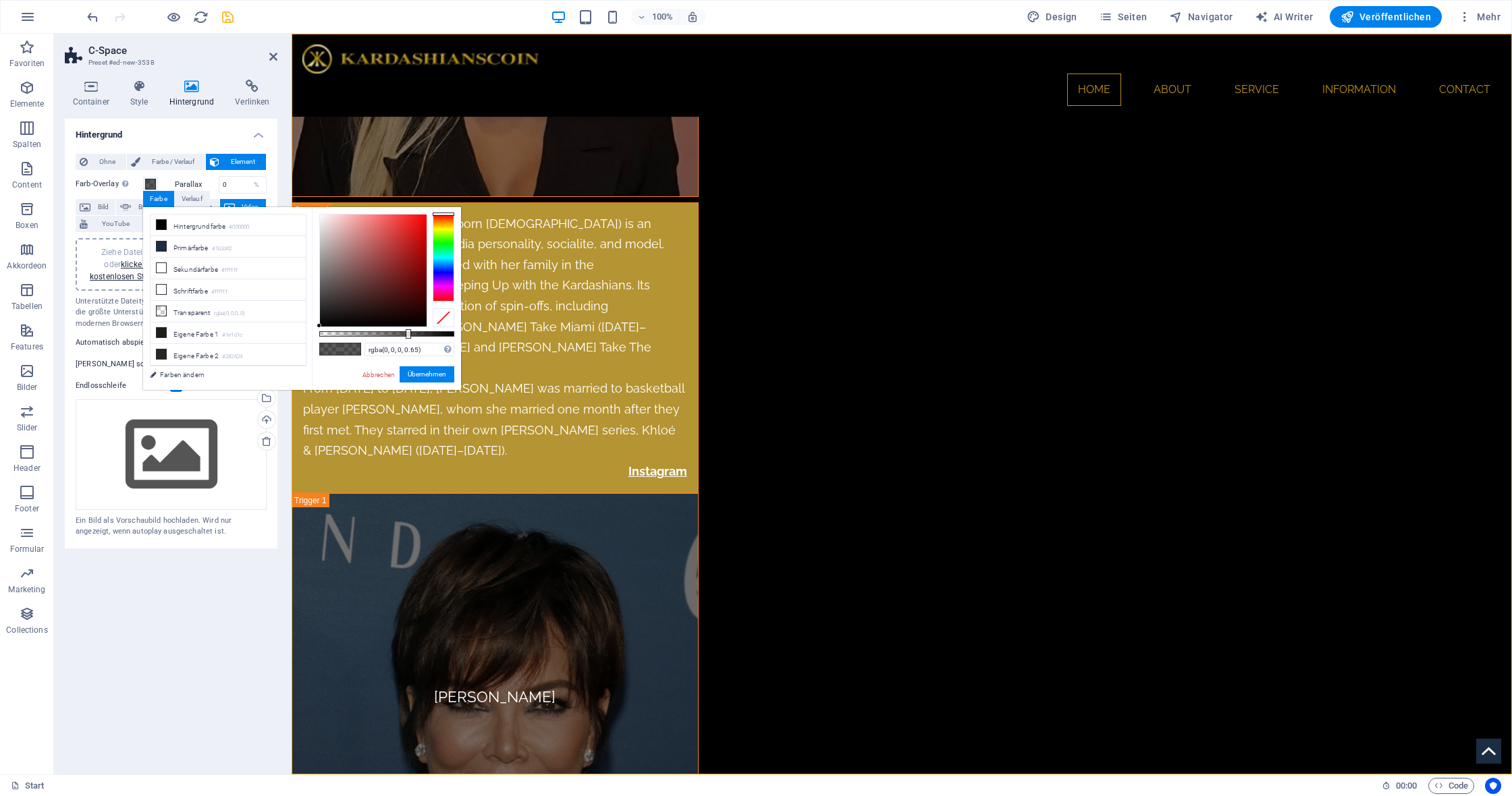
drag, startPoint x: 407, startPoint y: 339, endPoint x: 362, endPoint y: 333, distance: 45.4
click at [351, 338] on div "rgba(0, 0, 0, 0.65) Unterstützte Formate: #0852ed rgb(8, 82, 237) rgba(8, 82, 2…" at bounding box center [386, 396] width 149 height 378
type input "rgba(0, 0, 0, 0.275)"
drag, startPoint x: 410, startPoint y: 332, endPoint x: 356, endPoint y: 334, distance: 54.0
click at [356, 334] on div at bounding box center [358, 335] width 6 height 10
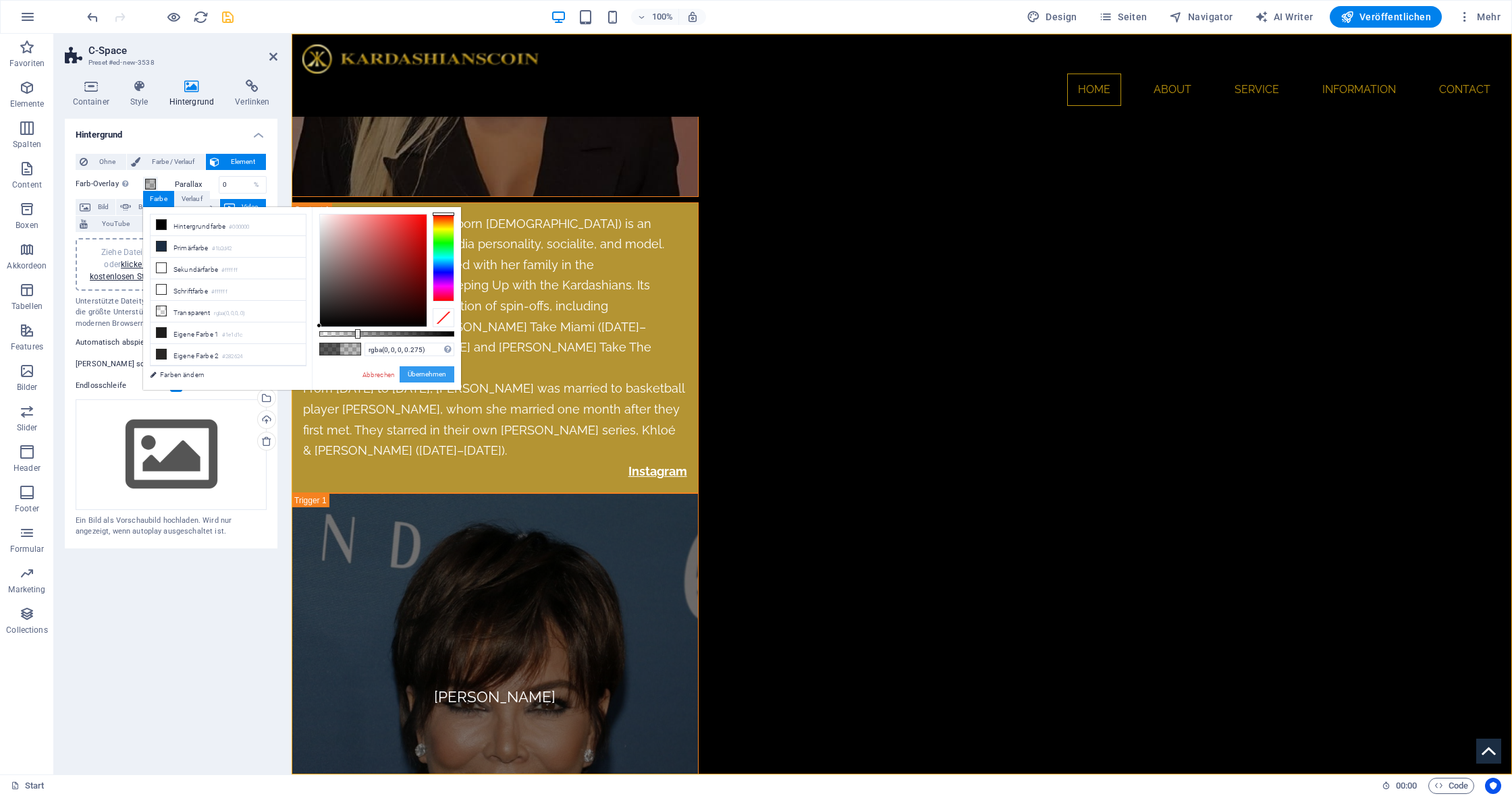
click at [421, 374] on button "Übernehmen" at bounding box center [427, 374] width 55 height 16
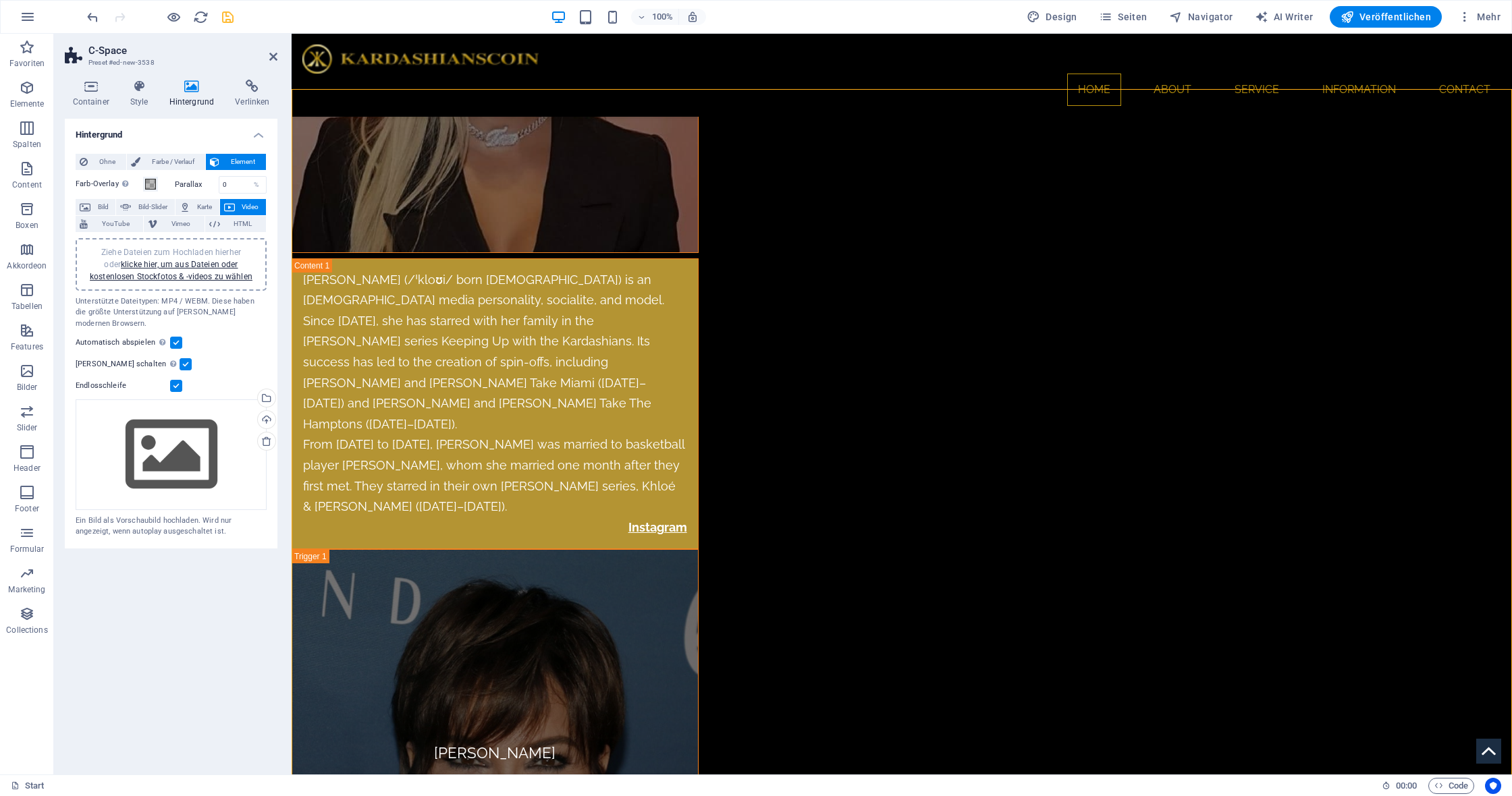
scroll to position [7403, 0]
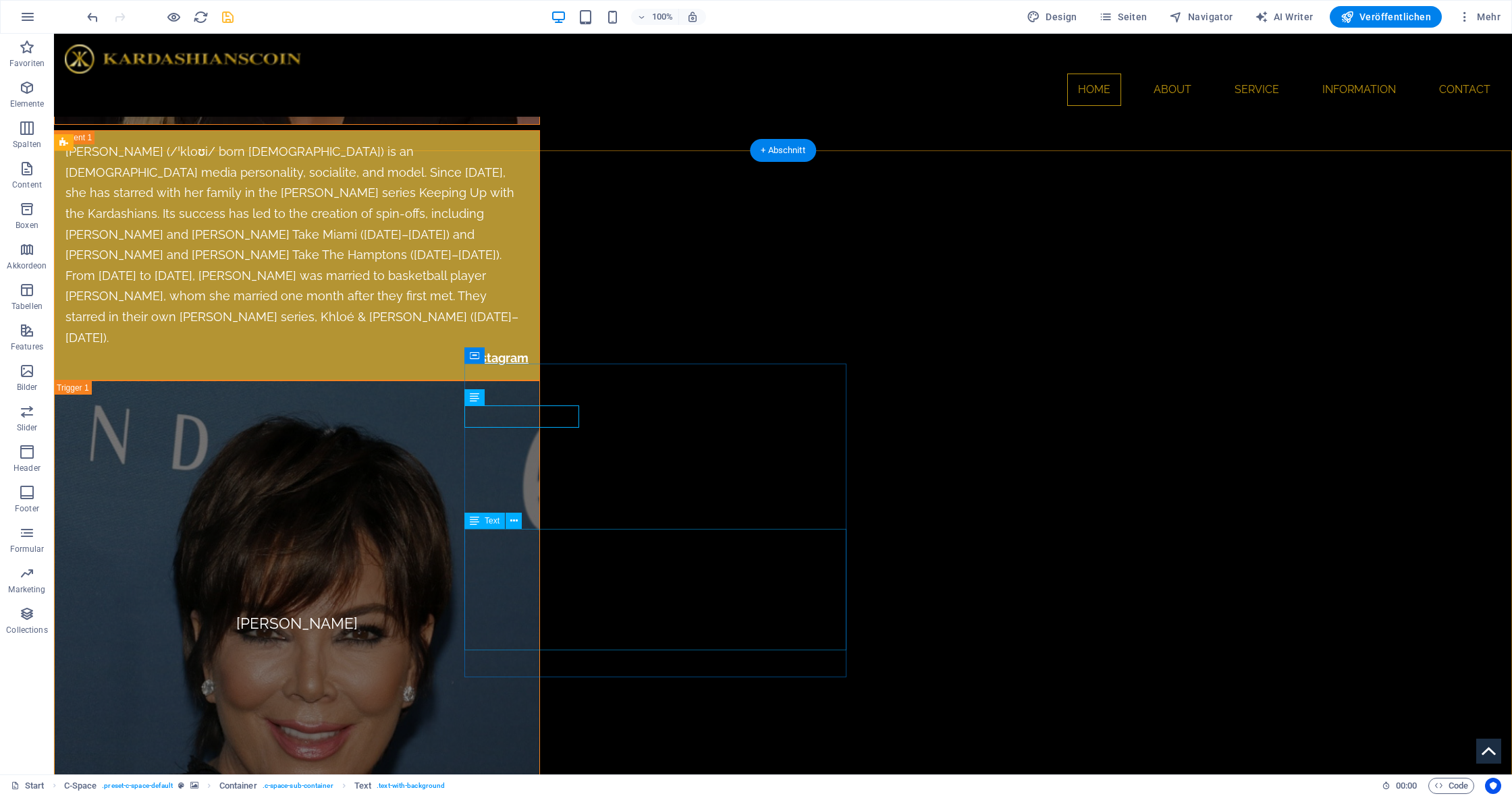
scroll to position [7935, 0]
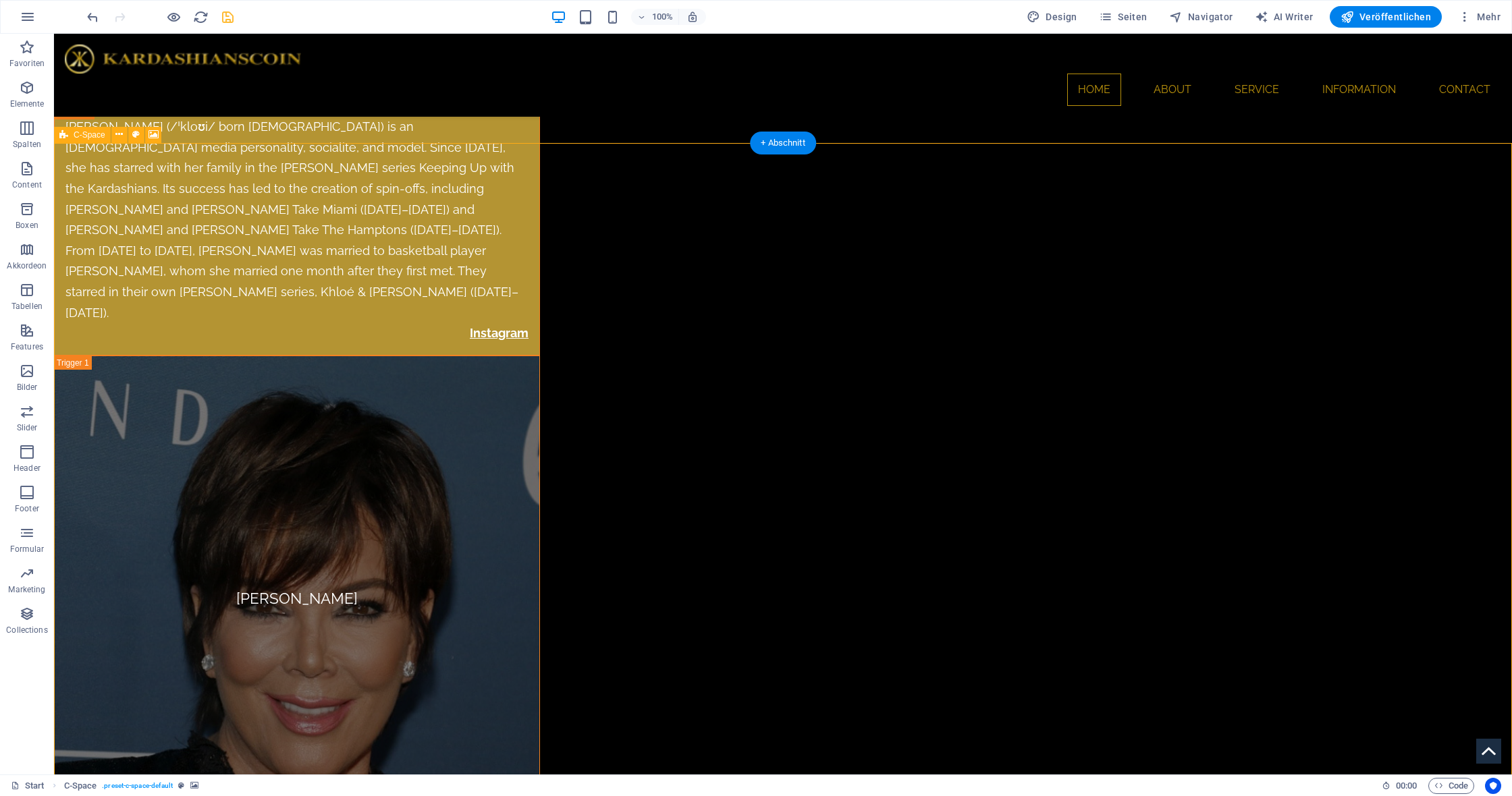
click at [73, 134] on div "C-Space" at bounding box center [82, 134] width 57 height 16
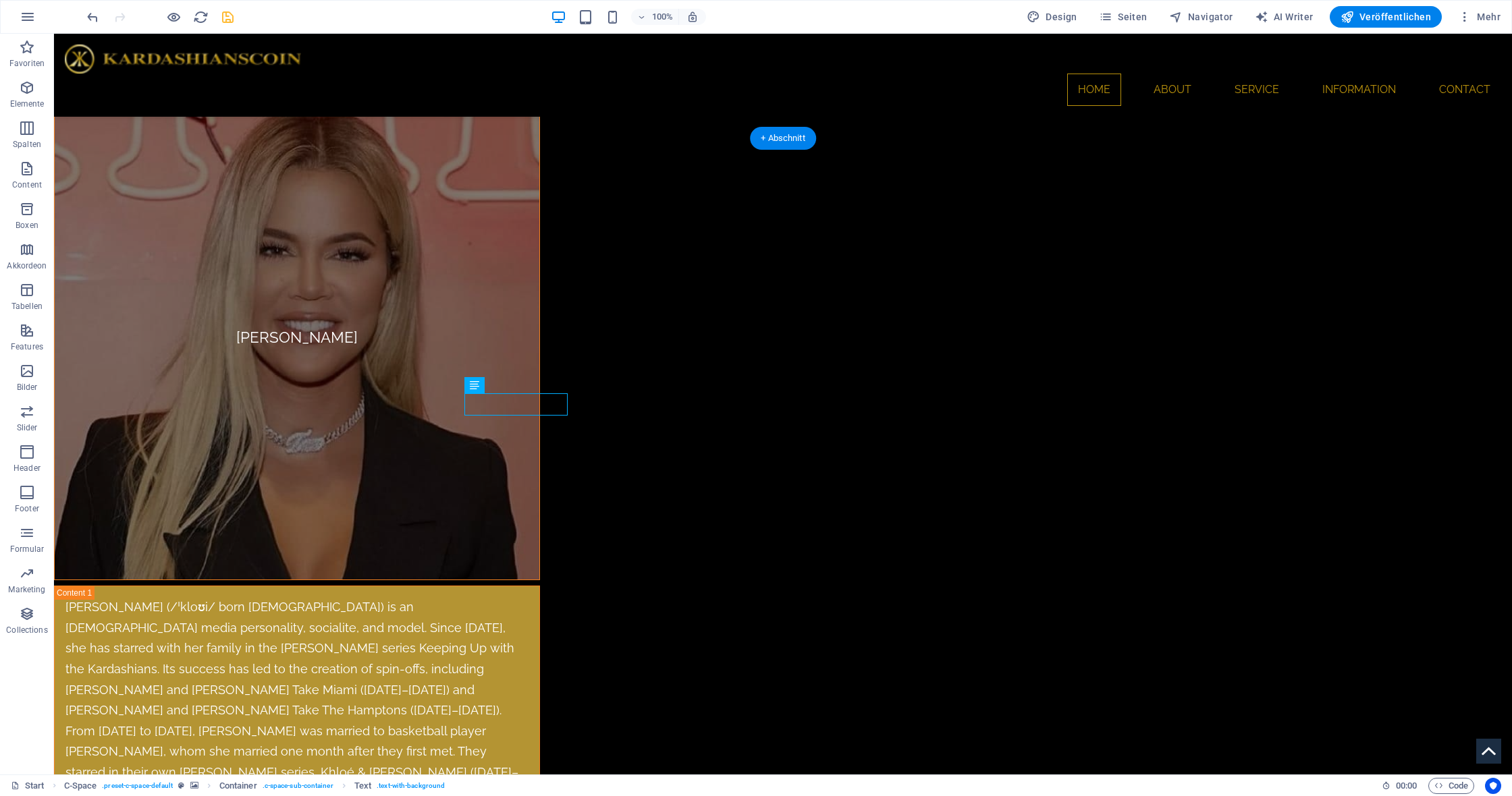
scroll to position [7939, 0]
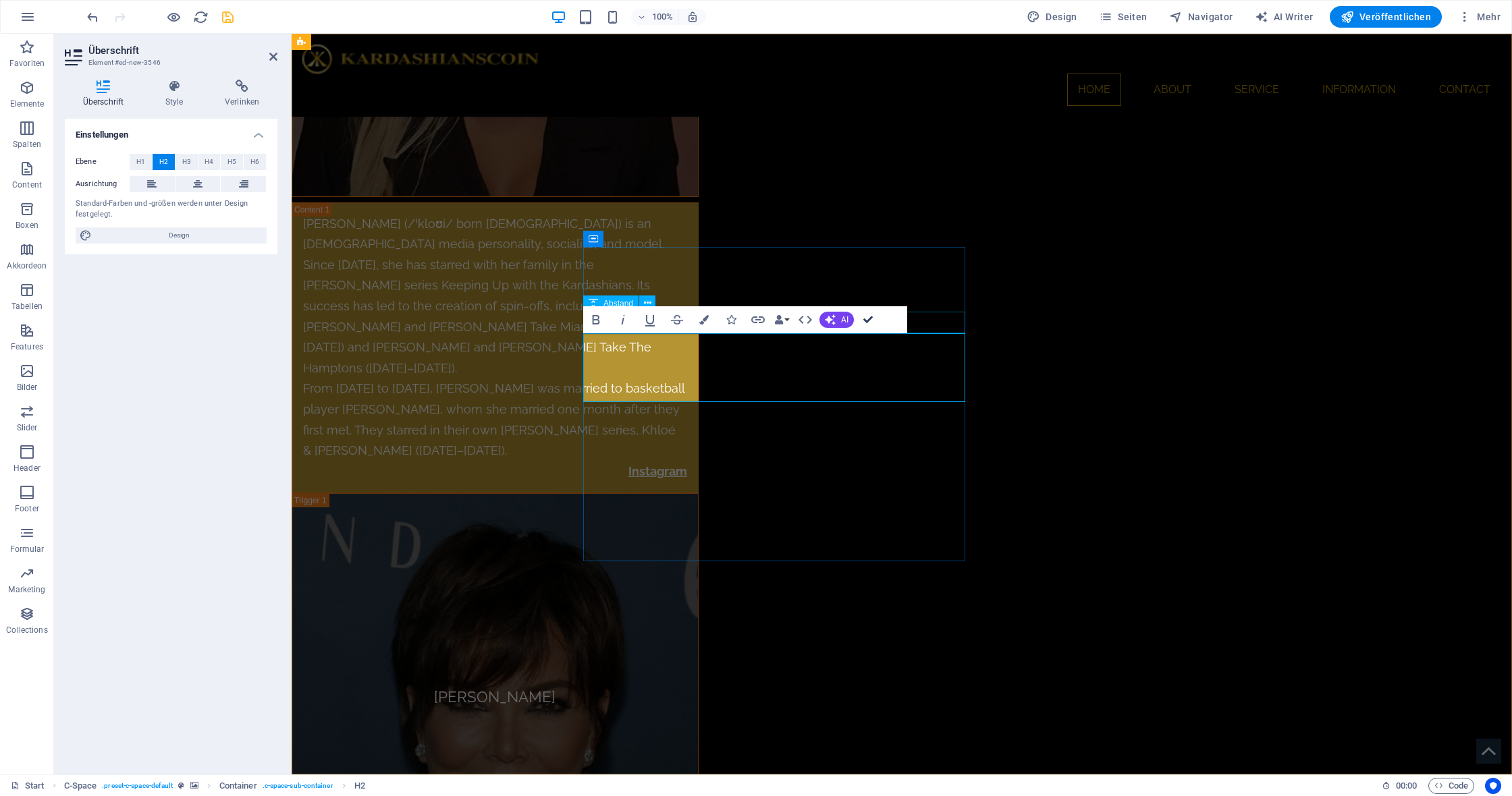
scroll to position [8006, 0]
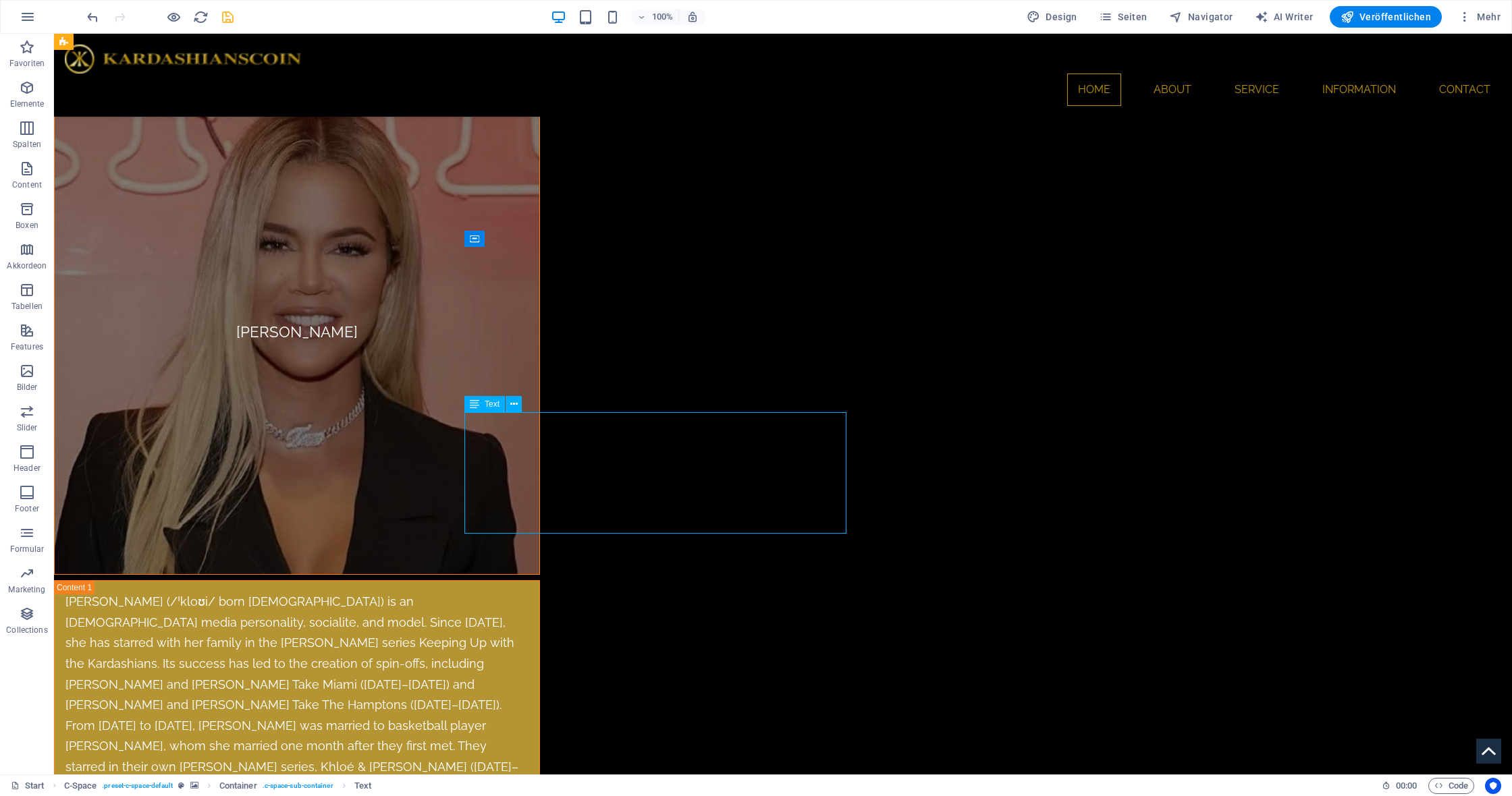
scroll to position [8044, 0]
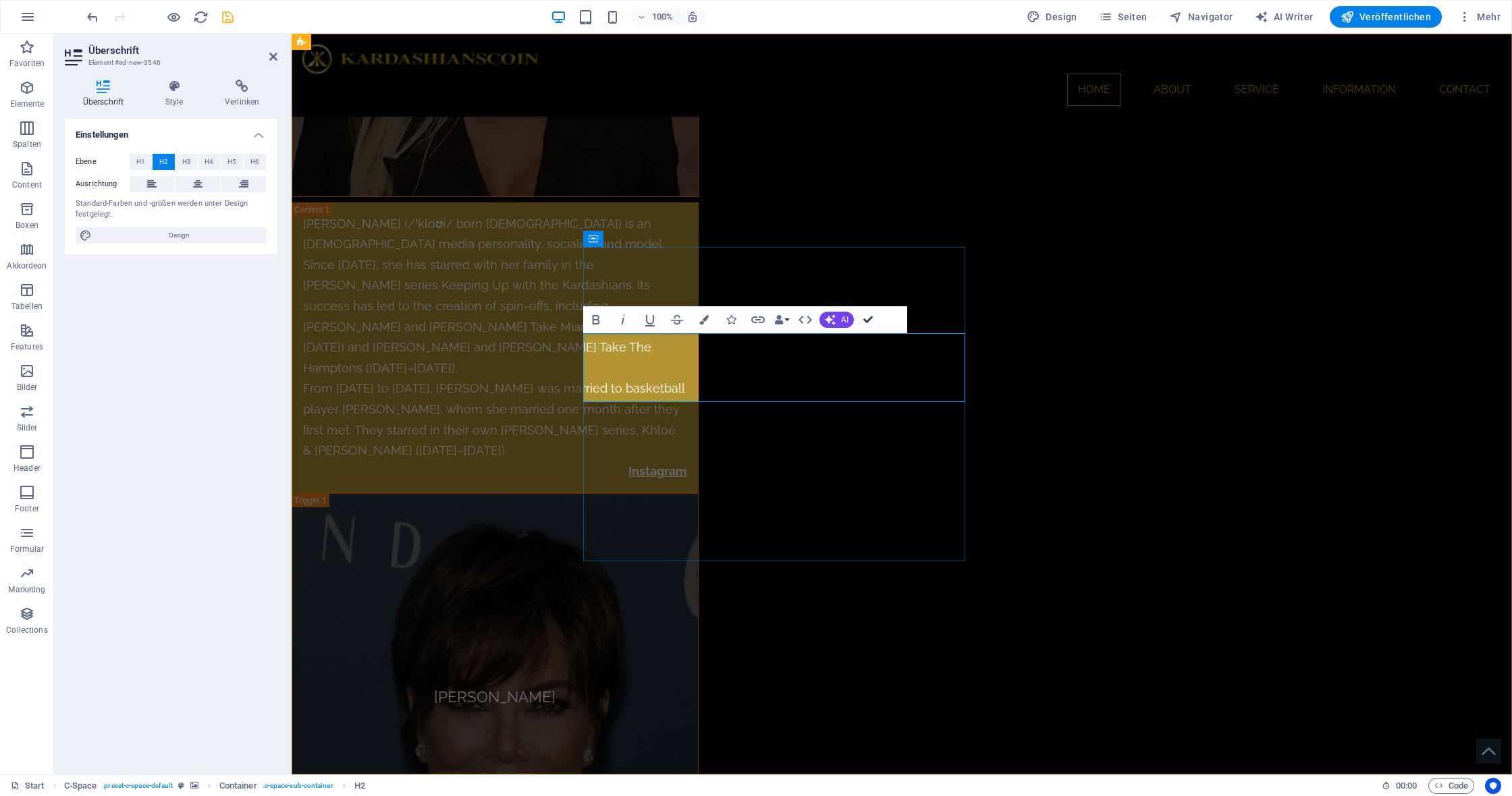
scroll to position [8006, 0]
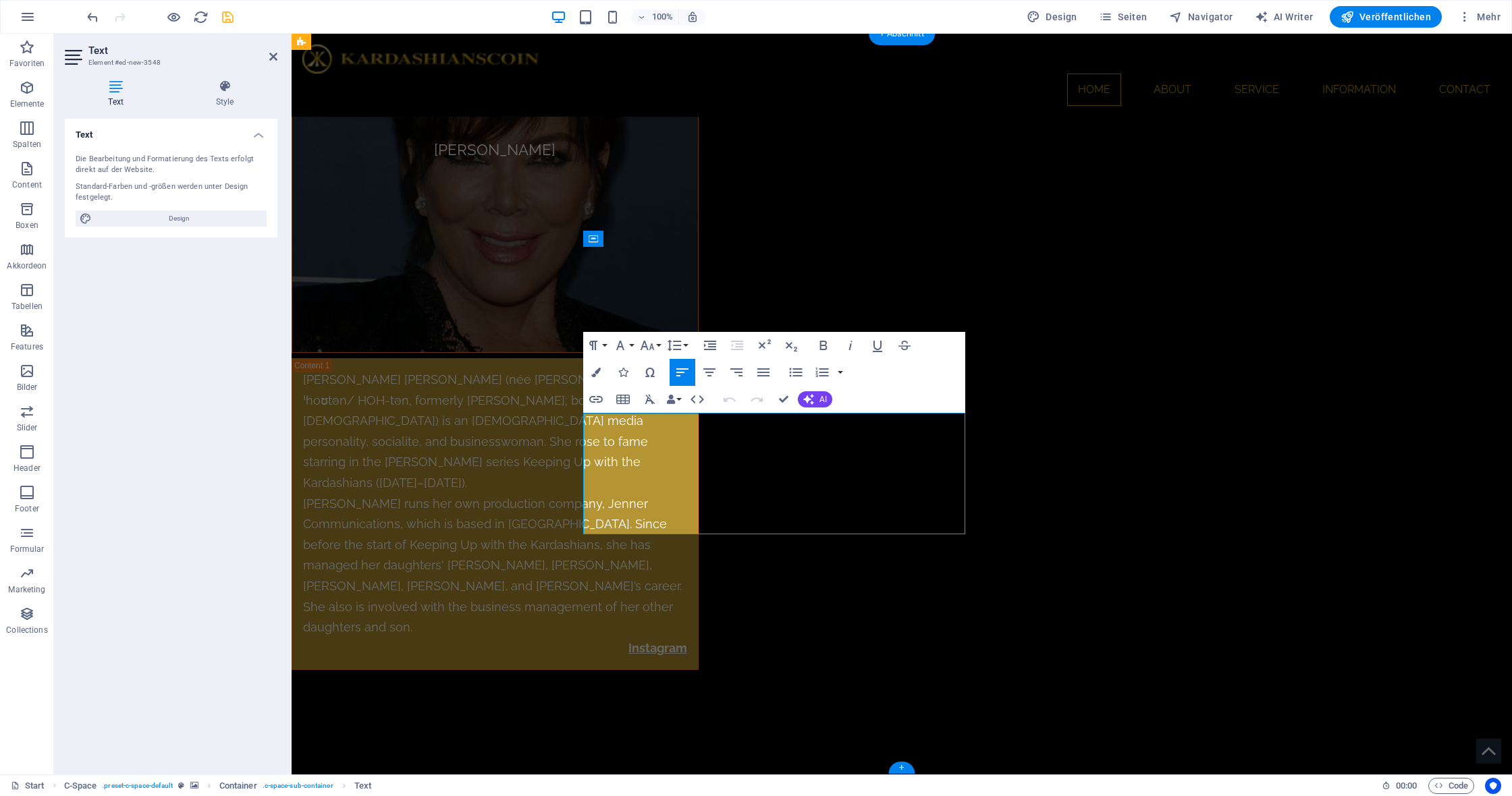
scroll to position [7459, 0]
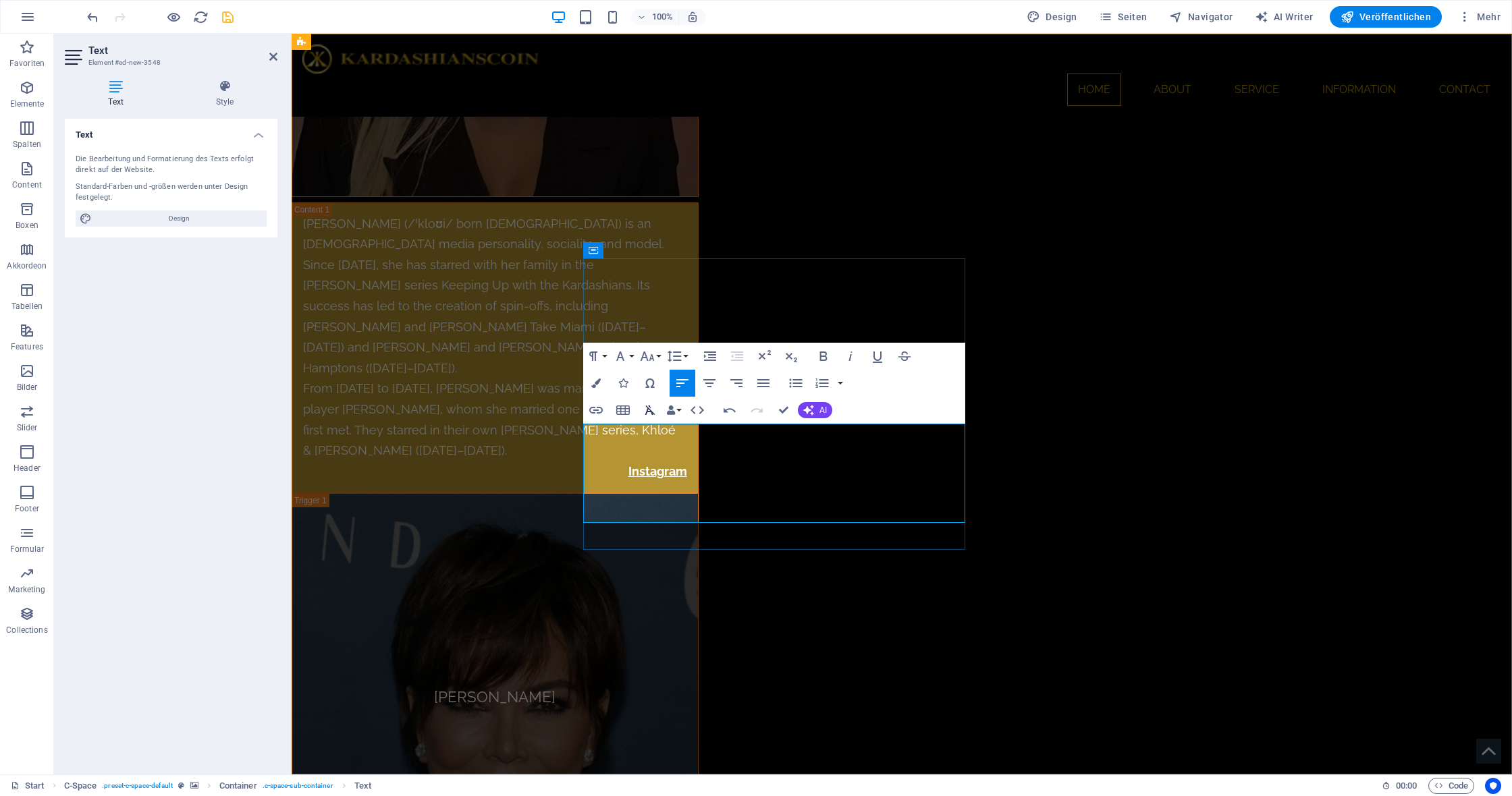
click at [653, 414] on icon "button" at bounding box center [650, 410] width 10 height 10
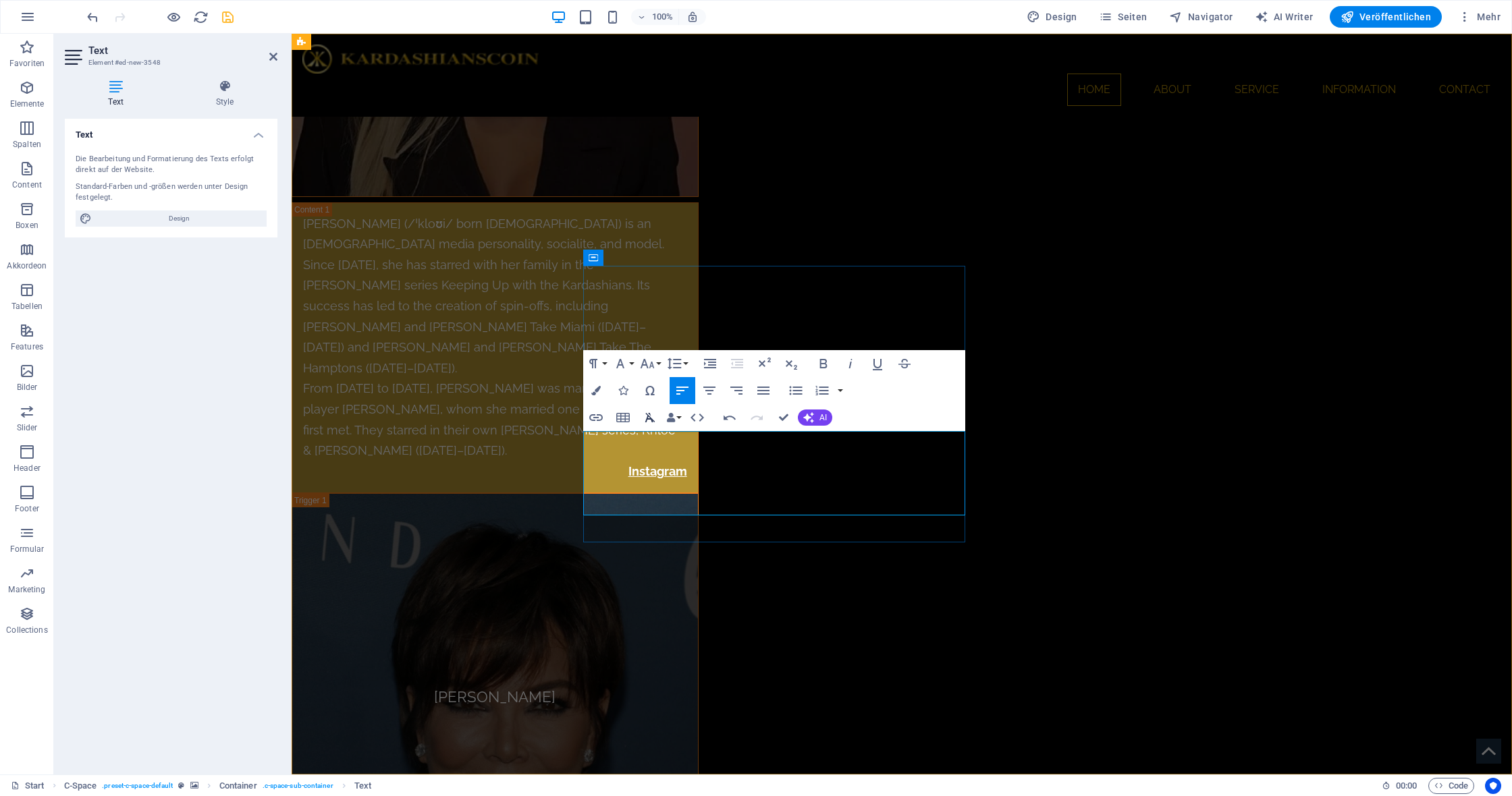
click at [652, 415] on icon "button" at bounding box center [650, 418] width 16 height 16
click at [726, 415] on icon "button" at bounding box center [729, 418] width 16 height 16
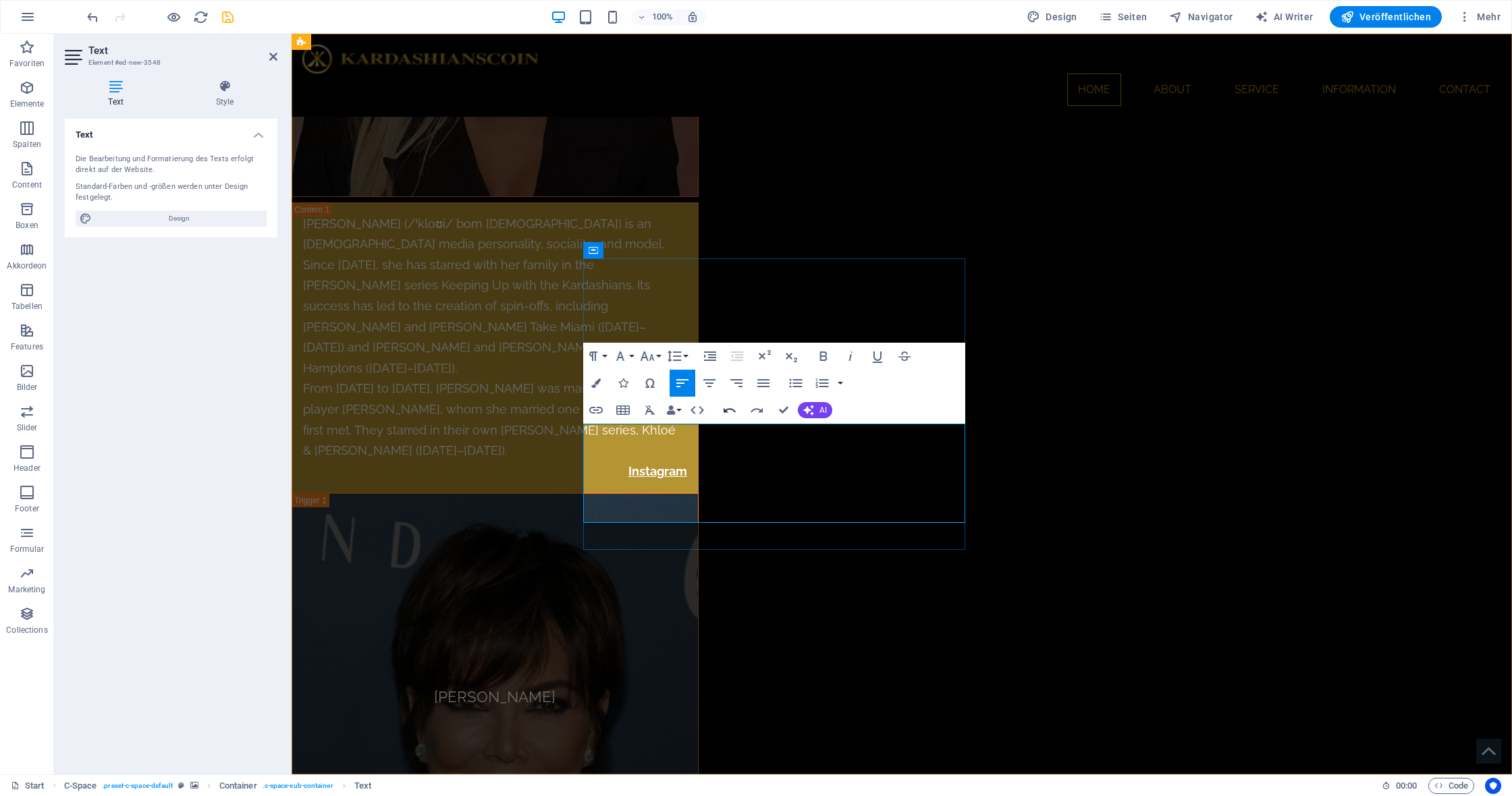
click at [726, 415] on icon "button" at bounding box center [729, 410] width 16 height 16
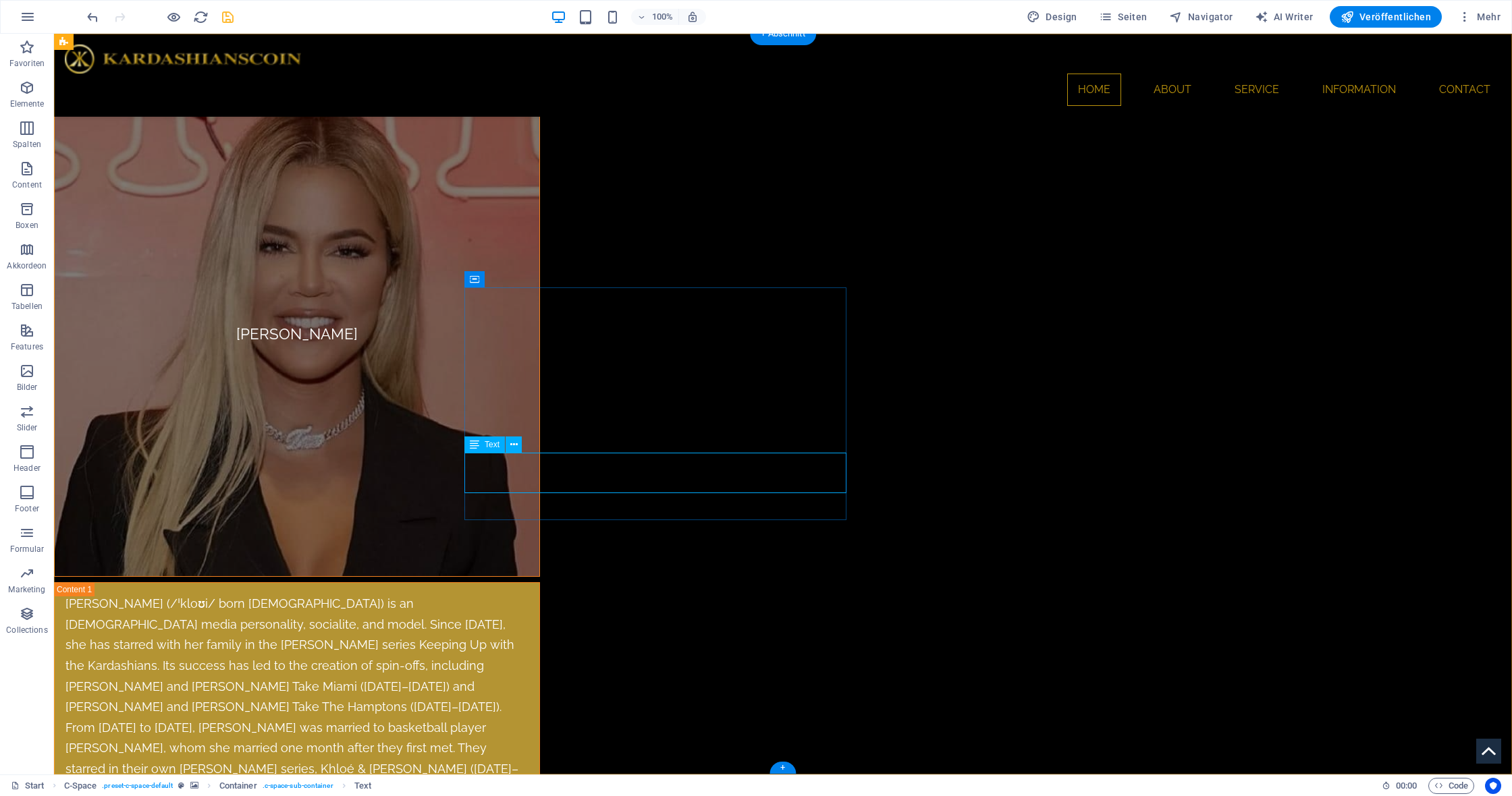
scroll to position [8044, 0]
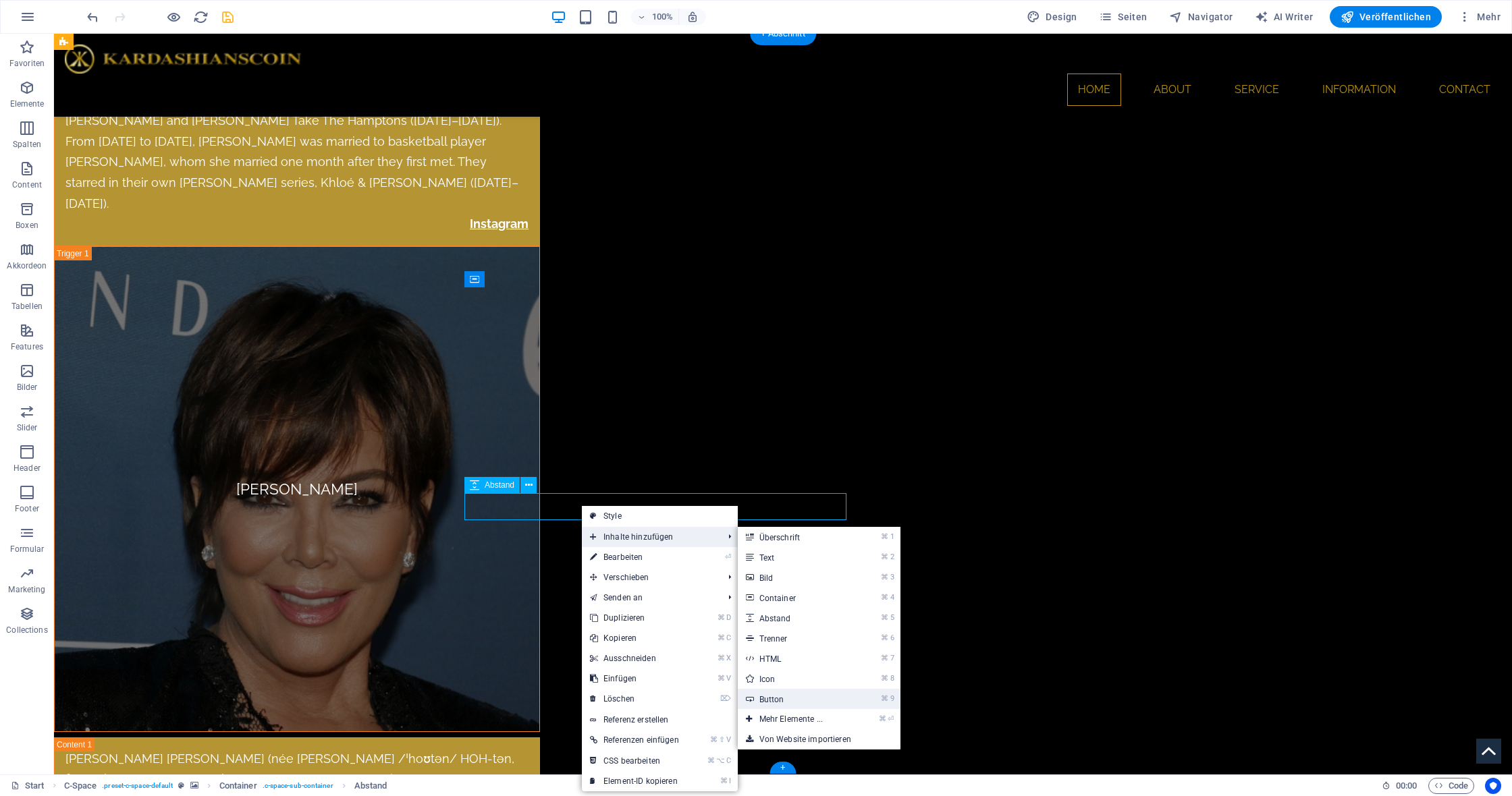
click at [827, 695] on link "⌘ 9 Button" at bounding box center [794, 698] width 112 height 20
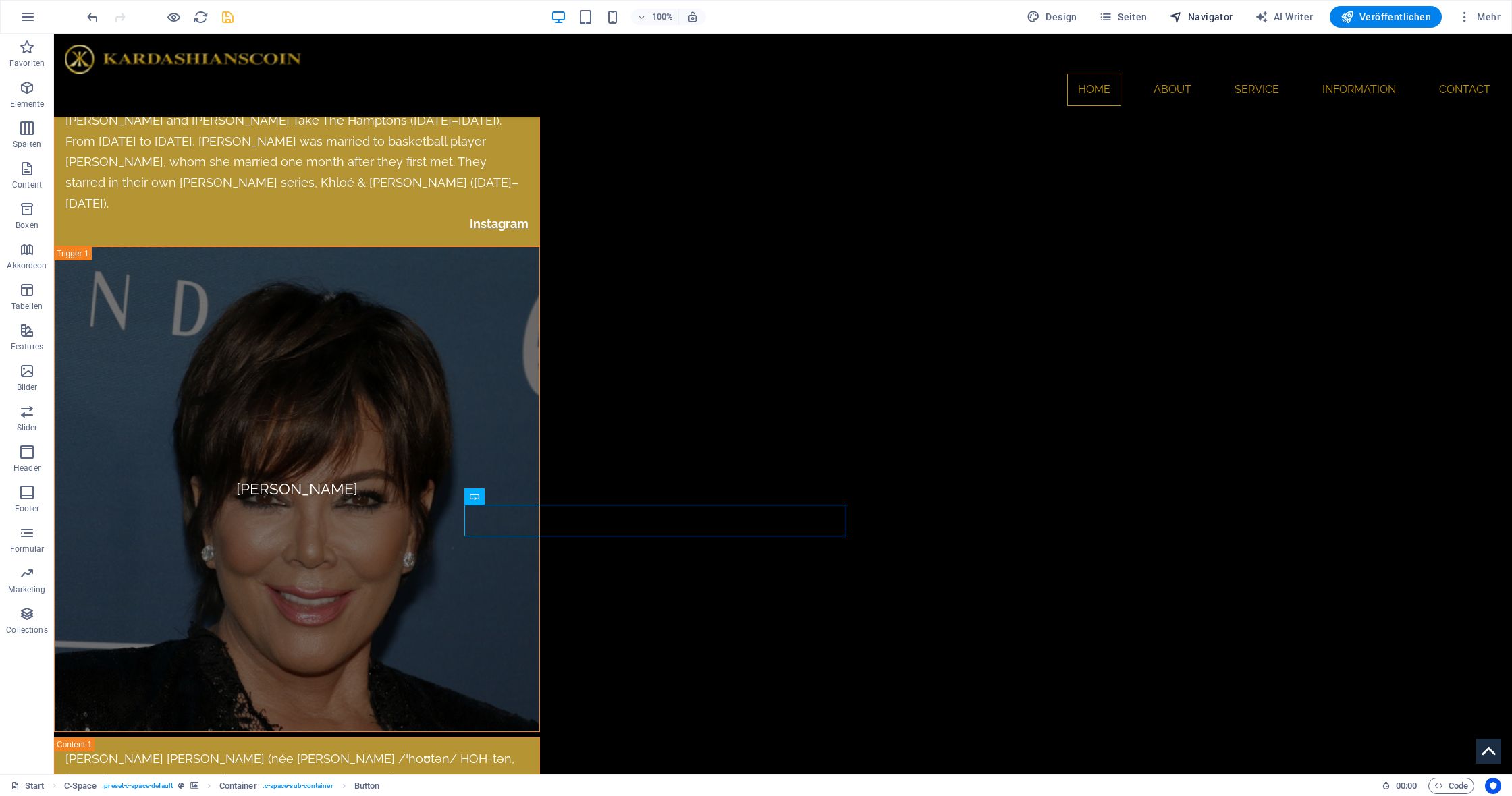
click at [1223, 15] on span "Navigator" at bounding box center [1201, 16] width 64 height 14
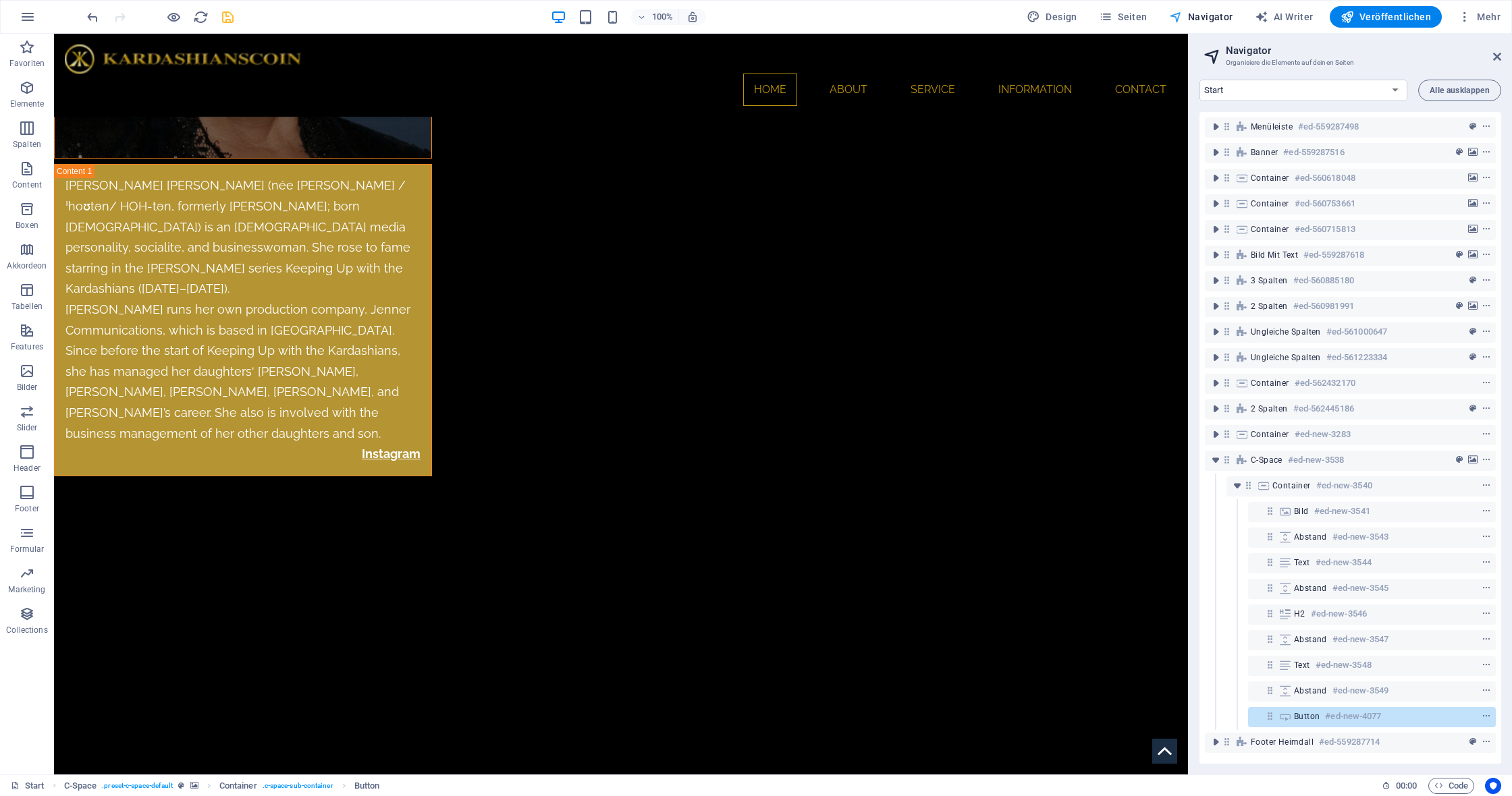
scroll to position [7244, 0]
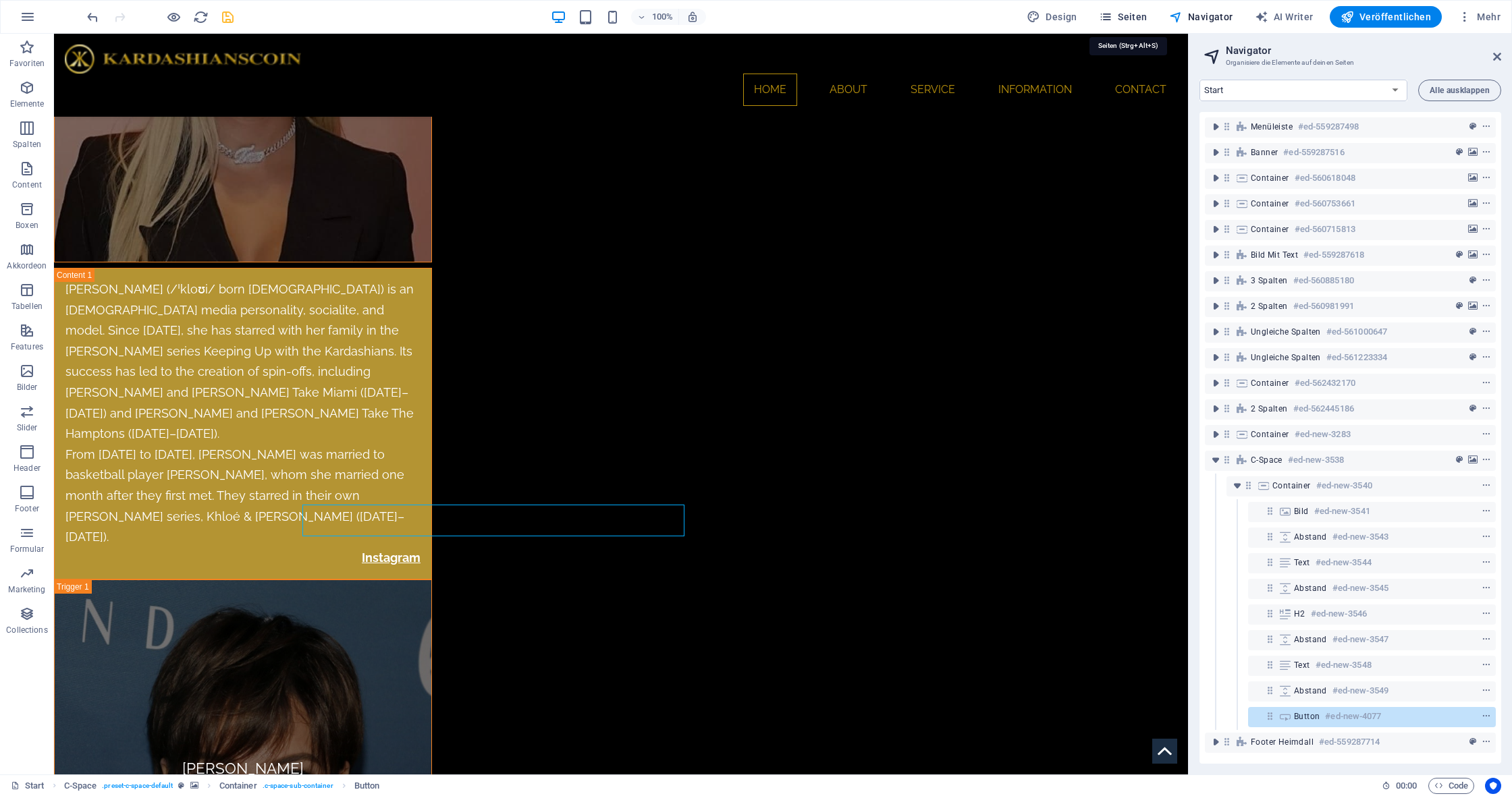
click at [1145, 15] on span "Seiten" at bounding box center [1123, 16] width 48 height 14
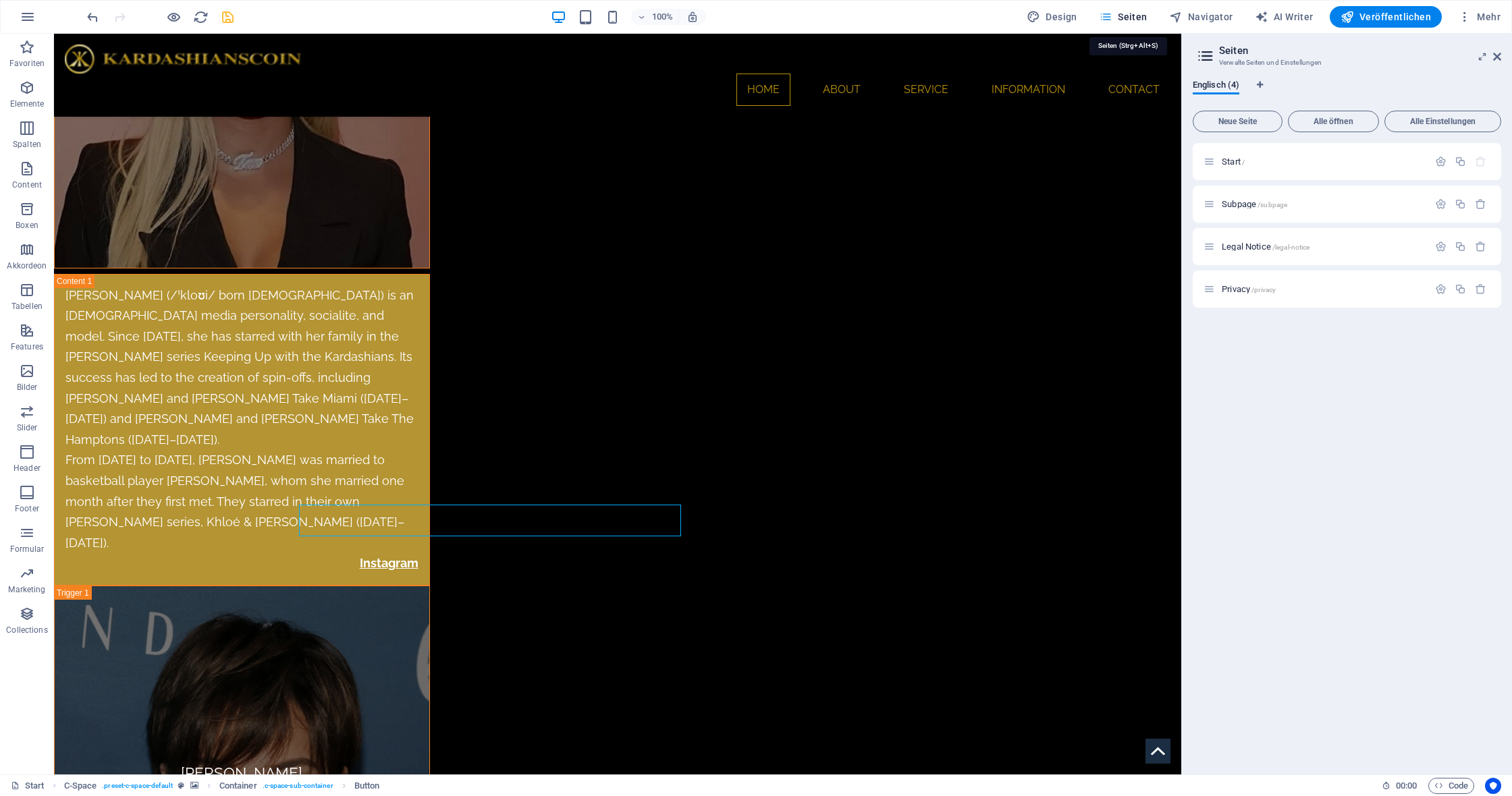
scroll to position [7227, 0]
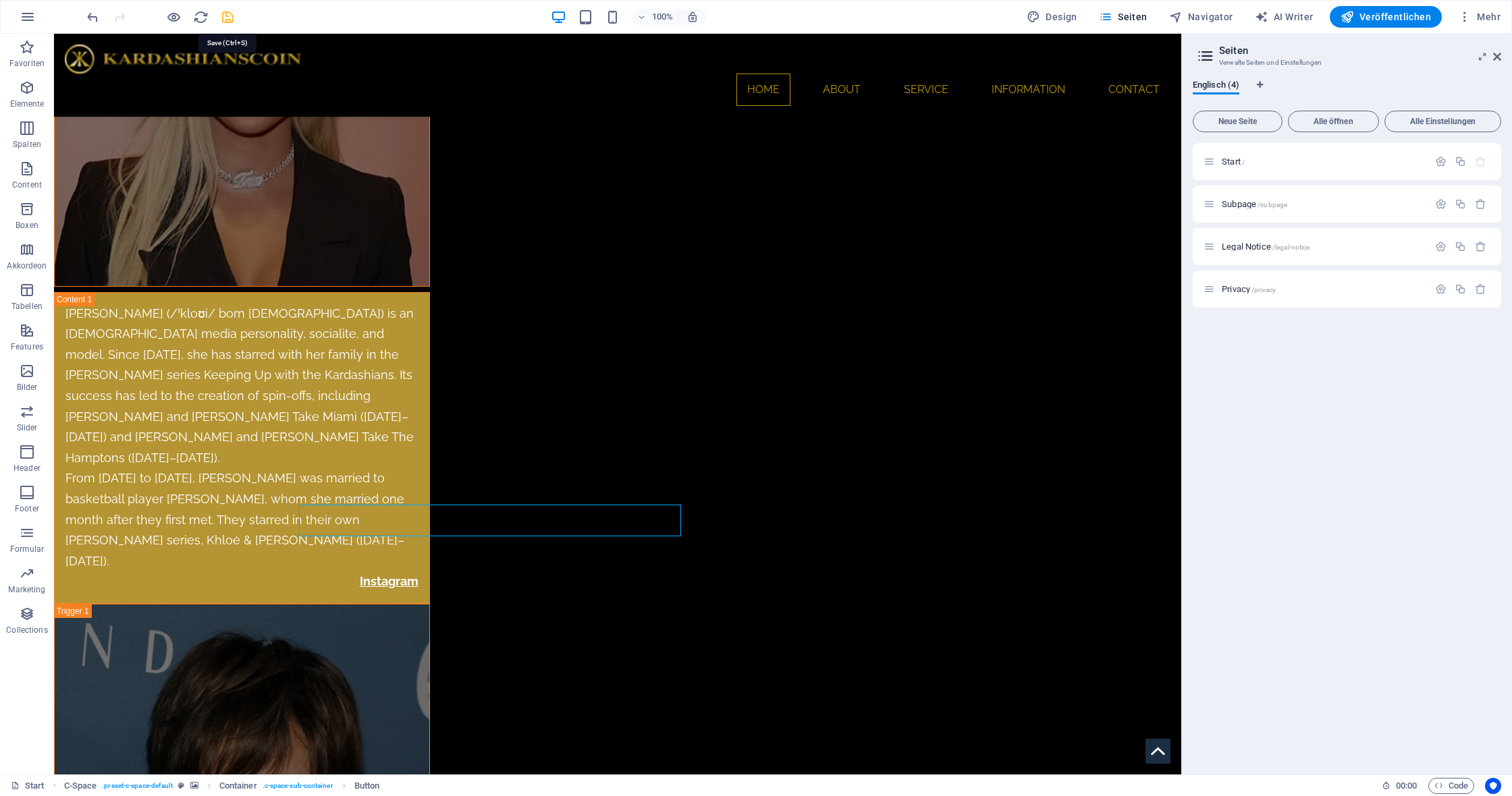
click at [225, 18] on icon "save" at bounding box center [227, 17] width 15 height 15
